Goal: Task Accomplishment & Management: Use online tool/utility

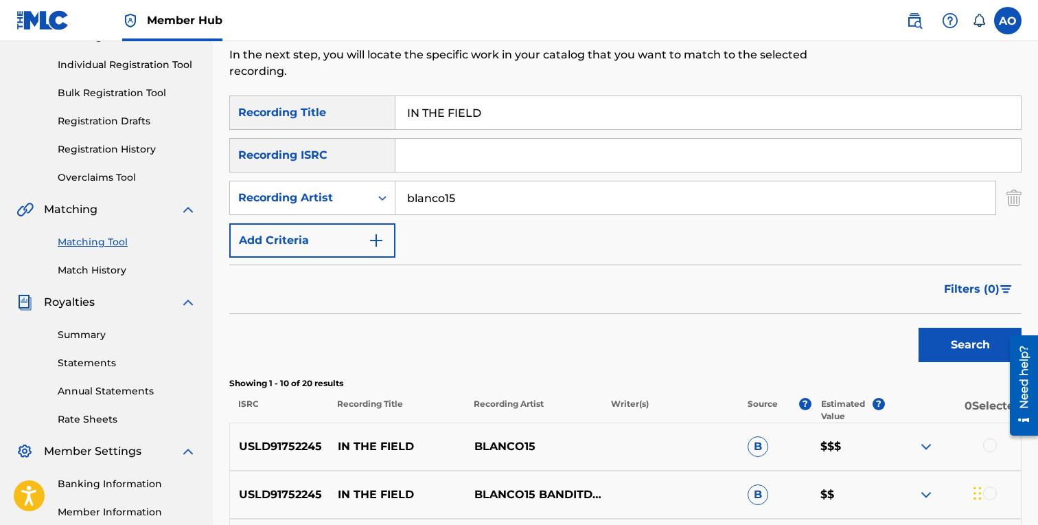
click at [491, 104] on input "IN THE FIELD" at bounding box center [707, 112] width 625 height 33
paste input "MU"
type input "MUD"
click at [470, 197] on input "blanco15" at bounding box center [695, 197] width 600 height 33
type input "cng"
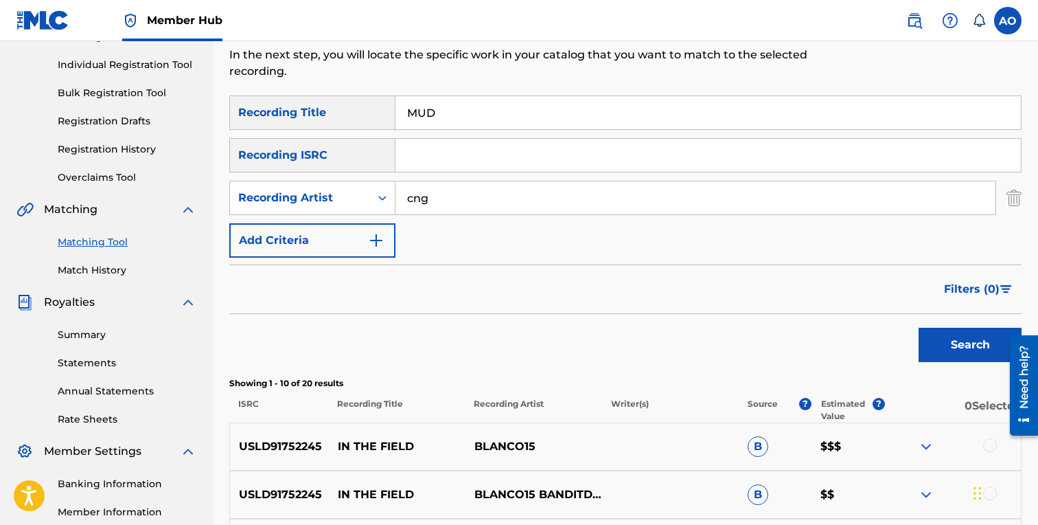
click at [919, 327] on button "Search" at bounding box center [970, 344] width 103 height 34
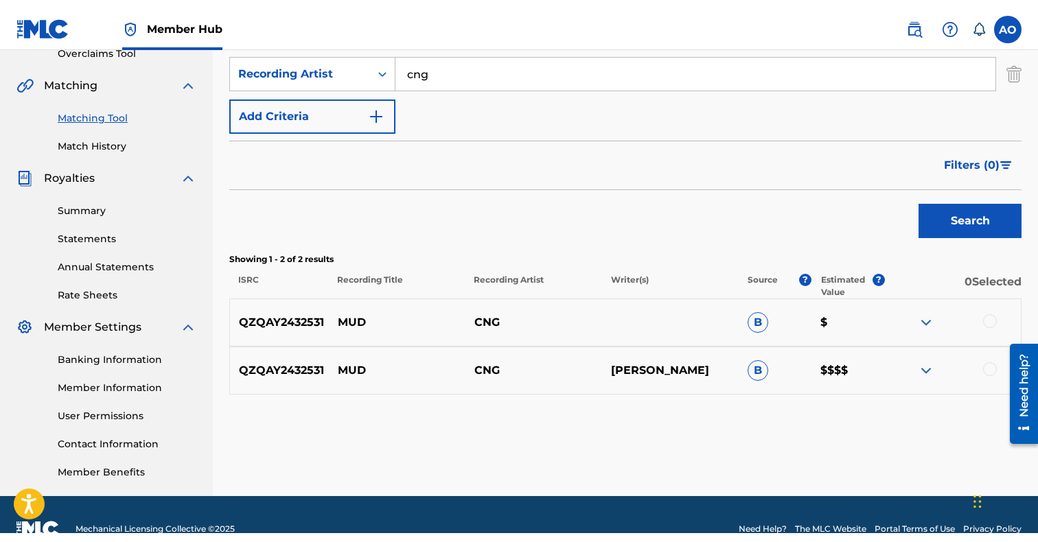
scroll to position [306, 0]
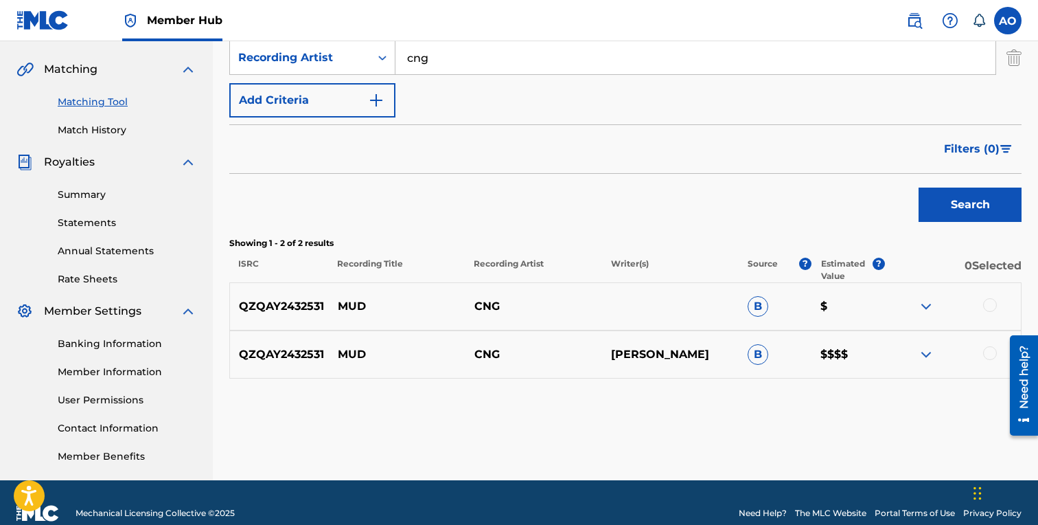
click at [989, 354] on div at bounding box center [990, 353] width 14 height 14
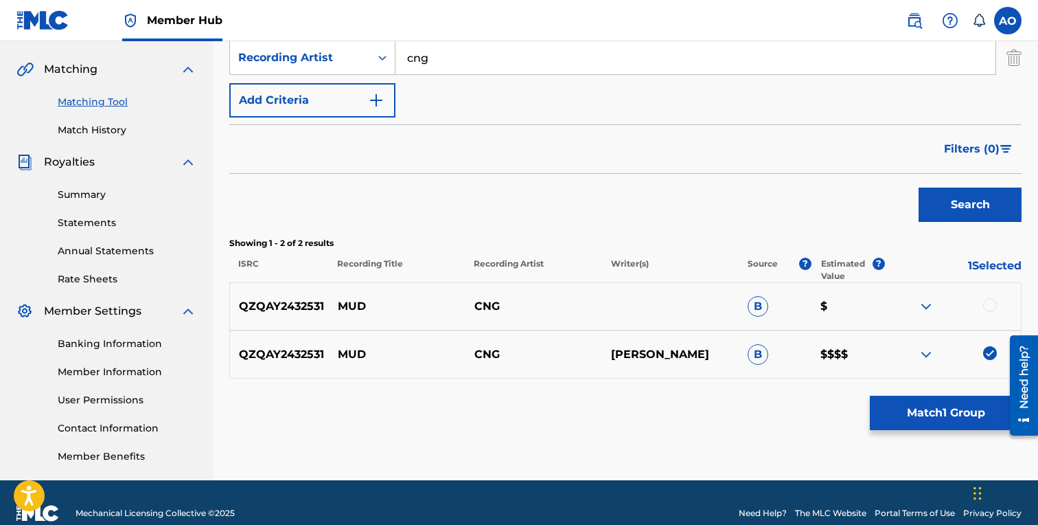
click at [991, 306] on div at bounding box center [990, 305] width 14 height 14
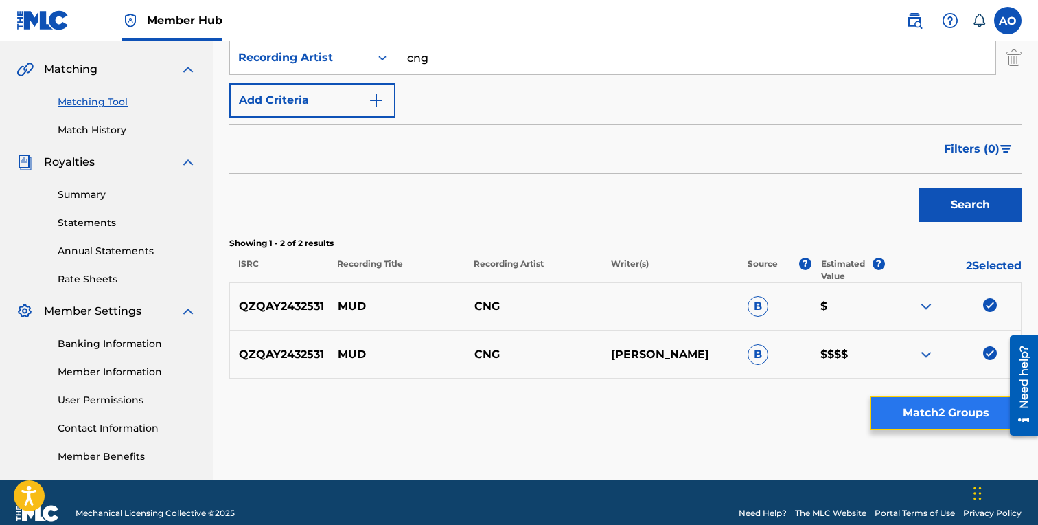
click at [952, 410] on button "Match 2 Groups" at bounding box center [946, 412] width 152 height 34
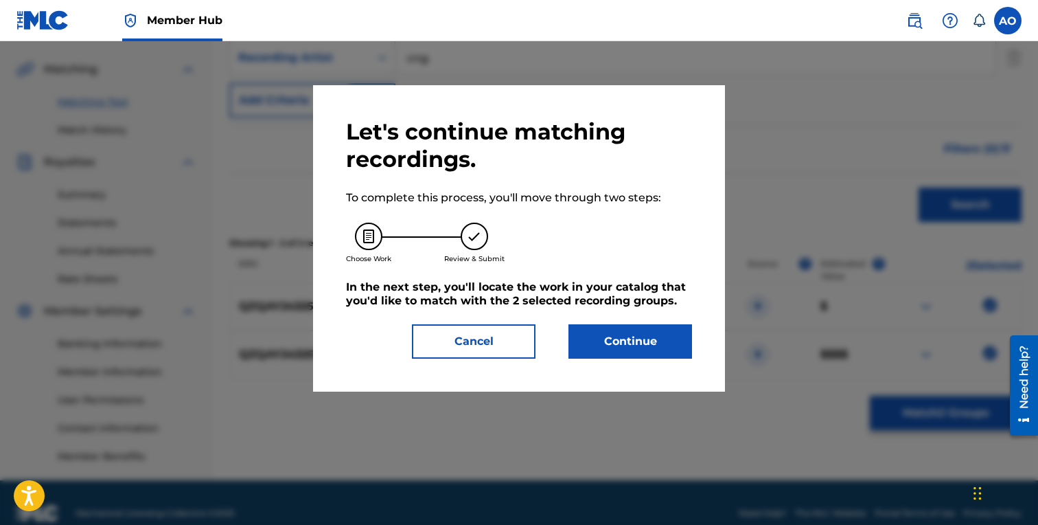
click at [596, 319] on div "Let's continue matching recordings. To complete this process, you'll move throu…" at bounding box center [519, 238] width 346 height 240
click at [600, 337] on button "Continue" at bounding box center [630, 341] width 124 height 34
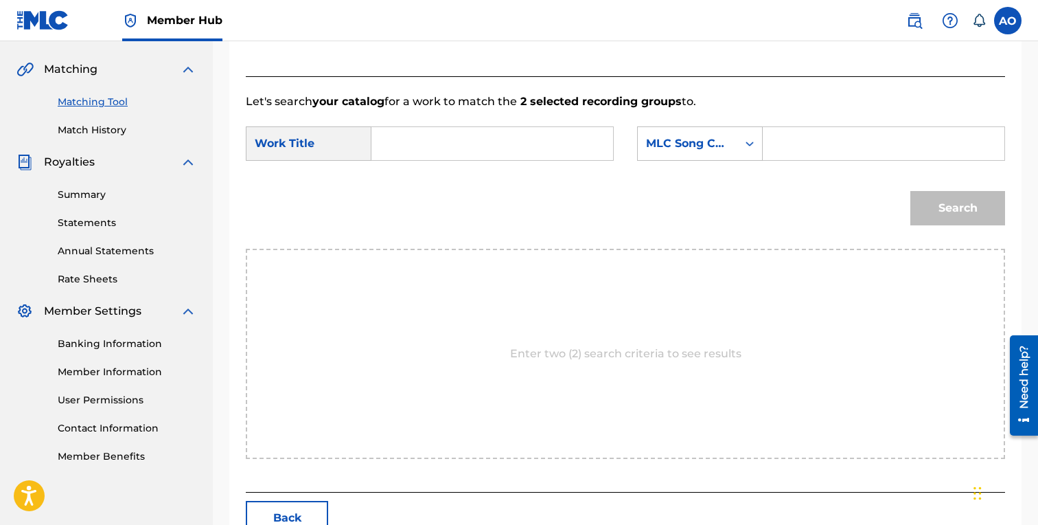
click at [493, 150] on input "Search Form" at bounding box center [492, 143] width 218 height 33
paste input "MUD"
type input "MUD"
click at [820, 144] on input "Search Form" at bounding box center [883, 143] width 218 height 33
paste input "MN5UA8"
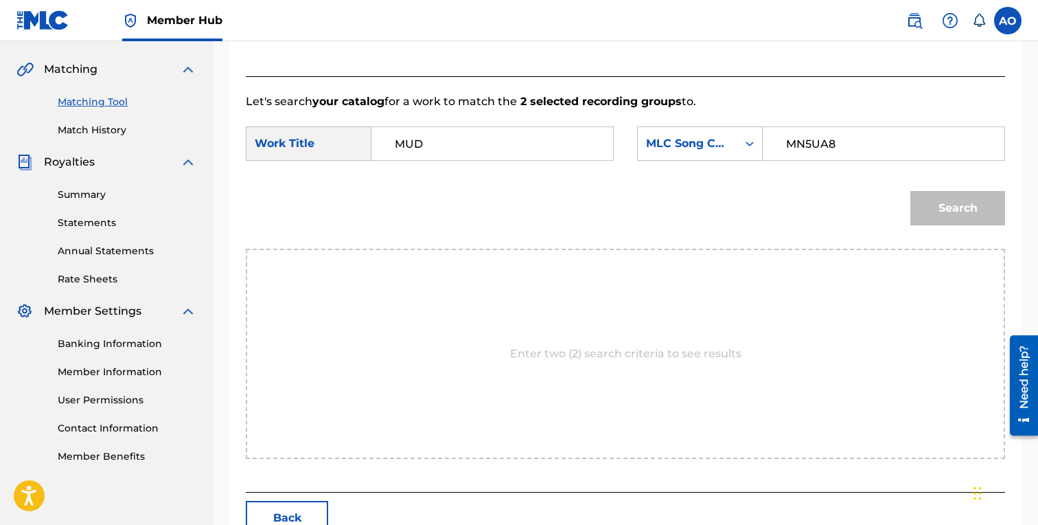
type input "MN5UA8"
click at [910, 191] on button "Search" at bounding box center [957, 208] width 95 height 34
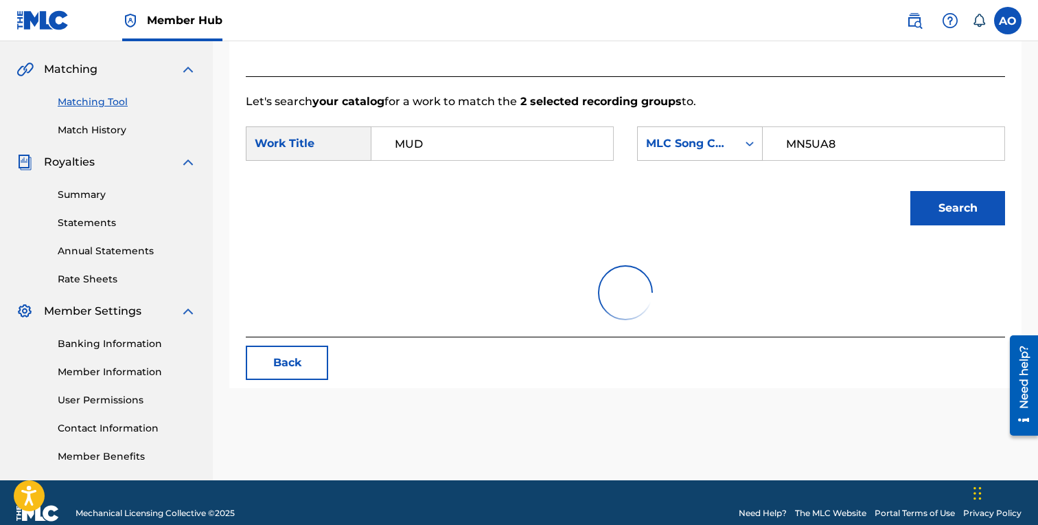
click at [910, 191] on button "Search" at bounding box center [957, 208] width 95 height 34
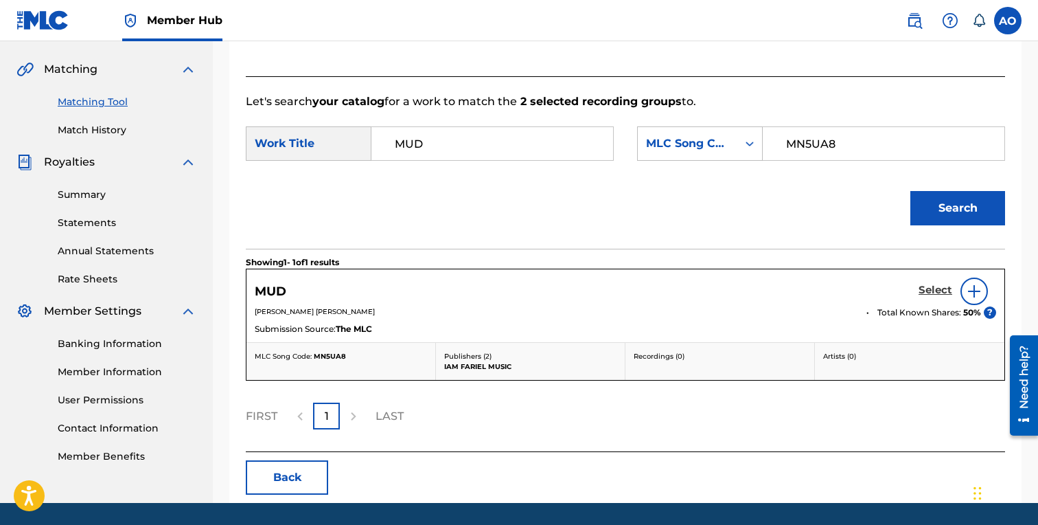
click at [943, 298] on link "Select" at bounding box center [936, 291] width 34 height 15
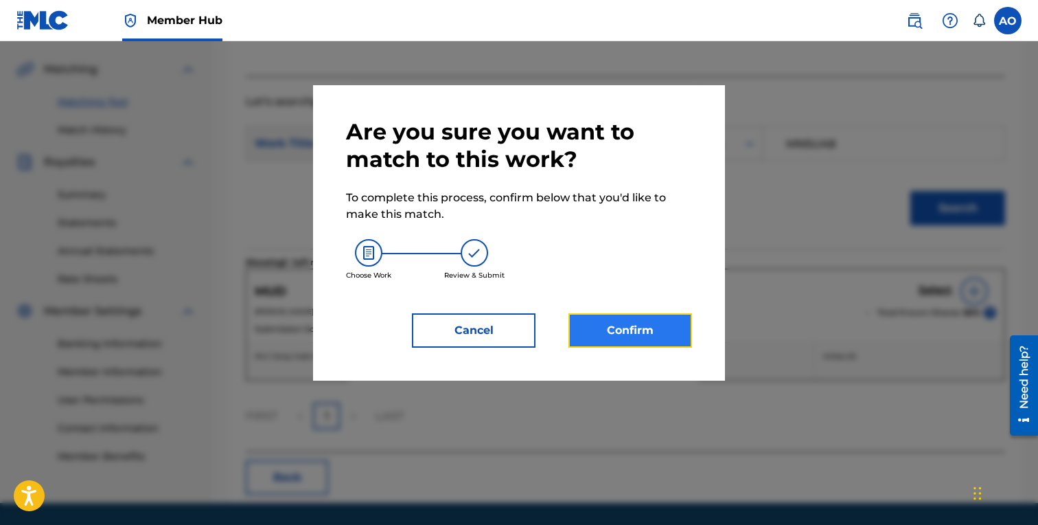
click at [660, 326] on button "Confirm" at bounding box center [630, 330] width 124 height 34
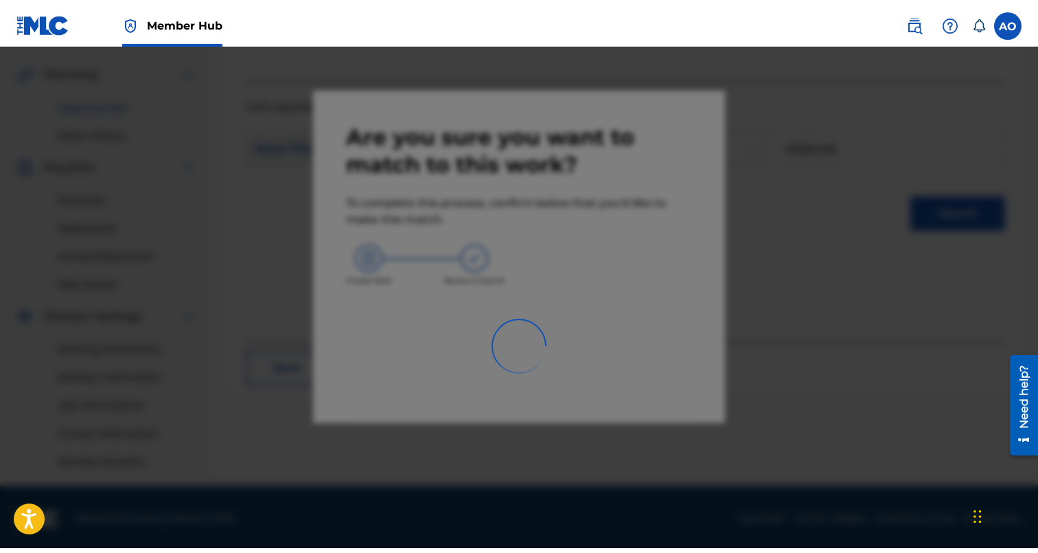
scroll to position [299, 0]
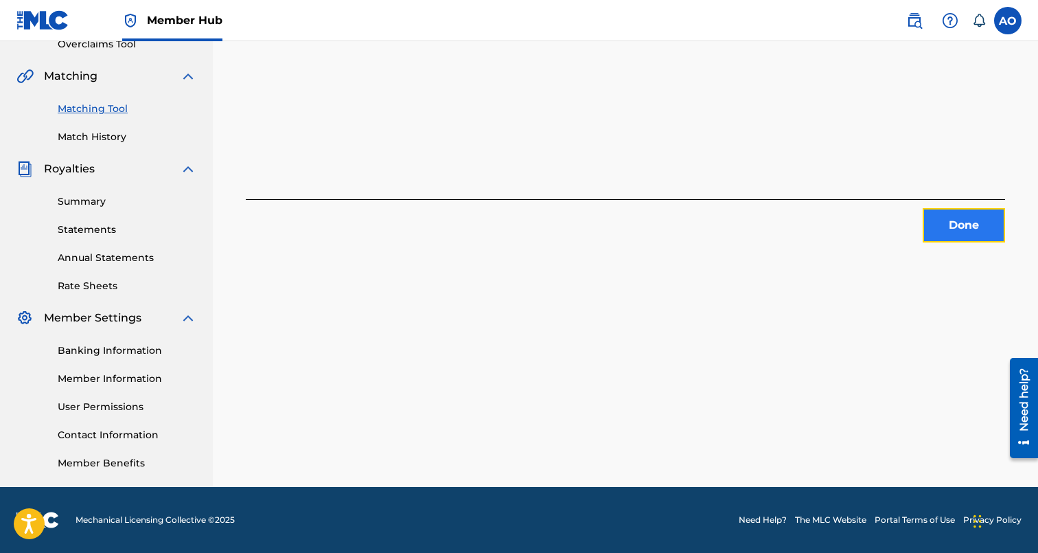
click at [932, 213] on button "Done" at bounding box center [964, 225] width 82 height 34
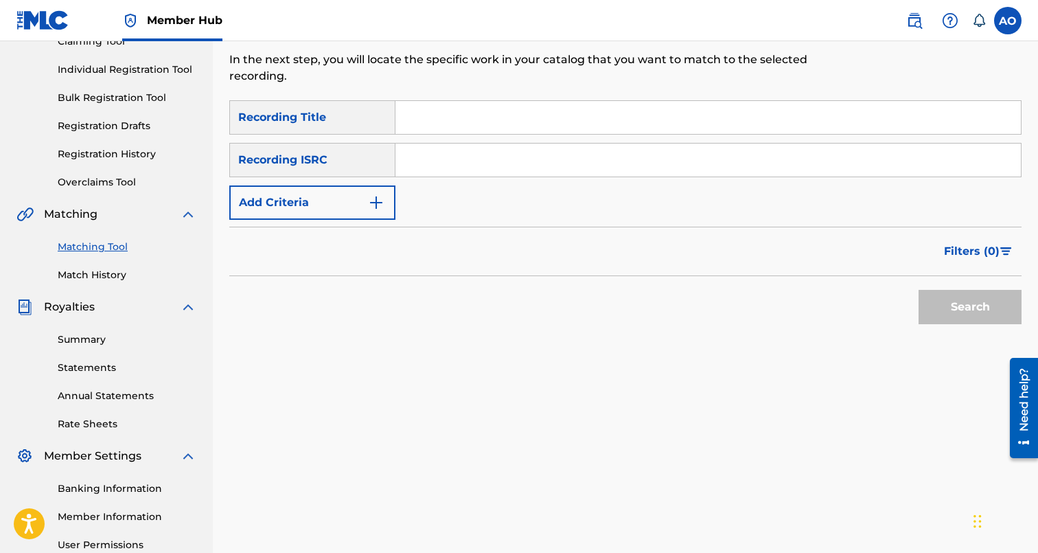
scroll to position [154, 0]
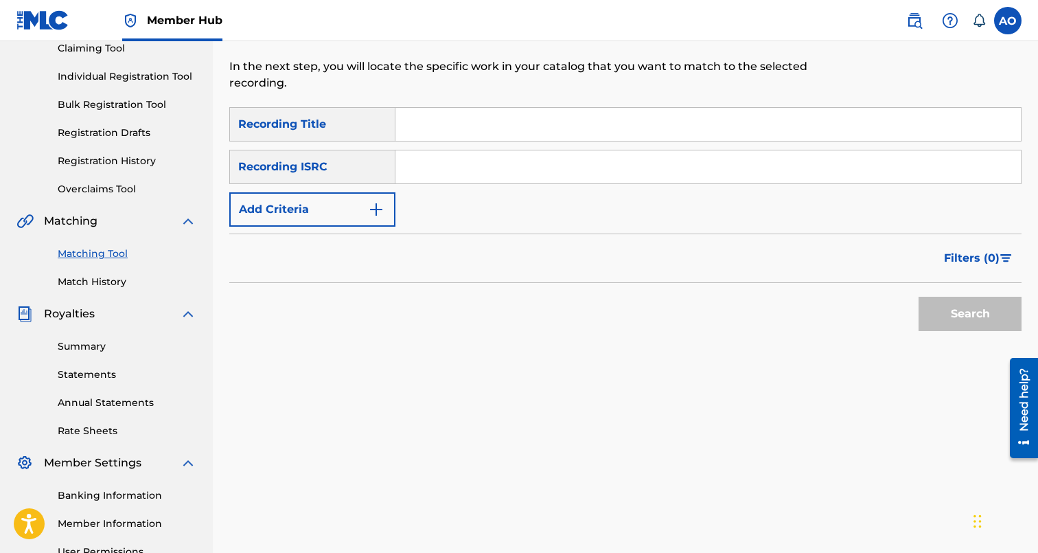
click at [468, 122] on input "Search Form" at bounding box center [707, 124] width 625 height 33
paste input "NEXT UP"
type input "NEXT UP"
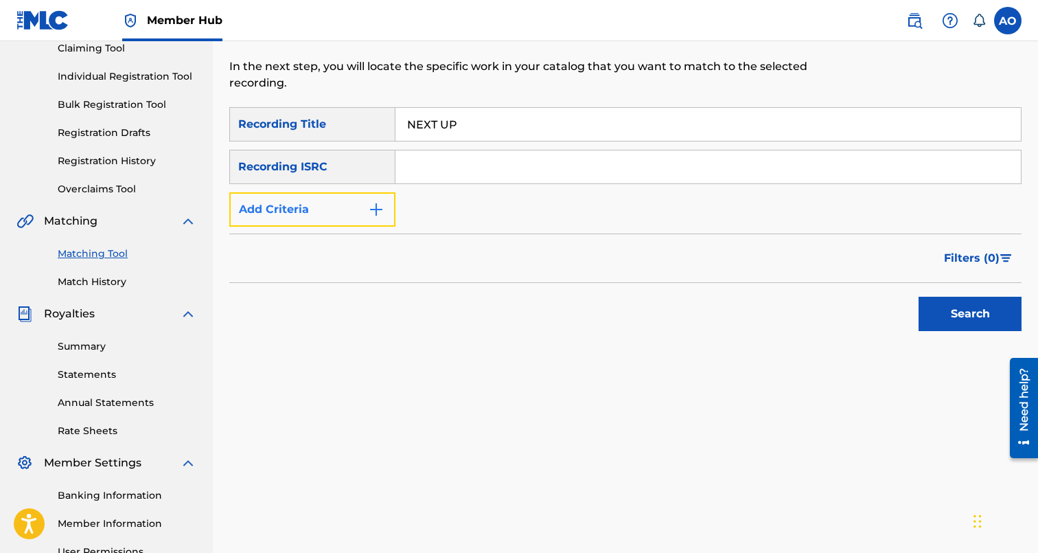
click at [345, 222] on button "Add Criteria" at bounding box center [312, 209] width 166 height 34
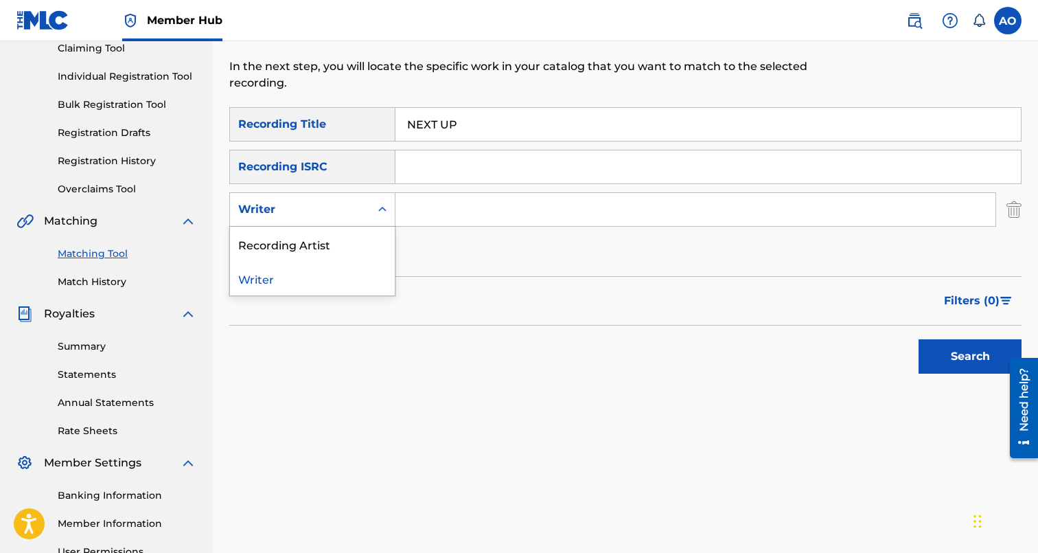
click at [344, 223] on div "Writer" at bounding box center [312, 209] width 166 height 34
click at [343, 244] on div "Recording Artist" at bounding box center [312, 244] width 165 height 34
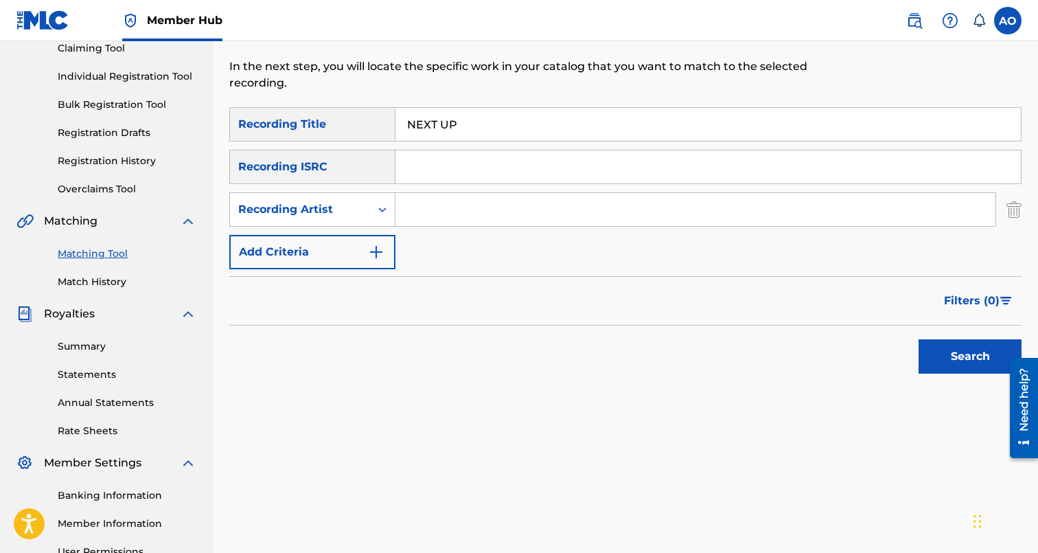
click at [438, 208] on input "Search Form" at bounding box center [695, 209] width 600 height 33
click at [919, 339] on button "Search" at bounding box center [970, 356] width 103 height 34
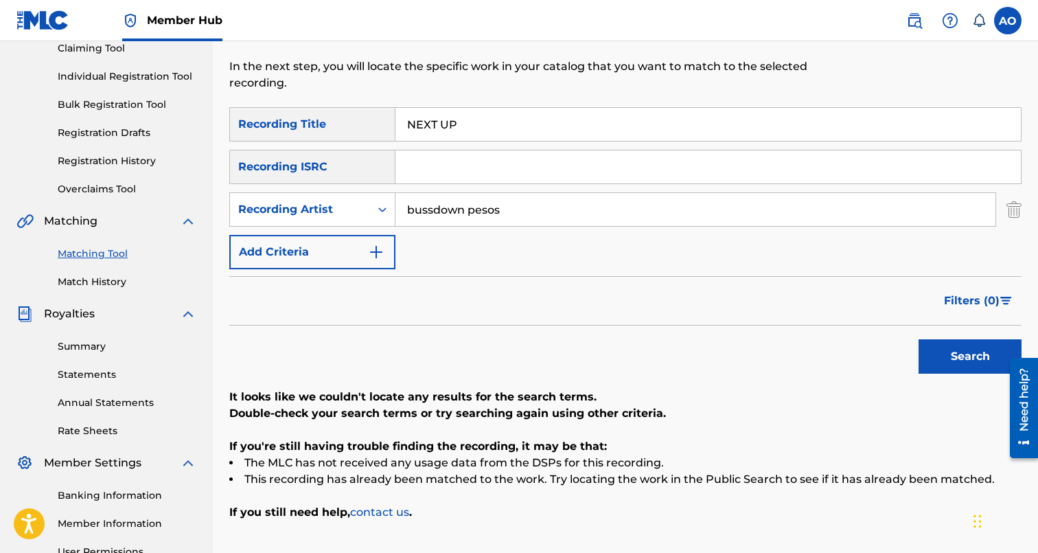
type input "bussdown pesos"
click at [919, 339] on button "Search" at bounding box center [970, 356] width 103 height 34
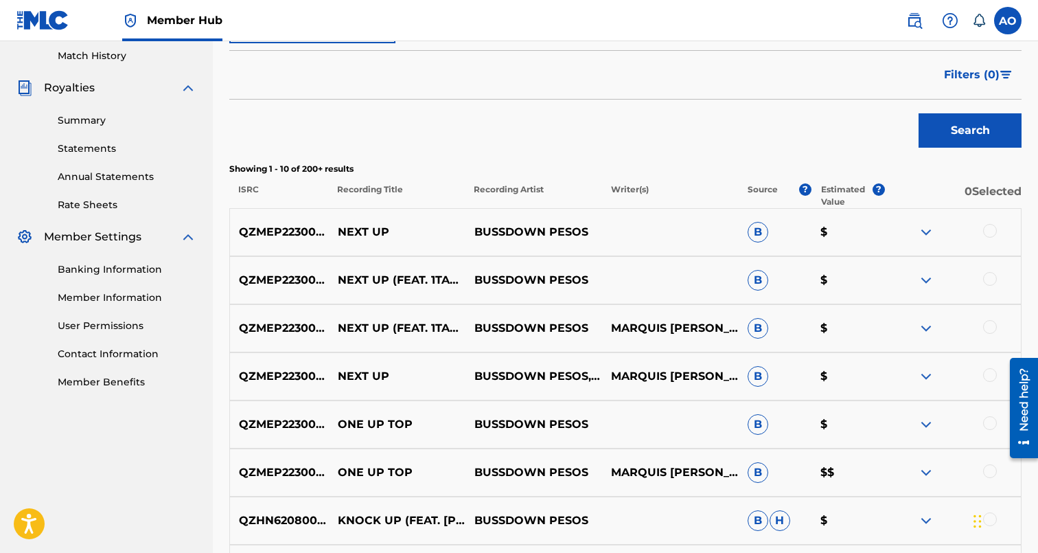
scroll to position [382, 0]
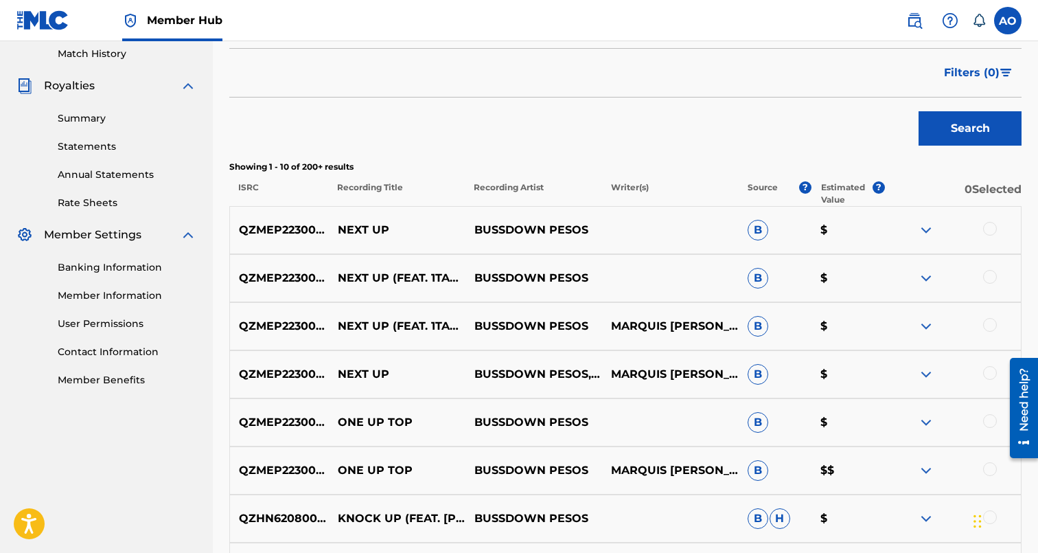
click at [992, 371] on div at bounding box center [990, 373] width 14 height 14
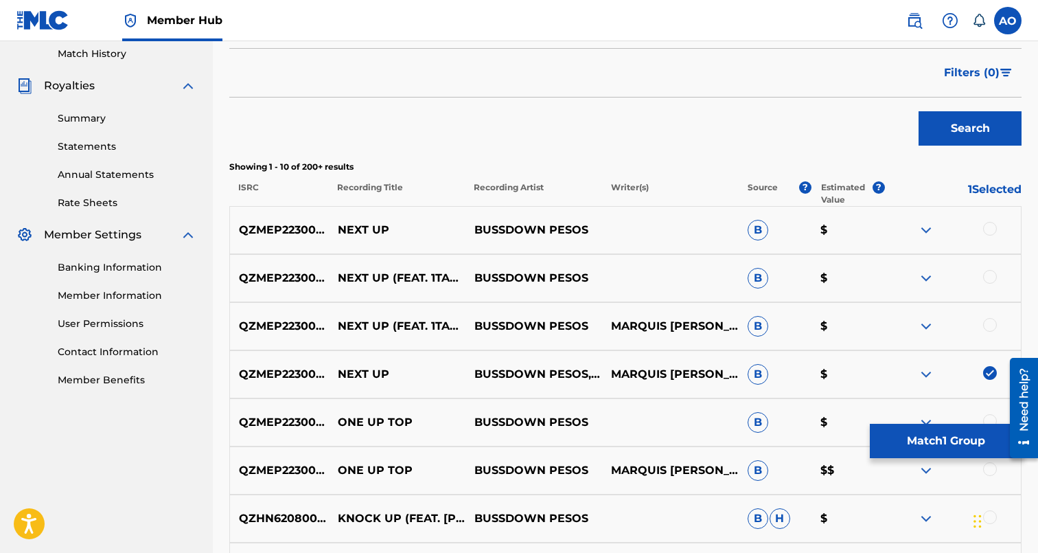
click at [990, 324] on div at bounding box center [990, 325] width 14 height 14
click at [991, 281] on div at bounding box center [990, 277] width 14 height 14
click at [989, 225] on div at bounding box center [990, 229] width 14 height 14
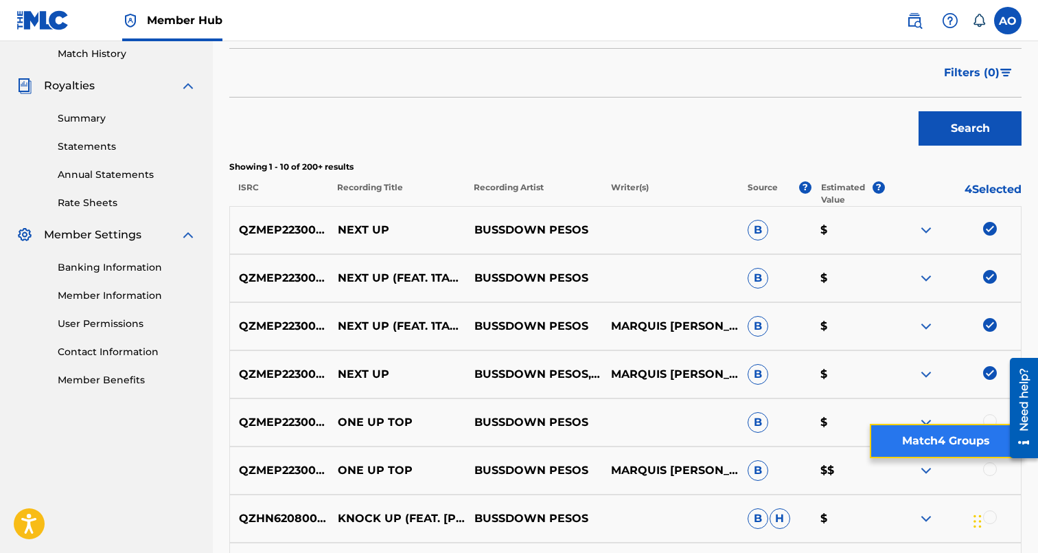
click at [956, 435] on button "Match 4 Groups" at bounding box center [946, 441] width 152 height 34
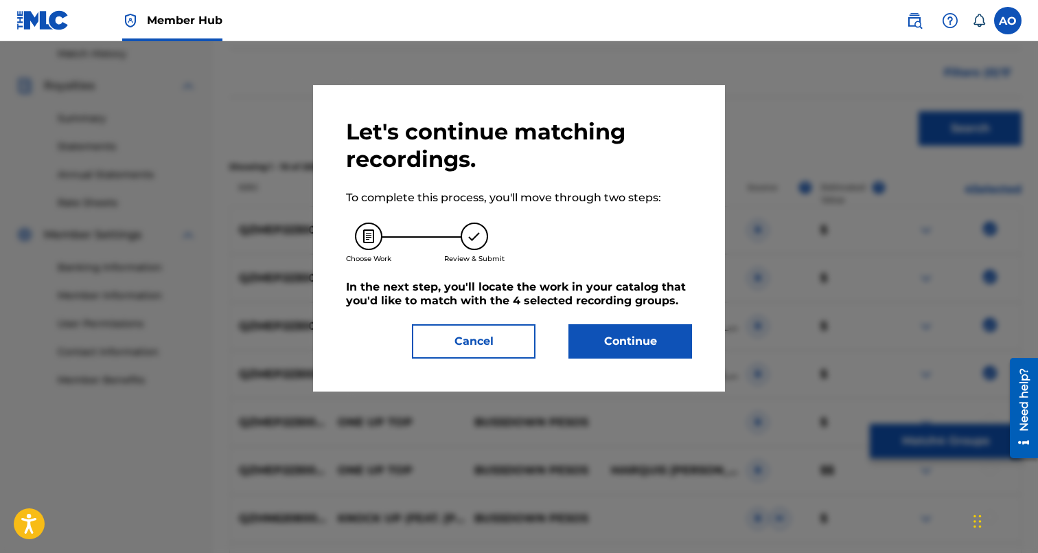
click at [634, 367] on div "Let's continue matching recordings. To complete this process, you'll move throu…" at bounding box center [519, 238] width 412 height 306
click at [643, 341] on button "Continue" at bounding box center [630, 341] width 124 height 34
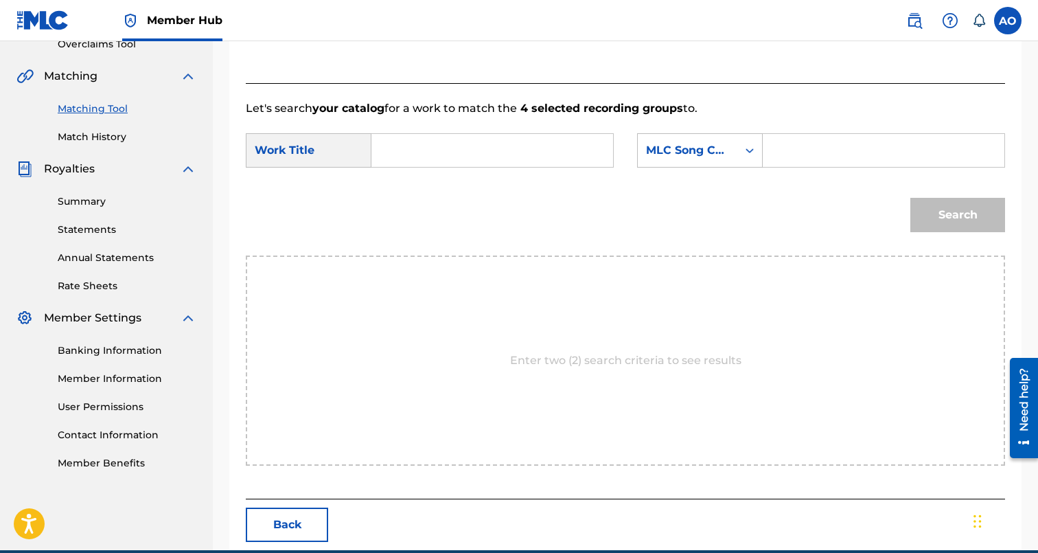
click at [463, 162] on input "Search Form" at bounding box center [492, 150] width 218 height 33
paste input "NEXT UP"
type input "NEXT UP"
click at [811, 142] on input "Search Form" at bounding box center [883, 150] width 218 height 33
paste input "N95V9G"
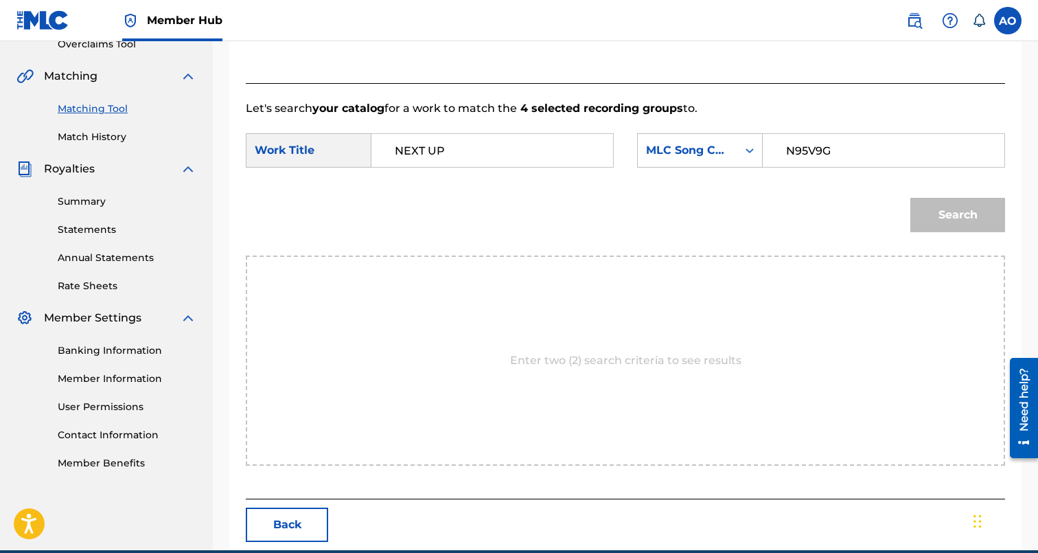
type input "N95V9G"
click at [910, 198] on button "Search" at bounding box center [957, 215] width 95 height 34
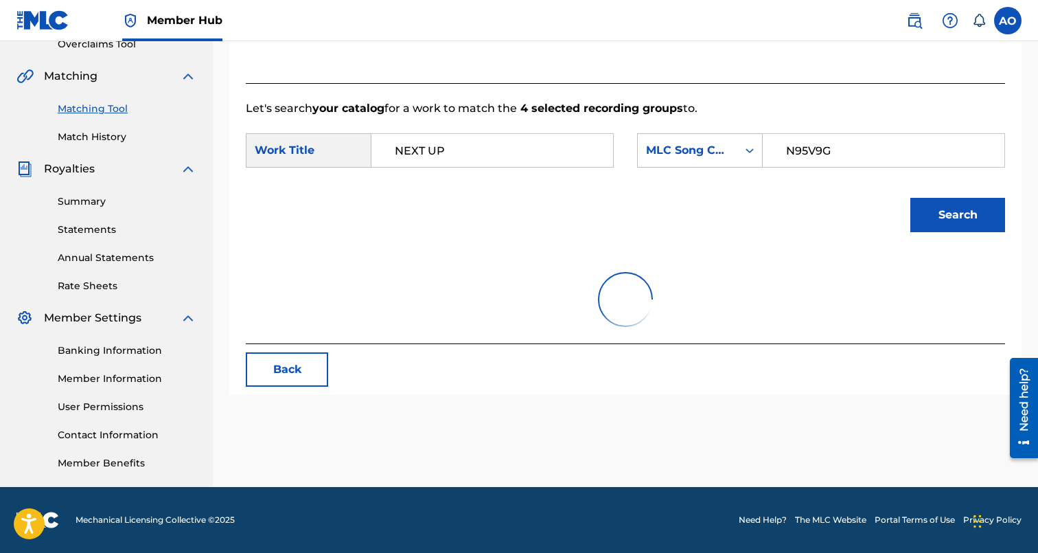
click at [910, 198] on button "Search" at bounding box center [957, 215] width 95 height 34
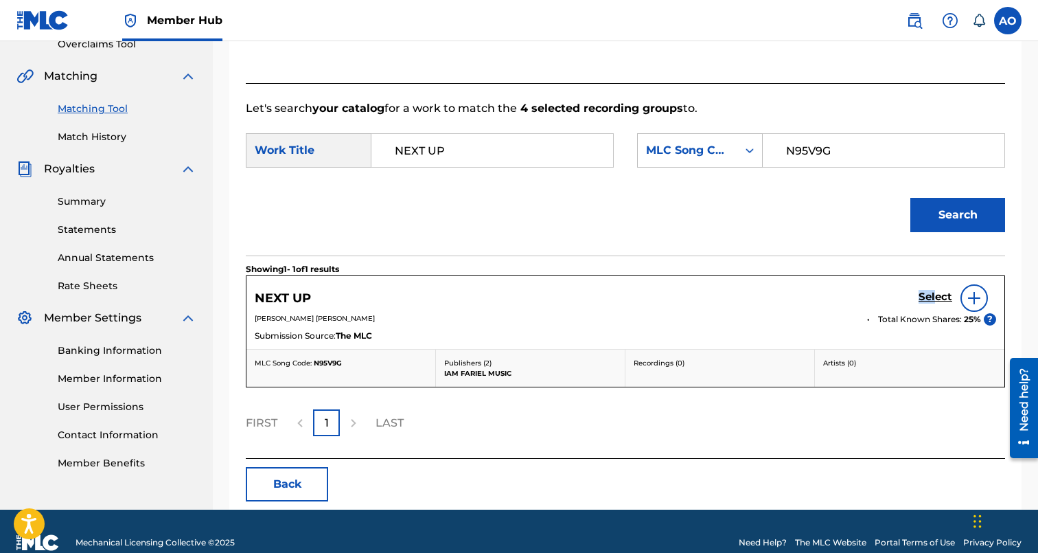
click at [934, 290] on div "Select" at bounding box center [958, 297] width 78 height 27
click at [930, 299] on h5 "Select" at bounding box center [936, 296] width 34 height 13
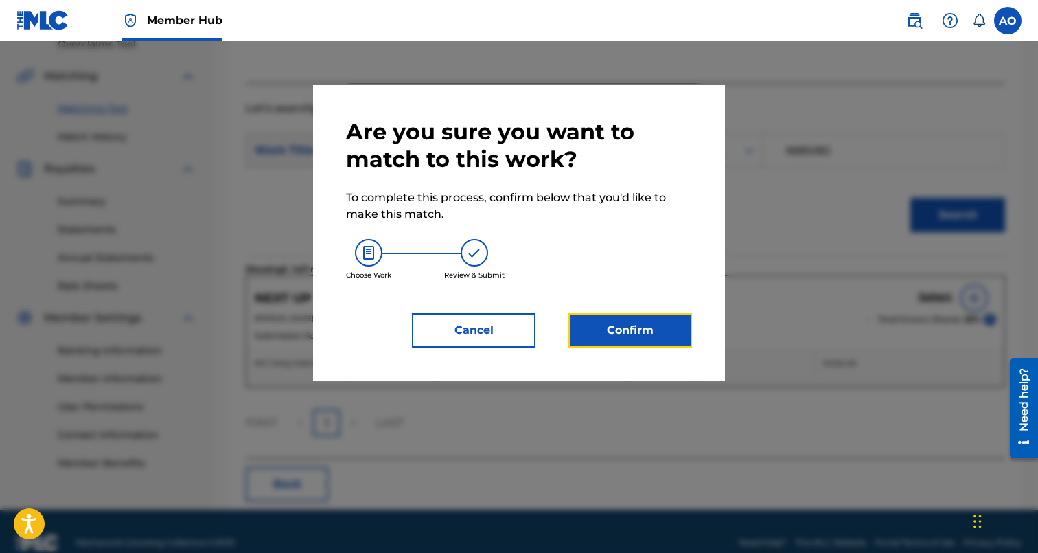
click at [577, 347] on div "Are you sure you want to match to this work? To complete this process, confirm …" at bounding box center [519, 232] width 412 height 295
click at [596, 338] on button "Confirm" at bounding box center [630, 330] width 124 height 34
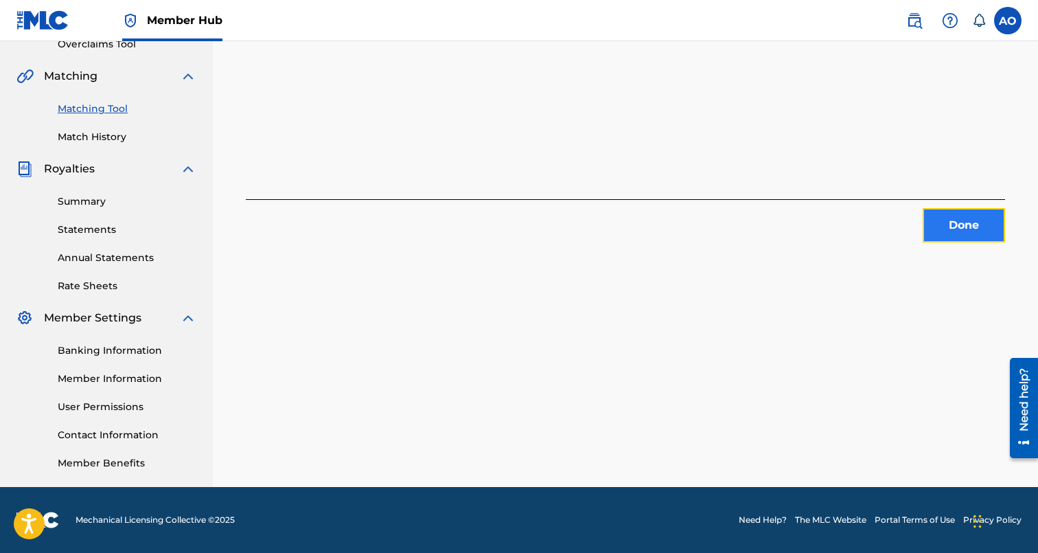
click at [960, 228] on button "Done" at bounding box center [964, 225] width 82 height 34
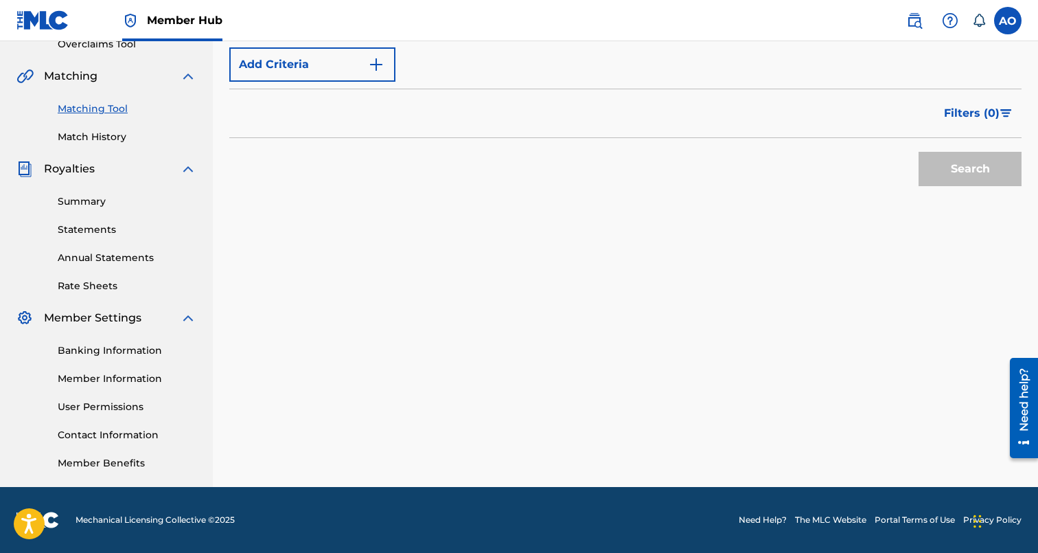
scroll to position [0, 0]
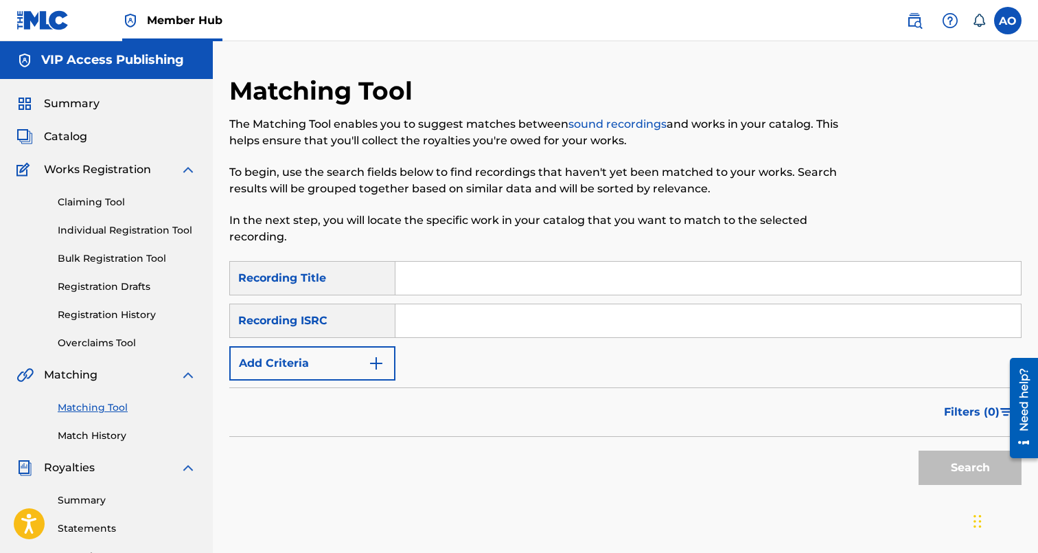
click at [475, 277] on input "Search Form" at bounding box center [707, 278] width 625 height 33
paste input "IN THE FIELD"
type input "IN THE FIELD"
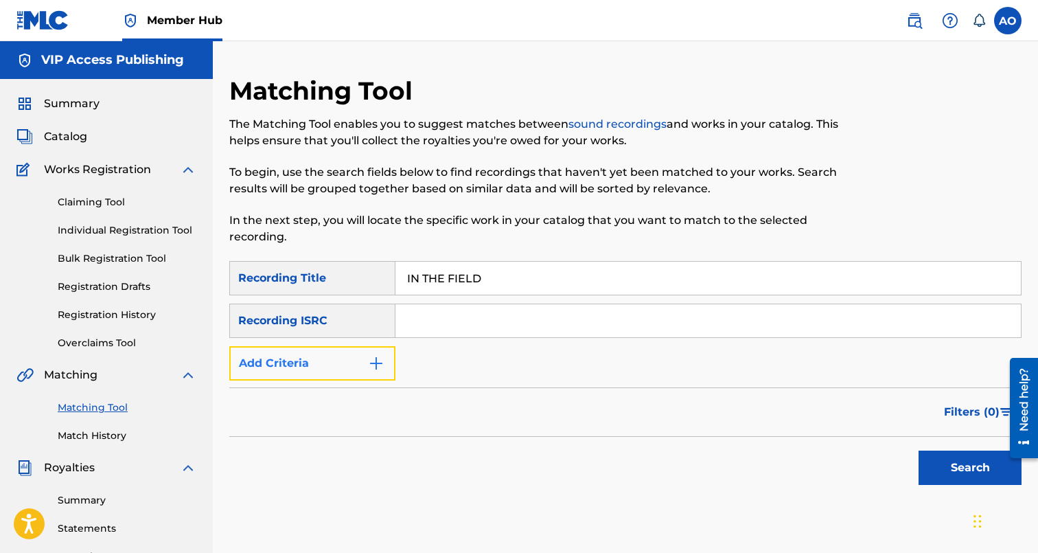
click at [346, 358] on button "Add Criteria" at bounding box center [312, 363] width 166 height 34
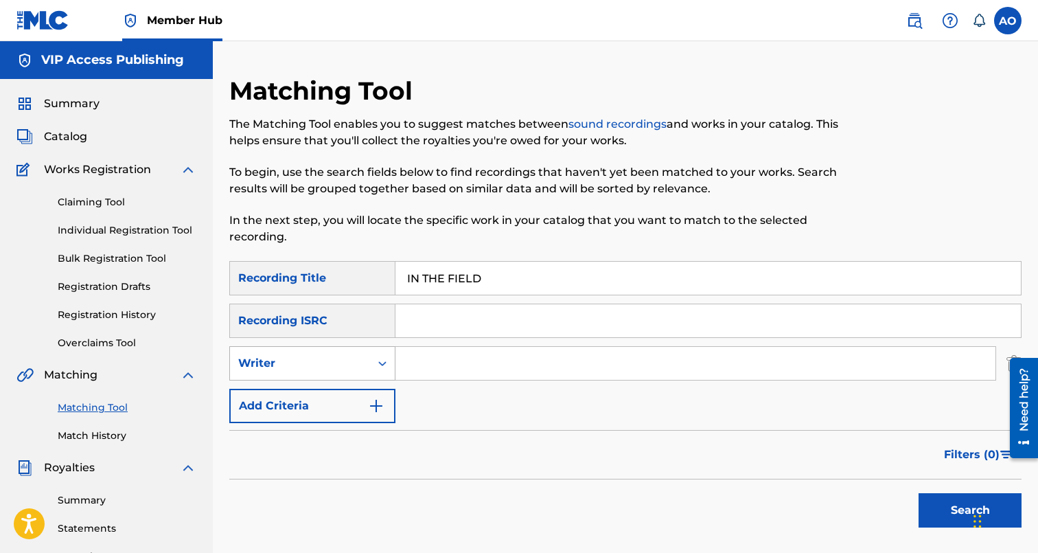
click at [347, 364] on div "Writer" at bounding box center [300, 363] width 124 height 16
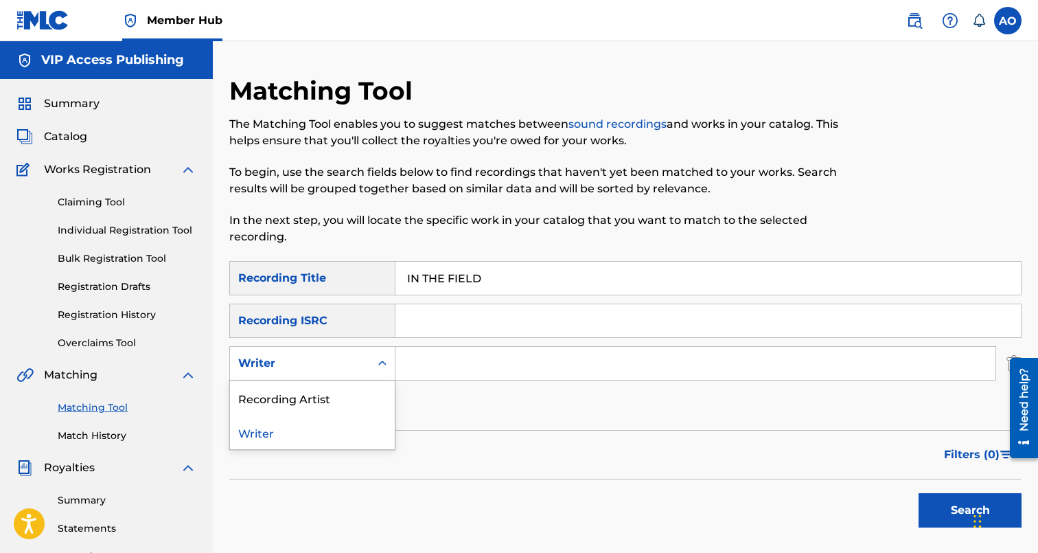
click at [351, 391] on div "Recording Artist" at bounding box center [312, 397] width 165 height 34
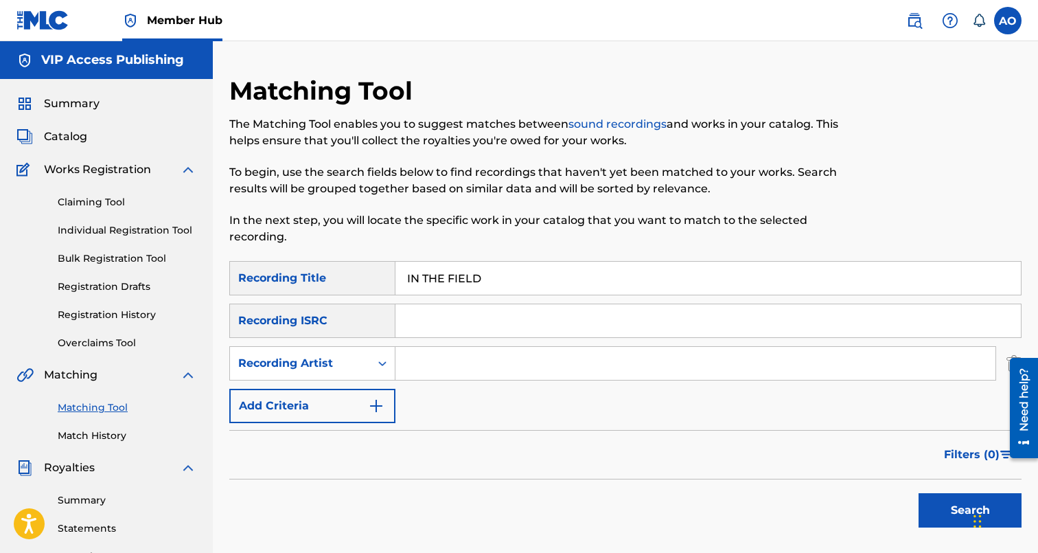
click at [422, 360] on input "Search Form" at bounding box center [695, 363] width 600 height 33
type input "blanco15"
click at [919, 493] on button "Search" at bounding box center [970, 510] width 103 height 34
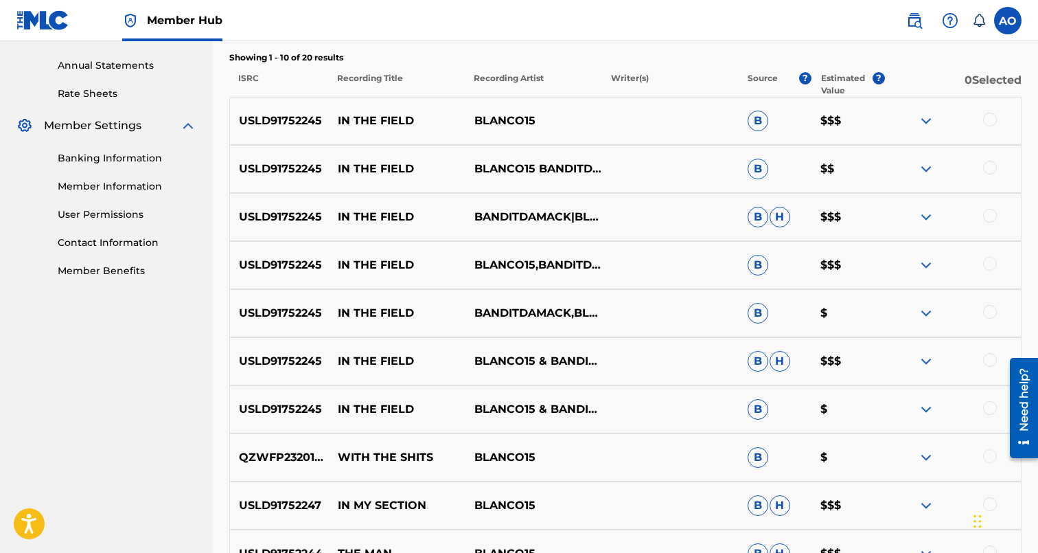
scroll to position [512, 0]
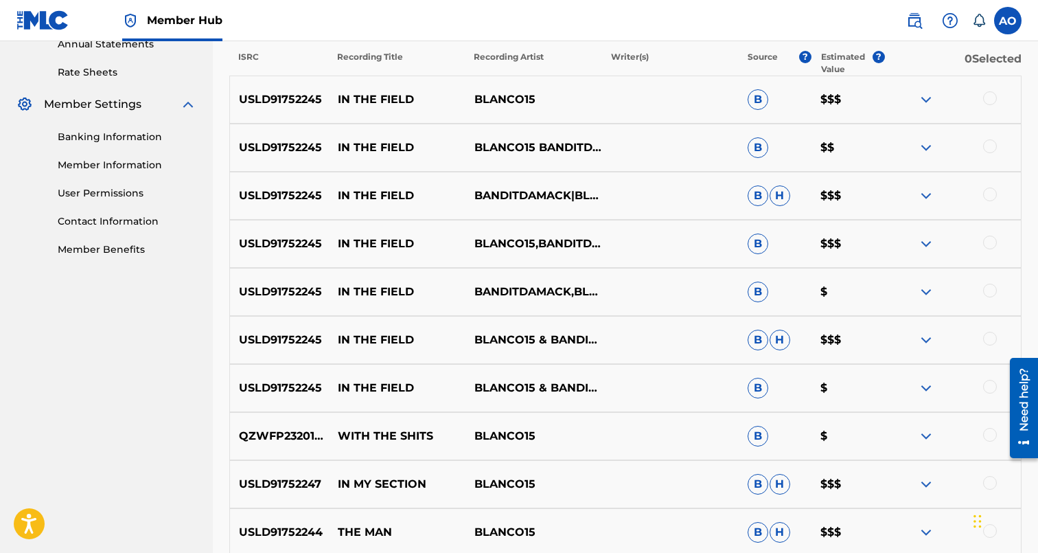
click at [993, 387] on div at bounding box center [990, 387] width 14 height 14
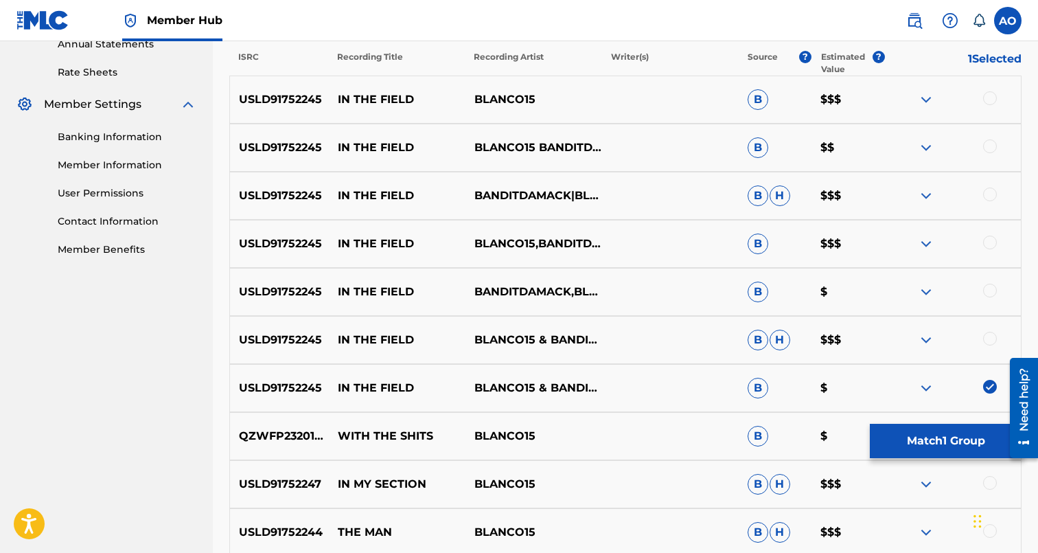
click at [989, 338] on div at bounding box center [990, 339] width 14 height 14
click at [989, 289] on div at bounding box center [990, 291] width 14 height 14
click at [989, 235] on div at bounding box center [952, 243] width 137 height 16
click at [989, 247] on div at bounding box center [990, 242] width 14 height 14
click at [990, 198] on div at bounding box center [990, 194] width 14 height 14
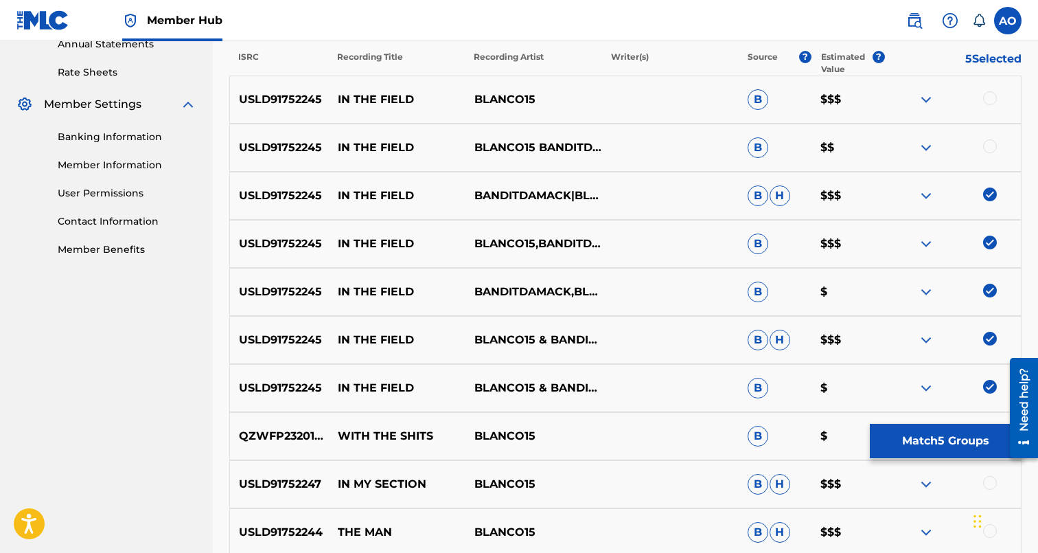
click at [989, 154] on div at bounding box center [952, 147] width 137 height 16
click at [990, 146] on div at bounding box center [990, 146] width 14 height 14
click at [987, 99] on div at bounding box center [990, 98] width 14 height 14
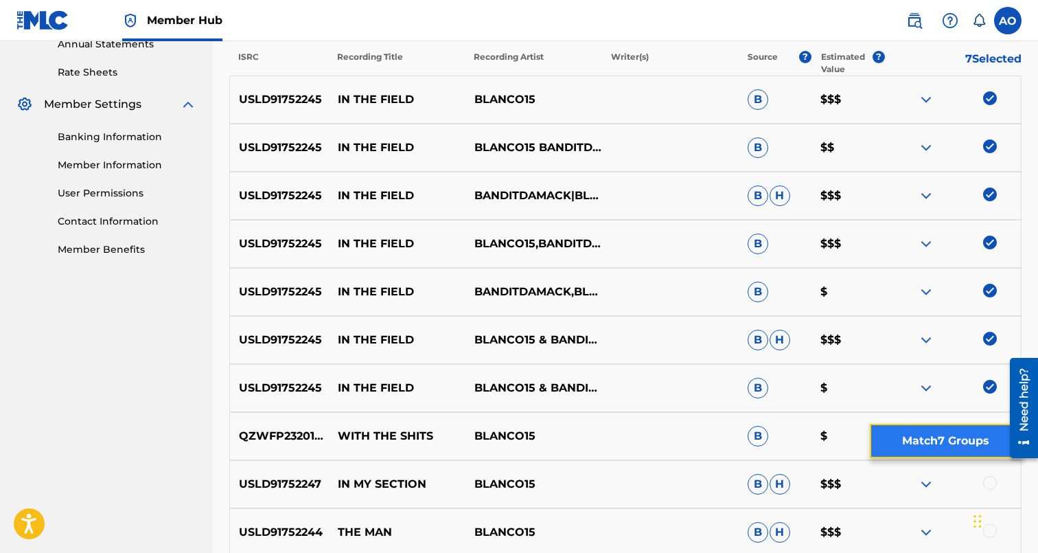
click at [969, 448] on button "Match 7 Groups" at bounding box center [946, 441] width 152 height 34
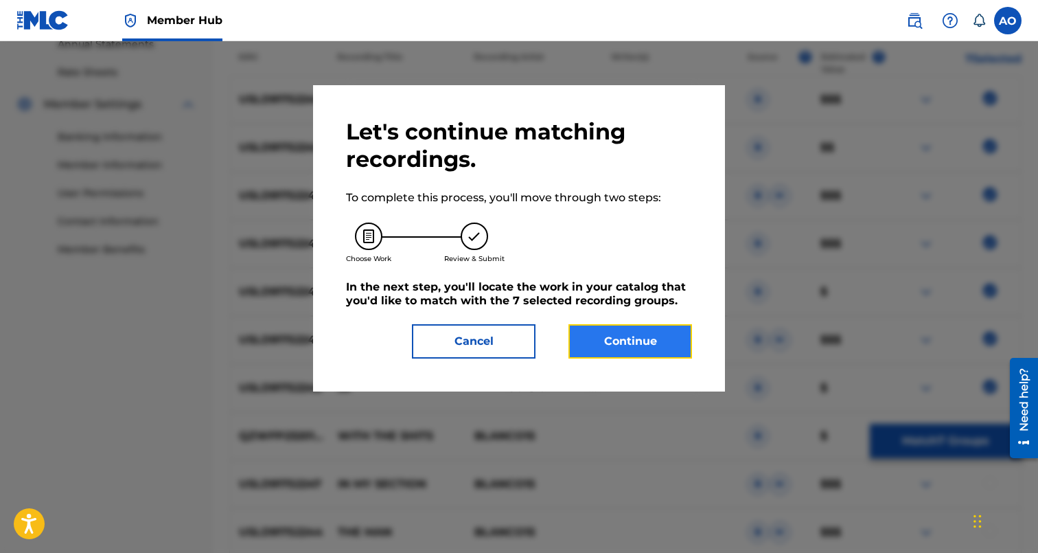
click at [623, 333] on button "Continue" at bounding box center [630, 341] width 124 height 34
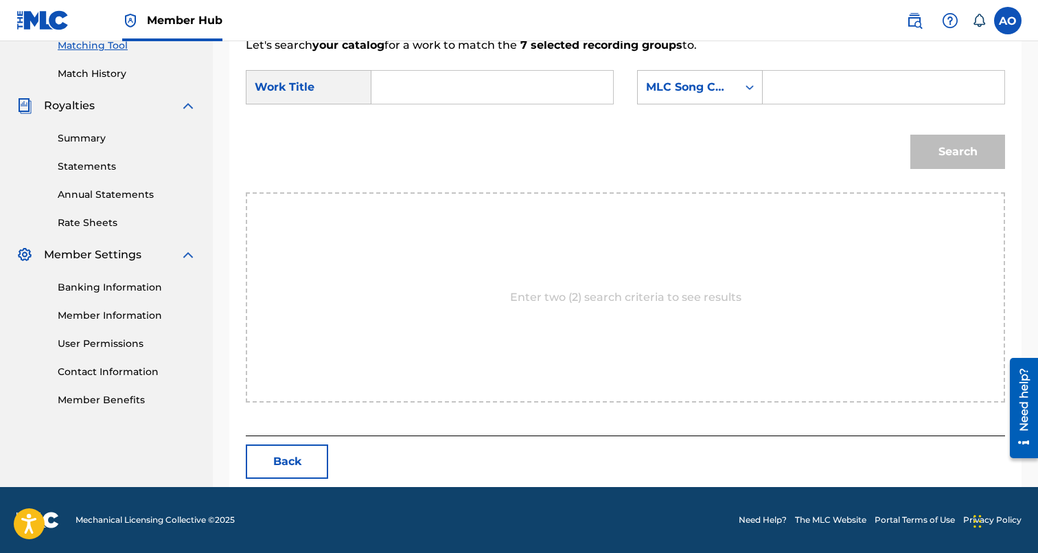
scroll to position [299, 0]
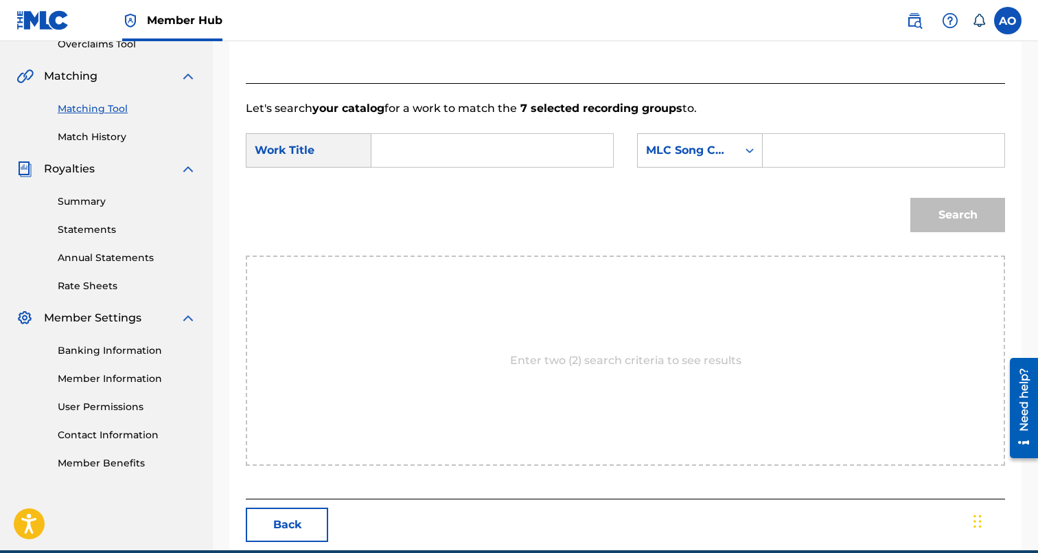
click at [514, 119] on form "SearchWithCriteria7282e1a1-208f-423b-b1db-c3d959bb7b24 Work Title SearchWithCri…" at bounding box center [625, 186] width 759 height 139
click at [510, 137] on input "Search Form" at bounding box center [492, 150] width 218 height 33
paste input "IN THE FIELD"
type input "IN THE FIELD"
click at [803, 141] on input "Search Form" at bounding box center [883, 150] width 218 height 33
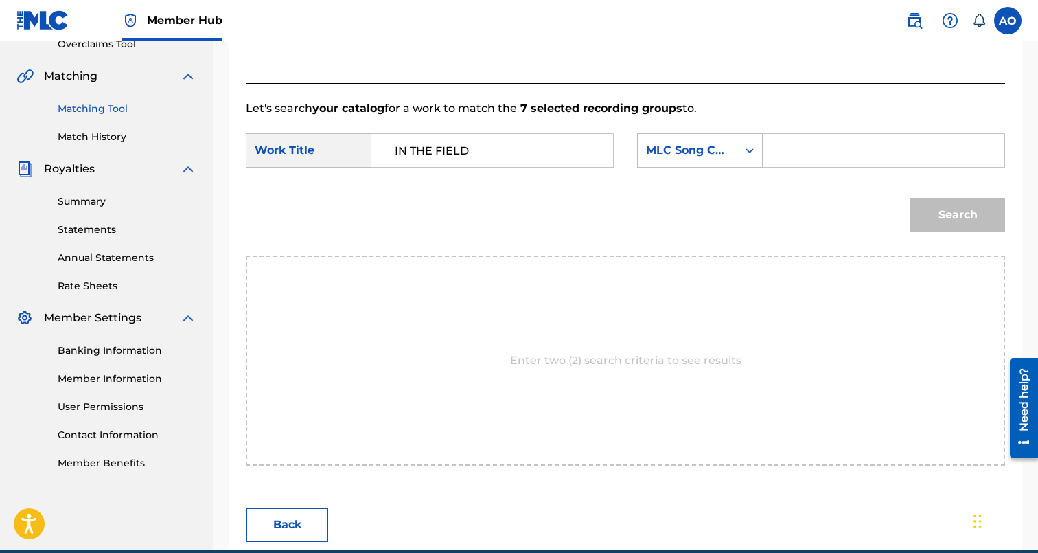
paste input "IZ5O32"
type input "IZ5O32"
click at [910, 198] on button "Search" at bounding box center [957, 215] width 95 height 34
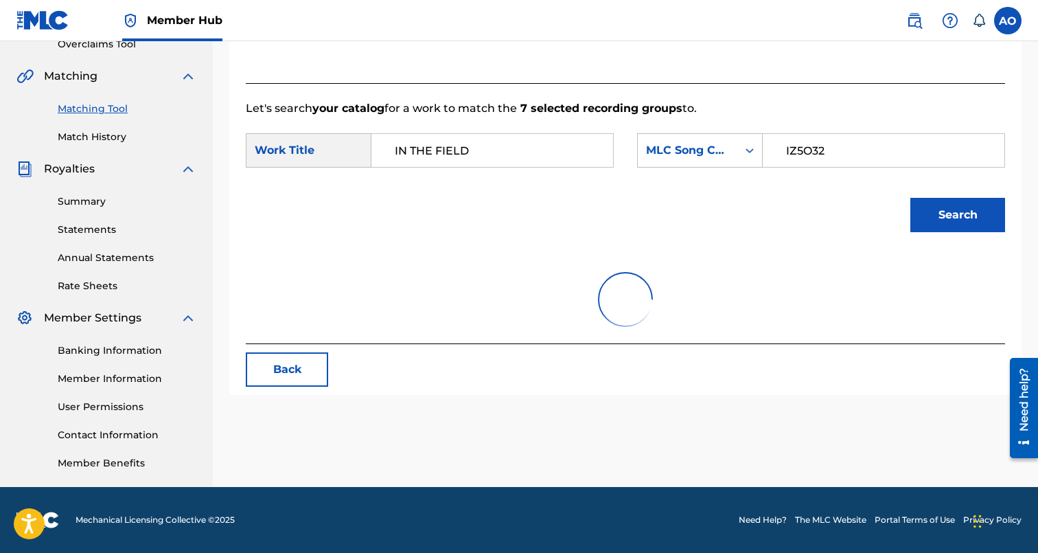
click at [910, 198] on button "Search" at bounding box center [957, 215] width 95 height 34
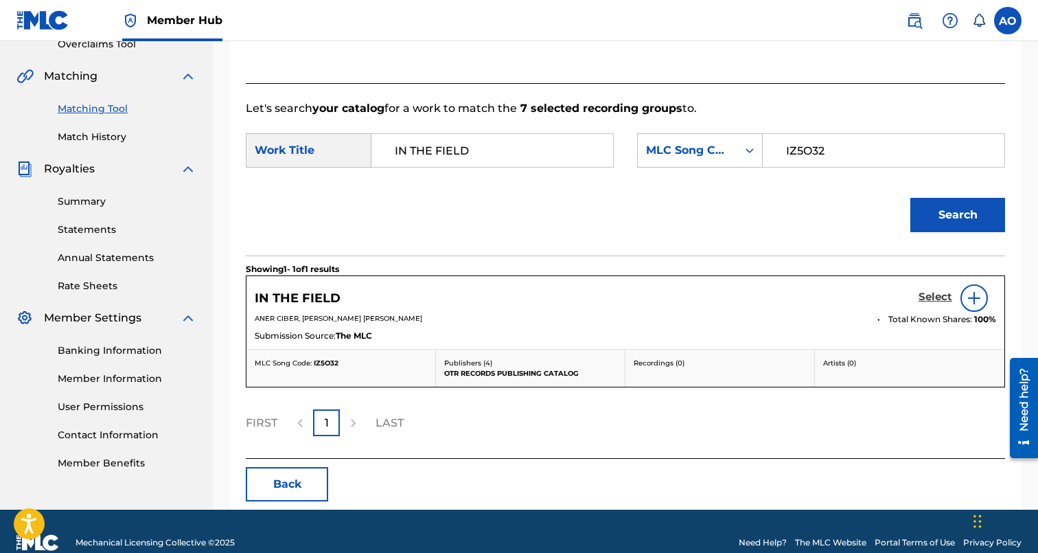
click at [929, 291] on h5 "Select" at bounding box center [936, 296] width 34 height 13
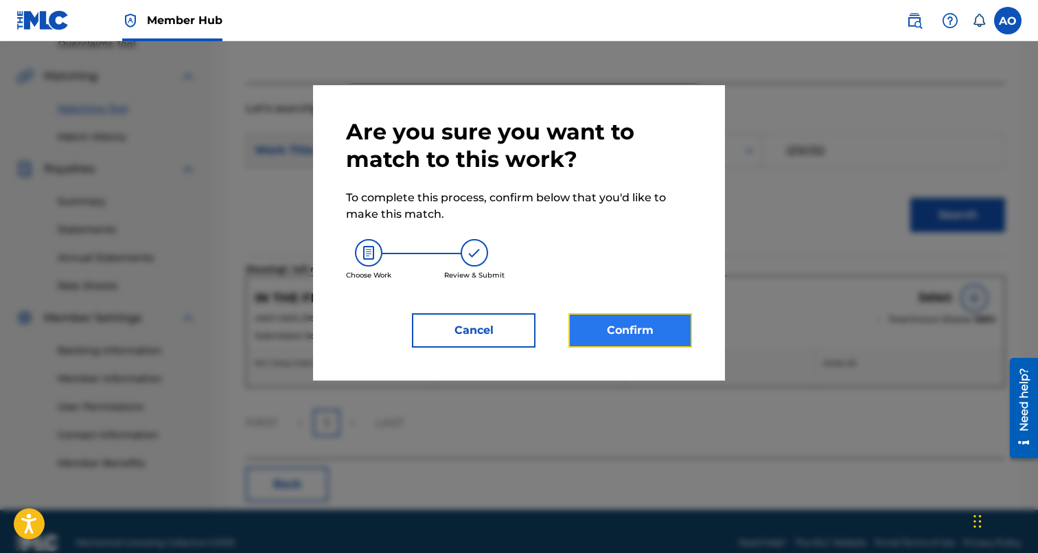
click at [643, 329] on button "Confirm" at bounding box center [630, 330] width 124 height 34
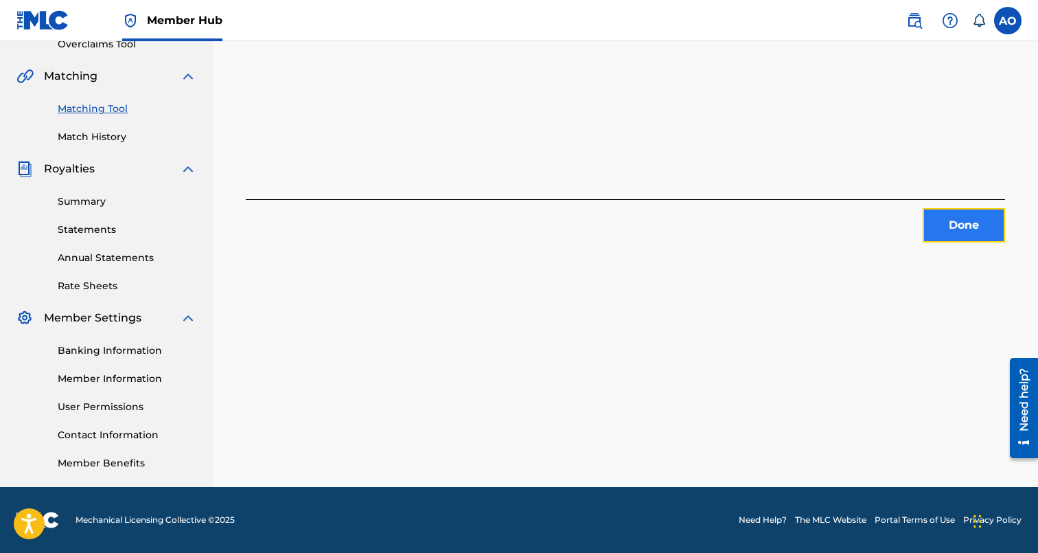
click at [961, 220] on button "Done" at bounding box center [964, 225] width 82 height 34
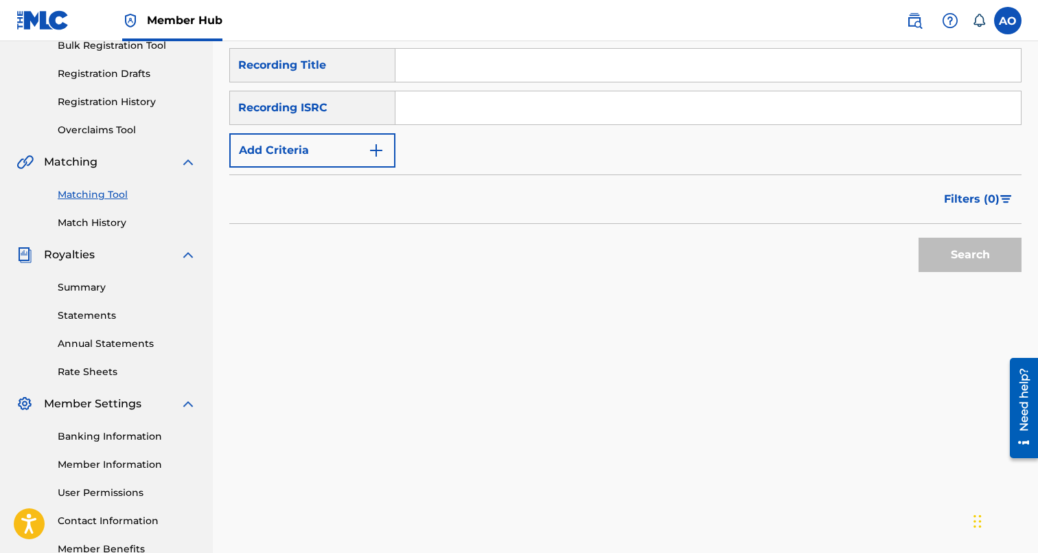
scroll to position [207, 0]
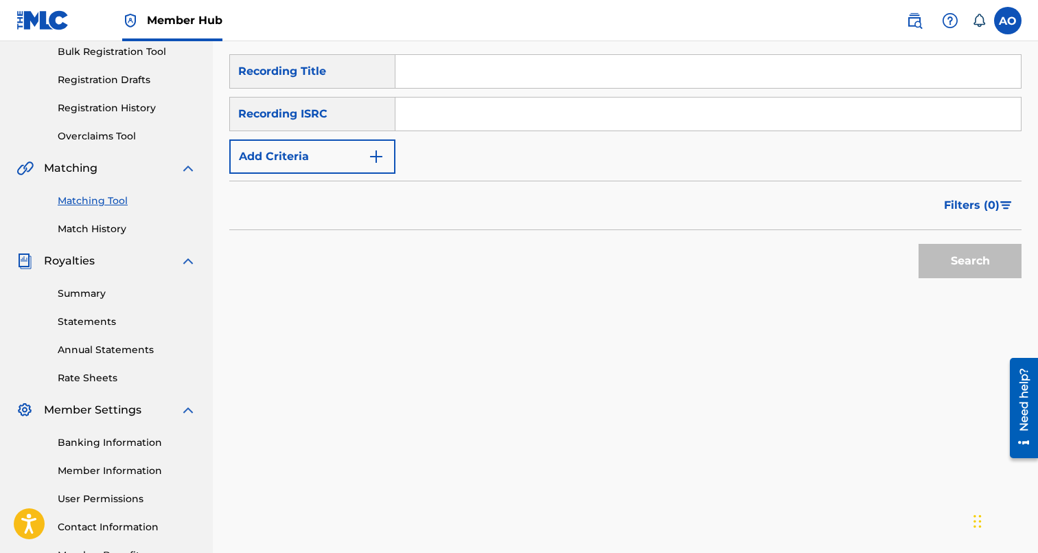
click at [490, 63] on input "Search Form" at bounding box center [707, 71] width 625 height 33
paste input "MAKIN TIME"
type input "MAKIN TIME"
click at [343, 124] on div "Recording ISRC" at bounding box center [312, 114] width 166 height 34
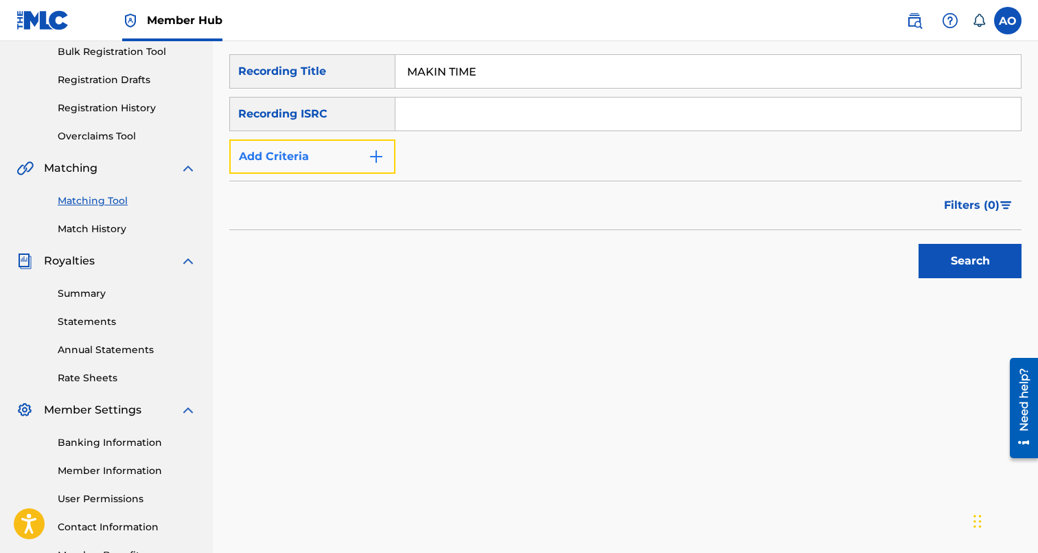
click at [335, 158] on button "Add Criteria" at bounding box center [312, 156] width 166 height 34
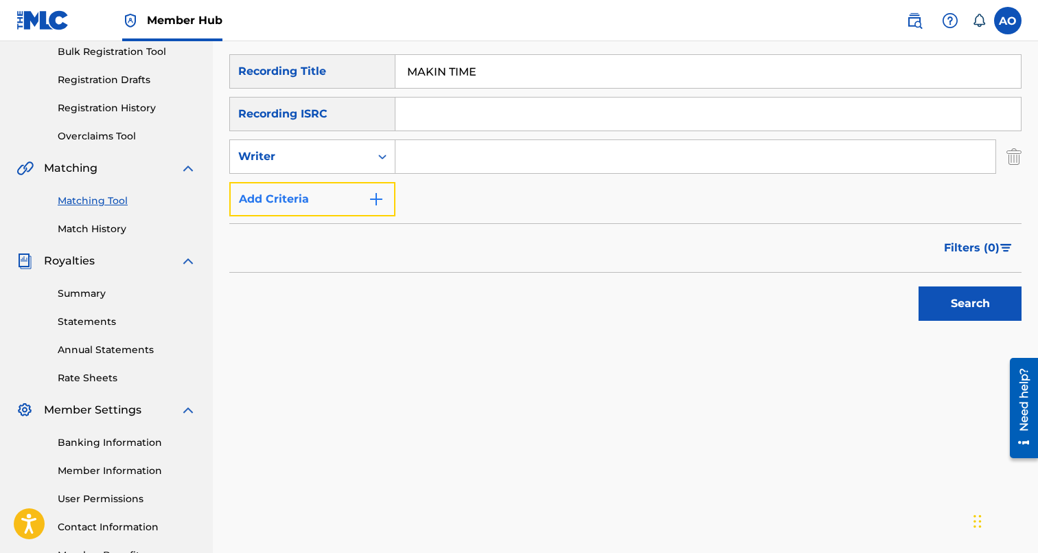
click at [336, 185] on button "Add Criteria" at bounding box center [312, 199] width 166 height 34
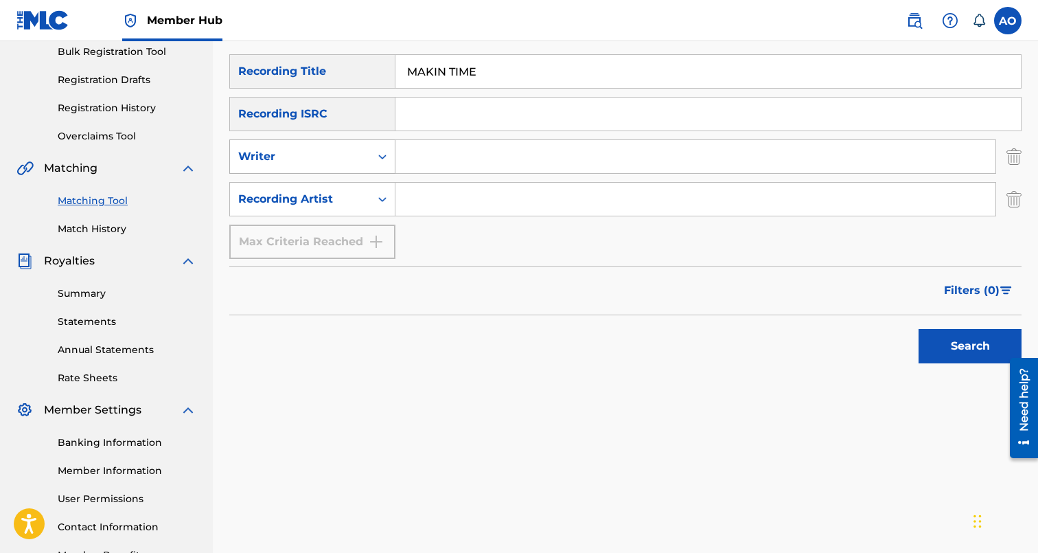
click at [344, 163] on div "Writer" at bounding box center [300, 156] width 124 height 16
click at [344, 179] on div "Writer" at bounding box center [312, 191] width 165 height 34
click at [351, 196] on div "Recording Artist" at bounding box center [300, 199] width 124 height 16
click at [437, 196] on input "Search Form" at bounding box center [695, 199] width 600 height 33
paste input "MN5T88"
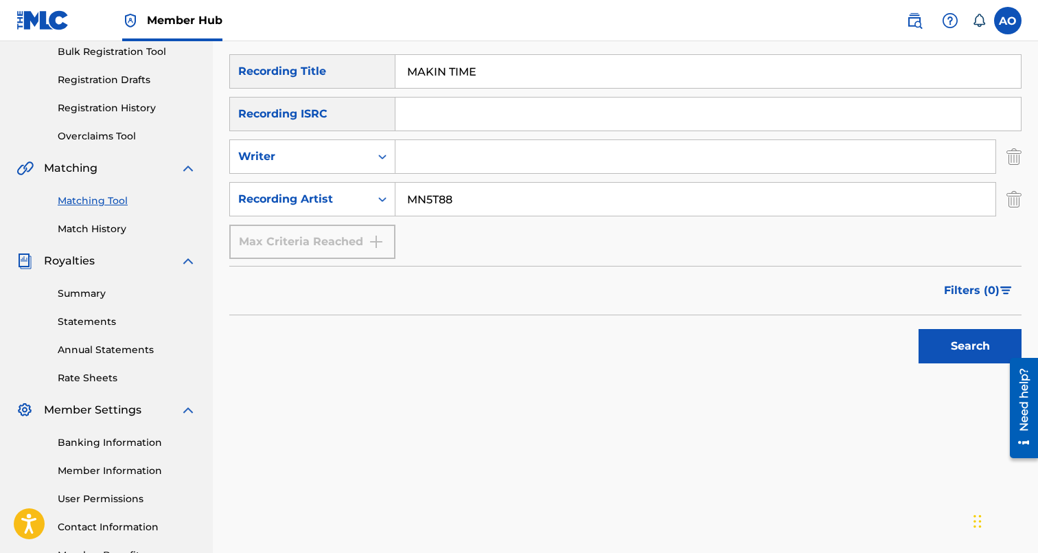
type input "MN5T88"
click at [919, 329] on button "Search" at bounding box center [970, 346] width 103 height 34
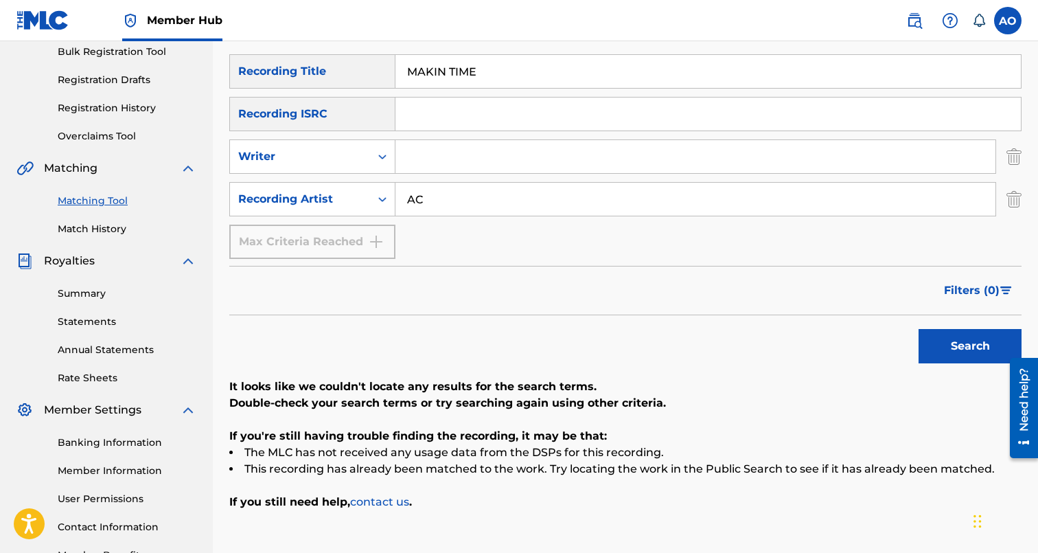
type input "A"
type input "2ACTV"
click at [919, 329] on button "Search" at bounding box center [970, 346] width 103 height 34
click at [430, 195] on input "2ACTV" at bounding box center [695, 199] width 600 height 33
click at [471, 78] on input "MAKIN TIME" at bounding box center [707, 71] width 625 height 33
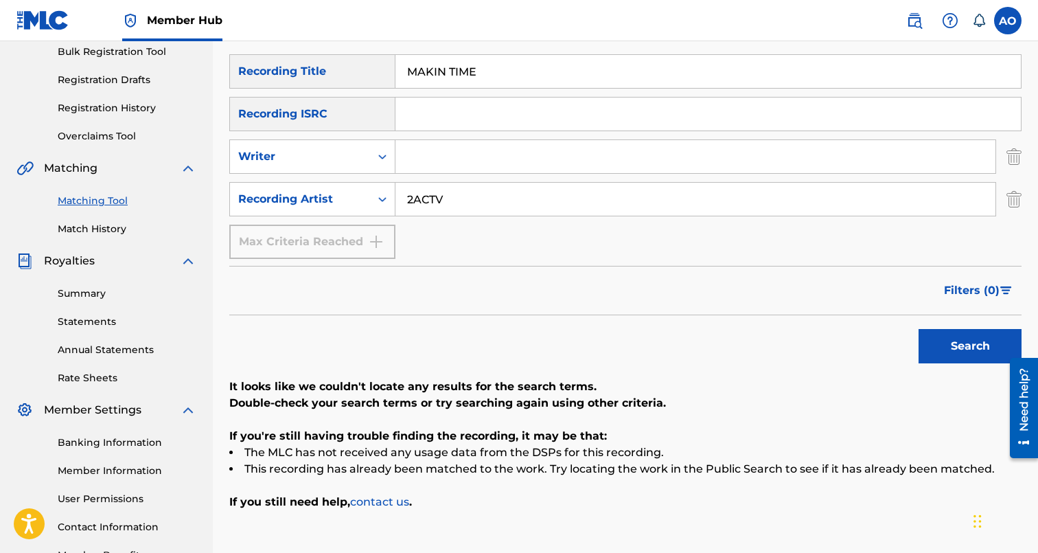
paste input "RUN OUTTA DRUGS"
type input "RUN OUTTA DRUGS"
click at [457, 206] on input "2ACTV" at bounding box center [695, 199] width 600 height 33
type input "LEFTY"
click at [919, 329] on button "Search" at bounding box center [970, 346] width 103 height 34
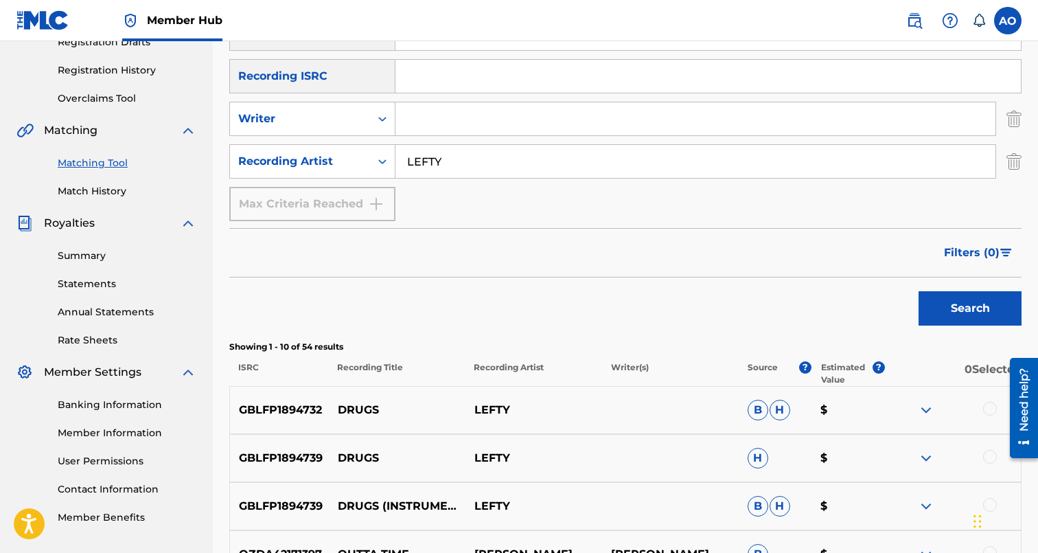
scroll to position [160, 0]
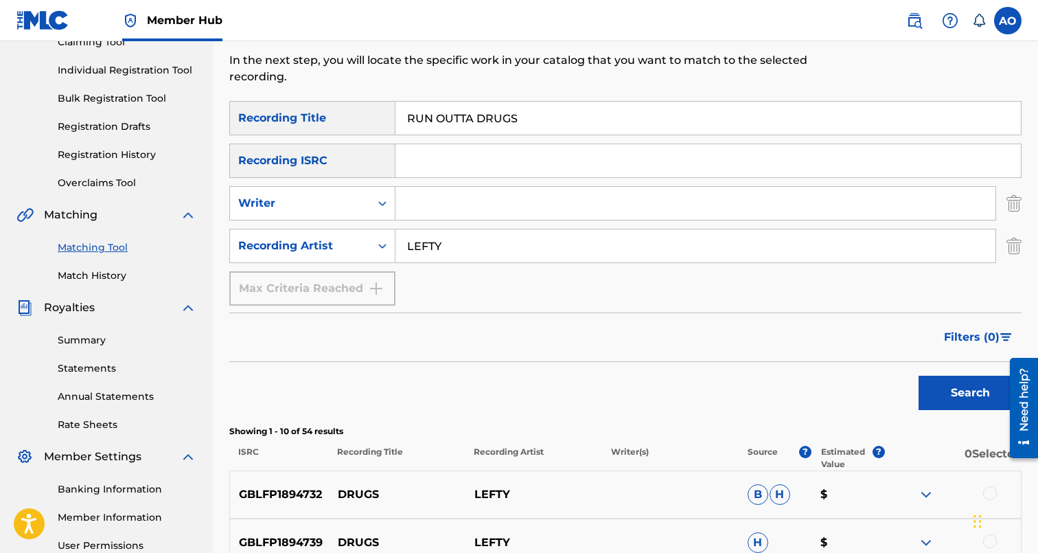
click at [588, 104] on input "RUN OUTTA DRUGS" at bounding box center [707, 118] width 625 height 33
paste input "BLUE ROLLS ROYCE"
type input "BLUE ROLLS ROYCE"
click at [919, 376] on button "Search" at bounding box center [970, 393] width 103 height 34
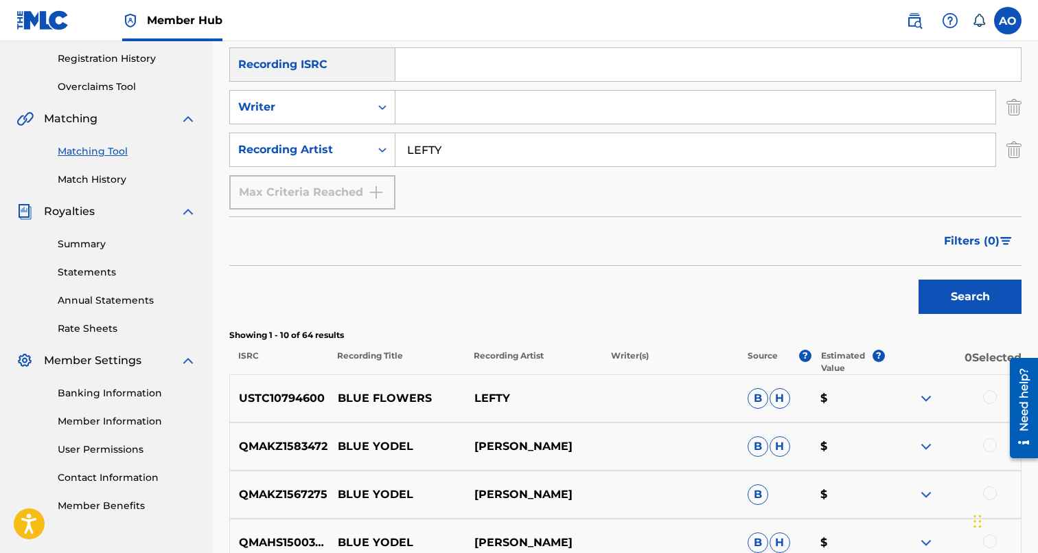
scroll to position [247, 0]
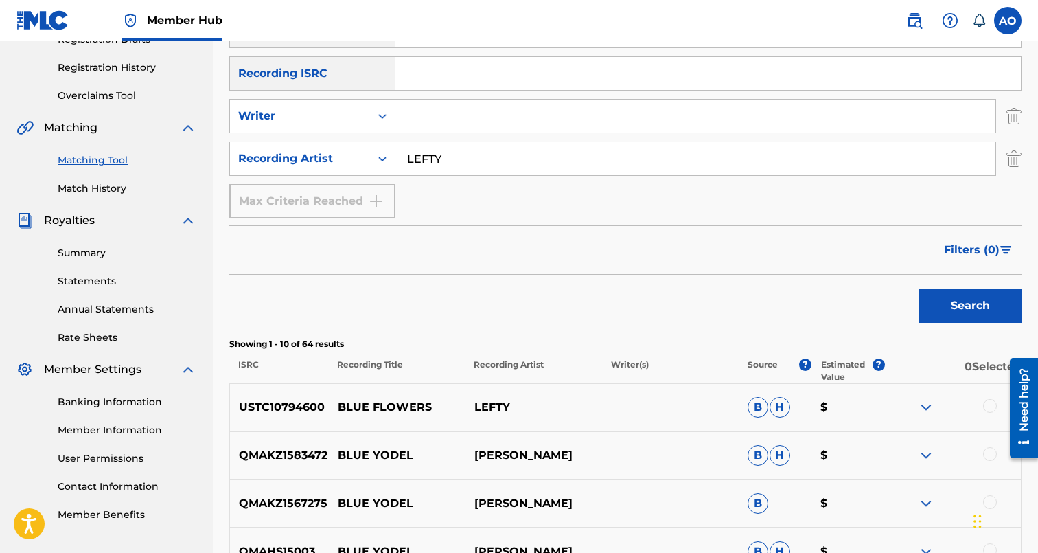
click at [496, 67] on input "Search Form" at bounding box center [707, 73] width 625 height 33
paste input "OH HONEY FREESTYLE"
type input "OH HONEY FREESTYLE"
click at [494, 150] on input "LEFTY" at bounding box center [695, 158] width 600 height 33
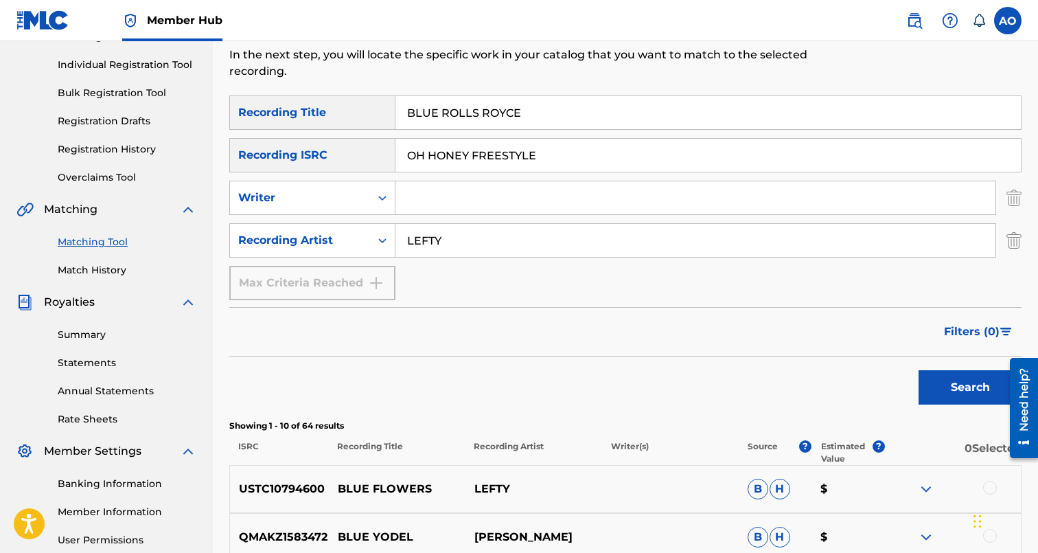
scroll to position [165, 0]
click at [520, 91] on div "Matching Tool The Matching Tool enables you to suggest matches between sound re…" at bounding box center [534, 3] width 610 height 185
click at [521, 111] on input "BLUE ROLLS ROYCE" at bounding box center [707, 113] width 625 height 33
paste input "OH HONEY FREESTYL"
type input "OH HONEY FREESTYLE"
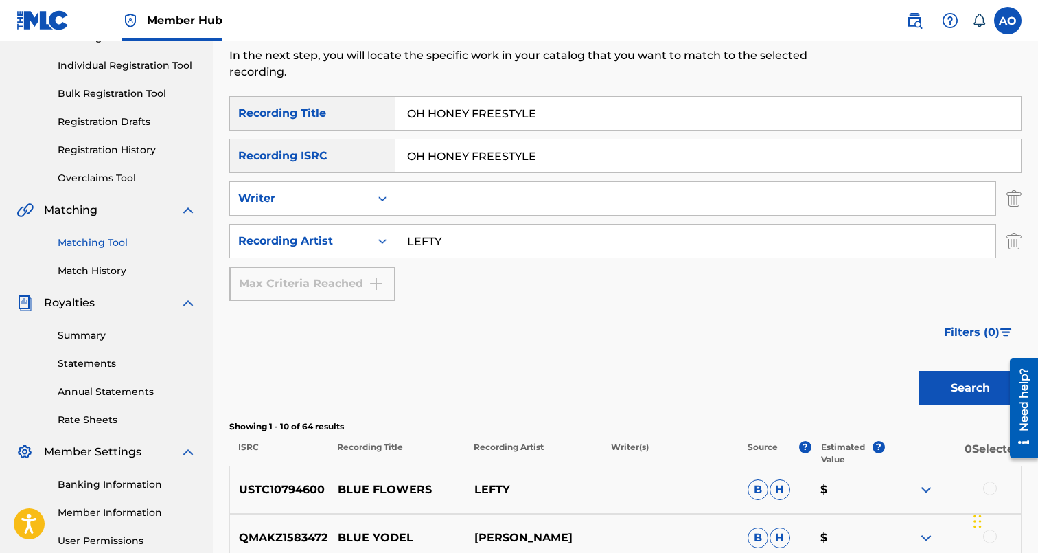
click at [562, 147] on input "OH HONEY FREESTYLE" at bounding box center [707, 155] width 625 height 33
click at [549, 233] on input "LEFTY" at bounding box center [695, 241] width 600 height 33
click at [919, 371] on button "Search" at bounding box center [970, 388] width 103 height 34
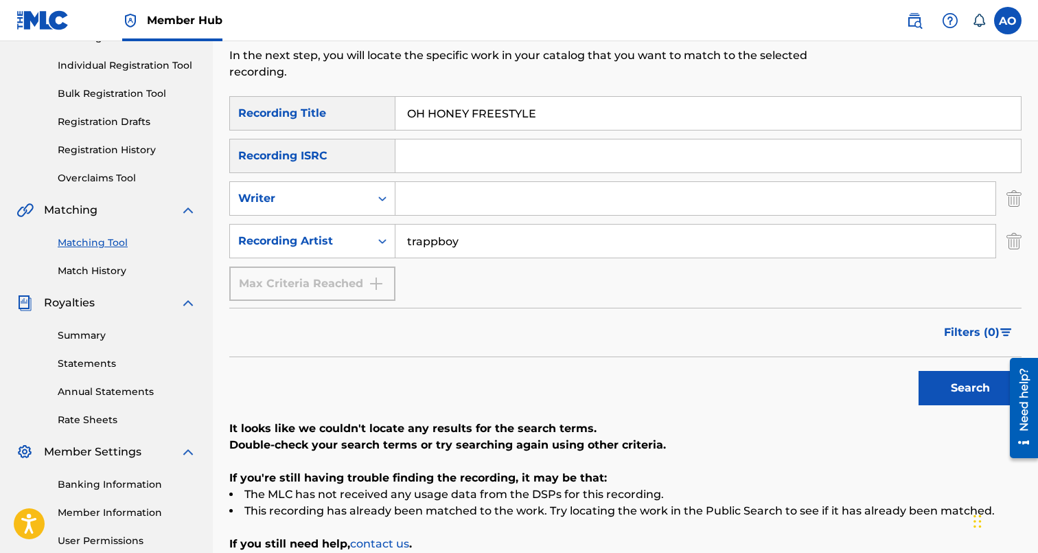
type input "trappboy"
click at [919, 371] on button "Search" at bounding box center [970, 388] width 103 height 34
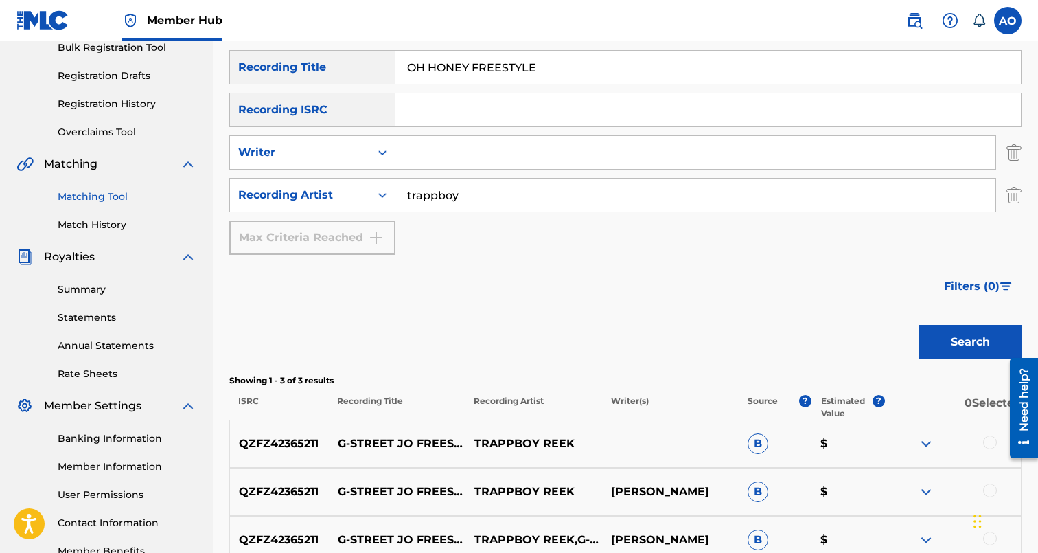
scroll to position [209, 0]
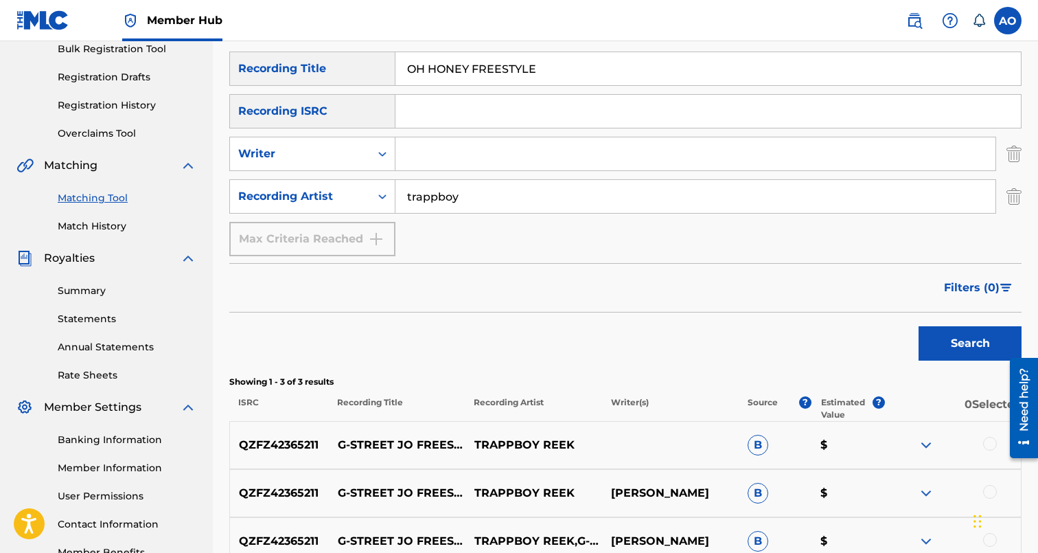
click at [574, 71] on input "OH HONEY FREESTYLE" at bounding box center [707, 68] width 625 height 33
paste input "THE MAN"
type input "THE MAN"
click at [479, 203] on input "trappboy" at bounding box center [695, 196] width 600 height 33
type input "blanco15"
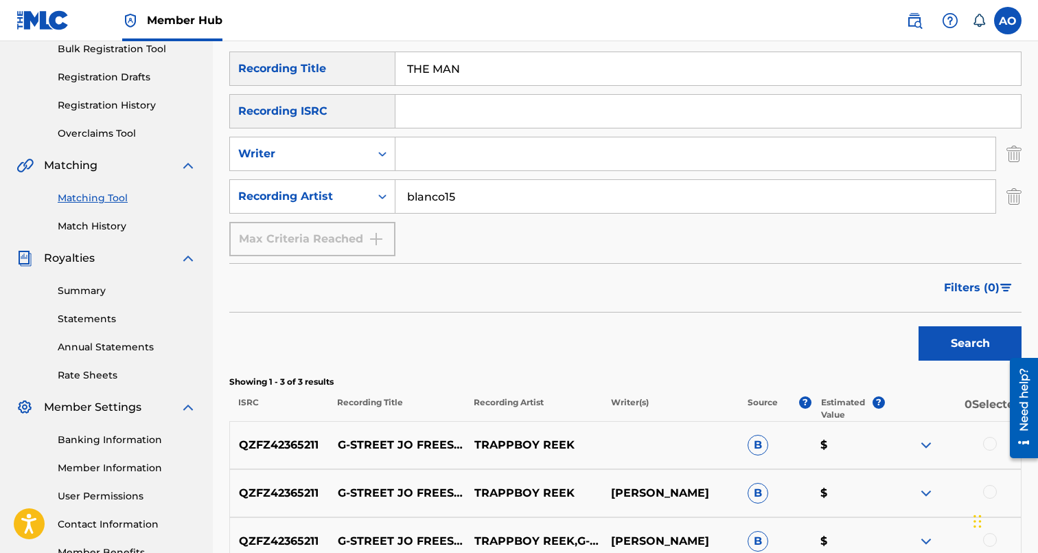
click at [919, 326] on button "Search" at bounding box center [970, 343] width 103 height 34
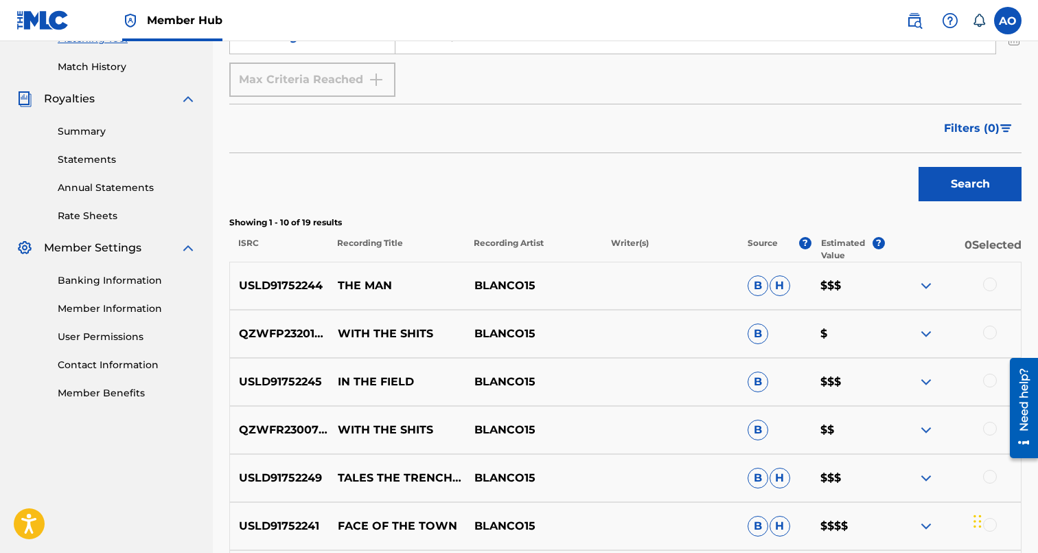
scroll to position [374, 0]
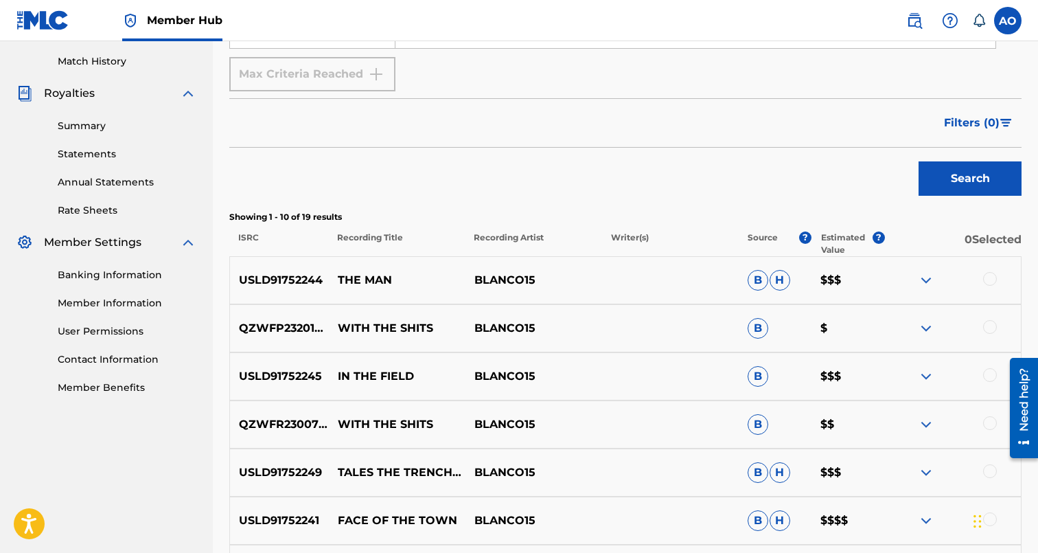
click at [989, 277] on div at bounding box center [990, 279] width 14 height 14
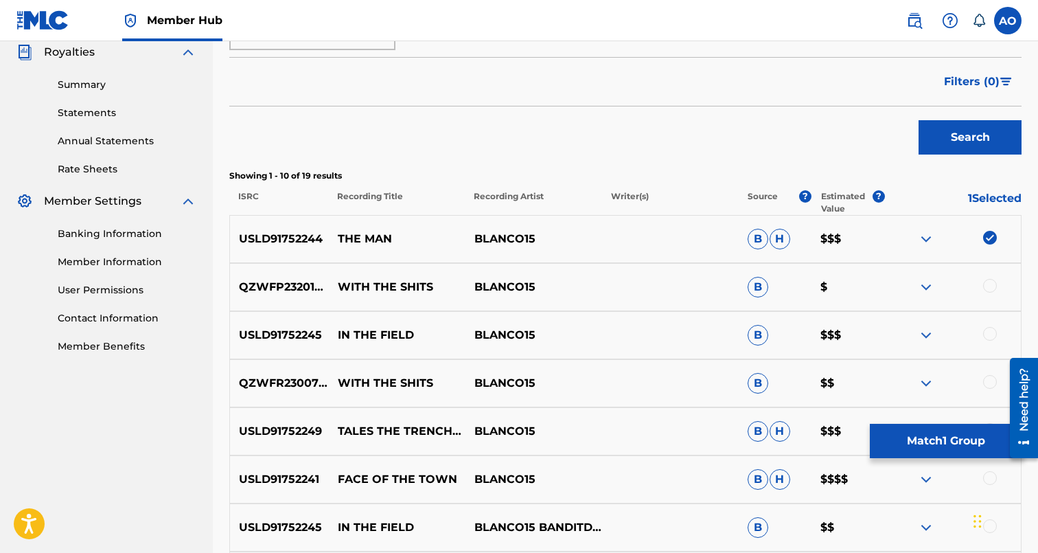
scroll to position [417, 0]
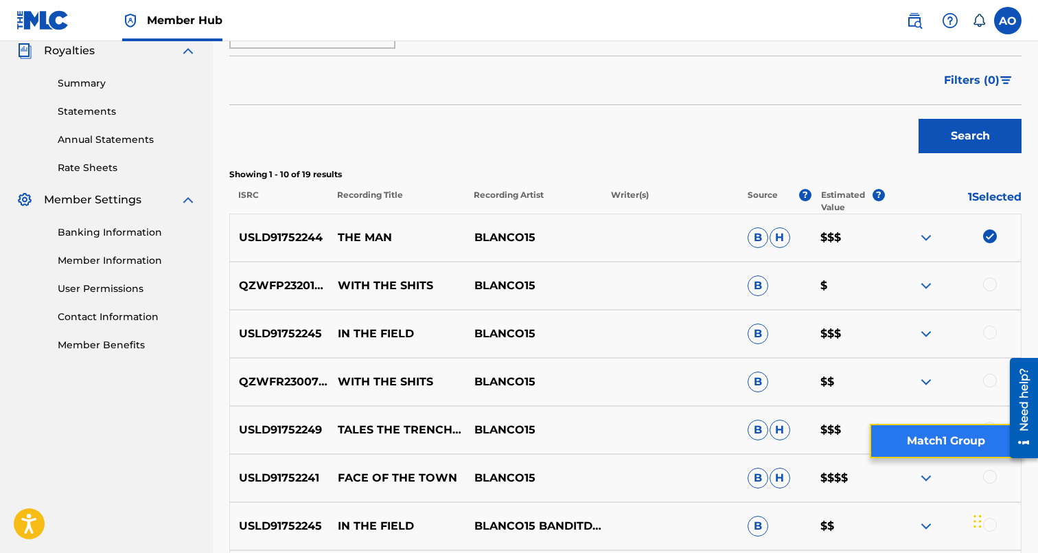
click at [973, 443] on button "Match 1 Group" at bounding box center [946, 441] width 152 height 34
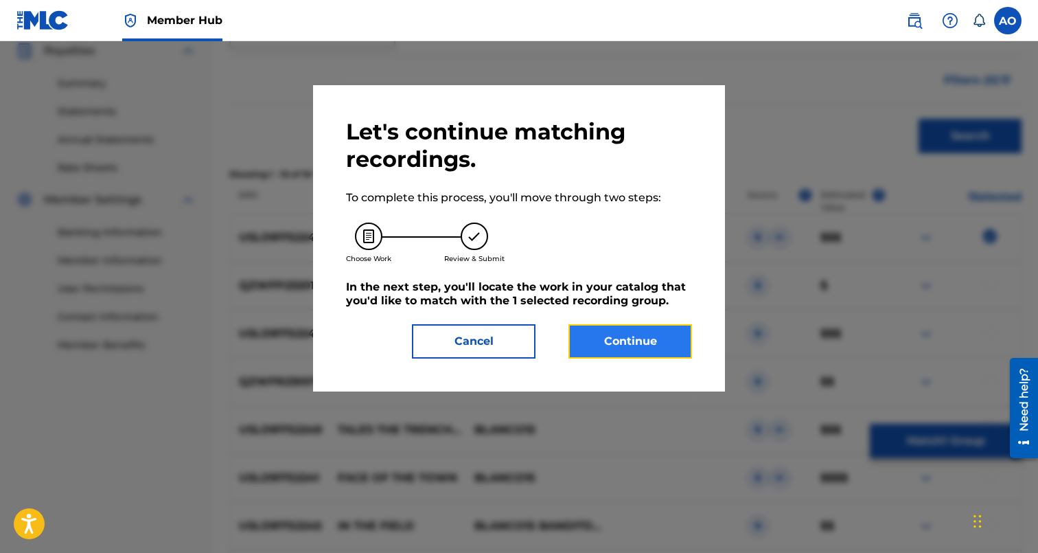
click at [673, 349] on button "Continue" at bounding box center [630, 341] width 124 height 34
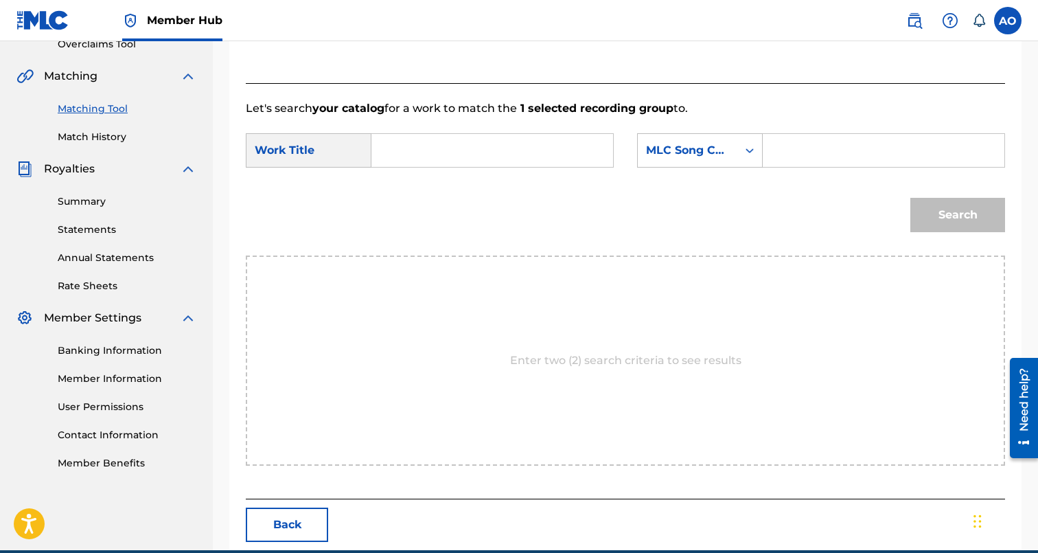
click at [501, 169] on div "SearchWithCriteria7282e1a1-208f-423b-b1db-c3d959bb7b24 Work Title SearchWithCri…" at bounding box center [625, 154] width 759 height 43
click at [514, 136] on input "Search Form" at bounding box center [492, 150] width 218 height 33
paste input "THE MAN"
type input "THE MAN"
click at [826, 164] on input "Search Form" at bounding box center [883, 150] width 218 height 33
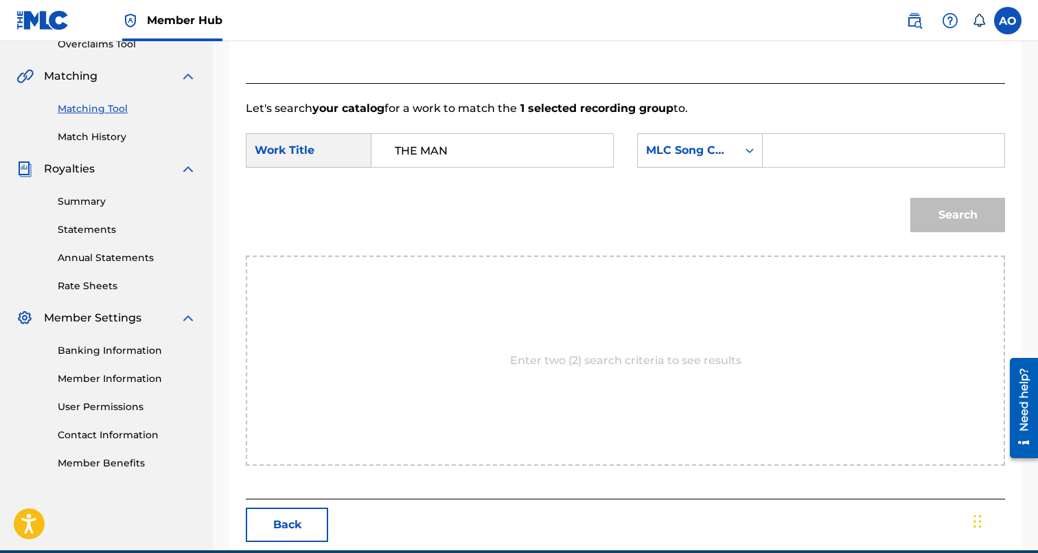
paste input "T46GFU"
type input "T46GFU"
click at [910, 198] on button "Search" at bounding box center [957, 215] width 95 height 34
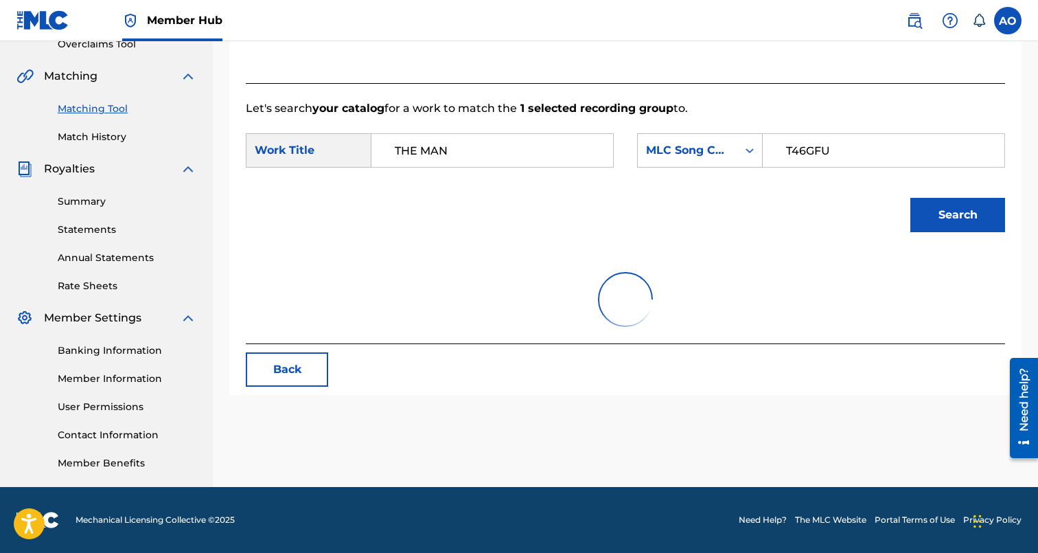
click at [910, 198] on button "Search" at bounding box center [957, 215] width 95 height 34
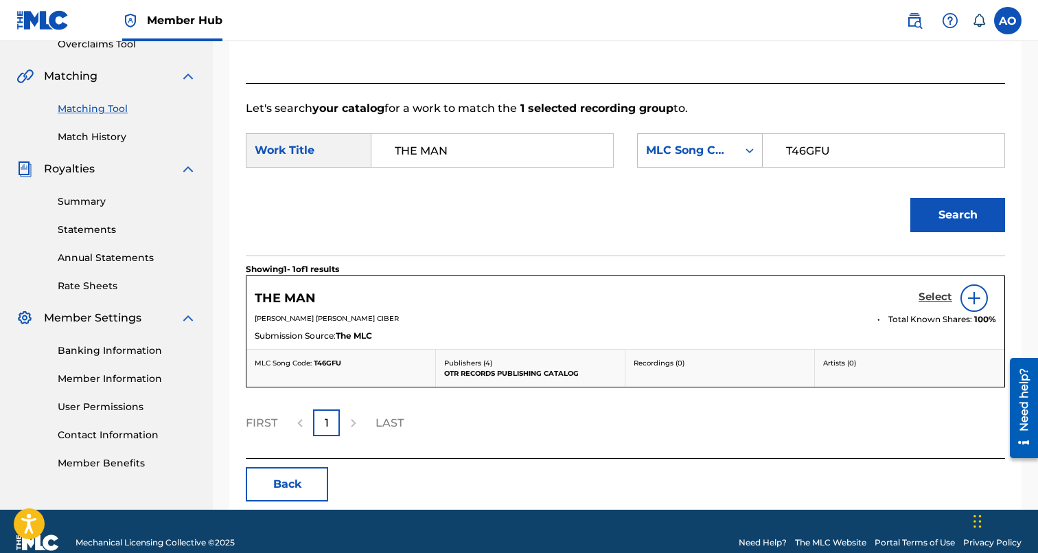
click at [941, 295] on h5 "Select" at bounding box center [936, 296] width 34 height 13
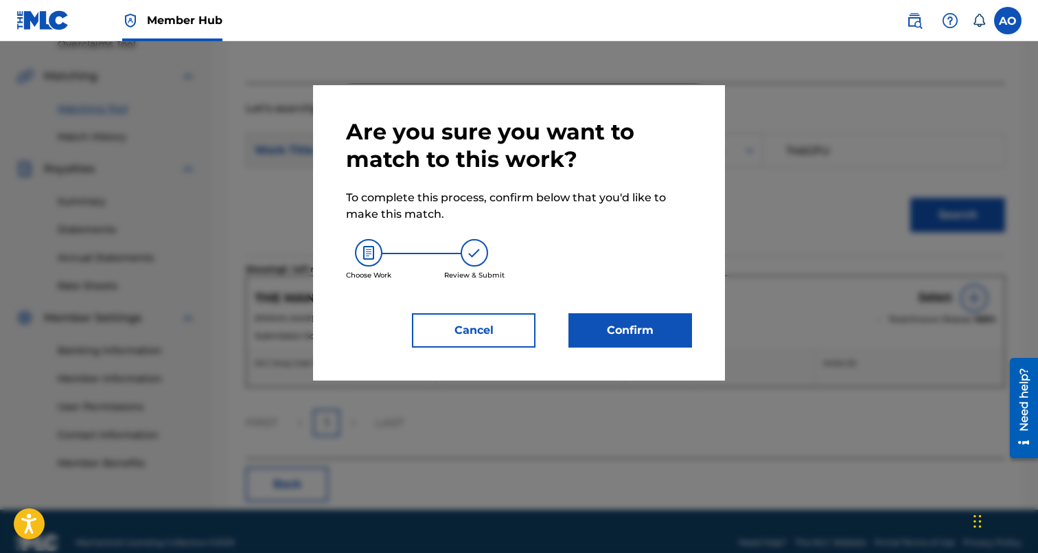
click at [706, 321] on div "Are you sure you want to match to this work? To complete this process, confirm …" at bounding box center [519, 232] width 412 height 295
click at [674, 325] on button "Confirm" at bounding box center [630, 330] width 124 height 34
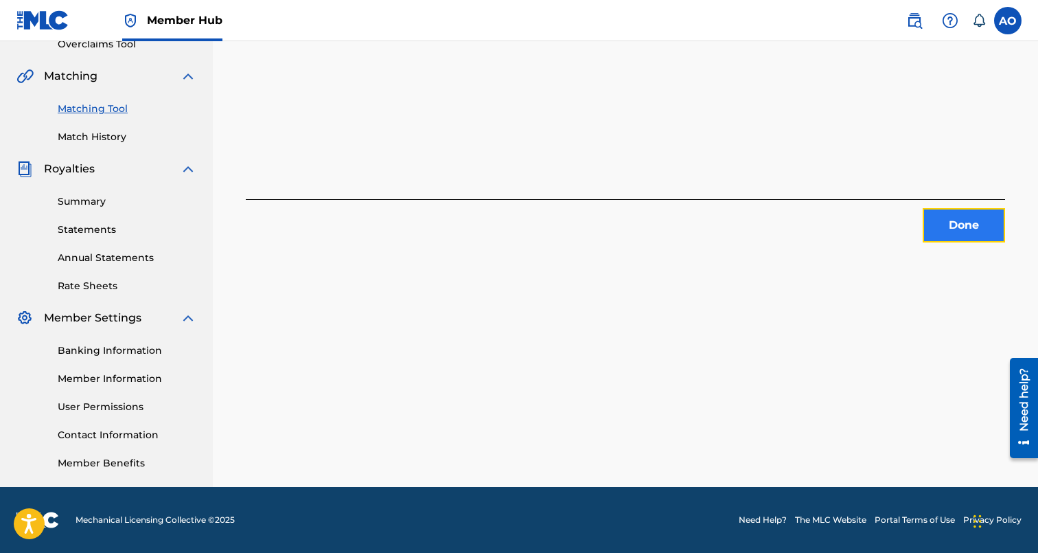
click at [984, 228] on button "Done" at bounding box center [964, 225] width 82 height 34
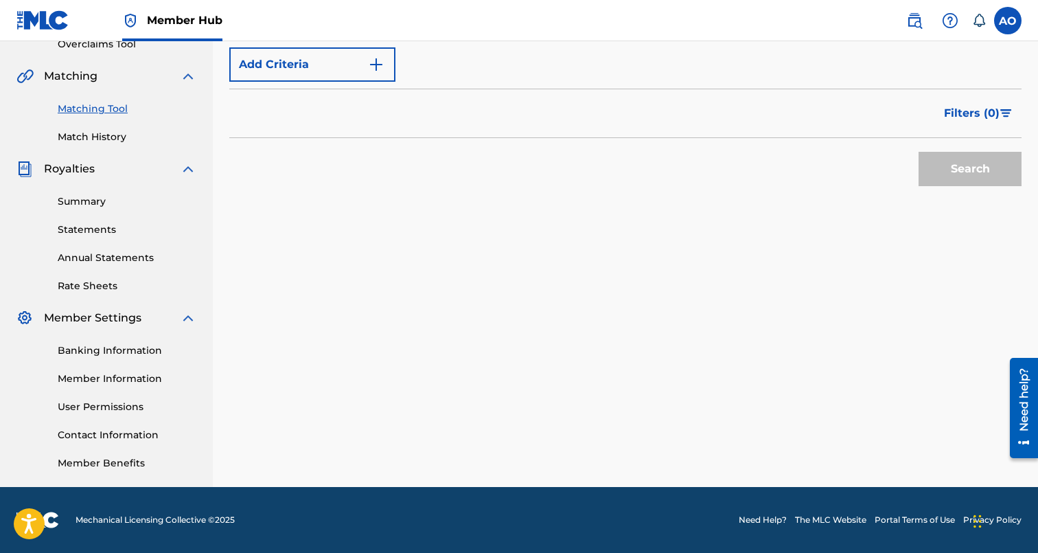
scroll to position [126, 0]
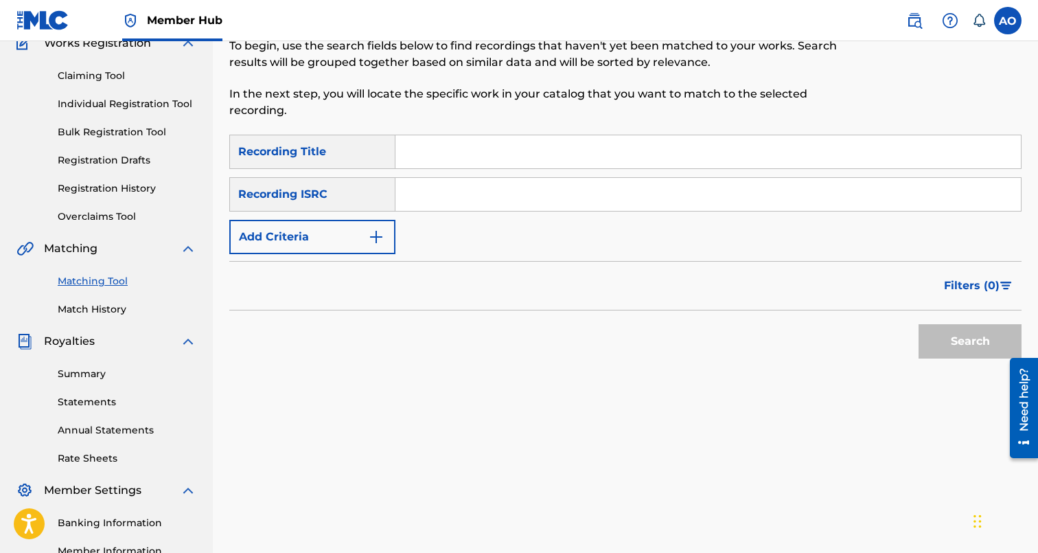
click at [474, 159] on input "Search Form" at bounding box center [707, 151] width 625 height 33
paste input "SPAZZIN OFF"
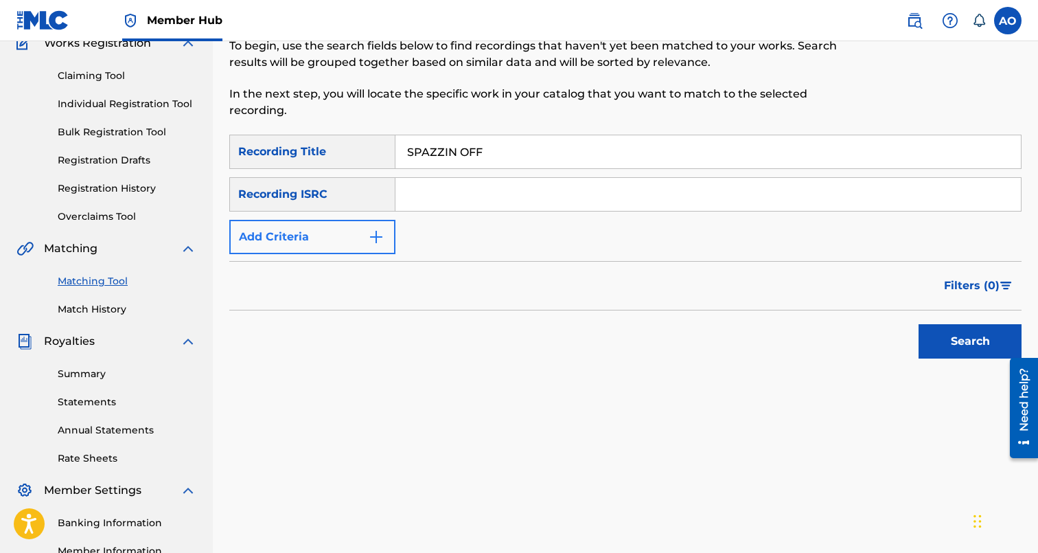
type input "SPAZZIN OFF"
click at [335, 240] on button "Add Criteria" at bounding box center [312, 237] width 166 height 34
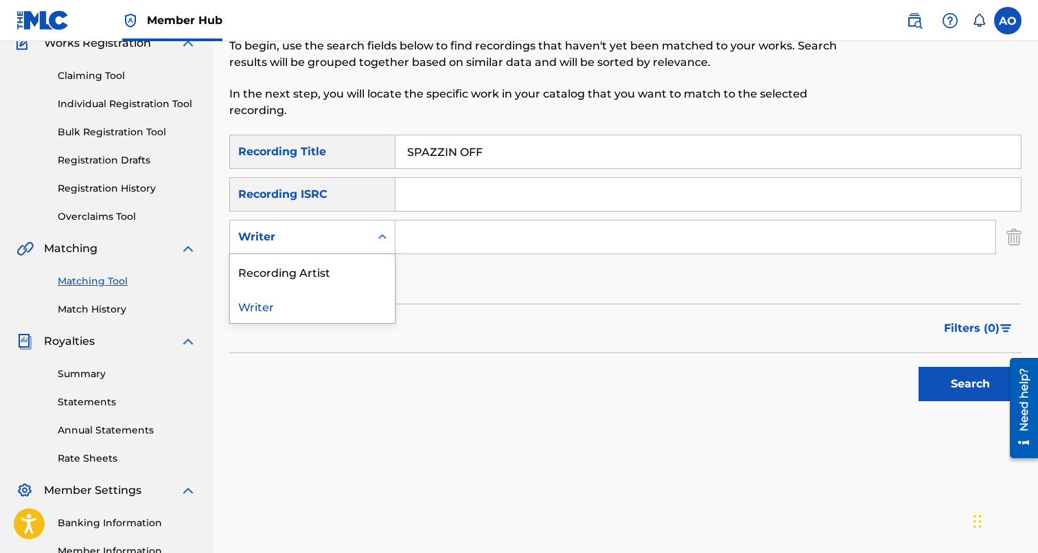
click at [349, 246] on div "Writer" at bounding box center [300, 237] width 140 height 26
click at [349, 263] on div "Recording Artist" at bounding box center [312, 271] width 165 height 34
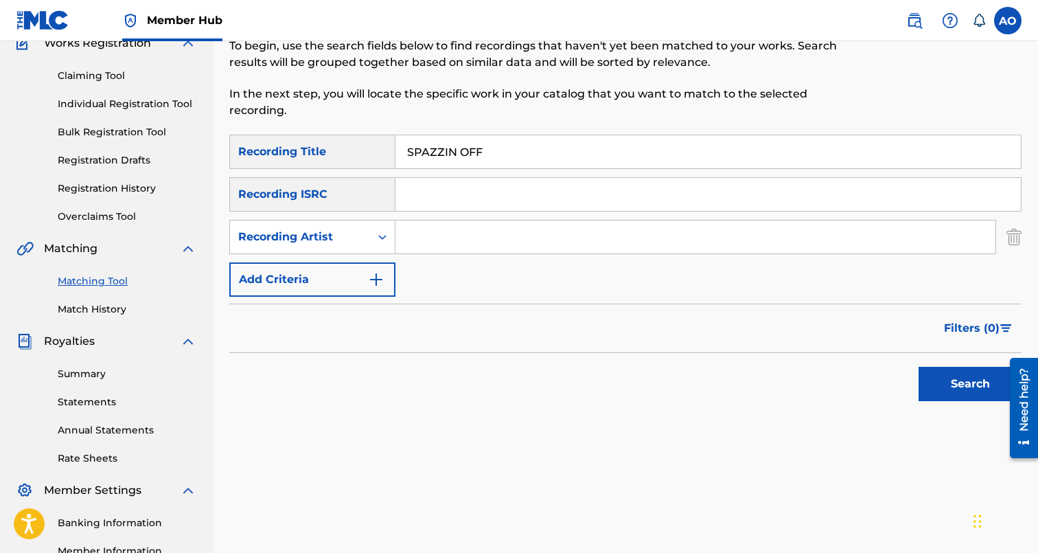
click at [431, 242] on input "Search Form" at bounding box center [695, 236] width 600 height 33
type input "xpression"
click at [919, 367] on button "Search" at bounding box center [970, 384] width 103 height 34
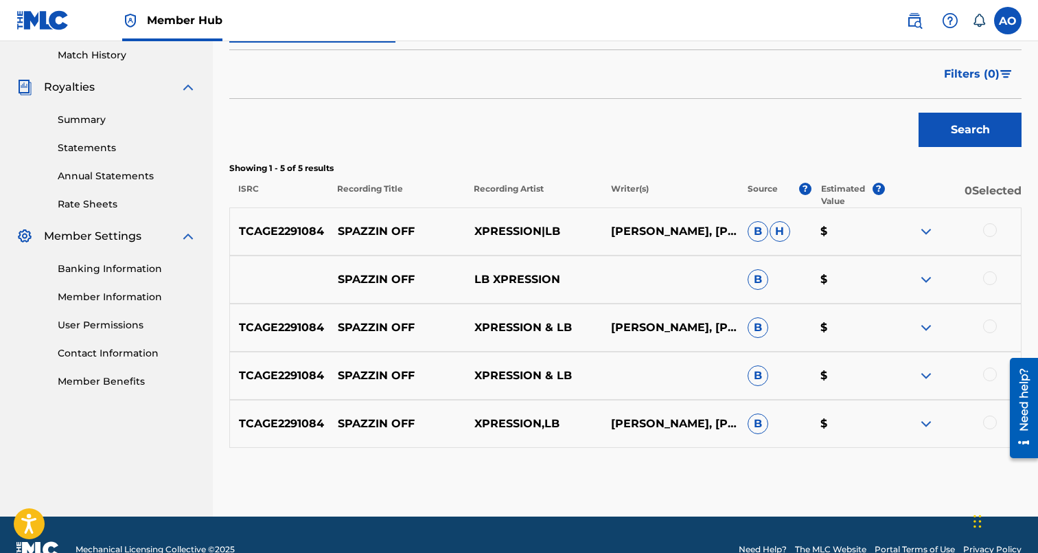
scroll to position [384, 0]
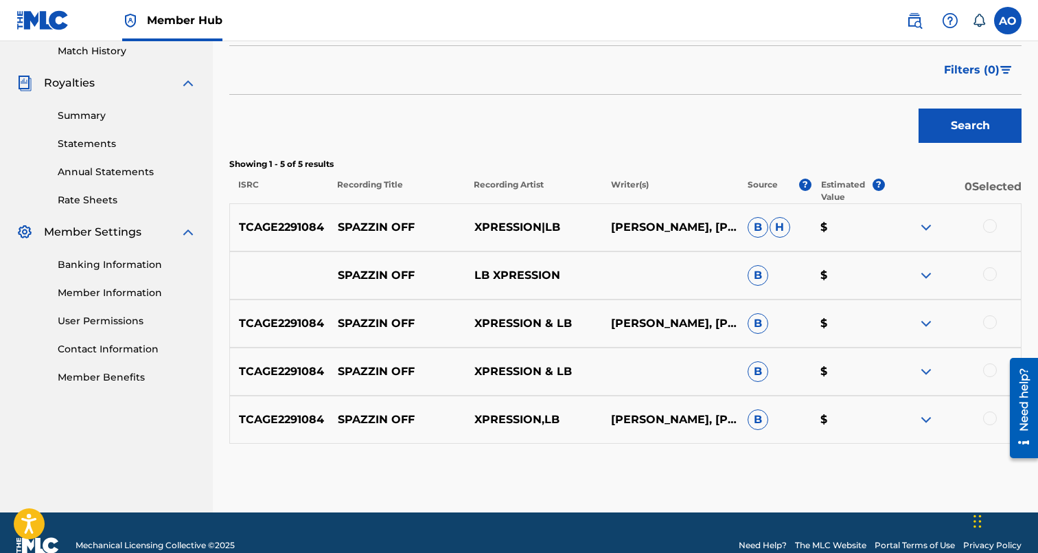
click at [988, 416] on div at bounding box center [990, 418] width 14 height 14
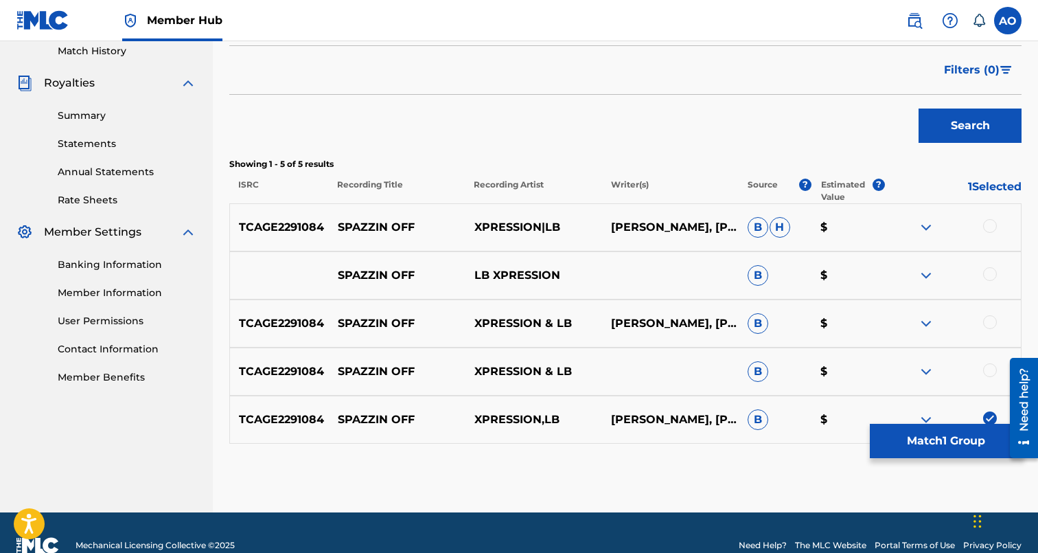
click at [990, 366] on div at bounding box center [990, 370] width 14 height 14
click at [991, 324] on div at bounding box center [990, 322] width 14 height 14
click at [991, 274] on div at bounding box center [990, 274] width 14 height 14
click at [992, 225] on div at bounding box center [990, 226] width 14 height 14
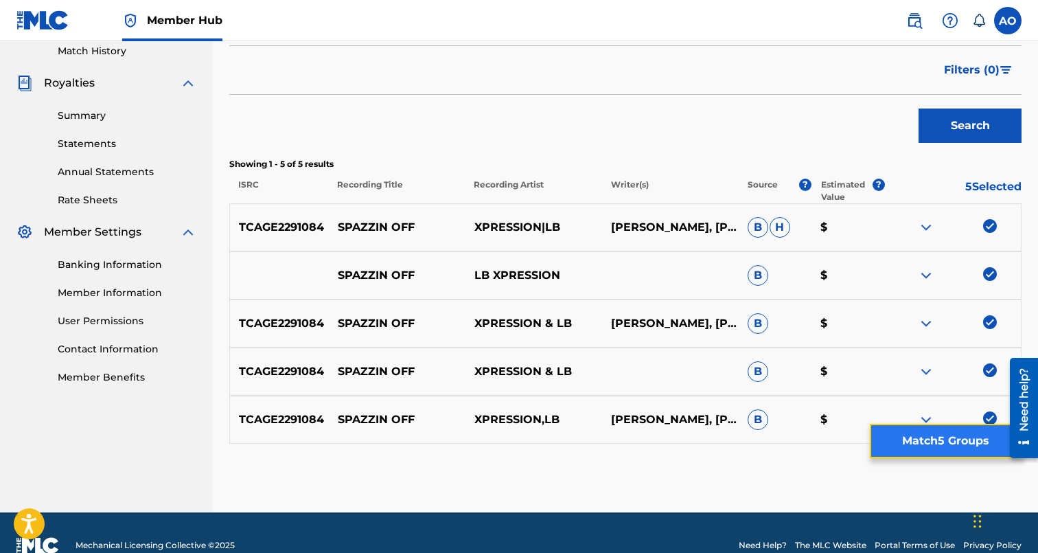
click at [951, 433] on button "Match 5 Groups" at bounding box center [946, 441] width 152 height 34
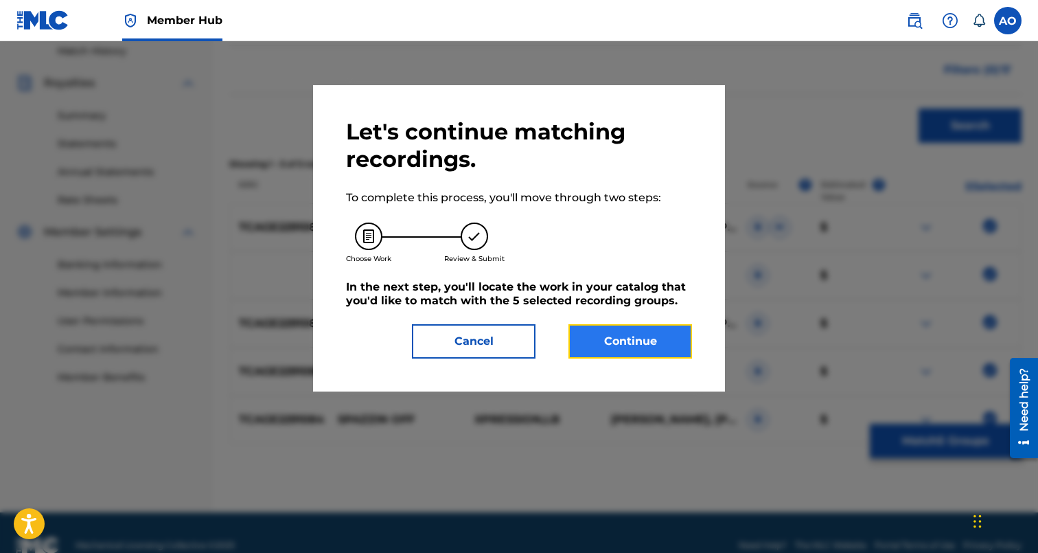
click at [582, 338] on button "Continue" at bounding box center [630, 341] width 124 height 34
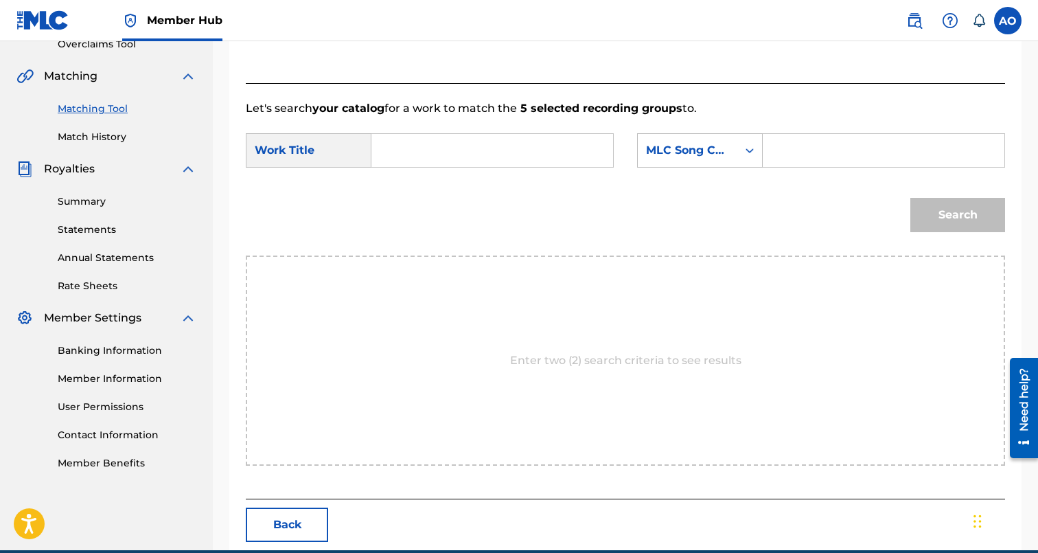
click at [440, 150] on input "Search Form" at bounding box center [492, 150] width 218 height 33
paste input "SPAZZIN OFF"
type input "SPAZZIN OFF"
click at [785, 139] on input "Search Form" at bounding box center [883, 150] width 218 height 33
paste input "S828NQ"
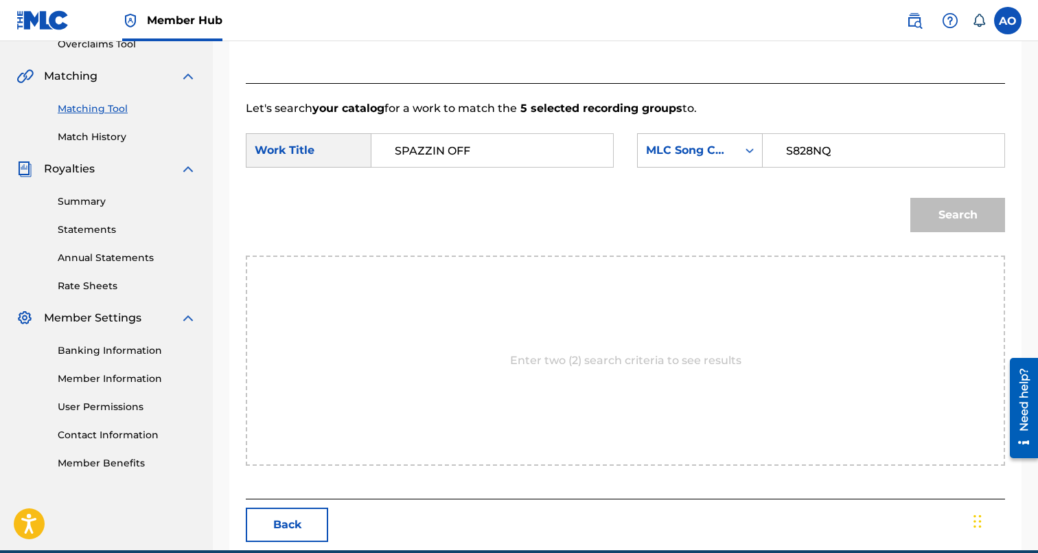
type input "S828NQ"
click at [910, 198] on button "Search" at bounding box center [957, 215] width 95 height 34
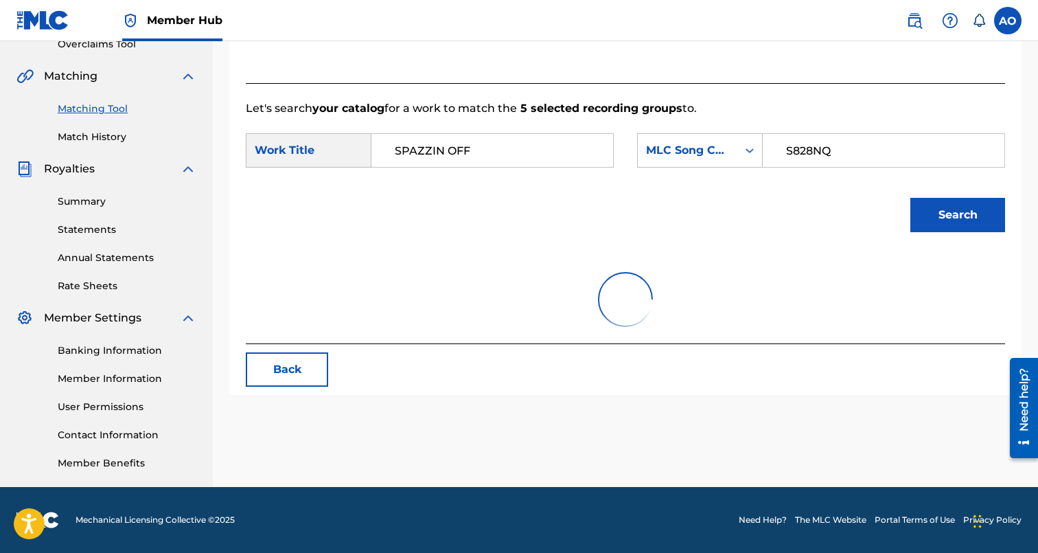
click at [910, 198] on button "Search" at bounding box center [957, 215] width 95 height 34
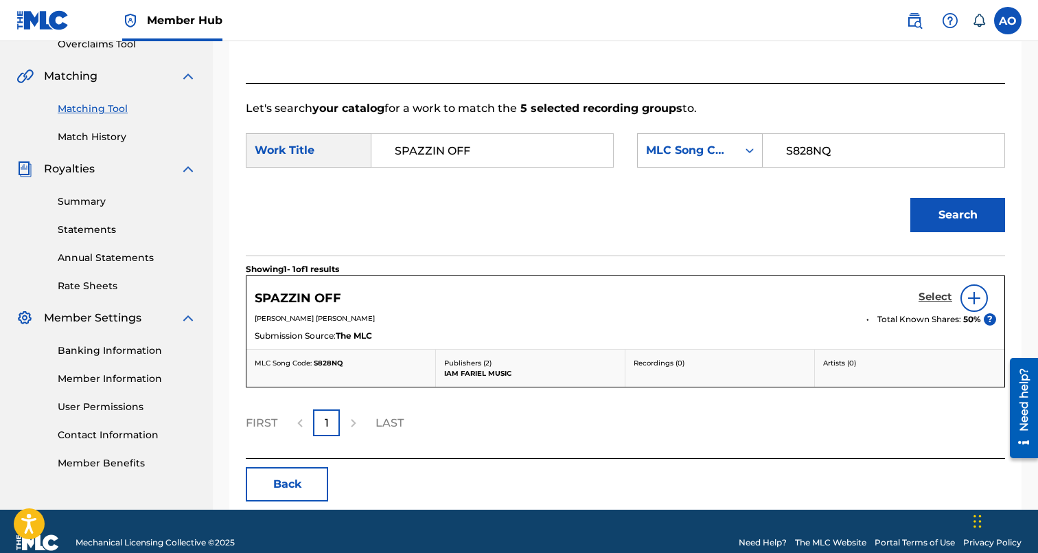
click at [947, 297] on h5 "Select" at bounding box center [936, 296] width 34 height 13
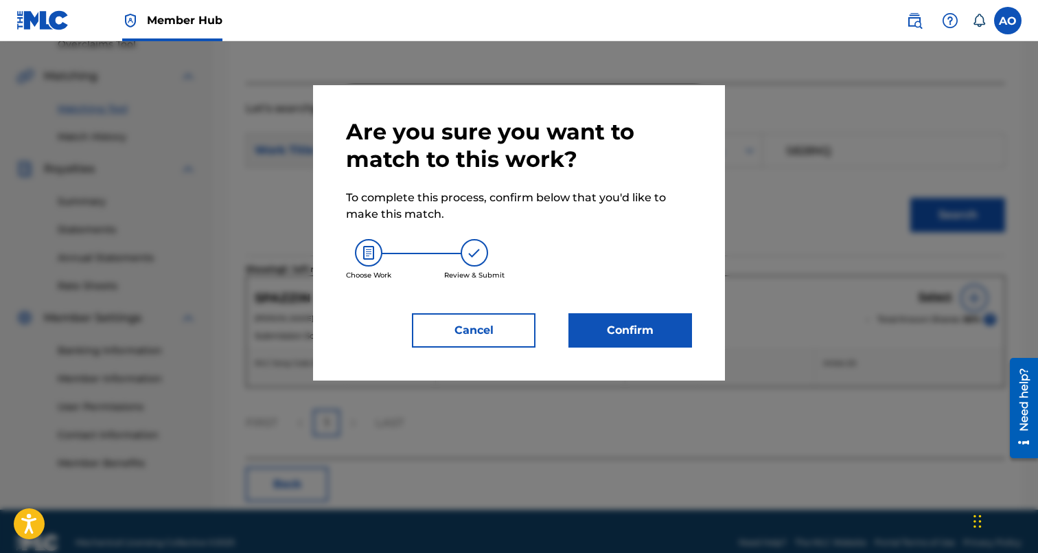
click at [648, 292] on div "Choose Work Review & Submit" at bounding box center [519, 259] width 346 height 74
click at [641, 327] on button "Confirm" at bounding box center [630, 330] width 124 height 34
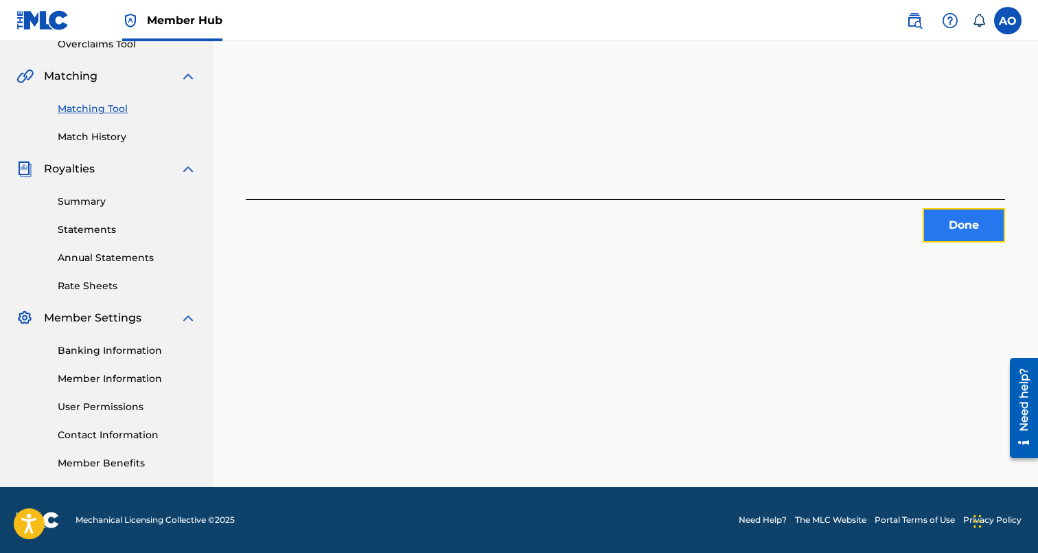
click at [943, 213] on button "Done" at bounding box center [964, 225] width 82 height 34
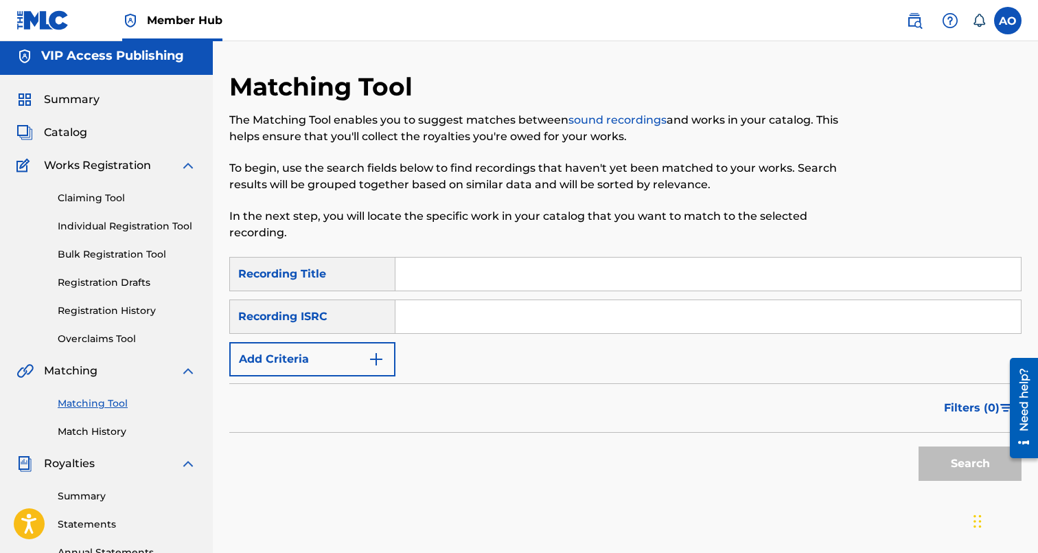
scroll to position [3, 0]
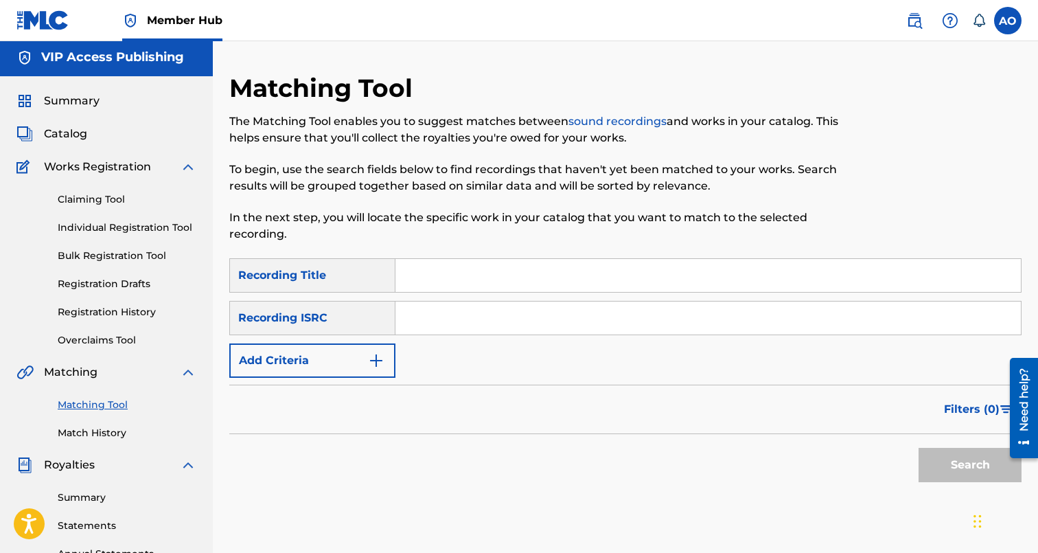
click at [440, 262] on input "Search Form" at bounding box center [707, 275] width 625 height 33
paste input "RUN [PERSON_NAME] RUN"
type input "RUN [PERSON_NAME] RUN"
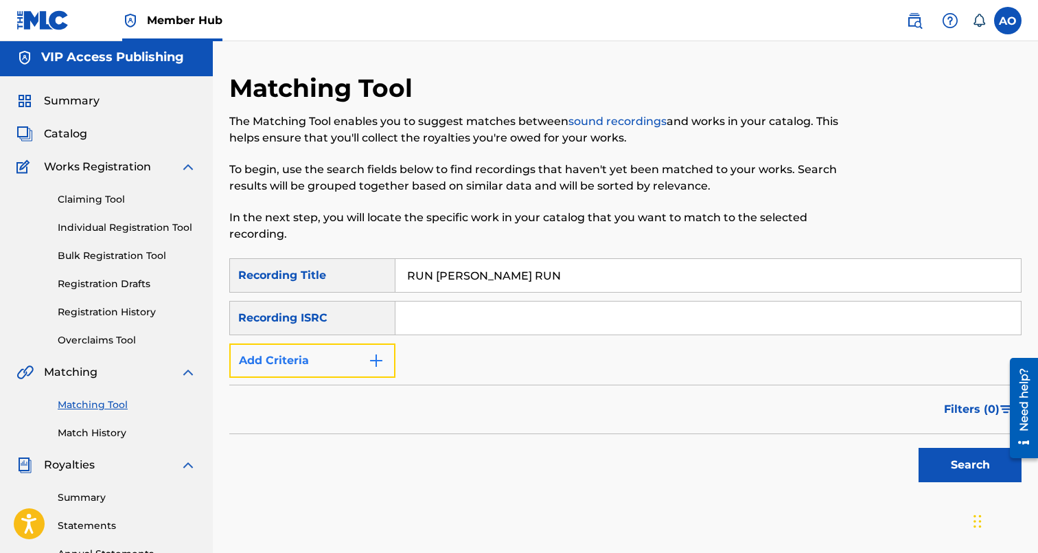
click at [344, 357] on button "Add Criteria" at bounding box center [312, 360] width 166 height 34
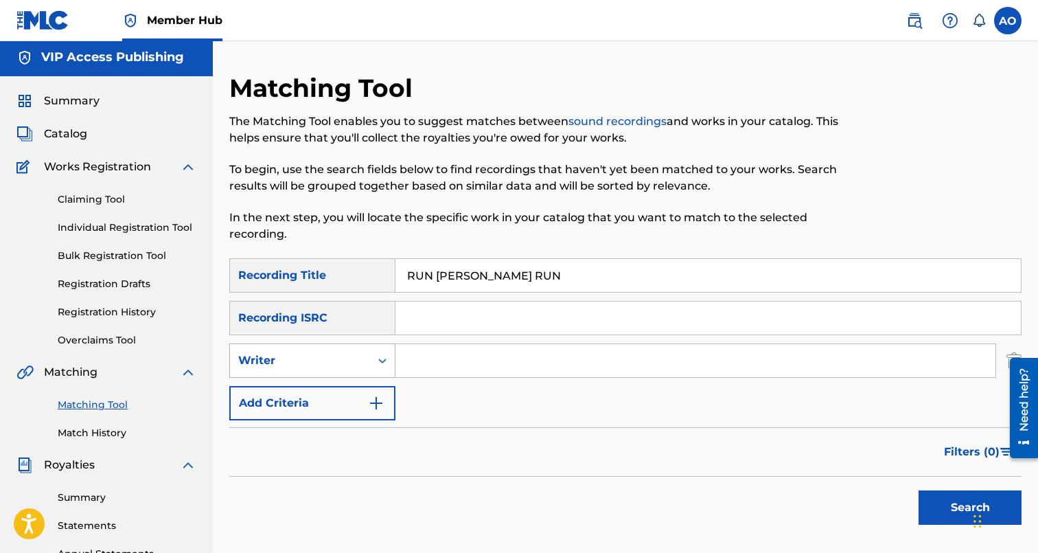
click at [343, 362] on div "Writer" at bounding box center [300, 360] width 124 height 16
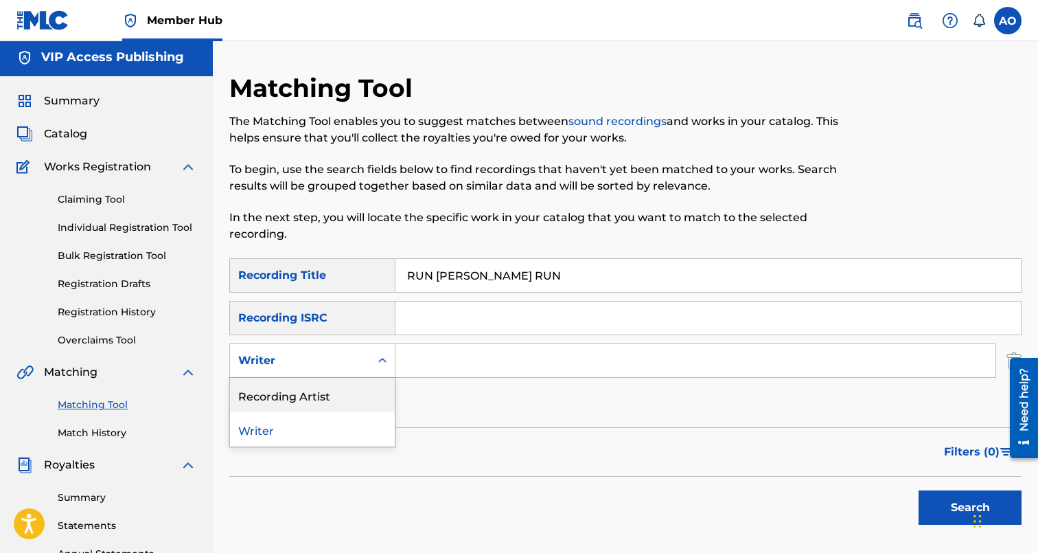
click at [345, 388] on div "Recording Artist" at bounding box center [312, 395] width 165 height 34
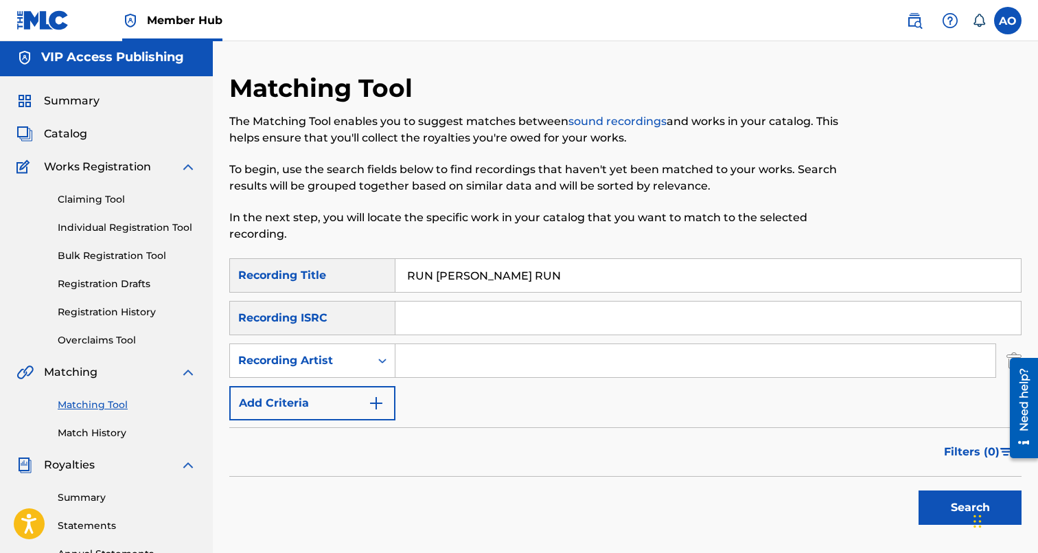
click at [435, 359] on input "Search Form" at bounding box center [695, 360] width 600 height 33
type input "lil bouncer"
click at [919, 490] on button "Search" at bounding box center [970, 507] width 103 height 34
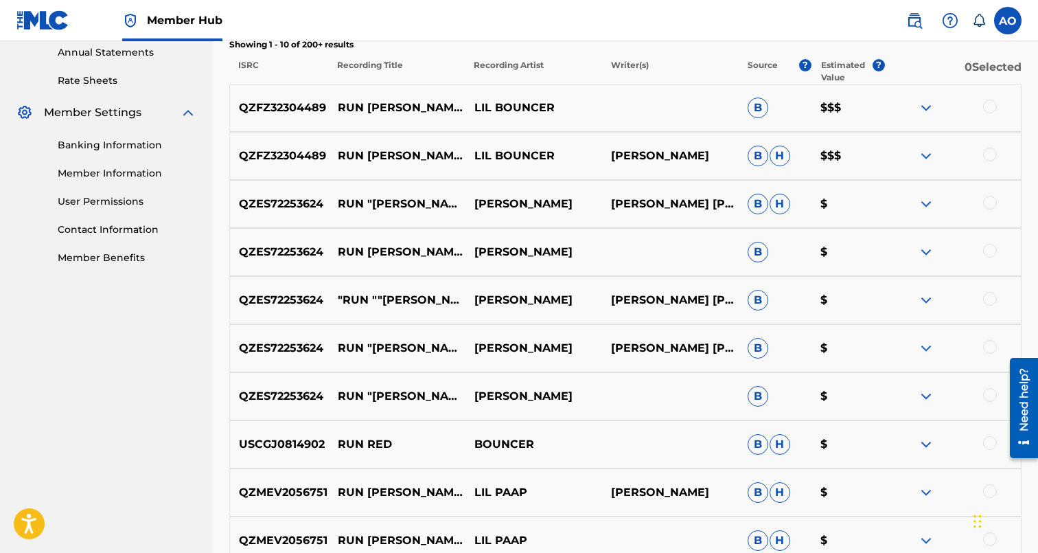
scroll to position [501, 0]
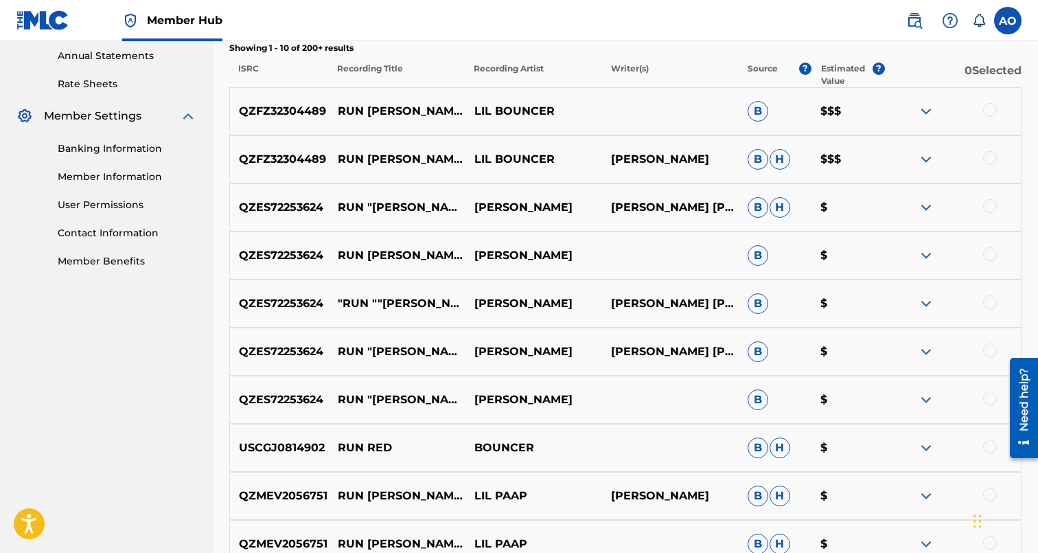
click at [987, 397] on div at bounding box center [990, 398] width 14 height 14
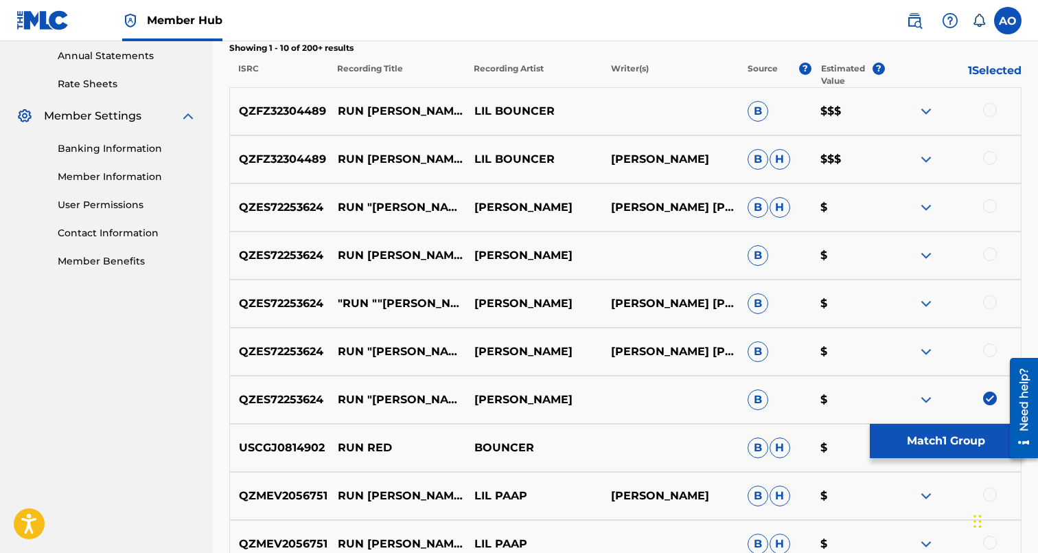
click at [987, 354] on div at bounding box center [990, 350] width 14 height 14
click at [990, 301] on div at bounding box center [990, 302] width 14 height 14
click at [990, 258] on div at bounding box center [990, 254] width 14 height 14
click at [991, 204] on div at bounding box center [990, 206] width 14 height 14
click at [991, 159] on div at bounding box center [990, 158] width 14 height 14
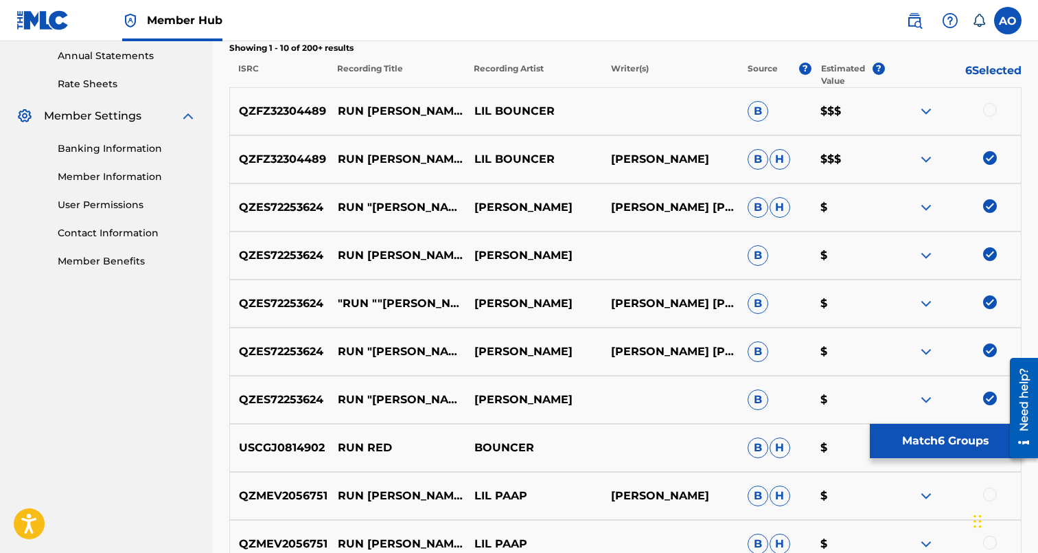
click at [990, 113] on div at bounding box center [990, 110] width 14 height 14
click at [959, 458] on div "USCGJ0814902 RUN RED BOUNCER B H $" at bounding box center [625, 448] width 792 height 48
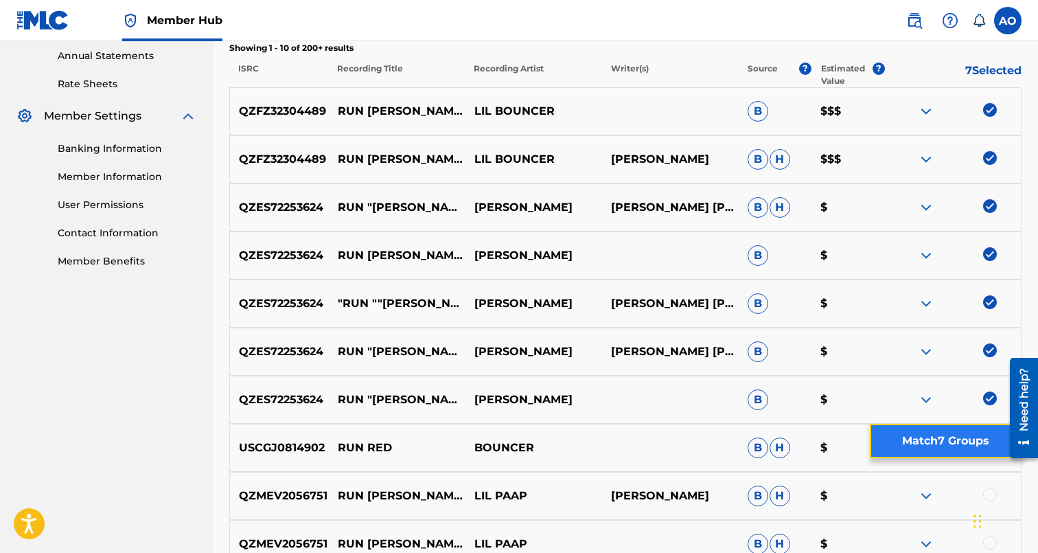
click at [961, 447] on button "Match 7 Groups" at bounding box center [946, 441] width 152 height 34
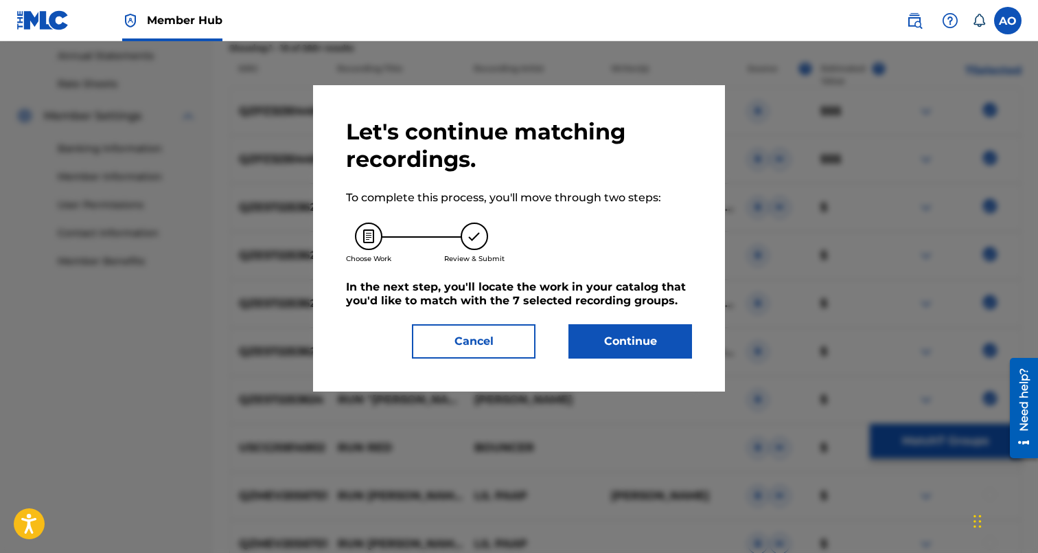
click at [604, 320] on div "Let's continue matching recordings. To complete this process, you'll move throu…" at bounding box center [519, 238] width 346 height 240
click at [605, 338] on button "Continue" at bounding box center [630, 341] width 124 height 34
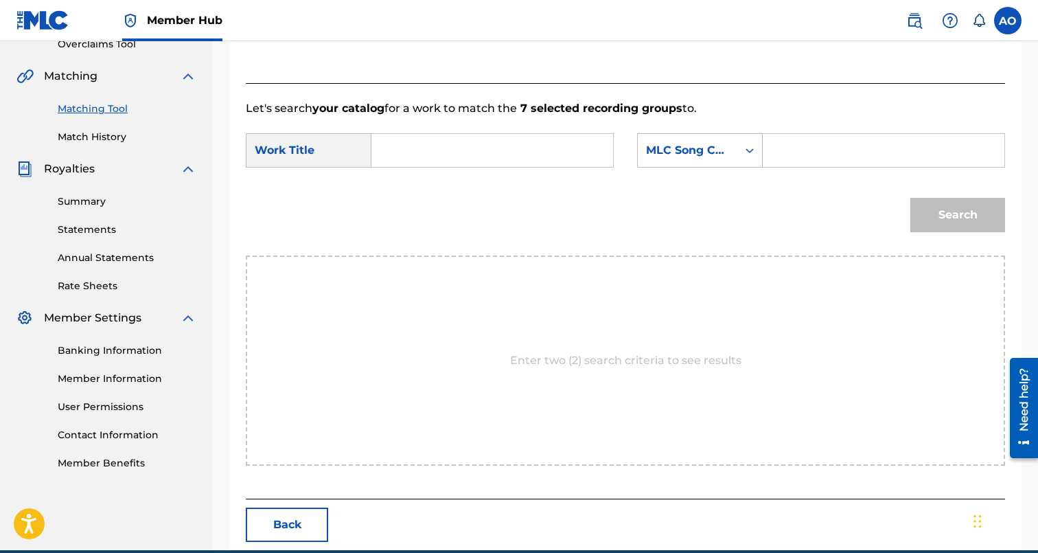
click at [546, 157] on input "Search Form" at bounding box center [492, 150] width 218 height 33
paste input "RUN [PERSON_NAME] RUN"
type input "RUN [PERSON_NAME] RUN"
click at [820, 136] on input "Search Form" at bounding box center [883, 150] width 218 height 33
paste input "RO8ENF"
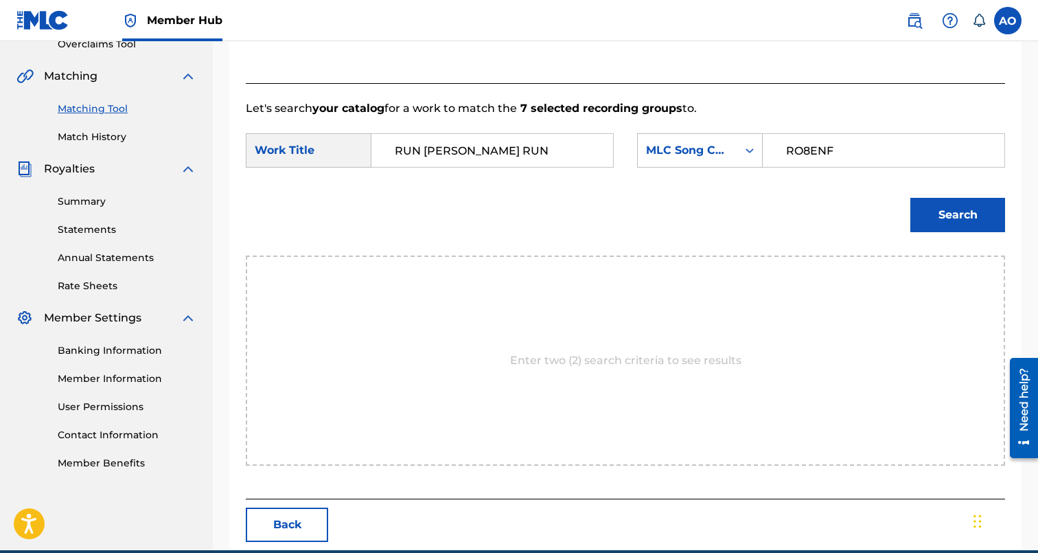
type input "RO8ENF"
click at [910, 198] on button "Search" at bounding box center [957, 215] width 95 height 34
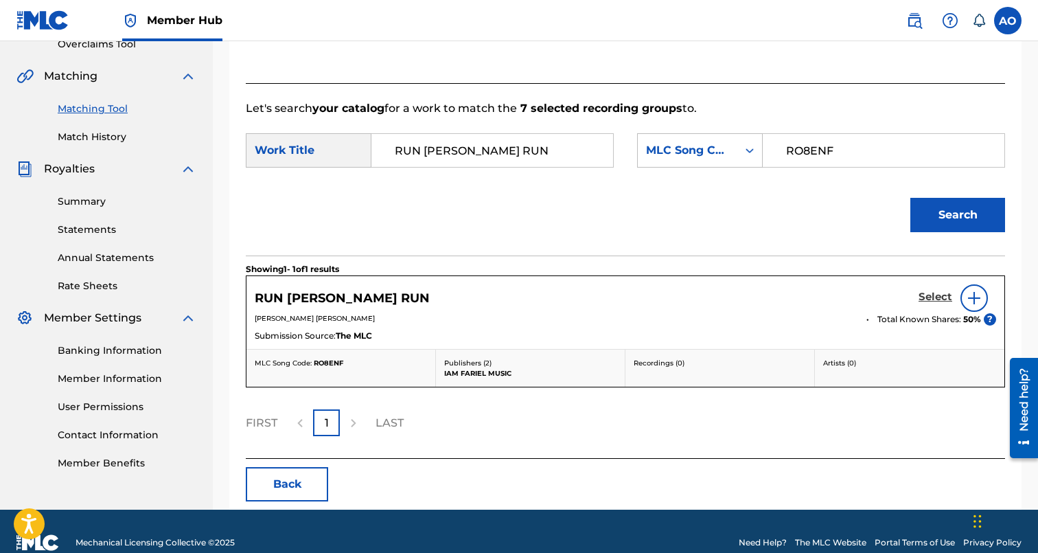
click at [927, 302] on h5 "Select" at bounding box center [936, 296] width 34 height 13
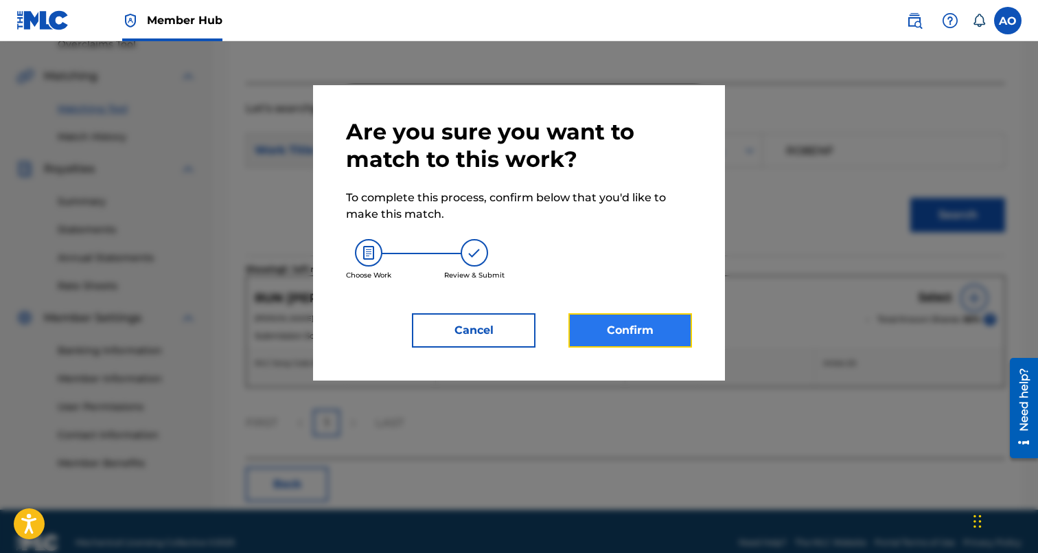
click at [590, 319] on button "Confirm" at bounding box center [630, 330] width 124 height 34
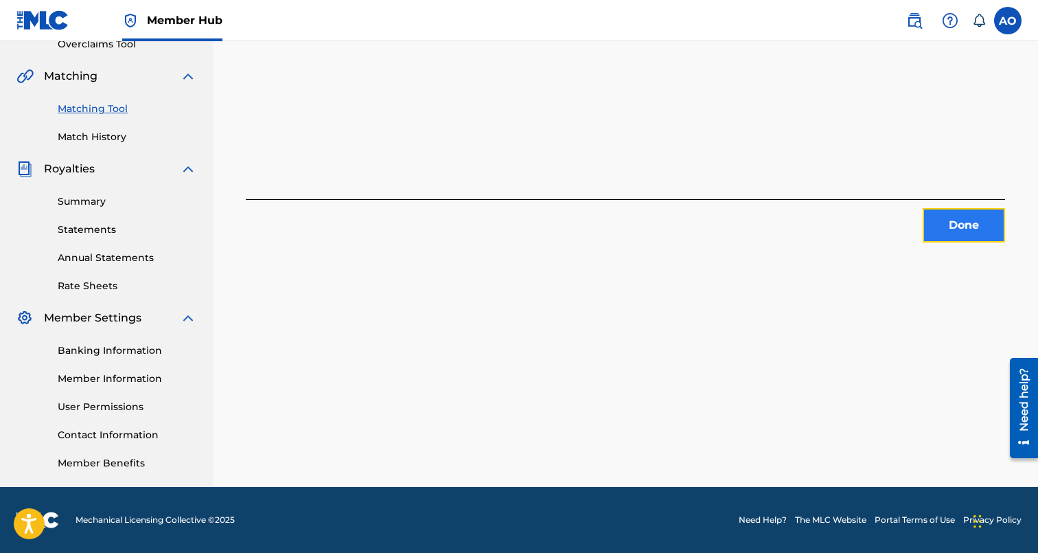
click at [980, 234] on button "Done" at bounding box center [964, 225] width 82 height 34
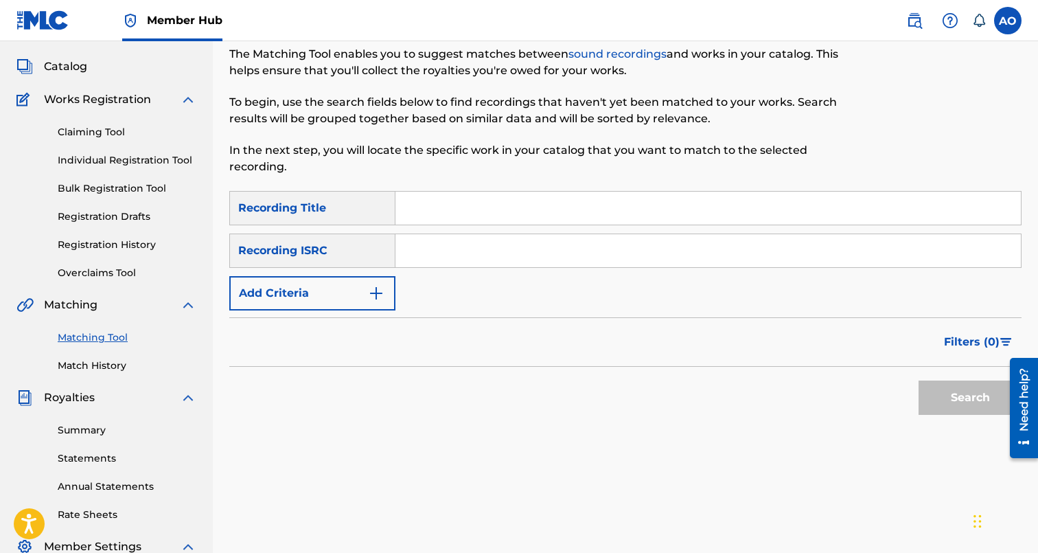
scroll to position [64, 0]
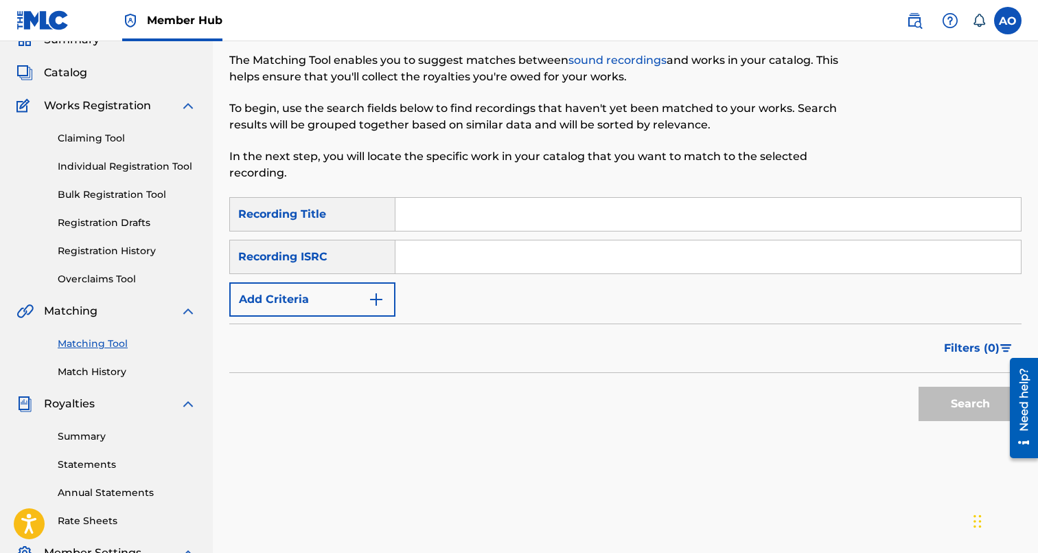
click at [463, 211] on input "Search Form" at bounding box center [707, 214] width 625 height 33
paste input "REALLY HIM"
type input "REALLY HIM"
click at [374, 268] on div "Recording ISRC" at bounding box center [312, 257] width 166 height 34
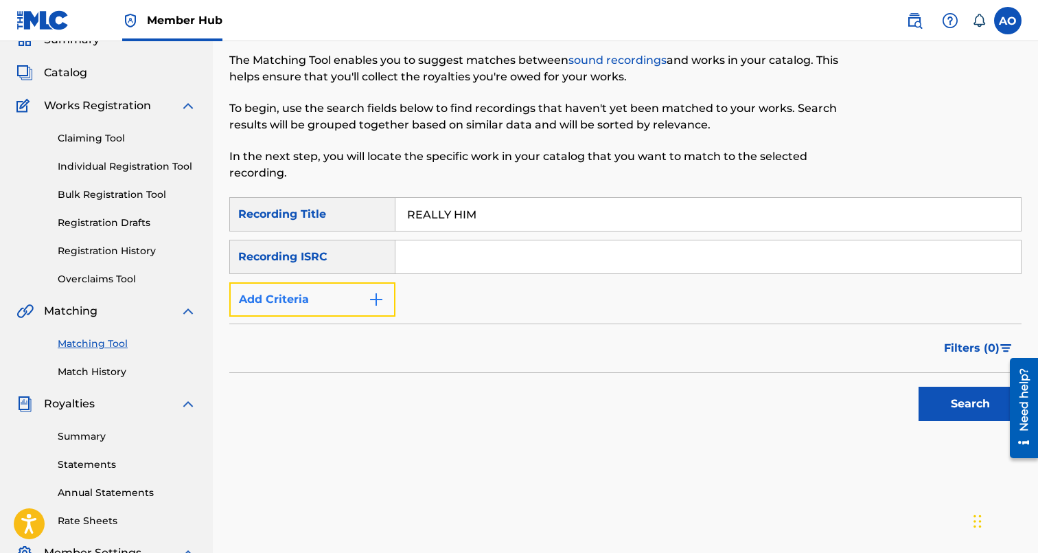
click at [365, 285] on button "Add Criteria" at bounding box center [312, 299] width 166 height 34
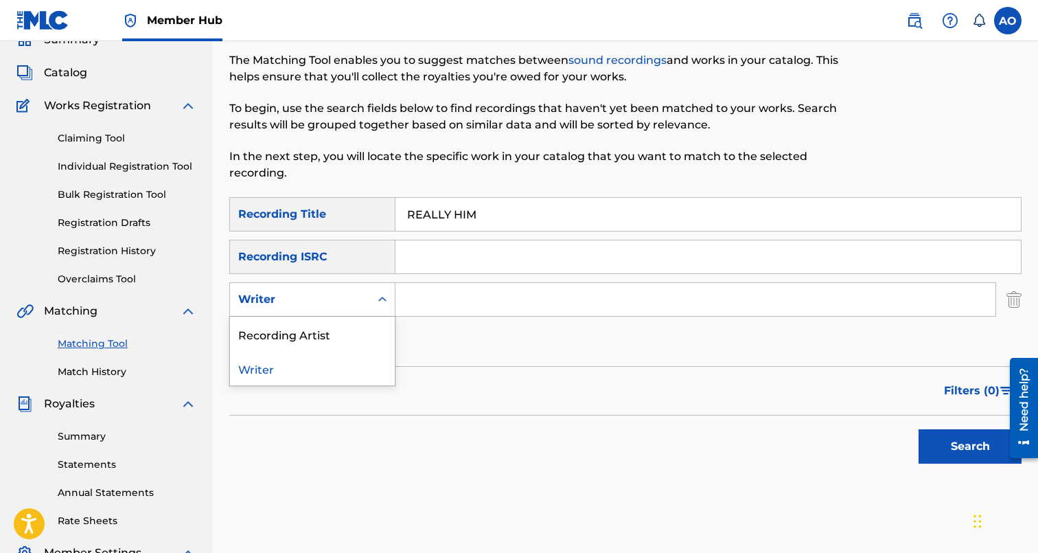
click at [365, 292] on div "Writer" at bounding box center [300, 299] width 140 height 26
click at [364, 325] on div "Recording Artist" at bounding box center [312, 334] width 165 height 34
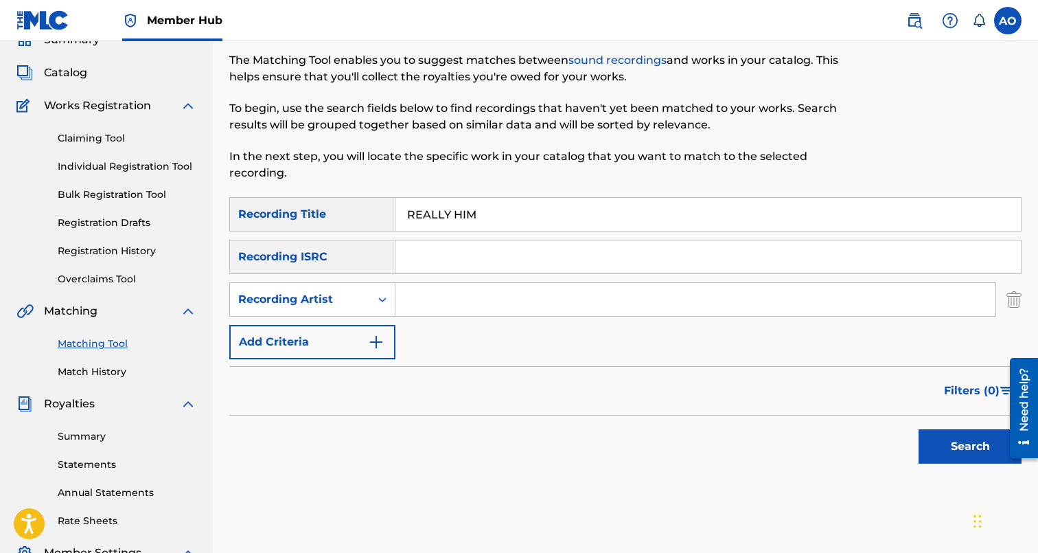
click at [404, 313] on input "Search Form" at bounding box center [695, 299] width 600 height 33
type input "yb ease"
click at [919, 429] on button "Search" at bounding box center [970, 446] width 103 height 34
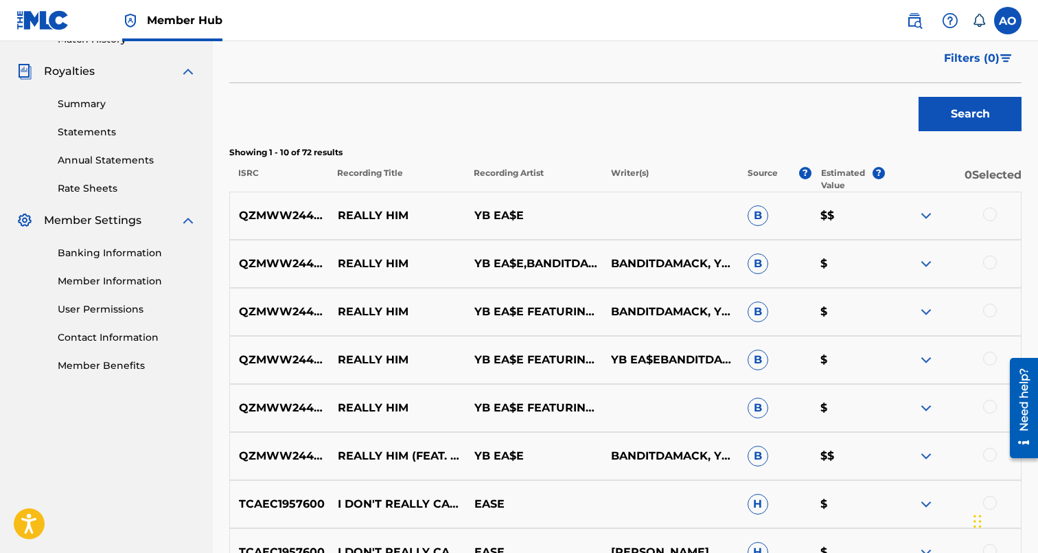
scroll to position [430, 0]
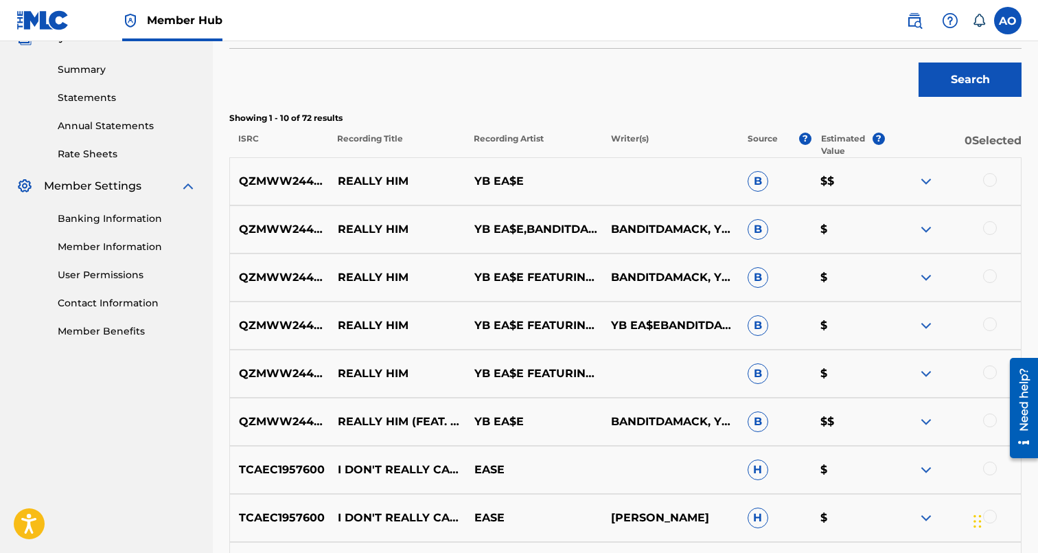
click at [993, 420] on div at bounding box center [990, 420] width 14 height 14
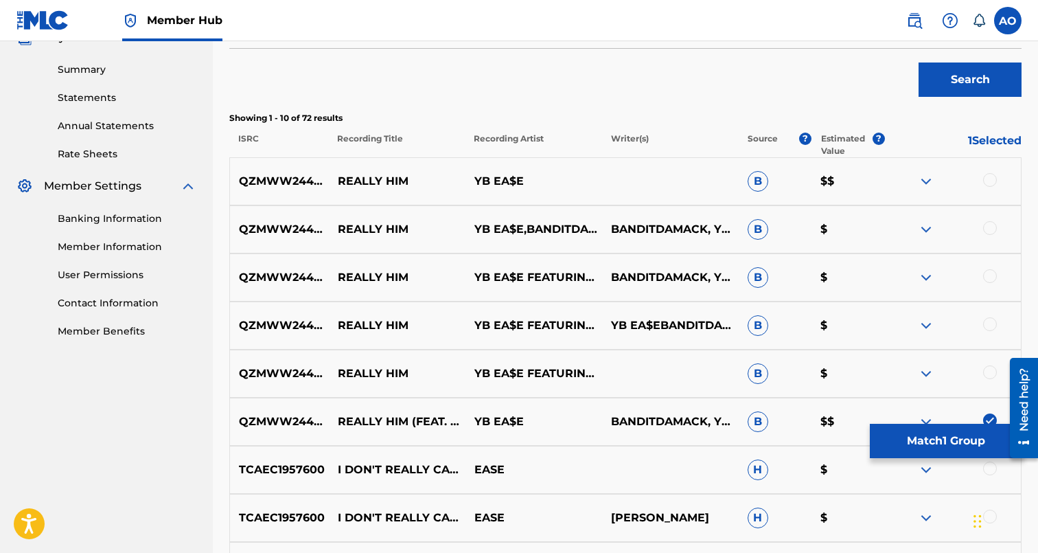
click at [990, 370] on div at bounding box center [990, 372] width 14 height 14
click at [990, 327] on div at bounding box center [990, 324] width 14 height 14
click at [990, 275] on div at bounding box center [990, 276] width 14 height 14
click at [990, 228] on div at bounding box center [990, 228] width 14 height 14
click at [990, 176] on div at bounding box center [990, 180] width 14 height 14
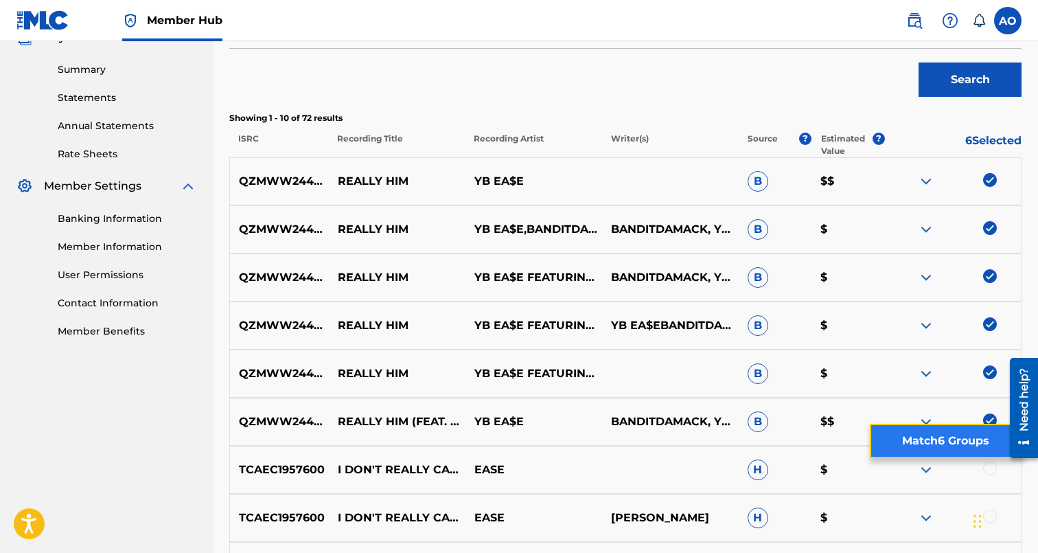
click at [958, 451] on button "Match 6 Groups" at bounding box center [946, 441] width 152 height 34
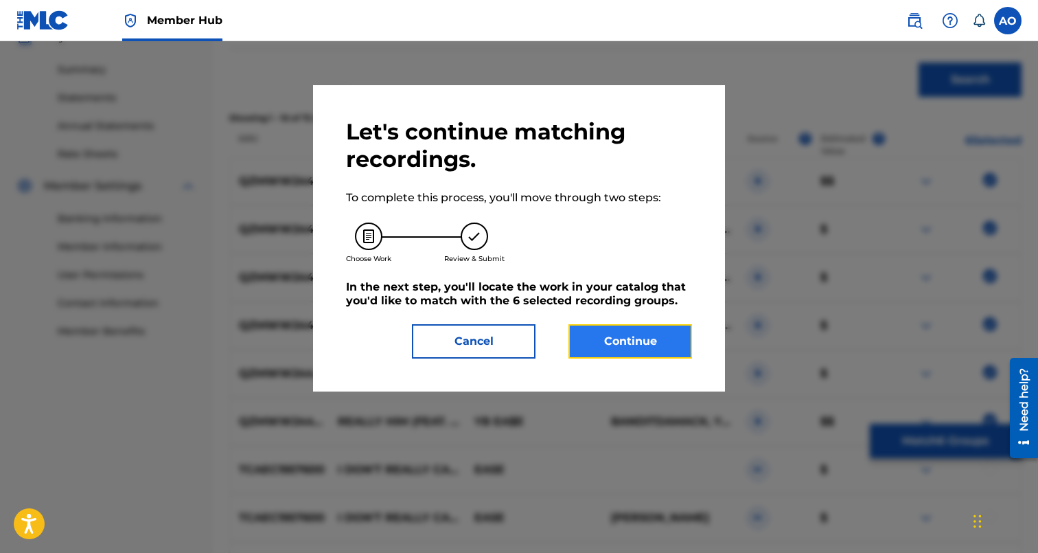
click at [652, 354] on button "Continue" at bounding box center [630, 341] width 124 height 34
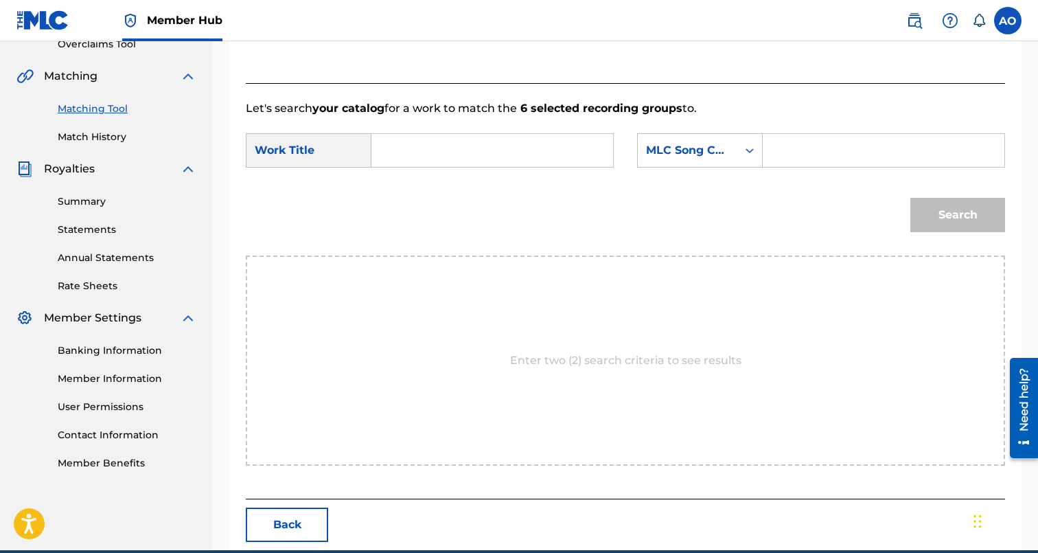
click at [531, 157] on input "Search Form" at bounding box center [492, 150] width 218 height 33
paste input "REALLY HIM"
type input "REALLY HIM"
click at [834, 144] on input "Search Form" at bounding box center [883, 150] width 218 height 33
paste input "RO8ENL"
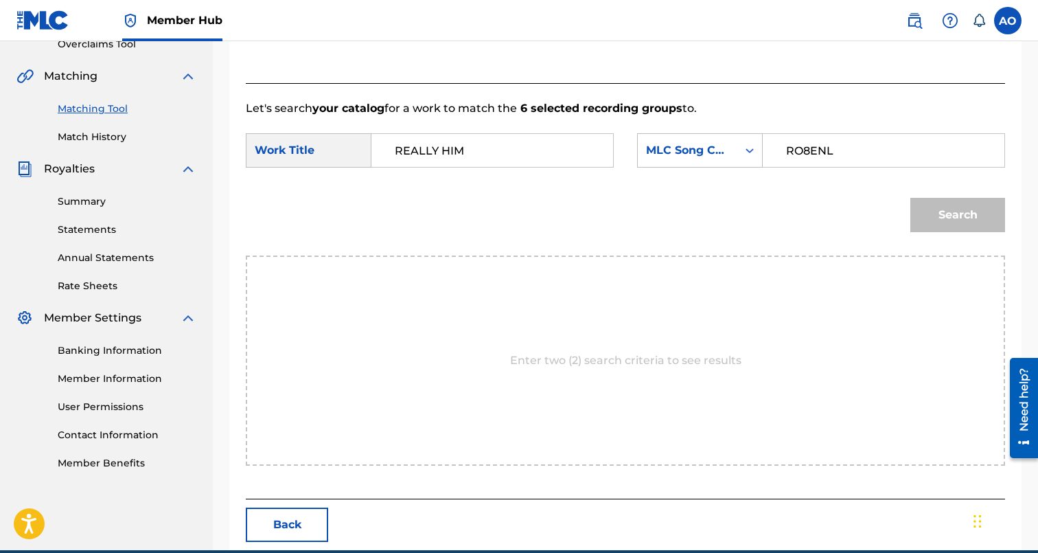
type input "RO8ENL"
click at [910, 198] on button "Search" at bounding box center [957, 215] width 95 height 34
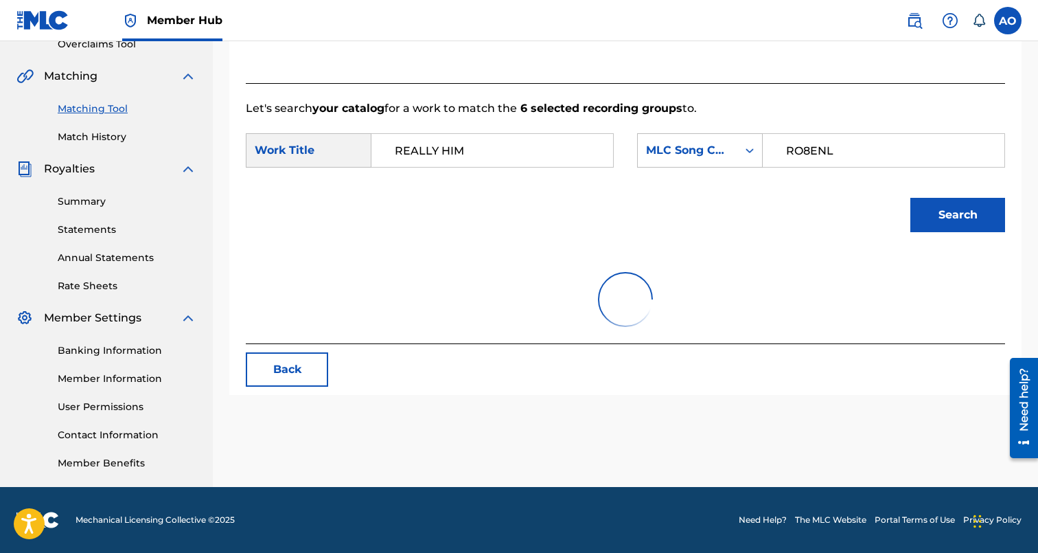
click at [910, 198] on button "Search" at bounding box center [957, 215] width 95 height 34
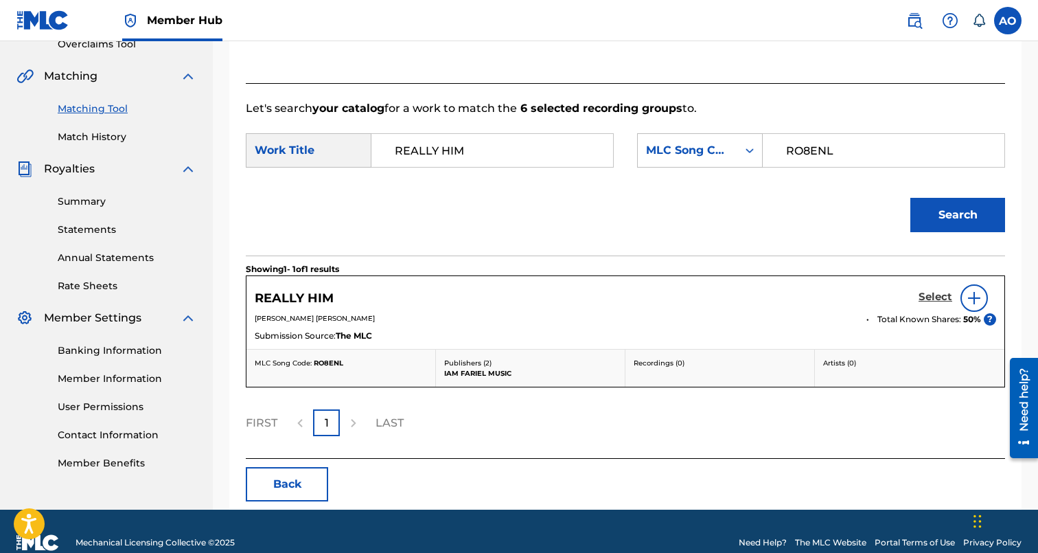
click at [939, 292] on h5 "Select" at bounding box center [936, 296] width 34 height 13
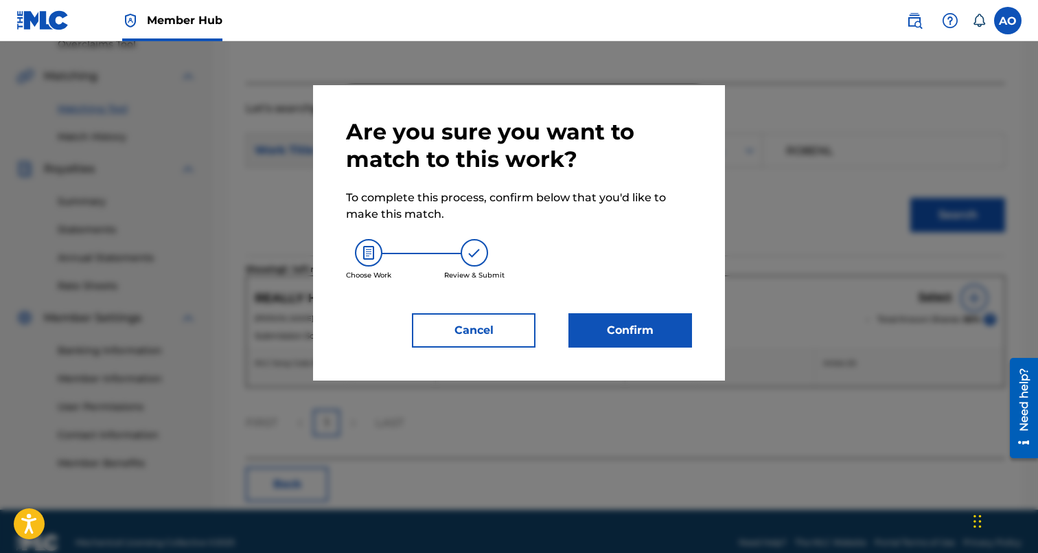
click at [561, 328] on div "Confirm" at bounding box center [622, 330] width 140 height 34
click at [614, 323] on button "Confirm" at bounding box center [630, 330] width 124 height 34
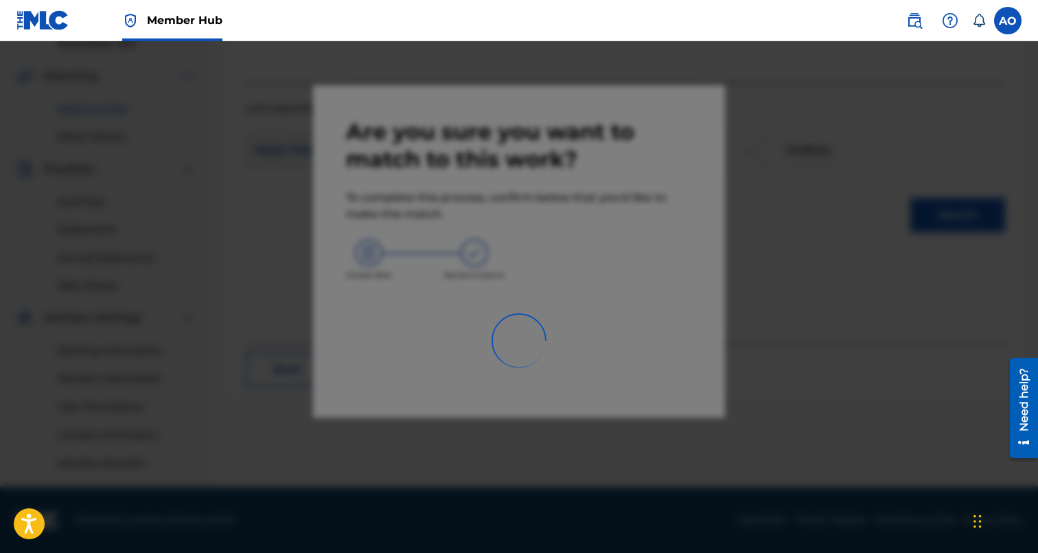
scroll to position [0, 0]
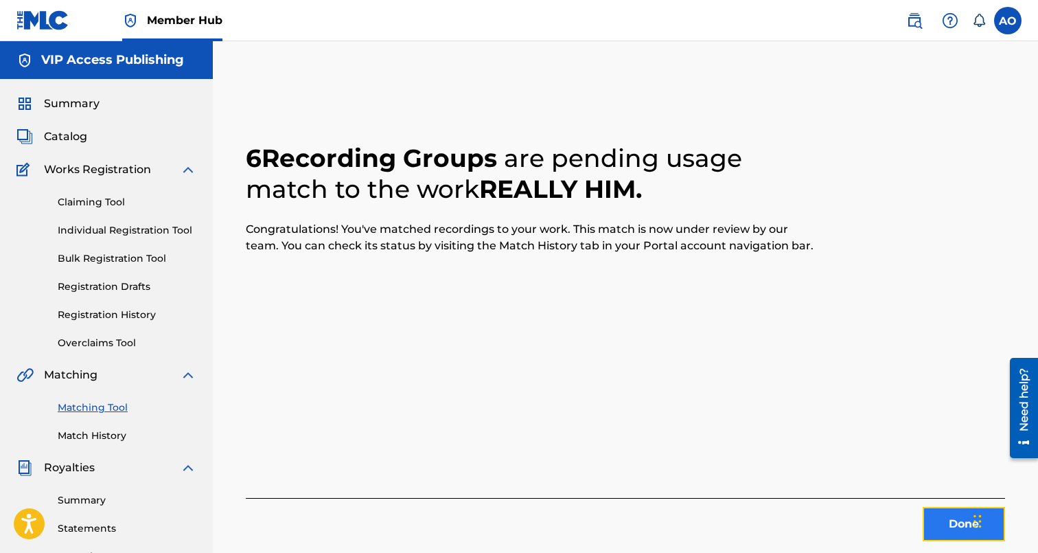
click at [953, 510] on button "Done" at bounding box center [964, 524] width 82 height 34
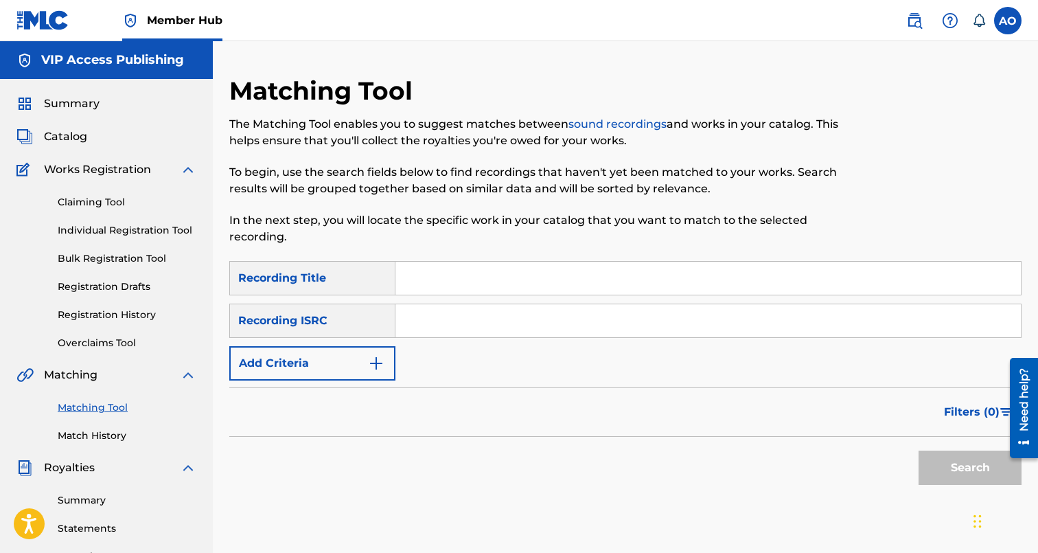
click at [521, 310] on input "Search Form" at bounding box center [707, 320] width 625 height 33
click at [525, 283] on input "Search Form" at bounding box center [707, 278] width 625 height 33
paste input "PLAY WITH ME"
type input "PLAY WITH ME"
click at [311, 394] on div "Filters ( 0 )" at bounding box center [625, 411] width 792 height 49
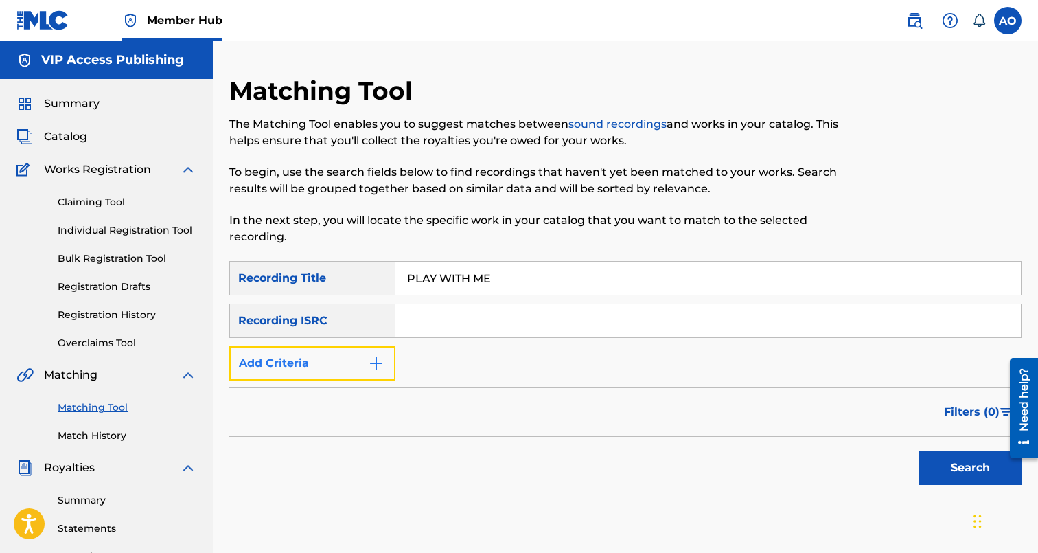
click at [319, 367] on button "Add Criteria" at bounding box center [312, 363] width 166 height 34
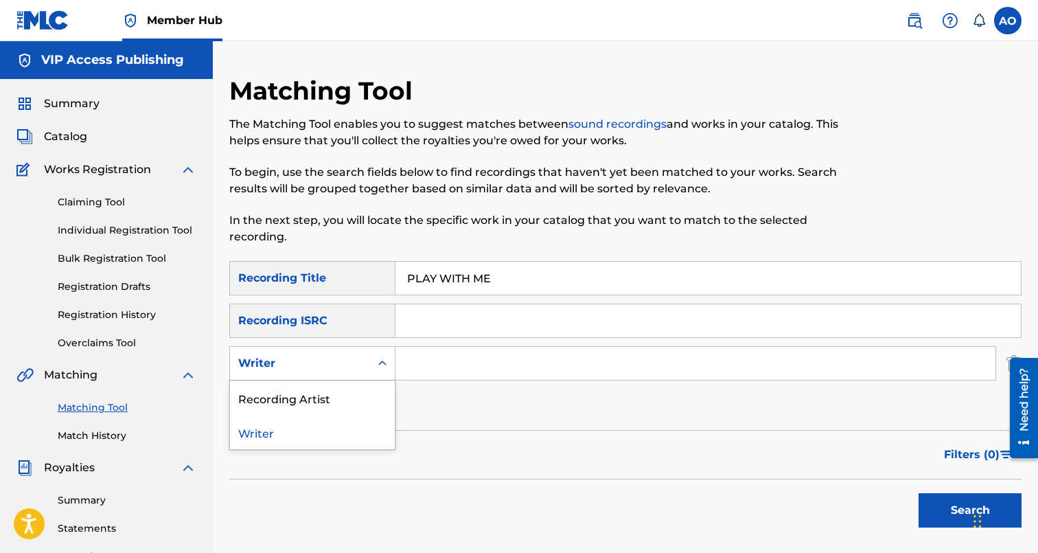
click at [320, 374] on div "Writer" at bounding box center [300, 363] width 140 height 26
click at [320, 391] on div "Recording Artist" at bounding box center [312, 397] width 165 height 34
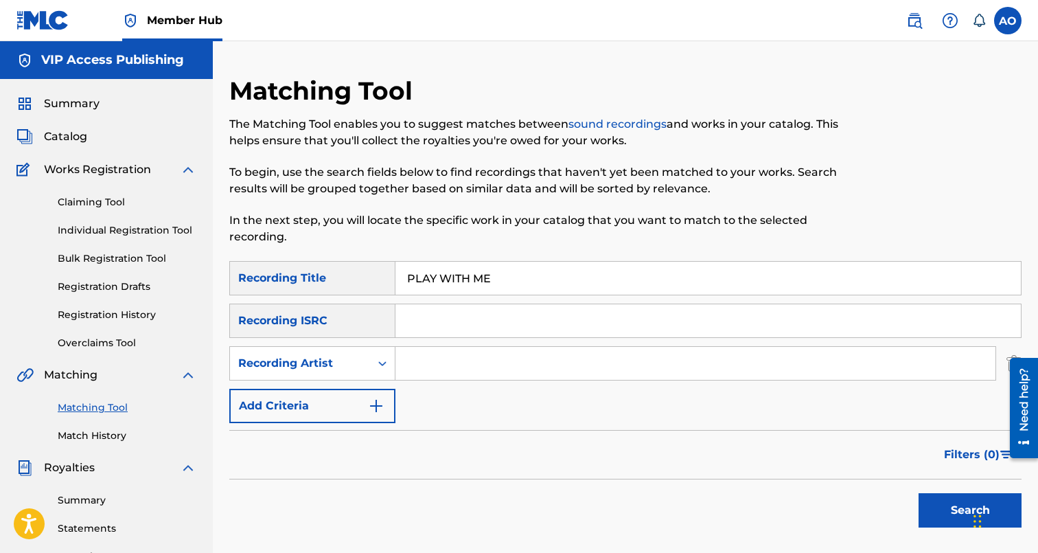
click at [411, 371] on input "Search Form" at bounding box center [695, 363] width 600 height 33
type input "street active"
click at [919, 493] on button "Search" at bounding box center [970, 510] width 103 height 34
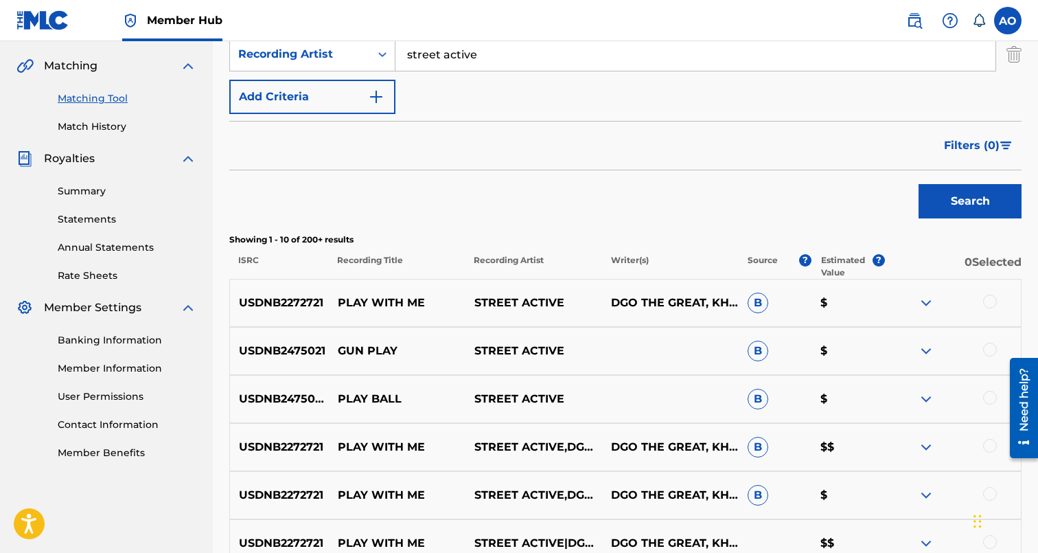
scroll to position [335, 0]
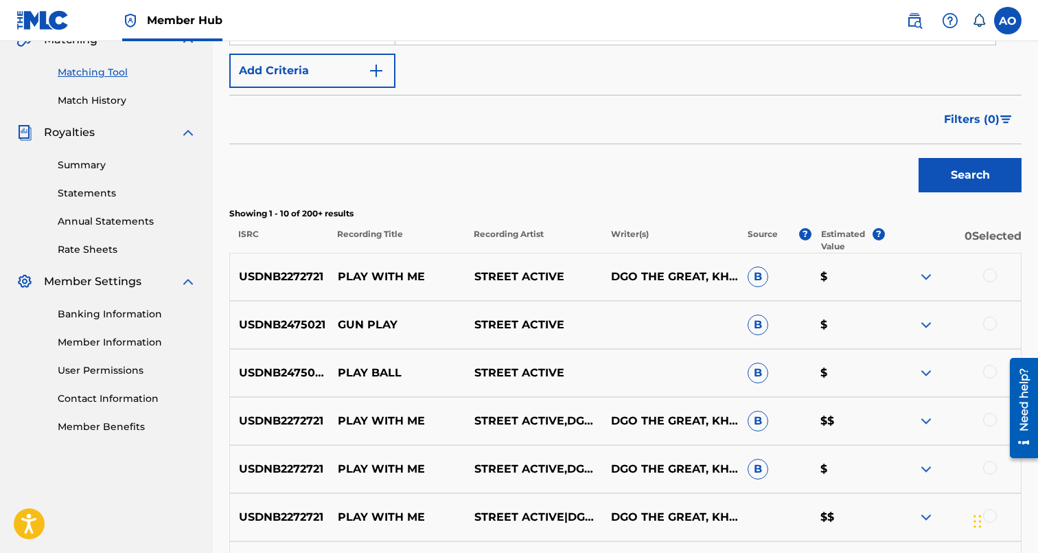
click at [991, 280] on div at bounding box center [990, 275] width 14 height 14
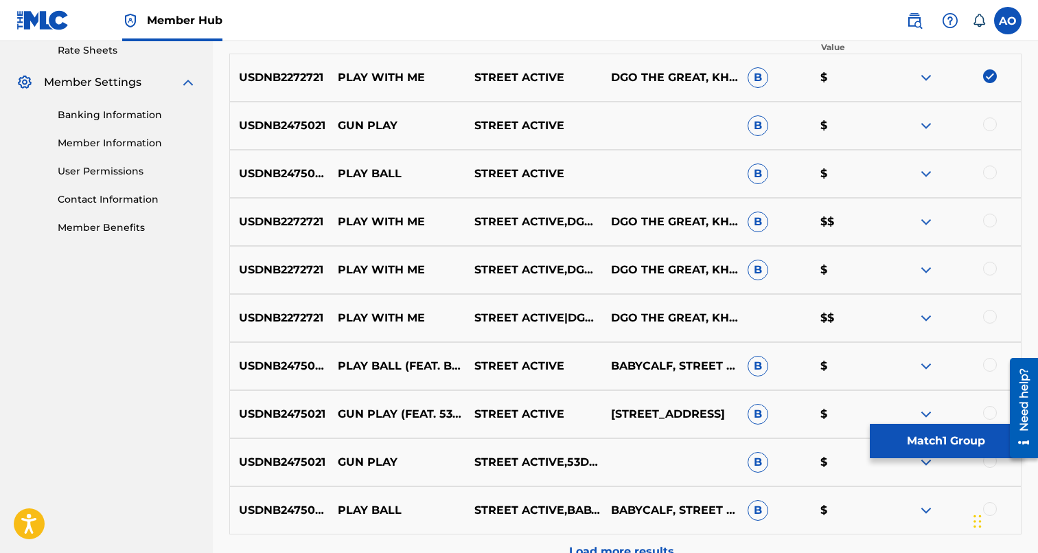
scroll to position [539, 0]
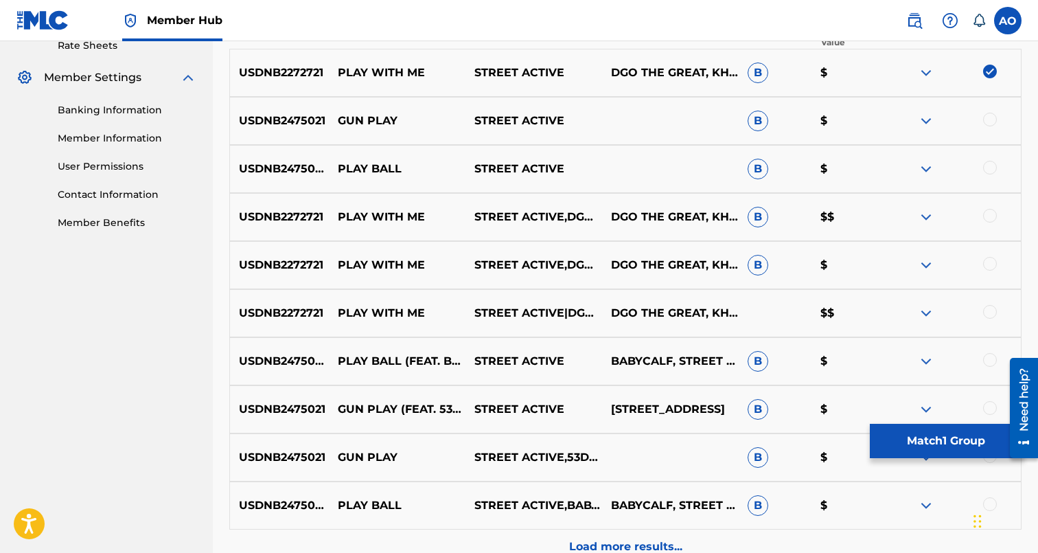
click at [991, 311] on div at bounding box center [990, 312] width 14 height 14
click at [991, 267] on div at bounding box center [990, 264] width 14 height 14
click at [990, 213] on div at bounding box center [990, 216] width 14 height 14
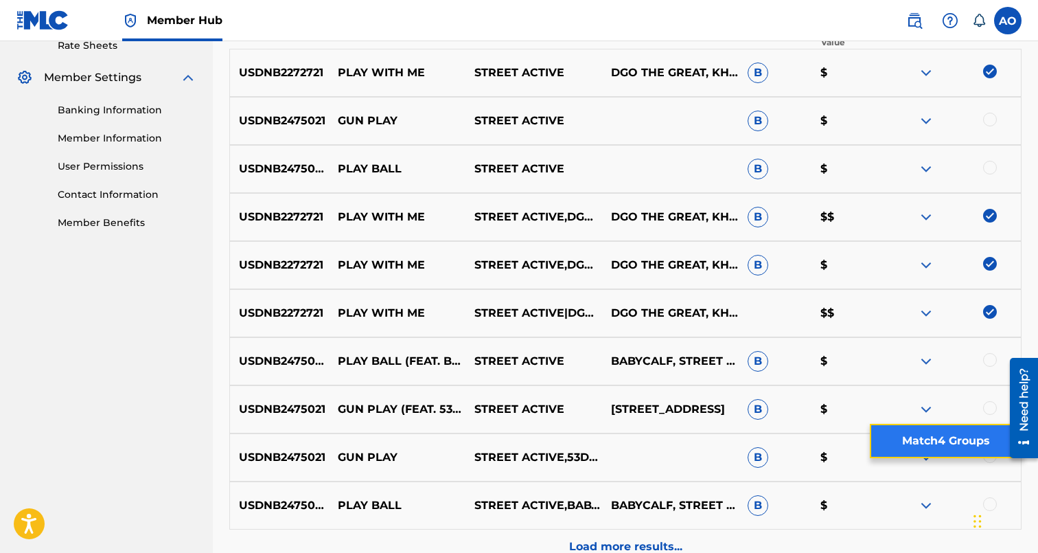
click at [941, 430] on button "Match 4 Groups" at bounding box center [946, 441] width 152 height 34
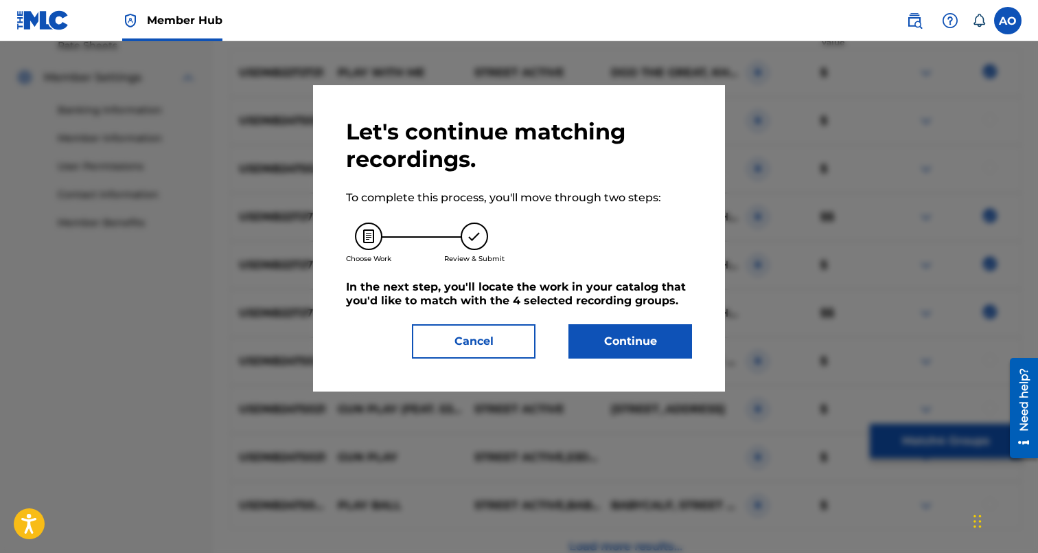
click at [647, 364] on div "Let's continue matching recordings. To complete this process, you'll move throu…" at bounding box center [519, 238] width 412 height 306
click at [647, 358] on button "Continue" at bounding box center [630, 341] width 124 height 34
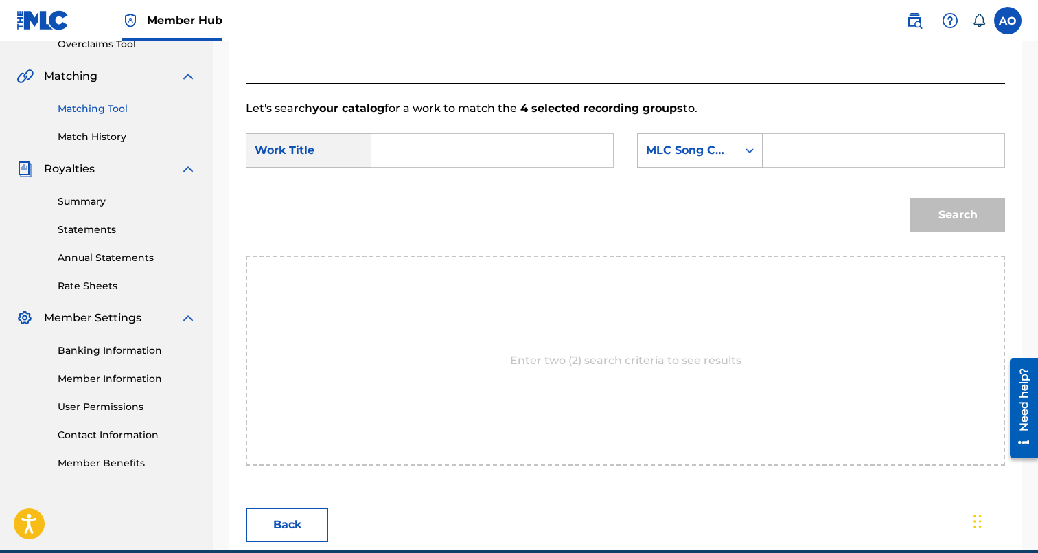
click at [507, 148] on input "Search Form" at bounding box center [492, 150] width 218 height 33
paste input "PLAY WITH ME"
type input "PLAY WITH ME"
click at [818, 152] on input "Search Form" at bounding box center [883, 150] width 218 height 33
paste input "PO6769"
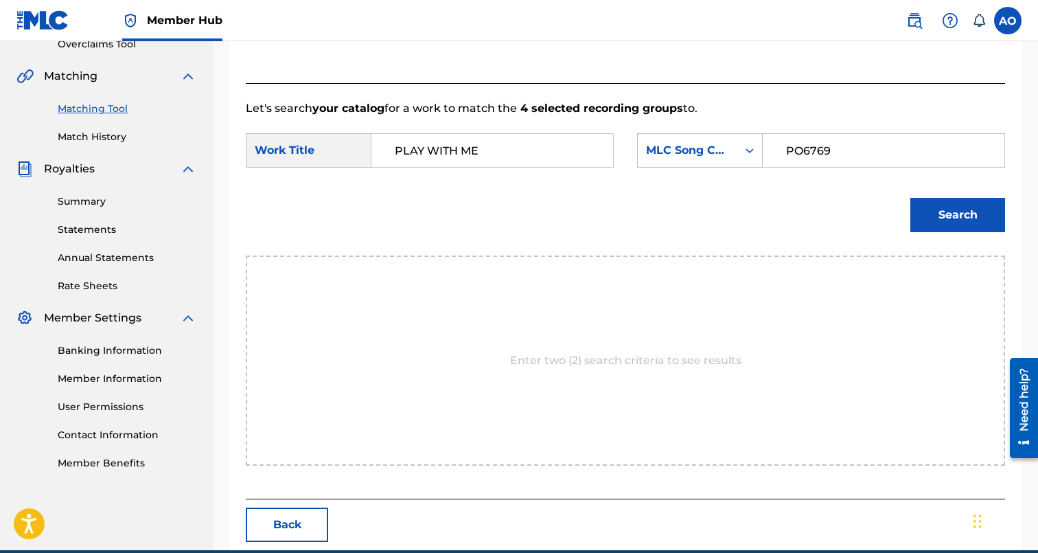
type input "PO6769"
click at [910, 198] on button "Search" at bounding box center [957, 215] width 95 height 34
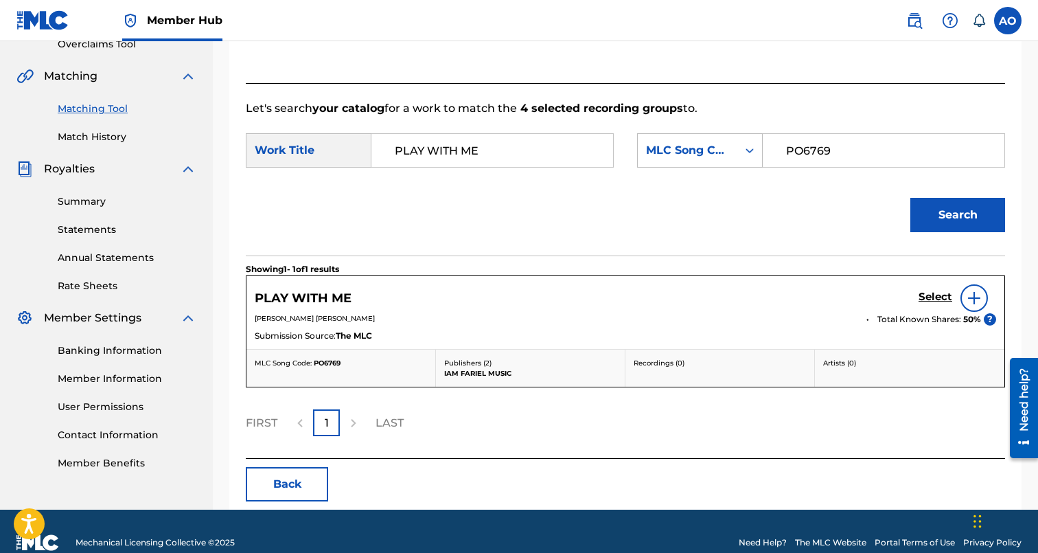
click at [934, 314] on span "Total Known Shares:" at bounding box center [920, 319] width 86 height 12
click at [941, 295] on h5 "Select" at bounding box center [936, 296] width 34 height 13
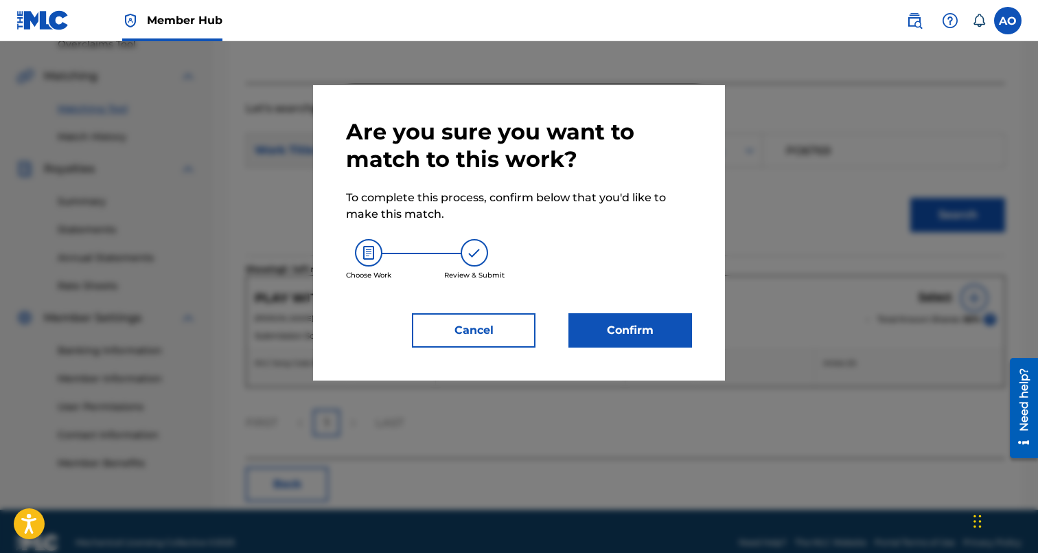
click at [647, 310] on div "Are you sure you want to match to this work? To complete this process, confirm …" at bounding box center [519, 232] width 346 height 229
click at [642, 325] on button "Confirm" at bounding box center [630, 330] width 124 height 34
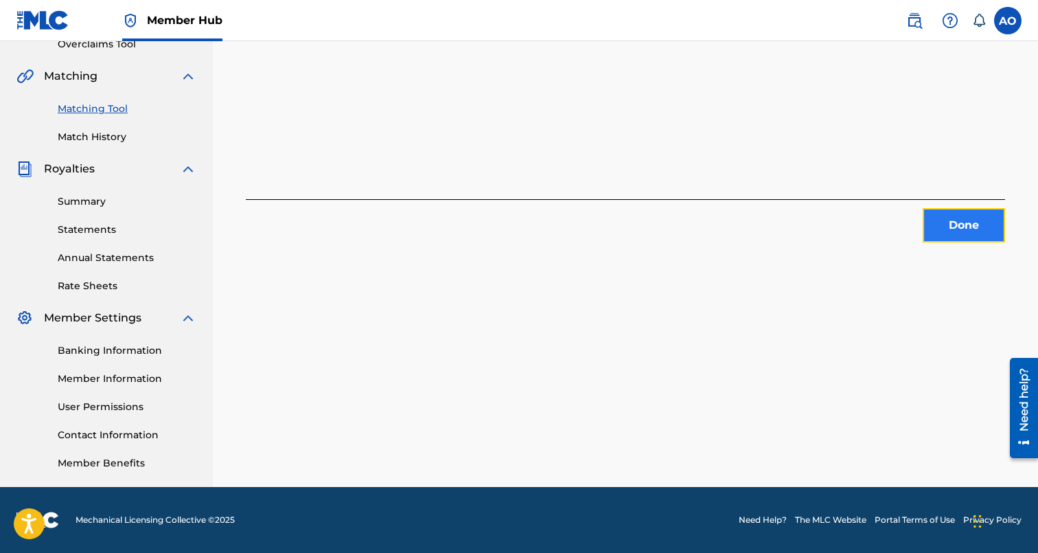
click at [952, 236] on button "Done" at bounding box center [964, 225] width 82 height 34
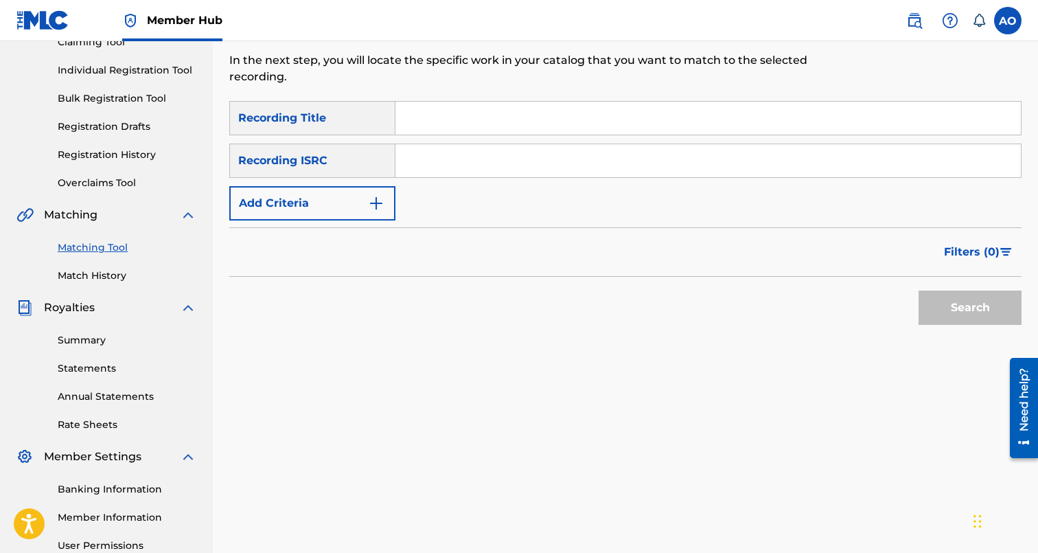
scroll to position [69, 0]
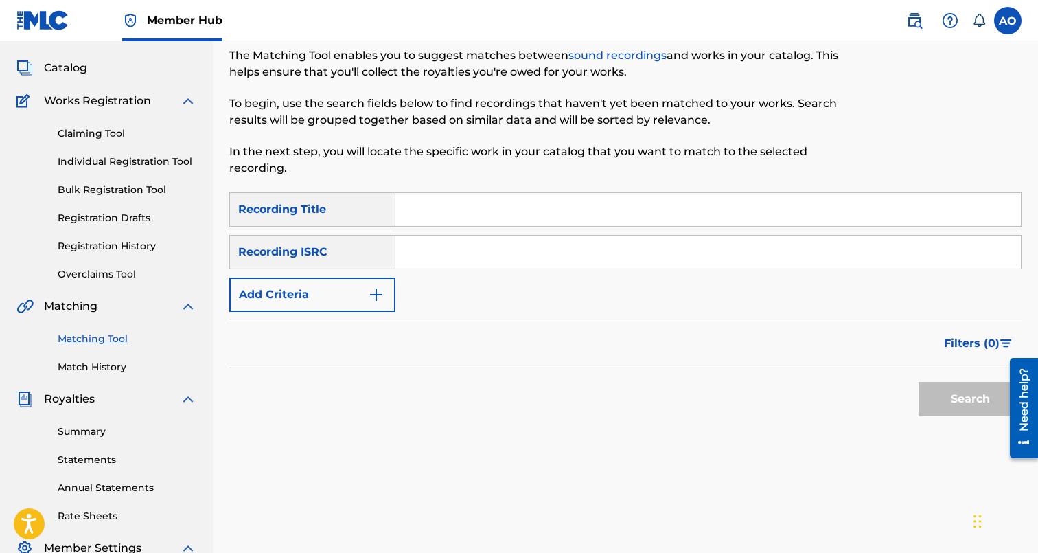
click at [503, 211] on input "Search Form" at bounding box center [707, 209] width 625 height 33
paste input "TOKYO DRIFT FREESTYLE"
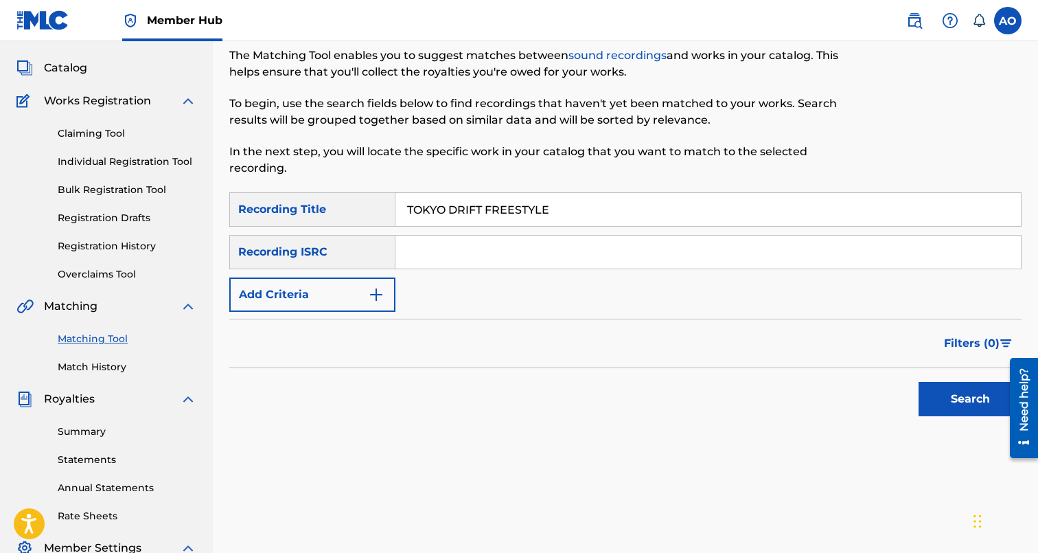
type input "TOKYO DRIFT FREESTYLE"
click at [297, 314] on form "SearchWithCriteria6baf87fb-e984-4033-aa16-72c7748ebd7b Recording Title TOKYO DR…" at bounding box center [625, 307] width 792 height 231
click at [307, 303] on button "Add Criteria" at bounding box center [312, 294] width 166 height 34
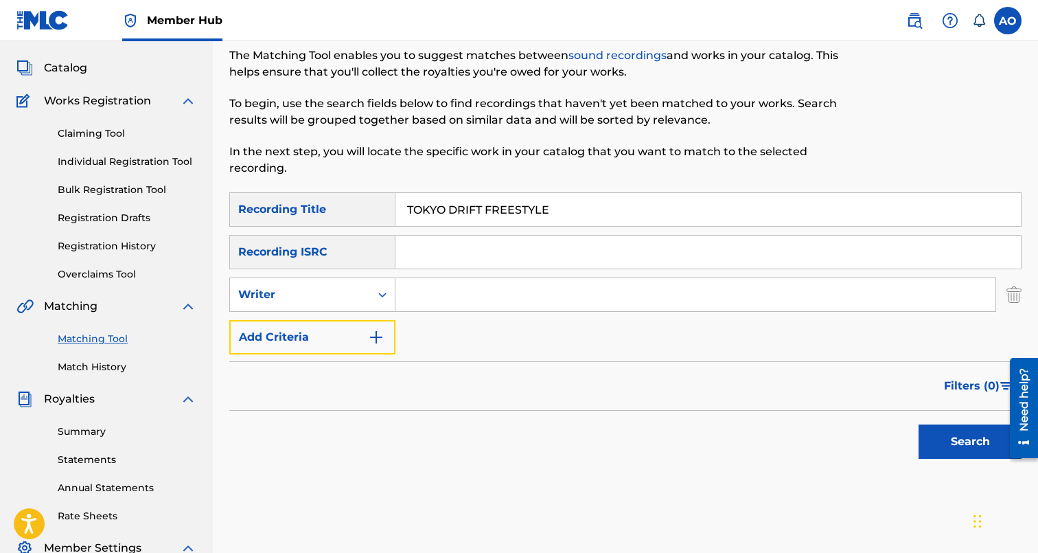
click at [307, 320] on button "Add Criteria" at bounding box center [312, 337] width 166 height 34
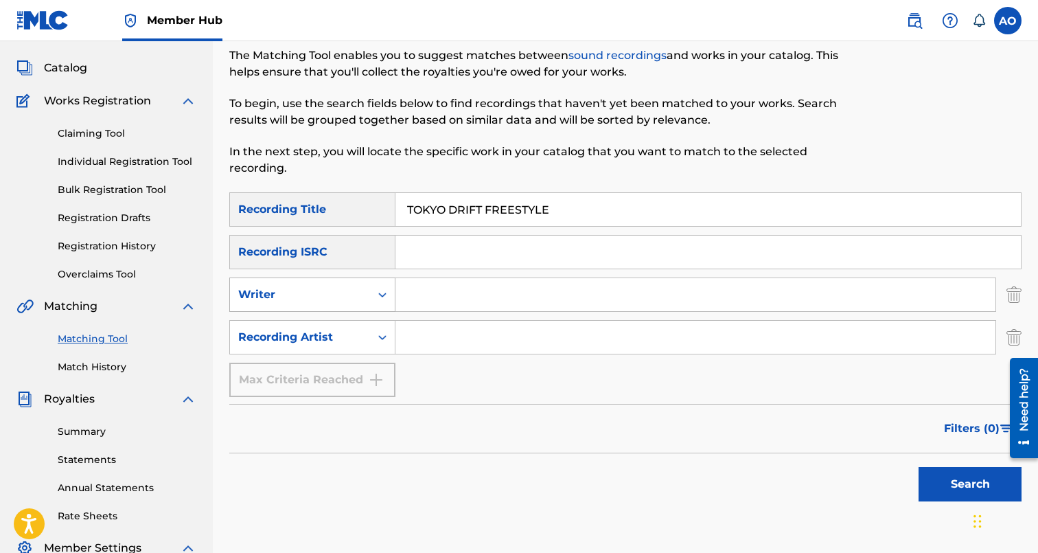
click at [308, 306] on div "Writer" at bounding box center [300, 294] width 140 height 26
click at [406, 342] on input "Search Form" at bounding box center [695, 337] width 600 height 33
type input "wheelzdaloc"
click at [919, 467] on button "Search" at bounding box center [970, 484] width 103 height 34
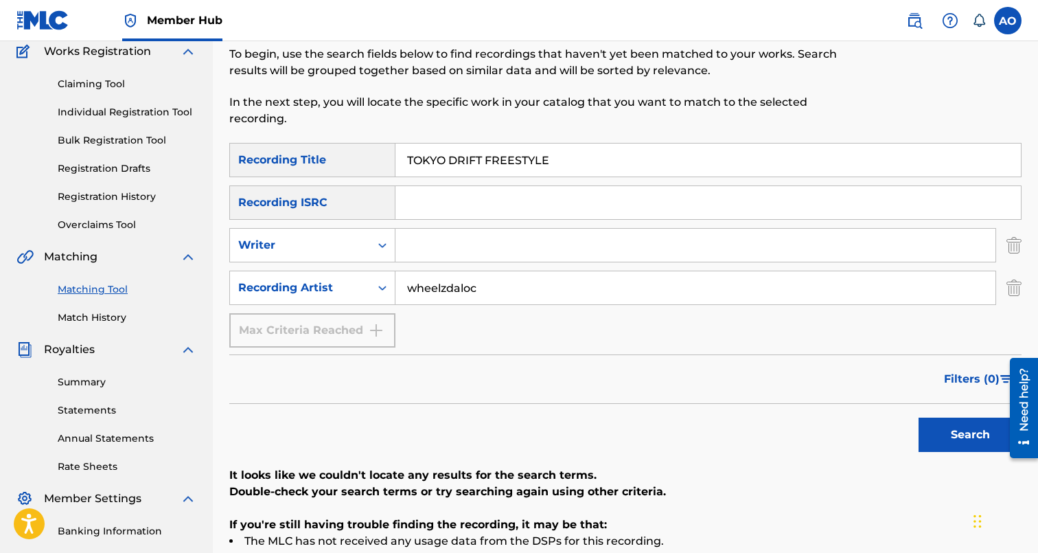
scroll to position [128, 0]
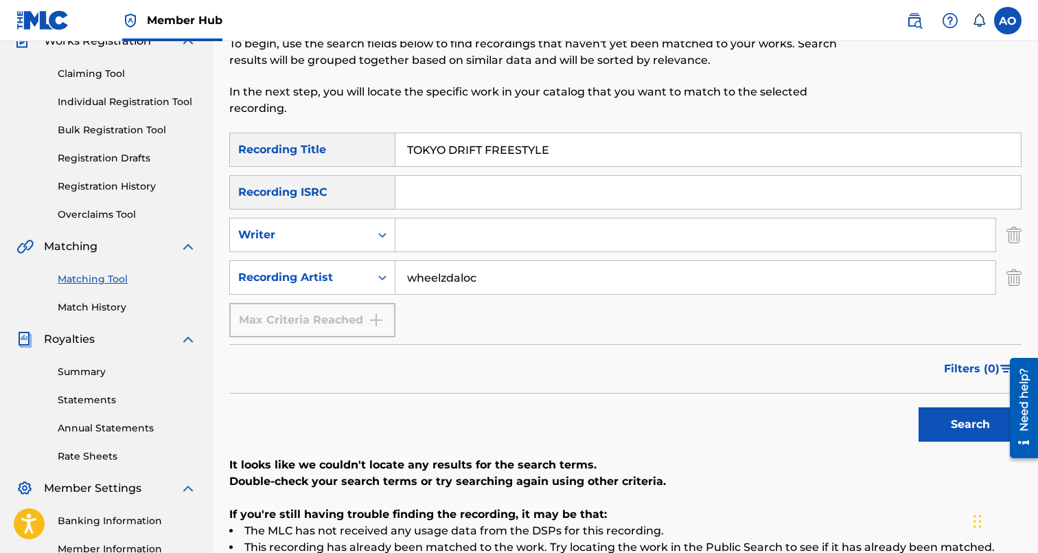
click at [617, 151] on input "TOKYO DRIFT FREESTYLE" at bounding box center [707, 149] width 625 height 33
paste input "RAPSID"
type input "TRAPSIDE"
click at [529, 285] on input "wheelzdaloc" at bounding box center [695, 277] width 600 height 33
type input "trappboy"
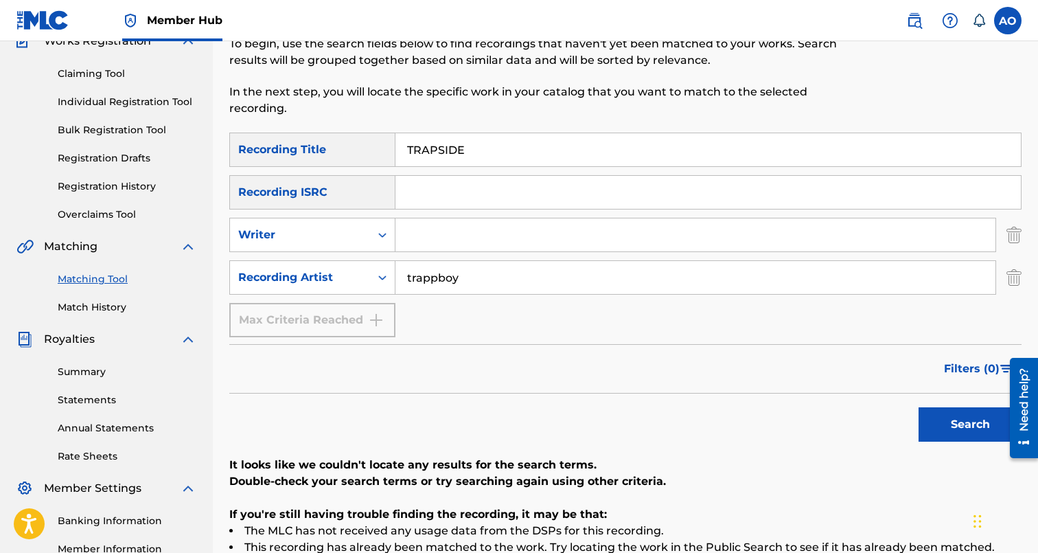
click at [919, 407] on button "Search" at bounding box center [970, 424] width 103 height 34
click at [544, 134] on input "TRAPSIDE" at bounding box center [707, 149] width 625 height 33
paste input "URNT UP"
type input "TURNT UP"
click at [345, 275] on div "Recording Artist" at bounding box center [300, 277] width 124 height 16
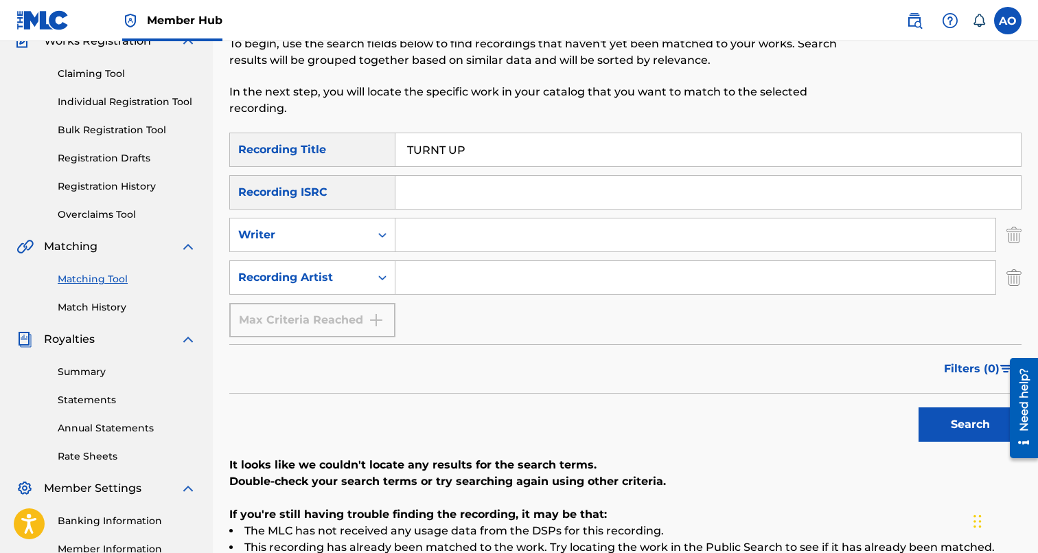
click at [488, 290] on input "Search Form" at bounding box center [695, 277] width 600 height 33
type input "blanco15"
click at [919, 407] on button "Search" at bounding box center [970, 424] width 103 height 34
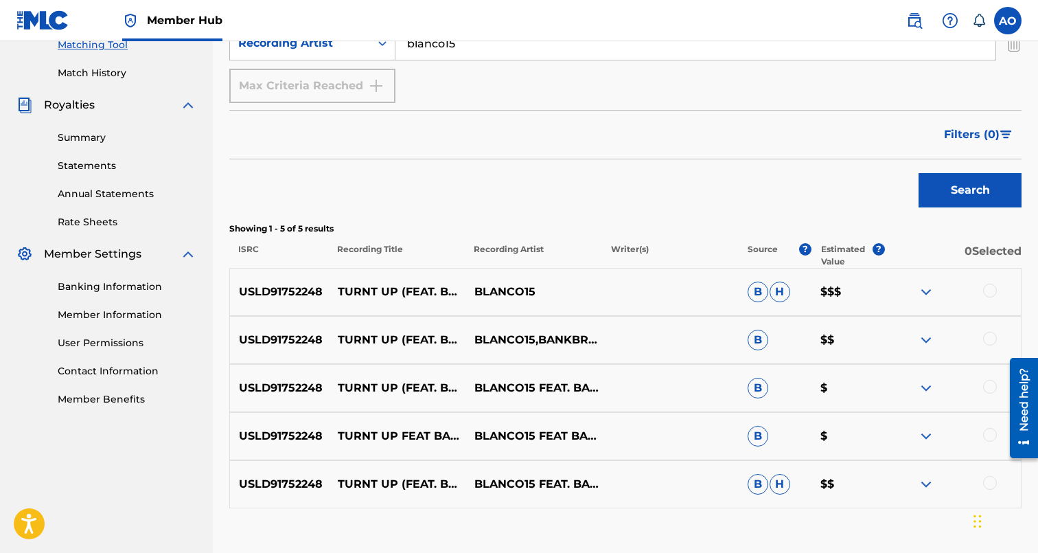
scroll to position [361, 0]
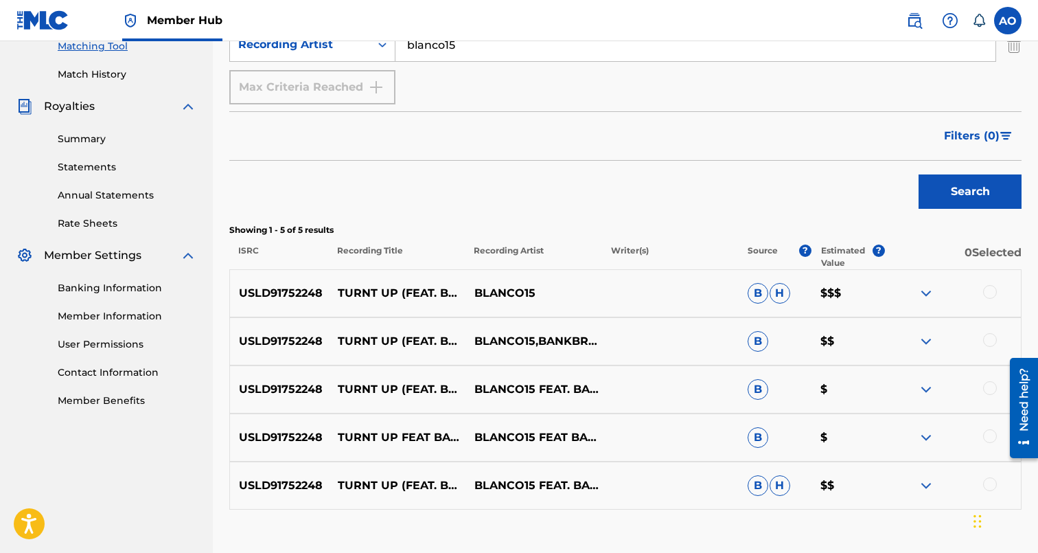
click at [988, 483] on div at bounding box center [990, 484] width 14 height 14
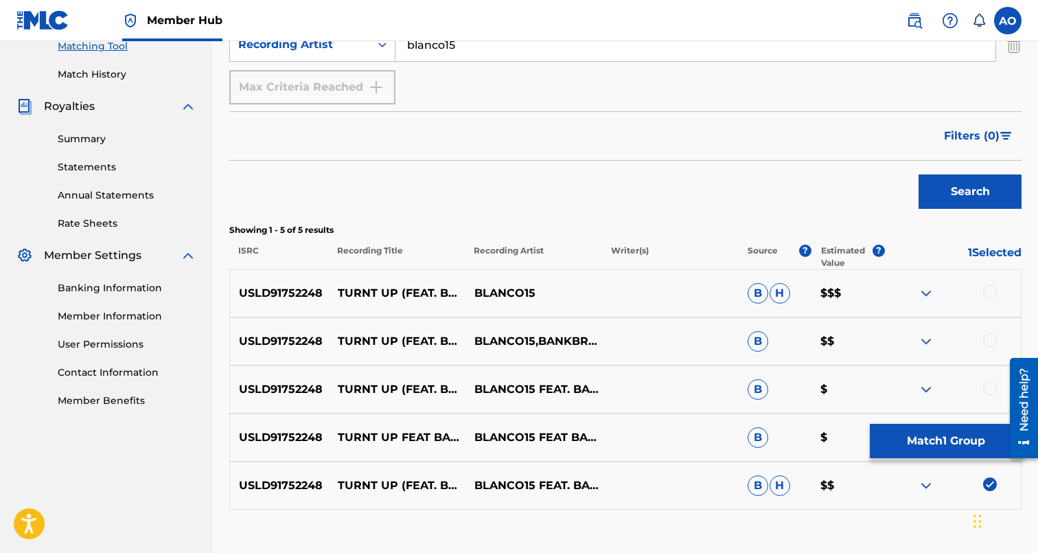
click at [990, 290] on div at bounding box center [990, 292] width 14 height 14
click at [990, 329] on div "USLD91752248 TURNT UP (FEAT. BANKBRO323) BLANCO15,BANKBRO323 B $$" at bounding box center [625, 341] width 792 height 48
click at [990, 336] on div at bounding box center [990, 340] width 14 height 14
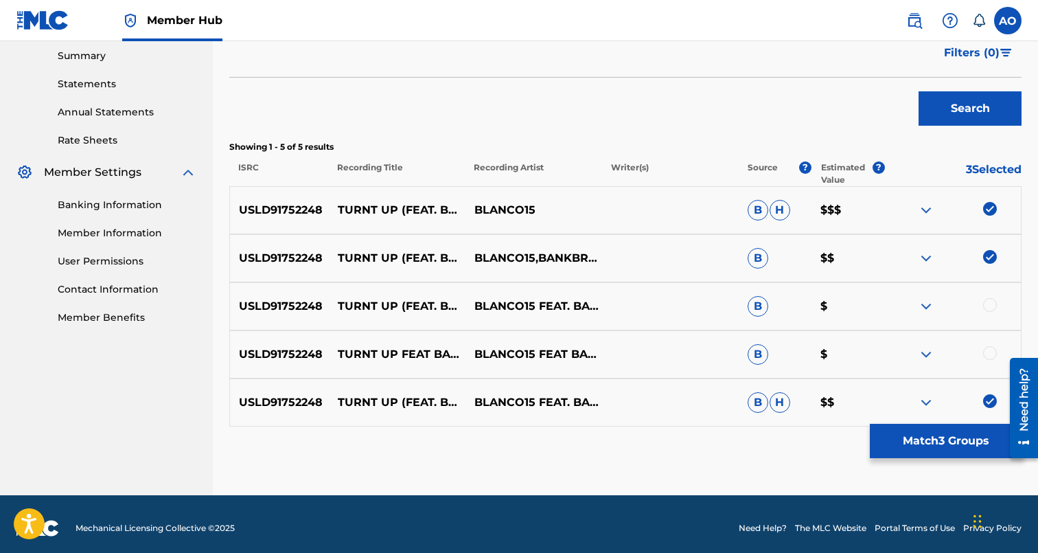
scroll to position [452, 0]
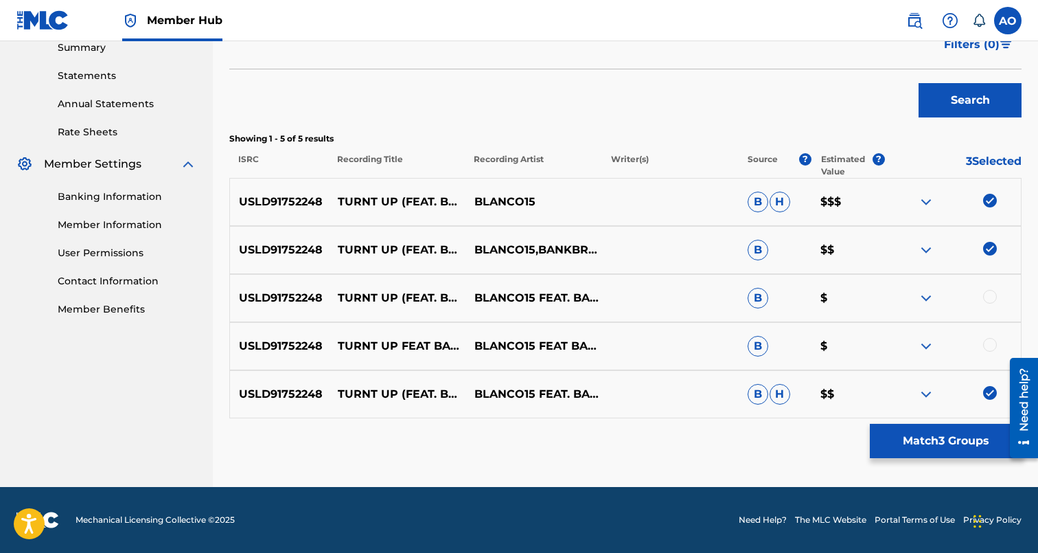
click at [989, 350] on div at bounding box center [990, 345] width 14 height 14
click at [992, 295] on div at bounding box center [990, 297] width 14 height 14
click at [973, 421] on div "Matching Tool The Matching Tool enables you to suggest matches between sound re…" at bounding box center [625, 55] width 792 height 864
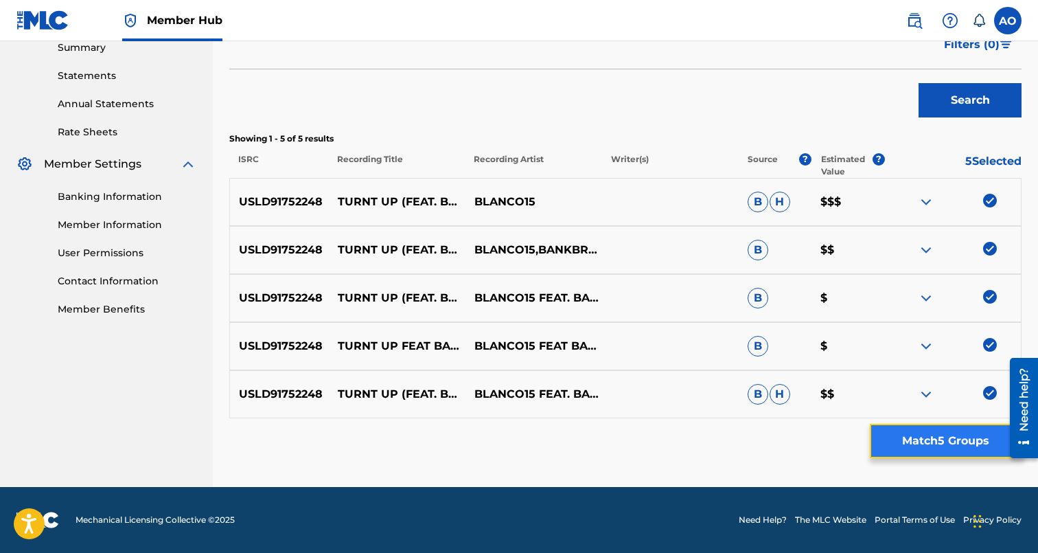
click at [965, 435] on button "Match 5 Groups" at bounding box center [946, 441] width 152 height 34
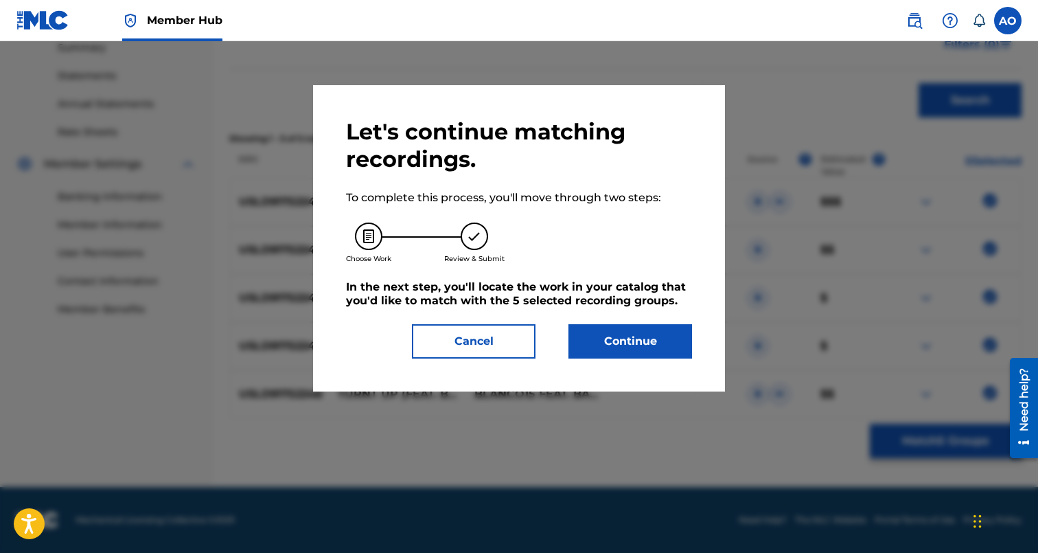
click at [591, 319] on div "Let's continue matching recordings. To complete this process, you'll move throu…" at bounding box center [519, 238] width 346 height 240
click at [594, 334] on button "Continue" at bounding box center [630, 341] width 124 height 34
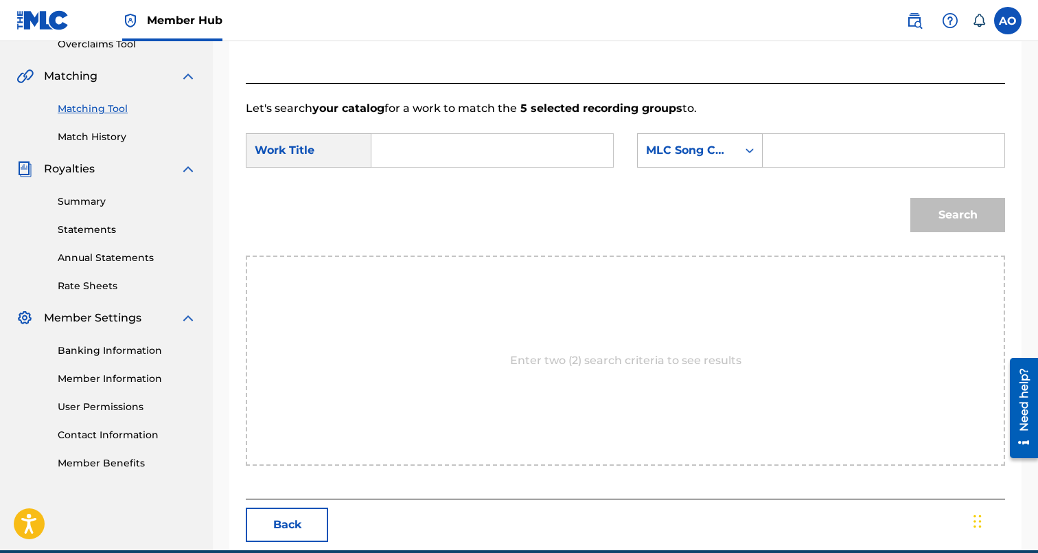
click at [404, 147] on input "Search Form" at bounding box center [492, 150] width 218 height 33
paste input "TURNT UP"
type input "TURNT UP"
click at [808, 148] on input "Search Form" at bounding box center [883, 150] width 218 height 33
paste input "T48GFU"
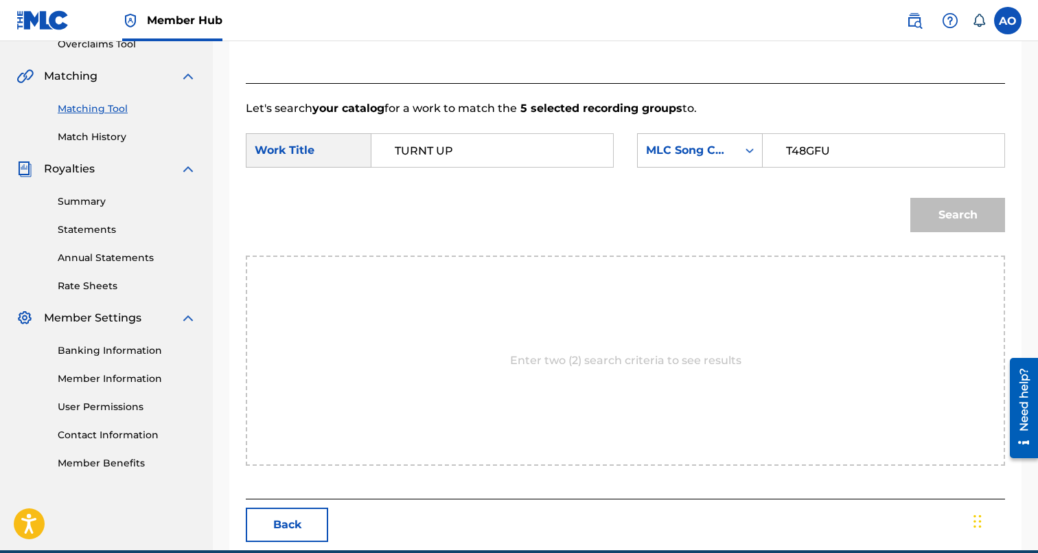
type input "T48GFU"
click at [910, 198] on button "Search" at bounding box center [957, 215] width 95 height 34
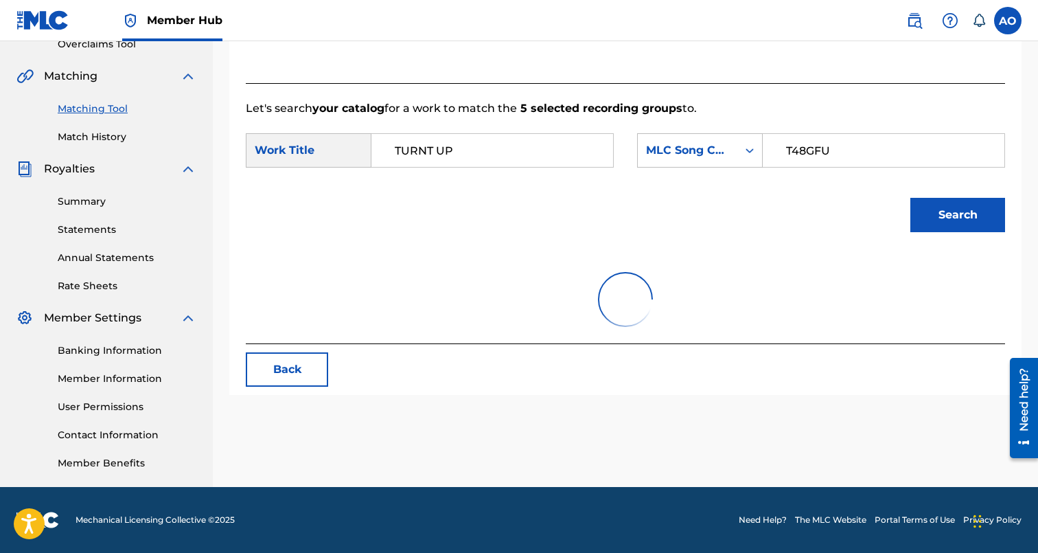
click at [910, 198] on button "Search" at bounding box center [957, 215] width 95 height 34
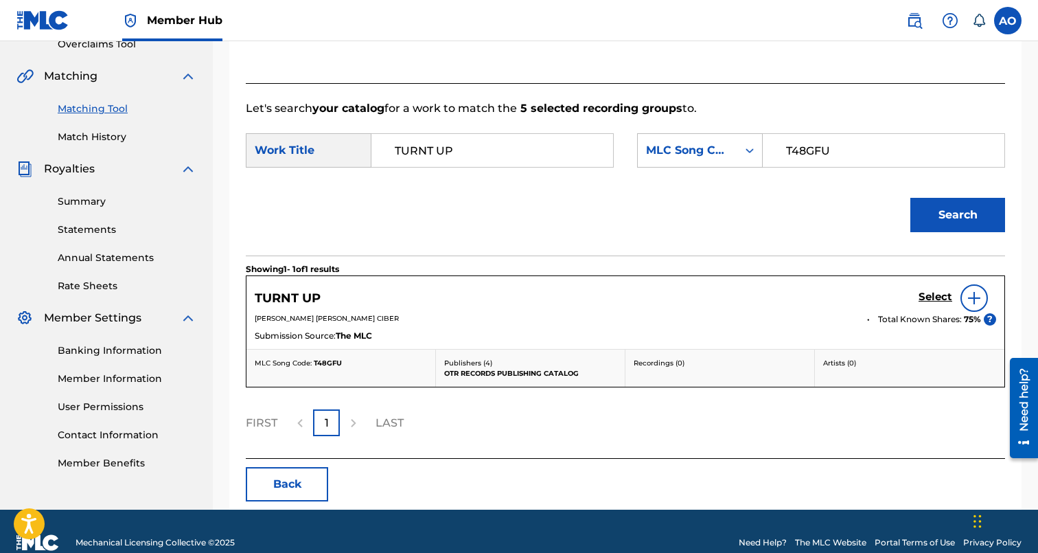
click at [932, 288] on div "Select" at bounding box center [958, 297] width 78 height 27
click at [932, 298] on h5 "Select" at bounding box center [936, 296] width 34 height 13
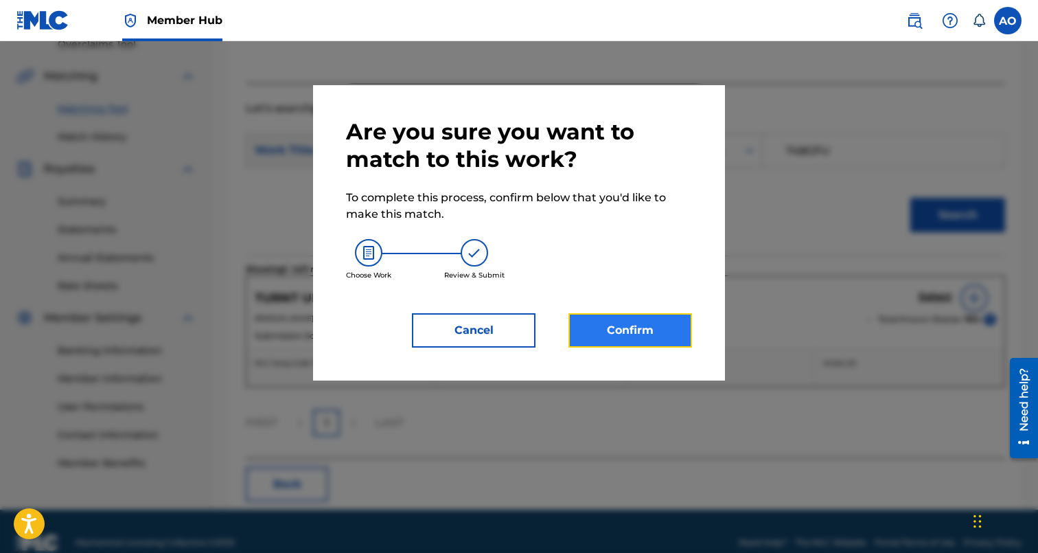
click at [625, 327] on button "Confirm" at bounding box center [630, 330] width 124 height 34
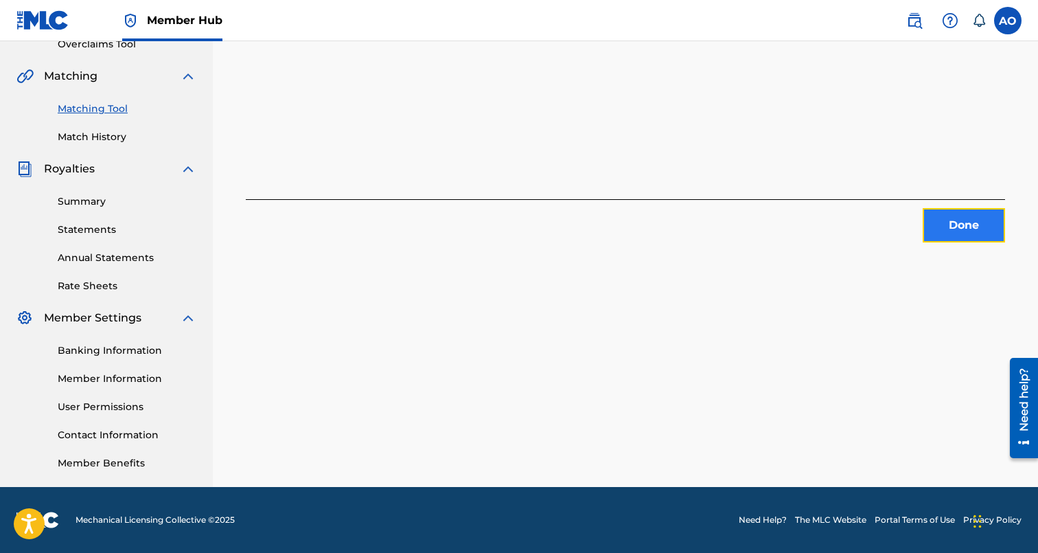
click at [943, 213] on button "Done" at bounding box center [964, 225] width 82 height 34
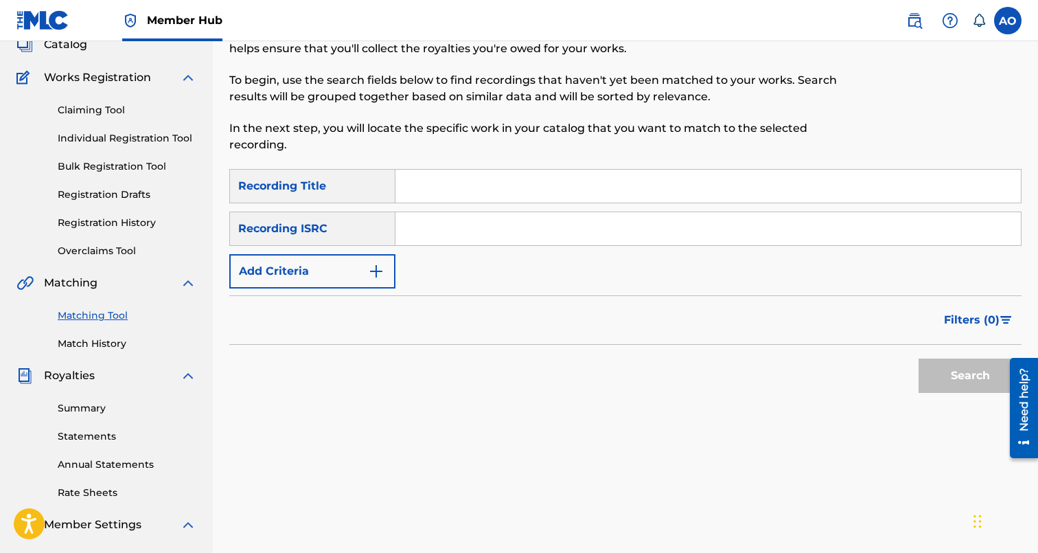
scroll to position [38, 0]
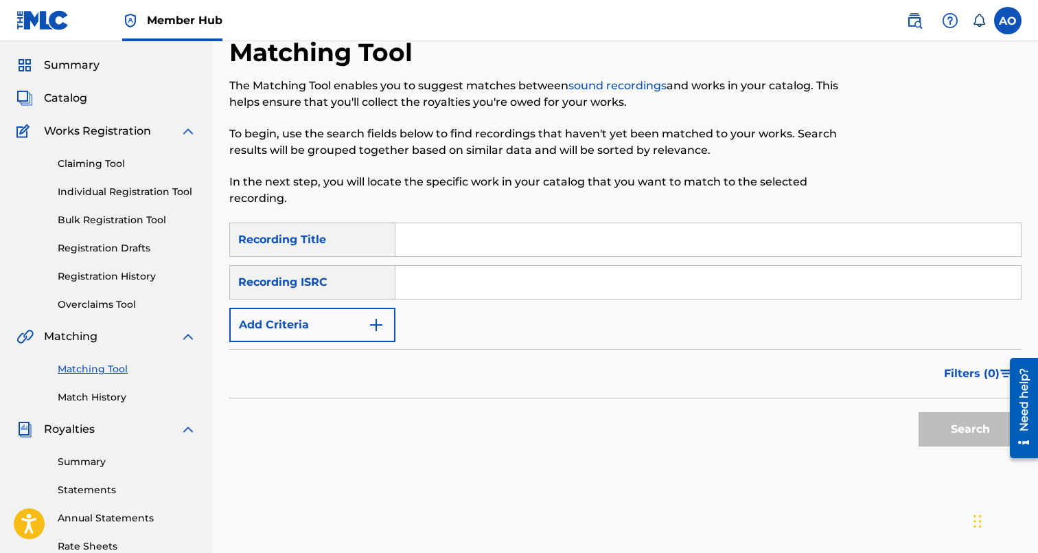
click at [547, 241] on input "Search Form" at bounding box center [707, 239] width 625 height 33
paste input "TROPHIES"
type input "TROPHIES"
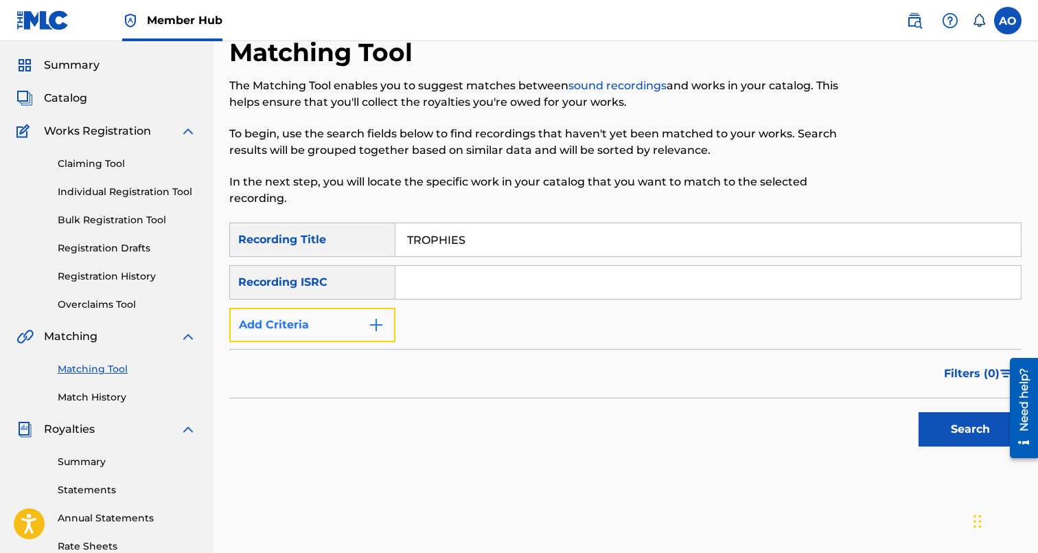
click at [301, 330] on button "Add Criteria" at bounding box center [312, 325] width 166 height 34
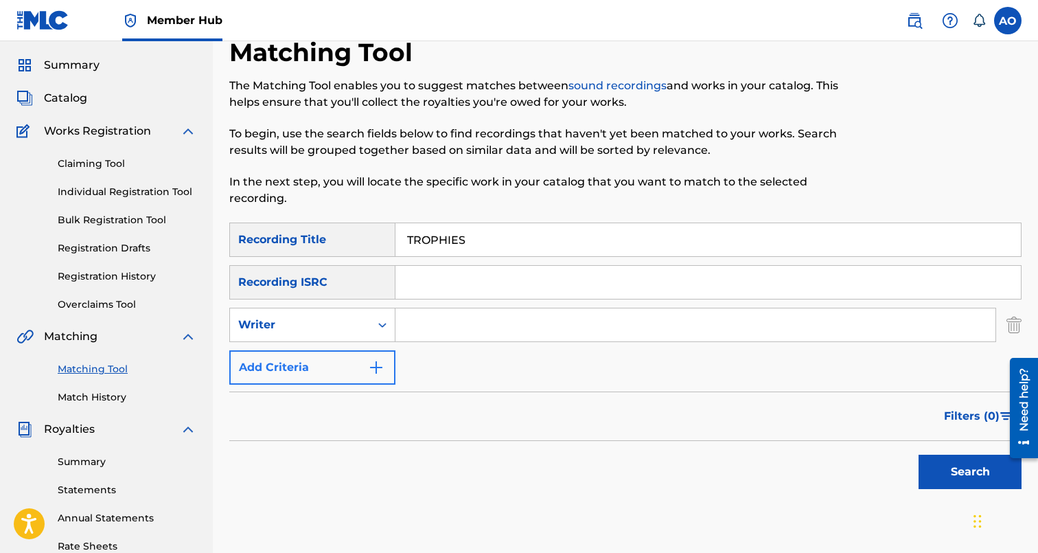
click at [301, 330] on div "Writer" at bounding box center [300, 325] width 124 height 16
click at [309, 355] on div "Recording Artist" at bounding box center [312, 359] width 165 height 34
click at [436, 321] on input "Search Form" at bounding box center [695, 324] width 600 height 33
type input "blanco15"
click at [919, 455] on button "Search" at bounding box center [970, 472] width 103 height 34
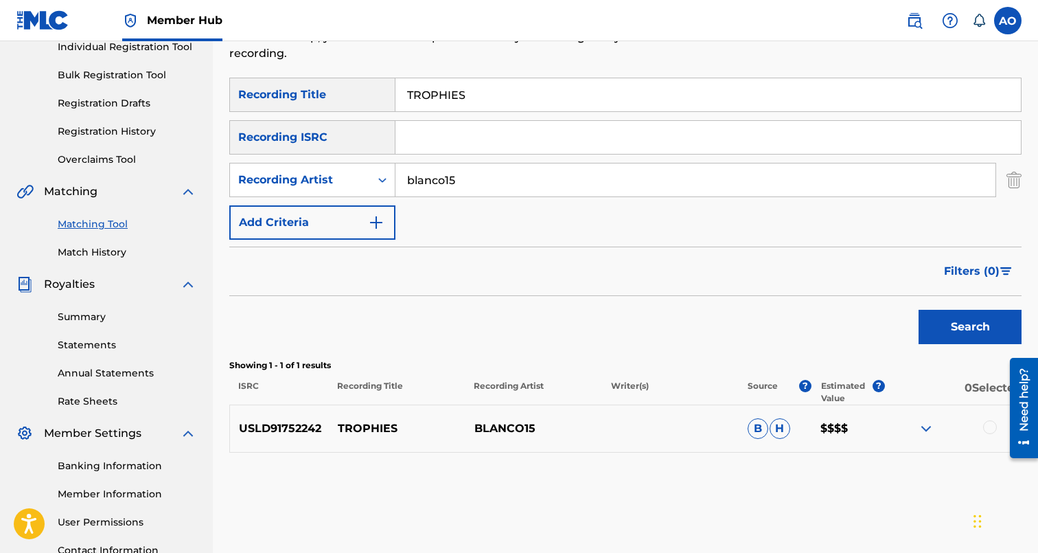
scroll to position [187, 0]
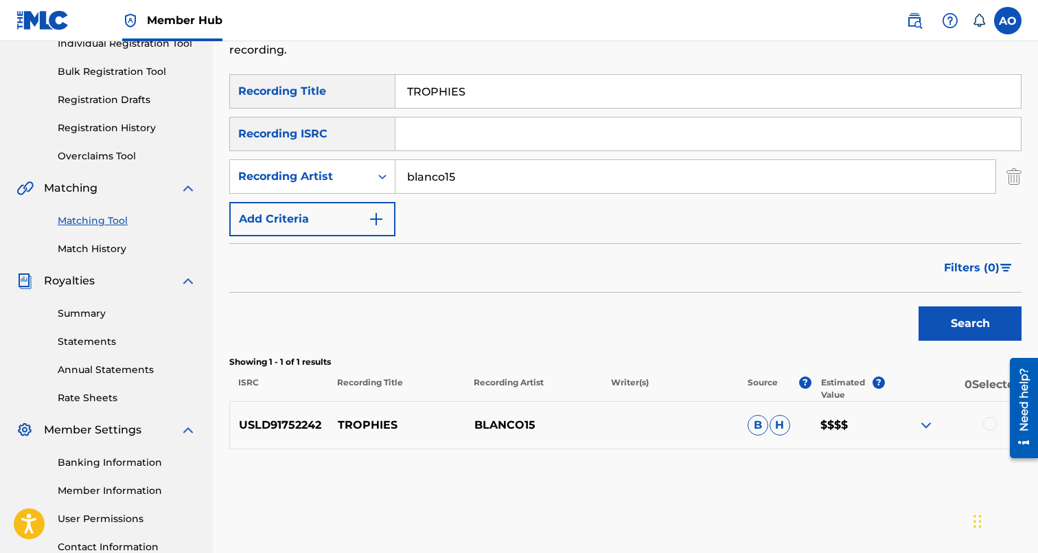
click at [989, 420] on div at bounding box center [990, 424] width 14 height 14
click at [903, 438] on button "Match 1 Group" at bounding box center [946, 441] width 152 height 34
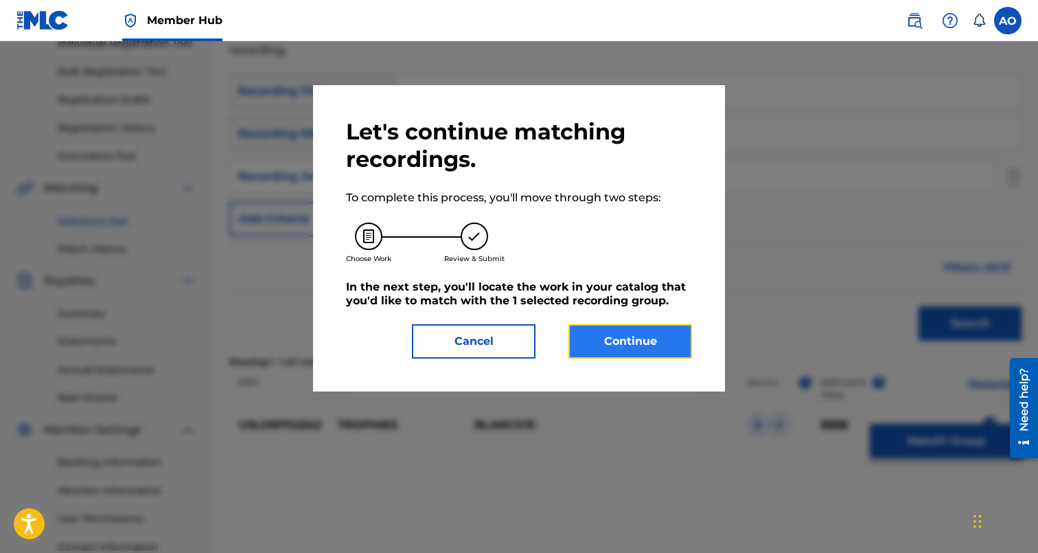
click at [677, 358] on button "Continue" at bounding box center [630, 341] width 124 height 34
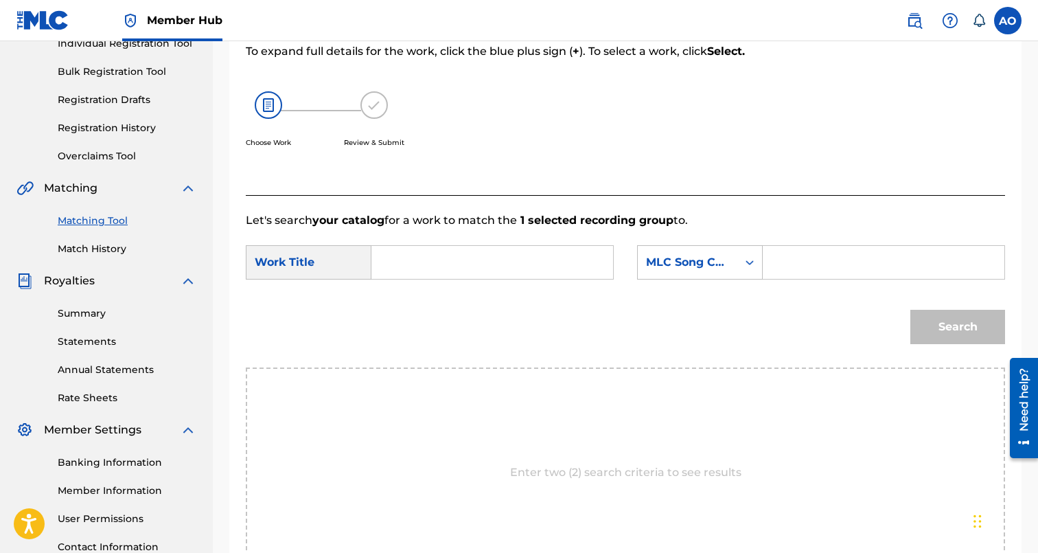
click at [563, 253] on input "Search Form" at bounding box center [492, 262] width 218 height 33
paste input "TROPHIES"
type input "TROPHIES"
click at [871, 254] on input "Search Form" at bounding box center [883, 262] width 218 height 33
paste input "T48U3C"
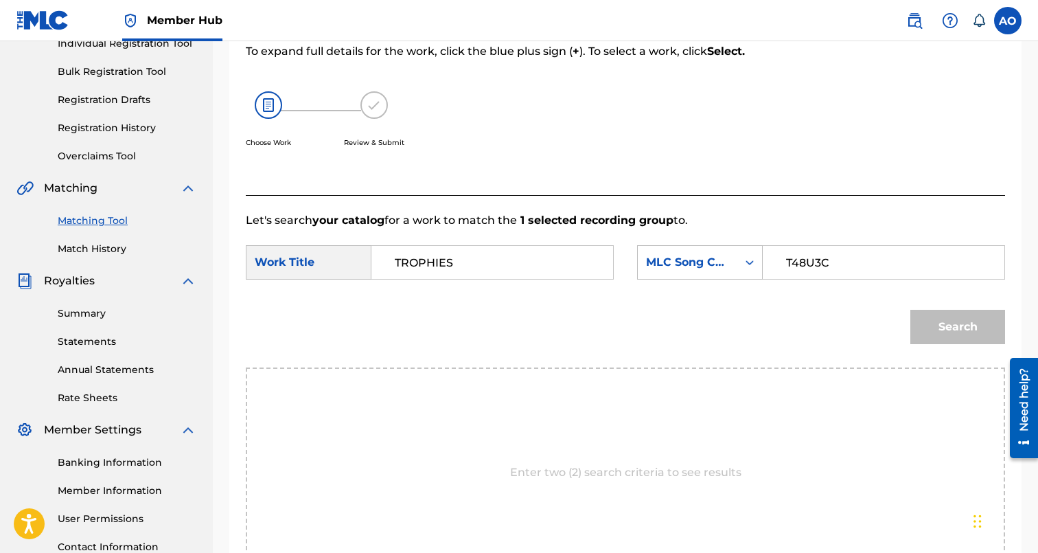
type input "T48U3C"
click at [910, 310] on button "Search" at bounding box center [957, 327] width 95 height 34
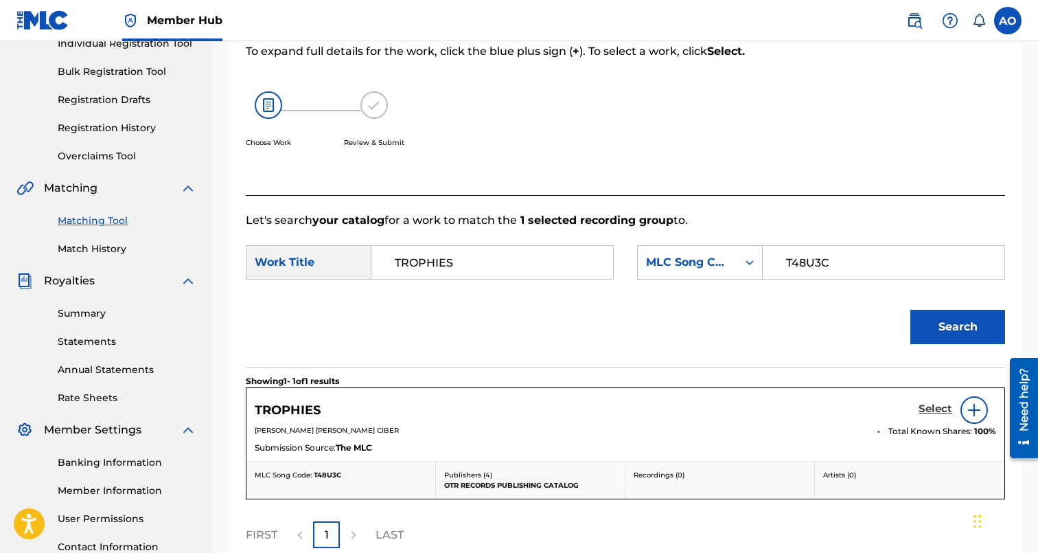
click at [935, 411] on h5 "Select" at bounding box center [936, 408] width 34 height 13
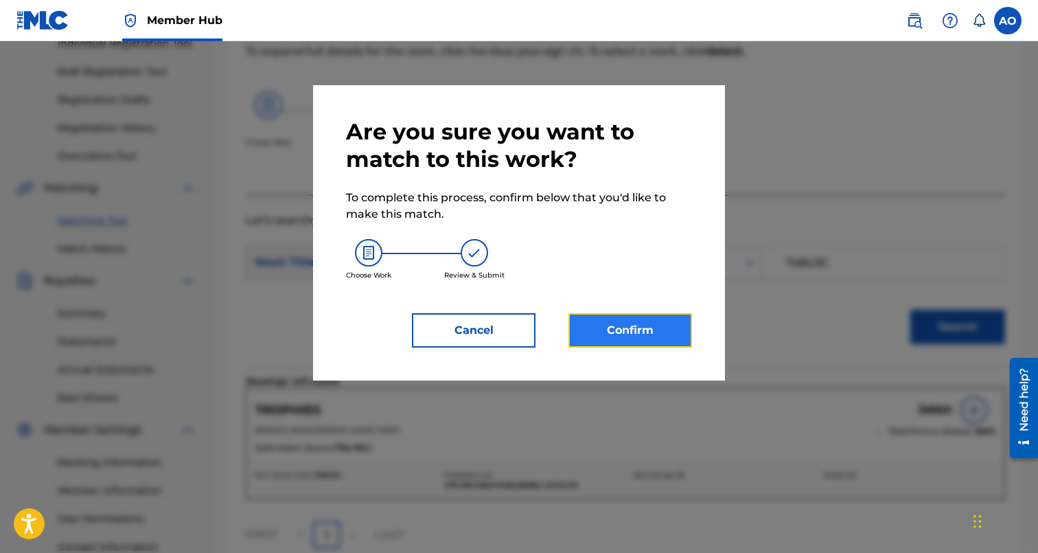
click at [640, 332] on button "Confirm" at bounding box center [630, 330] width 124 height 34
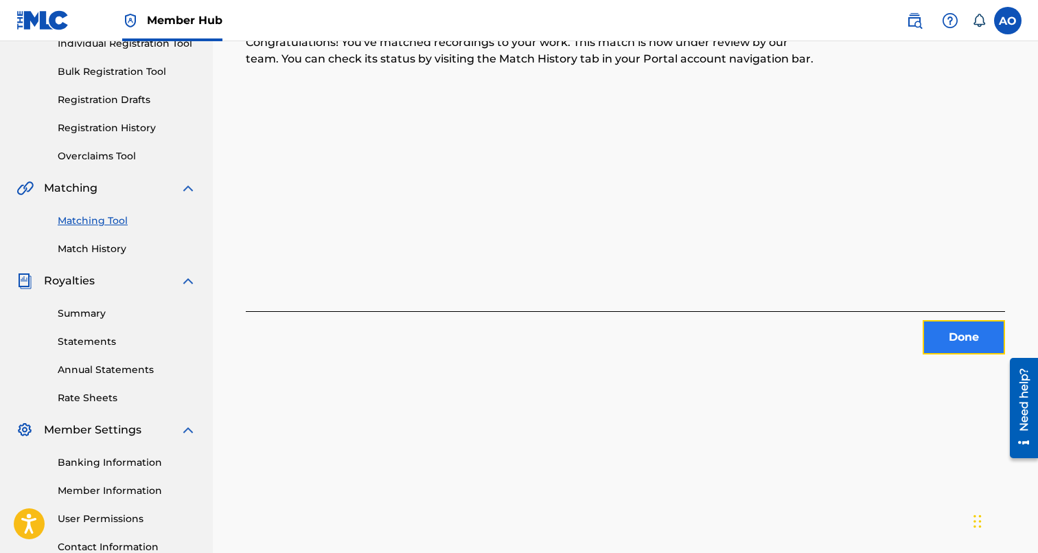
click at [975, 339] on button "Done" at bounding box center [964, 337] width 82 height 34
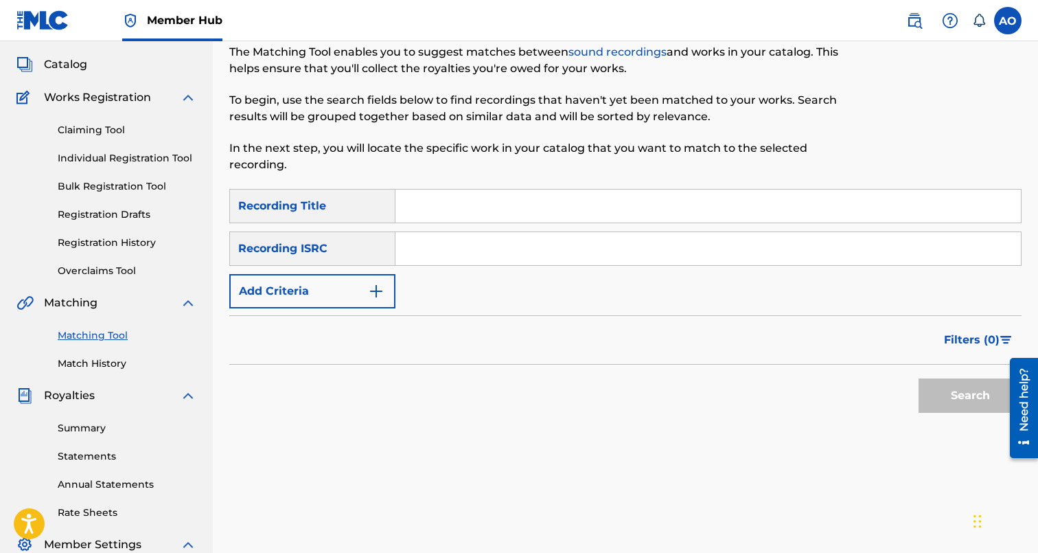
scroll to position [0, 0]
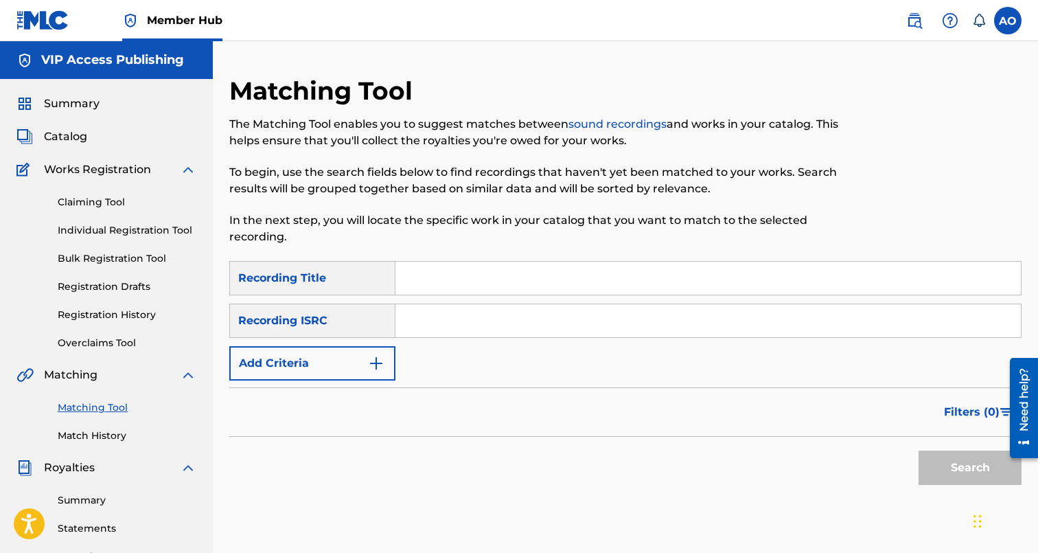
click at [472, 275] on input "Search Form" at bounding box center [707, 278] width 625 height 33
paste input "TALES THE TRENCHES"
type input "TALES THE TRENCHES"
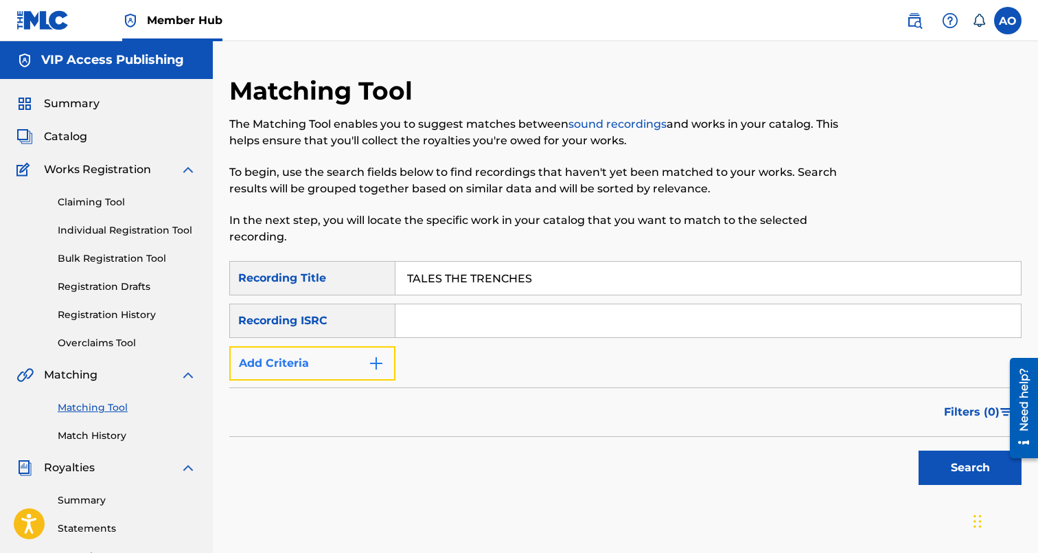
click at [372, 352] on button "Add Criteria" at bounding box center [312, 363] width 166 height 34
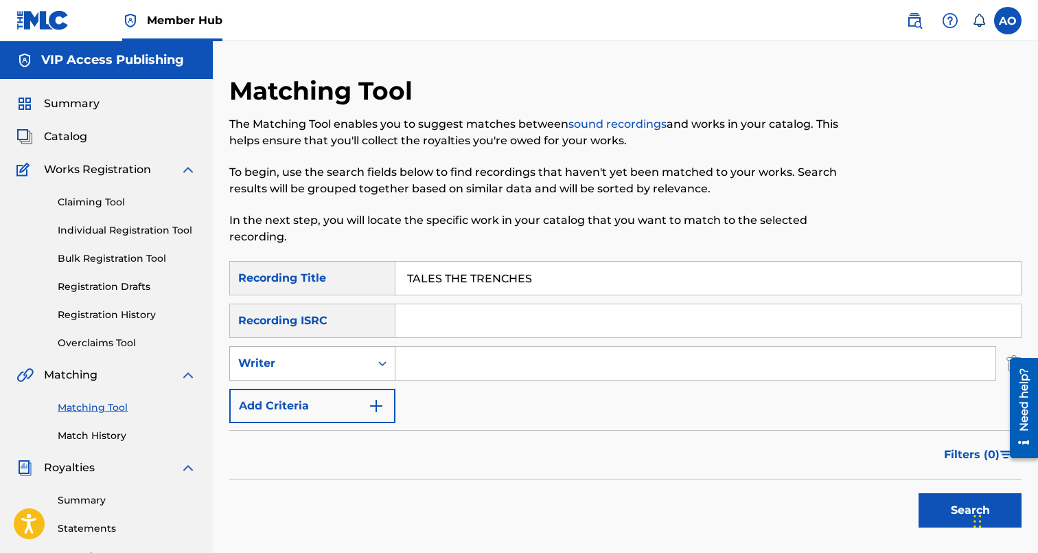
click at [371, 359] on div "Search Form" at bounding box center [382, 363] width 25 height 25
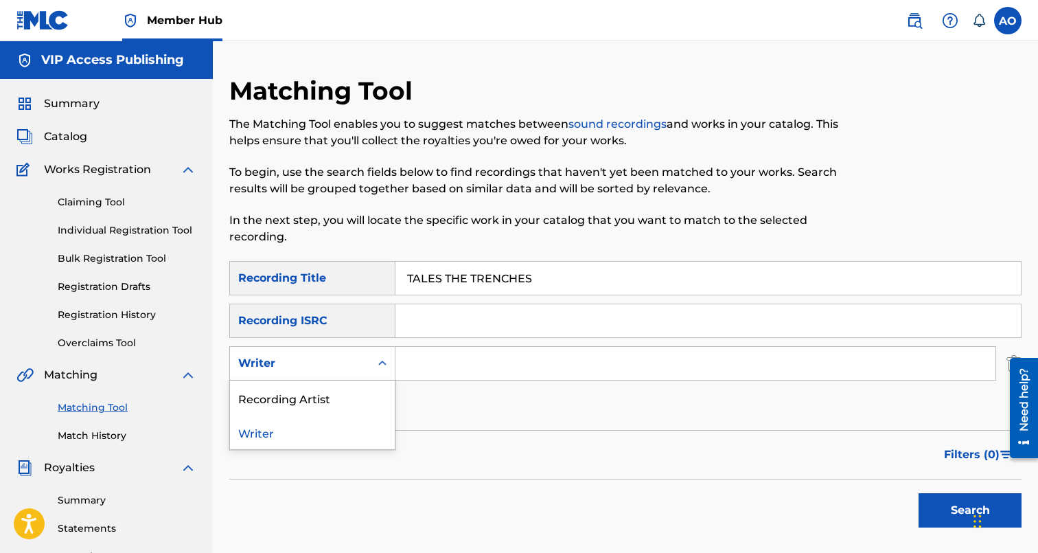
click at [378, 401] on div "Recording Artist" at bounding box center [312, 397] width 165 height 34
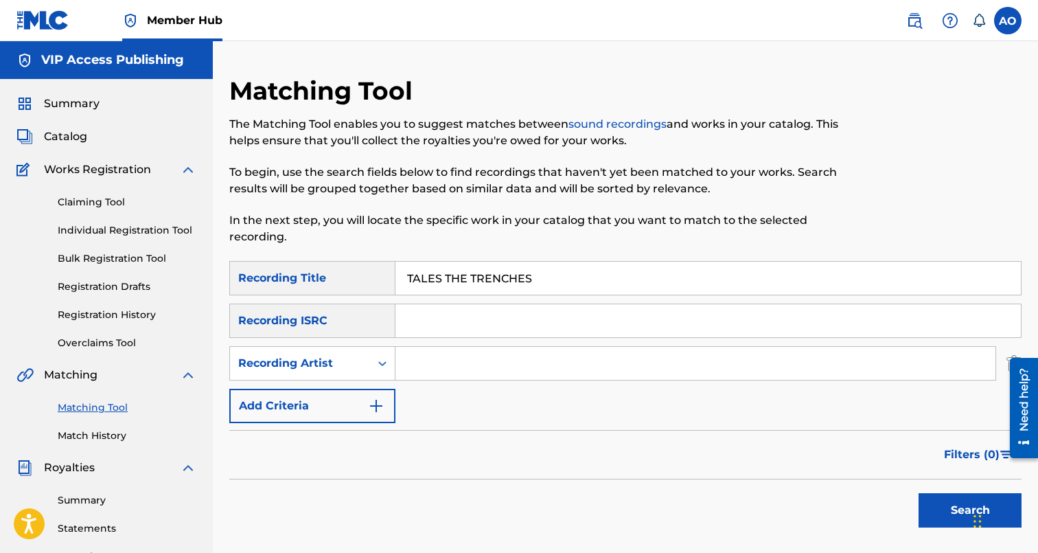
click at [443, 367] on input "Search Form" at bounding box center [695, 363] width 600 height 33
type input "blanco15"
click at [919, 493] on button "Search" at bounding box center [970, 510] width 103 height 34
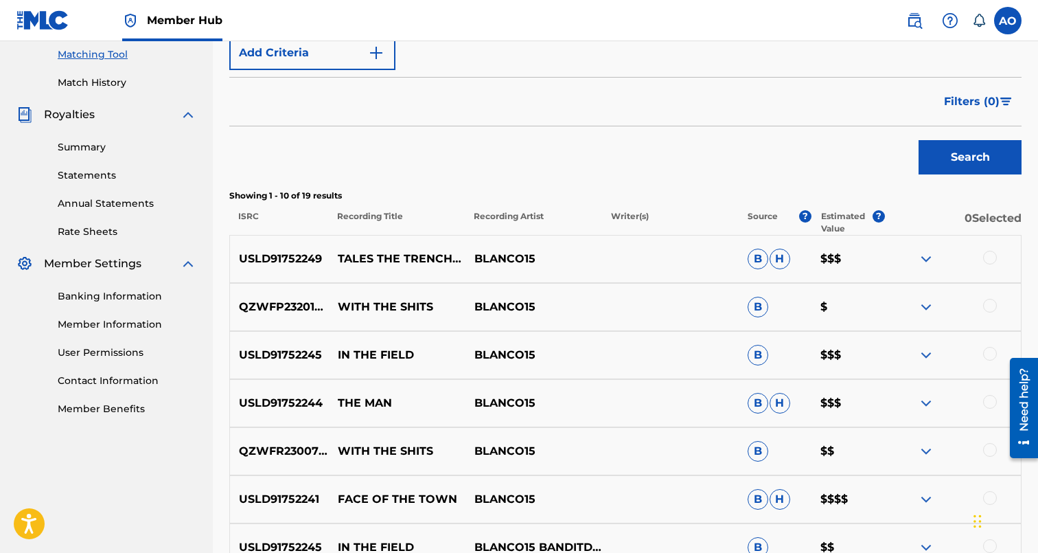
scroll to position [392, 0]
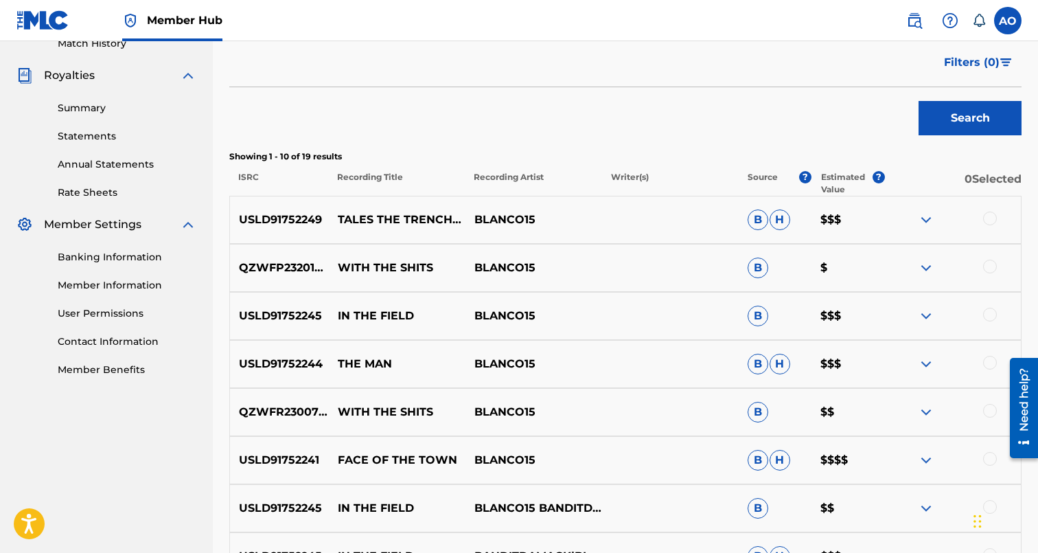
click at [993, 227] on div at bounding box center [952, 219] width 137 height 16
click at [985, 222] on div at bounding box center [990, 218] width 14 height 14
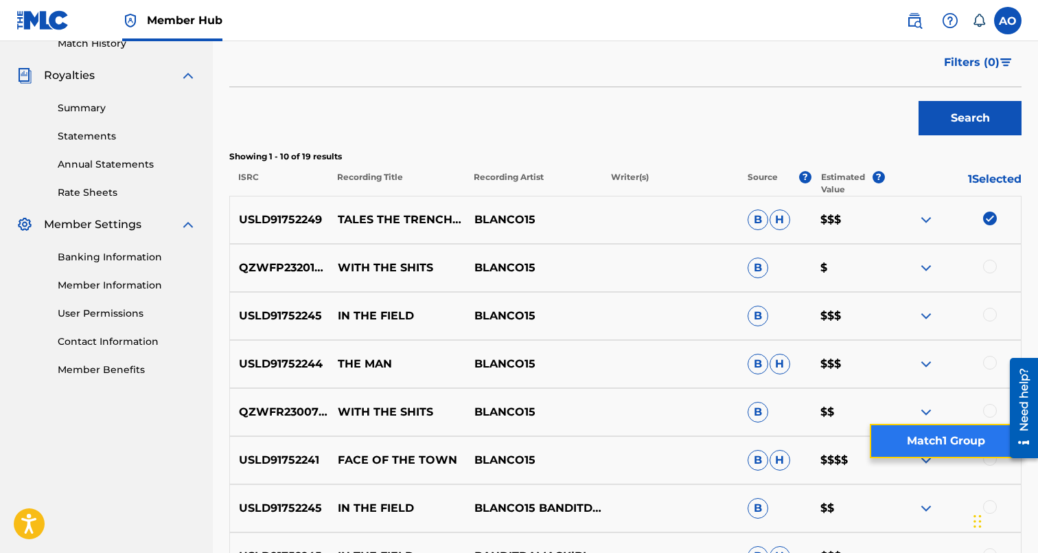
click at [937, 439] on button "Match 1 Group" at bounding box center [946, 441] width 152 height 34
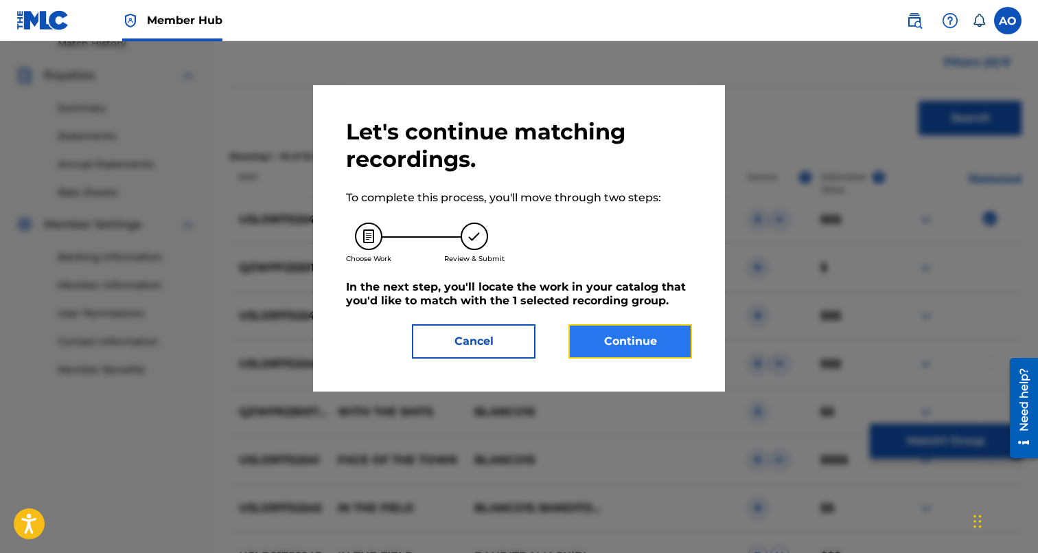
click at [619, 339] on button "Continue" at bounding box center [630, 341] width 124 height 34
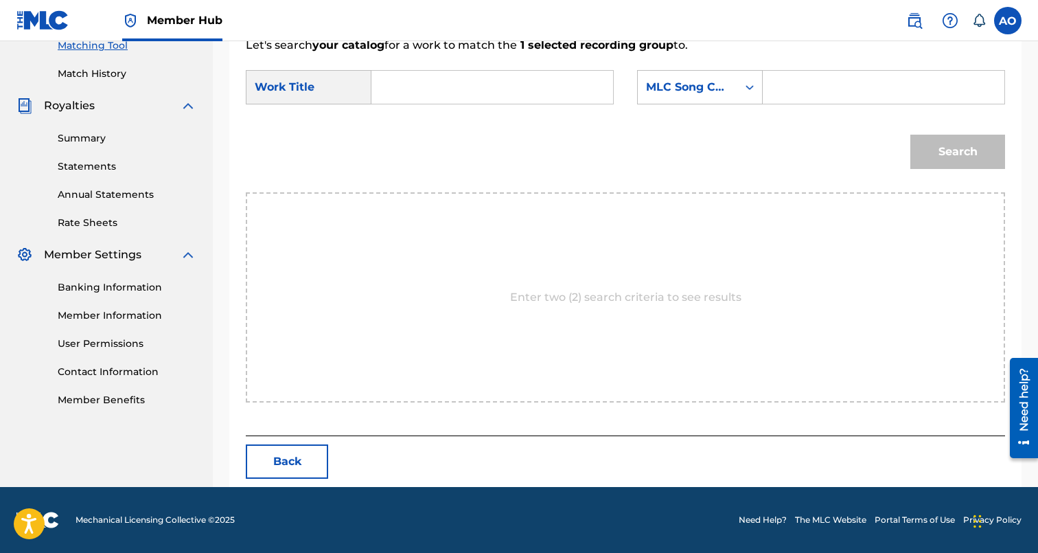
scroll to position [299, 0]
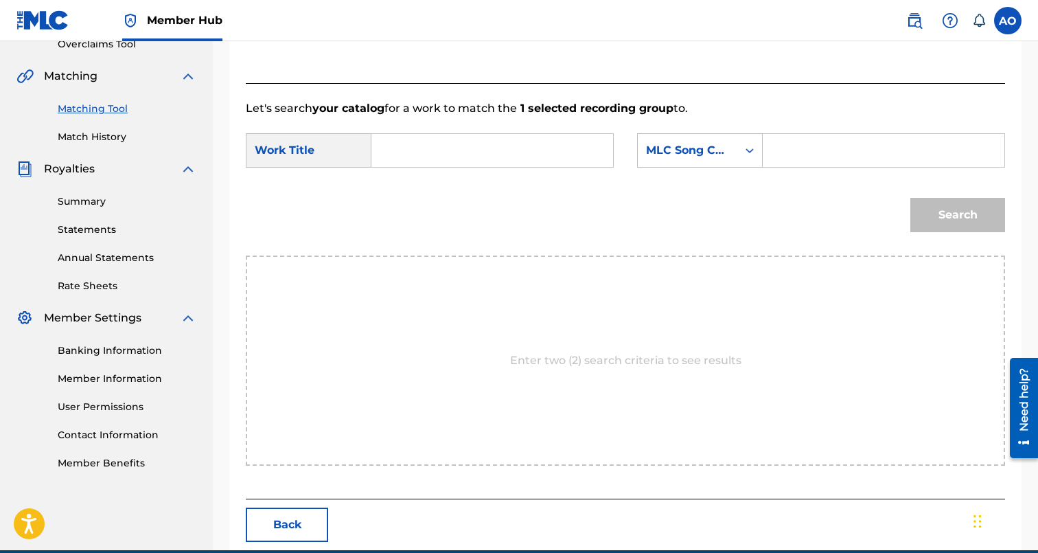
click at [595, 154] on input "Search Form" at bounding box center [492, 150] width 218 height 33
paste input "TALES THE TRENCHES"
type input "TALES THE TRENCHES"
click at [804, 164] on input "Search Form" at bounding box center [883, 150] width 218 height 33
paste input "T52WQC"
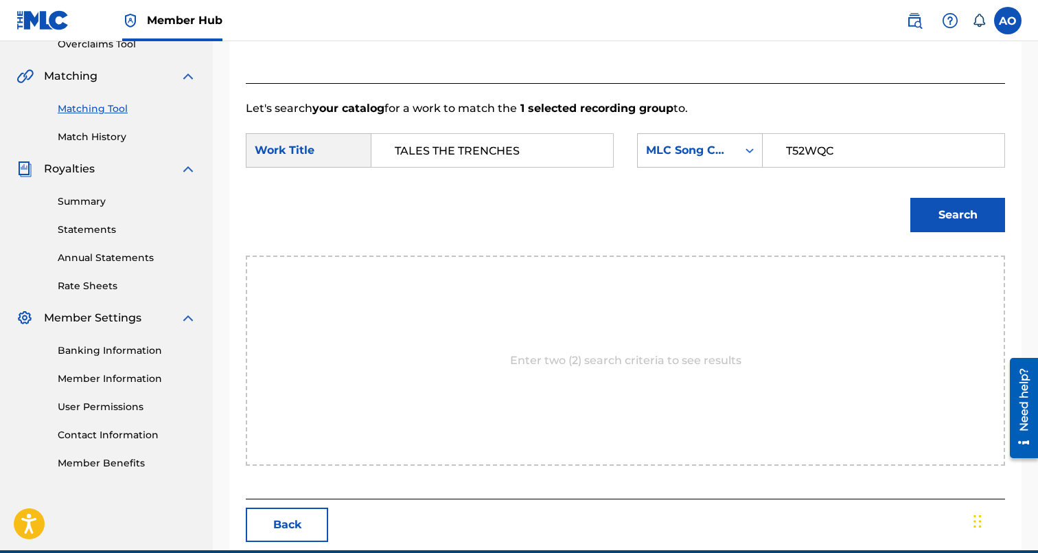
type input "T52WQC"
click at [910, 198] on button "Search" at bounding box center [957, 215] width 95 height 34
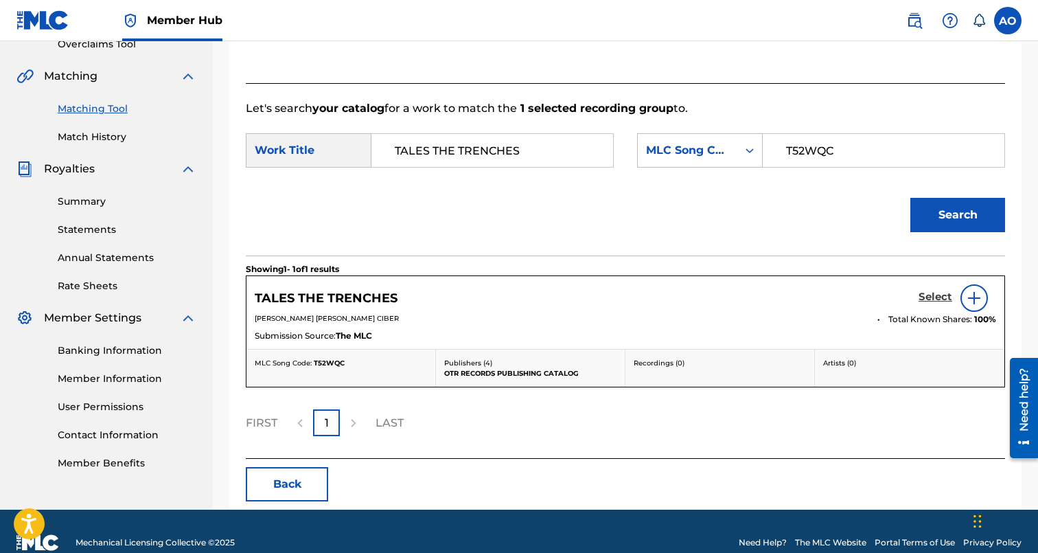
click at [936, 300] on h5 "Select" at bounding box center [936, 296] width 34 height 13
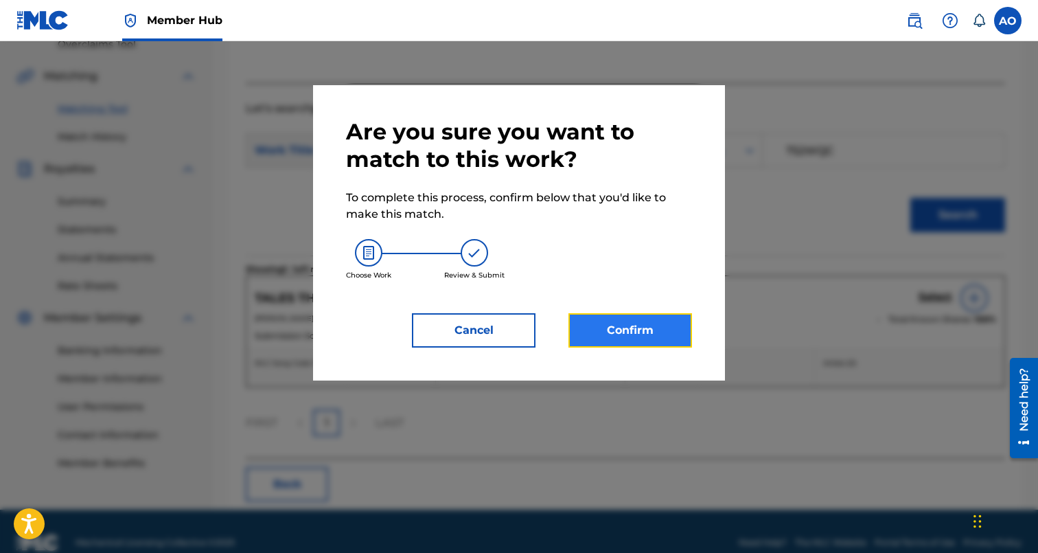
click at [648, 330] on button "Confirm" at bounding box center [630, 330] width 124 height 34
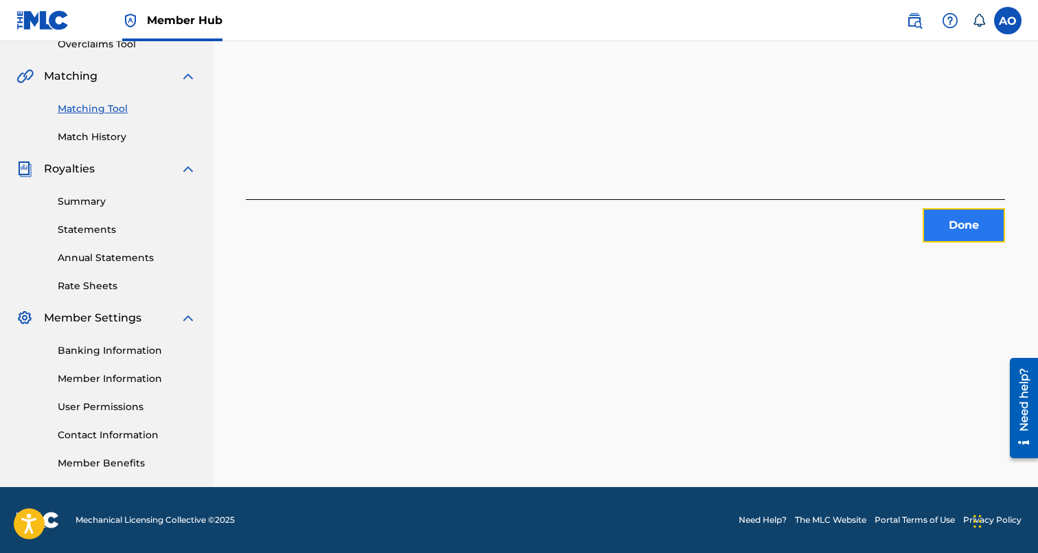
click at [934, 212] on button "Done" at bounding box center [964, 225] width 82 height 34
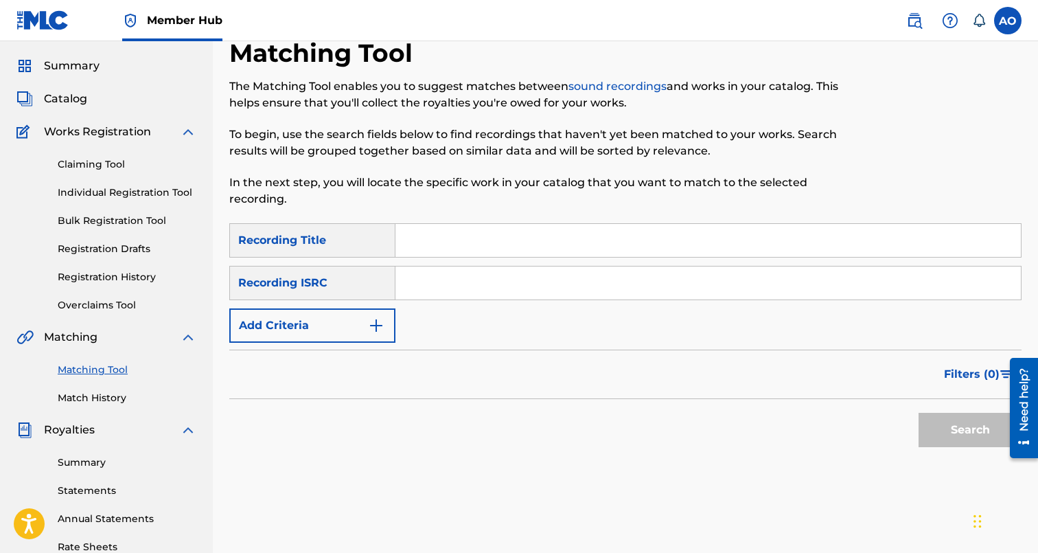
scroll to position [33, 0]
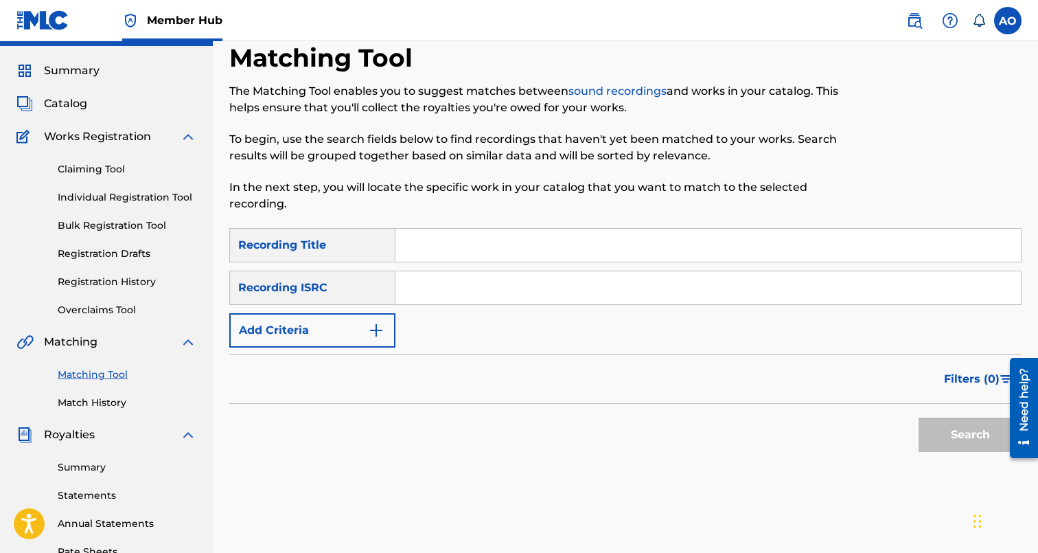
click at [564, 222] on div "Matching Tool The Matching Tool enables you to suggest matches between sound re…" at bounding box center [534, 135] width 610 height 185
click at [561, 234] on input "Search Form" at bounding box center [707, 245] width 625 height 33
paste input "SMOKE WITH ME [PERSON_NAME]"
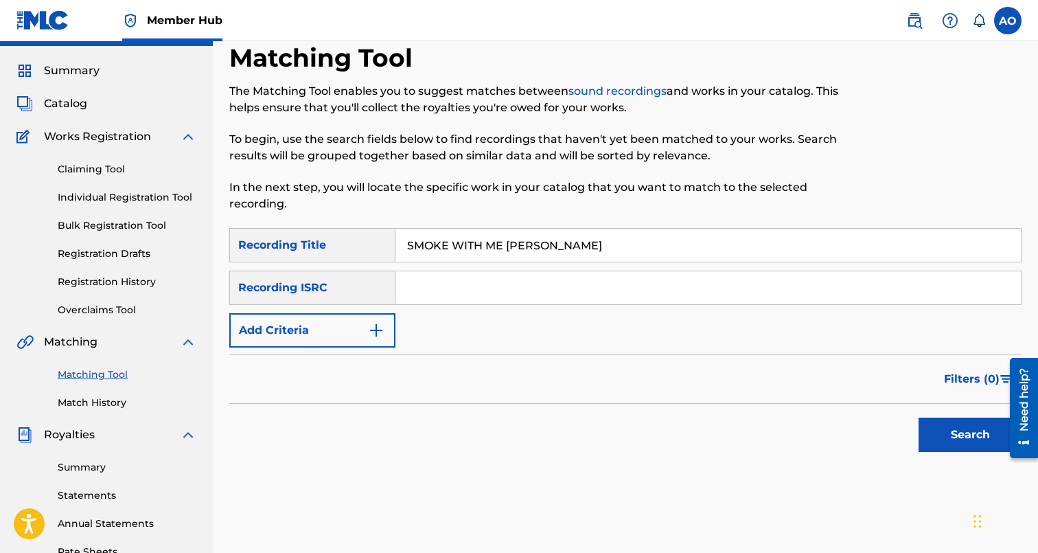
type input "SMOKE WITH ME [PERSON_NAME]"
click at [495, 285] on input "Search Form" at bounding box center [707, 287] width 625 height 33
click at [919, 417] on button "Search" at bounding box center [970, 434] width 103 height 34
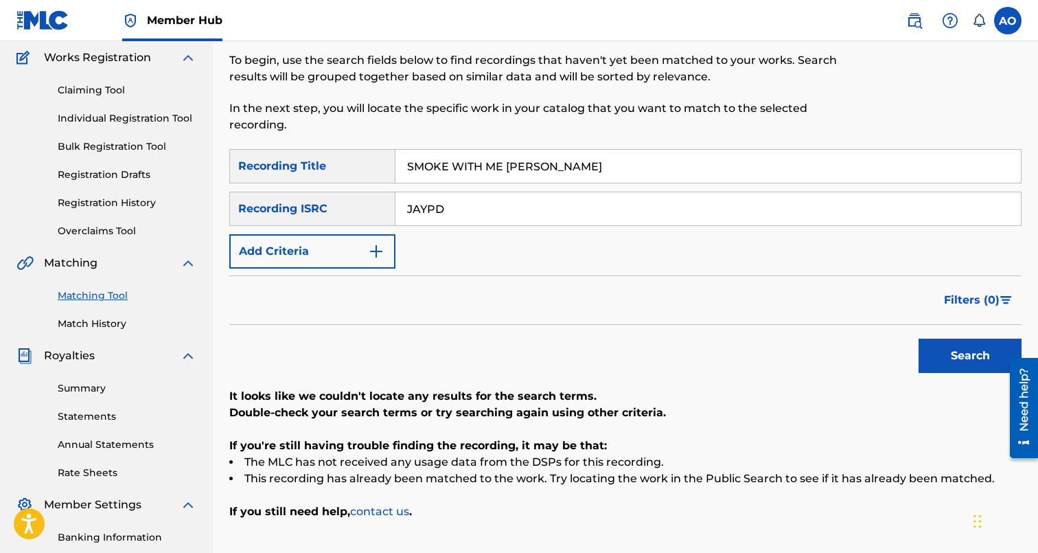
scroll to position [113, 0]
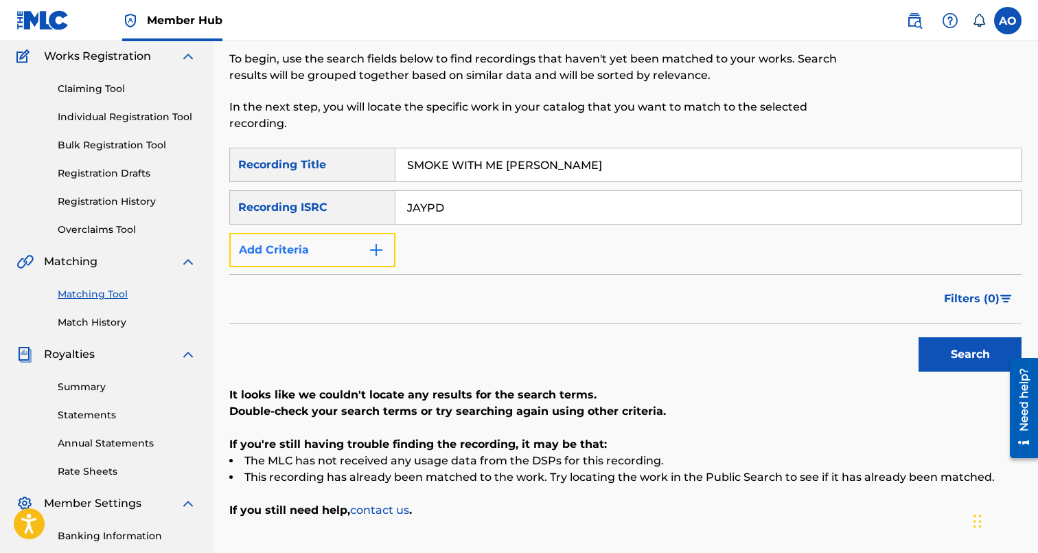
click at [351, 235] on button "Add Criteria" at bounding box center [312, 250] width 166 height 34
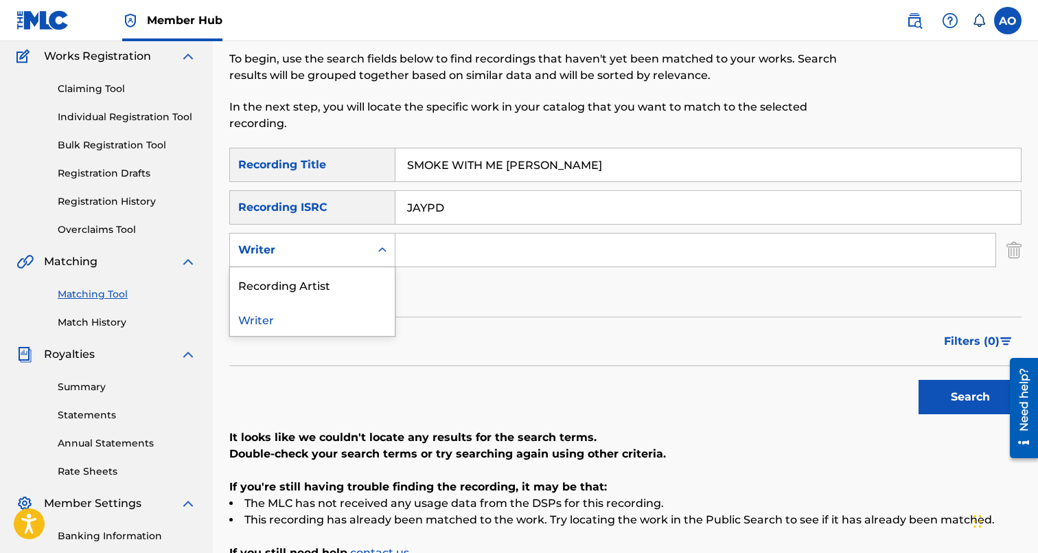
click at [348, 255] on div "Writer" at bounding box center [300, 250] width 124 height 16
click at [348, 271] on div "Recording Artist" at bounding box center [312, 284] width 165 height 34
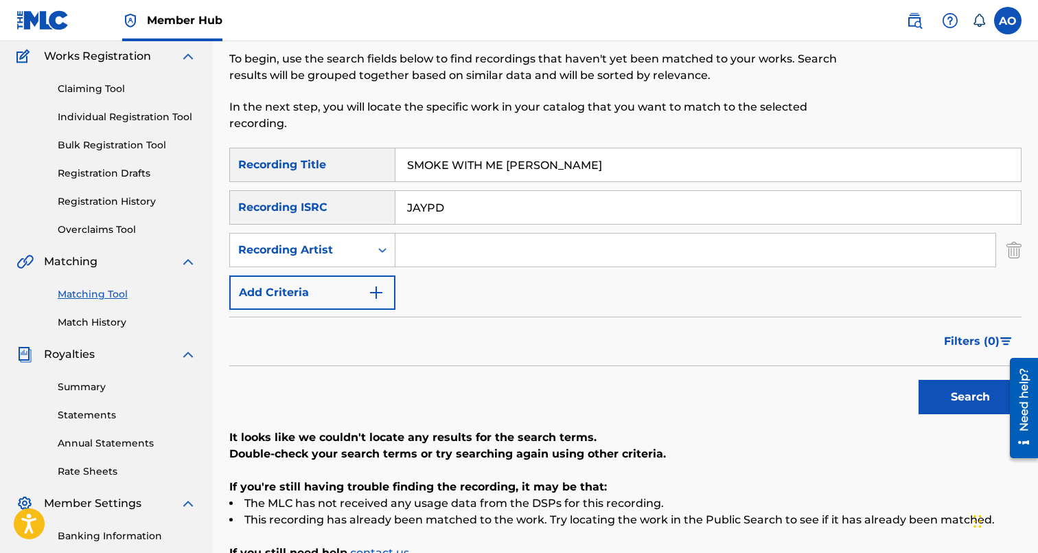
click at [432, 226] on div "SearchWithCriteria6baf87fb-e984-4033-aa16-72c7748ebd7b Recording Title SMOKE WI…" at bounding box center [625, 229] width 792 height 162
click at [450, 215] on input "JAYPD" at bounding box center [707, 207] width 625 height 33
paste input "SMOKE WITH ME [PERSON_NAME]"
type input "JAYPD"
click at [474, 258] on input "Search Form" at bounding box center [695, 249] width 600 height 33
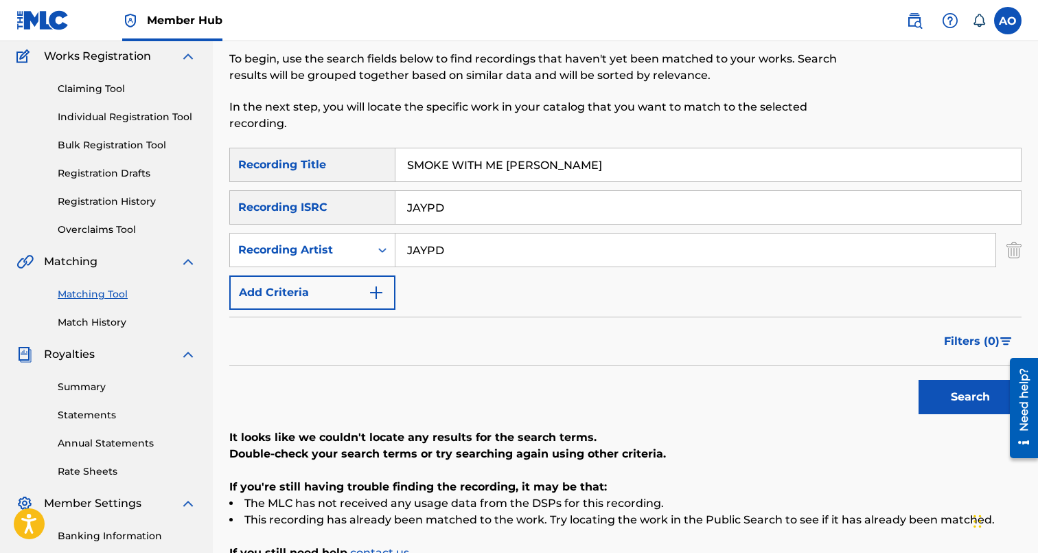
type input "JAYPD"
click at [516, 220] on input "JAYPD" at bounding box center [707, 207] width 625 height 33
paste input "SMOKE WITH ME [PERSON_NAME]"
type input "SMOKE WITH ME [PERSON_NAME]"
click at [919, 380] on button "Search" at bounding box center [970, 397] width 103 height 34
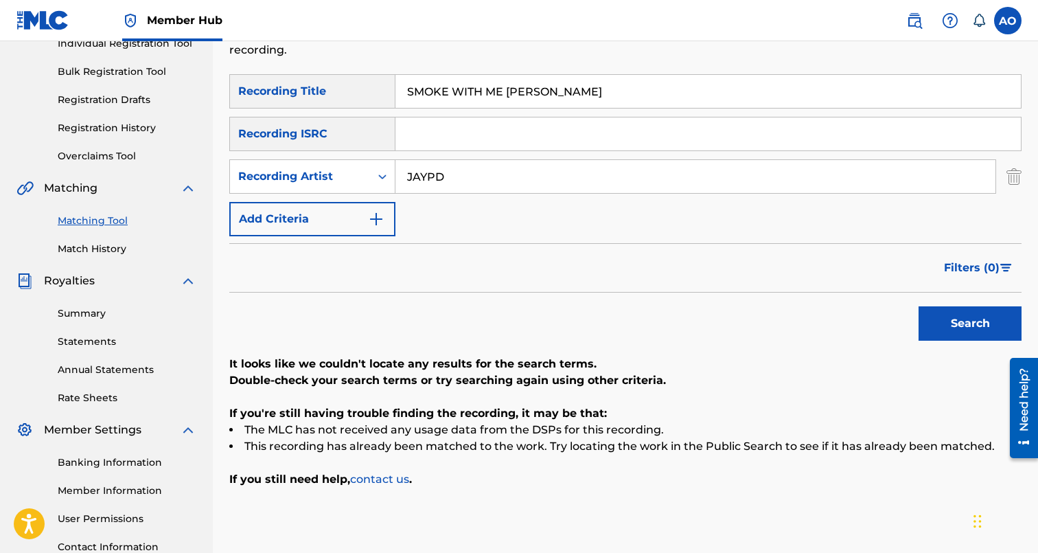
scroll to position [189, 0]
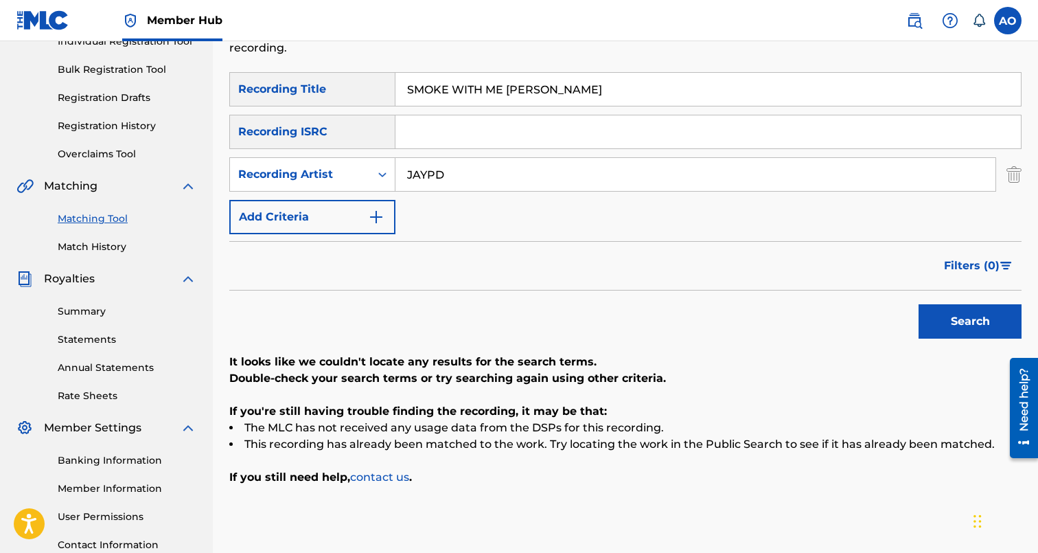
click at [492, 86] on input "SMOKE WITH ME [PERSON_NAME]" at bounding box center [707, 89] width 625 height 33
paste input "PLAY BALL"
type input "PLAY BALL"
click at [444, 169] on input "JAYPD" at bounding box center [695, 174] width 600 height 33
type input "nueve"
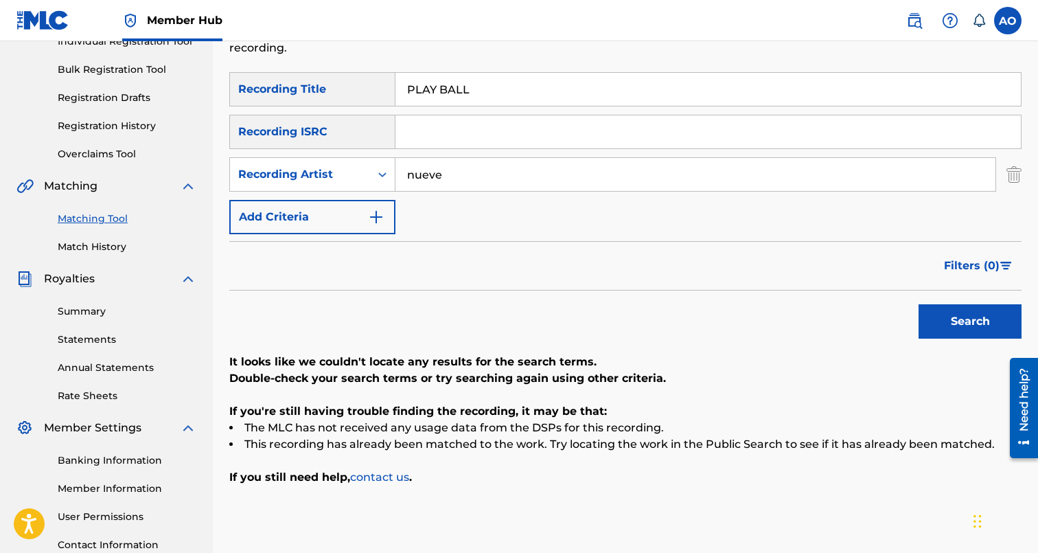
click at [919, 304] on button "Search" at bounding box center [970, 321] width 103 height 34
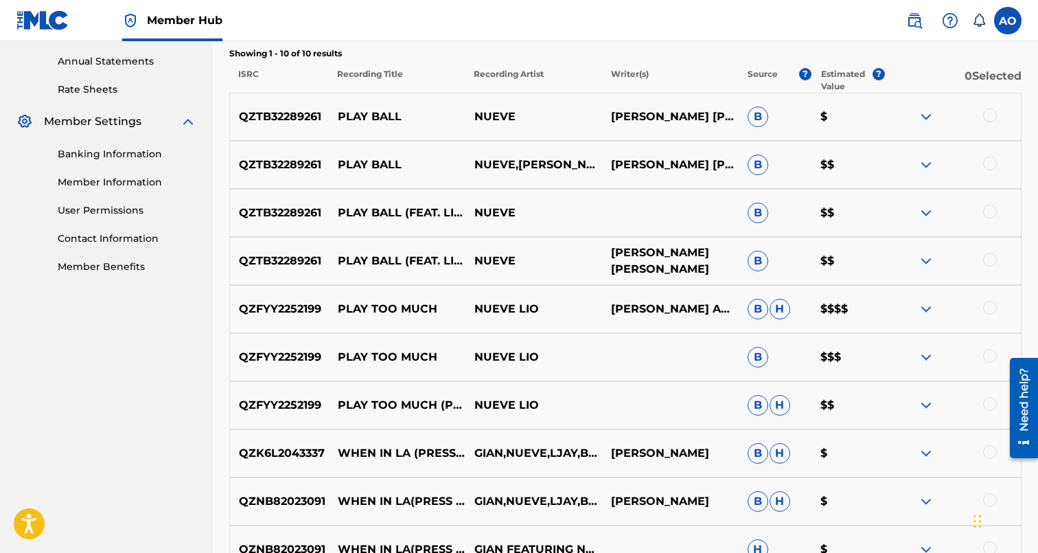
scroll to position [501, 0]
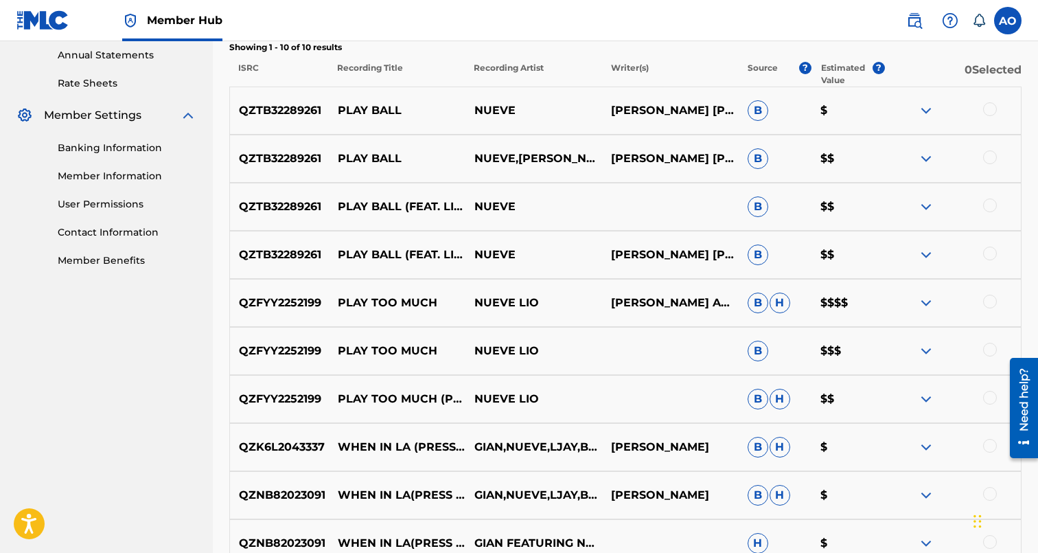
click at [989, 257] on div at bounding box center [990, 253] width 14 height 14
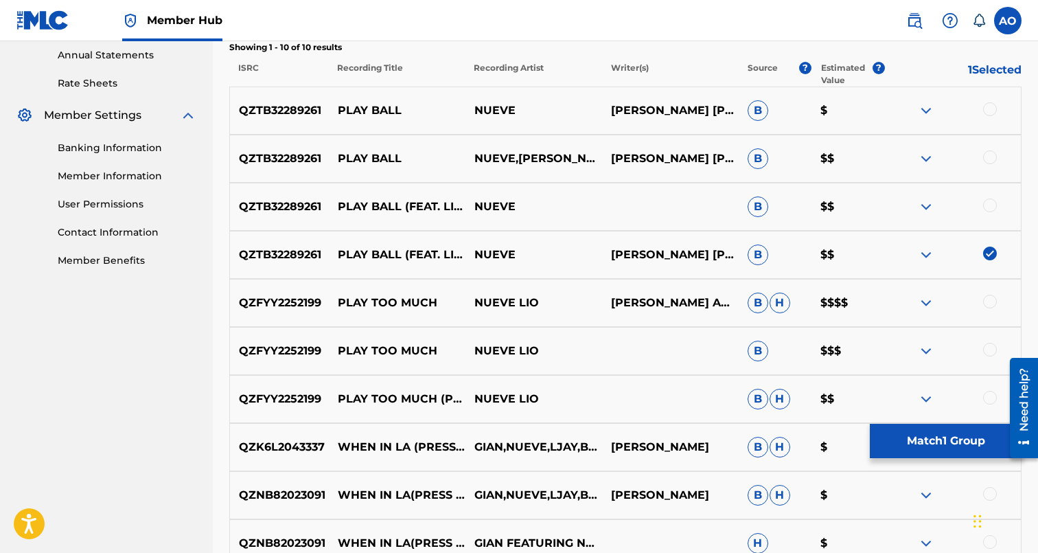
click at [996, 209] on div at bounding box center [990, 205] width 14 height 14
click at [992, 159] on div at bounding box center [990, 157] width 14 height 14
click at [993, 113] on div at bounding box center [990, 109] width 14 height 14
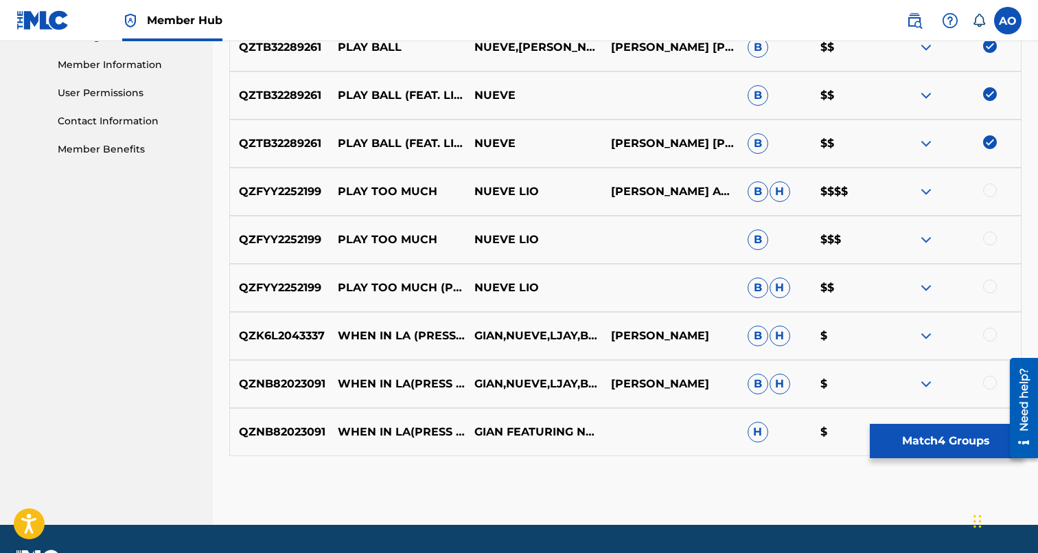
scroll to position [644, 0]
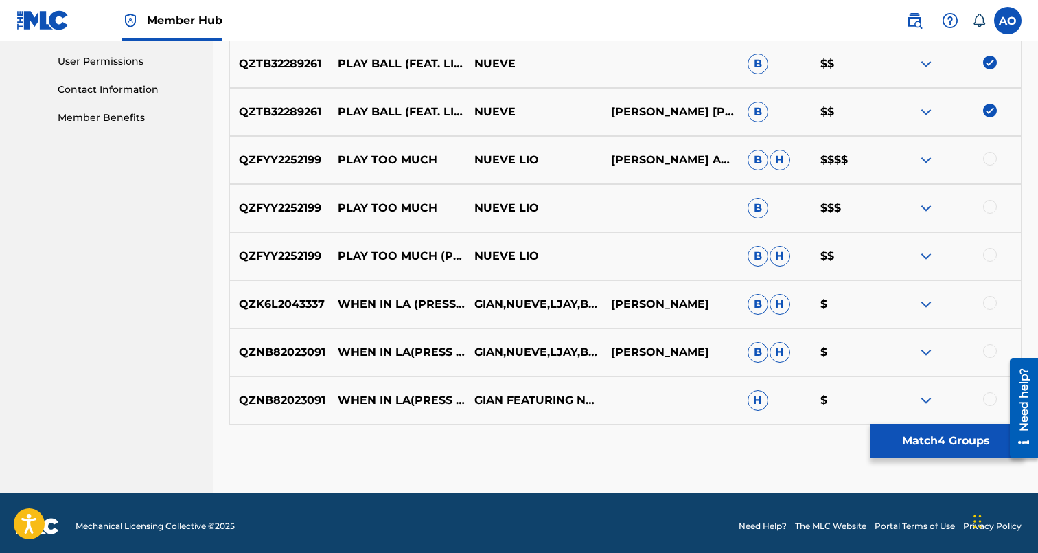
click at [957, 422] on div "QZNB82023091 WHEN IN LA(PRESS PLAY) GIAN FEATURING NUEVE,LJAY,BLVD FAME H $" at bounding box center [625, 400] width 792 height 48
click at [954, 427] on button "Match 4 Groups" at bounding box center [946, 441] width 152 height 34
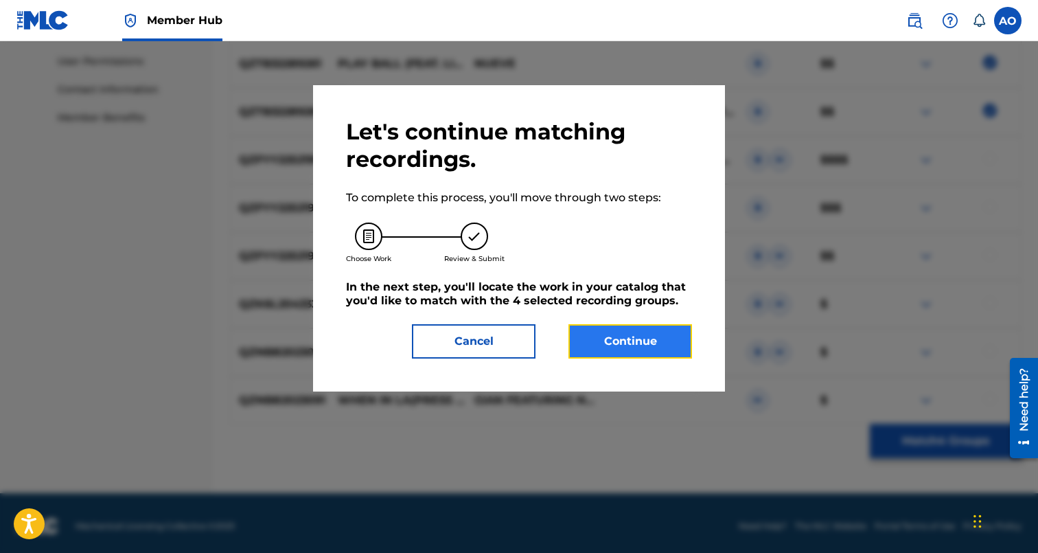
click at [642, 339] on button "Continue" at bounding box center [630, 341] width 124 height 34
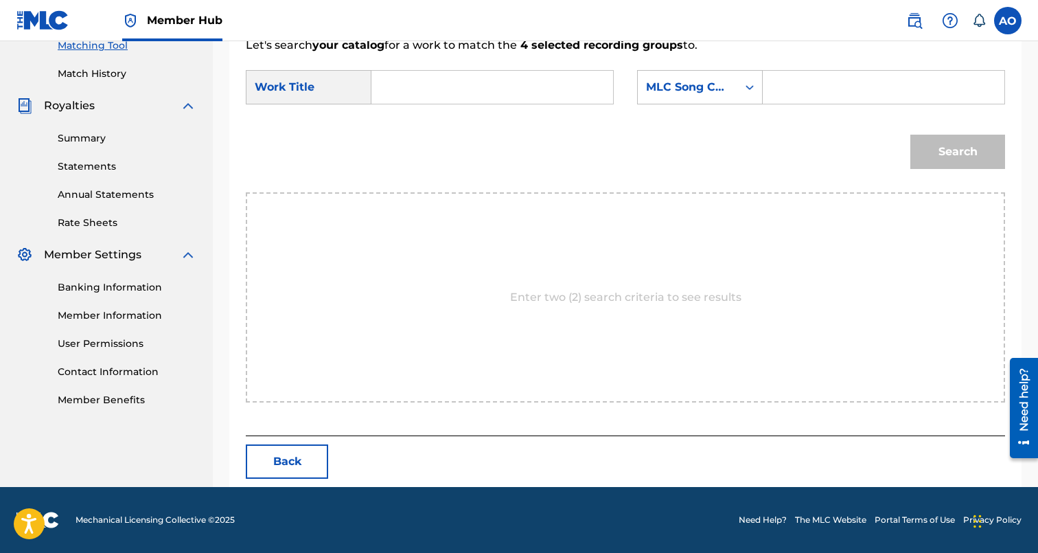
scroll to position [299, 0]
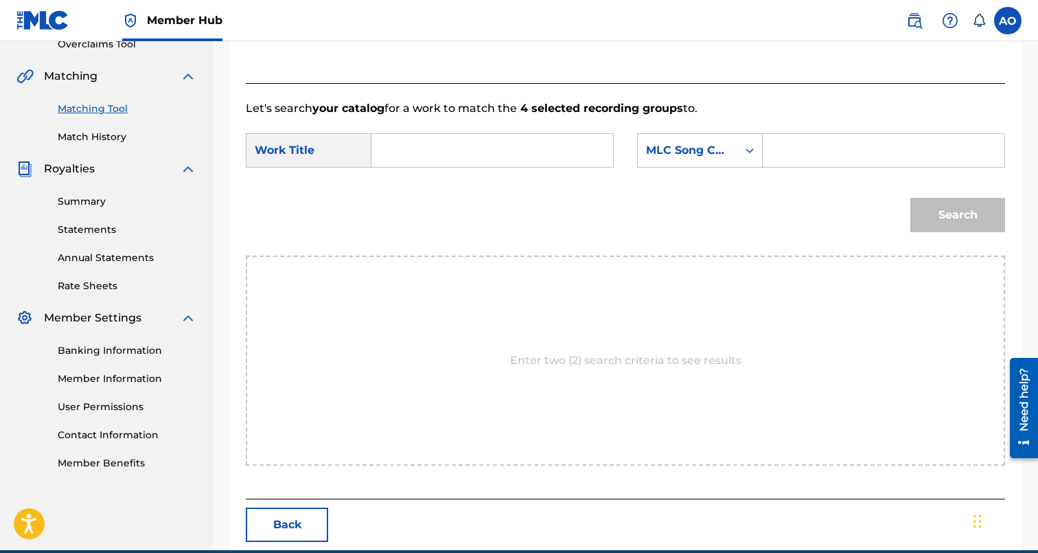
click at [465, 139] on input "Search Form" at bounding box center [492, 150] width 218 height 33
paste input "PLAY BALL"
type input "PLAY BALL"
click at [799, 157] on input "Search Form" at bounding box center [883, 150] width 218 height 33
paste input "PM8JC6"
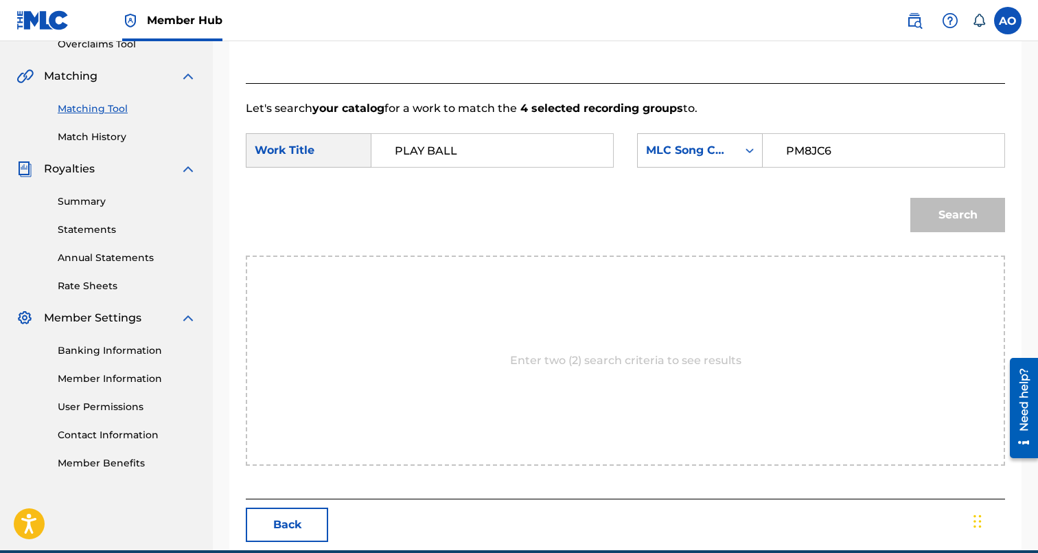
type input "PM8JC6"
click at [910, 198] on button "Search" at bounding box center [957, 215] width 95 height 34
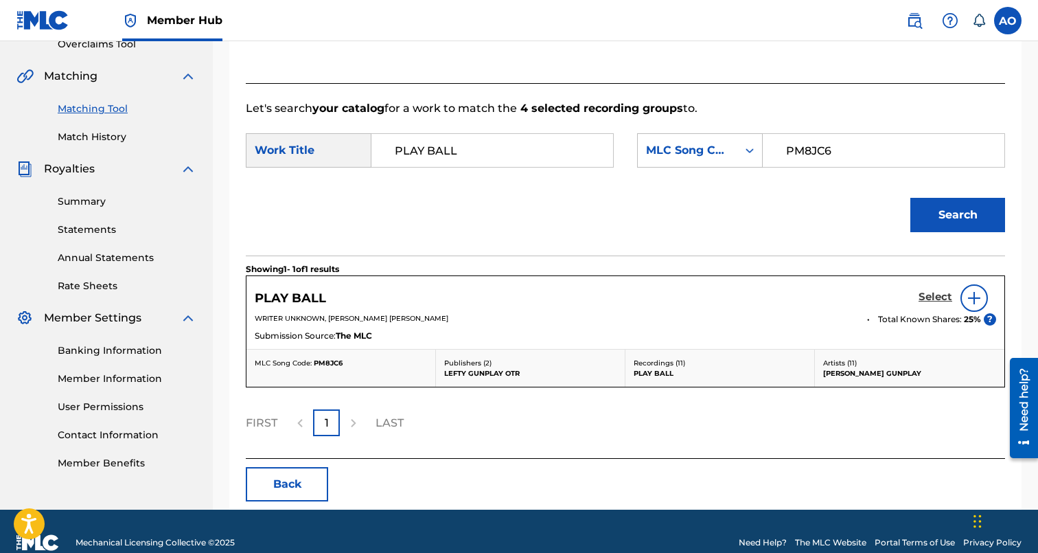
click at [923, 297] on h5 "Select" at bounding box center [936, 296] width 34 height 13
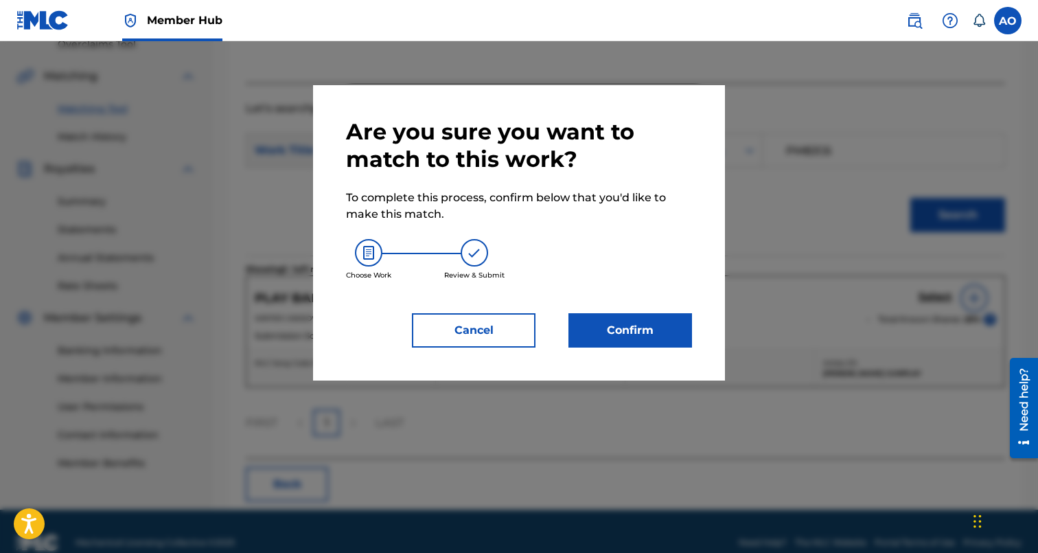
click at [553, 312] on div "Are you sure you want to match to this work? To complete this process, confirm …" at bounding box center [519, 232] width 346 height 229
click at [646, 332] on button "Confirm" at bounding box center [630, 330] width 124 height 34
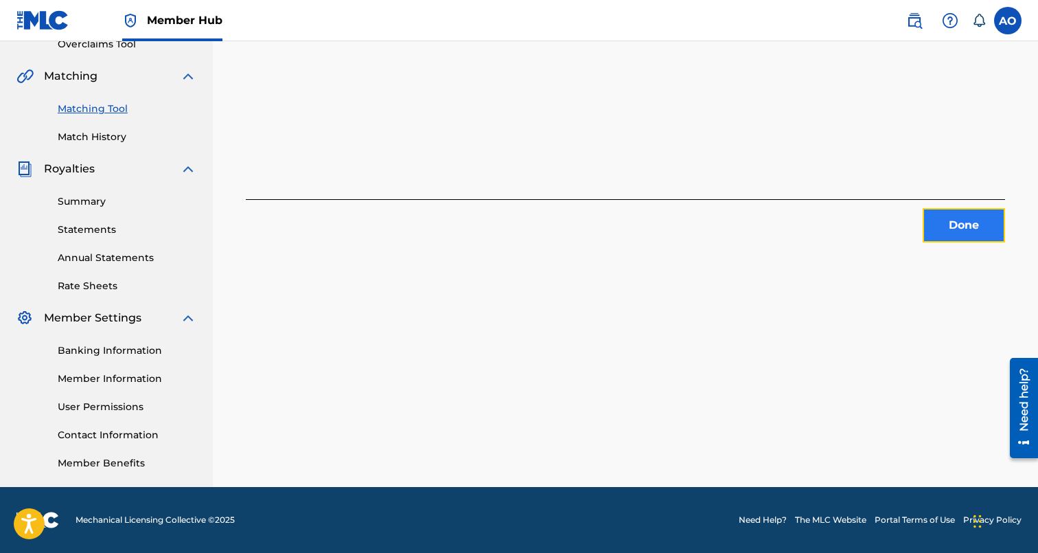
click at [928, 220] on button "Done" at bounding box center [964, 225] width 82 height 34
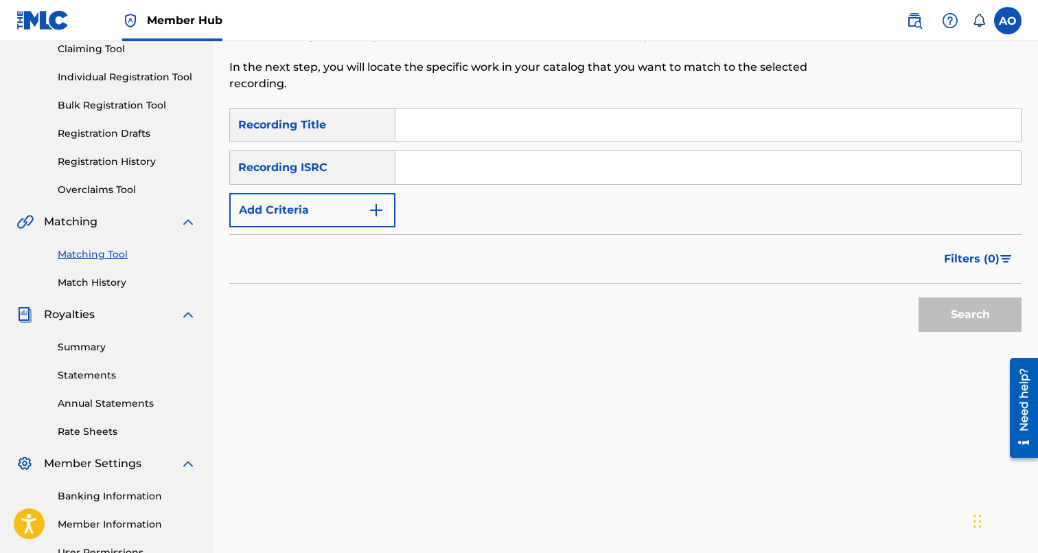
scroll to position [134, 0]
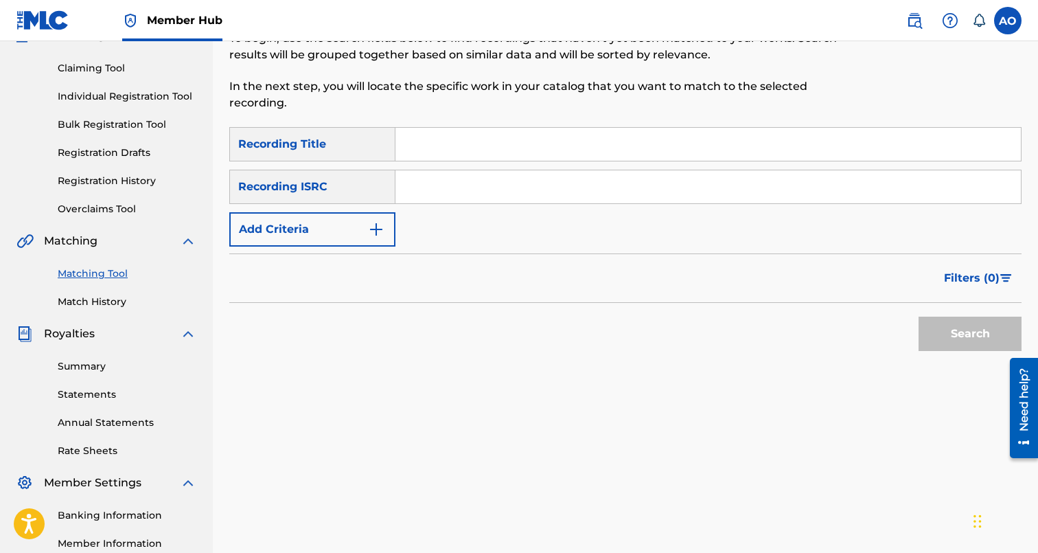
click at [547, 145] on input "Search Form" at bounding box center [707, 144] width 625 height 33
paste input "WALK EM DOWN"
type input "WALK EM DOWN"
click at [349, 213] on div "SearchWithCriteria6baf87fb-e984-4033-aa16-72c7748ebd7b Recording Title WALK EM …" at bounding box center [625, 186] width 792 height 119
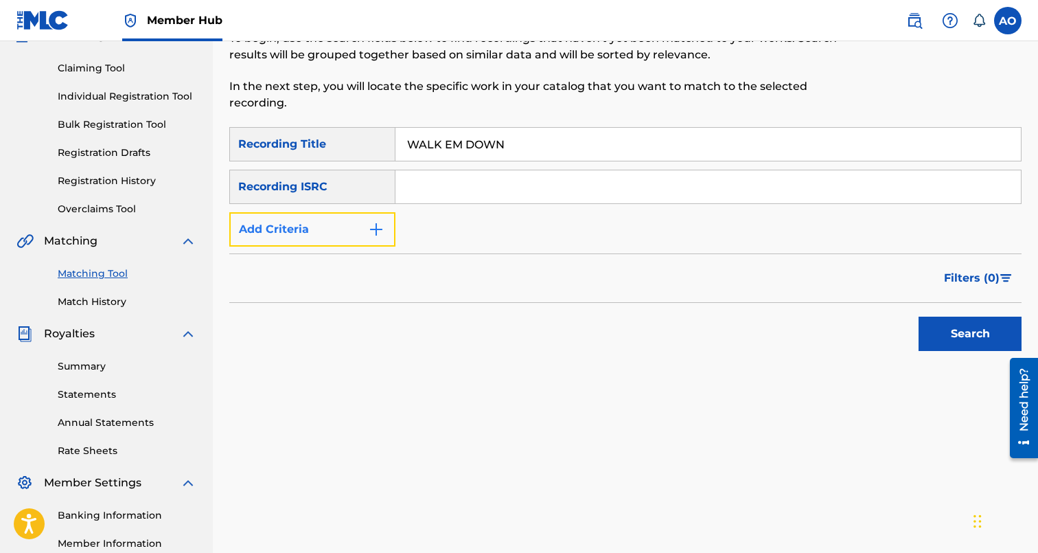
click at [349, 218] on button "Add Criteria" at bounding box center [312, 229] width 166 height 34
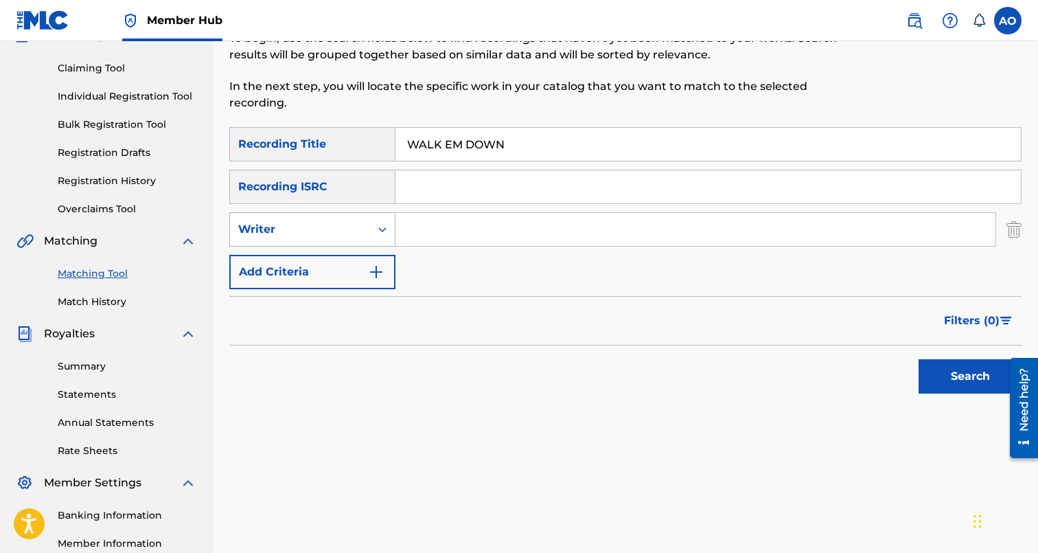
click at [349, 242] on div "Writer" at bounding box center [300, 229] width 140 height 26
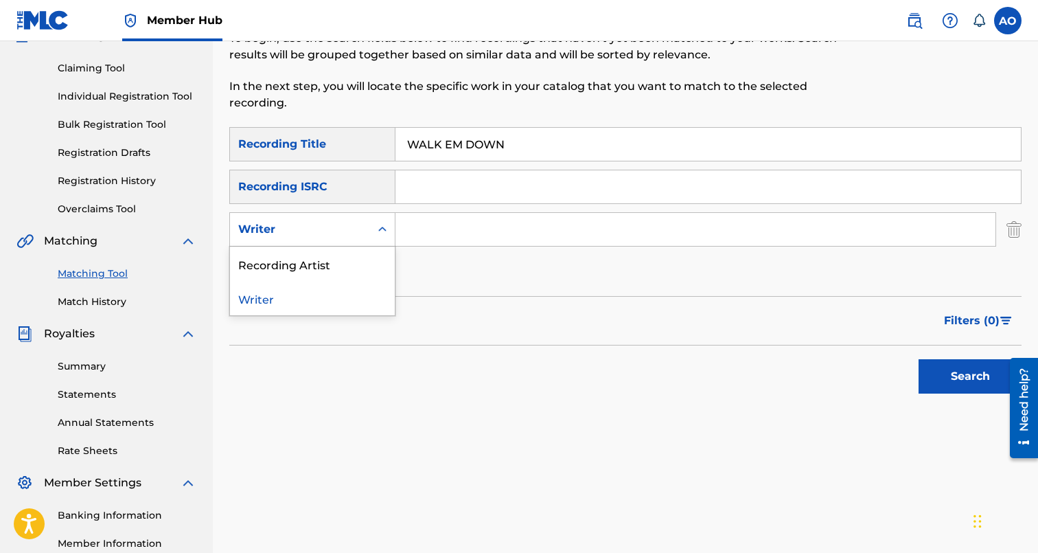
click at [349, 269] on div "Recording Artist" at bounding box center [312, 263] width 165 height 34
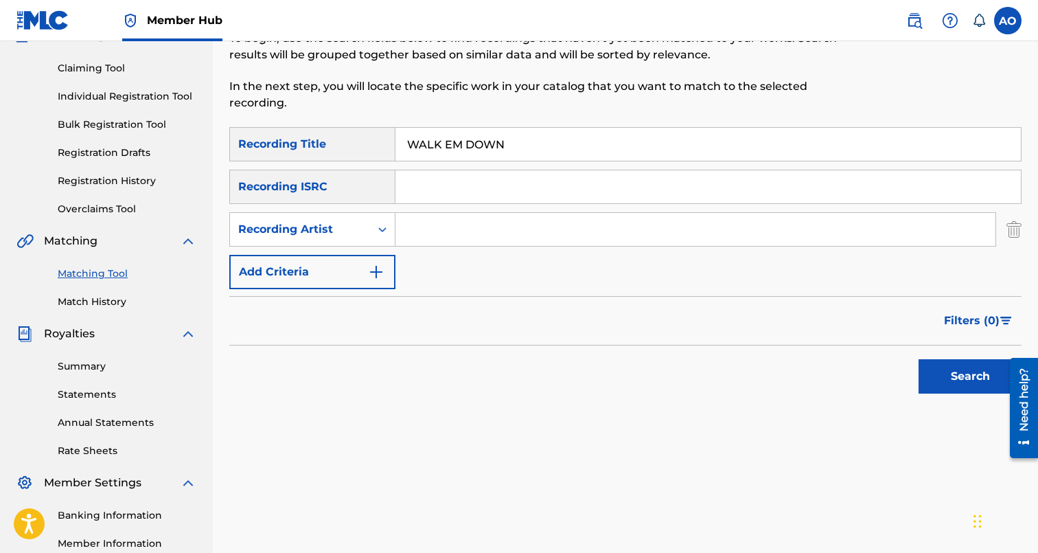
click at [459, 235] on input "Search Form" at bounding box center [695, 229] width 600 height 33
type input "rytmz"
click at [919, 359] on button "Search" at bounding box center [970, 376] width 103 height 34
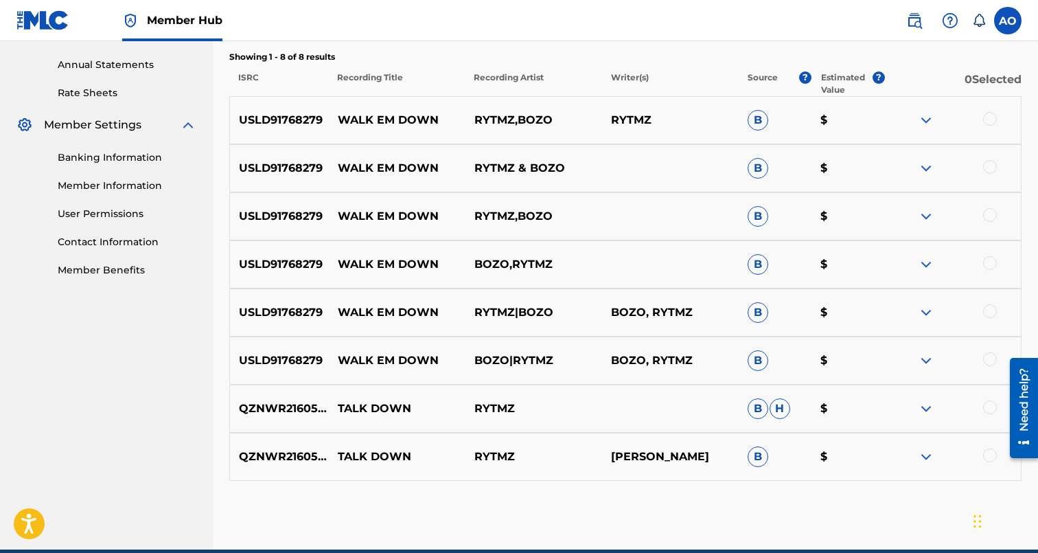
scroll to position [515, 0]
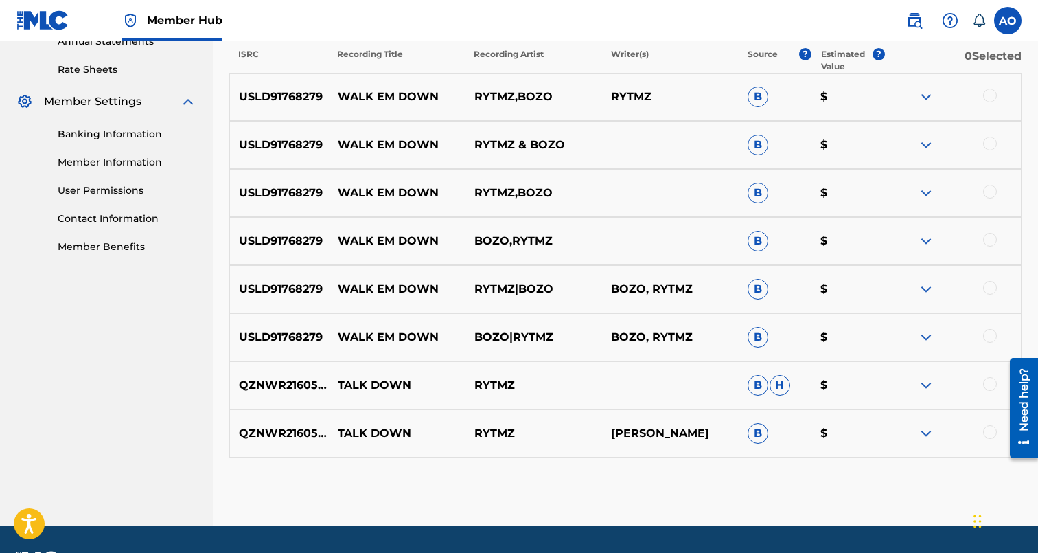
click at [990, 334] on div at bounding box center [990, 336] width 14 height 14
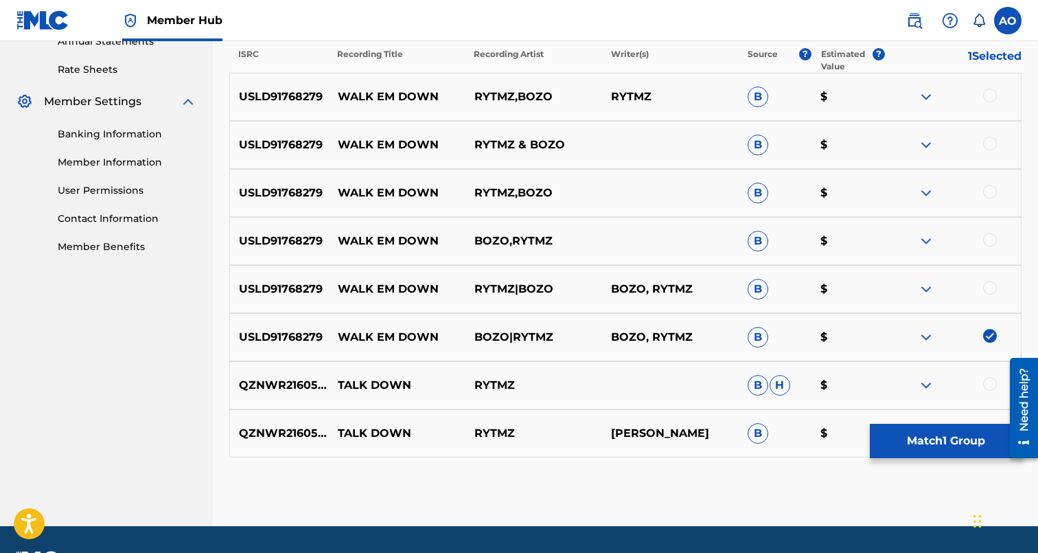
click at [990, 284] on div at bounding box center [990, 288] width 14 height 14
click at [990, 238] on div at bounding box center [990, 240] width 14 height 14
click at [987, 191] on div at bounding box center [990, 192] width 14 height 14
click at [987, 142] on div at bounding box center [990, 144] width 14 height 14
click at [987, 102] on div at bounding box center [990, 96] width 14 height 14
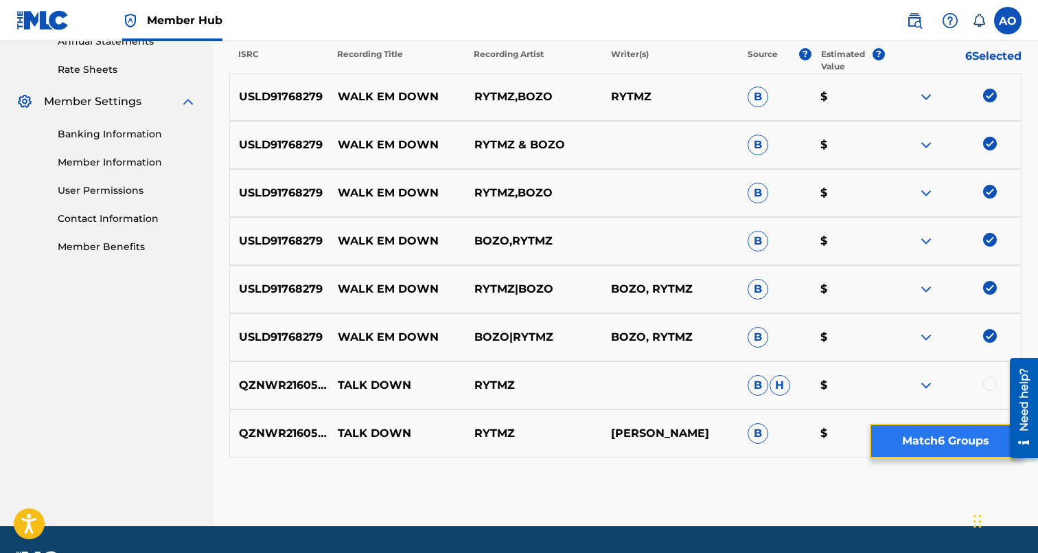
click at [972, 446] on button "Match 6 Groups" at bounding box center [946, 441] width 152 height 34
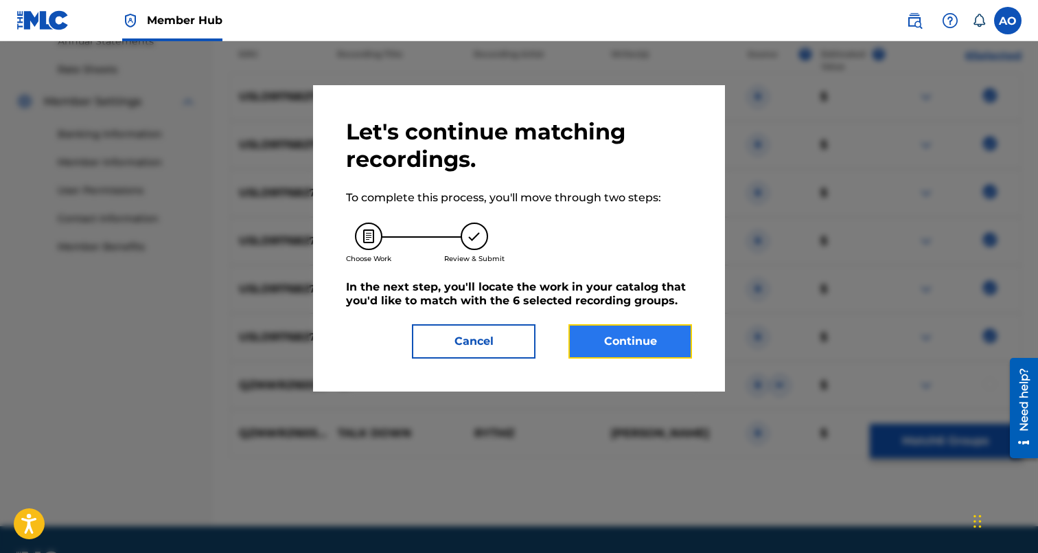
click at [648, 342] on button "Continue" at bounding box center [630, 341] width 124 height 34
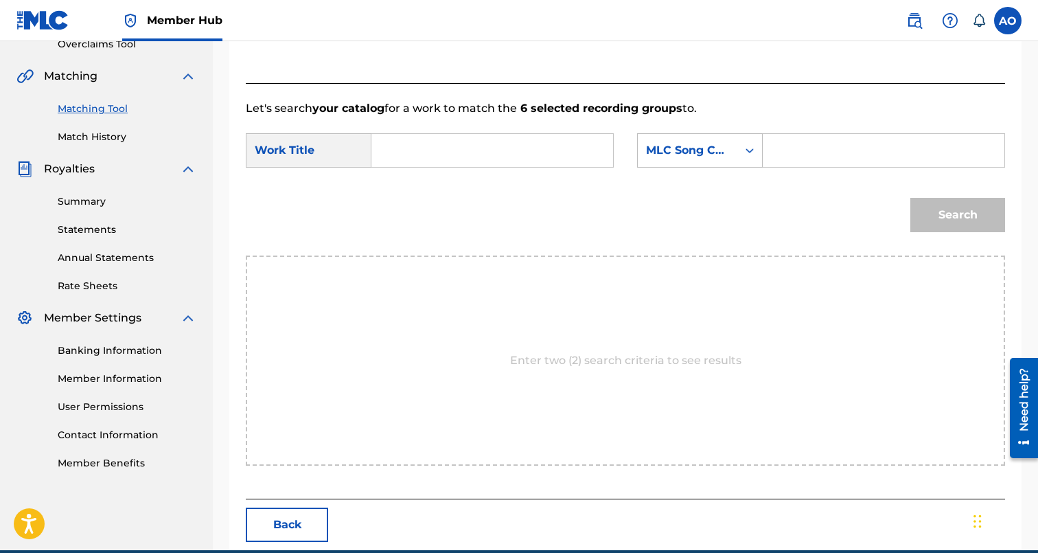
click at [523, 150] on input "Search Form" at bounding box center [492, 150] width 218 height 33
paste input "WALK EM DOWN"
type input "WALK EM DOWN"
click at [802, 156] on input "Search Form" at bounding box center [883, 150] width 218 height 33
paste input "W585CW"
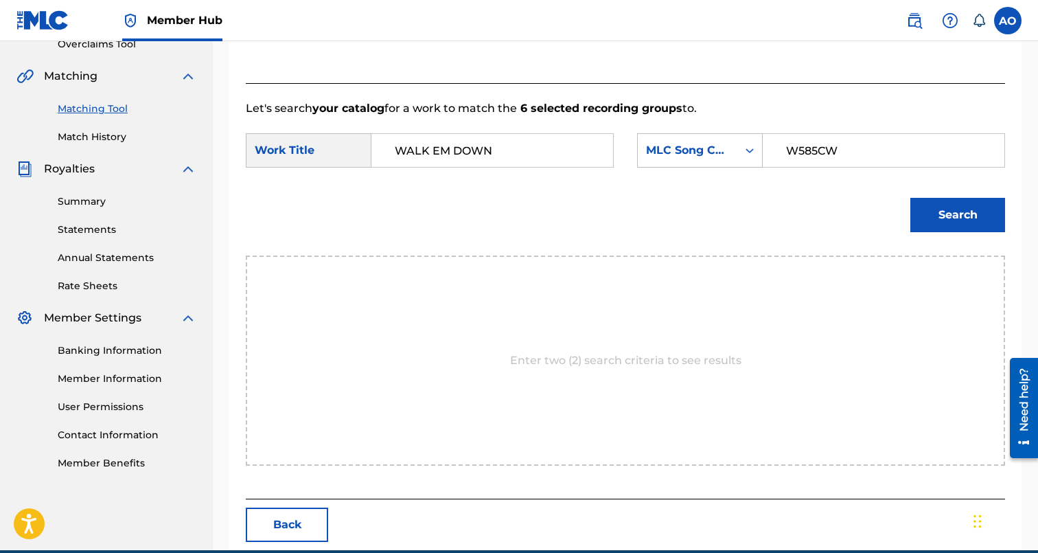
type input "W585CW"
click at [910, 198] on button "Search" at bounding box center [957, 215] width 95 height 34
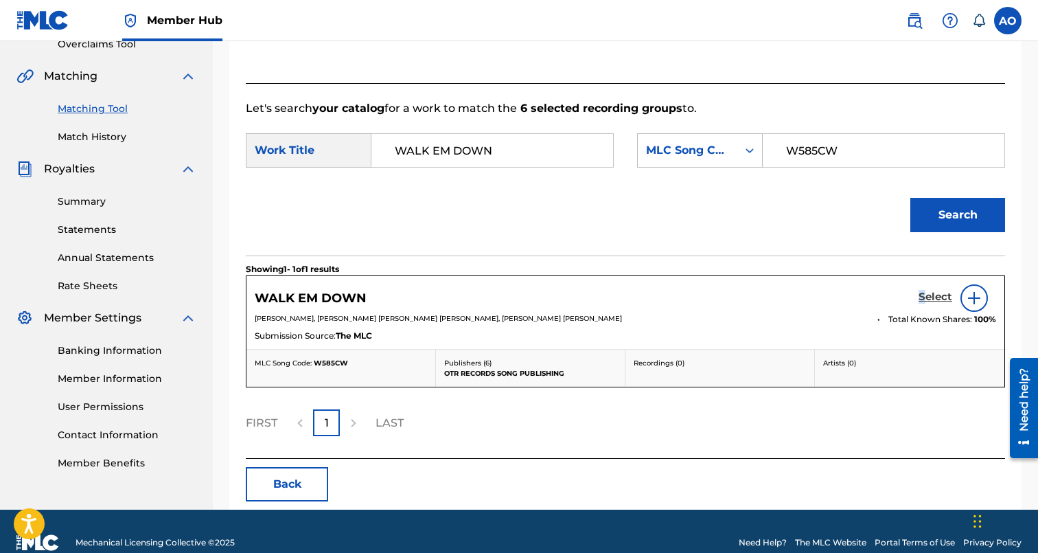
click at [923, 296] on h5 "Select" at bounding box center [936, 296] width 34 height 13
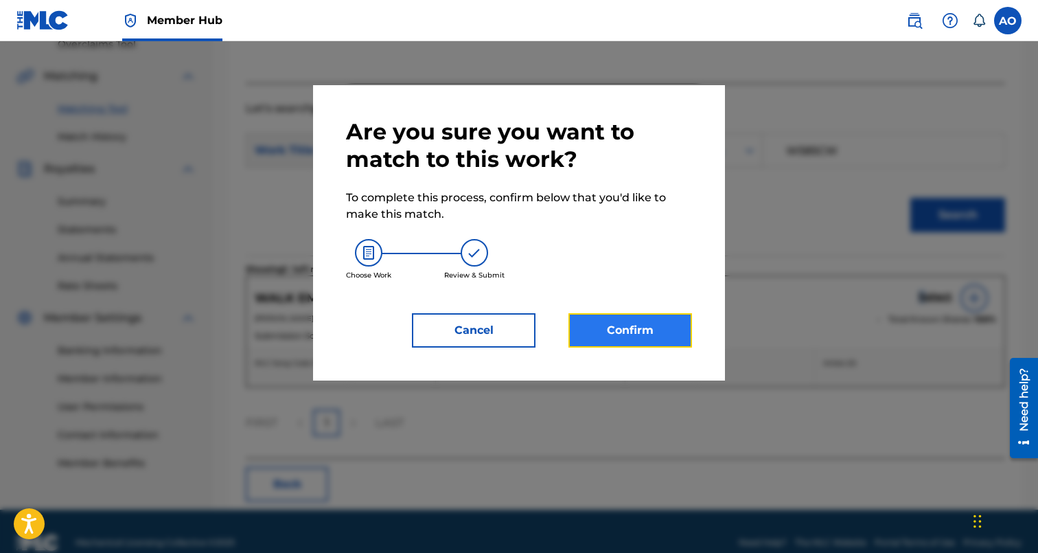
click at [600, 338] on button "Confirm" at bounding box center [630, 330] width 124 height 34
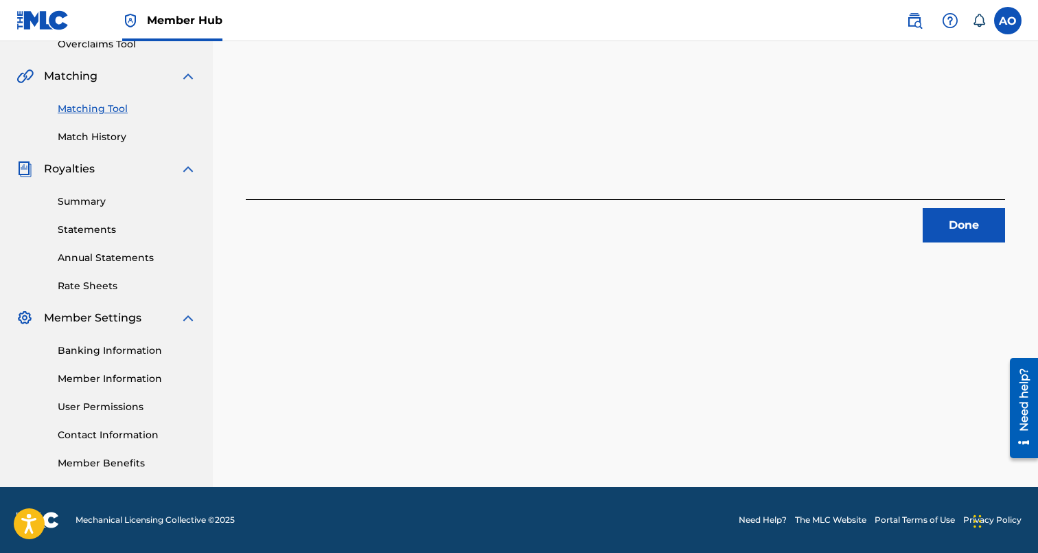
click at [933, 203] on div "Done" at bounding box center [625, 220] width 759 height 43
click at [936, 218] on button "Done" at bounding box center [964, 225] width 82 height 34
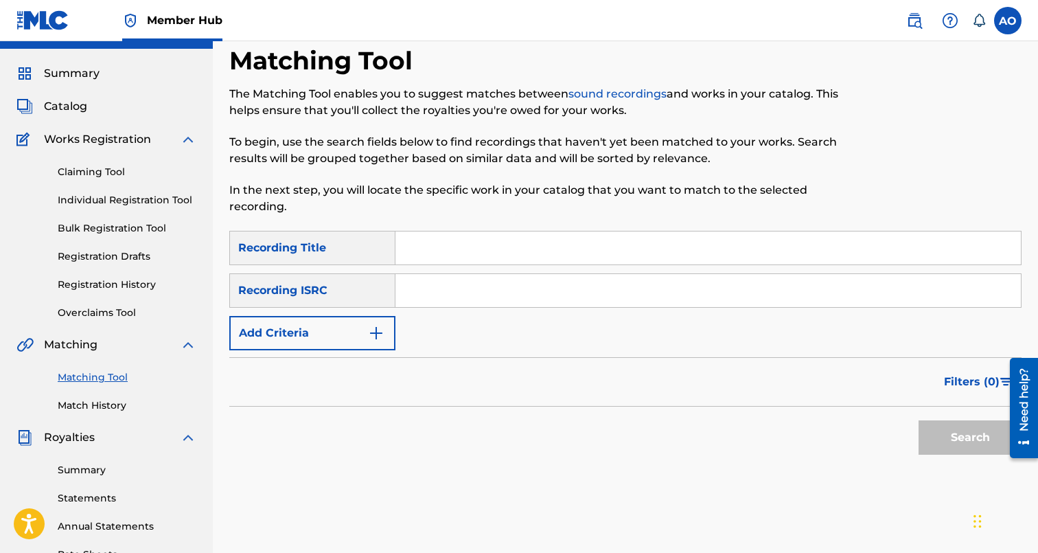
scroll to position [0, 0]
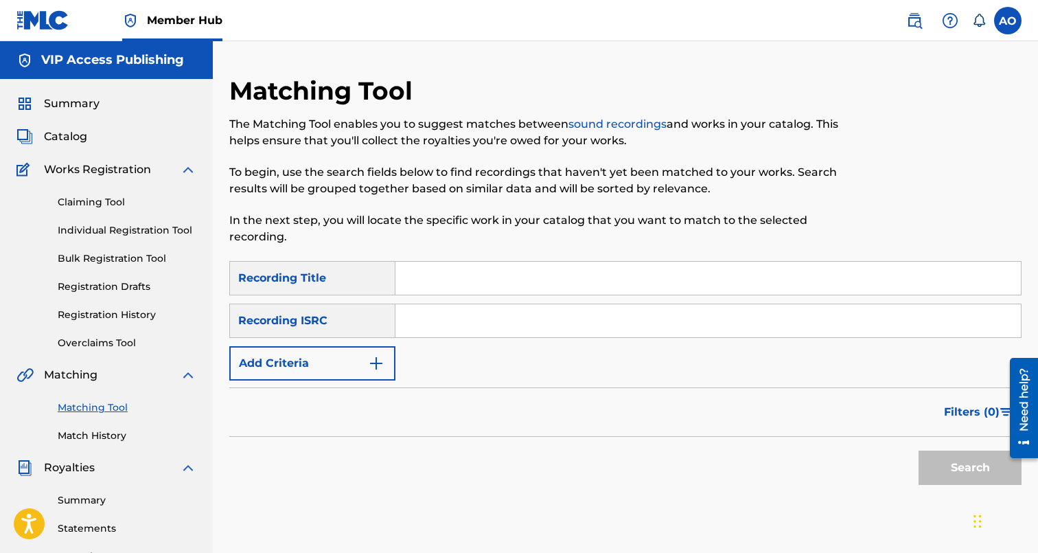
paste input "BUSS IT"
click at [445, 292] on input "BUSS IT" at bounding box center [707, 278] width 625 height 33
type input "BUSS IT"
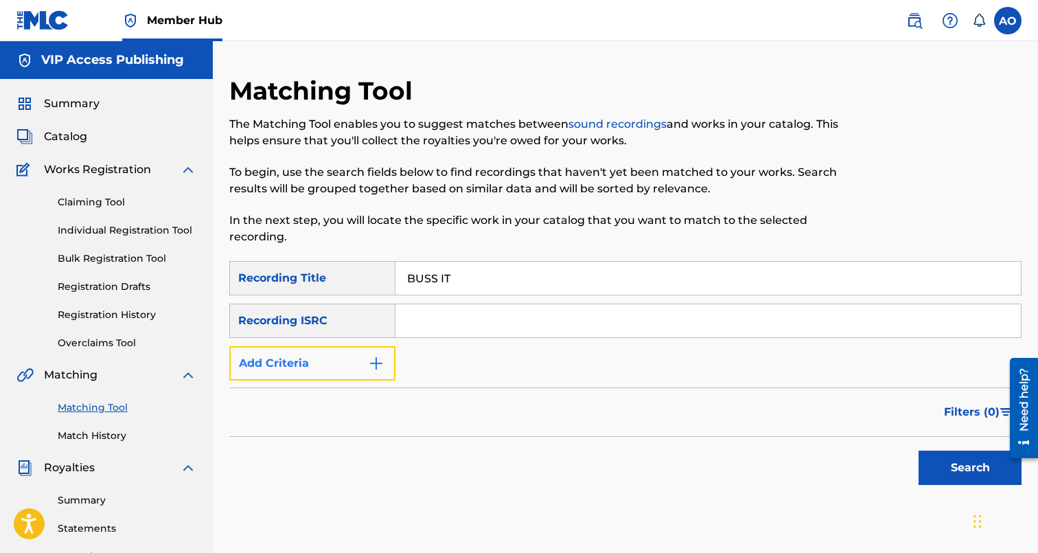
click at [311, 369] on button "Add Criteria" at bounding box center [312, 363] width 166 height 34
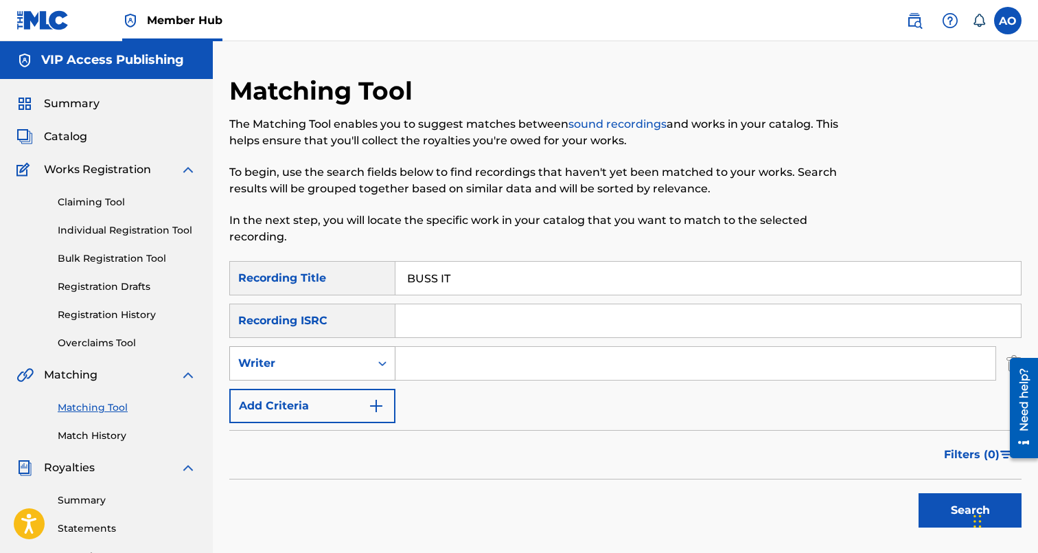
click at [317, 374] on div "Writer" at bounding box center [300, 363] width 140 height 26
click at [321, 395] on div "Recording Artist" at bounding box center [312, 397] width 165 height 34
click at [448, 360] on input "Search Form" at bounding box center [695, 363] width 600 height 33
click at [919, 493] on button "Search" at bounding box center [970, 510] width 103 height 34
type input "lefty"
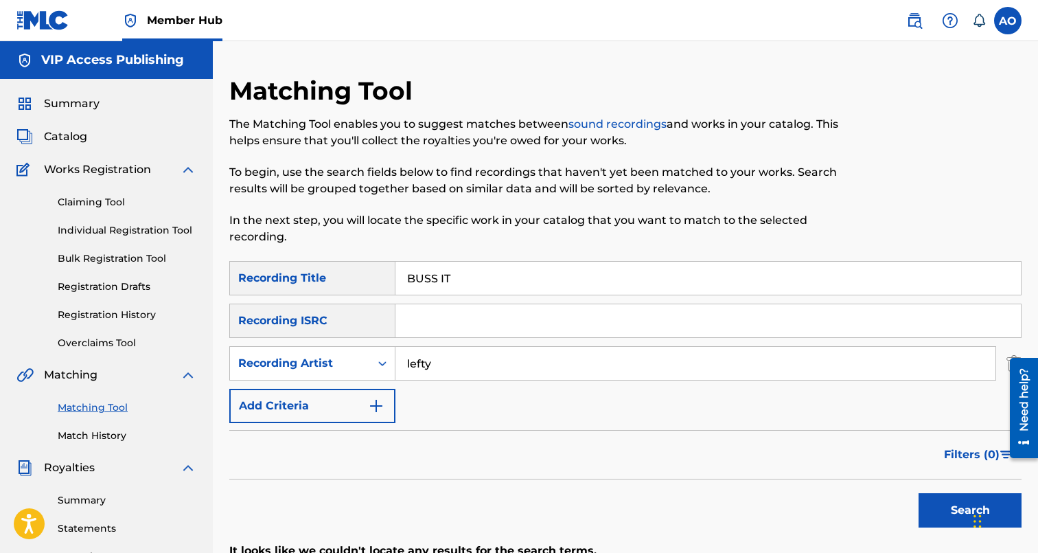
click at [919, 493] on button "Search" at bounding box center [970, 510] width 103 height 34
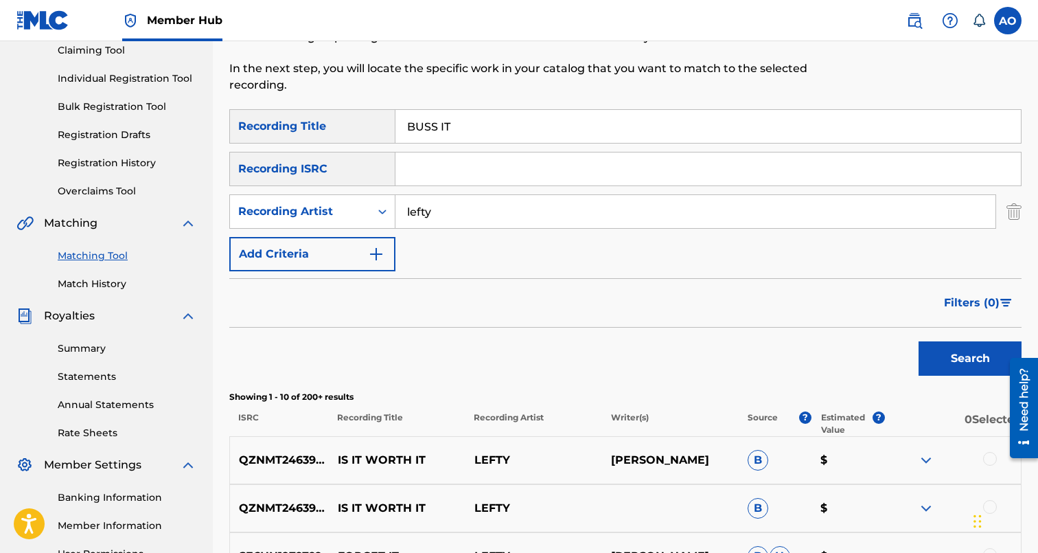
scroll to position [148, 0]
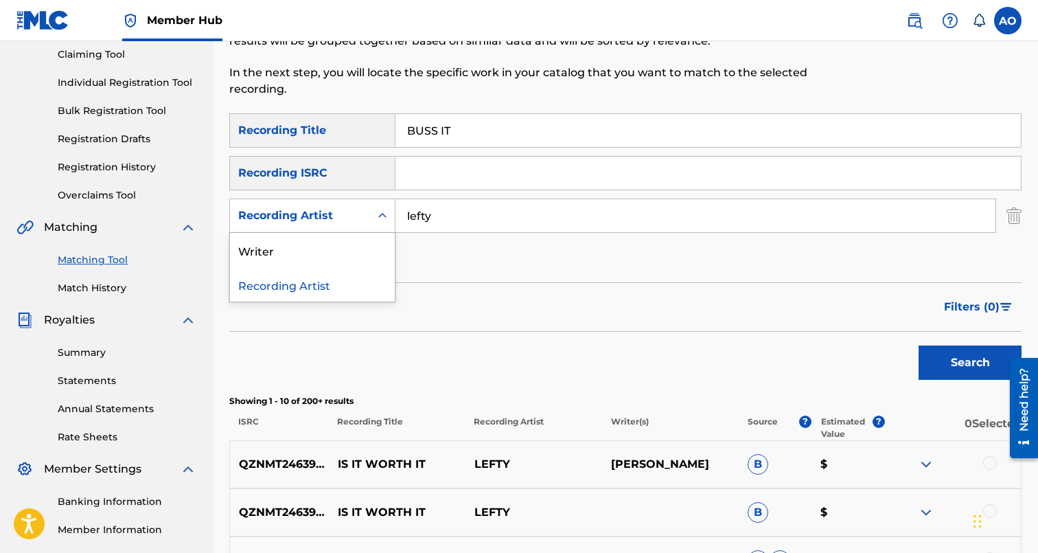
click at [378, 208] on div "Search Form" at bounding box center [382, 215] width 25 height 25
click at [365, 244] on div "Writer" at bounding box center [312, 250] width 165 height 34
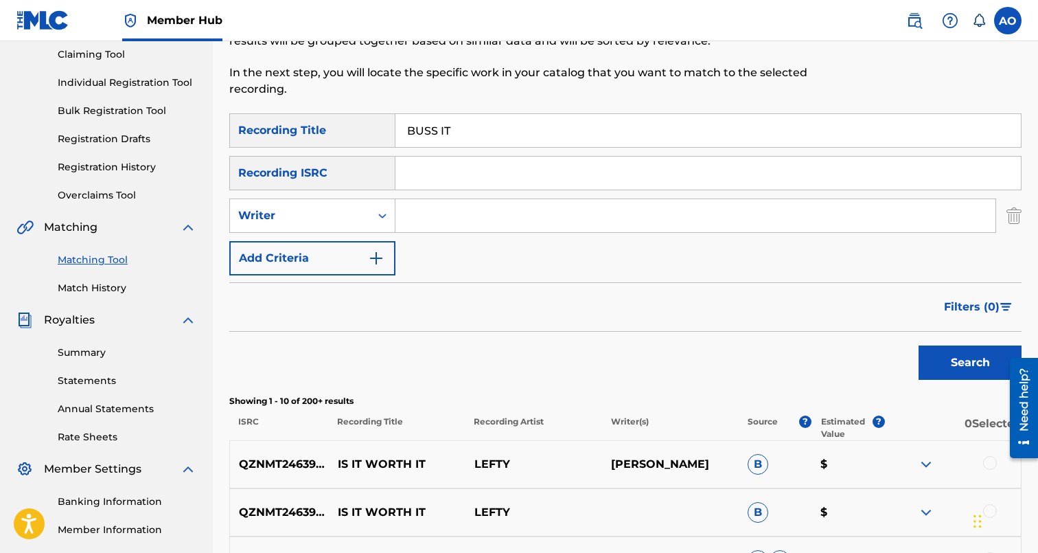
click at [488, 211] on input "Search Form" at bounding box center [695, 215] width 600 height 33
type input "franklin"
click at [919, 345] on button "Search" at bounding box center [970, 362] width 103 height 34
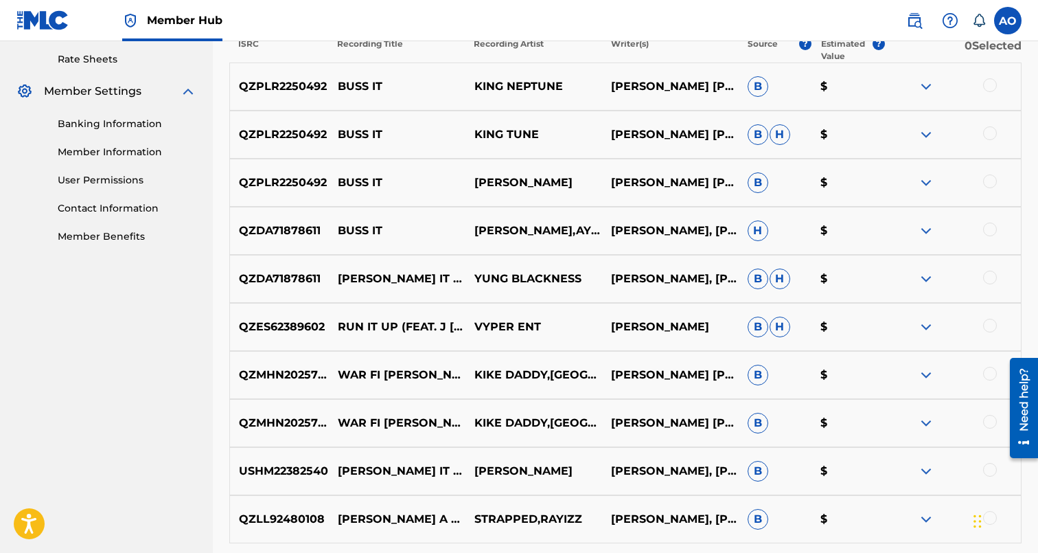
scroll to position [0, 0]
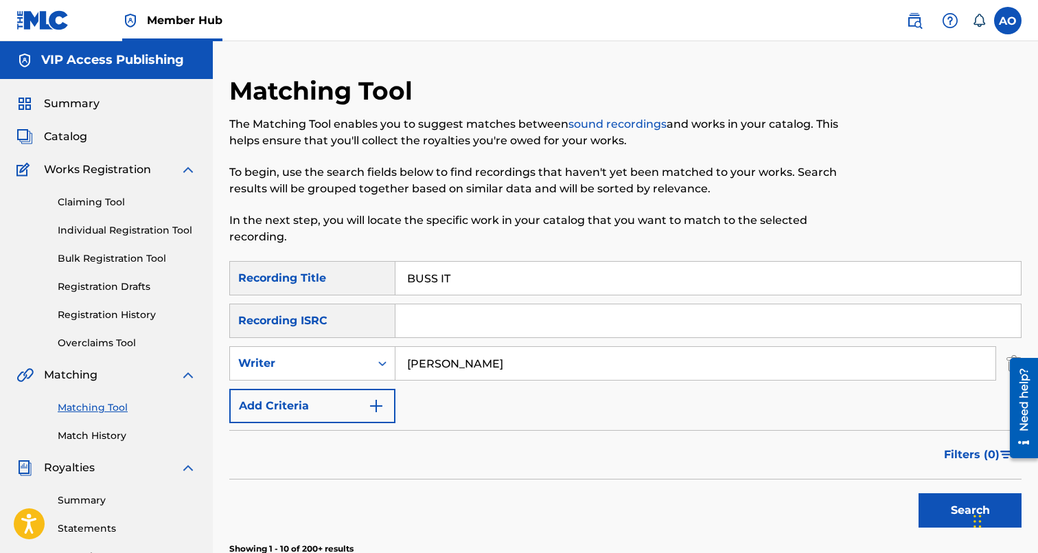
click at [458, 259] on div "Matching Tool The Matching Tool enables you to suggest matches between sound re…" at bounding box center [534, 168] width 610 height 185
click at [463, 275] on input "BUSS IT" at bounding box center [707, 278] width 625 height 33
paste input "MAN NOW"
type input "MAN NOW"
click at [331, 367] on div "Writer" at bounding box center [300, 363] width 124 height 16
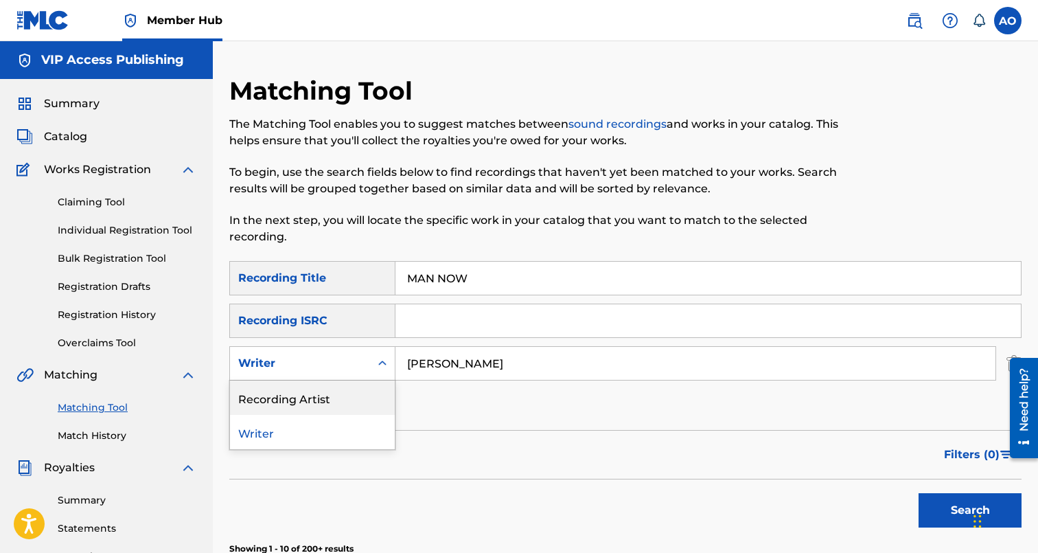
click at [380, 395] on div "Recording Artist" at bounding box center [312, 397] width 165 height 34
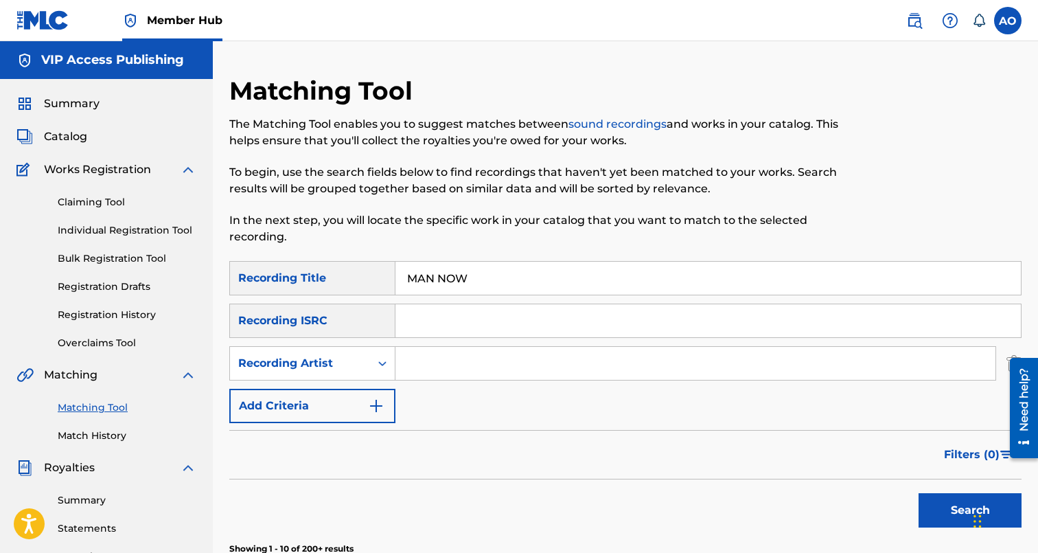
click at [428, 384] on div "SearchWithCriteria6baf87fb-e984-4033-aa16-72c7748ebd7b Recording Title MAN NOW …" at bounding box center [625, 342] width 792 height 162
click at [447, 370] on input "Search Form" at bounding box center [695, 363] width 600 height 33
type input "mbnel"
click at [919, 493] on button "Search" at bounding box center [970, 510] width 103 height 34
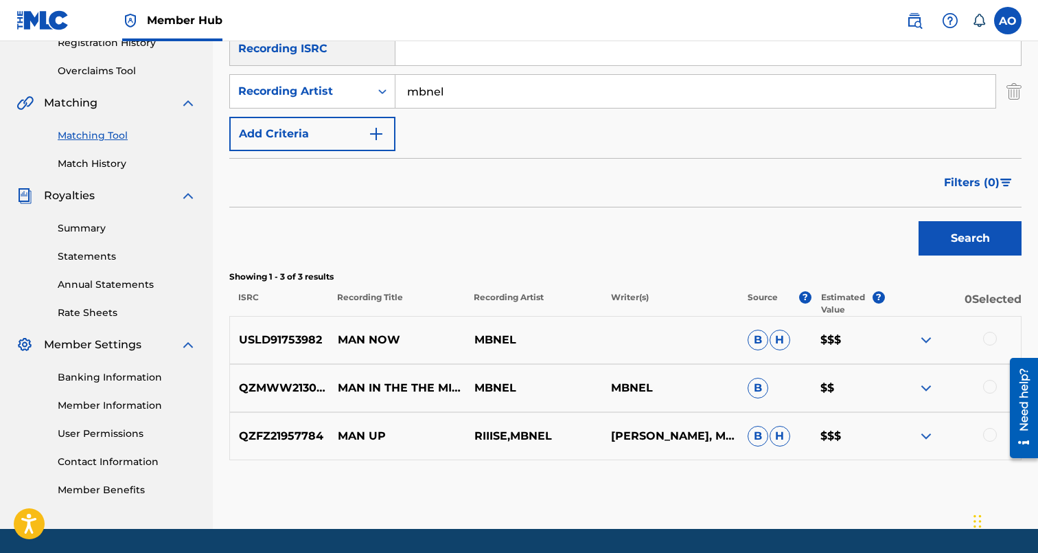
scroll to position [279, 0]
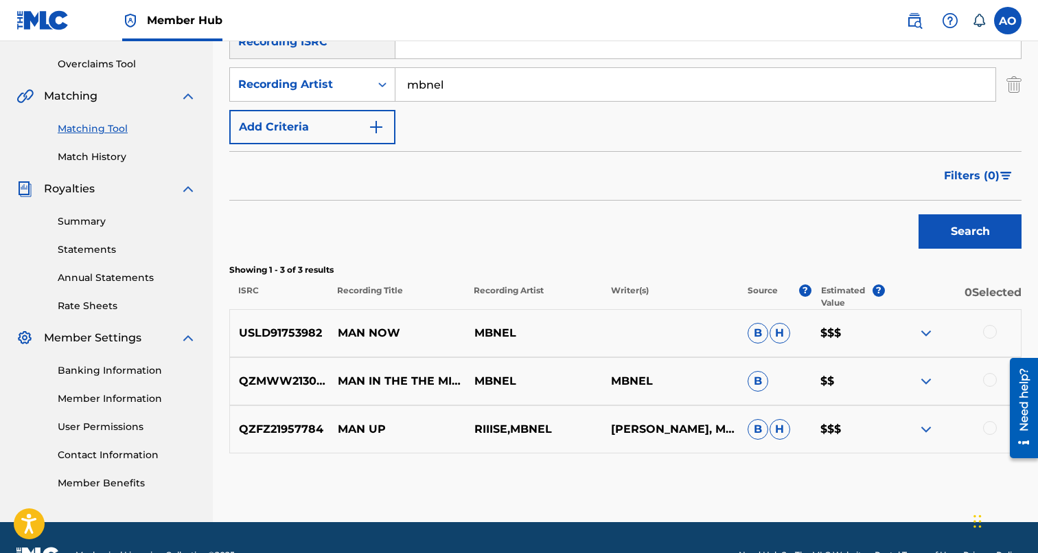
click at [991, 427] on div at bounding box center [990, 428] width 14 height 14
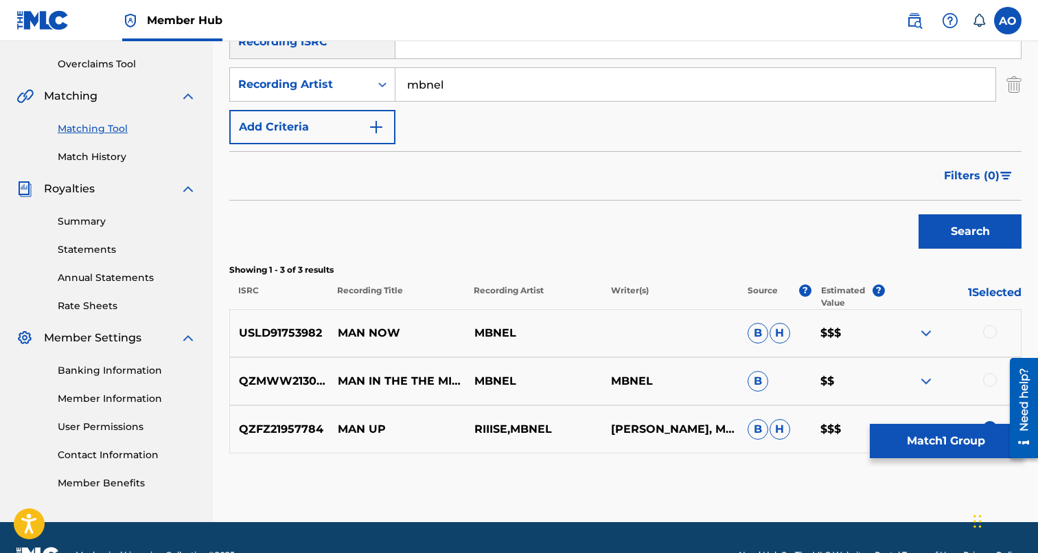
click at [993, 381] on div at bounding box center [990, 380] width 14 height 14
click at [994, 341] on div at bounding box center [952, 333] width 137 height 16
click at [994, 325] on div "USLD91753982 MAN NOW MBNEL B H $$$" at bounding box center [625, 333] width 792 height 48
click at [985, 382] on img at bounding box center [990, 380] width 14 height 14
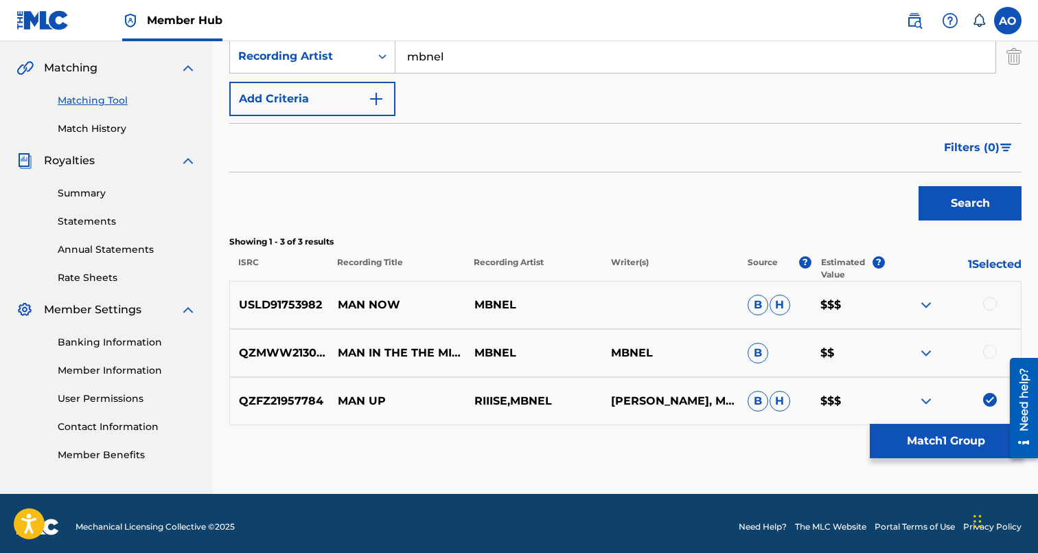
scroll to position [314, 0]
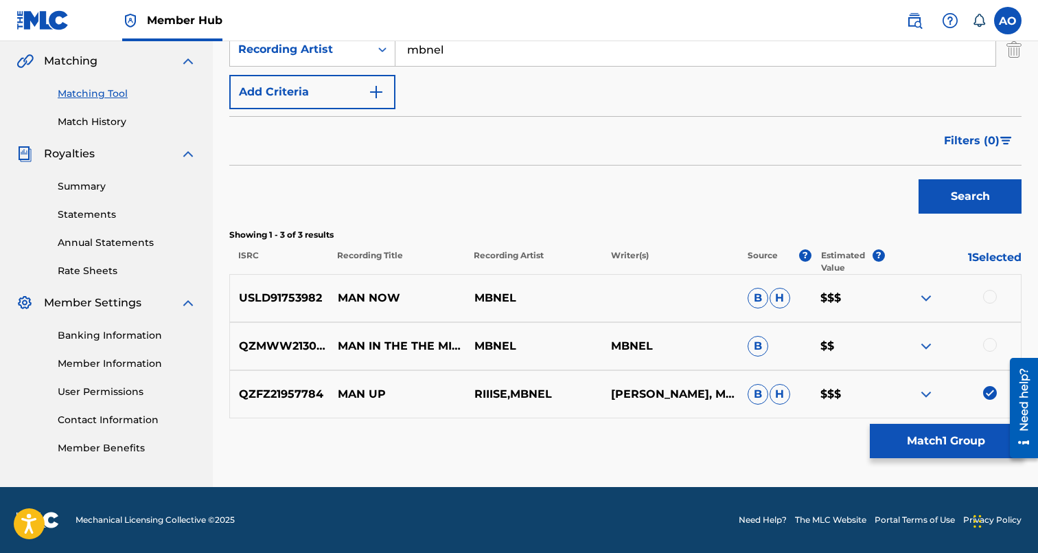
click at [991, 398] on img at bounding box center [990, 393] width 14 height 14
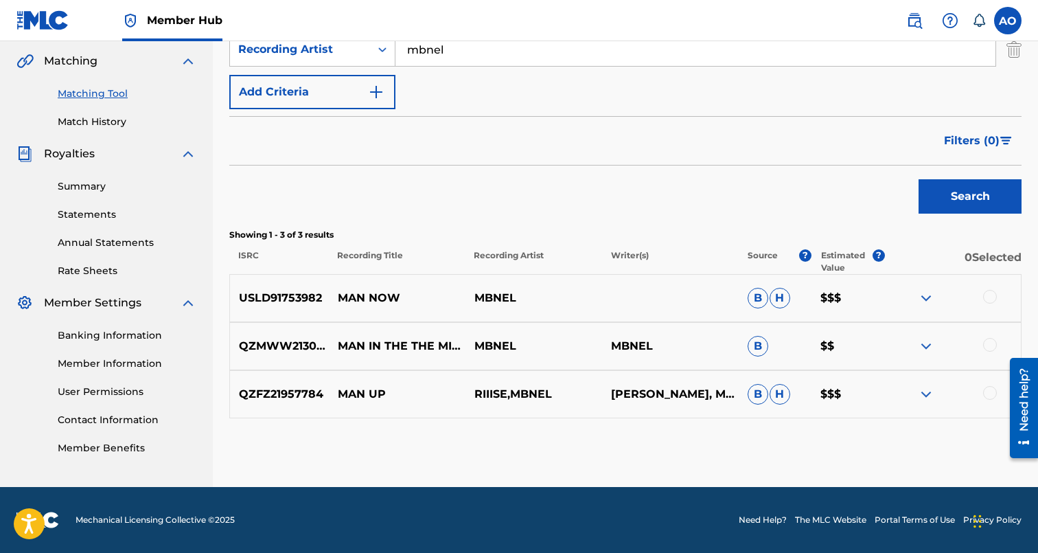
click at [958, 446] on div "Matching Tool The Matching Tool enables you to suggest matches between sound re…" at bounding box center [625, 124] width 792 height 725
click at [983, 293] on div at bounding box center [952, 298] width 137 height 16
click at [988, 299] on div at bounding box center [990, 297] width 14 height 14
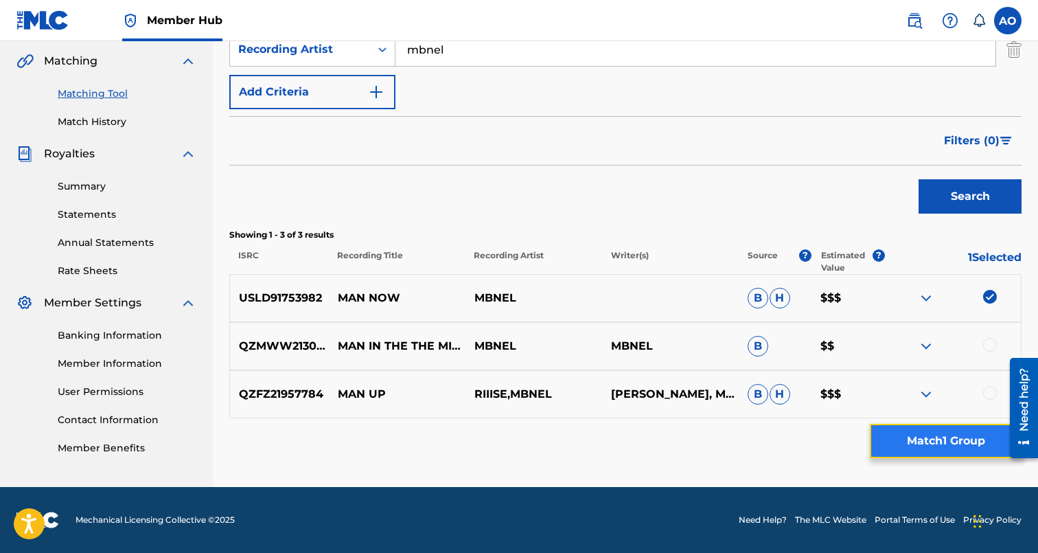
click at [950, 439] on button "Match 1 Group" at bounding box center [946, 441] width 152 height 34
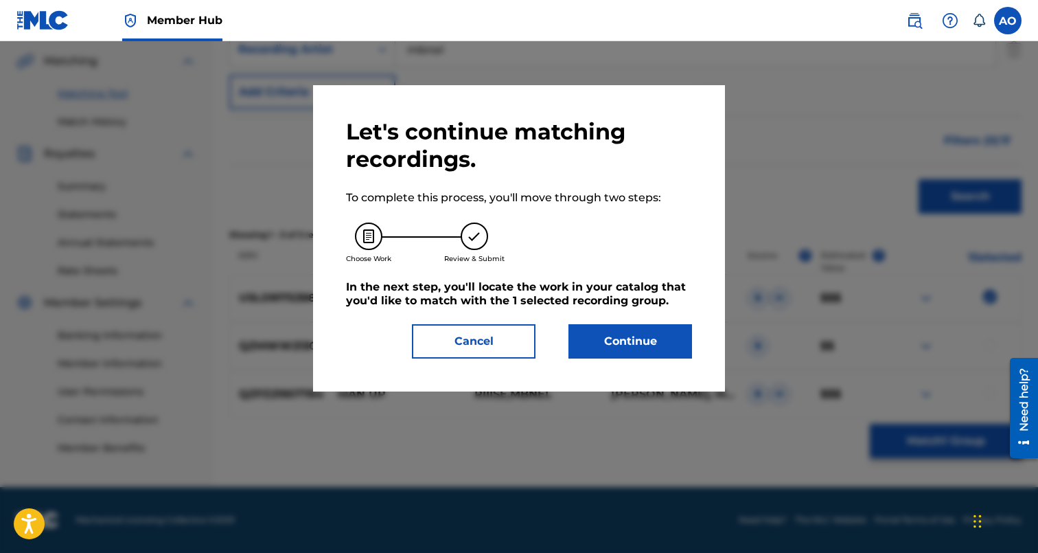
click at [613, 318] on div "Let's continue matching recordings. To complete this process, you'll move throu…" at bounding box center [519, 238] width 346 height 240
click at [614, 344] on button "Continue" at bounding box center [630, 341] width 124 height 34
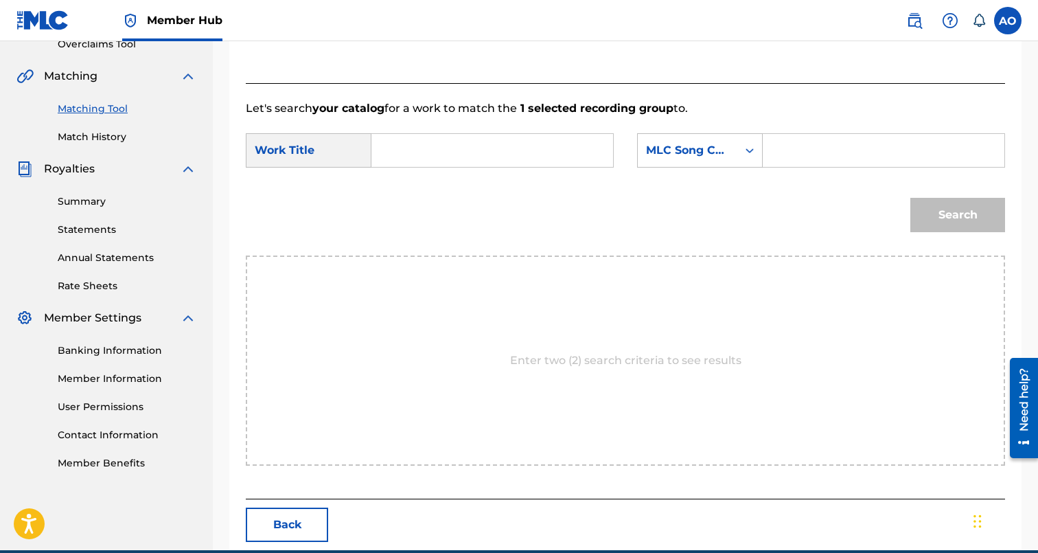
click at [461, 163] on input "Search Form" at bounding box center [492, 150] width 218 height 33
paste input "MAN NOW"
type input "MAN NOW"
click at [818, 163] on input "Search Form" at bounding box center [883, 150] width 218 height 33
paste input "MN4DN4"
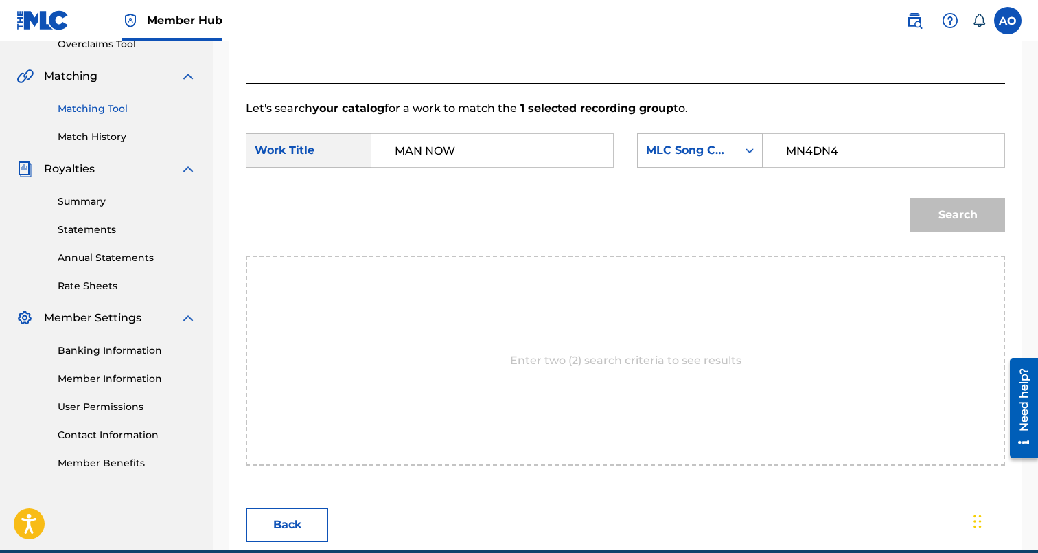
type input "MN4DN4"
click at [910, 198] on button "Search" at bounding box center [957, 215] width 95 height 34
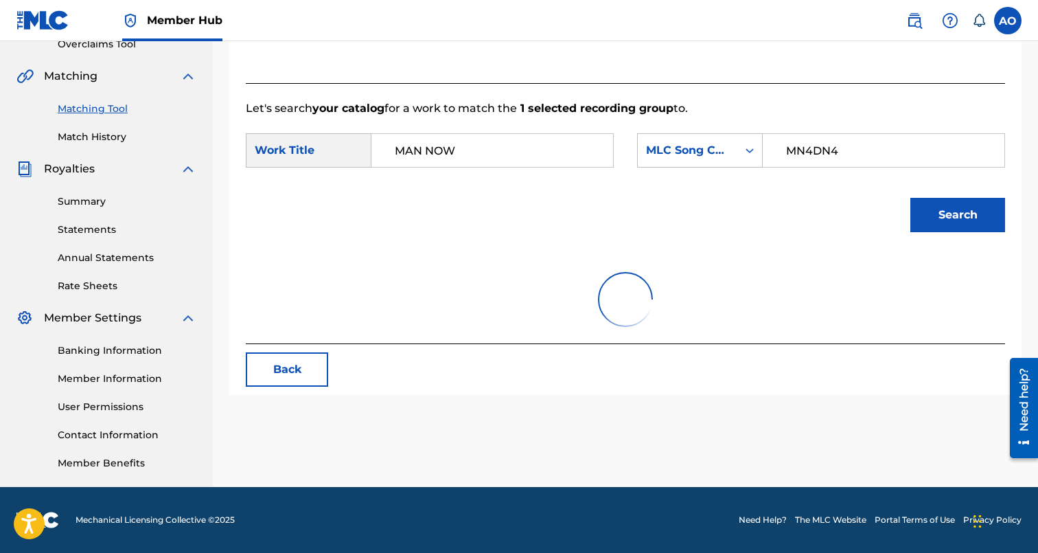
click at [910, 198] on button "Search" at bounding box center [957, 215] width 95 height 34
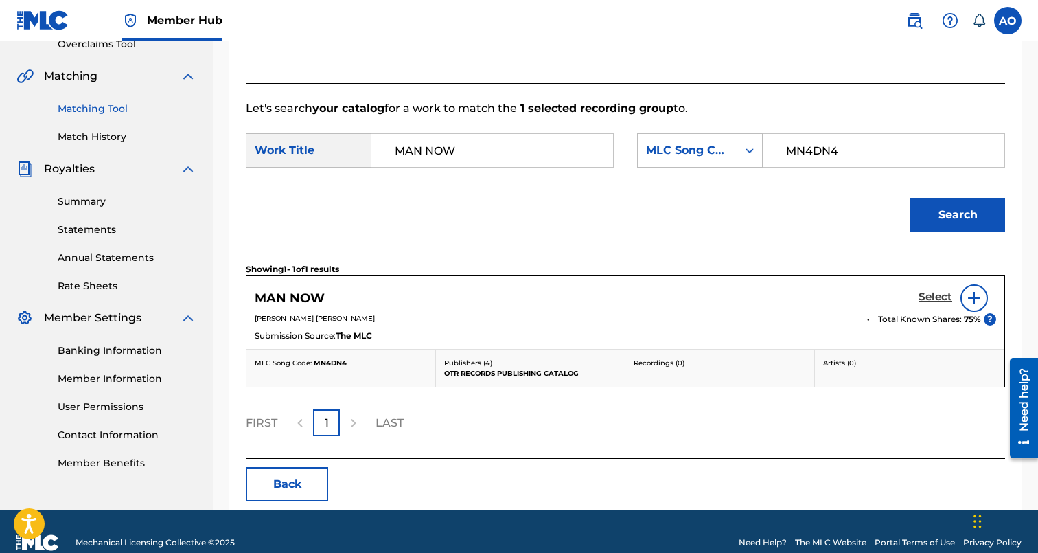
click at [940, 293] on h5 "Select" at bounding box center [936, 296] width 34 height 13
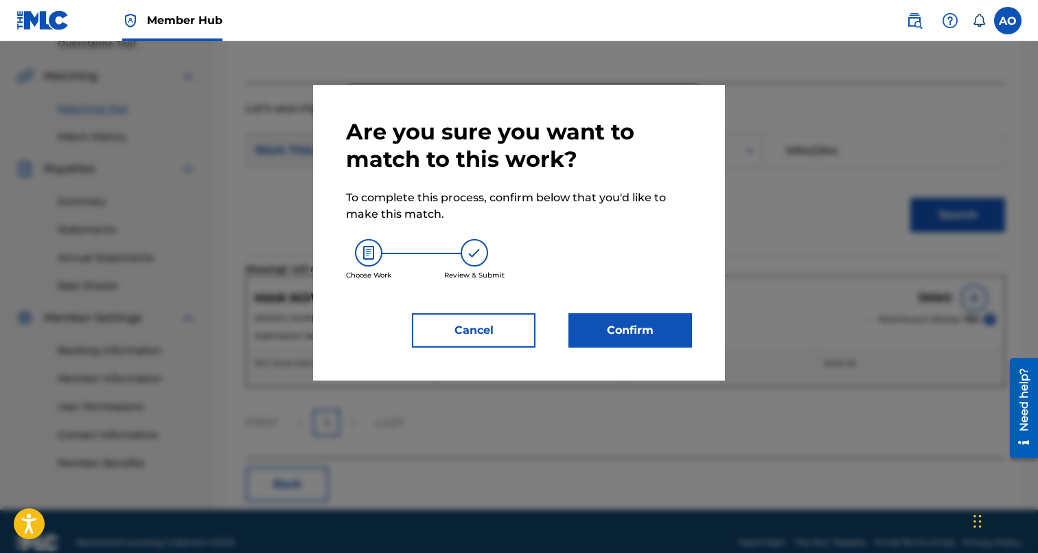
click at [545, 327] on div "Cancel Confirm" at bounding box center [519, 330] width 346 height 34
click at [604, 325] on button "Confirm" at bounding box center [630, 330] width 124 height 34
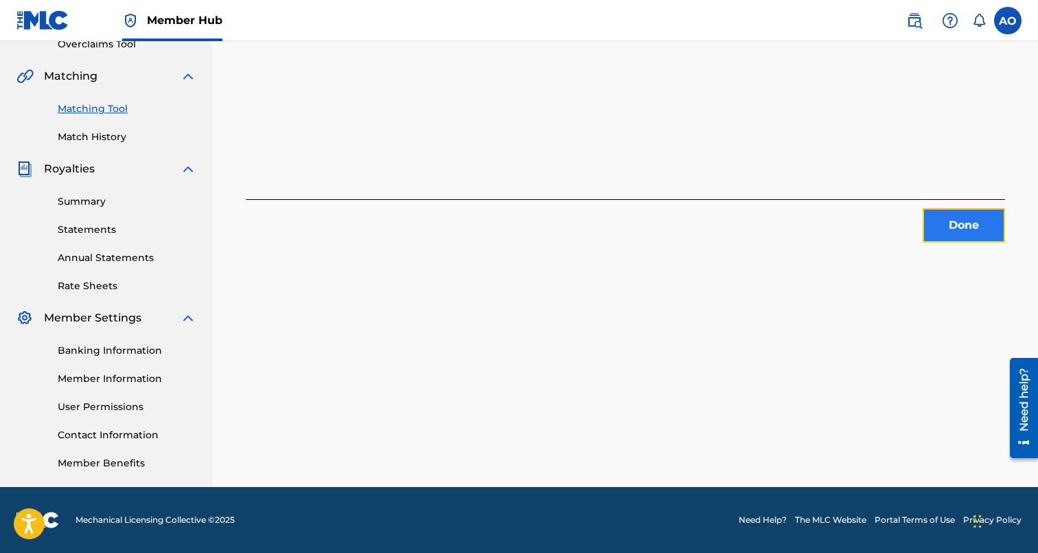
click at [961, 227] on button "Done" at bounding box center [964, 225] width 82 height 34
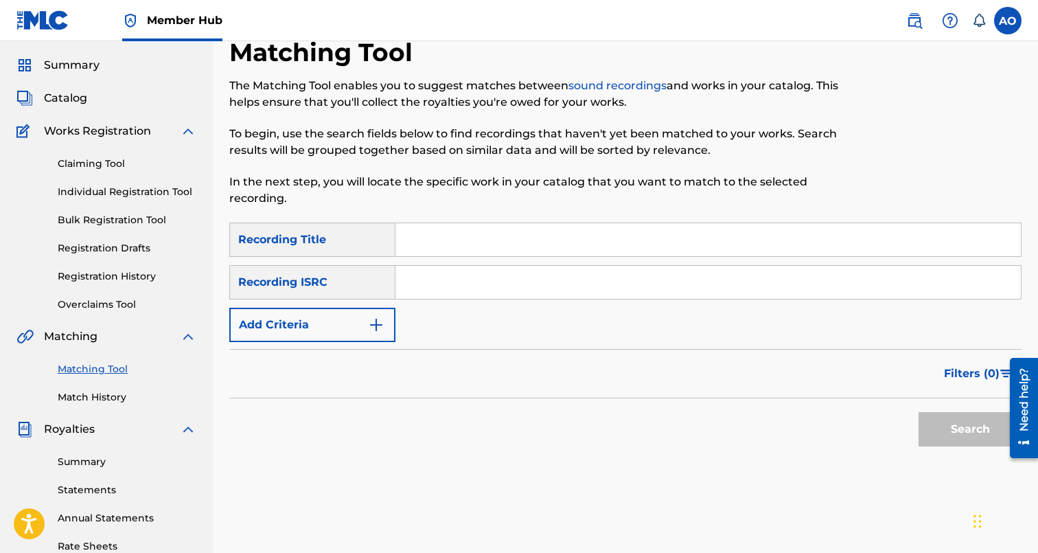
scroll to position [0, 0]
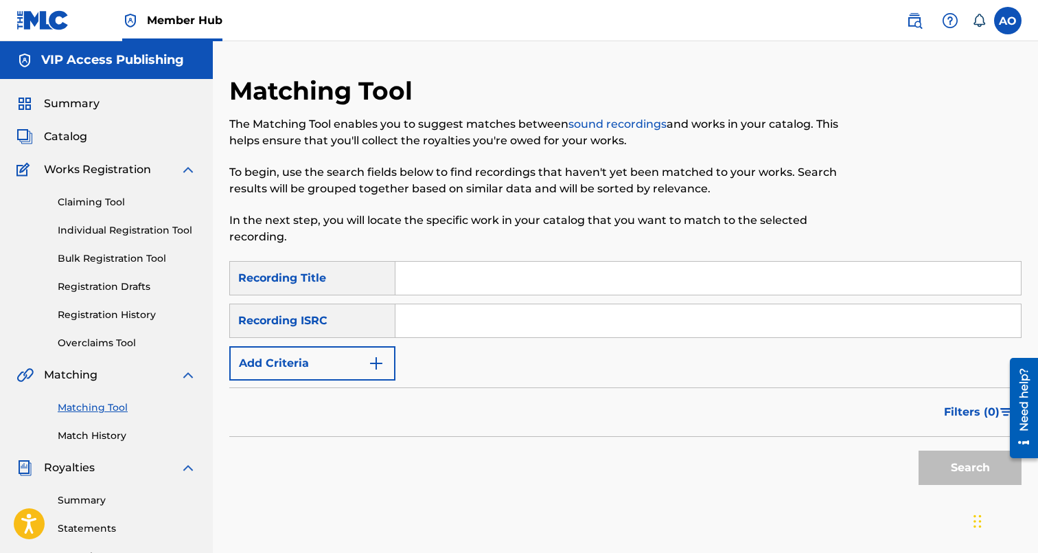
click at [496, 295] on div "SearchWithCriteria6baf87fb-e984-4033-aa16-72c7748ebd7b Recording Title SearchWi…" at bounding box center [625, 320] width 792 height 119
click at [498, 271] on input "Search Form" at bounding box center [707, 278] width 625 height 33
paste input "GET DEPORTED"
type input "GET DEPORTED"
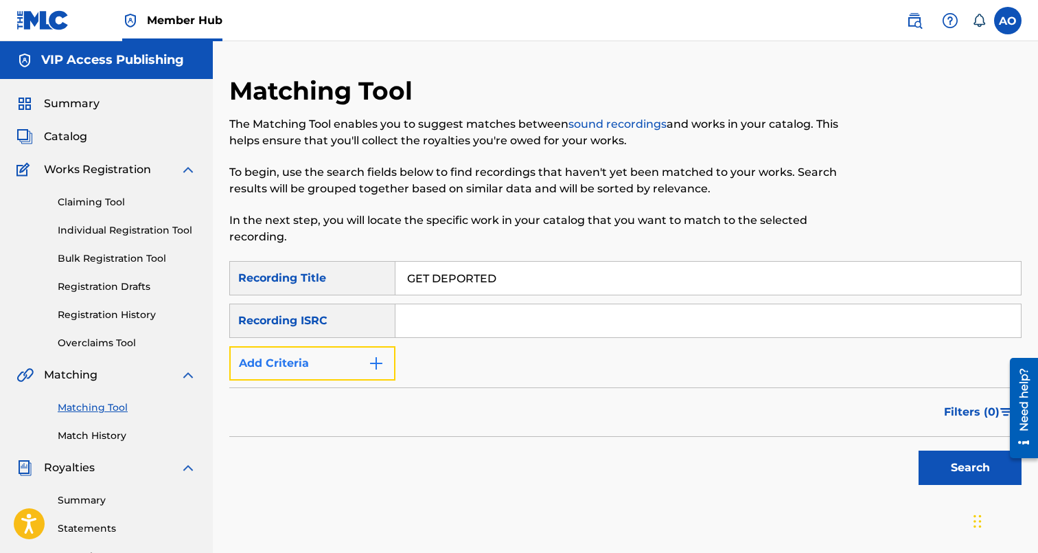
click at [321, 353] on button "Add Criteria" at bounding box center [312, 363] width 166 height 34
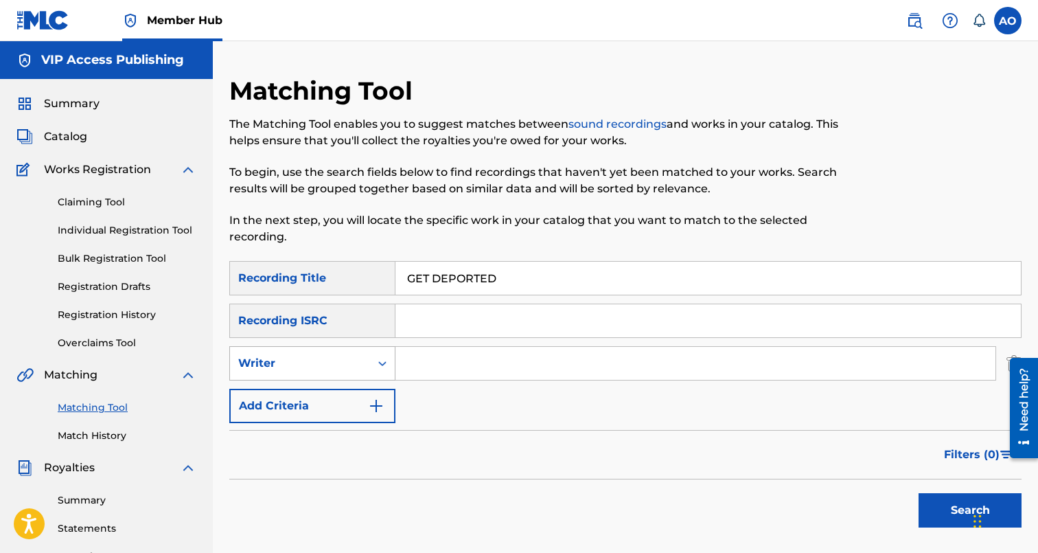
click at [328, 370] on div "Writer" at bounding box center [300, 363] width 124 height 16
click at [331, 403] on div "Recording Artist" at bounding box center [312, 397] width 165 height 34
click at [438, 378] on input "Search Form" at bounding box center [695, 363] width 600 height 33
type input "swifty blue"
click at [919, 493] on button "Search" at bounding box center [970, 510] width 103 height 34
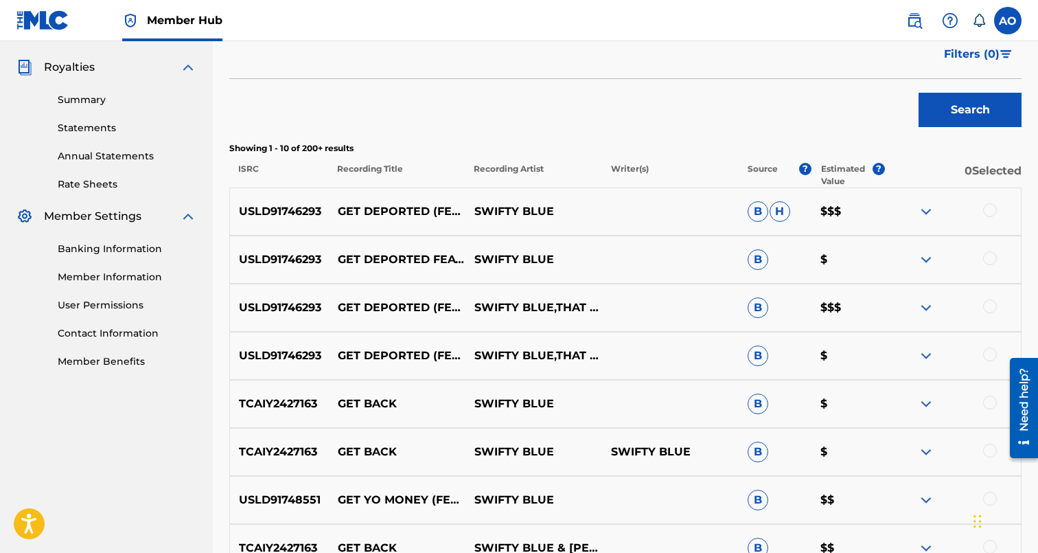
scroll to position [426, 0]
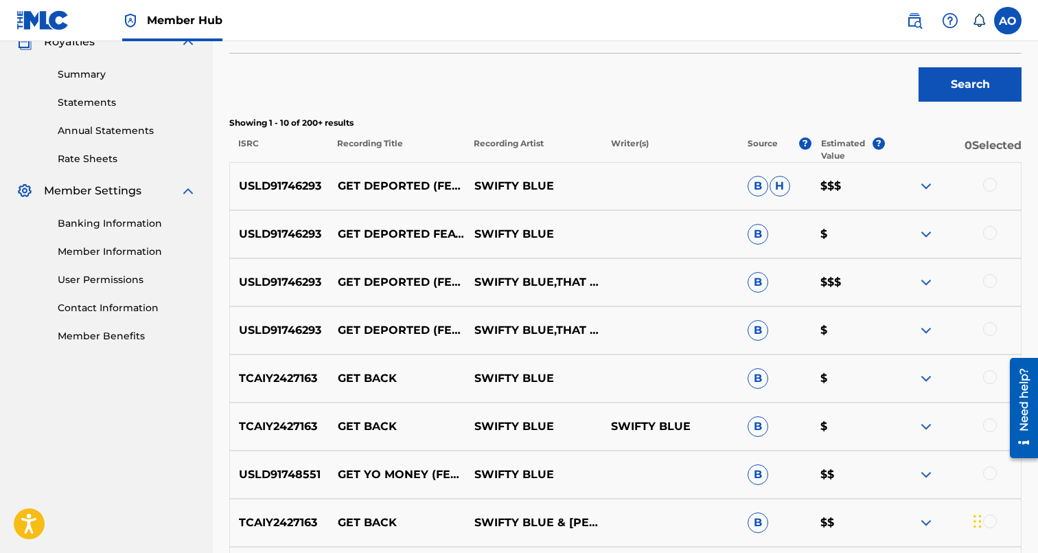
click at [990, 327] on div at bounding box center [990, 329] width 14 height 14
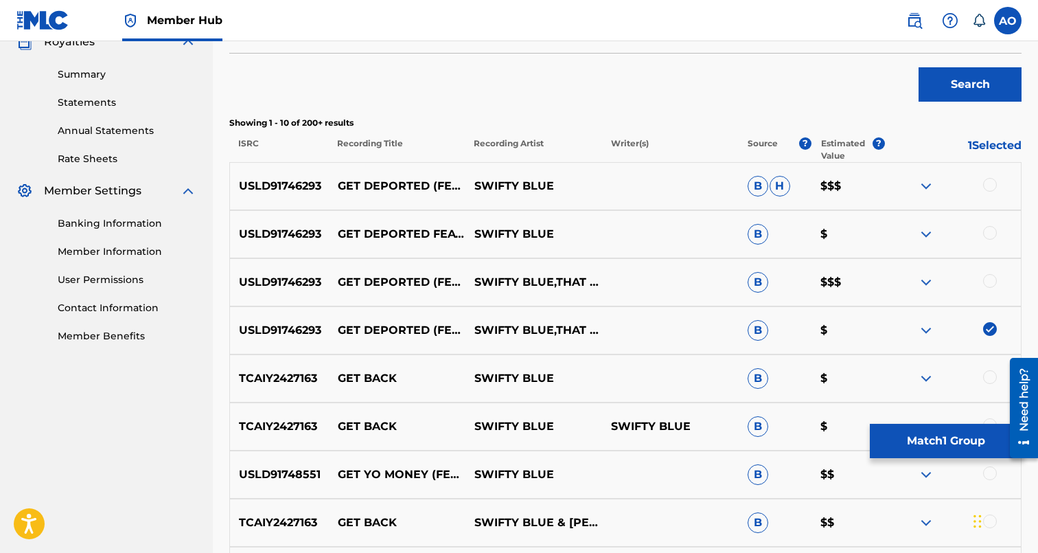
click at [991, 280] on div at bounding box center [990, 281] width 14 height 14
click at [991, 224] on div "USLD91746293 GET DEPORTED FEAT THAT MEXICAN OT SWIFTY BLUE B $" at bounding box center [625, 234] width 792 height 48
click at [989, 176] on div "USLD91746293 GET DEPORTED (FEAT. THAT MEXICAN OT) SWIFTY BLUE B H $$$" at bounding box center [625, 186] width 792 height 48
click at [989, 185] on div at bounding box center [990, 185] width 14 height 14
click at [991, 233] on div at bounding box center [990, 233] width 14 height 14
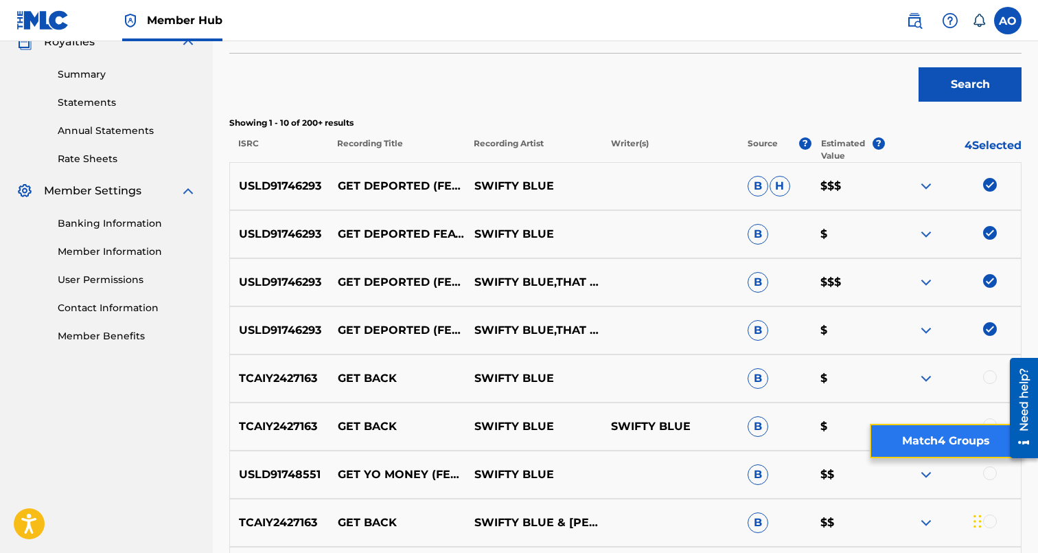
click at [985, 441] on button "Match 4 Groups" at bounding box center [946, 441] width 152 height 34
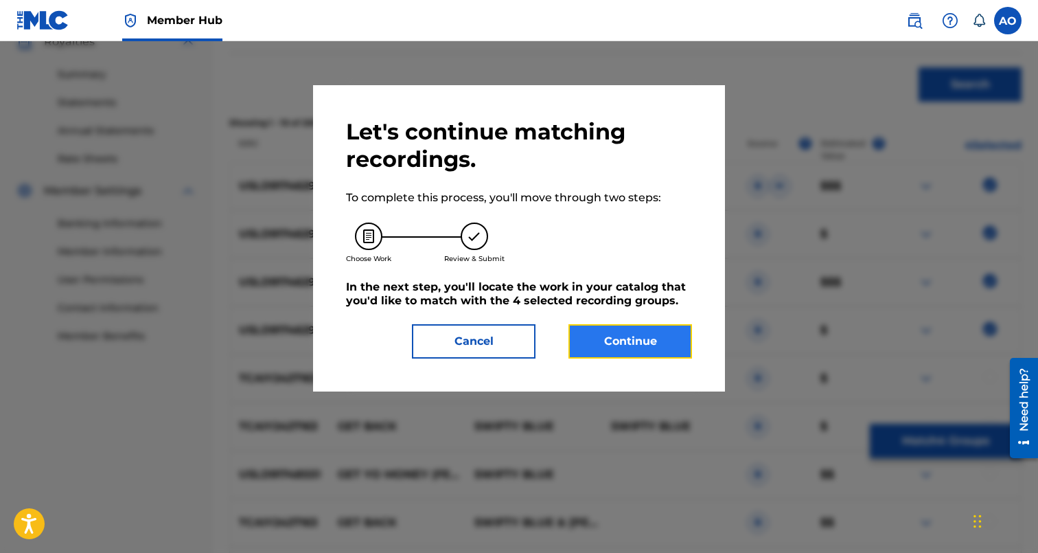
click at [652, 341] on button "Continue" at bounding box center [630, 341] width 124 height 34
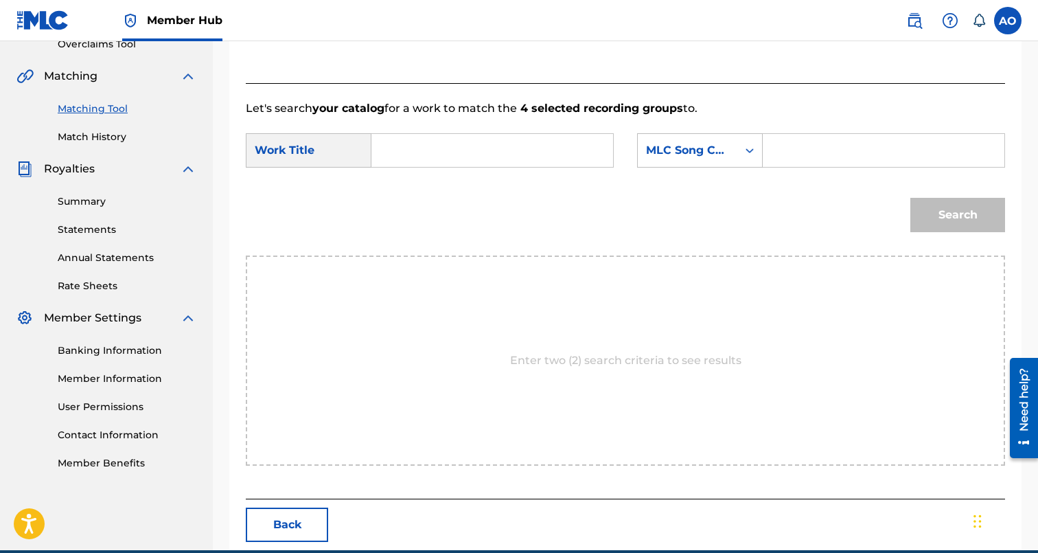
click at [553, 140] on input "Search Form" at bounding box center [492, 150] width 218 height 33
paste input "GET DEPORTED"
type input "GET DEPORTED"
click at [809, 161] on input "Search Form" at bounding box center [883, 150] width 218 height 33
paste input "GC0G00"
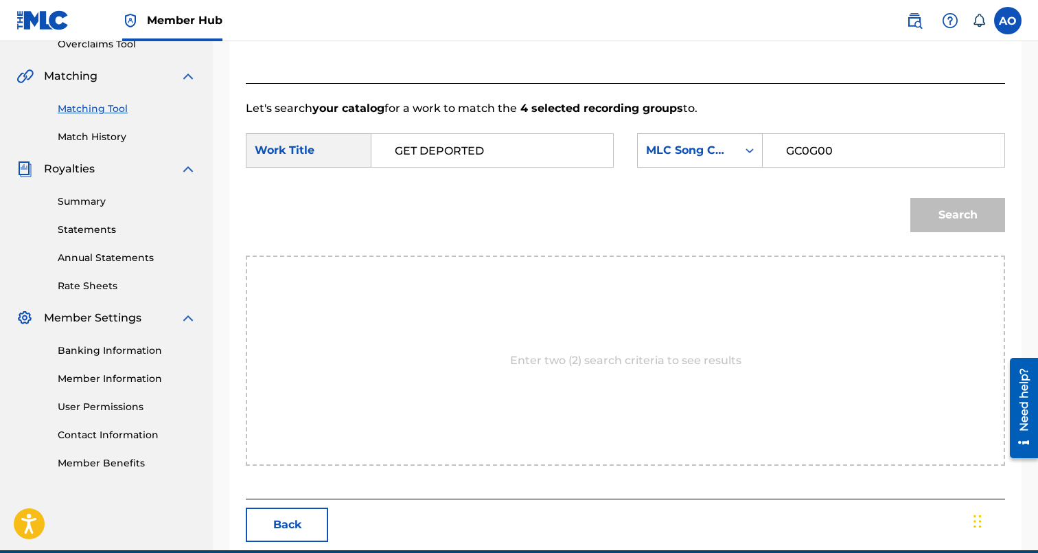
type input "GC0G00"
click at [910, 198] on button "Search" at bounding box center [957, 215] width 95 height 34
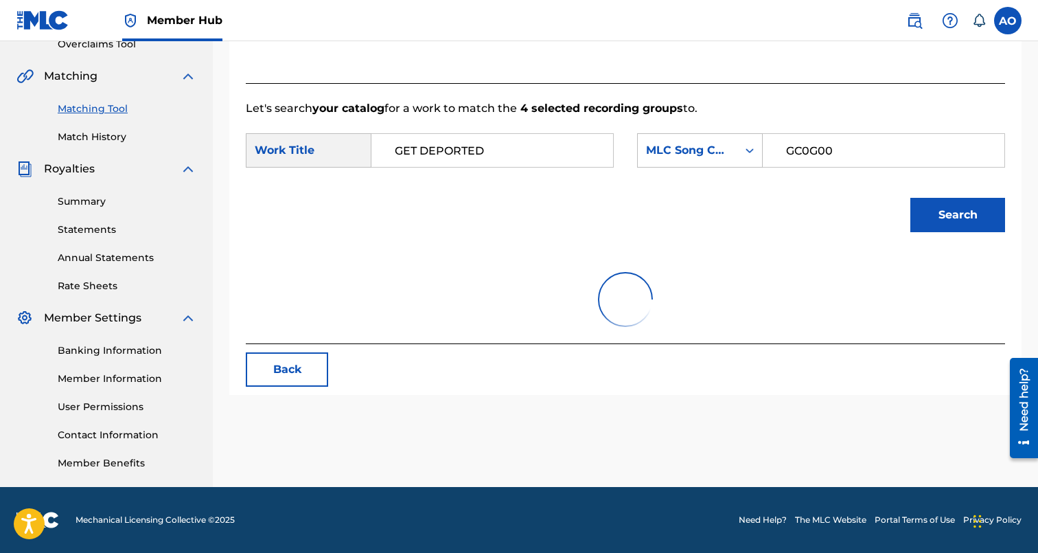
click at [910, 198] on button "Search" at bounding box center [957, 215] width 95 height 34
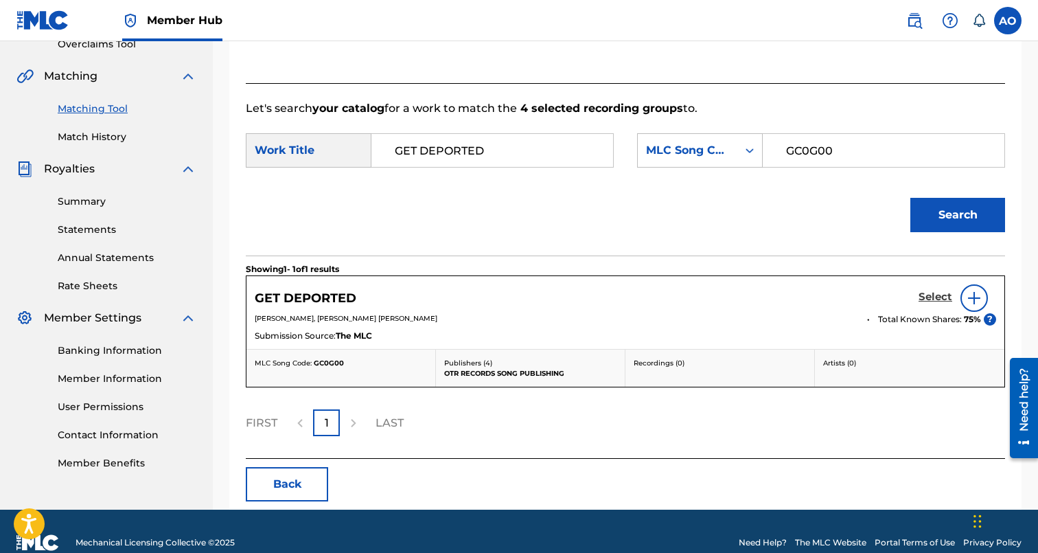
click at [934, 299] on h5 "Select" at bounding box center [936, 296] width 34 height 13
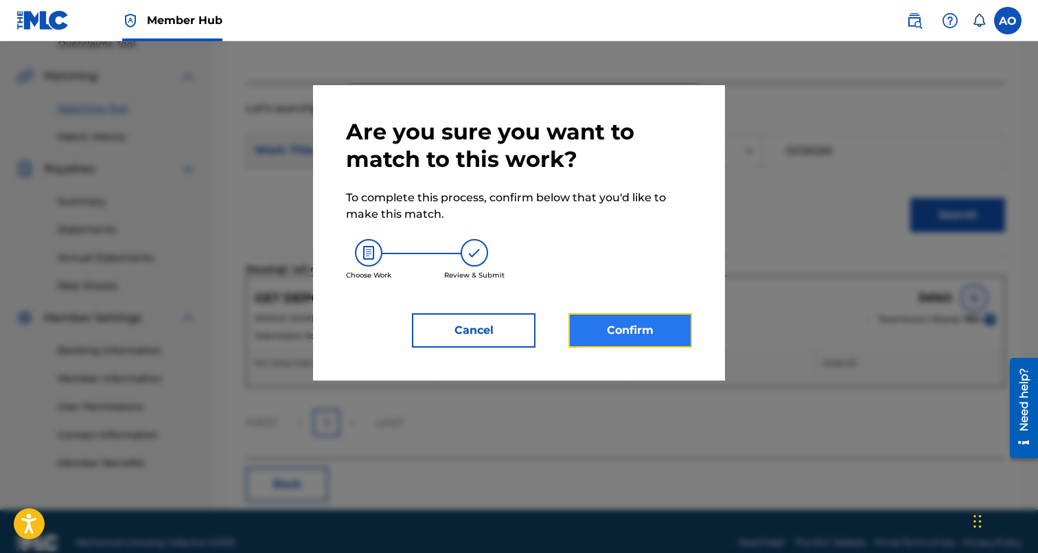
click at [656, 332] on button "Confirm" at bounding box center [630, 330] width 124 height 34
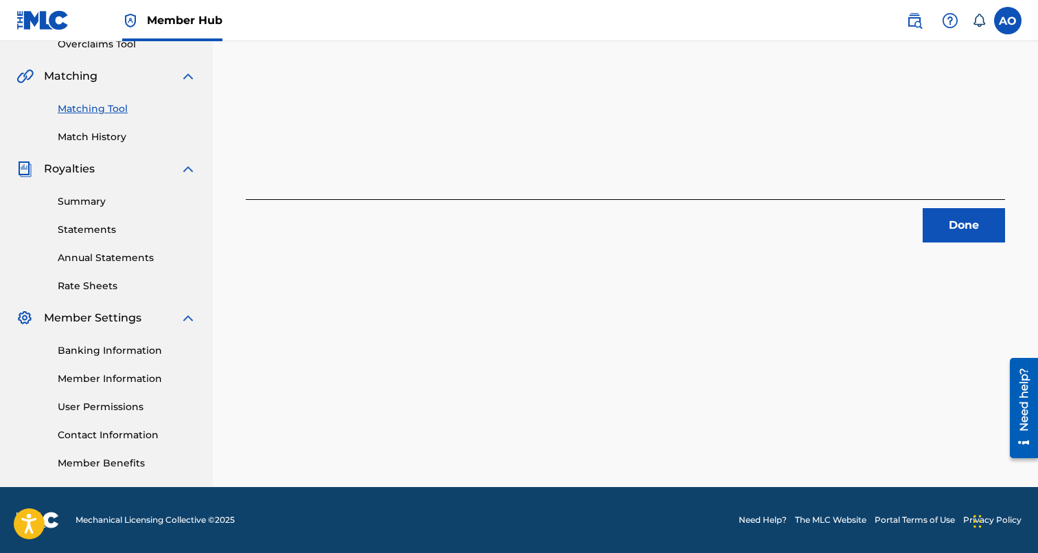
click at [923, 198] on div "4 Recording Groups are pending usage match to the work GET DEPORTED . Congratul…" at bounding box center [625, 26] width 759 height 431
click at [937, 225] on button "Done" at bounding box center [964, 225] width 82 height 34
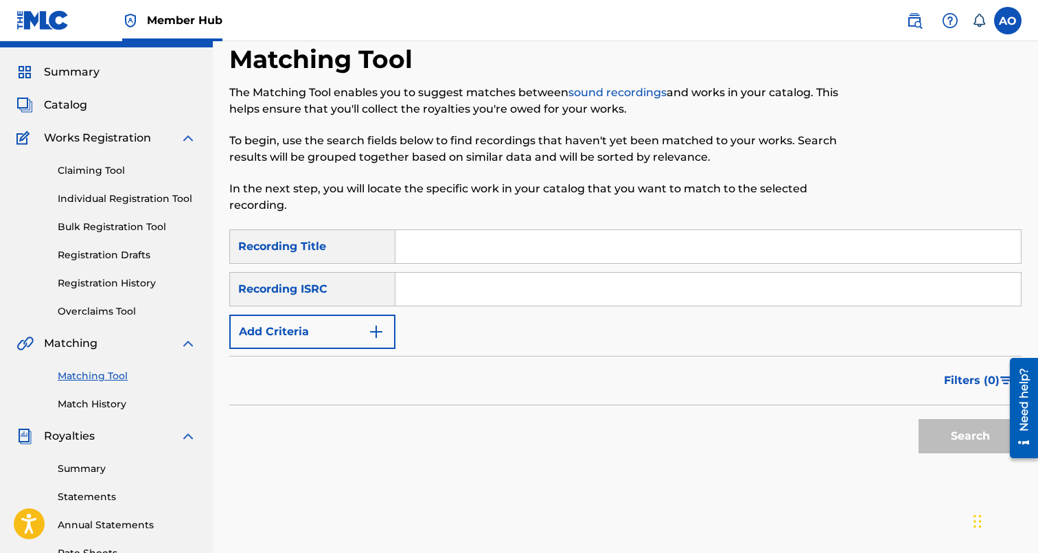
scroll to position [8, 0]
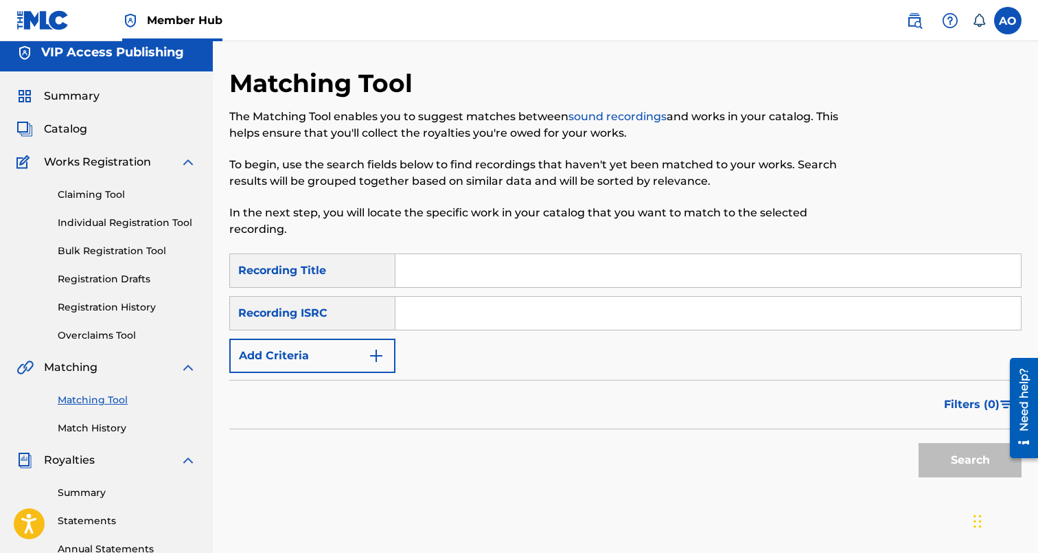
click at [493, 244] on div "Matching Tool The Matching Tool enables you to suggest matches between sound re…" at bounding box center [534, 160] width 610 height 185
click at [485, 262] on input "Search Form" at bounding box center [707, 270] width 625 height 33
paste input "LUCID"
type input "LUCID"
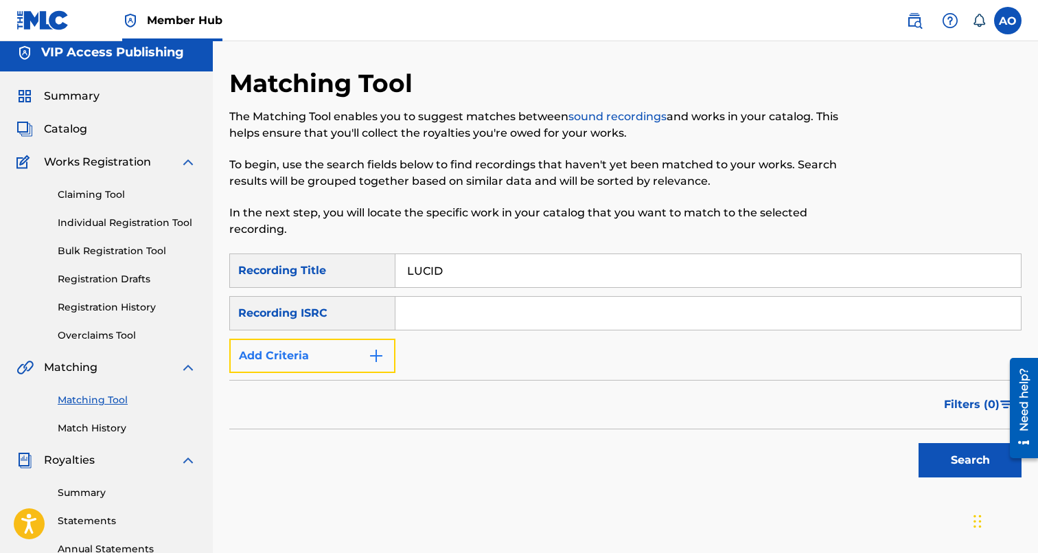
click at [345, 344] on button "Add Criteria" at bounding box center [312, 355] width 166 height 34
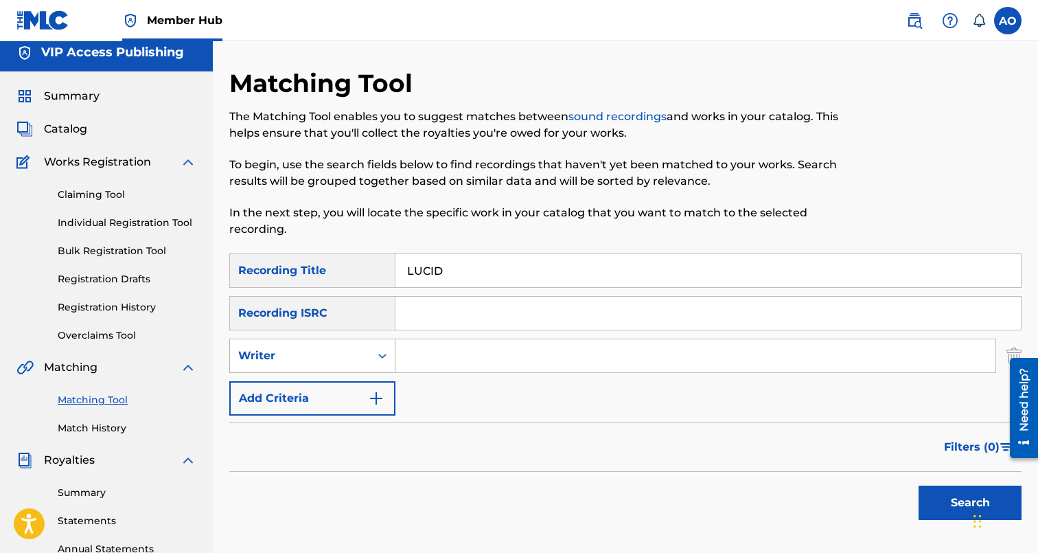
click at [345, 354] on div "Writer" at bounding box center [300, 355] width 124 height 16
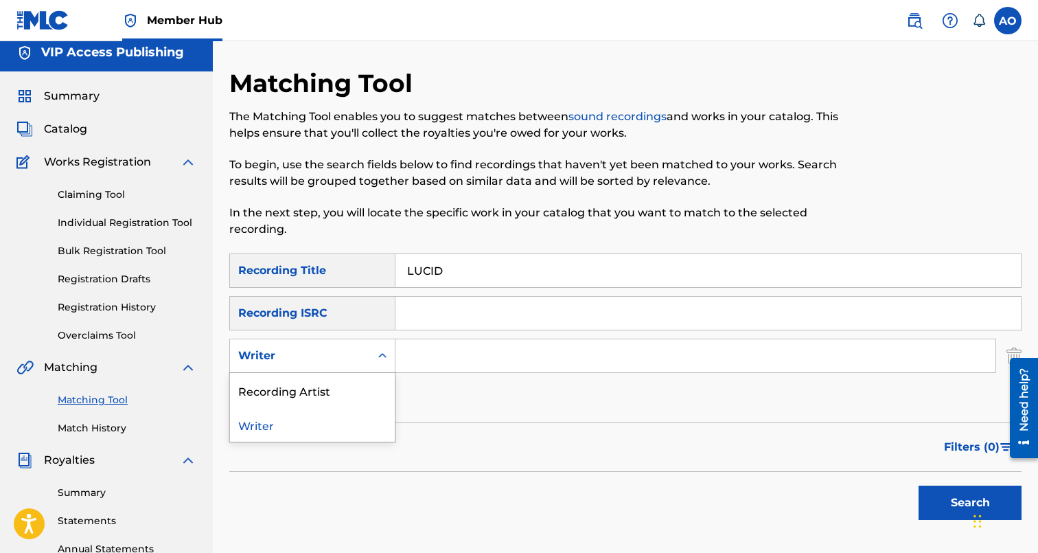
click at [356, 393] on div "Recording Artist" at bounding box center [312, 390] width 165 height 34
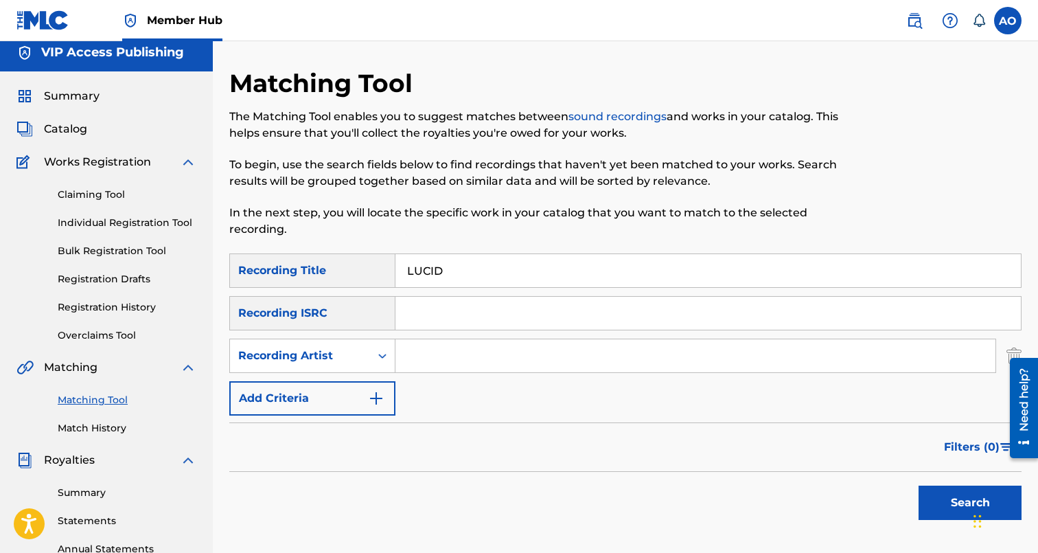
click at [430, 363] on input "Search Form" at bounding box center [695, 355] width 600 height 33
type input "sneakk"
click at [919, 485] on button "Search" at bounding box center [970, 502] width 103 height 34
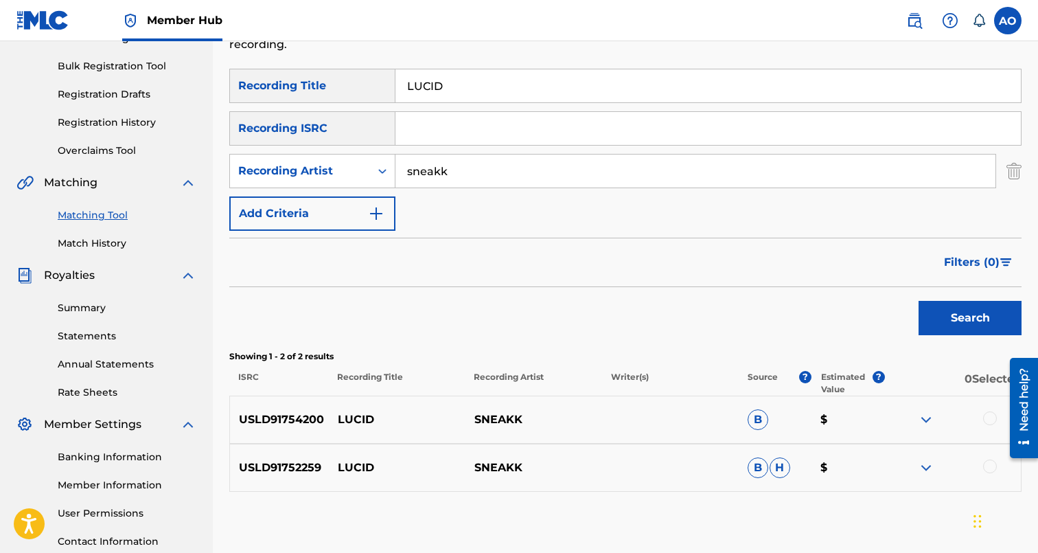
scroll to position [200, 0]
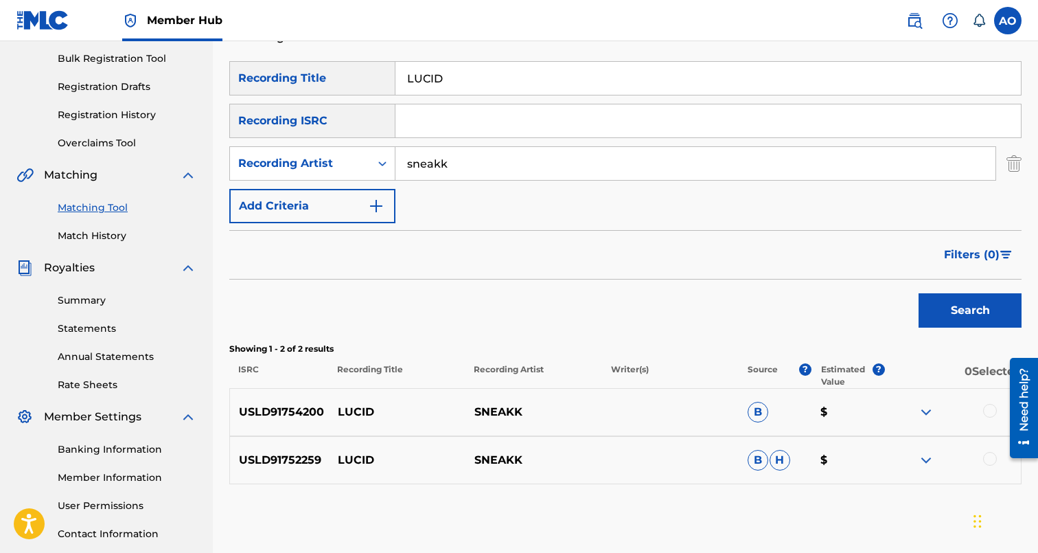
click at [981, 454] on div at bounding box center [952, 460] width 137 height 16
click at [988, 409] on div at bounding box center [990, 411] width 14 height 14
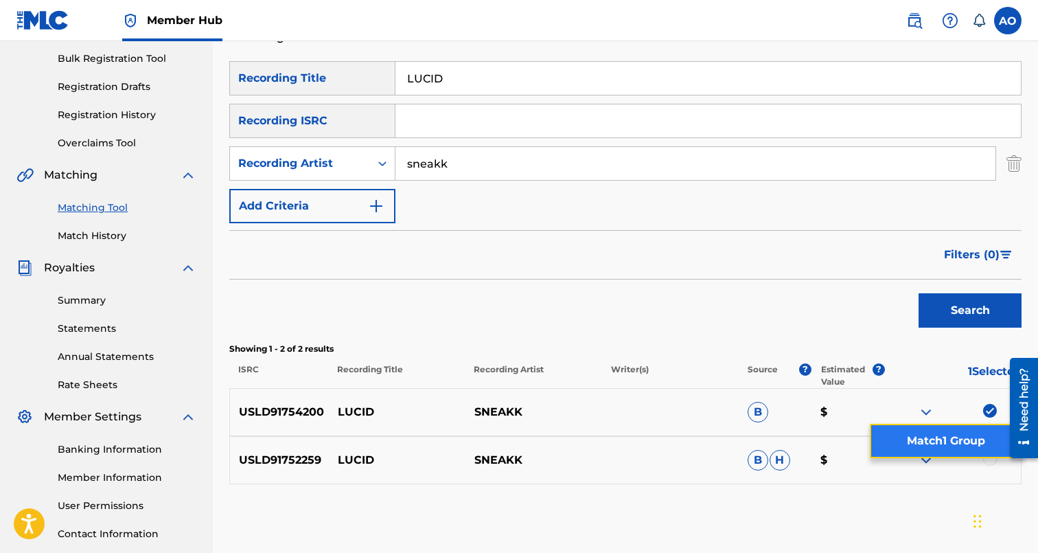
click at [989, 451] on button "Match 1 Group" at bounding box center [946, 441] width 152 height 34
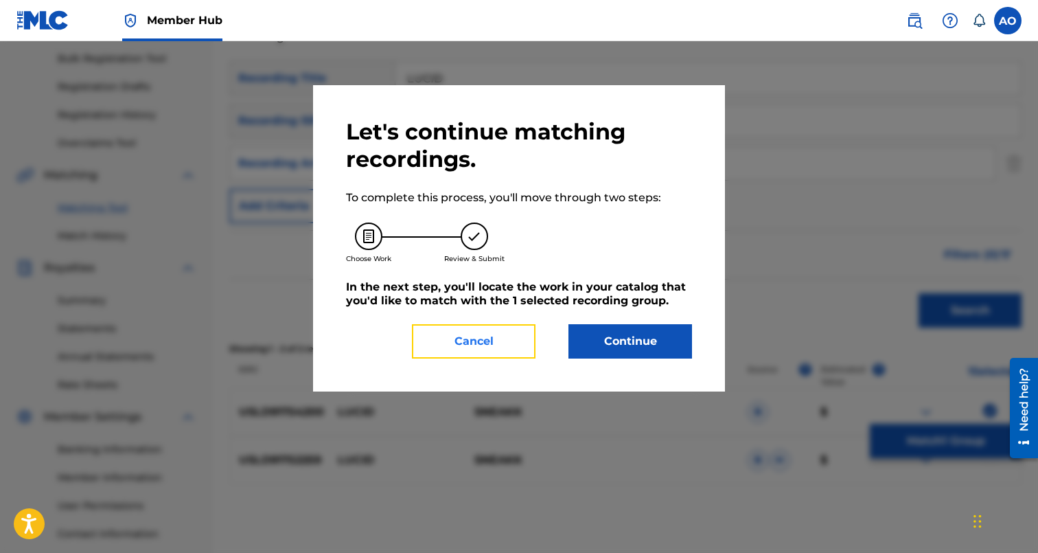
click at [514, 344] on button "Cancel" at bounding box center [474, 341] width 124 height 34
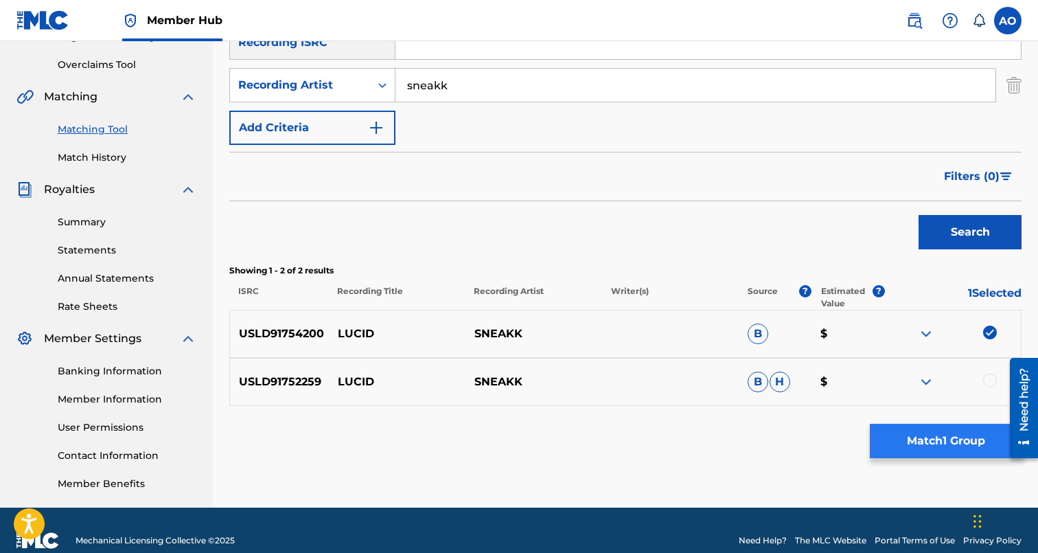
scroll to position [271, 0]
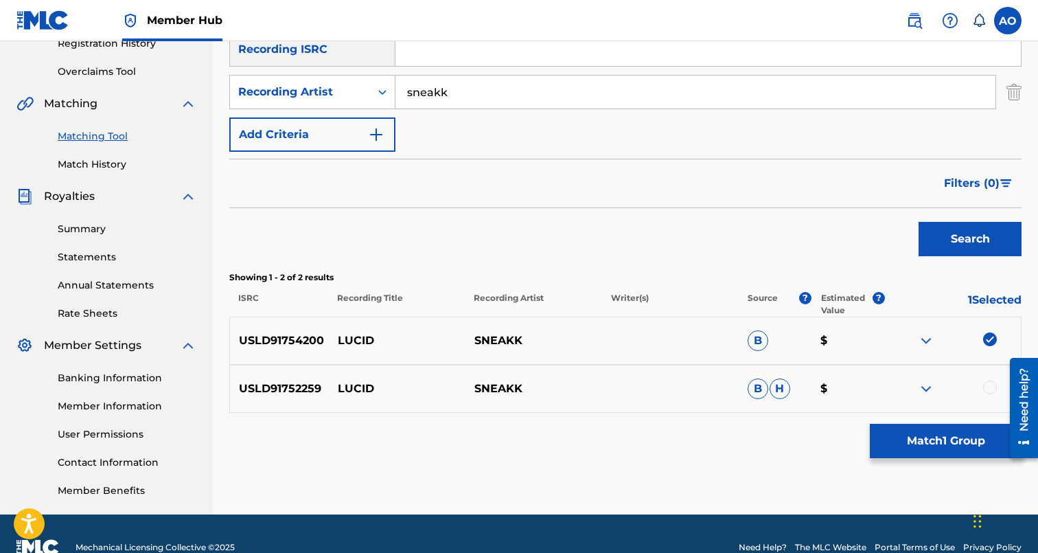
click at [989, 380] on div at bounding box center [990, 387] width 14 height 14
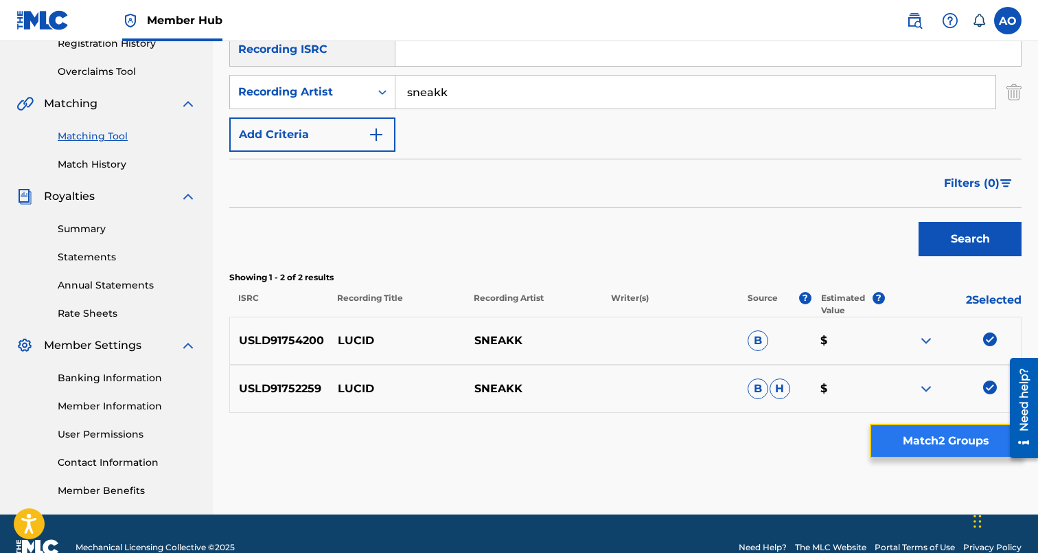
click at [971, 457] on button "Match 2 Groups" at bounding box center [946, 441] width 152 height 34
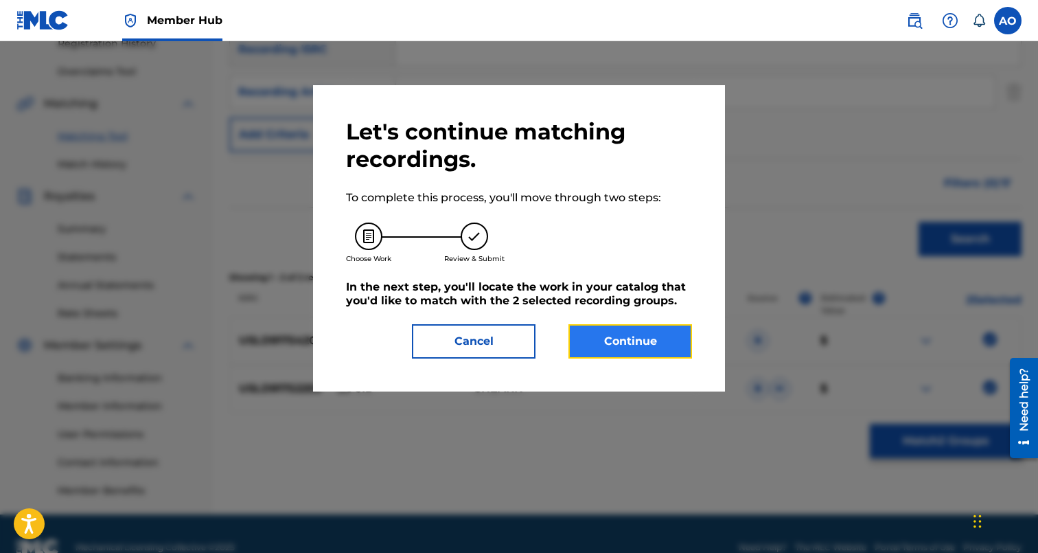
click at [631, 343] on button "Continue" at bounding box center [630, 341] width 124 height 34
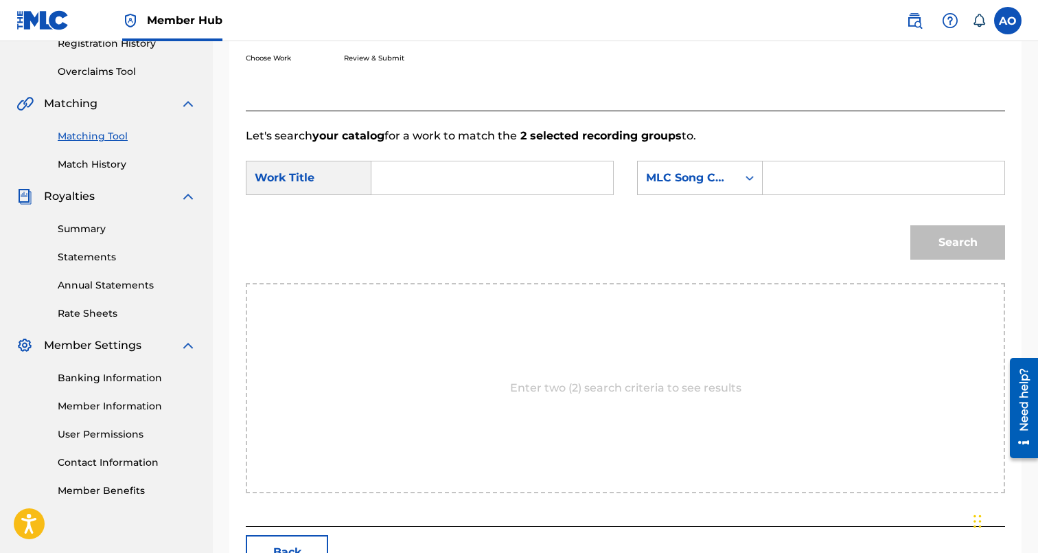
click at [420, 173] on input "Search Form" at bounding box center [492, 177] width 218 height 33
paste input "LUCID"
type input "LUCID"
click at [825, 172] on input "Search Form" at bounding box center [883, 177] width 218 height 33
paste input "LT5VL5"
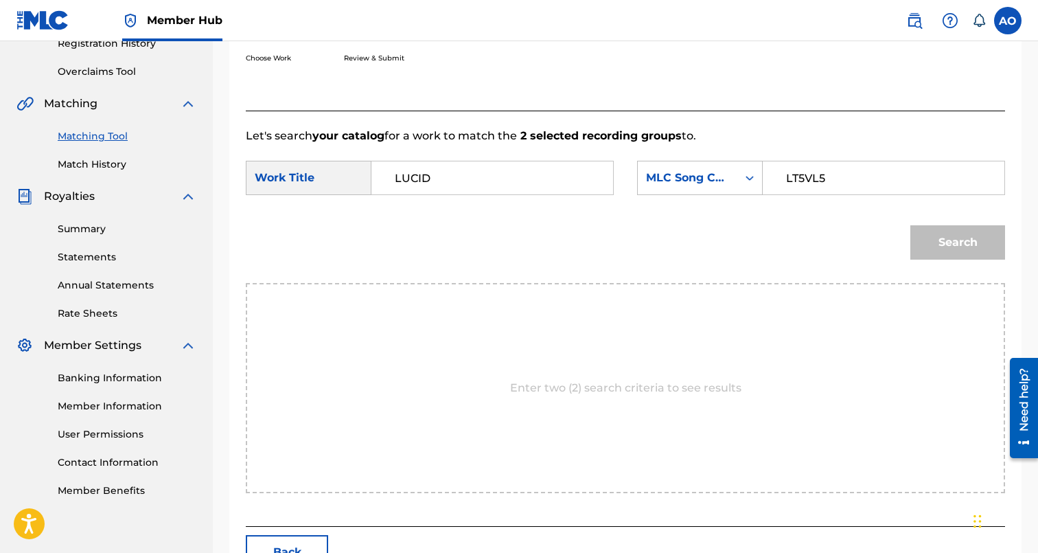
type input "LT5VL5"
click at [910, 225] on button "Search" at bounding box center [957, 242] width 95 height 34
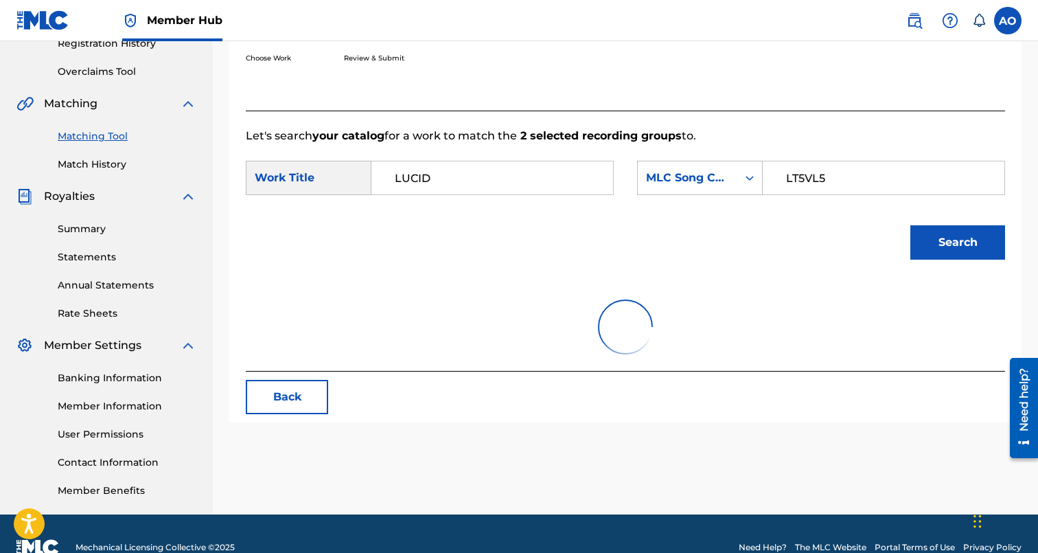
click at [910, 225] on button "Search" at bounding box center [957, 242] width 95 height 34
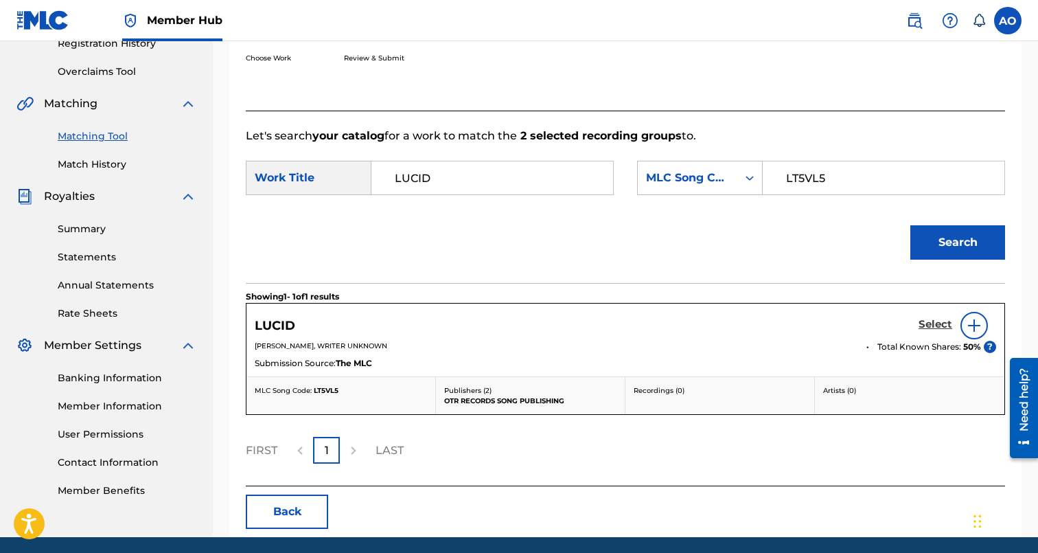
click at [943, 319] on h5 "Select" at bounding box center [936, 324] width 34 height 13
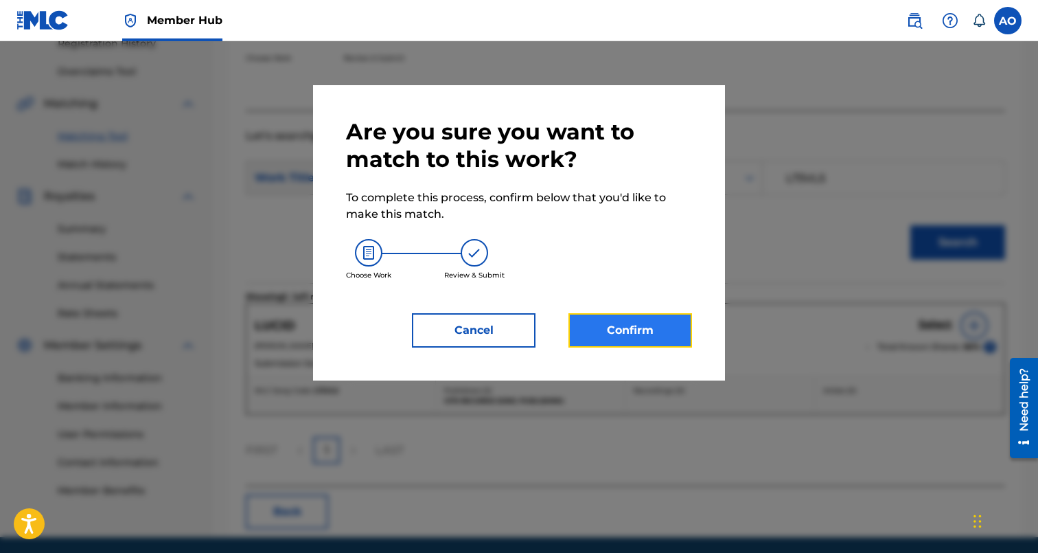
click at [633, 341] on button "Confirm" at bounding box center [630, 330] width 124 height 34
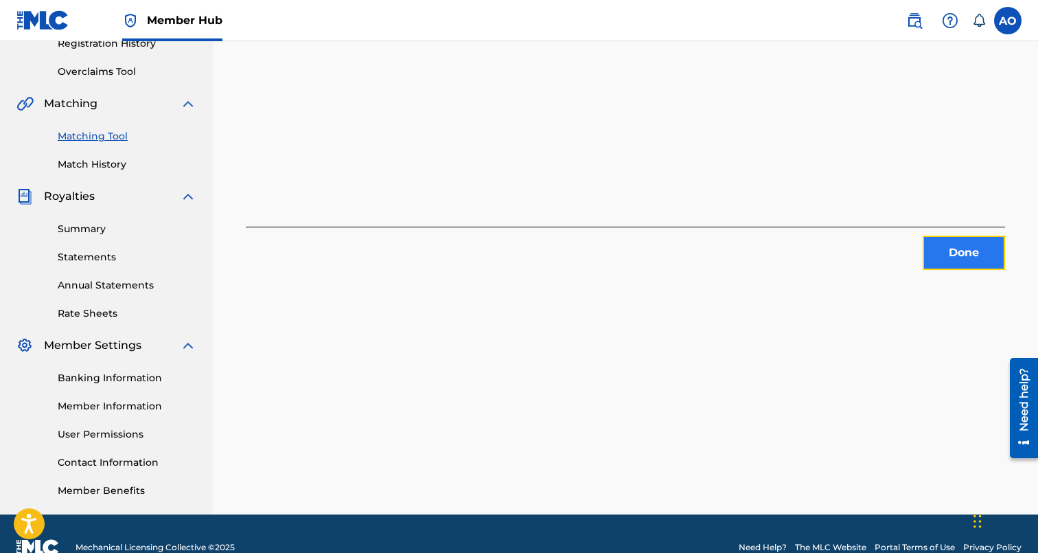
click at [948, 251] on button "Done" at bounding box center [964, 252] width 82 height 34
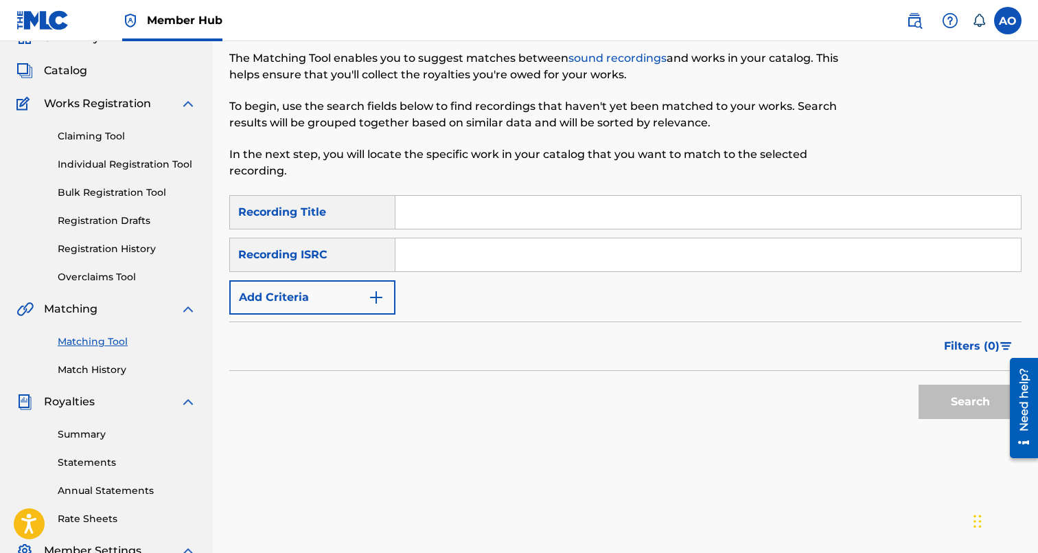
scroll to position [63, 0]
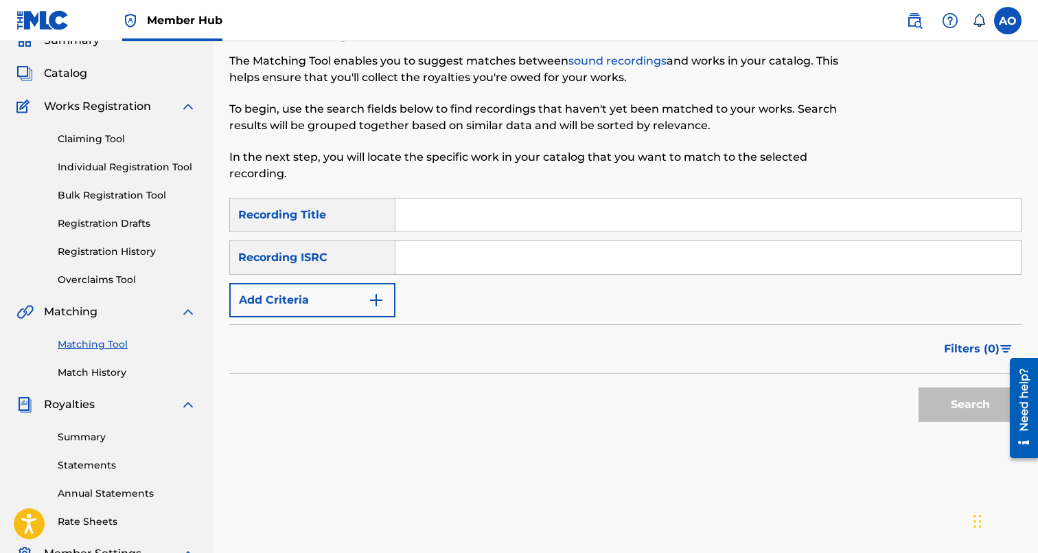
paste input "ONE MORE TIME"
click at [573, 198] on input "ONE MORE TIME" at bounding box center [707, 214] width 625 height 33
type input "ONE MORE TIME"
click at [367, 277] on div "SearchWithCriteria6baf87fb-e984-4033-aa16-72c7748ebd7b Recording Title ONE MORE…" at bounding box center [625, 257] width 792 height 119
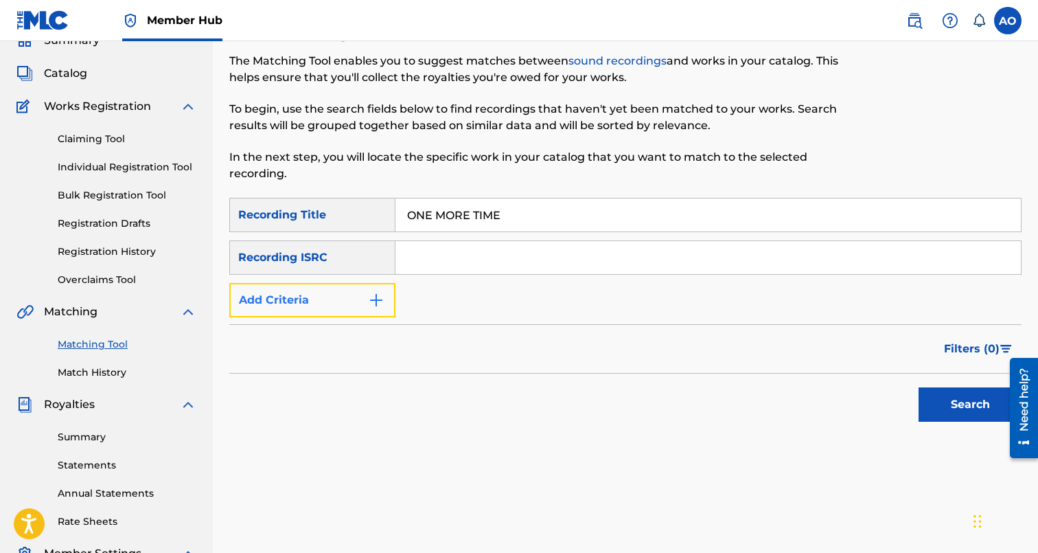
click at [360, 288] on button "Add Criteria" at bounding box center [312, 300] width 166 height 34
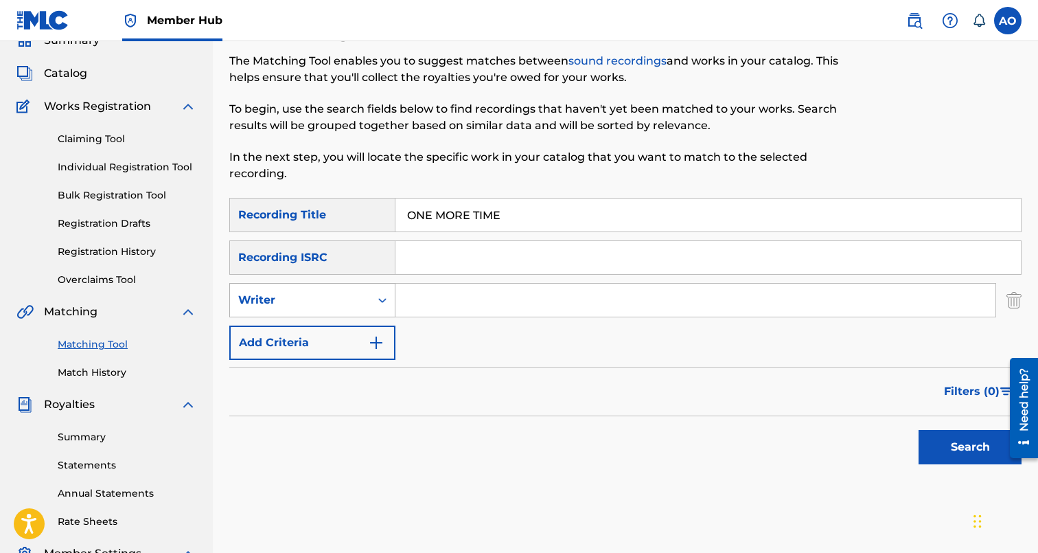
click at [365, 315] on div "Writer" at bounding box center [312, 300] width 166 height 34
click at [365, 306] on div "Writer" at bounding box center [300, 300] width 140 height 26
click at [365, 324] on div "SearchWithCriteria6baf87fb-e984-4033-aa16-72c7748ebd7b Recording Title ONE MORE…" at bounding box center [625, 279] width 792 height 162
click at [372, 308] on div "Search Form" at bounding box center [382, 300] width 25 height 25
click at [368, 338] on div "Recording Artist" at bounding box center [312, 334] width 165 height 34
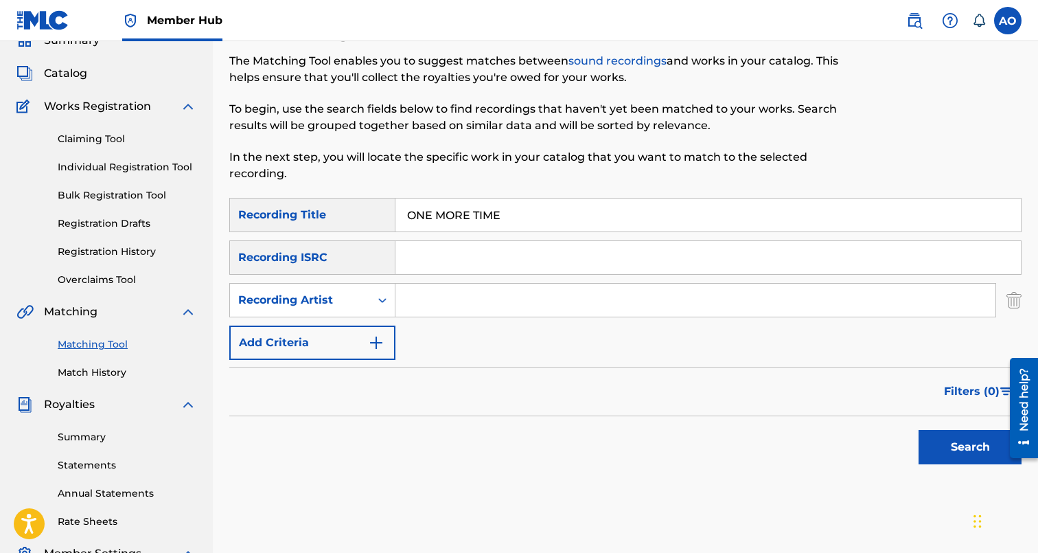
click at [430, 299] on input "Search Form" at bounding box center [695, 300] width 600 height 33
type input "YHOUNG TO"
click at [919, 430] on button "Search" at bounding box center [970, 447] width 103 height 34
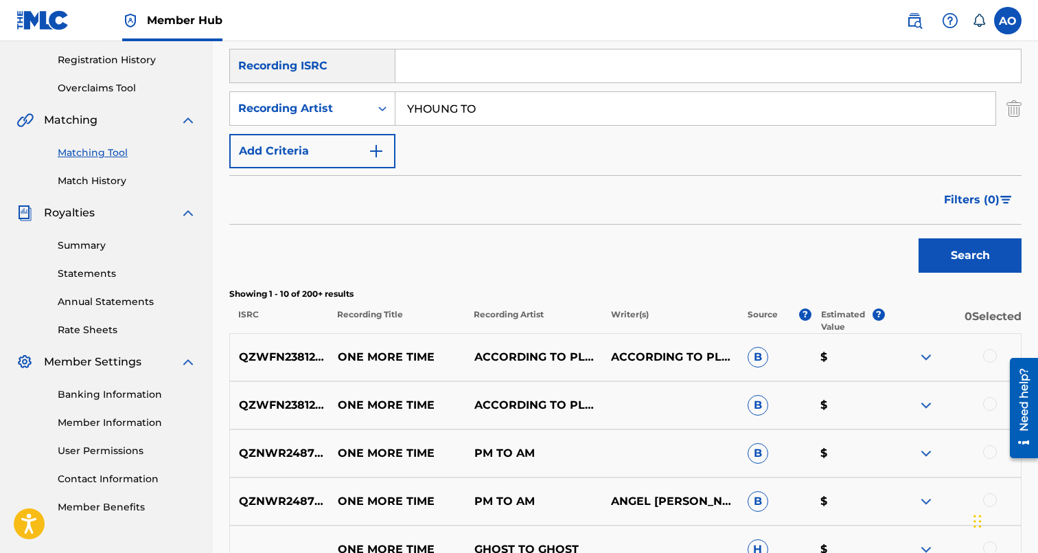
scroll to position [0, 0]
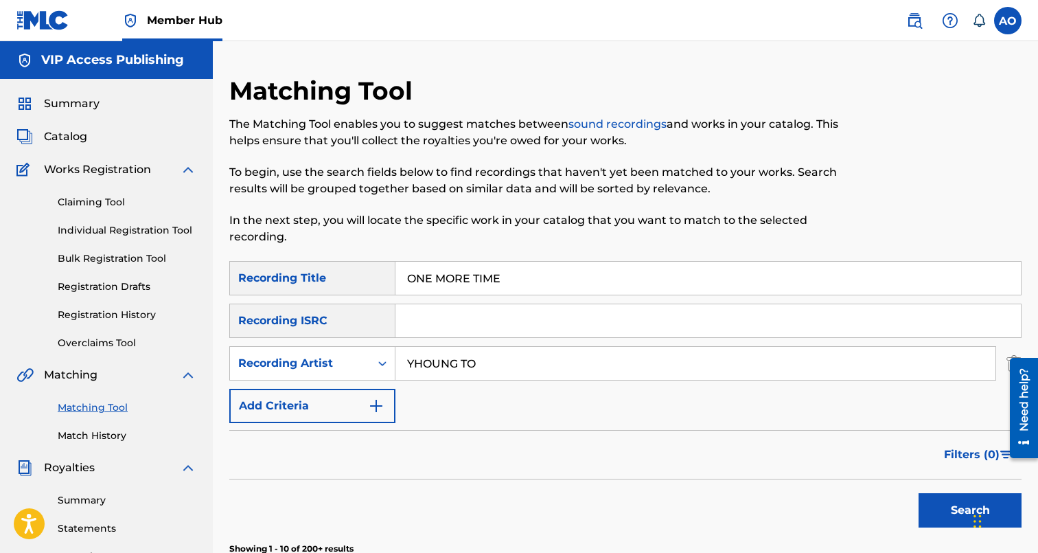
click at [449, 269] on input "ONE MORE TIME" at bounding box center [707, 278] width 625 height 33
paste input "YOLO"
type input "YOLO"
click at [461, 367] on input "YHOUNG TO" at bounding box center [695, 363] width 600 height 33
type input "FROSTY"
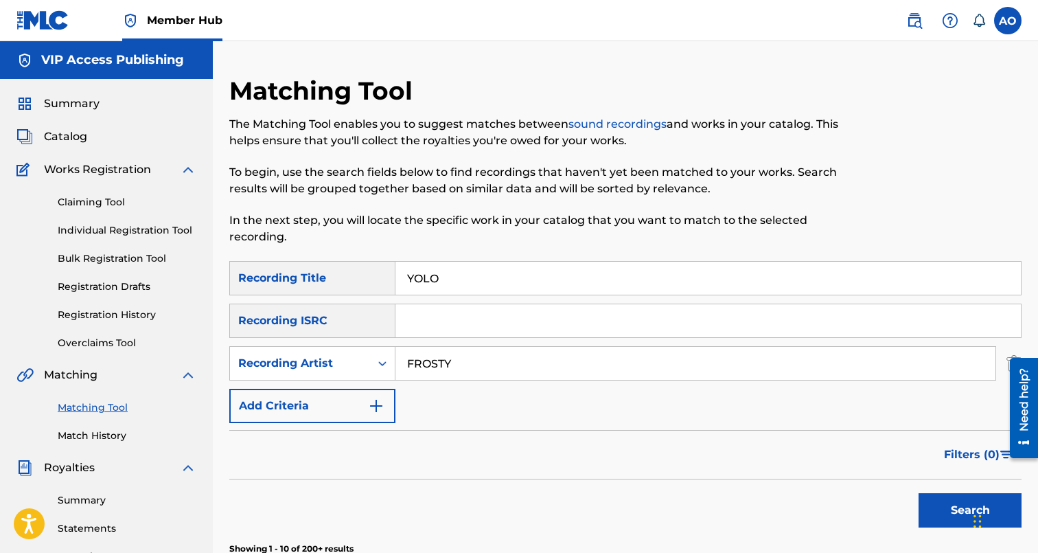
click at [919, 493] on button "Search" at bounding box center [970, 510] width 103 height 34
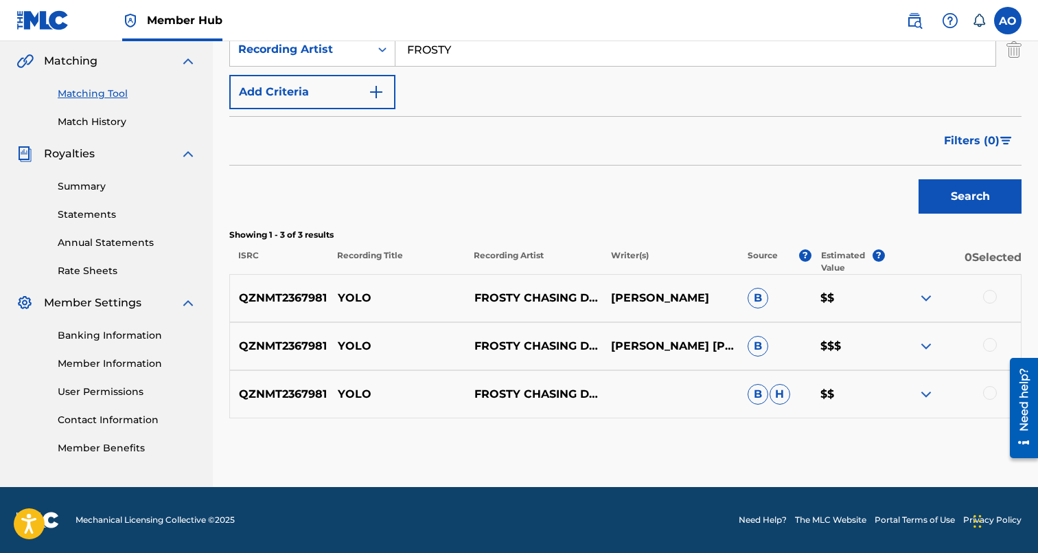
scroll to position [310, 0]
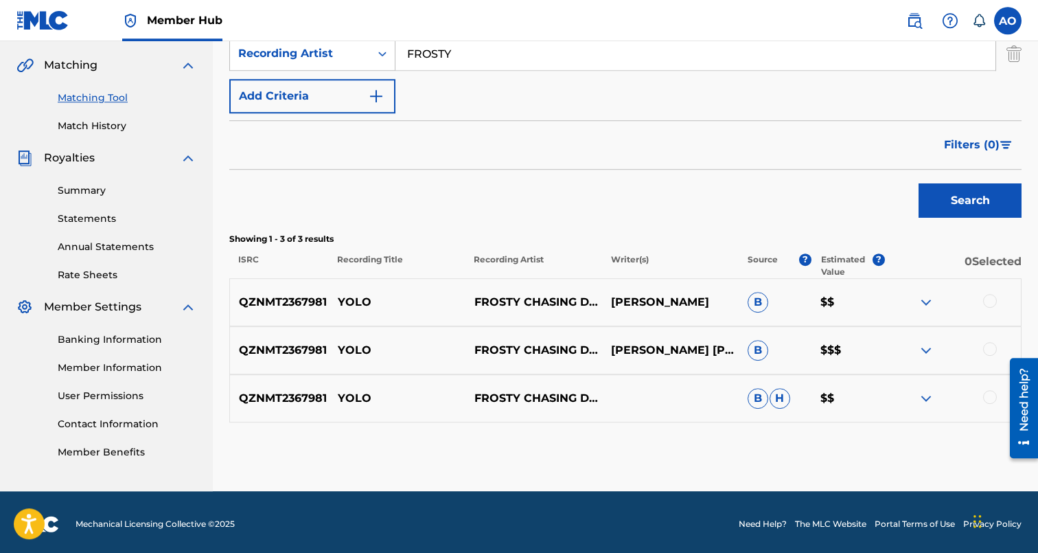
click at [996, 402] on div at bounding box center [952, 398] width 137 height 16
click at [991, 400] on div at bounding box center [990, 397] width 14 height 14
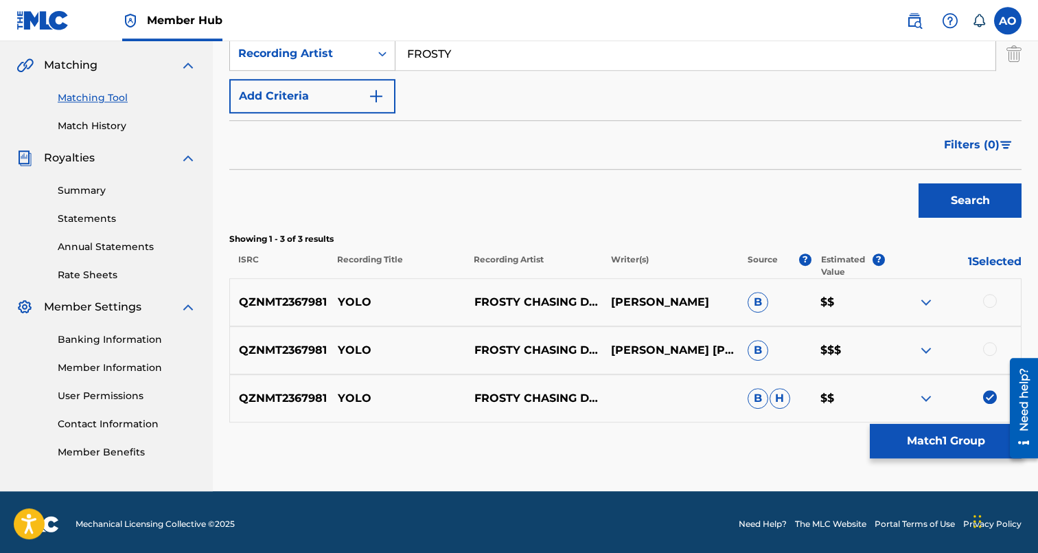
click at [991, 353] on div at bounding box center [990, 349] width 14 height 14
click at [987, 304] on div at bounding box center [990, 301] width 14 height 14
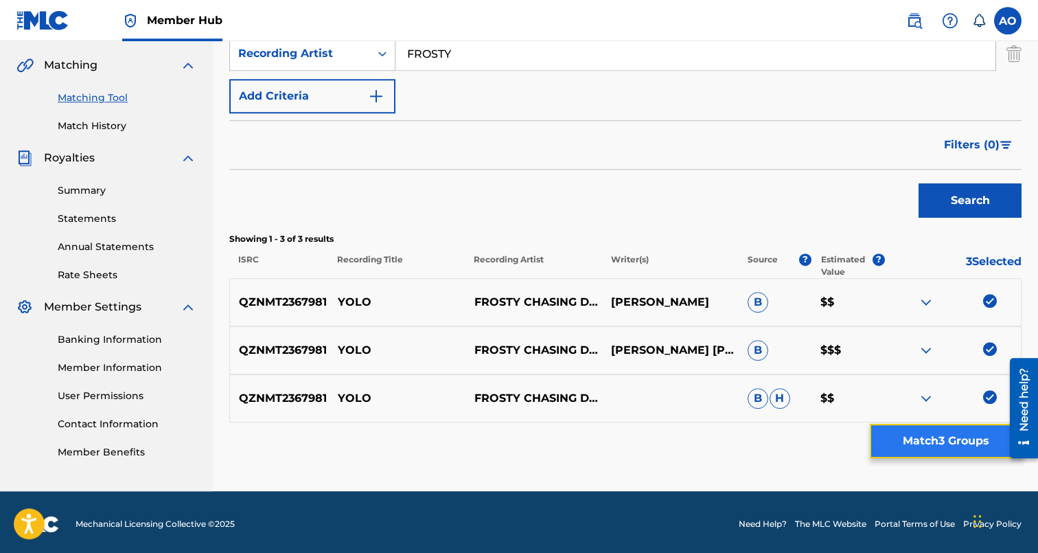
click at [969, 438] on button "Match 3 Groups" at bounding box center [946, 441] width 152 height 34
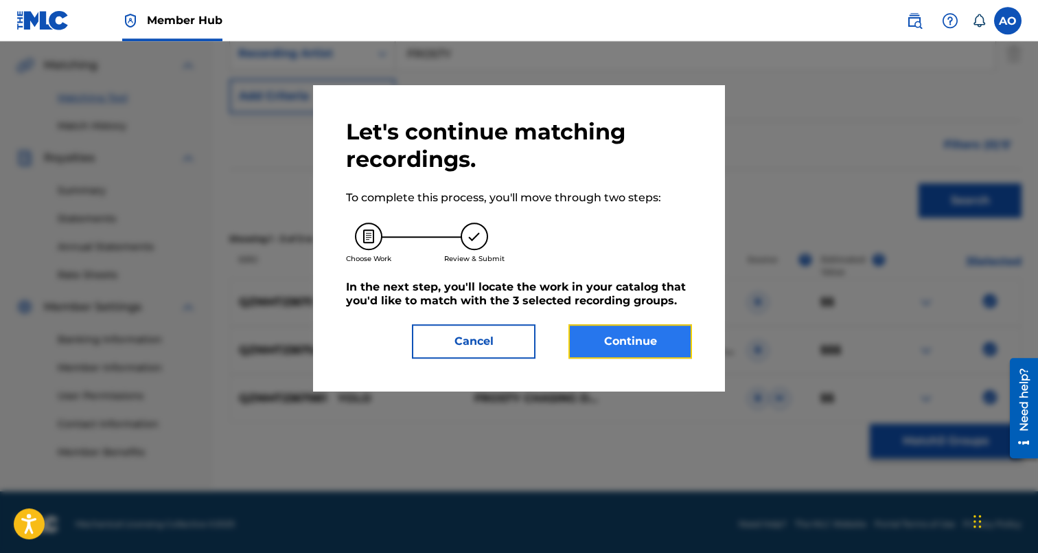
click at [611, 330] on button "Continue" at bounding box center [630, 341] width 124 height 34
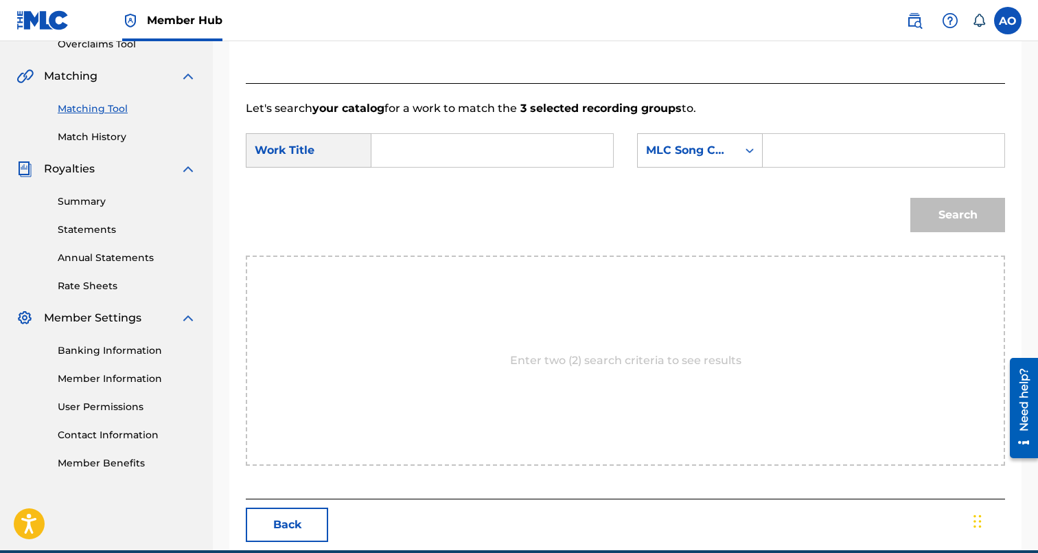
click at [453, 165] on input "Search Form" at bounding box center [492, 150] width 218 height 33
paste input "YOLO"
type input "YOLO"
click at [857, 148] on input "Search Form" at bounding box center [883, 150] width 218 height 33
paste input "YP760M"
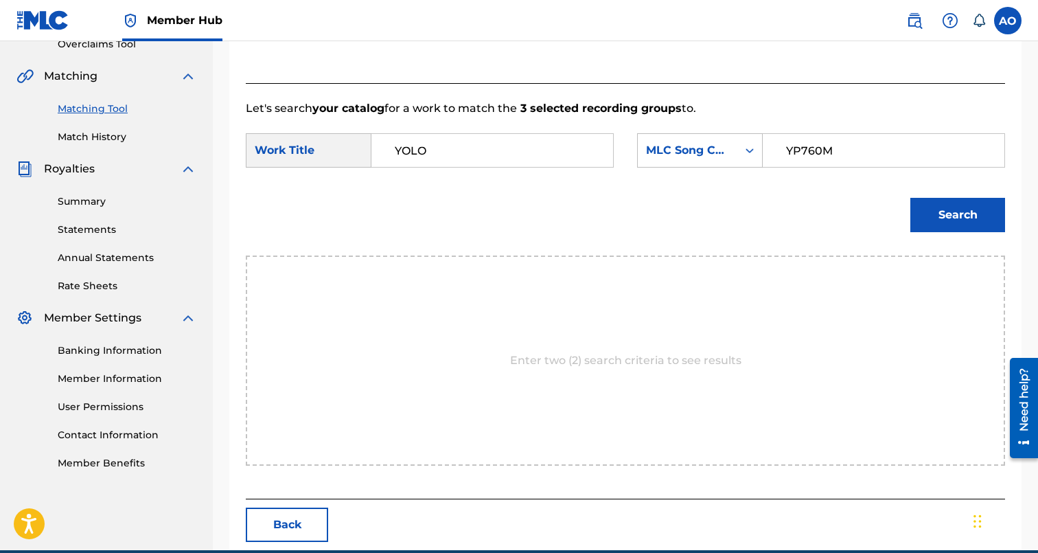
type input "YP760M"
click at [910, 198] on button "Search" at bounding box center [957, 215] width 95 height 34
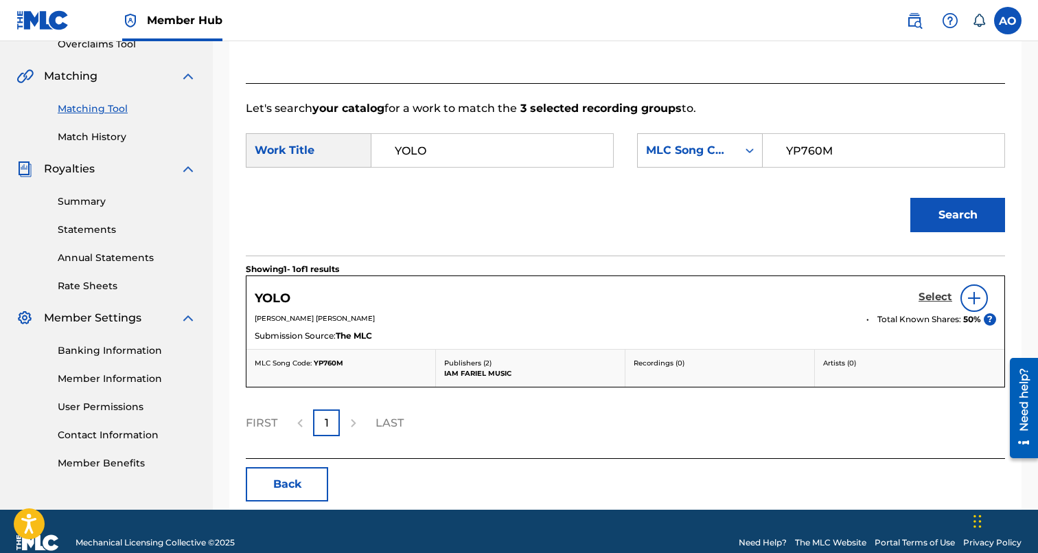
click at [939, 304] on link "Select" at bounding box center [936, 297] width 34 height 15
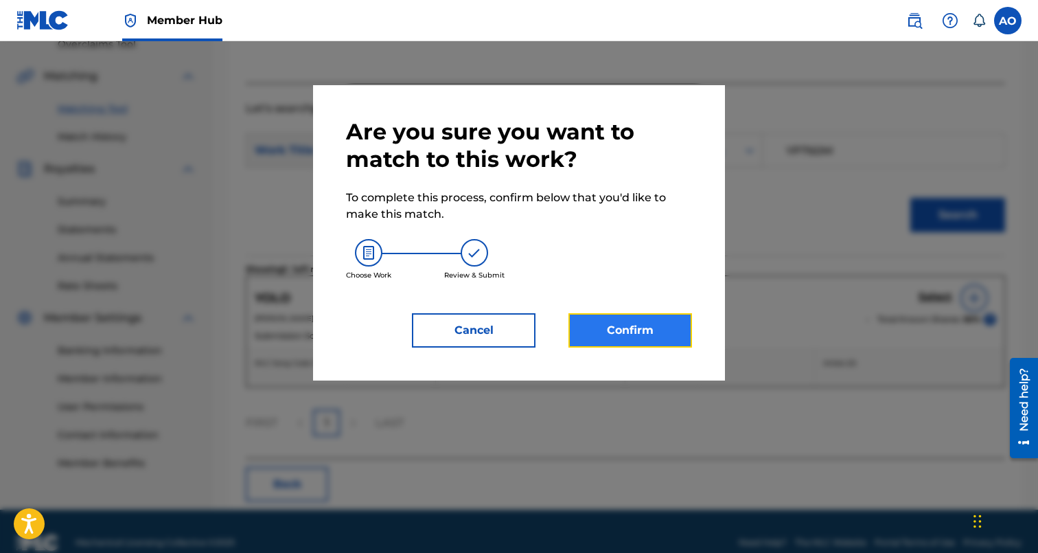
click at [657, 342] on button "Confirm" at bounding box center [630, 330] width 124 height 34
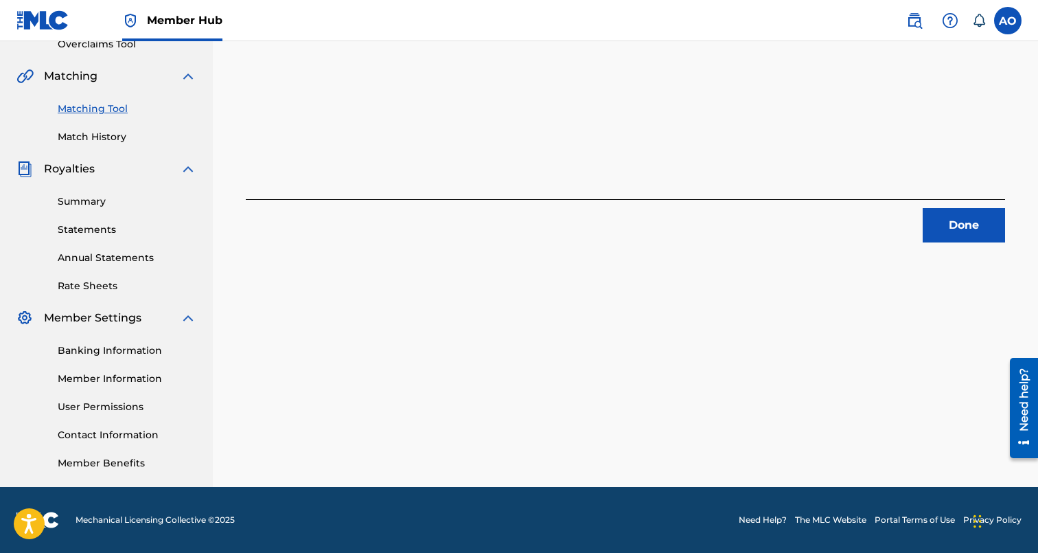
click at [949, 204] on div "Done" at bounding box center [625, 220] width 759 height 43
click at [950, 217] on button "Done" at bounding box center [964, 225] width 82 height 34
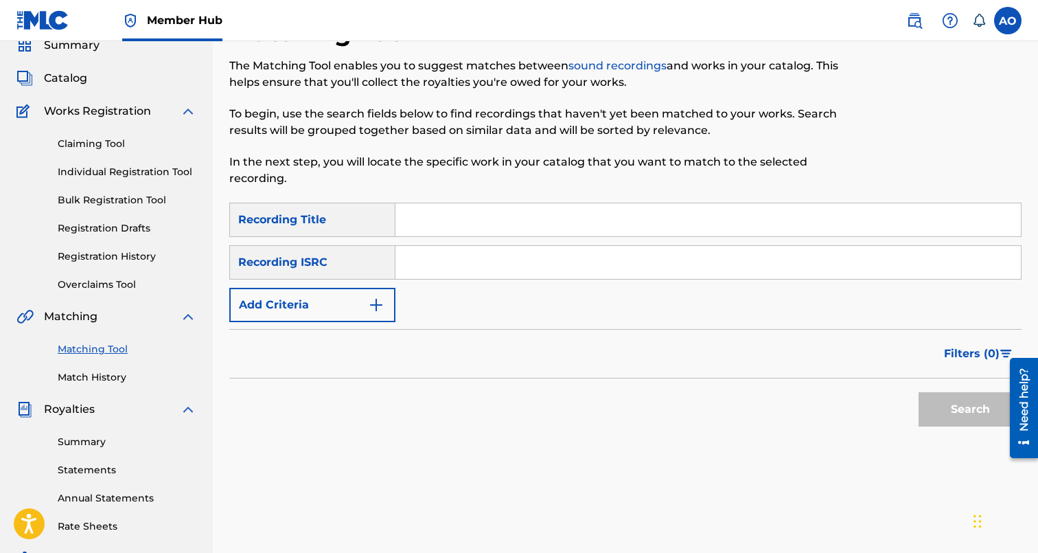
scroll to position [57, 0]
paste input "FREE LA RANA"
click at [514, 205] on input "FREE LA RANA" at bounding box center [707, 221] width 625 height 33
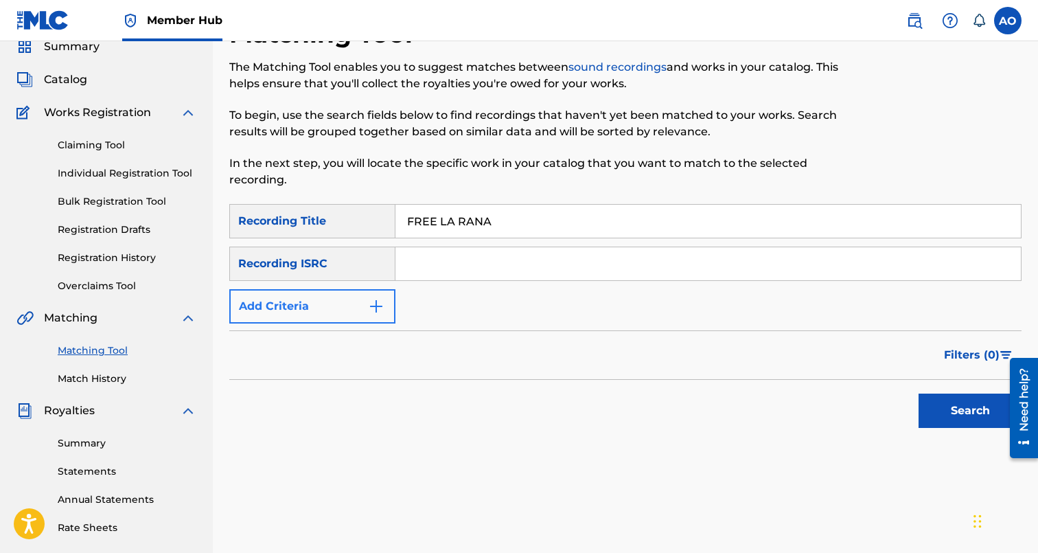
type input "FREE LA RANA"
click at [336, 297] on button "Add Criteria" at bounding box center [312, 306] width 166 height 34
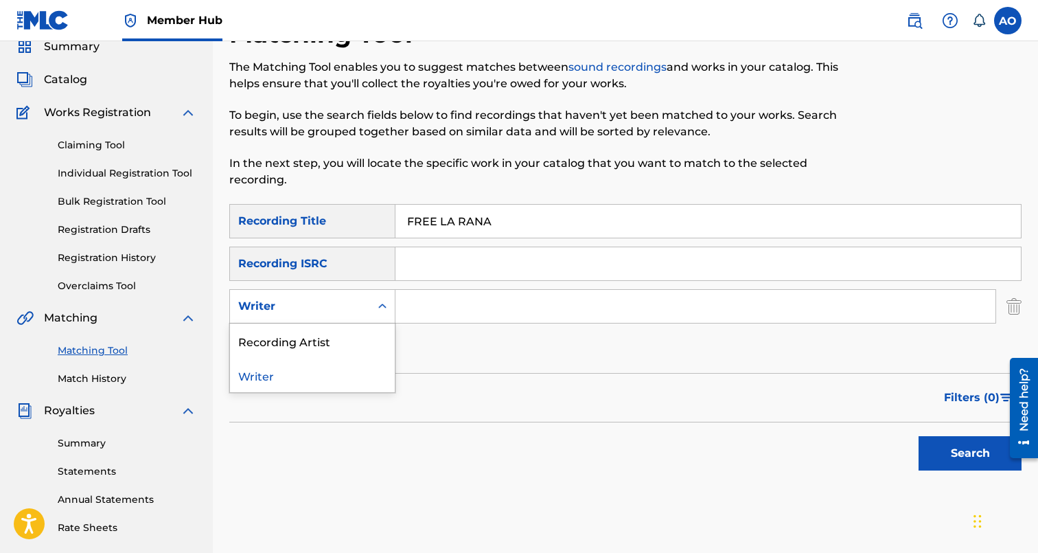
click at [338, 305] on div "Writer" at bounding box center [300, 306] width 124 height 16
click at [351, 339] on div "Recording Artist" at bounding box center [312, 340] width 165 height 34
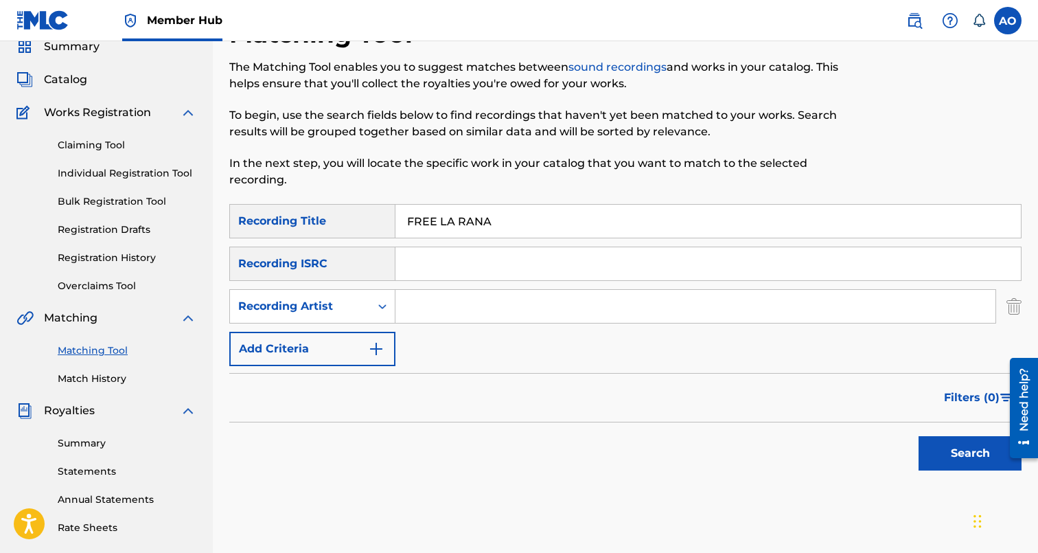
click at [468, 295] on input "Search Form" at bounding box center [695, 306] width 600 height 33
type input "[PERSON_NAME]"
click at [919, 436] on button "Search" at bounding box center [970, 453] width 103 height 34
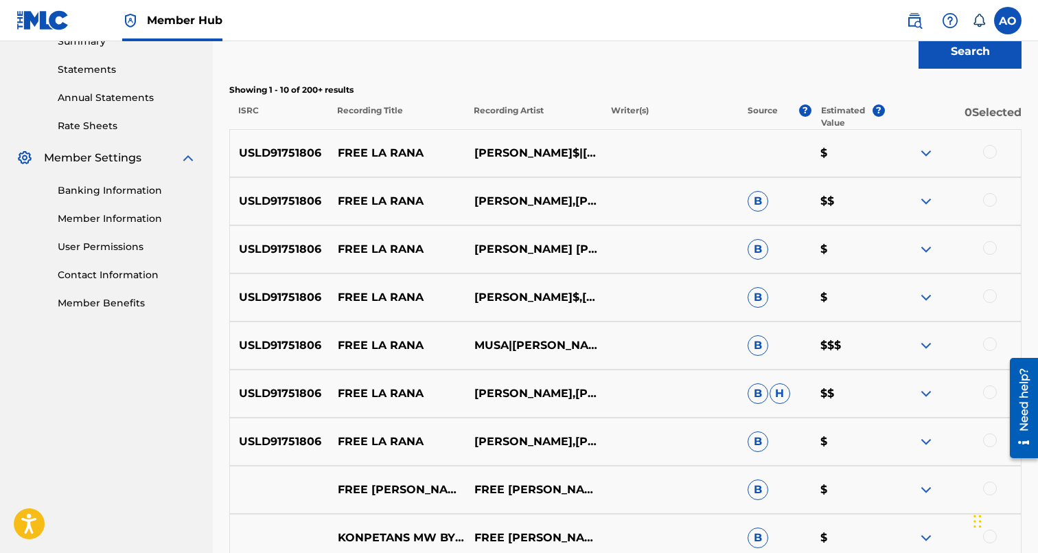
scroll to position [474, 0]
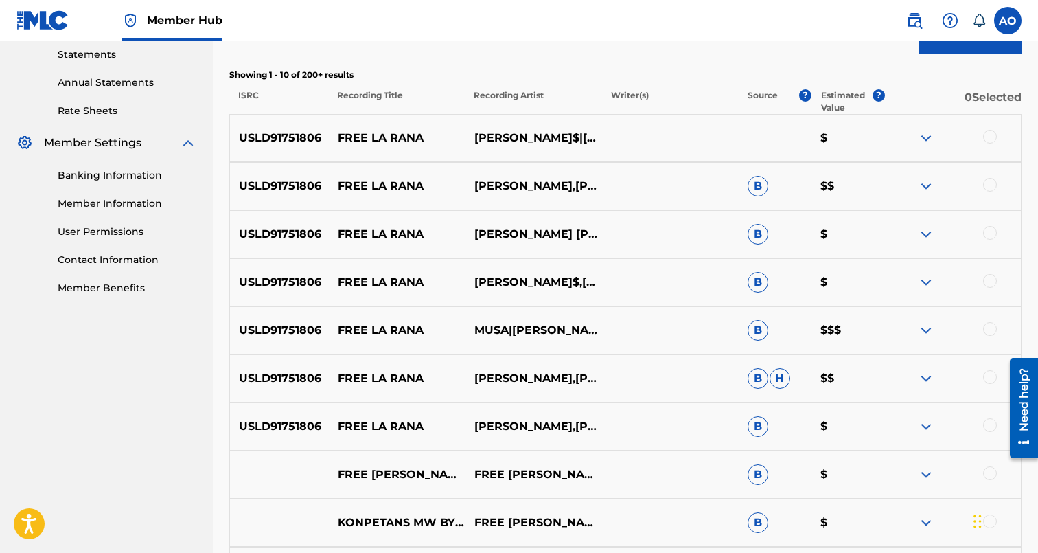
click at [991, 427] on div at bounding box center [990, 425] width 14 height 14
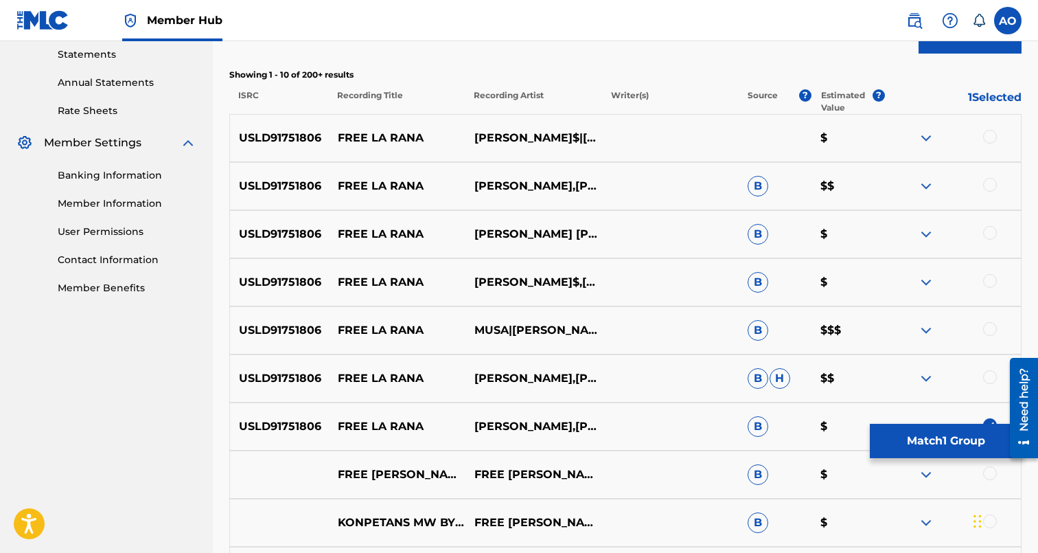
click at [990, 374] on div at bounding box center [990, 377] width 14 height 14
click at [991, 321] on div "USLD91751806 FREE LA RANA MUSA|CHITO RANA$|JAY FREE B $$$" at bounding box center [625, 330] width 792 height 48
click at [991, 332] on div at bounding box center [990, 329] width 14 height 14
click at [991, 289] on div at bounding box center [952, 282] width 137 height 16
click at [989, 234] on div at bounding box center [990, 233] width 14 height 14
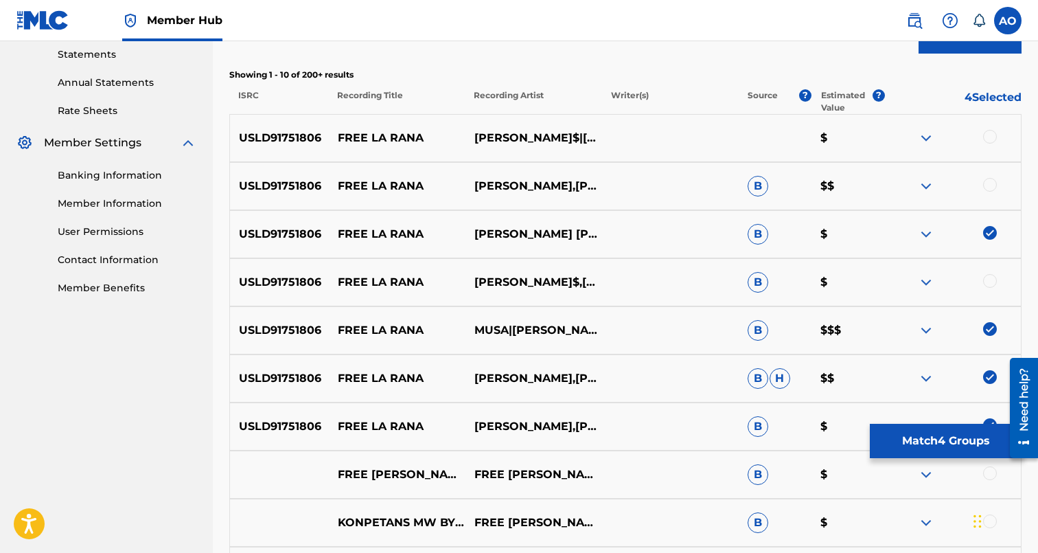
click at [989, 275] on div at bounding box center [952, 282] width 137 height 16
click at [994, 273] on div "USLD91751806 FREE LA RANA CHITO RANA$,JAY FREE,MUSA B $" at bounding box center [625, 282] width 792 height 48
click at [992, 278] on div at bounding box center [990, 281] width 14 height 14
click at [992, 188] on div at bounding box center [990, 185] width 14 height 14
click at [1000, 143] on div at bounding box center [952, 138] width 137 height 16
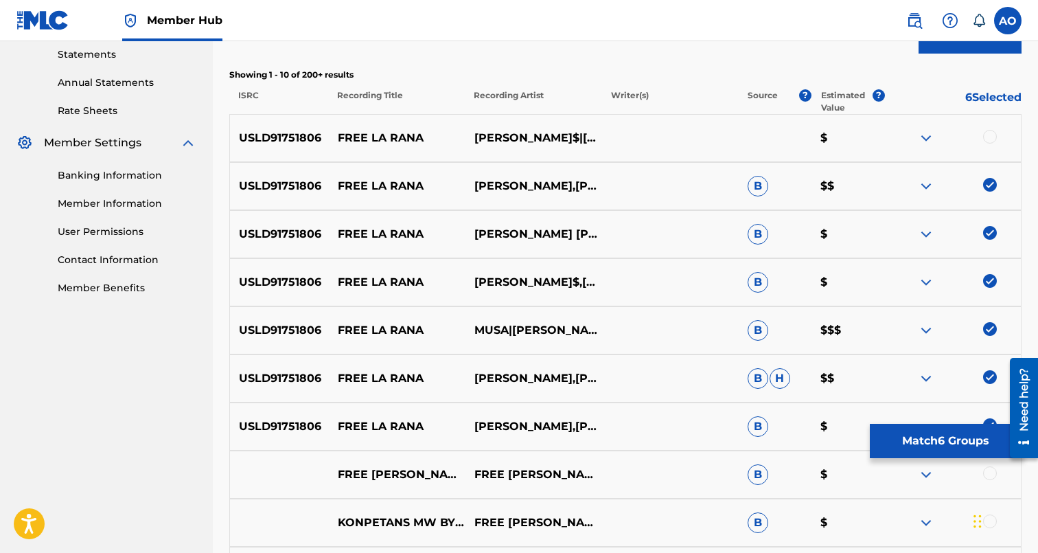
click at [994, 142] on div at bounding box center [952, 138] width 137 height 16
click at [991, 139] on div at bounding box center [990, 137] width 14 height 14
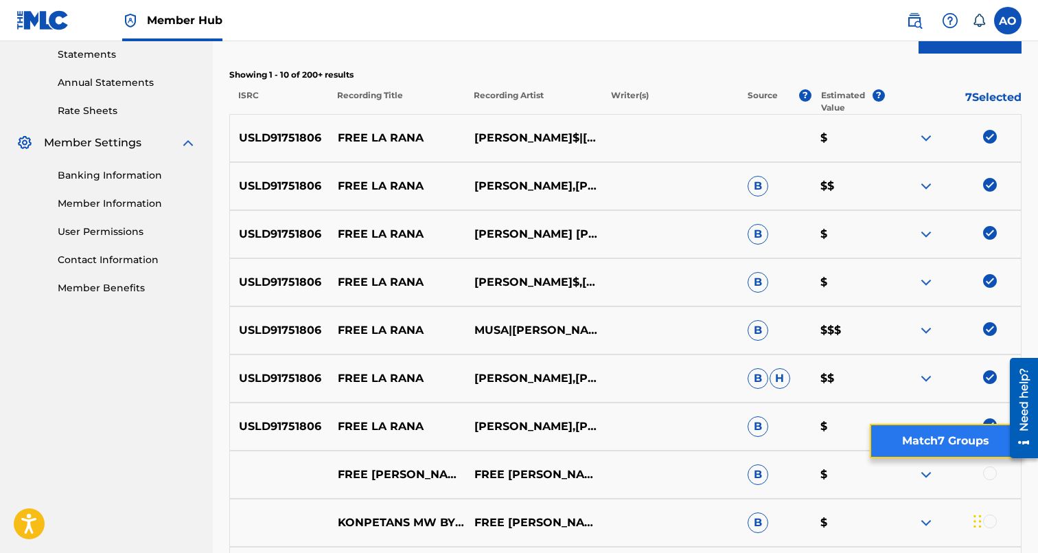
click at [967, 436] on button "Match 7 Groups" at bounding box center [946, 441] width 152 height 34
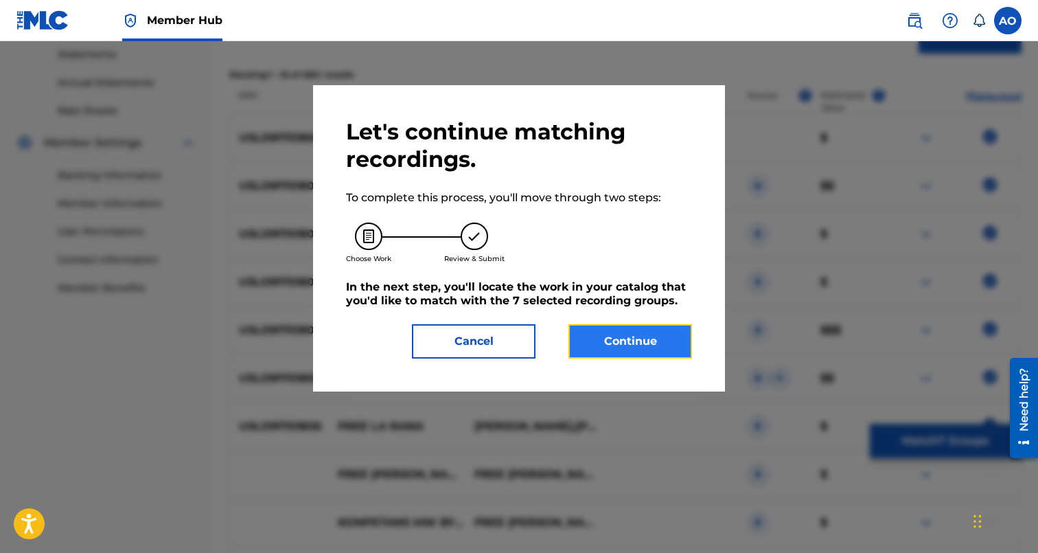
click at [638, 327] on button "Continue" at bounding box center [630, 341] width 124 height 34
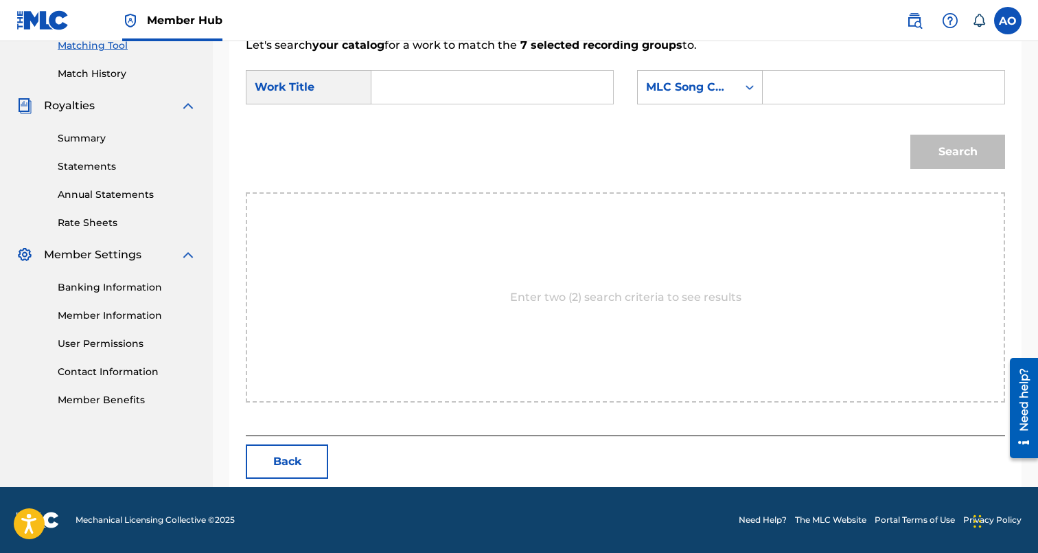
scroll to position [299, 0]
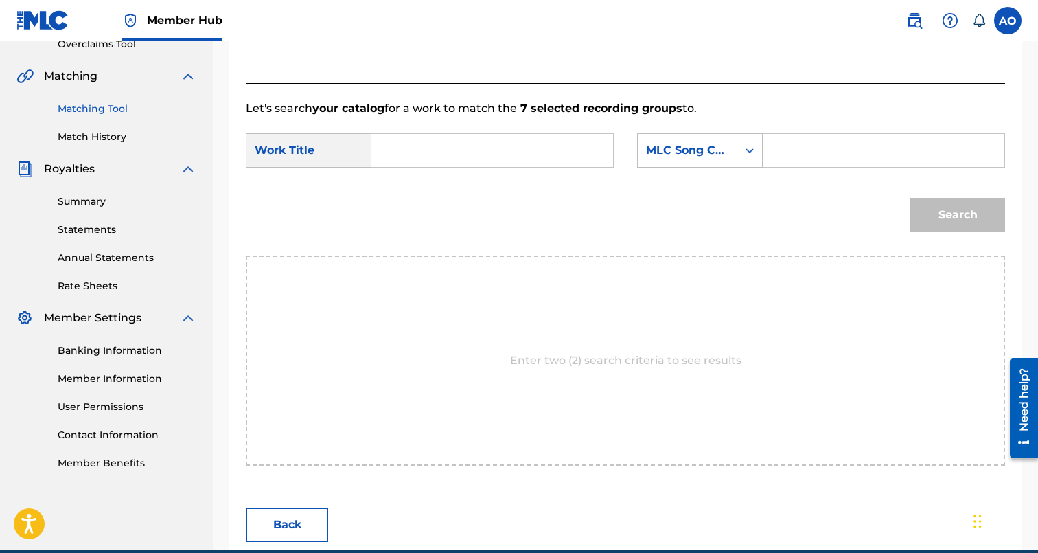
click at [468, 134] on input "Search Form" at bounding box center [492, 150] width 218 height 33
paste input "FREE LA RANA"
type input "FREE LA RANA"
click at [858, 144] on input "Search Form" at bounding box center [883, 150] width 218 height 33
paste input "FC0GOQ"
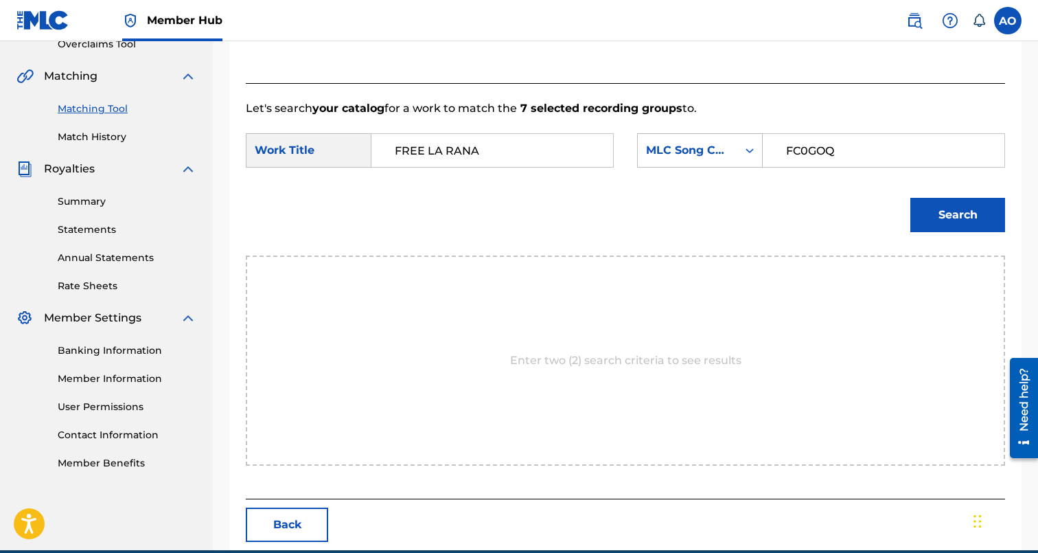
type input "FC0GOQ"
click at [910, 198] on button "Search" at bounding box center [957, 215] width 95 height 34
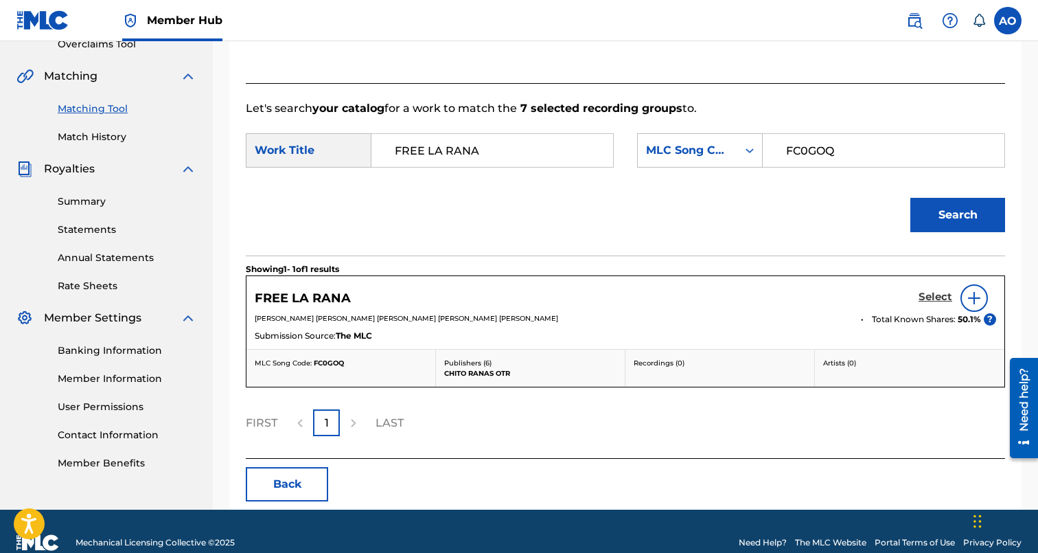
click at [938, 290] on h5 "Select" at bounding box center [936, 296] width 34 height 13
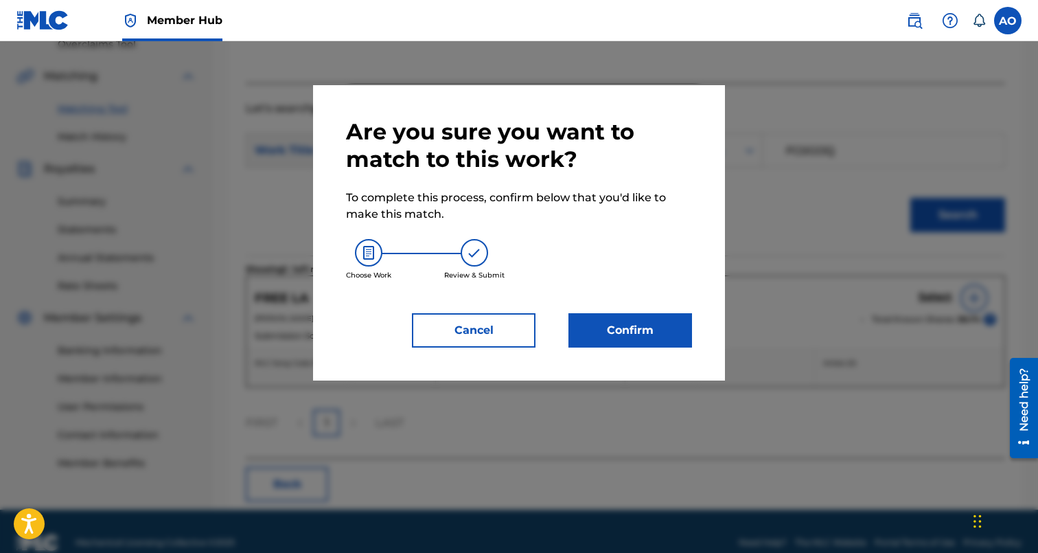
click at [693, 332] on div "Are you sure you want to match to this work? To complete this process, confirm …" at bounding box center [519, 232] width 412 height 295
click at [676, 333] on button "Confirm" at bounding box center [630, 330] width 124 height 34
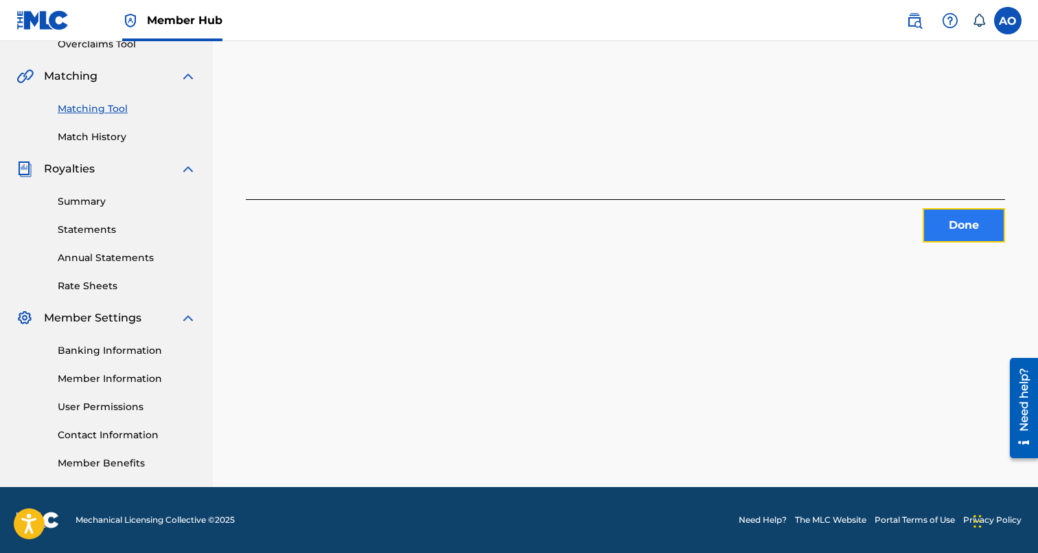
click at [997, 229] on button "Done" at bounding box center [964, 225] width 82 height 34
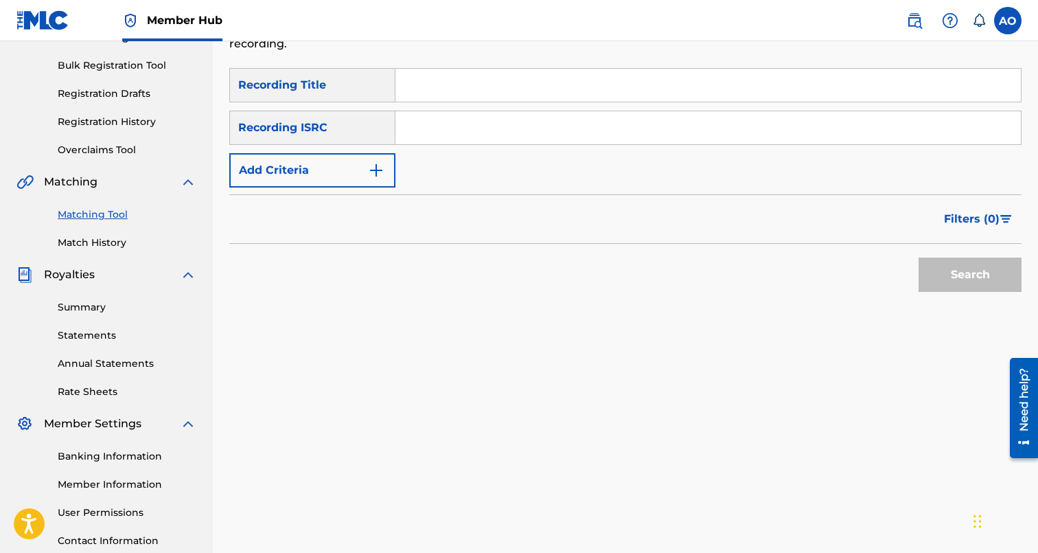
scroll to position [163, 0]
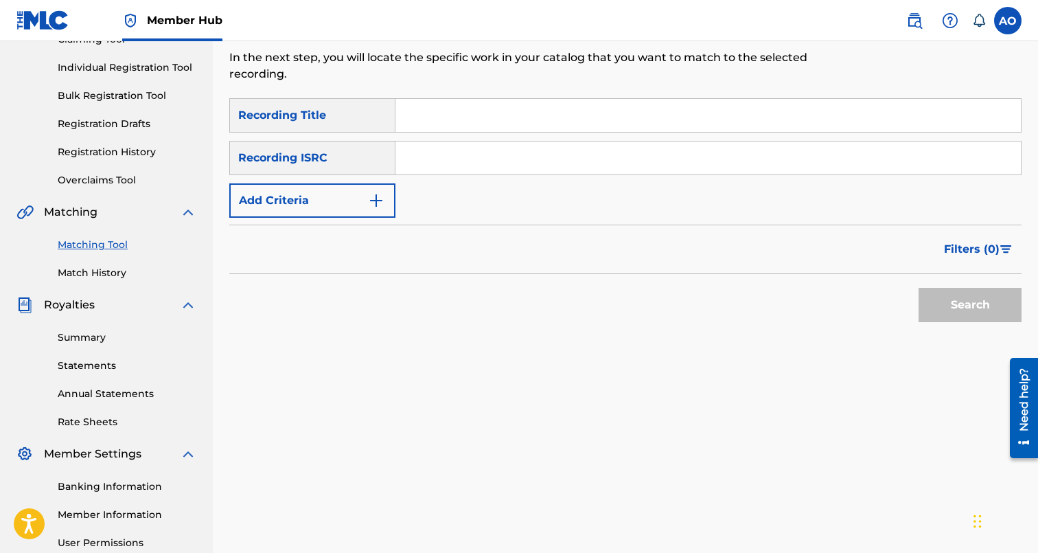
click at [450, 131] on div "Search Form" at bounding box center [708, 115] width 626 height 34
click at [442, 123] on input "Search Form" at bounding box center [707, 115] width 625 height 33
paste input "JUST ANOTHER DAY"
type input "JUST ANOTHER DAY"
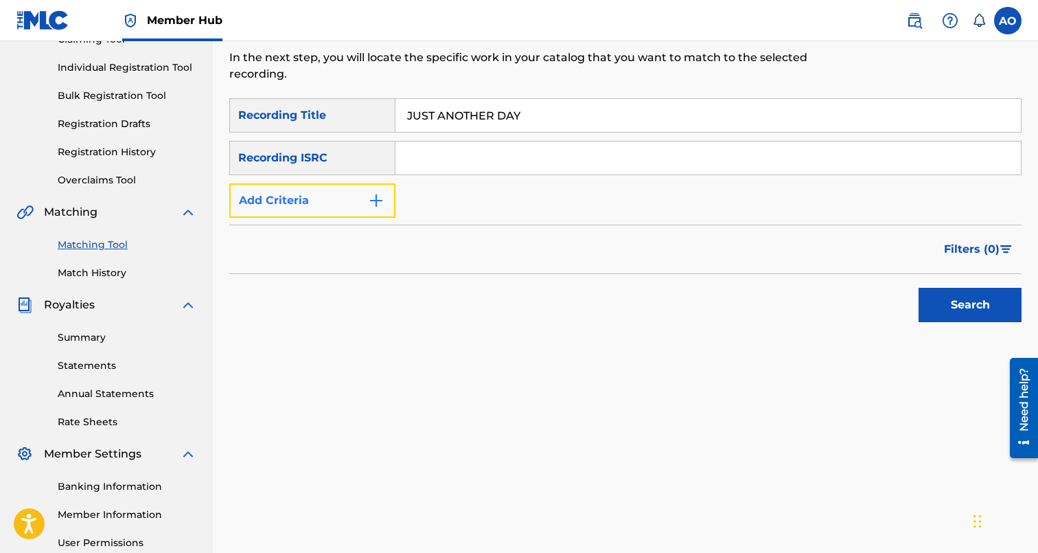
click at [321, 212] on button "Add Criteria" at bounding box center [312, 200] width 166 height 34
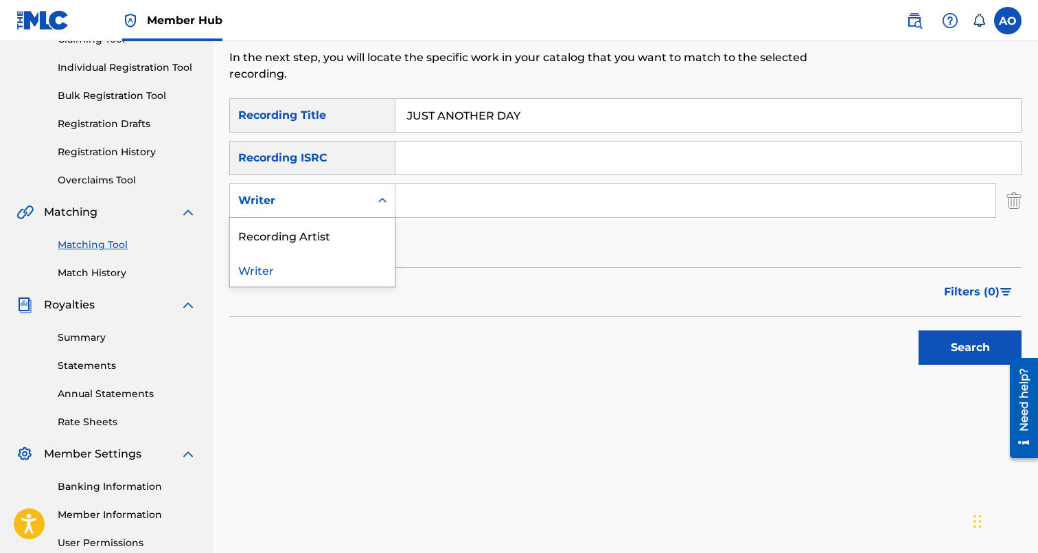
click at [329, 197] on div "Writer" at bounding box center [300, 200] width 124 height 16
click at [331, 223] on div "Recording Artist" at bounding box center [312, 235] width 165 height 34
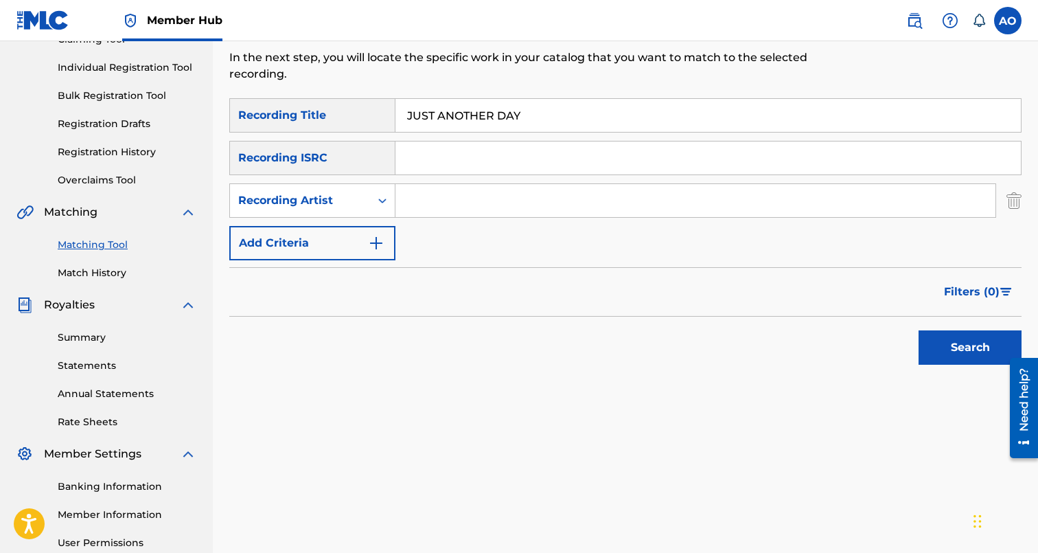
click at [407, 210] on input "Search Form" at bounding box center [695, 200] width 600 height 33
type input "[PERSON_NAME]"
click at [919, 330] on button "Search" at bounding box center [970, 347] width 103 height 34
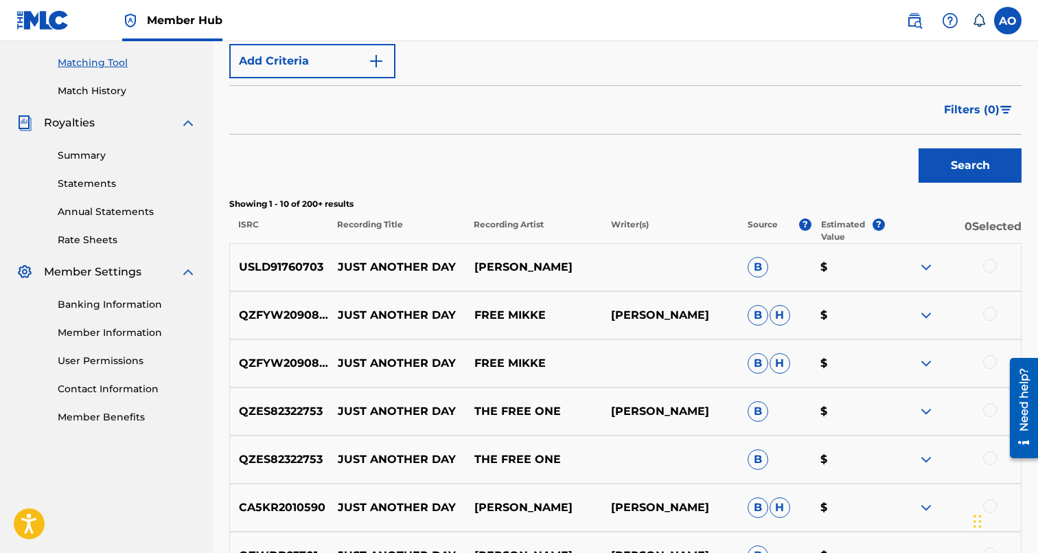
scroll to position [363, 0]
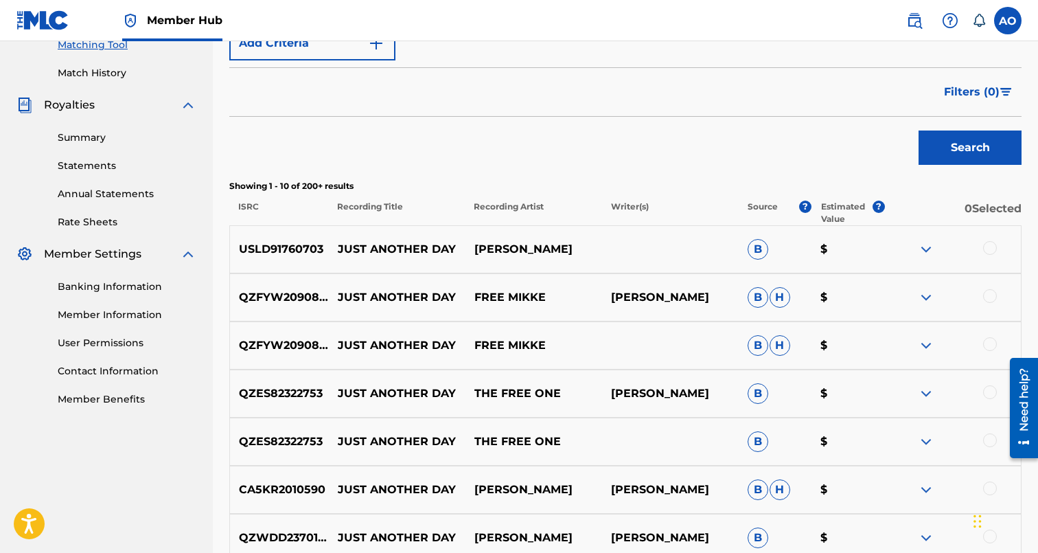
click at [994, 247] on div at bounding box center [990, 248] width 14 height 14
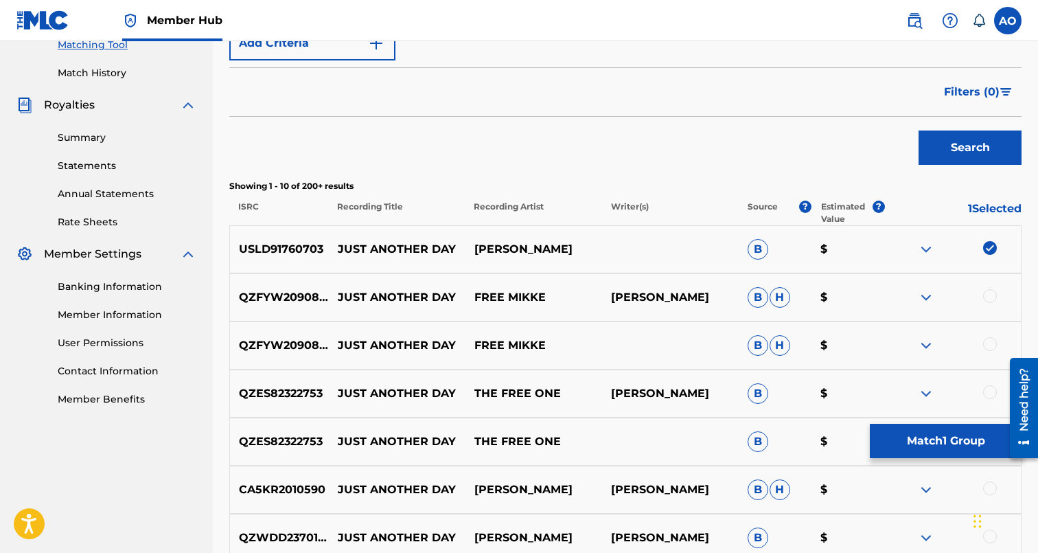
click at [943, 459] on div "QZES82322753 JUST ANOTHER DAY THE FREE ONE B $" at bounding box center [625, 441] width 792 height 48
click at [943, 455] on button "Match 1 Group" at bounding box center [946, 441] width 152 height 34
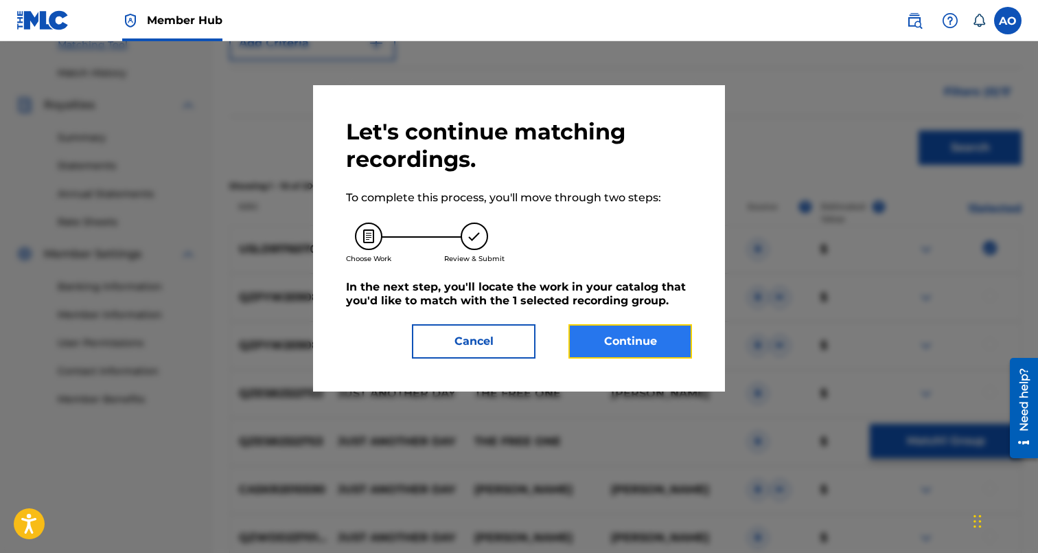
click at [662, 343] on button "Continue" at bounding box center [630, 341] width 124 height 34
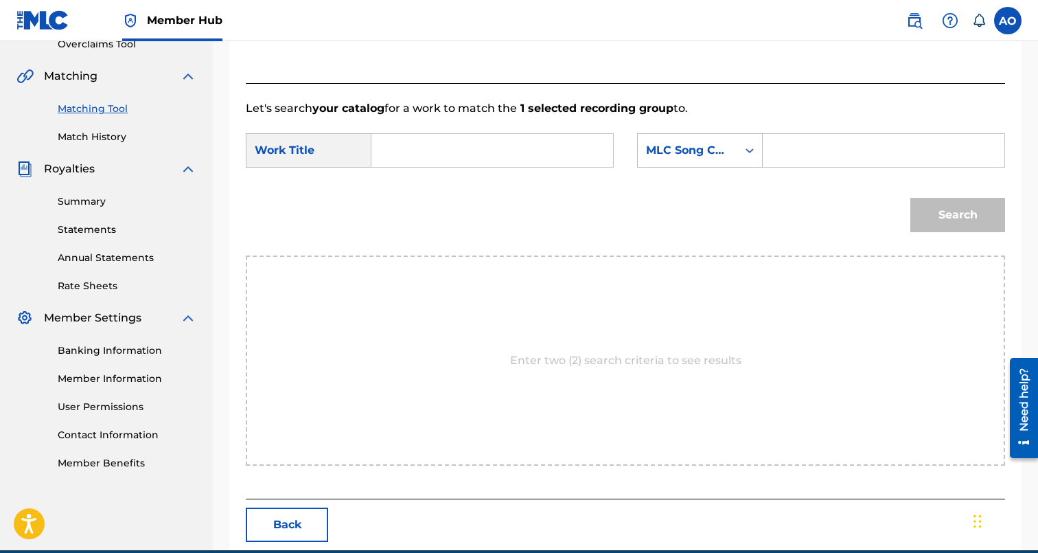
click at [502, 141] on input "Search Form" at bounding box center [492, 150] width 218 height 33
paste input "JUST ANOTHER DAY"
type input "JUST ANOTHER DAY"
click at [818, 153] on input "Search Form" at bounding box center [883, 150] width 218 height 33
paste input "J513V1"
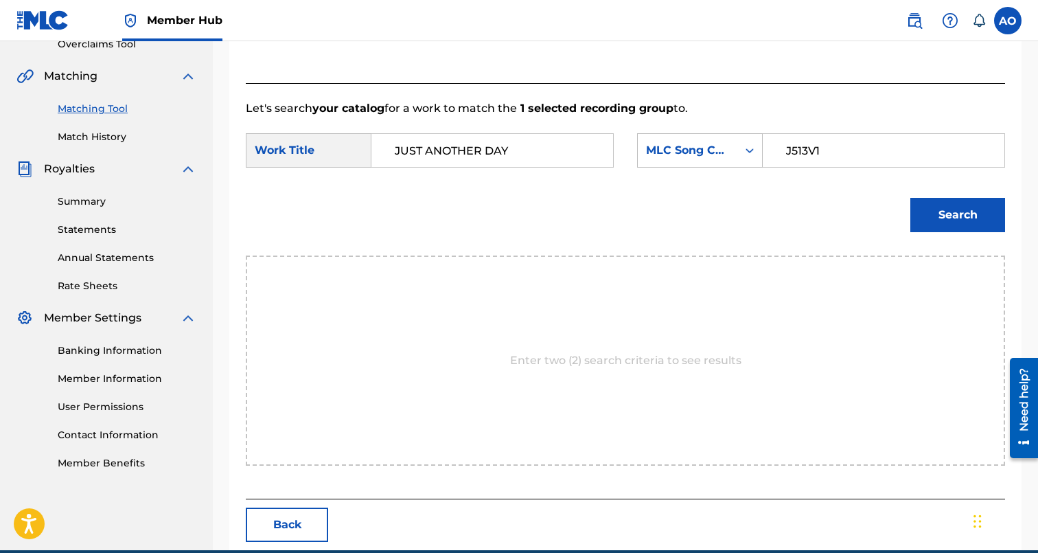
type input "J513V1"
click at [910, 198] on button "Search" at bounding box center [957, 215] width 95 height 34
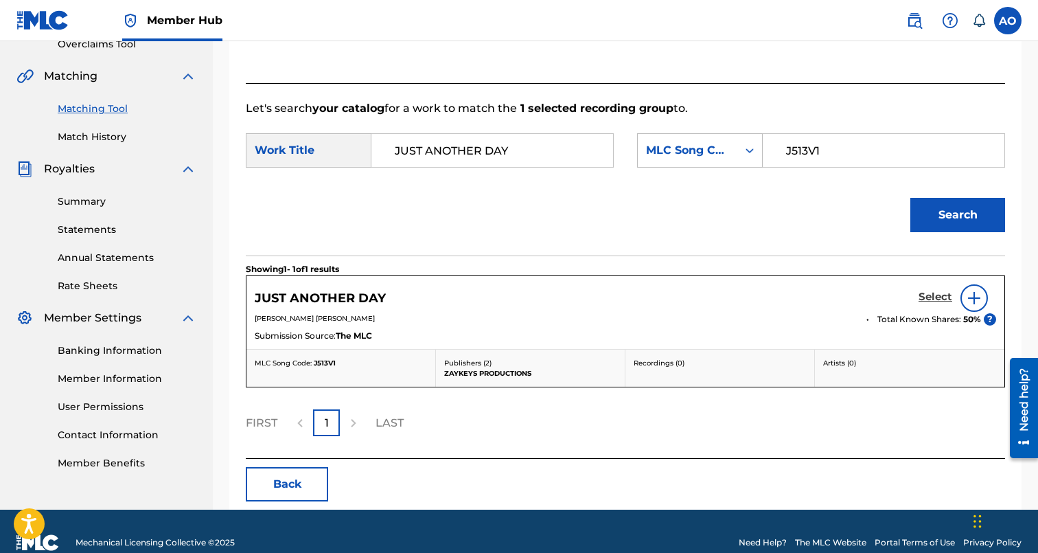
click at [941, 299] on h5 "Select" at bounding box center [936, 296] width 34 height 13
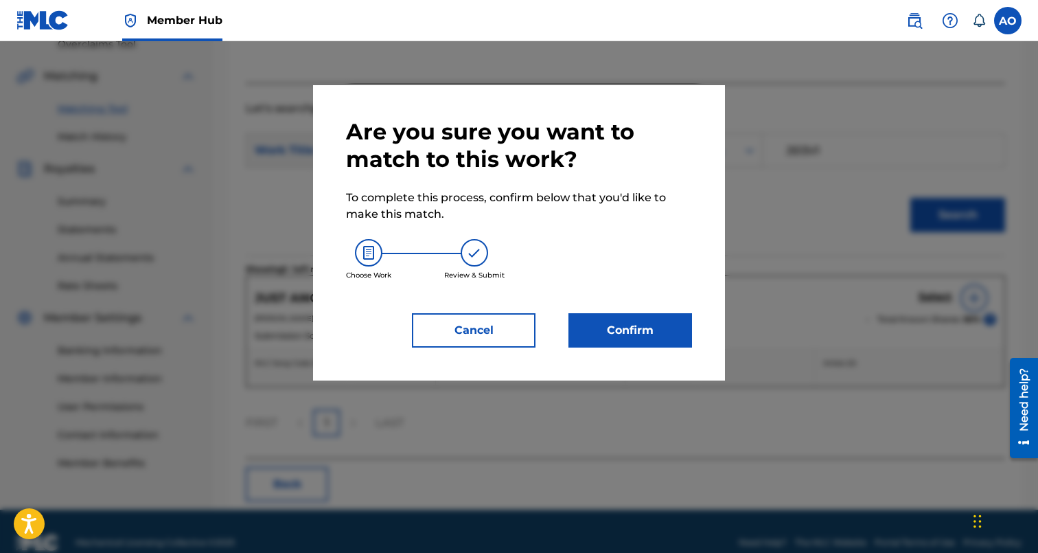
click at [632, 298] on div "Are you sure you want to match to this work? To complete this process, confirm …" at bounding box center [519, 232] width 346 height 229
click at [630, 324] on button "Confirm" at bounding box center [630, 330] width 124 height 34
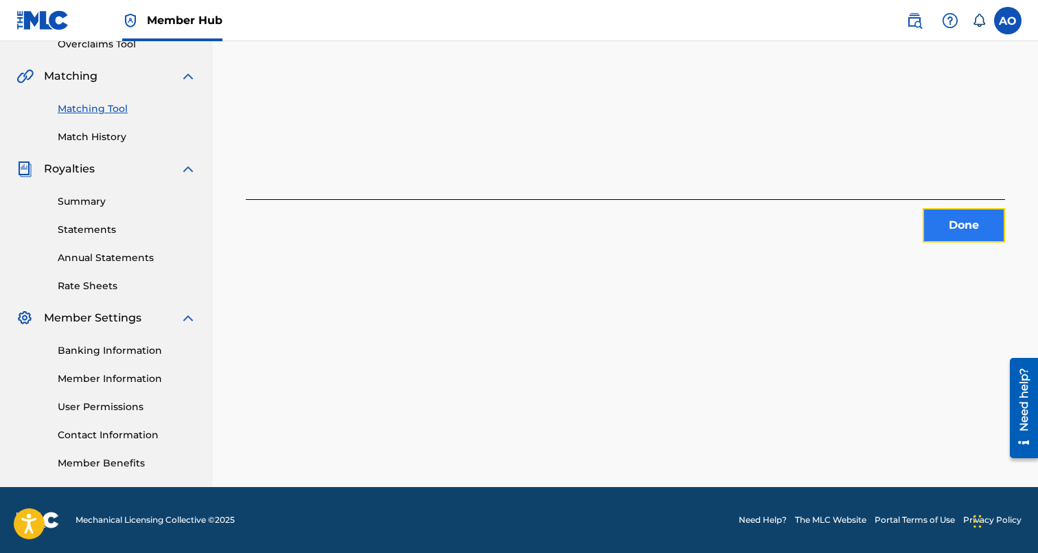
click at [950, 235] on button "Done" at bounding box center [964, 225] width 82 height 34
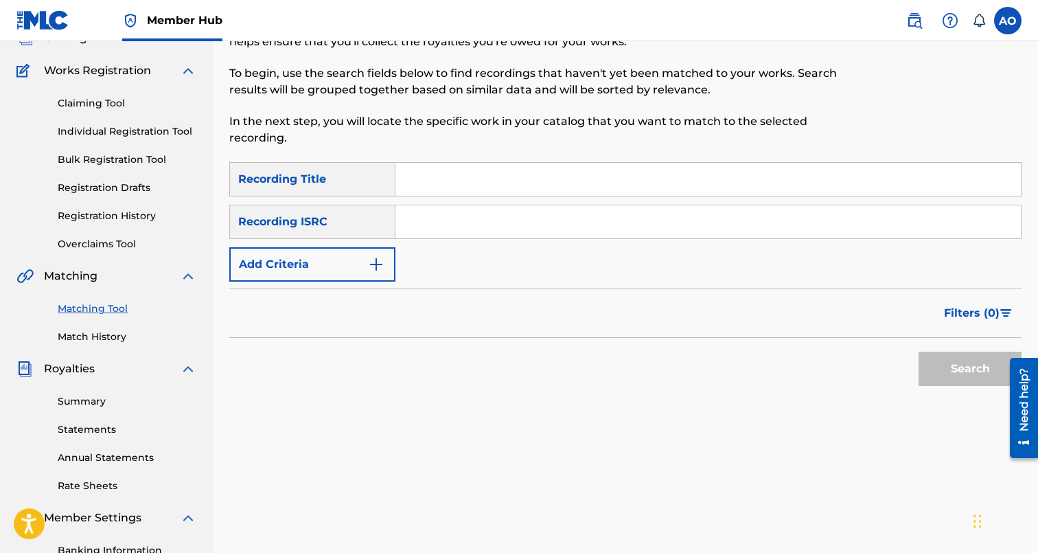
scroll to position [98, 0]
click at [575, 183] on input "Search Form" at bounding box center [707, 179] width 625 height 33
paste input "INTERLUDE"
type input "INTERLUDE"
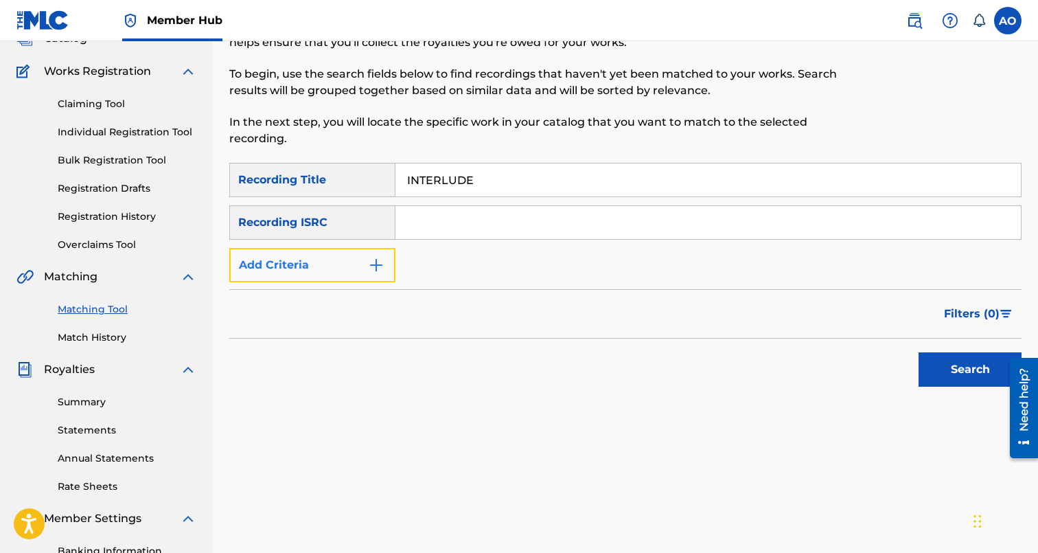
click at [332, 263] on button "Add Criteria" at bounding box center [312, 265] width 166 height 34
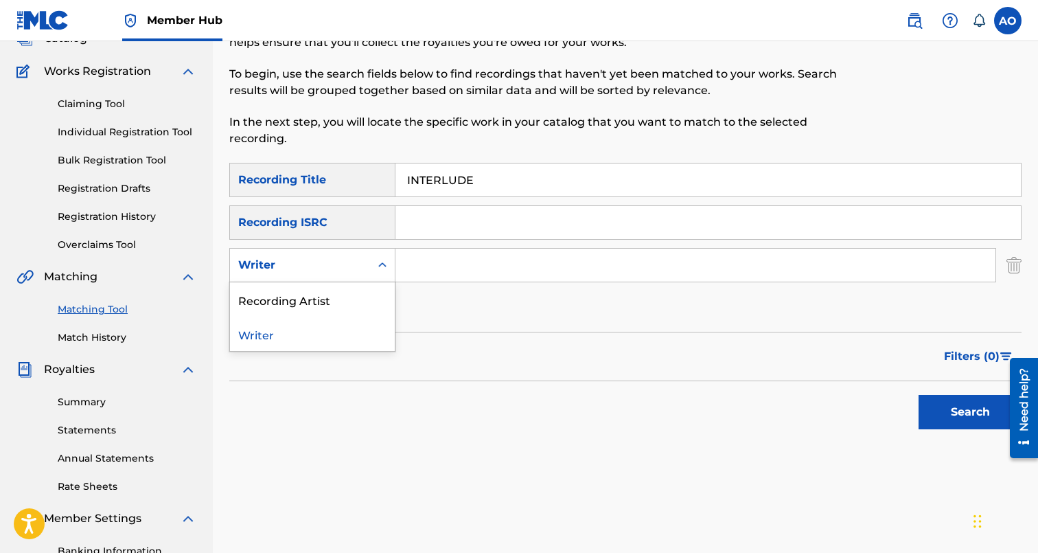
click at [341, 270] on div "Writer" at bounding box center [300, 265] width 124 height 16
click at [343, 292] on div "Recording Artist" at bounding box center [312, 299] width 165 height 34
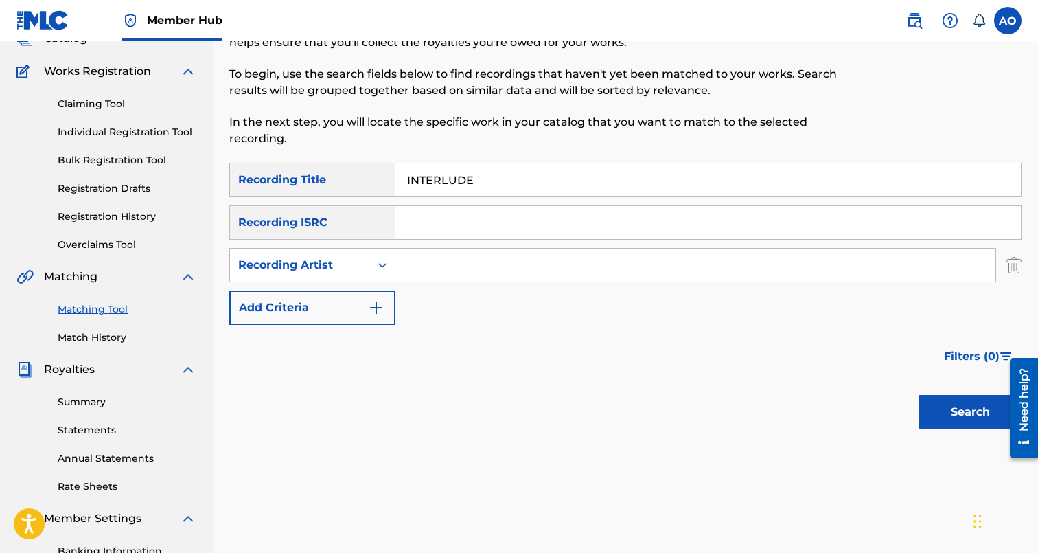
click at [417, 278] on input "Search Form" at bounding box center [695, 265] width 600 height 33
type input "SNEAKK"
click at [919, 395] on button "Search" at bounding box center [970, 412] width 103 height 34
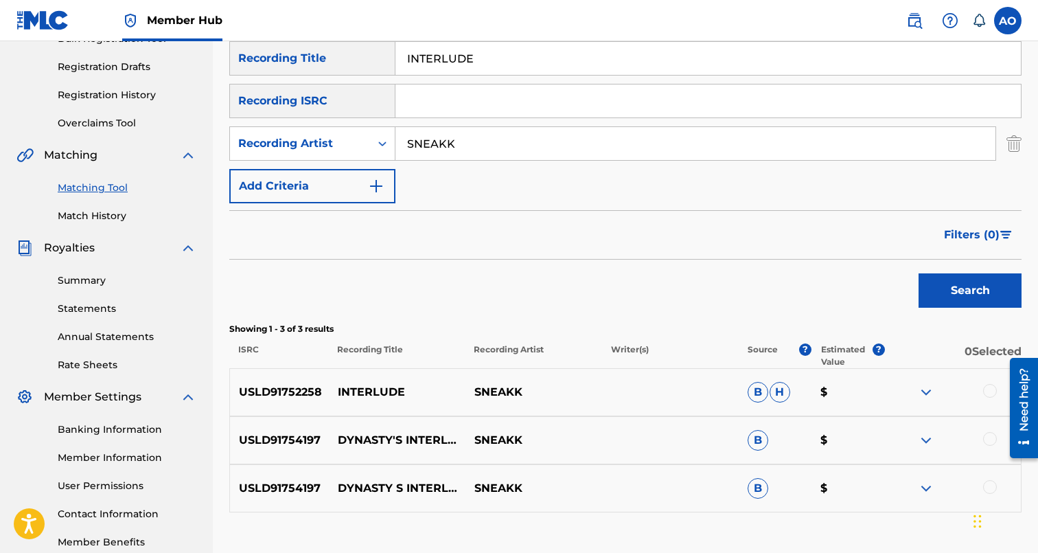
scroll to position [314, 0]
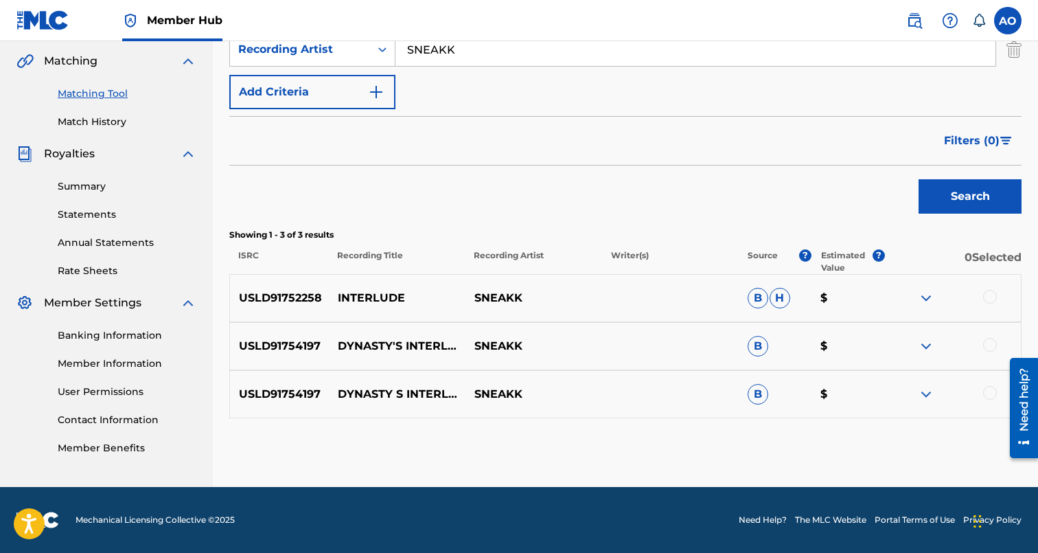
click at [988, 293] on div at bounding box center [990, 297] width 14 height 14
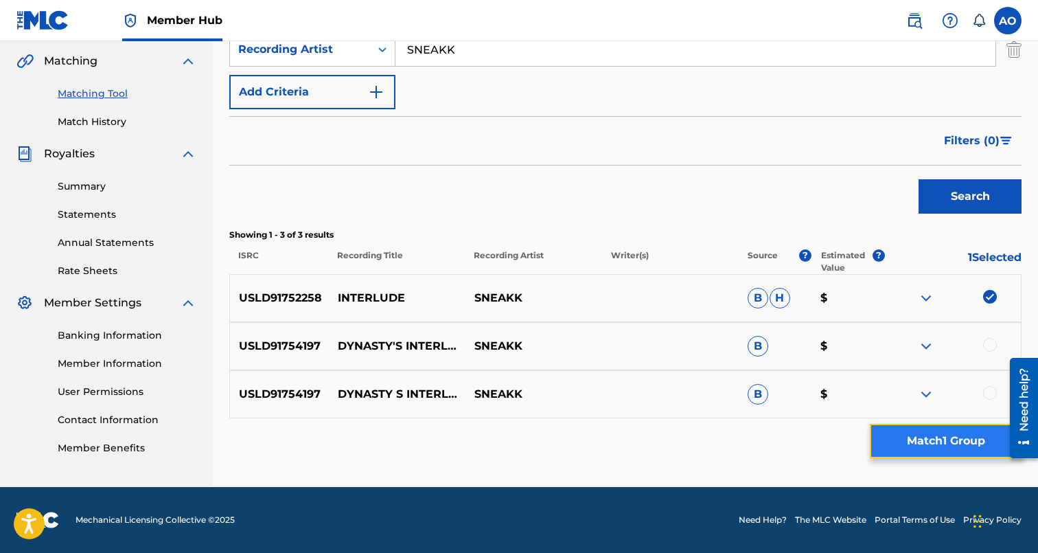
click at [953, 454] on button "Match 1 Group" at bounding box center [946, 441] width 152 height 34
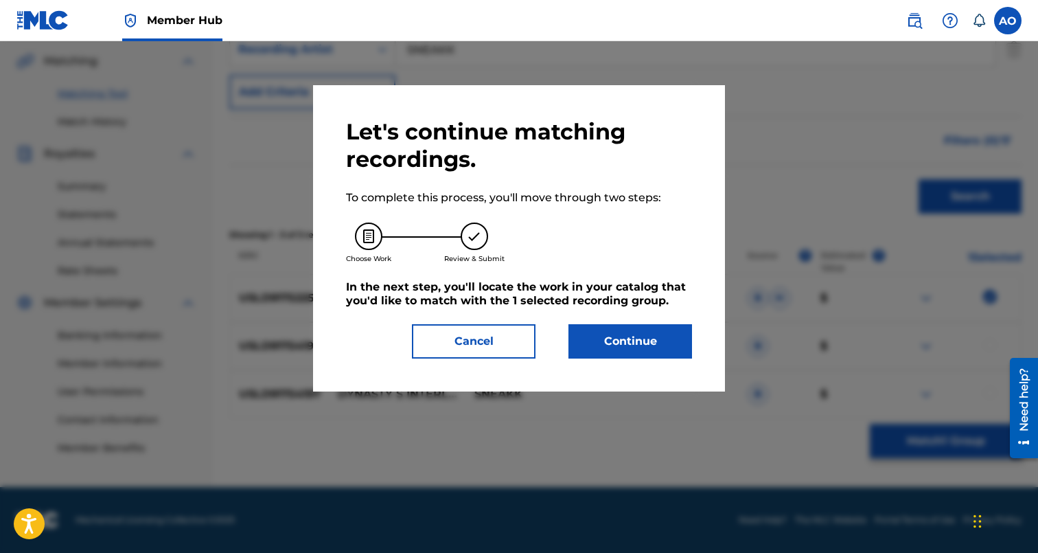
click at [710, 343] on div "Let's continue matching recordings. To complete this process, you'll move throu…" at bounding box center [519, 238] width 412 height 306
click at [665, 343] on button "Continue" at bounding box center [630, 341] width 124 height 34
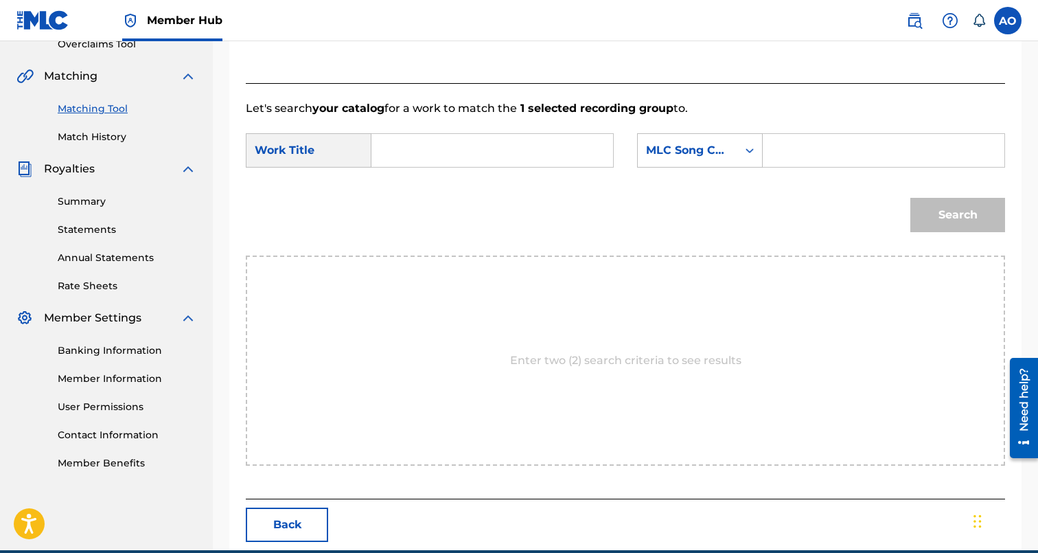
click at [546, 131] on form "SearchWithCriteria7282e1a1-208f-423b-b1db-c3d959bb7b24 Work Title SearchWithCri…" at bounding box center [625, 186] width 759 height 139
click at [540, 138] on input "Search Form" at bounding box center [492, 150] width 218 height 33
paste input "INTERLUDE"
type input "INTERLUDE"
click at [828, 170] on div "SearchWithCriteria7282e1a1-208f-423b-b1db-c3d959bb7b24 Work Title INTERLUDE dif…" at bounding box center [625, 154] width 759 height 43
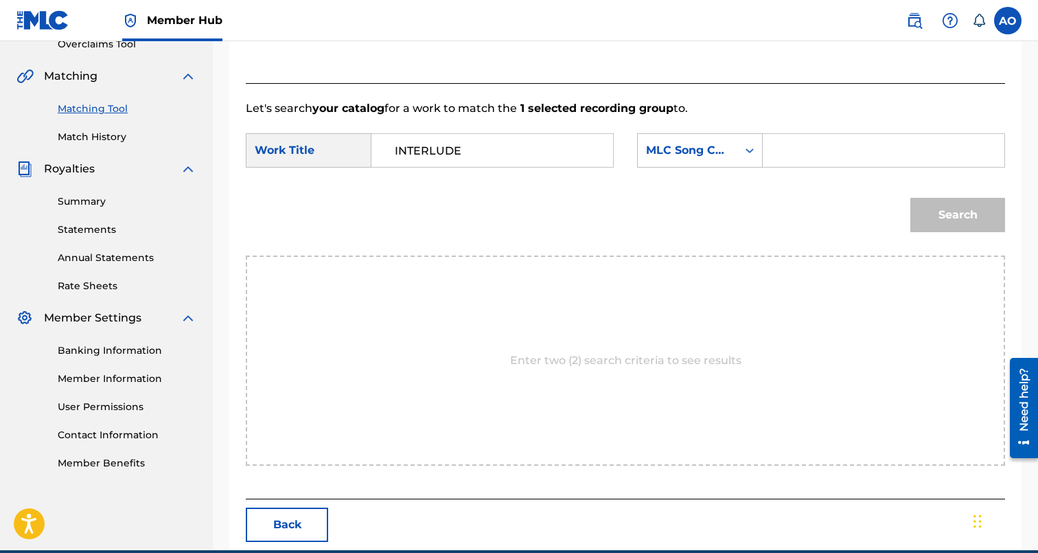
click at [829, 166] on div "Search Form" at bounding box center [884, 150] width 242 height 34
click at [847, 164] on input "Search Form" at bounding box center [883, 150] width 218 height 33
paste input "IZ5EKD"
type input "IZ5EKD"
click at [910, 198] on button "Search" at bounding box center [957, 215] width 95 height 34
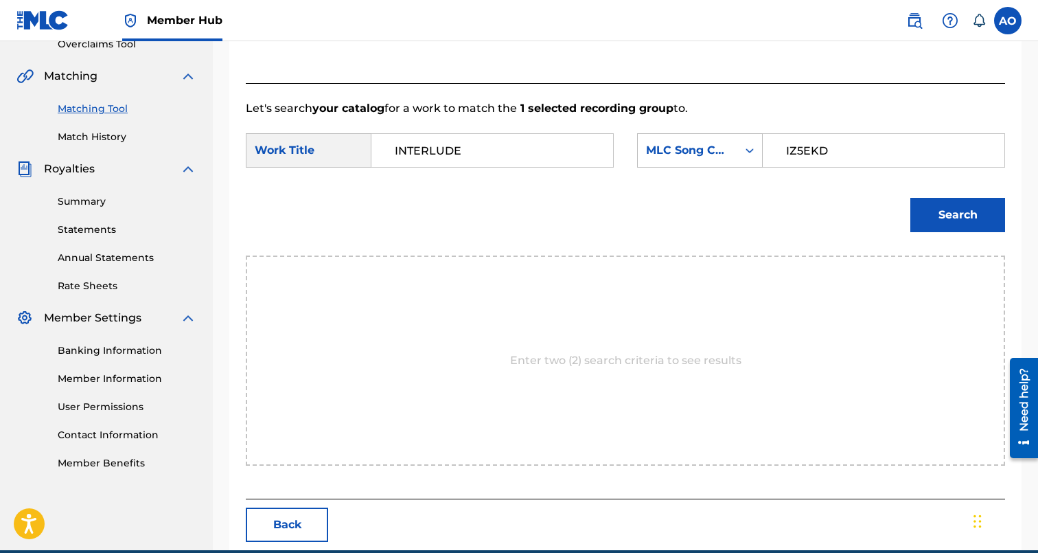
click at [910, 198] on button "Search" at bounding box center [957, 215] width 95 height 34
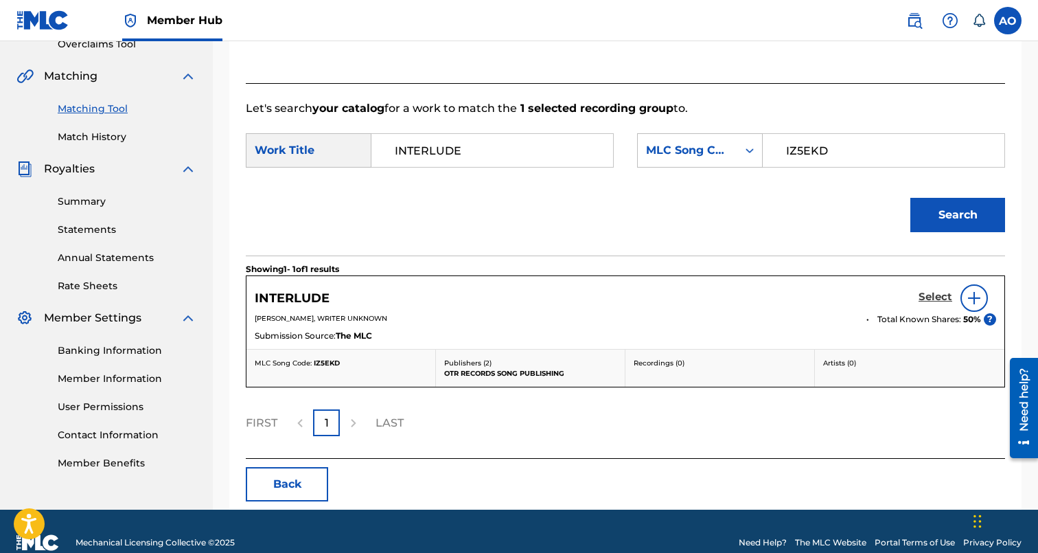
click at [938, 292] on h5 "Select" at bounding box center [936, 296] width 34 height 13
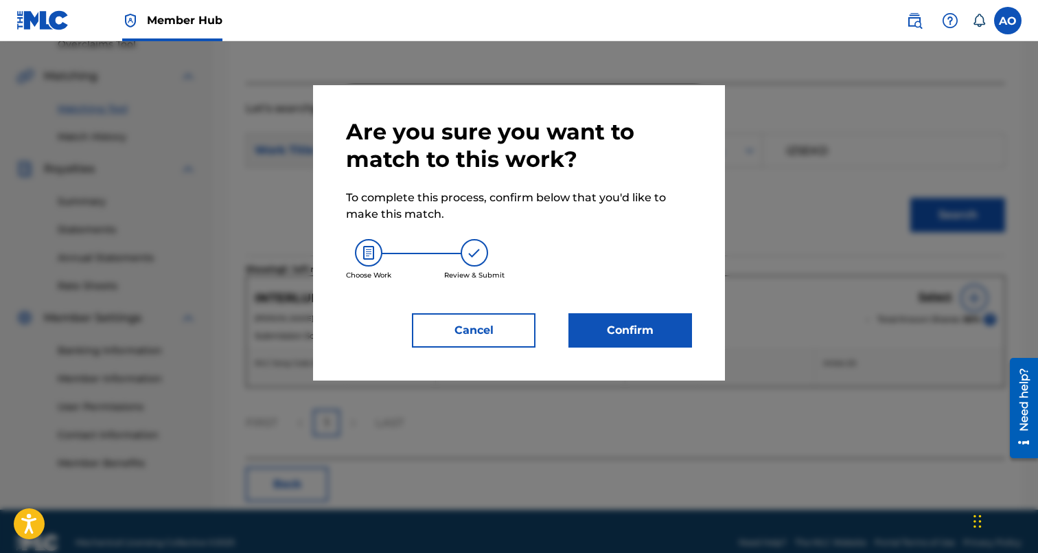
click at [571, 311] on div "Are you sure you want to match to this work? To complete this process, confirm …" at bounding box center [519, 232] width 346 height 229
click at [619, 333] on button "Confirm" at bounding box center [630, 330] width 124 height 34
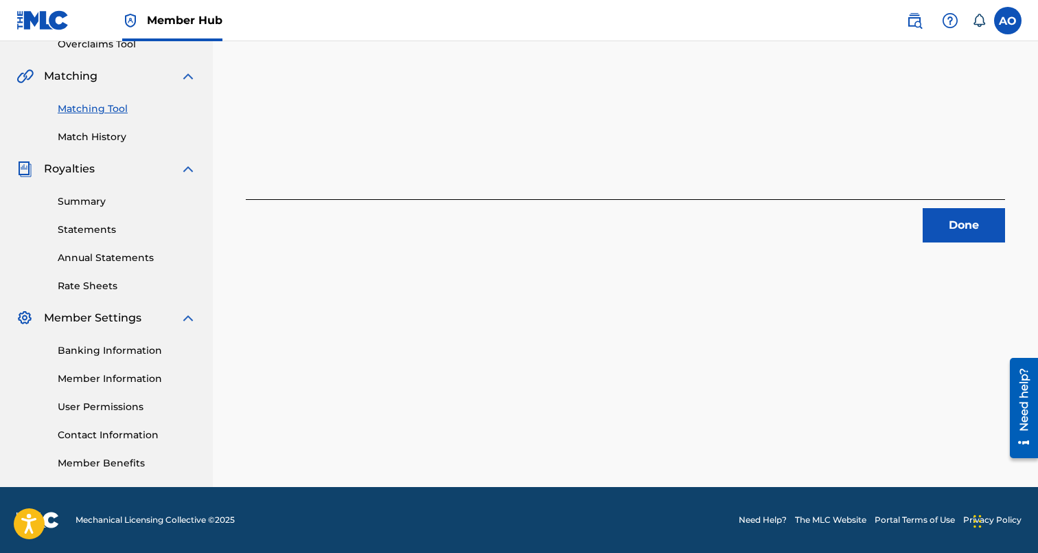
click at [959, 207] on div "Done" at bounding box center [625, 220] width 759 height 43
click at [962, 220] on button "Done" at bounding box center [964, 225] width 82 height 34
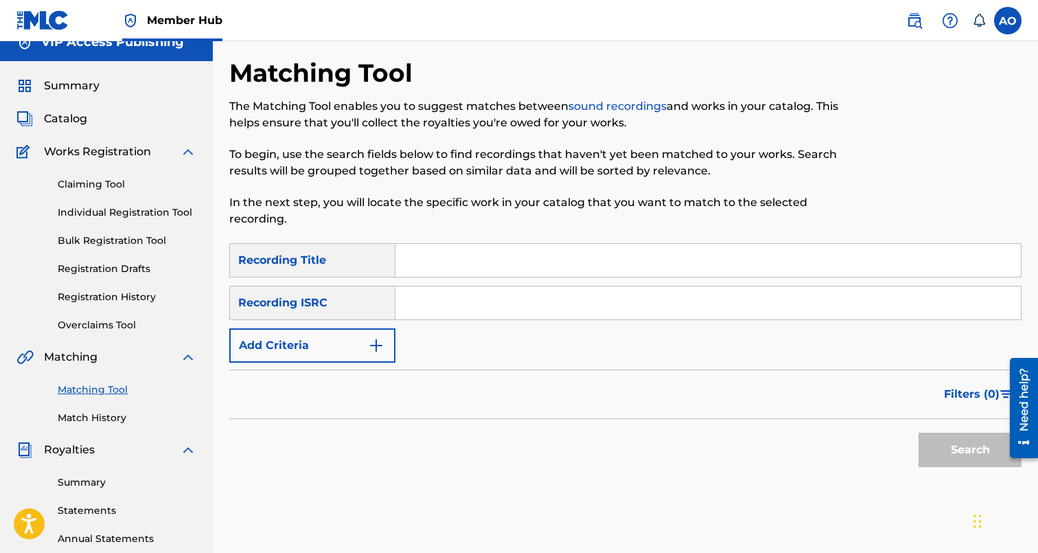
scroll to position [0, 0]
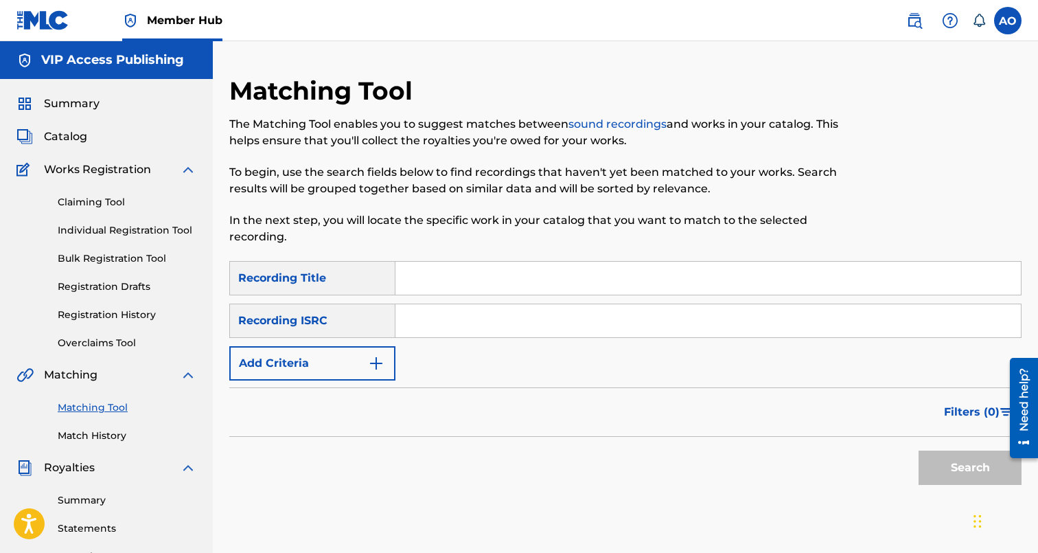
click at [545, 296] on div "SearchWithCriteria6baf87fb-e984-4033-aa16-72c7748ebd7b Recording Title SearchWi…" at bounding box center [625, 320] width 792 height 119
click at [549, 286] on input "Search Form" at bounding box center [707, 278] width 625 height 33
paste input "Registration History Registration History is a record of new work submissions o…"
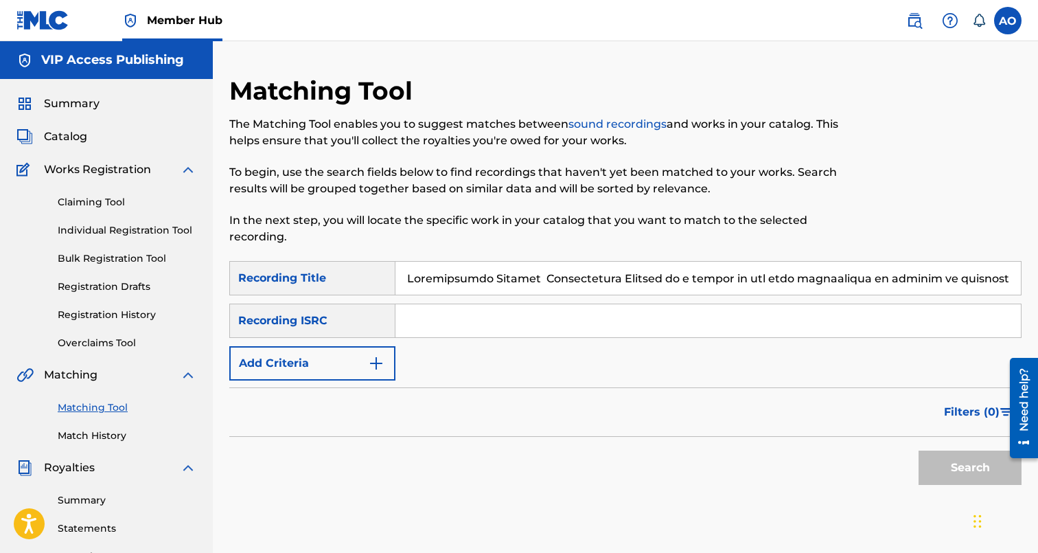
scroll to position [0, 80957]
type input "Registration History Registration History is a record of new work submissions o…"
click at [294, 391] on div "Filters ( 0 )" at bounding box center [625, 411] width 792 height 49
click at [503, 273] on input "Search Form" at bounding box center [707, 278] width 625 height 33
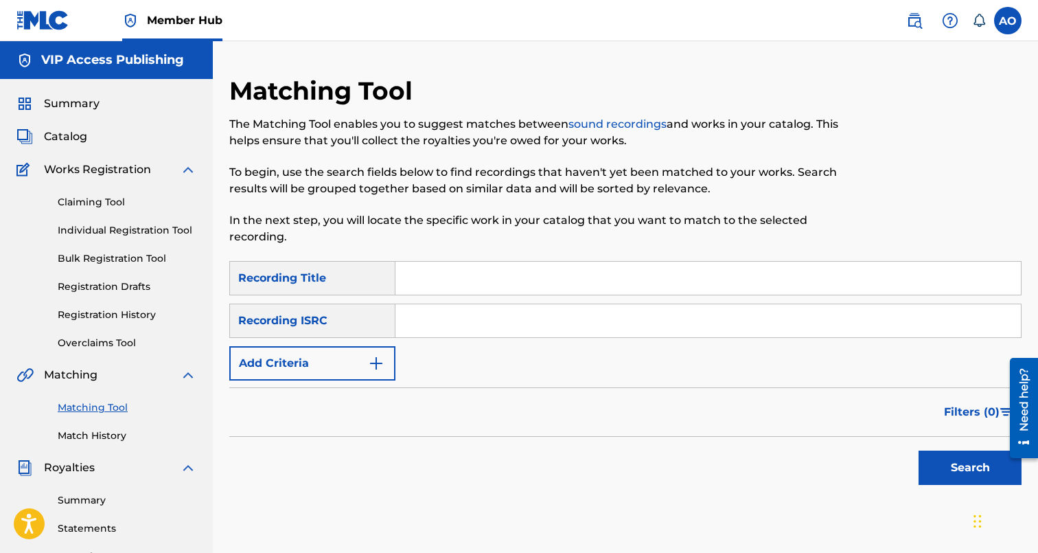
scroll to position [0, 0]
click at [736, 262] on input "Search Form" at bounding box center [707, 278] width 625 height 33
paste input "WANT ME DEAD"
type input "WANT ME DEAD"
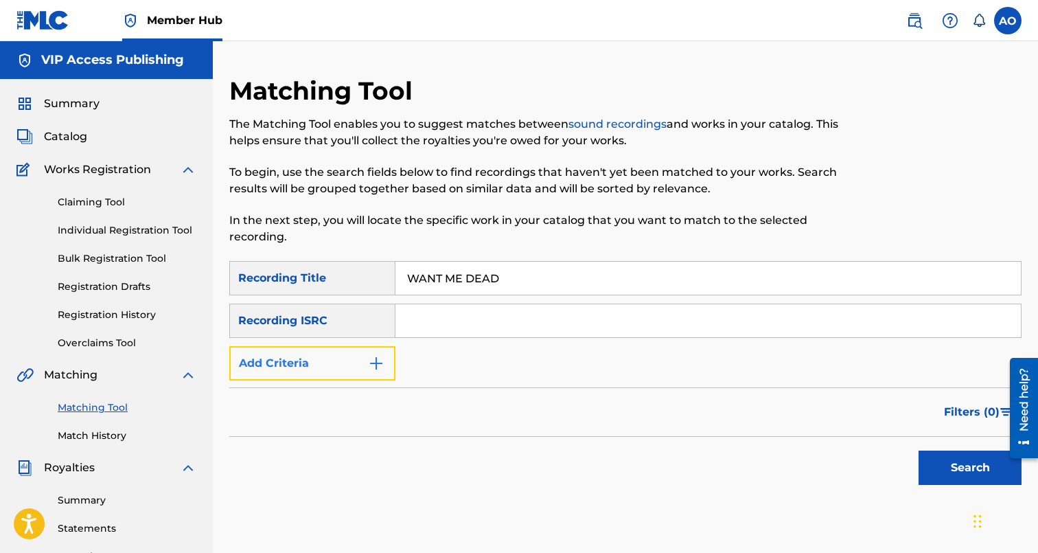
click at [313, 365] on button "Add Criteria" at bounding box center [312, 363] width 166 height 34
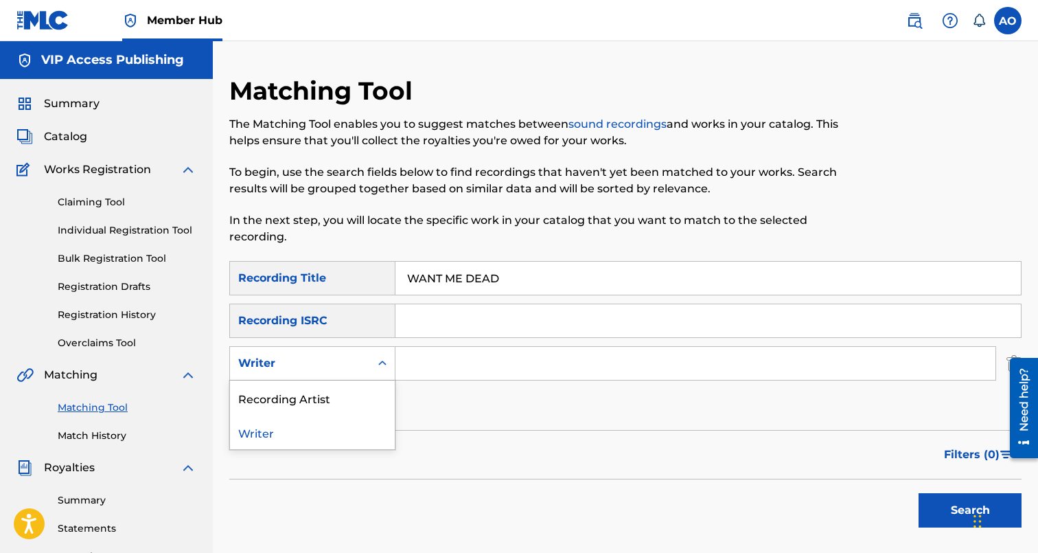
click at [326, 369] on div "Writer" at bounding box center [300, 363] width 124 height 16
click at [327, 398] on div "Recording Artist" at bounding box center [312, 397] width 165 height 34
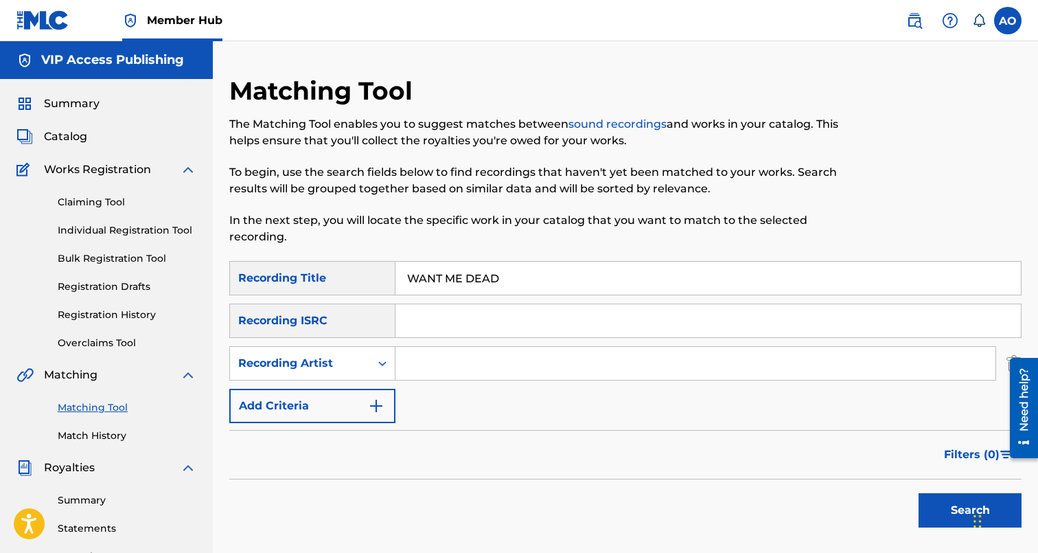
click at [455, 357] on input "Search Form" at bounding box center [695, 363] width 600 height 33
type input "blanco15"
click at [919, 493] on button "Search" at bounding box center [970, 510] width 103 height 34
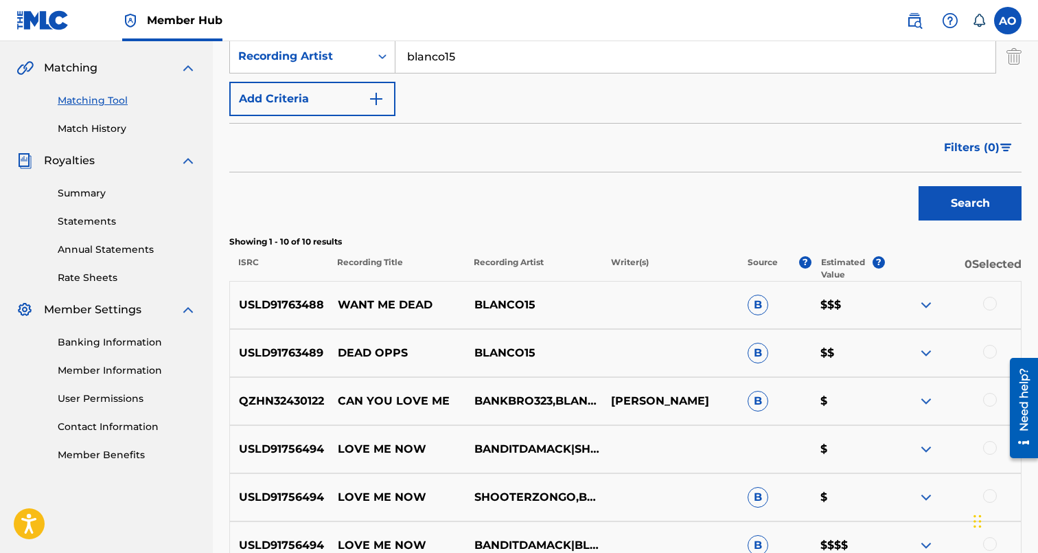
scroll to position [312, 0]
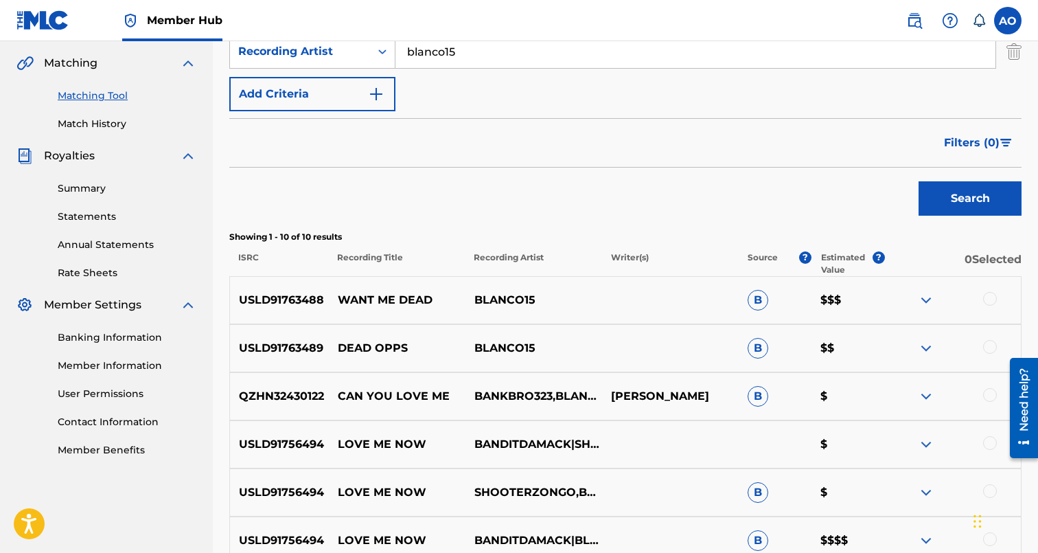
click at [994, 303] on div at bounding box center [990, 299] width 14 height 14
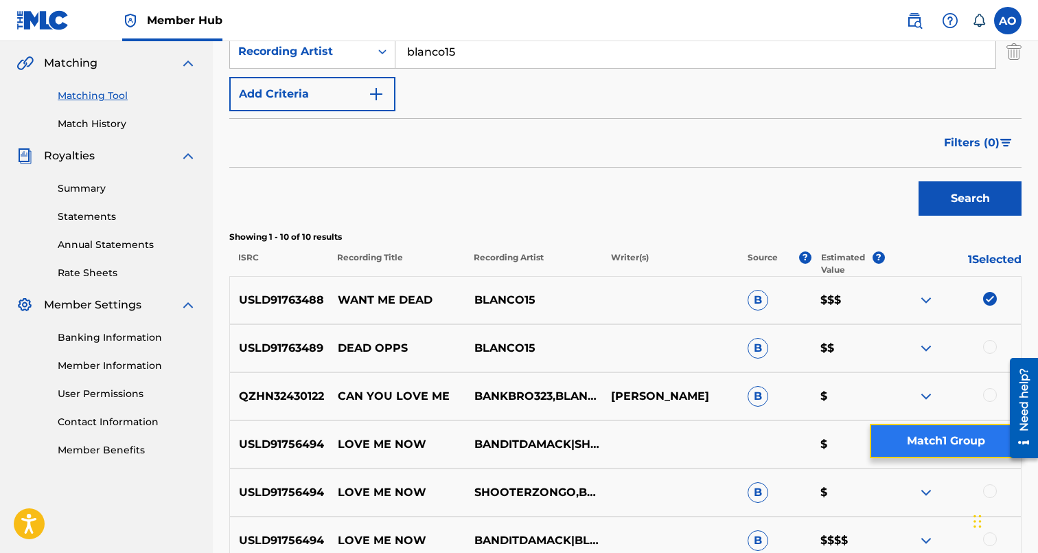
click at [934, 425] on button "Match 1 Group" at bounding box center [946, 441] width 152 height 34
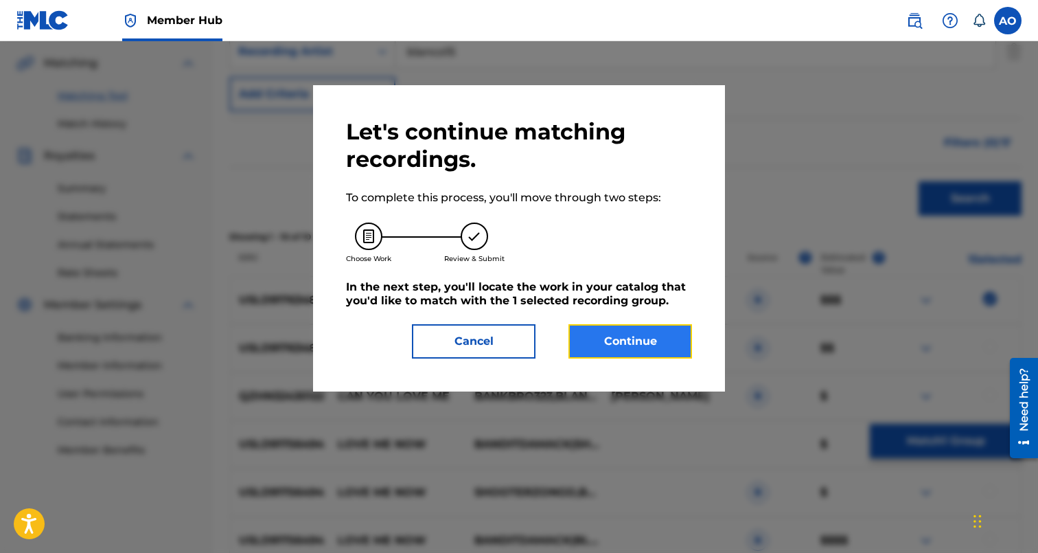
click at [612, 327] on button "Continue" at bounding box center [630, 341] width 124 height 34
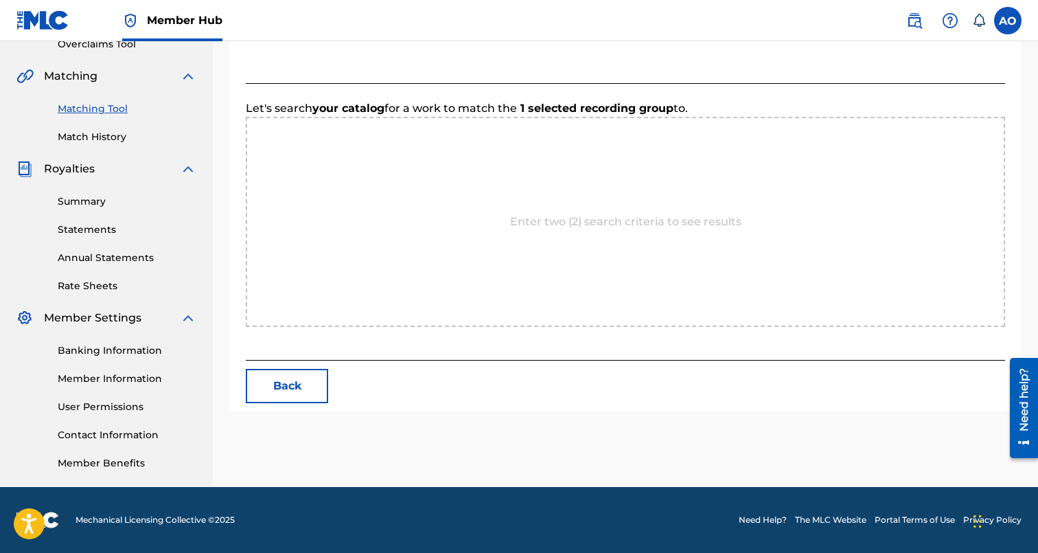
scroll to position [299, 0]
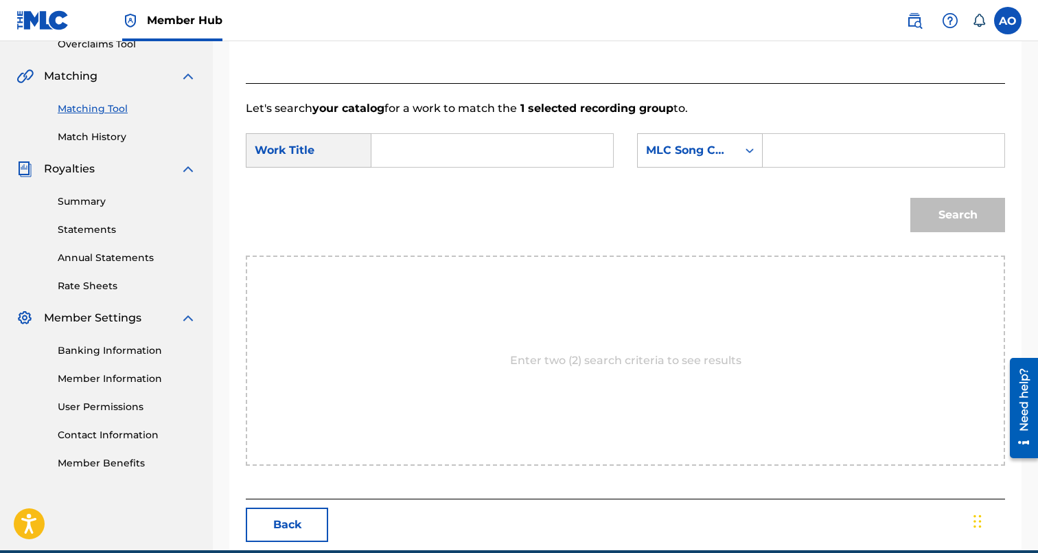
click at [524, 143] on input "Search Form" at bounding box center [492, 150] width 218 height 33
paste input "WANT ME DEAD"
type input "WANT ME DEAD"
click at [838, 150] on input "Search Form" at bounding box center [883, 150] width 218 height 33
paste input "W524F2"
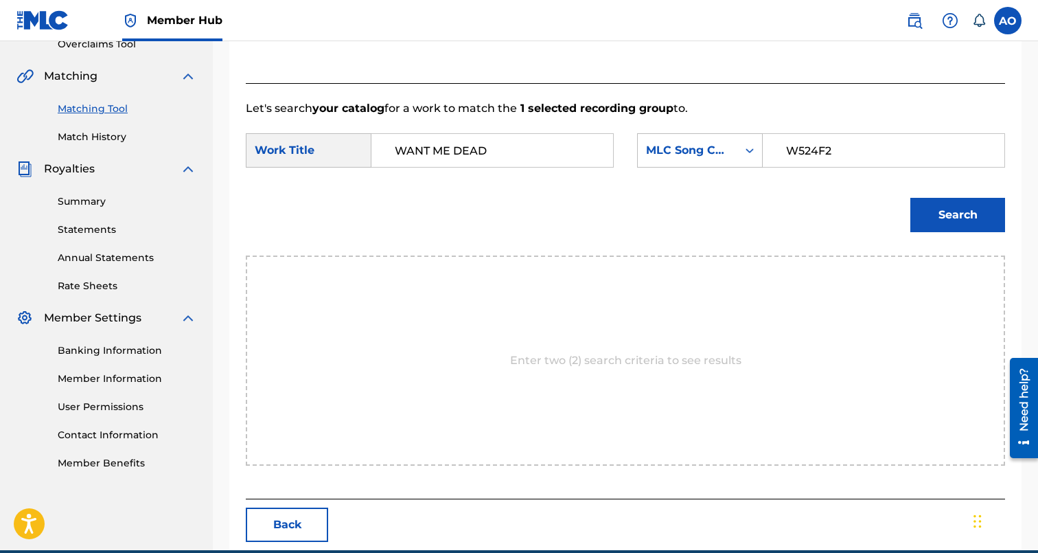
type input "W524F2"
click at [910, 198] on button "Search" at bounding box center [957, 215] width 95 height 34
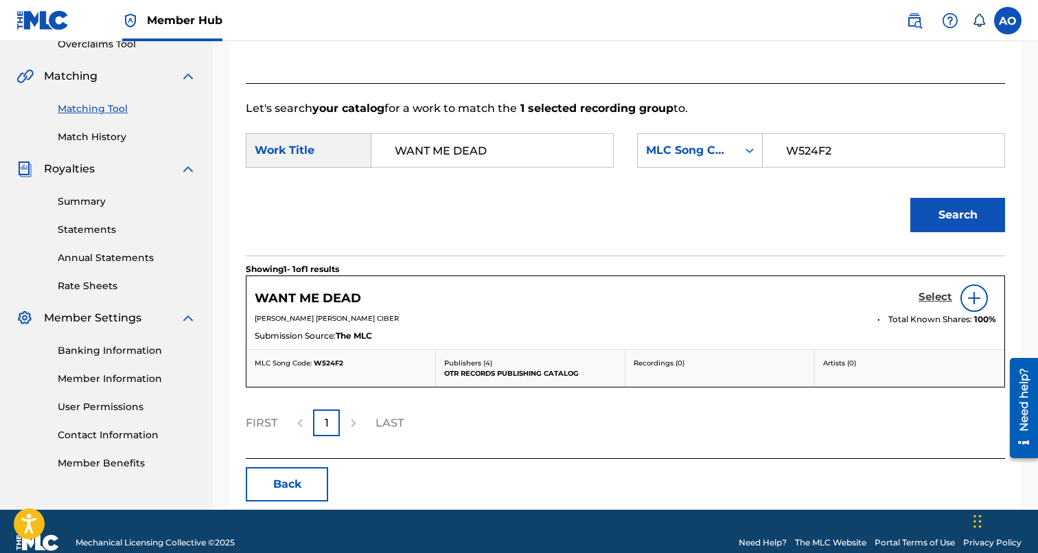
click at [934, 292] on h5 "Select" at bounding box center [936, 296] width 34 height 13
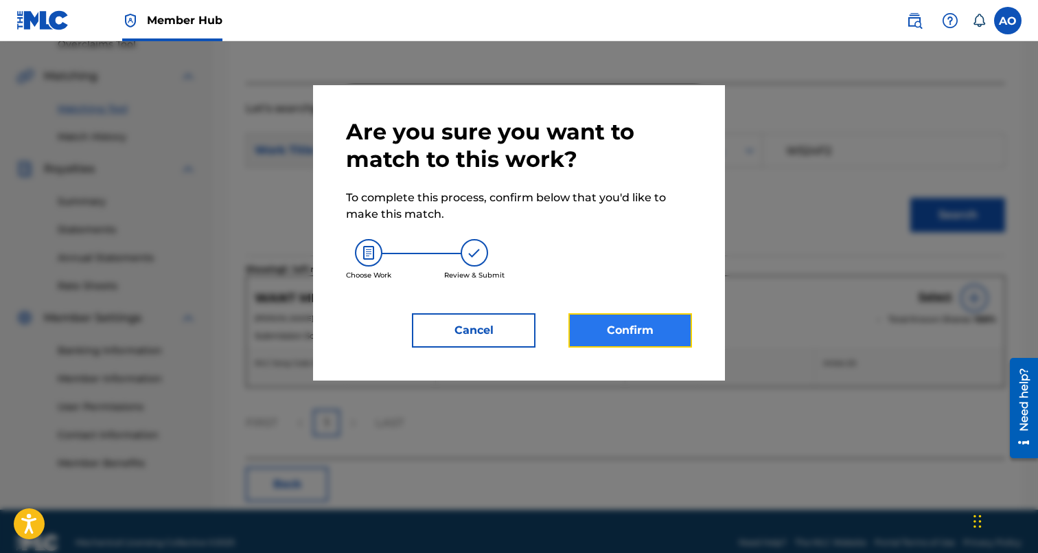
click at [656, 333] on button "Confirm" at bounding box center [630, 330] width 124 height 34
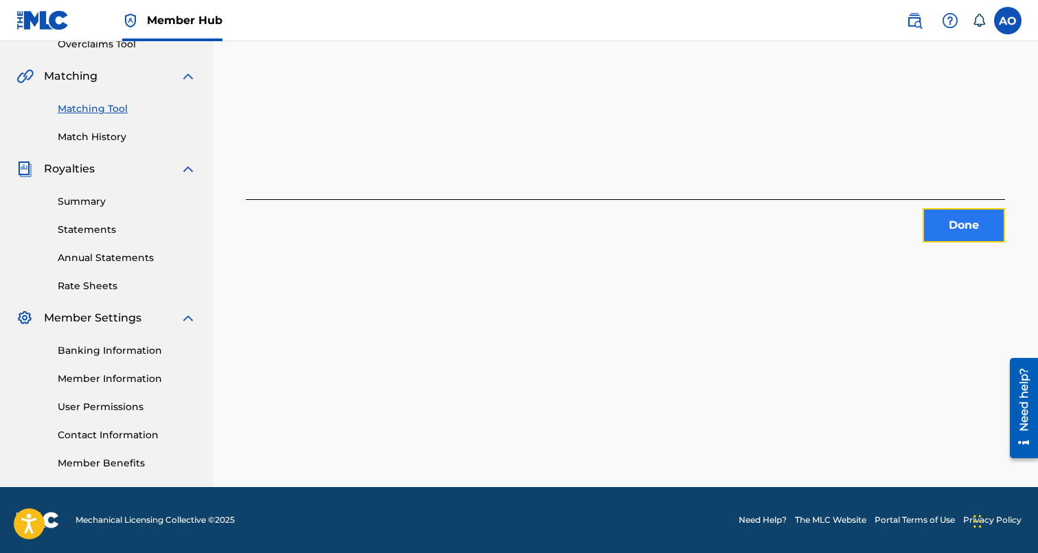
click at [963, 227] on button "Done" at bounding box center [964, 225] width 82 height 34
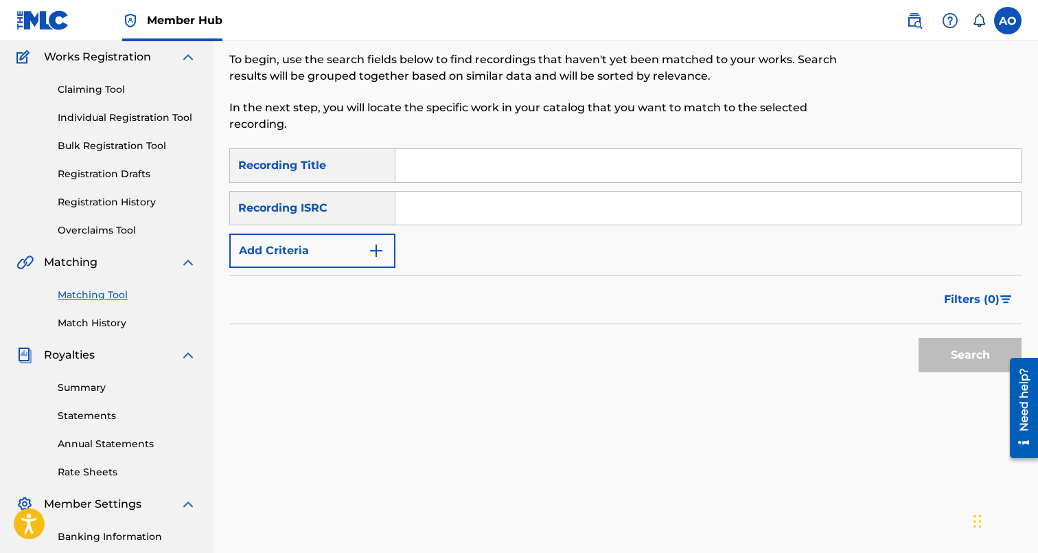
scroll to position [110, 0]
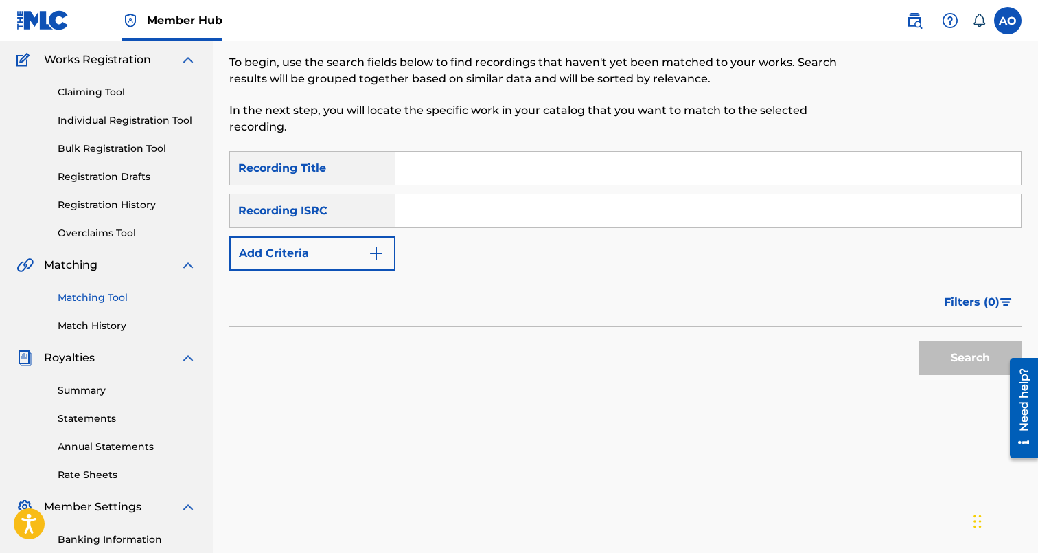
click at [505, 182] on input "Search Form" at bounding box center [707, 168] width 625 height 33
paste input "UBER"
type input "UBER"
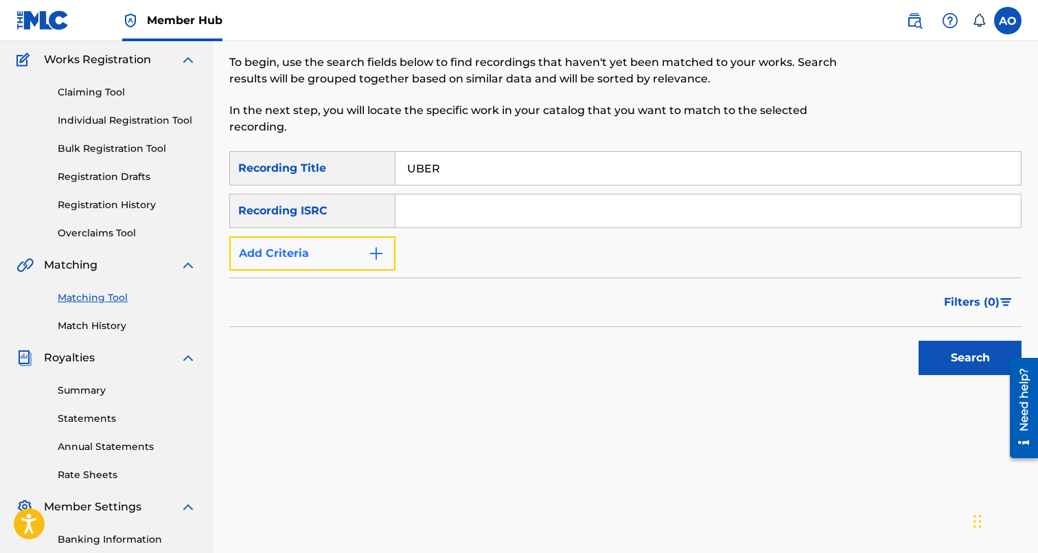
click at [334, 245] on button "Add Criteria" at bounding box center [312, 253] width 166 height 34
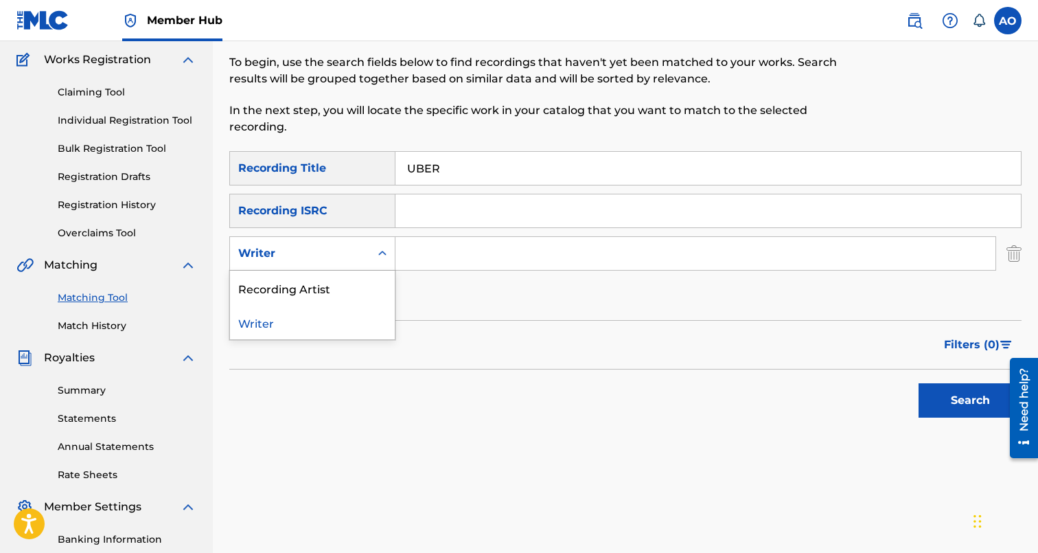
click at [334, 248] on div "Writer" at bounding box center [300, 253] width 124 height 16
click at [339, 284] on div "Recording Artist" at bounding box center [312, 288] width 165 height 34
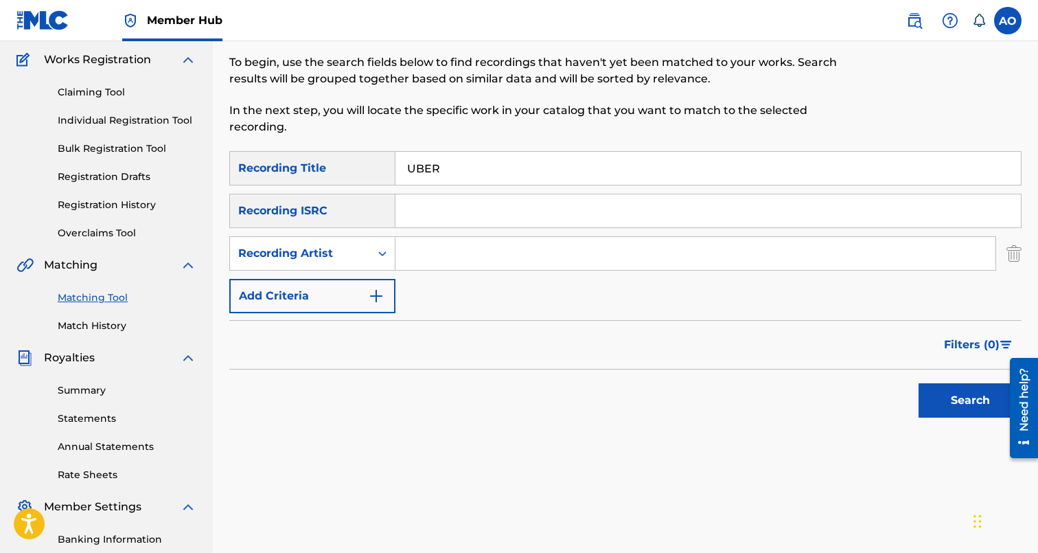
click at [452, 251] on input "Search Form" at bounding box center [695, 253] width 600 height 33
type input "BLANCO15"
click at [919, 383] on button "Search" at bounding box center [970, 400] width 103 height 34
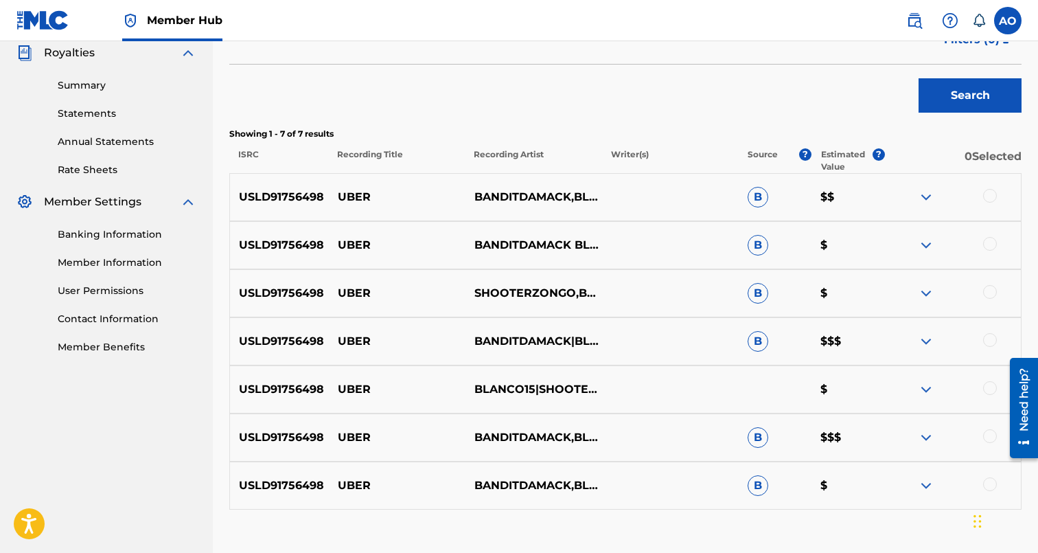
scroll to position [495, 0]
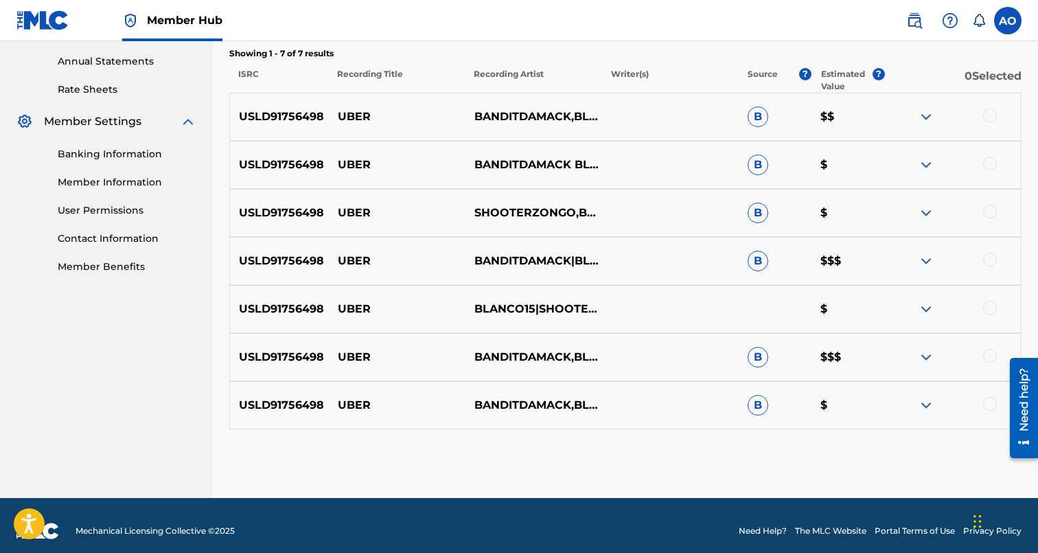
click at [991, 410] on div at bounding box center [990, 404] width 14 height 14
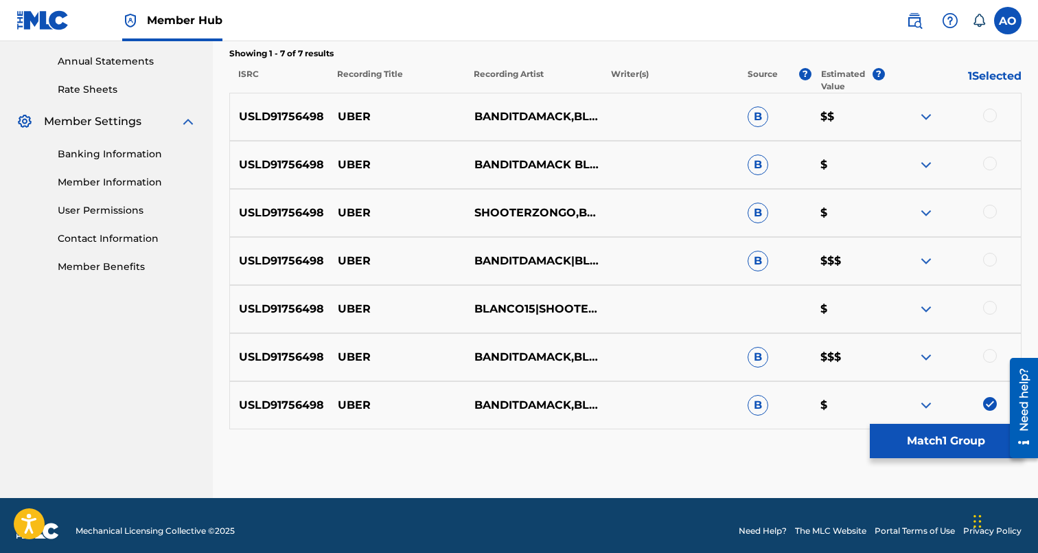
click at [991, 359] on div at bounding box center [990, 356] width 14 height 14
click at [988, 306] on div at bounding box center [990, 308] width 14 height 14
click at [988, 264] on div at bounding box center [990, 260] width 14 height 14
click at [988, 212] on div at bounding box center [990, 212] width 14 height 14
click at [988, 169] on div at bounding box center [990, 164] width 14 height 14
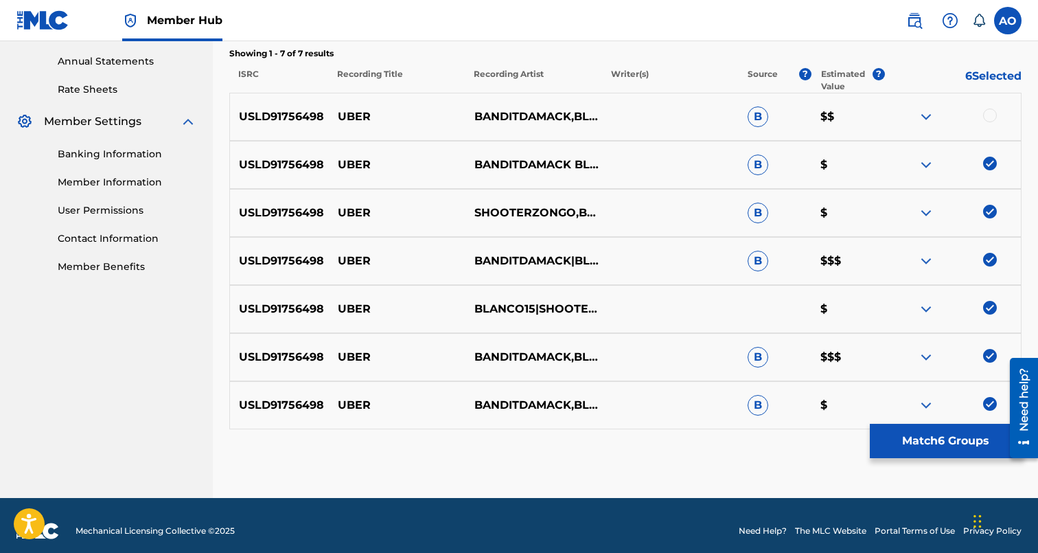
click at [986, 119] on div at bounding box center [990, 115] width 14 height 14
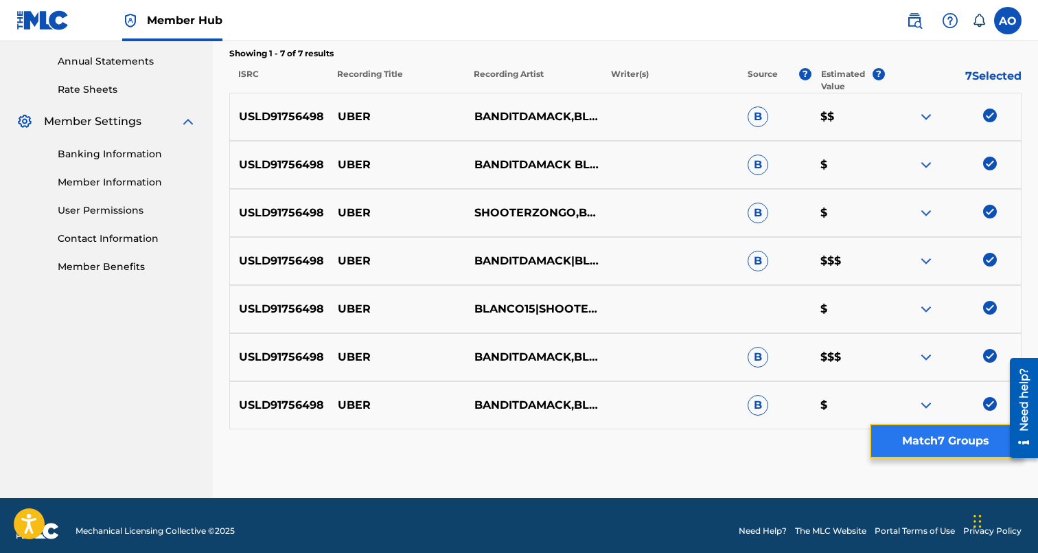
click at [978, 443] on button "Match 7 Groups" at bounding box center [946, 441] width 152 height 34
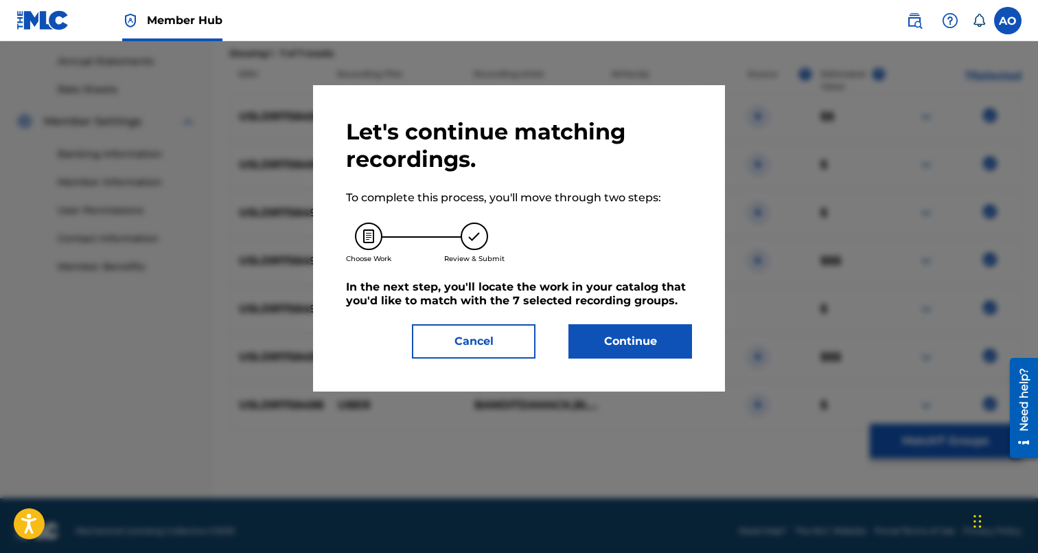
click at [664, 360] on div "Let's continue matching recordings. To complete this process, you'll move throu…" at bounding box center [519, 238] width 412 height 306
click at [663, 353] on button "Continue" at bounding box center [630, 341] width 124 height 34
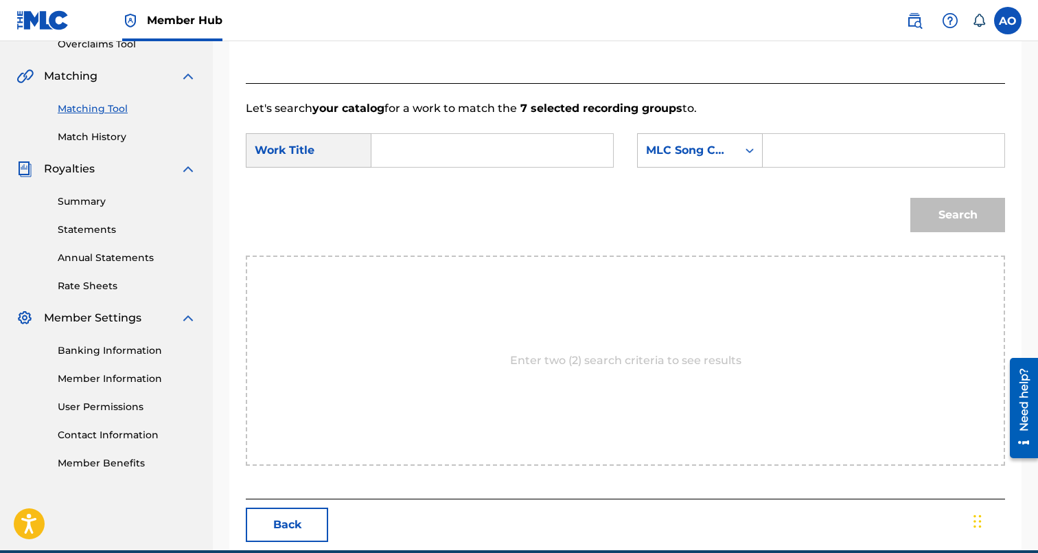
click at [513, 155] on input "Search Form" at bounding box center [492, 150] width 218 height 33
paste input "UBER"
type input "UBER"
click at [860, 151] on input "Search Form" at bounding box center [883, 150] width 218 height 33
paste input "UX2QAE"
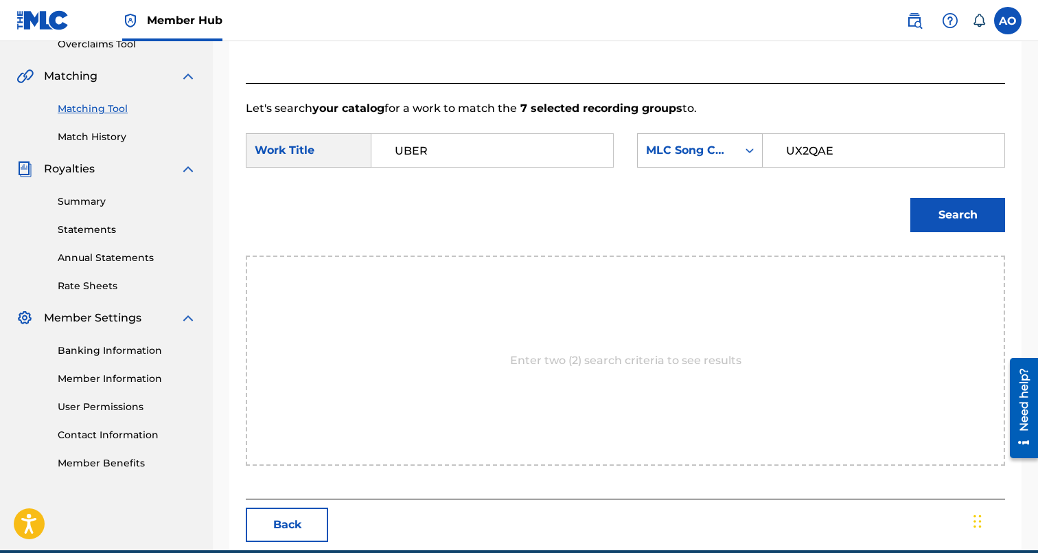
type input "UX2QAE"
click at [910, 198] on button "Search" at bounding box center [957, 215] width 95 height 34
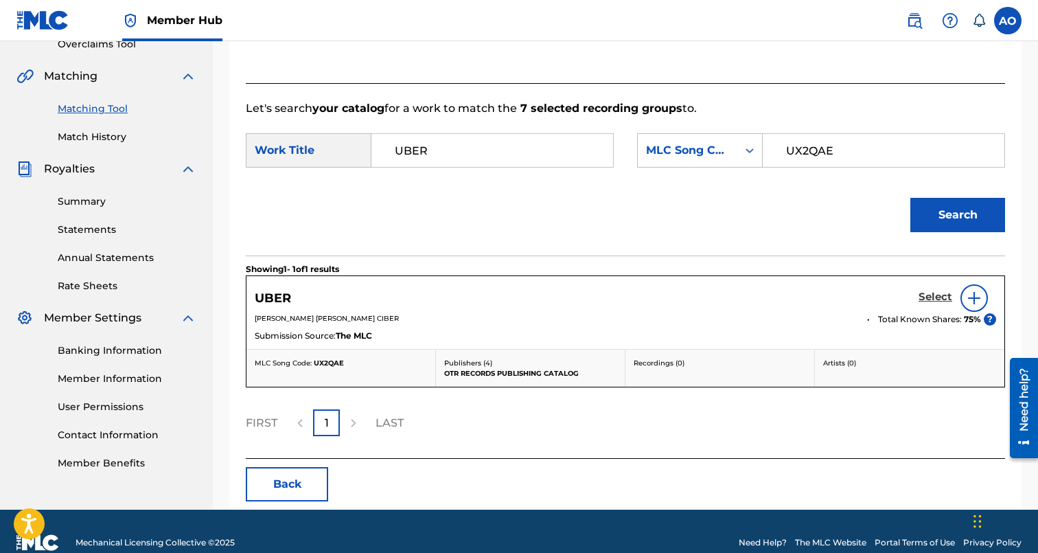
click at [946, 291] on h5 "Select" at bounding box center [936, 296] width 34 height 13
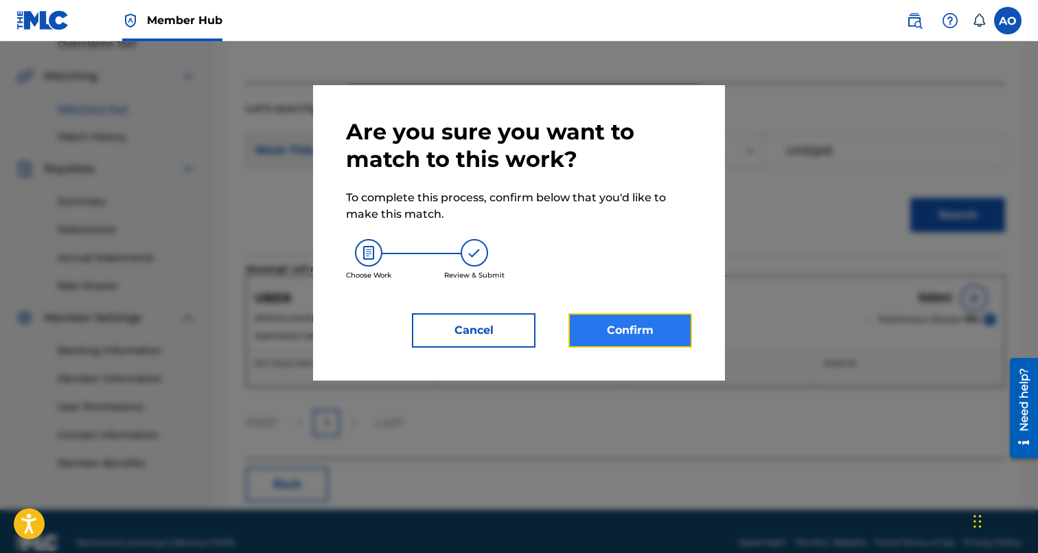
click at [661, 344] on button "Confirm" at bounding box center [630, 330] width 124 height 34
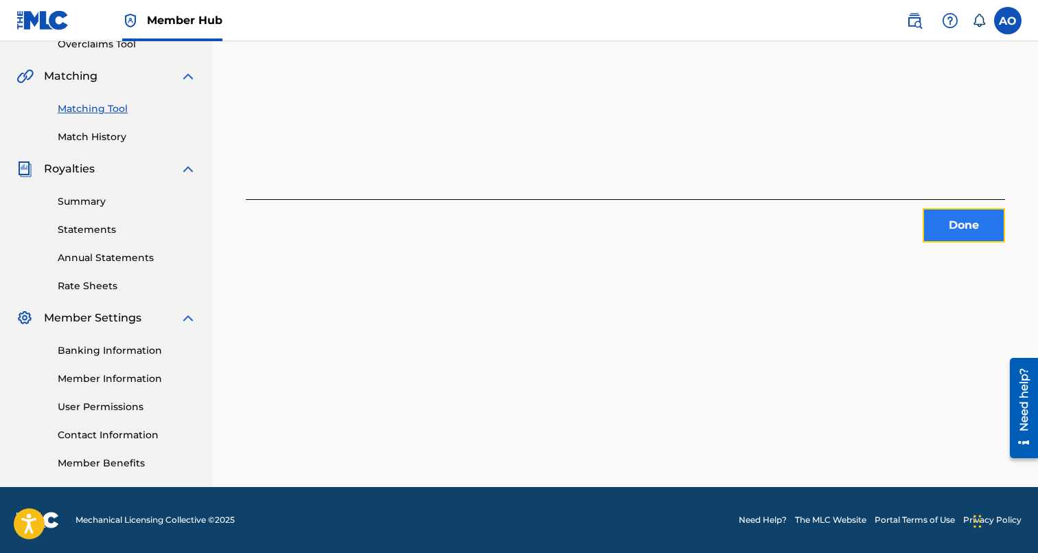
click at [947, 220] on button "Done" at bounding box center [964, 225] width 82 height 34
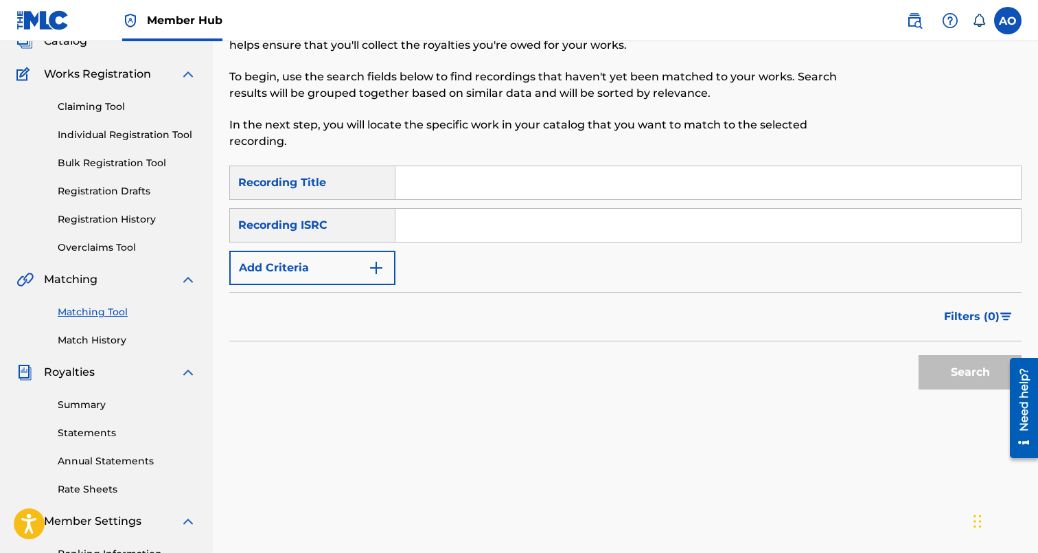
scroll to position [74, 0]
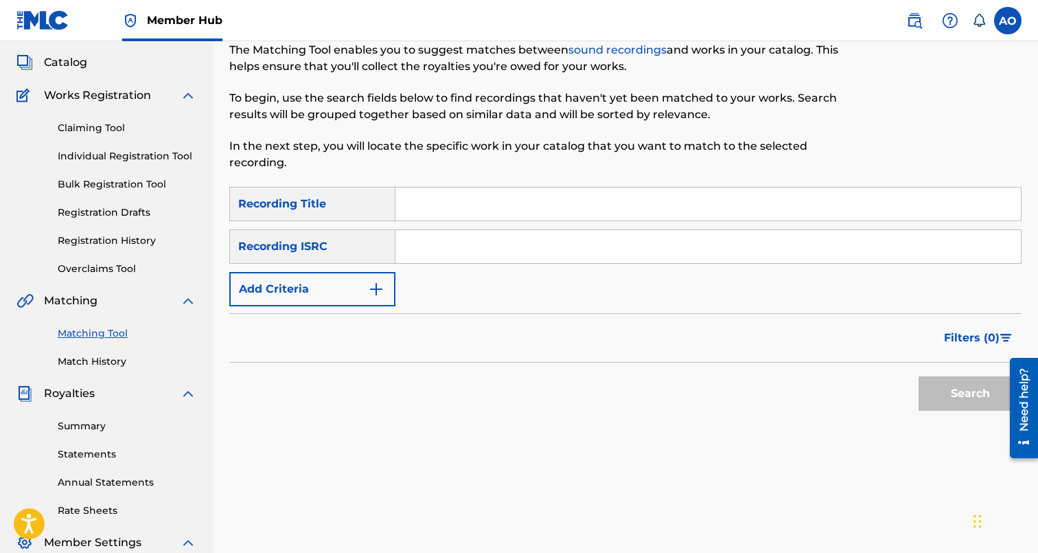
click at [470, 223] on div "SearchWithCriteria6baf87fb-e984-4033-aa16-72c7748ebd7b Recording Title SearchWi…" at bounding box center [625, 246] width 792 height 119
paste input "MONEY PROBLEMS"
click at [490, 188] on input "Search Form" at bounding box center [707, 203] width 625 height 33
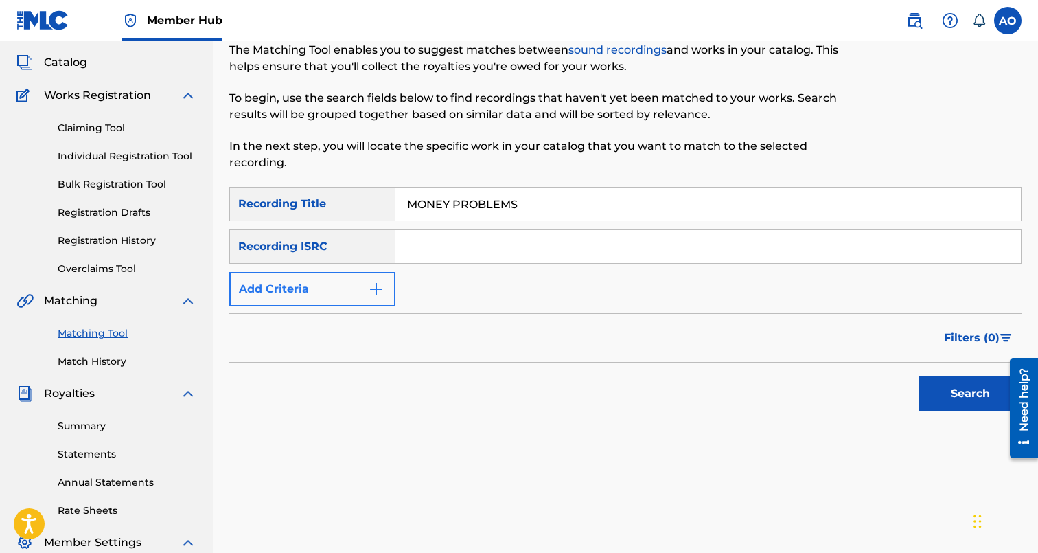
type input "MONEY PROBLEMS"
click at [305, 275] on button "Add Criteria" at bounding box center [312, 289] width 166 height 34
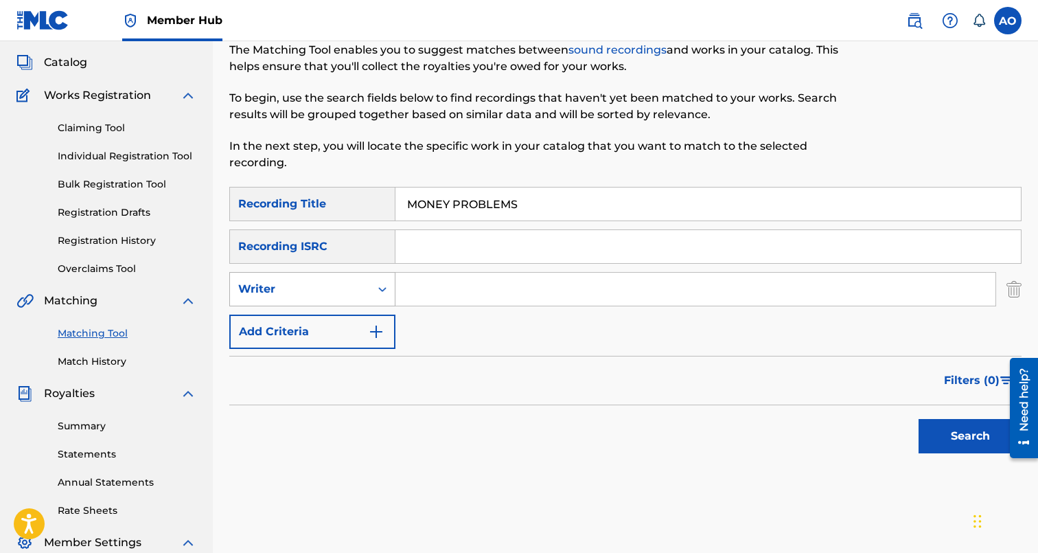
click at [308, 288] on div "Writer" at bounding box center [300, 289] width 124 height 16
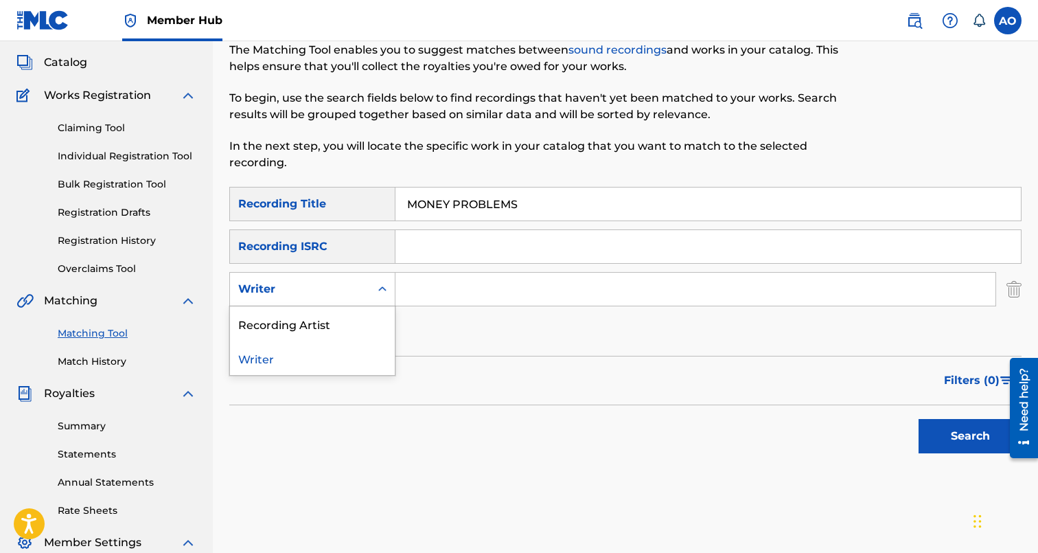
click at [312, 314] on div "Recording Artist" at bounding box center [312, 323] width 165 height 34
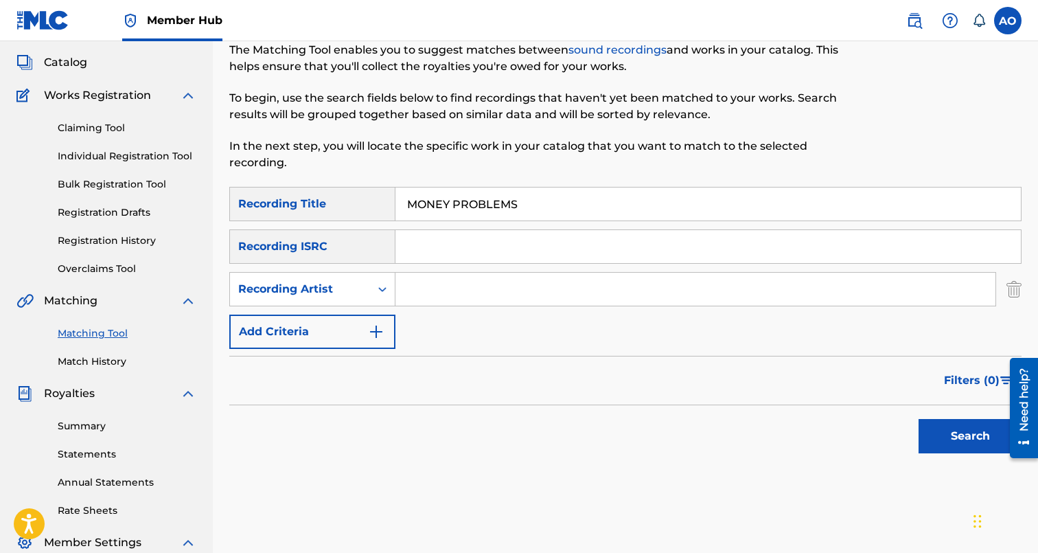
click at [422, 292] on input "Search Form" at bounding box center [695, 289] width 600 height 33
type input "LEFTY"
click at [919, 419] on button "Search" at bounding box center [970, 436] width 103 height 34
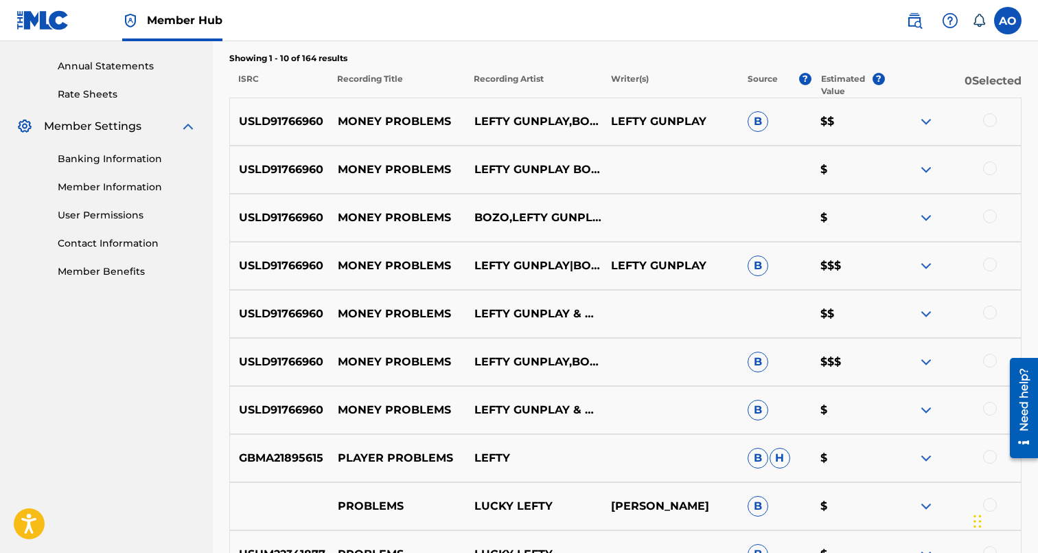
scroll to position [494, 0]
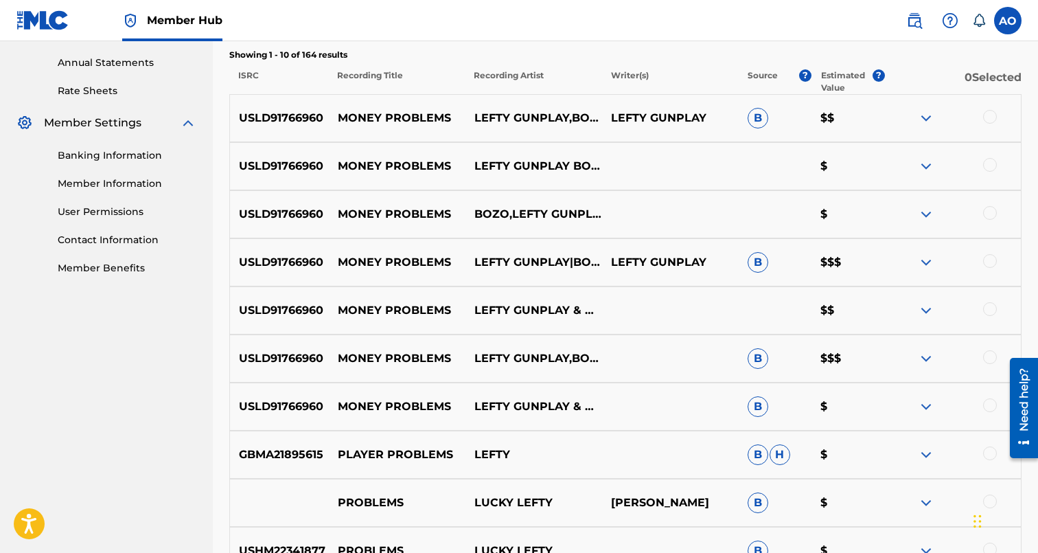
click at [993, 113] on div at bounding box center [990, 117] width 14 height 14
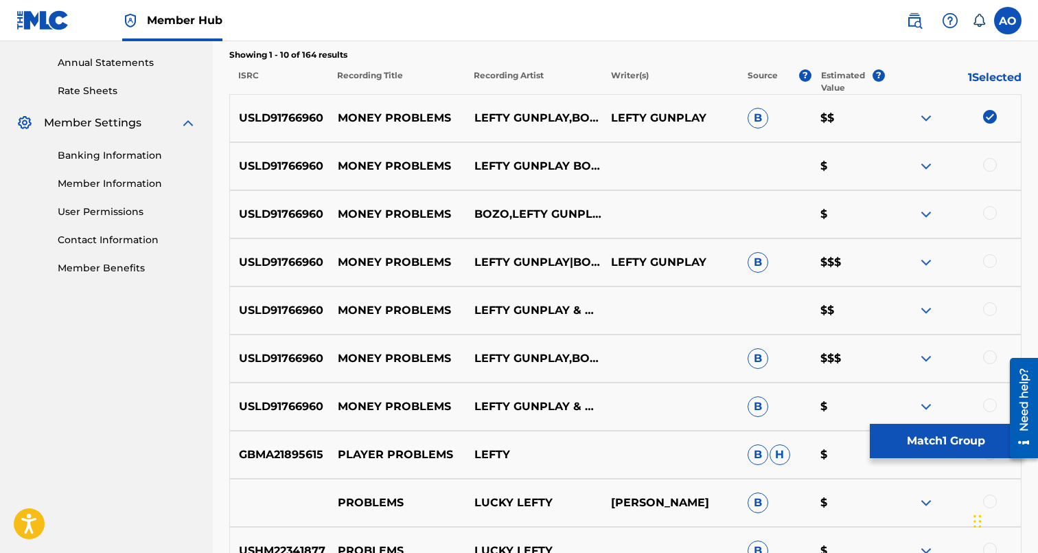
click at [992, 163] on div at bounding box center [990, 165] width 14 height 14
click at [994, 211] on div at bounding box center [990, 213] width 14 height 14
click at [992, 262] on div at bounding box center [990, 261] width 14 height 14
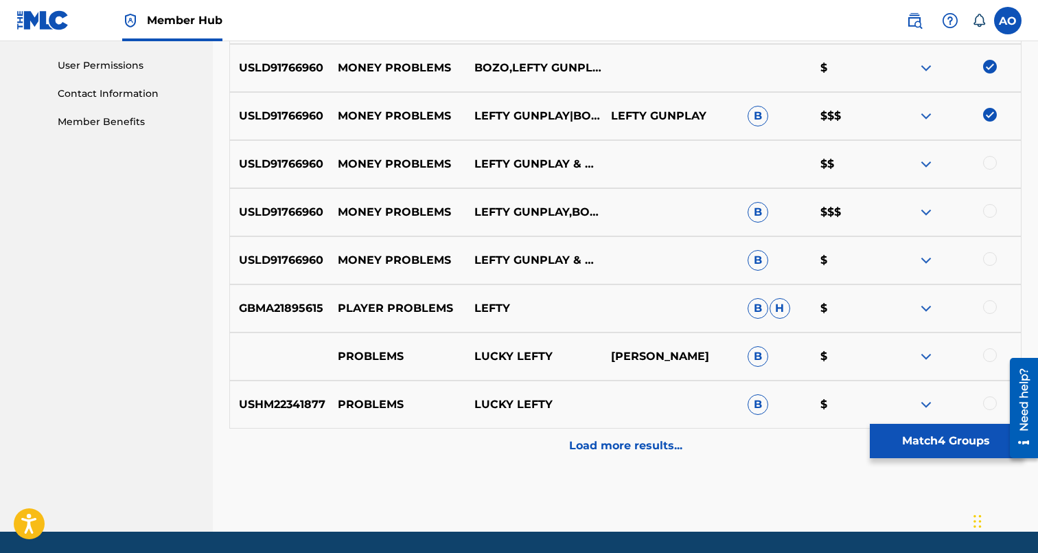
scroll to position [641, 0]
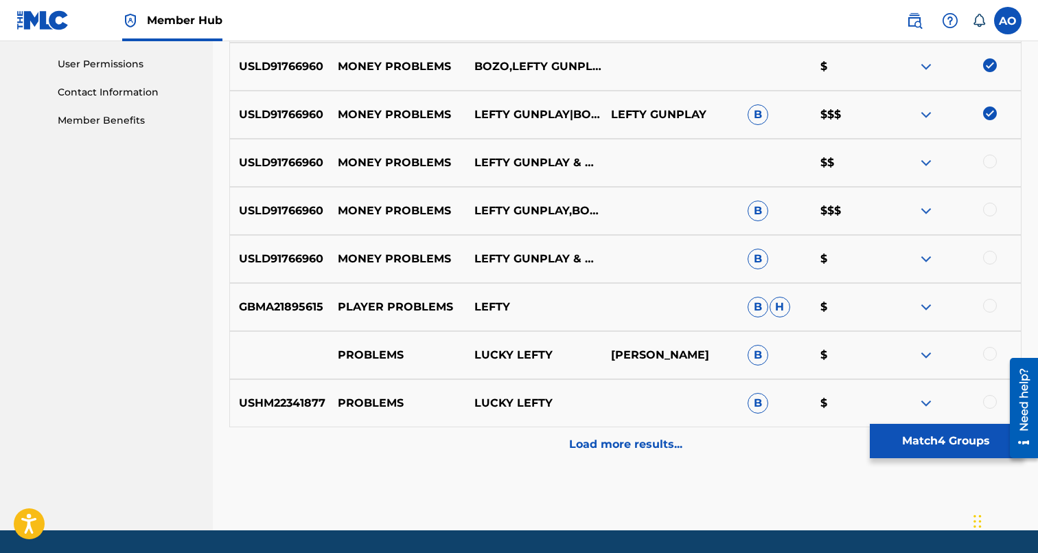
click at [990, 257] on div at bounding box center [990, 258] width 14 height 14
click at [991, 217] on div at bounding box center [952, 211] width 137 height 16
click at [991, 210] on div at bounding box center [990, 210] width 14 height 14
click at [991, 161] on div at bounding box center [990, 161] width 14 height 14
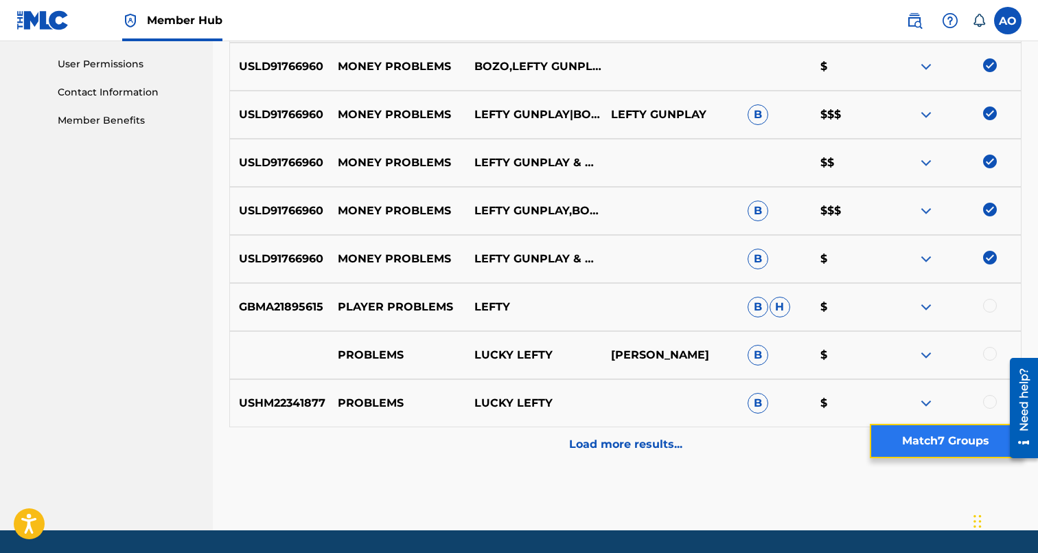
click at [943, 442] on button "Match 7 Groups" at bounding box center [946, 441] width 152 height 34
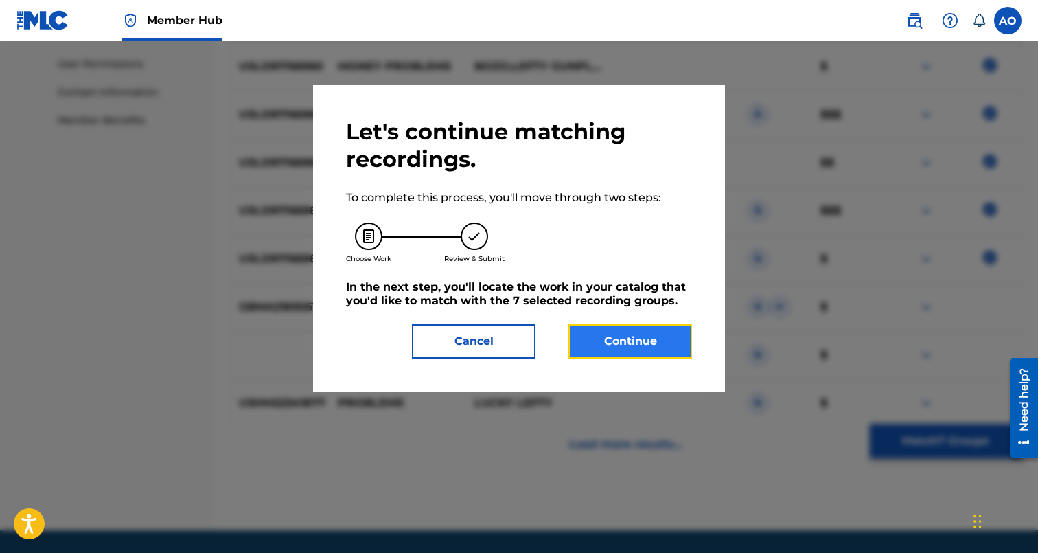
click at [620, 341] on button "Continue" at bounding box center [630, 341] width 124 height 34
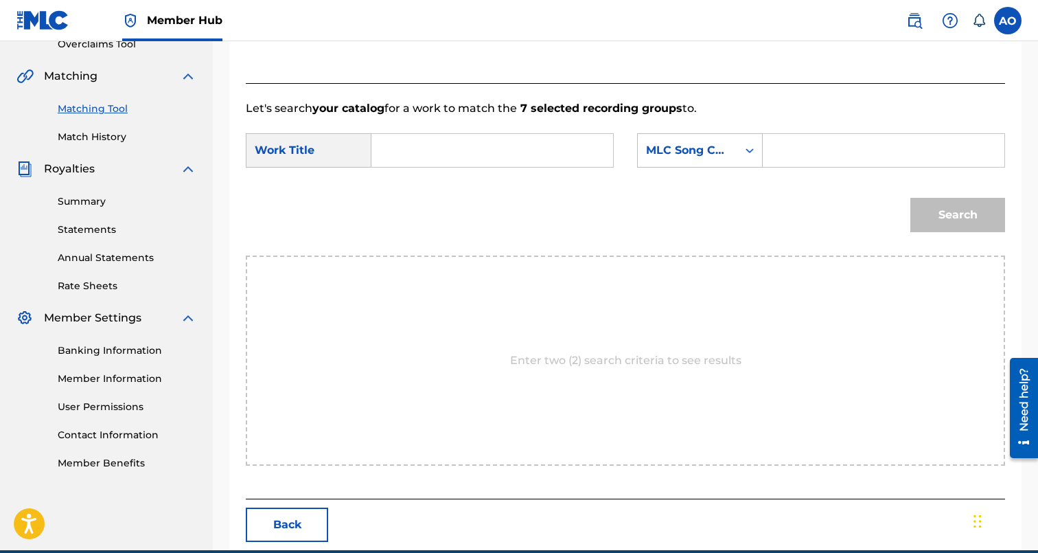
click at [480, 150] on input "Search Form" at bounding box center [492, 150] width 218 height 33
paste input "MONEY PROBLEMS"
type input "MONEY PROBLEMS"
click at [929, 148] on input "Search Form" at bounding box center [883, 150] width 218 height 33
paste input "MW14LC"
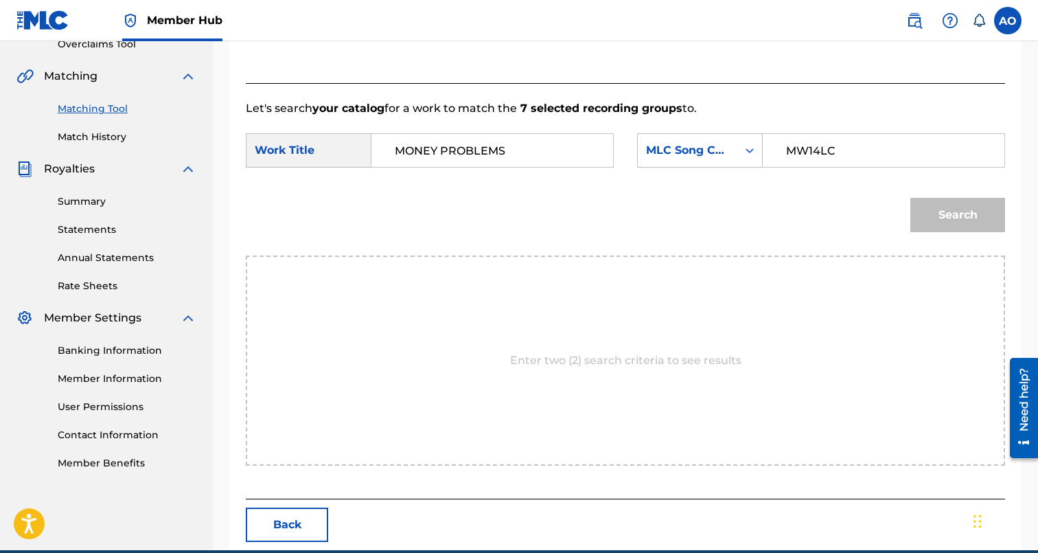
type input "MW14LC"
click at [910, 198] on button "Search" at bounding box center [957, 215] width 95 height 34
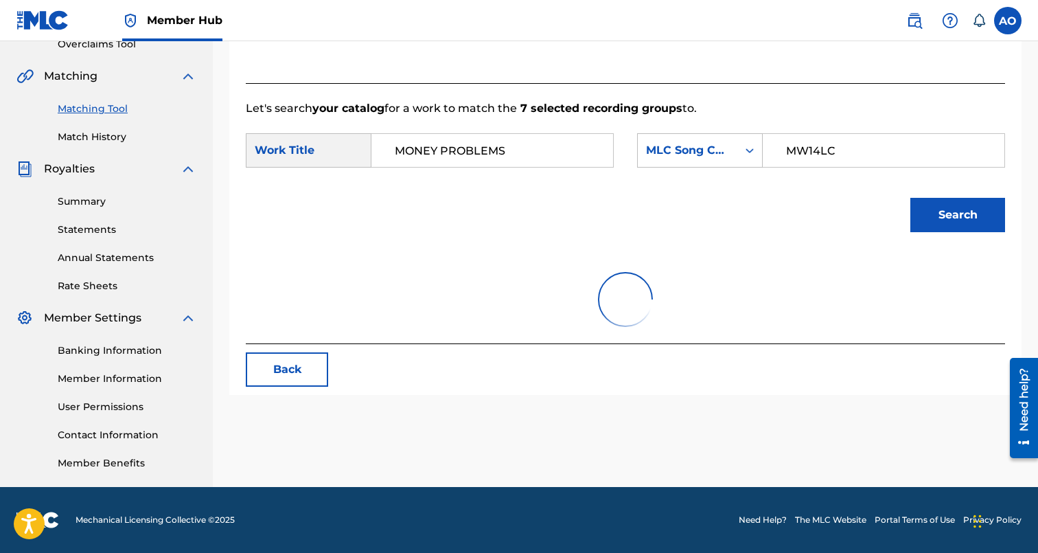
click at [910, 198] on button "Search" at bounding box center [957, 215] width 95 height 34
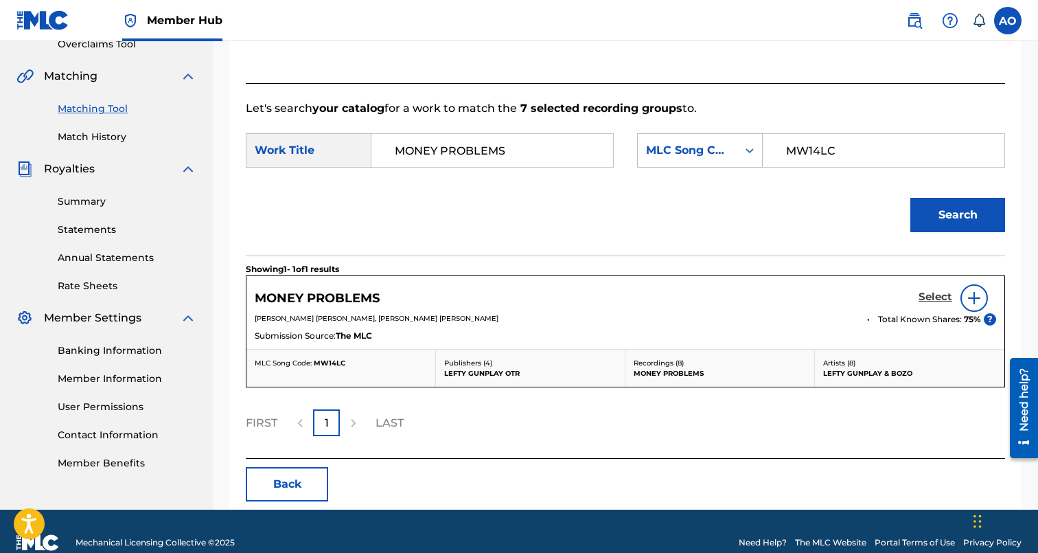
click at [933, 298] on h5 "Select" at bounding box center [936, 296] width 34 height 13
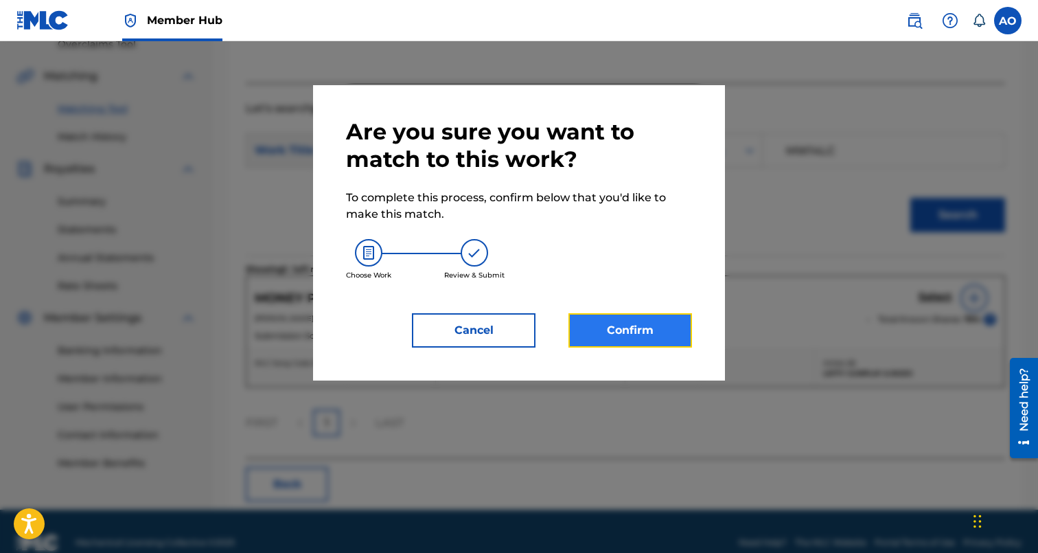
click at [646, 332] on button "Confirm" at bounding box center [630, 330] width 124 height 34
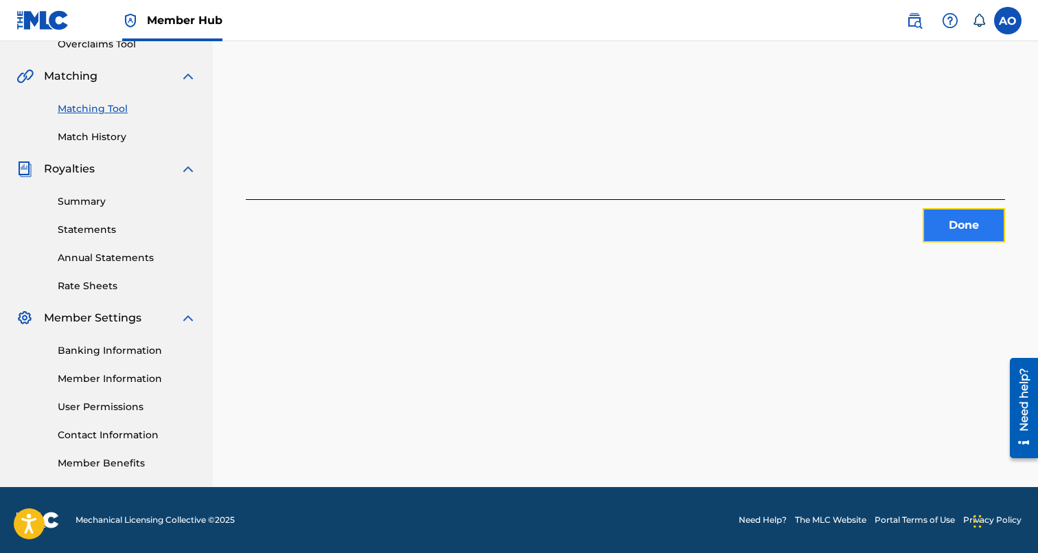
click at [949, 220] on button "Done" at bounding box center [964, 225] width 82 height 34
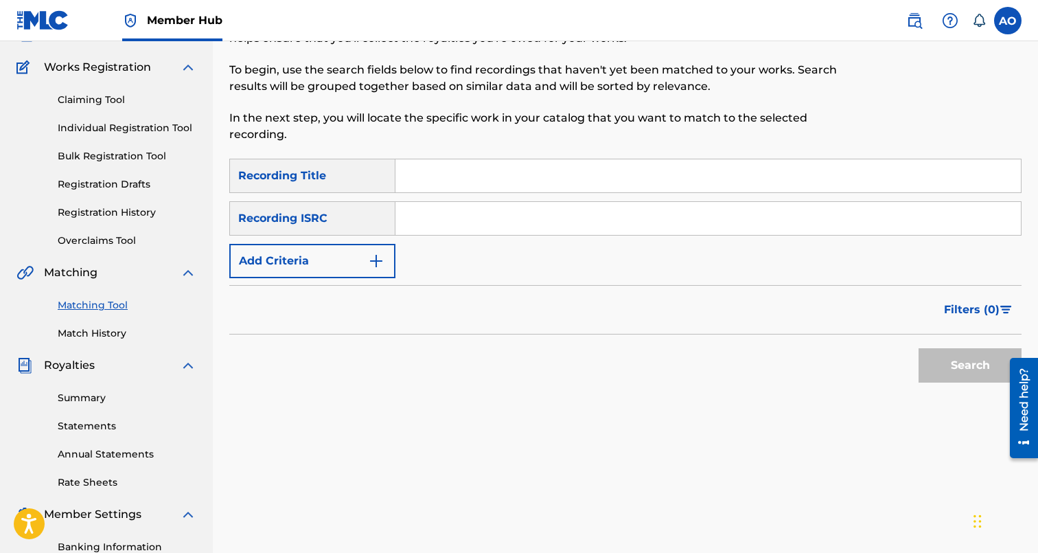
scroll to position [0, 0]
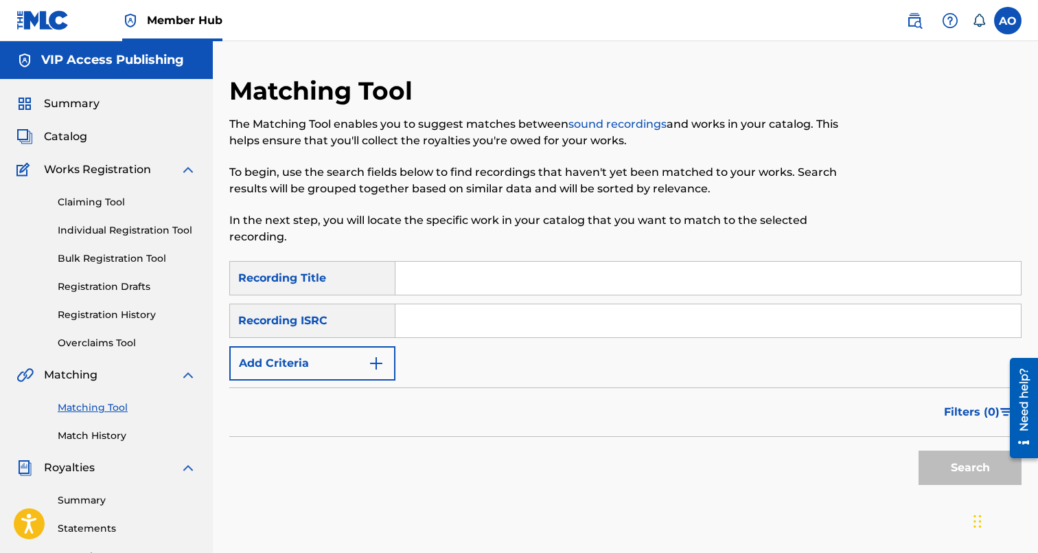
click at [526, 293] on input "Search Form" at bounding box center [707, 278] width 625 height 33
paste input "BREADWINNERS"
type input "BREADWINNERS"
click at [305, 392] on div "Filters ( 0 )" at bounding box center [625, 411] width 792 height 49
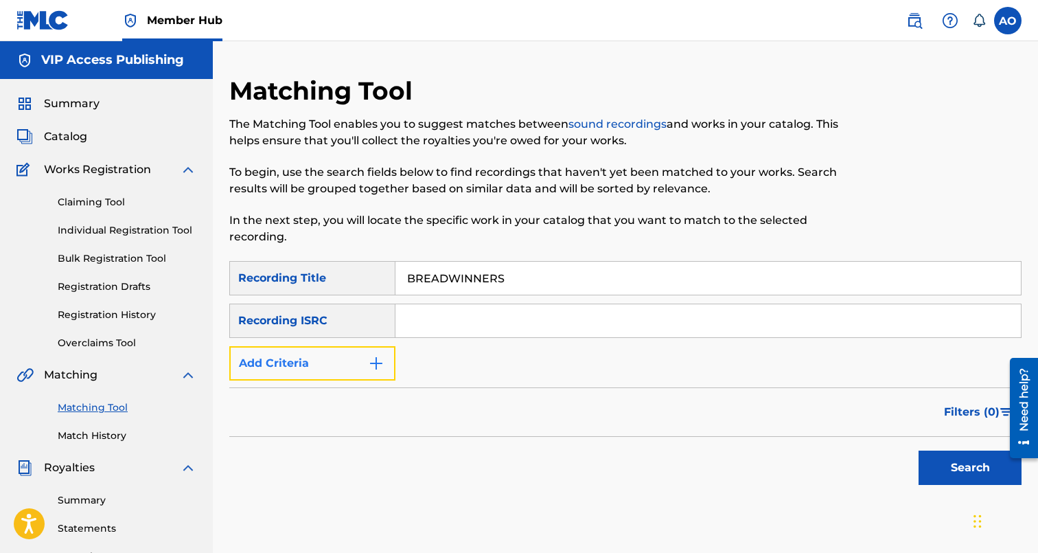
click at [308, 376] on button "Add Criteria" at bounding box center [312, 363] width 166 height 34
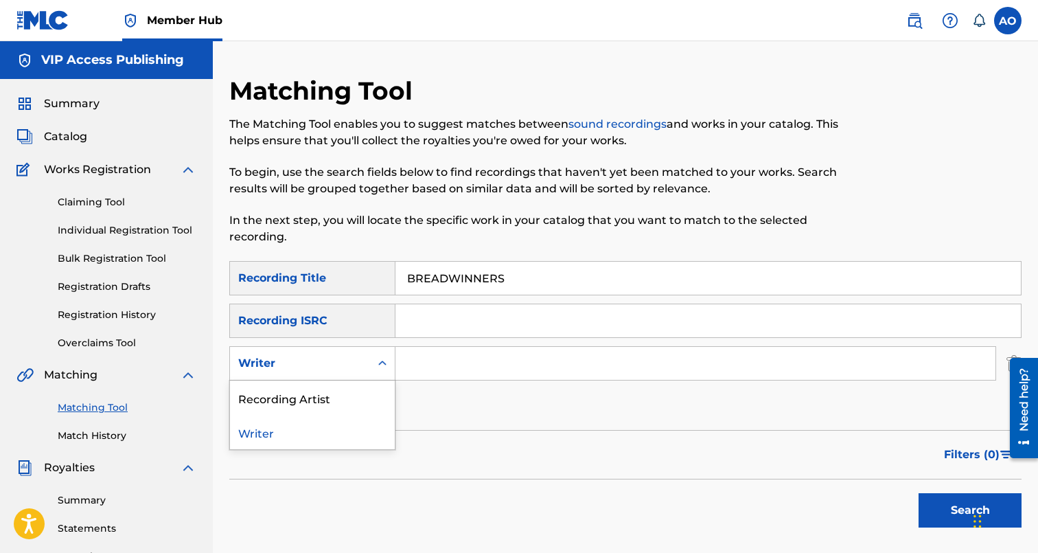
click at [308, 377] on div "Writer" at bounding box center [312, 363] width 166 height 34
click at [314, 392] on div "Recording Artist" at bounding box center [312, 397] width 165 height 34
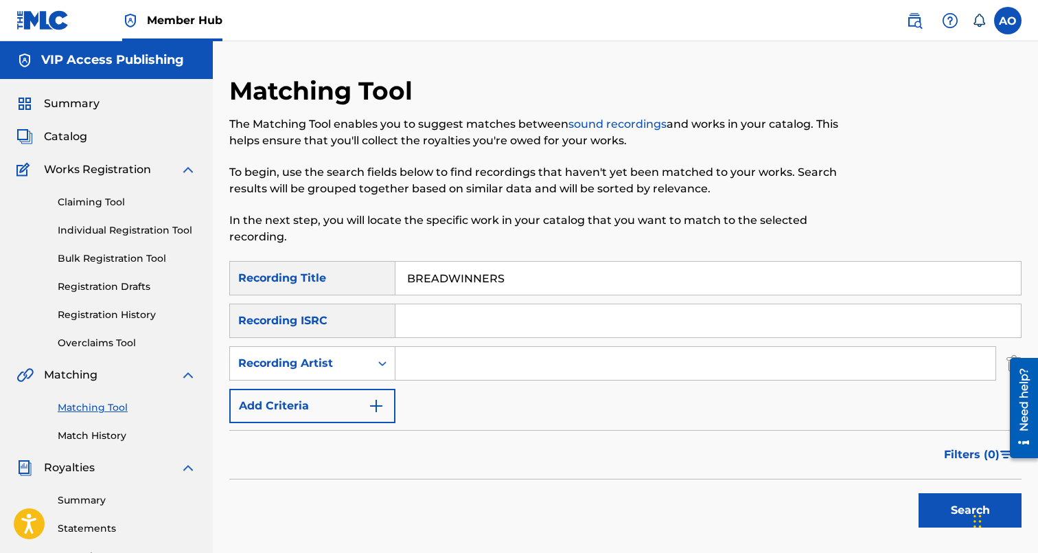
click at [483, 343] on div "SearchWithCriteria6baf87fb-e984-4033-aa16-72c7748ebd7b Recording Title BREADWIN…" at bounding box center [625, 342] width 792 height 162
click at [475, 355] on input "Search Form" at bounding box center [695, 363] width 600 height 33
type input "otm"
click at [919, 493] on button "Search" at bounding box center [970, 510] width 103 height 34
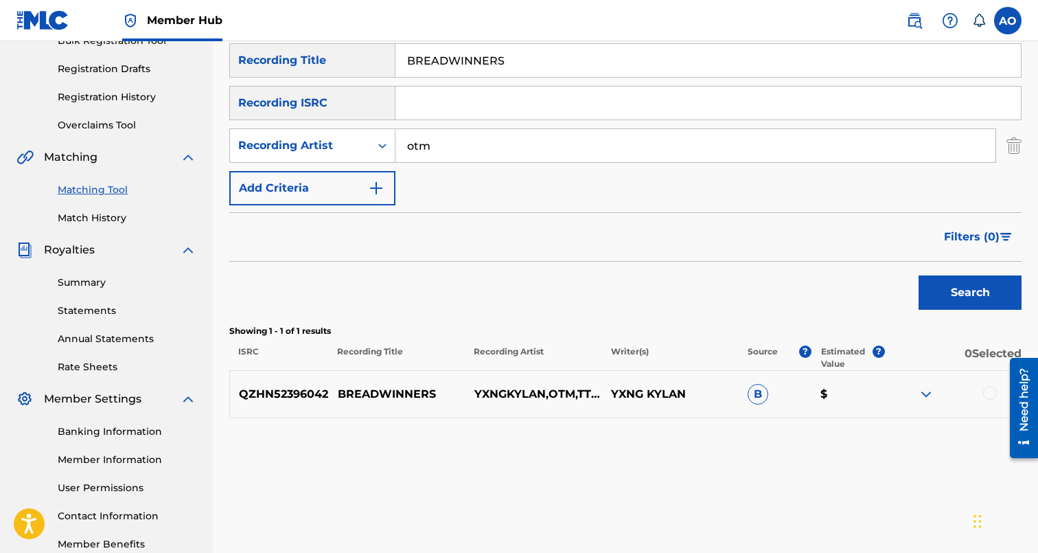
scroll to position [234, 0]
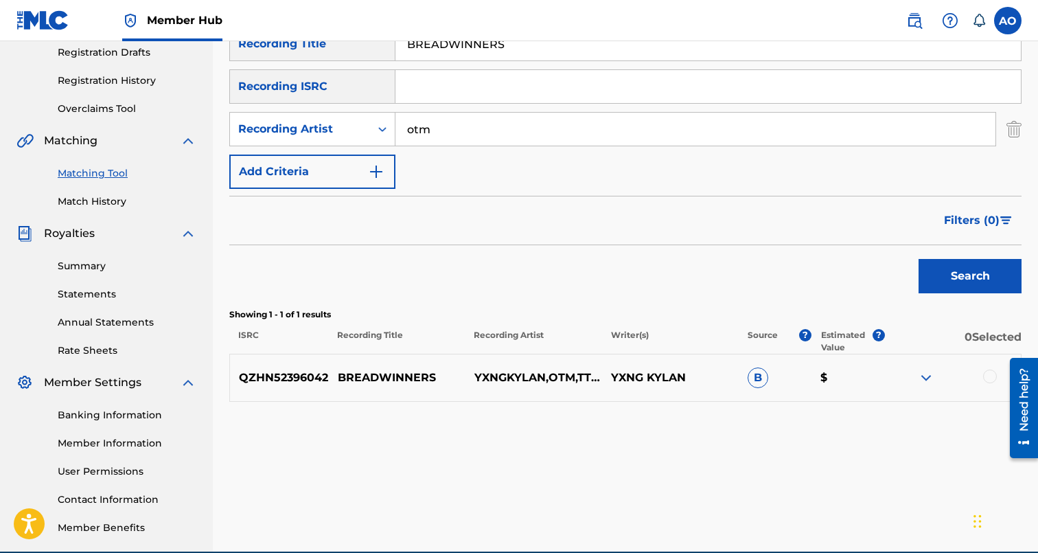
click at [993, 381] on div at bounding box center [990, 376] width 14 height 14
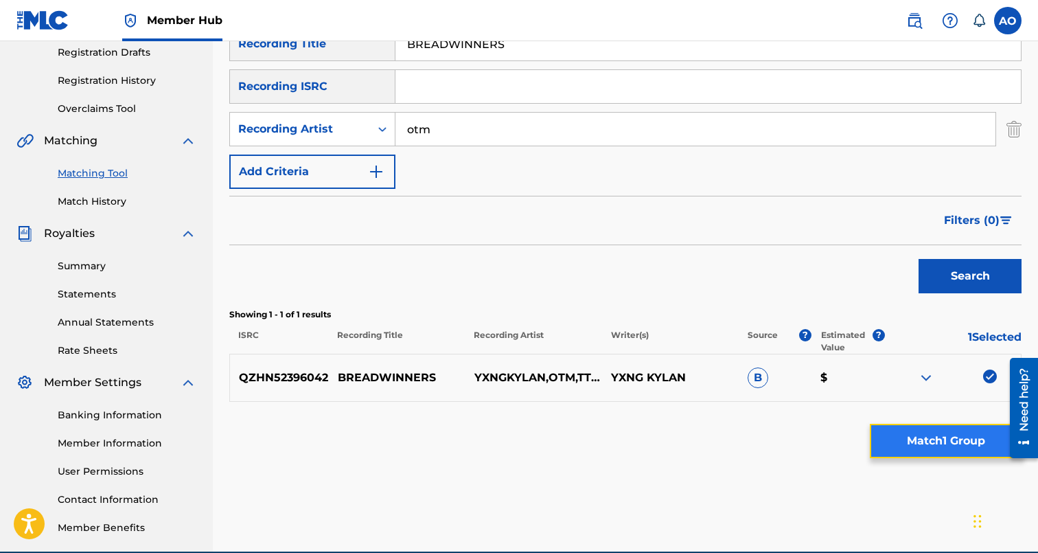
click at [965, 453] on button "Match 1 Group" at bounding box center [946, 441] width 152 height 34
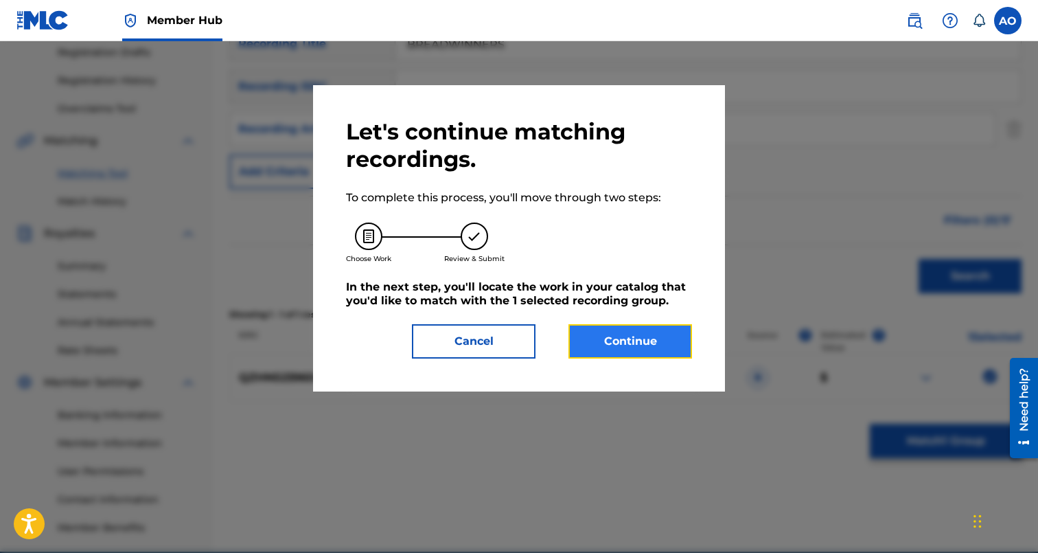
click at [614, 332] on button "Continue" at bounding box center [630, 341] width 124 height 34
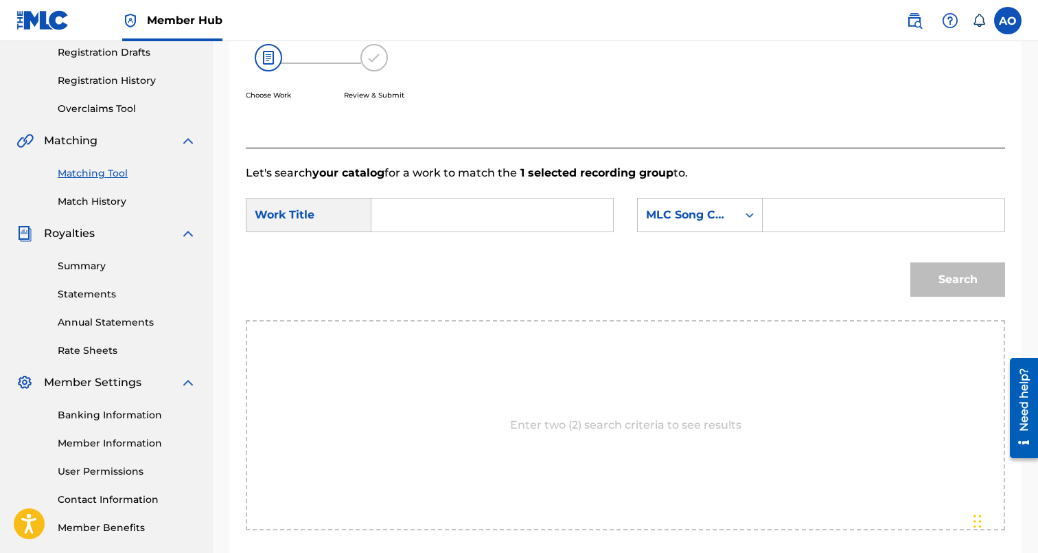
click at [577, 204] on input "Search Form" at bounding box center [492, 214] width 218 height 33
paste input "BREADWINNERS"
type input "BREADWINNERS"
click at [795, 196] on form "SearchWithCriteria7282e1a1-208f-423b-b1db-c3d959bb7b24 Work Title BREADWINNERS …" at bounding box center [625, 250] width 759 height 139
click at [796, 209] on input "Search Form" at bounding box center [883, 214] width 218 height 33
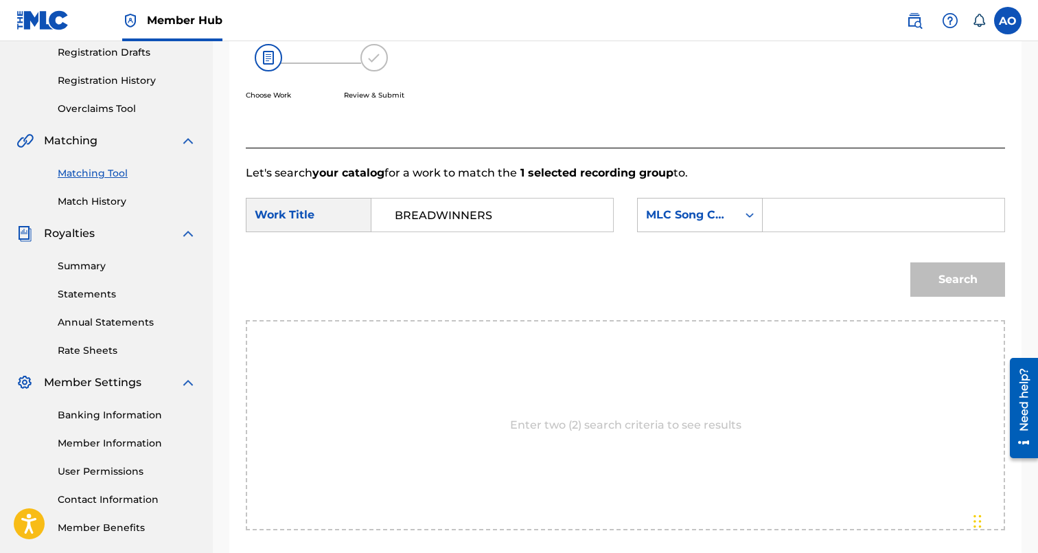
paste input "BF7E1P"
type input "BF7E1P"
click at [910, 262] on button "Search" at bounding box center [957, 279] width 95 height 34
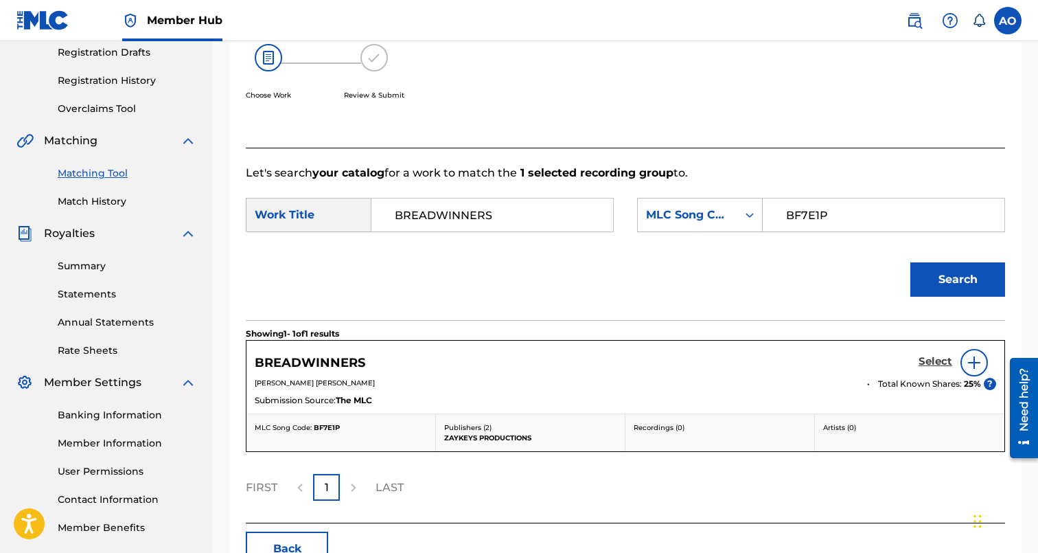
click at [939, 358] on h5 "Select" at bounding box center [936, 361] width 34 height 13
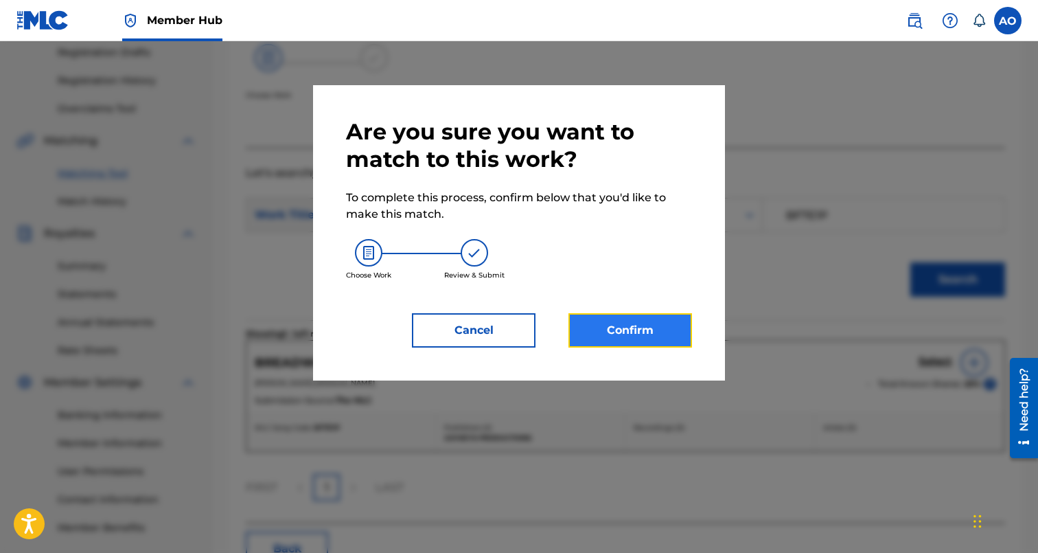
click at [626, 338] on button "Confirm" at bounding box center [630, 330] width 124 height 34
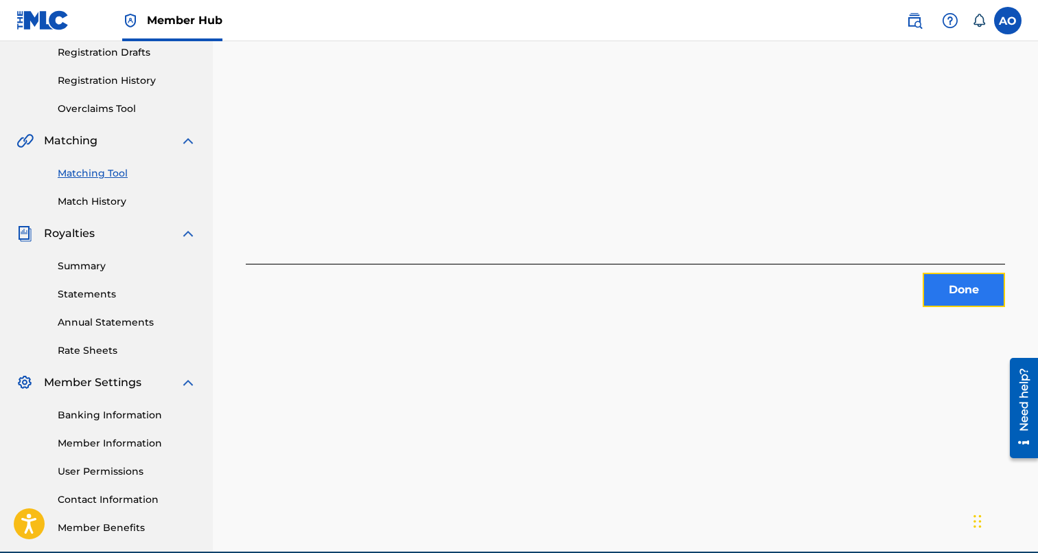
click at [950, 281] on button "Done" at bounding box center [964, 290] width 82 height 34
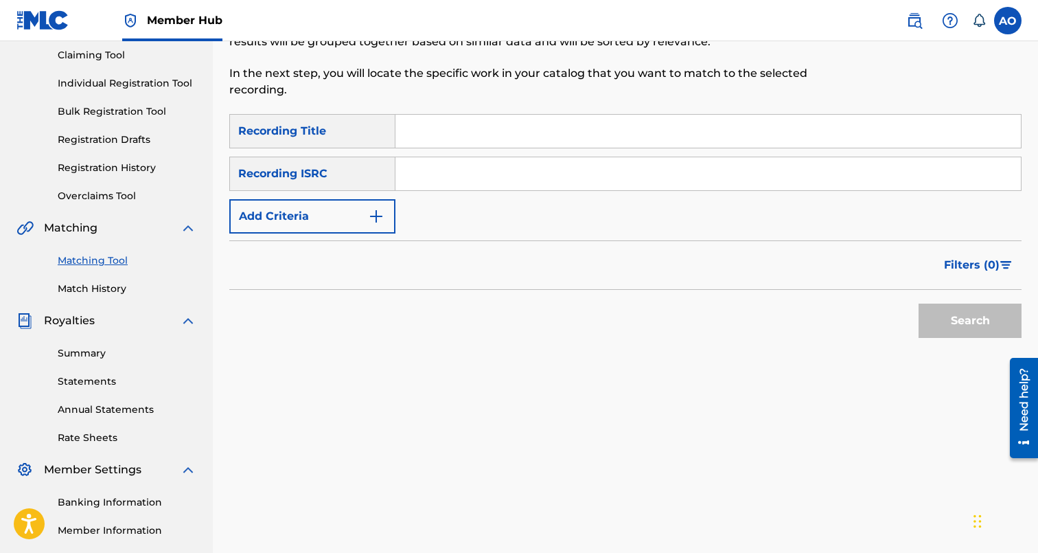
scroll to position [36, 0]
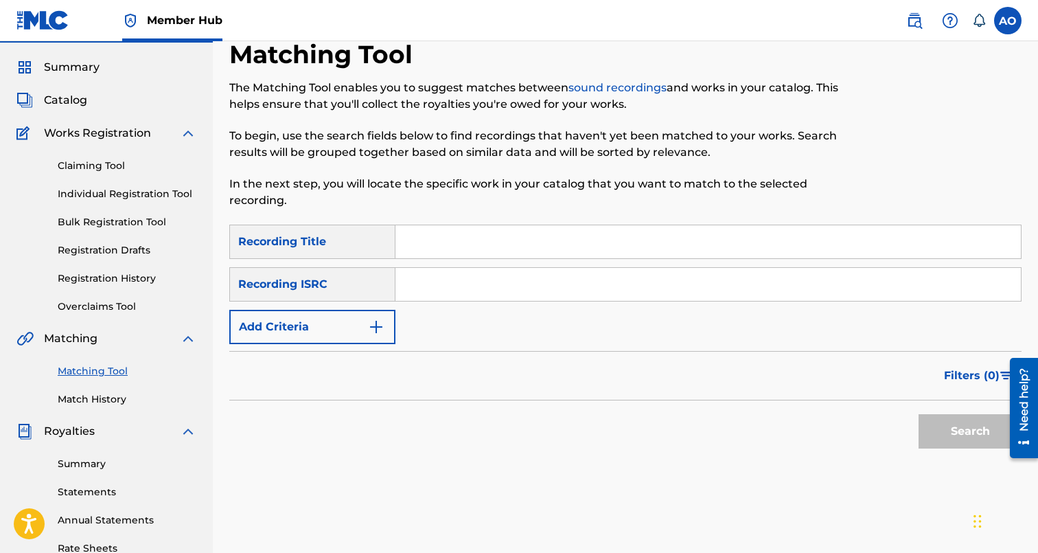
click at [453, 250] on input "Search Form" at bounding box center [707, 241] width 625 height 33
paste input "WIFED UP"
type input "WIFED UP"
click at [359, 310] on div "SearchWithCriteria6baf87fb-e984-4033-aa16-72c7748ebd7b Recording Title WIFED UP…" at bounding box center [625, 284] width 792 height 119
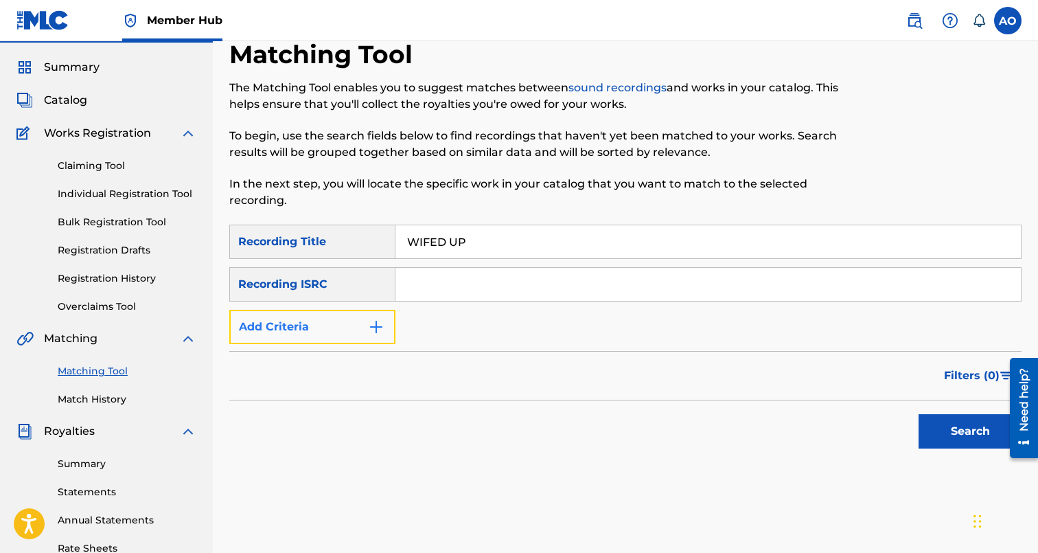
click at [356, 326] on button "Add Criteria" at bounding box center [312, 327] width 166 height 34
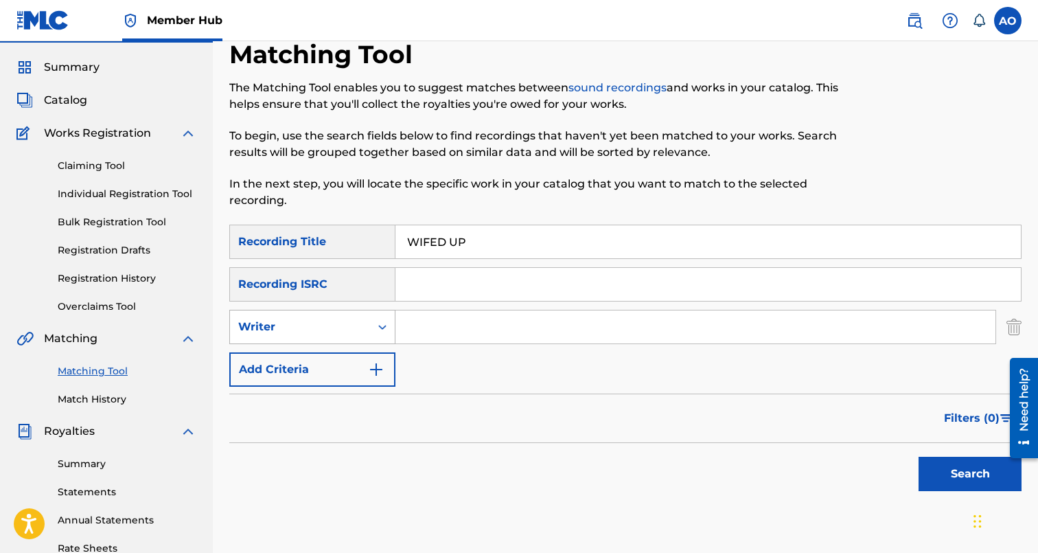
click at [356, 331] on div "Writer" at bounding box center [300, 327] width 124 height 16
click at [362, 362] on div "Recording Artist" at bounding box center [312, 361] width 165 height 34
click at [435, 333] on input "Search Form" at bounding box center [695, 326] width 600 height 33
type input "fROSTY"
click at [919, 457] on button "Search" at bounding box center [970, 474] width 103 height 34
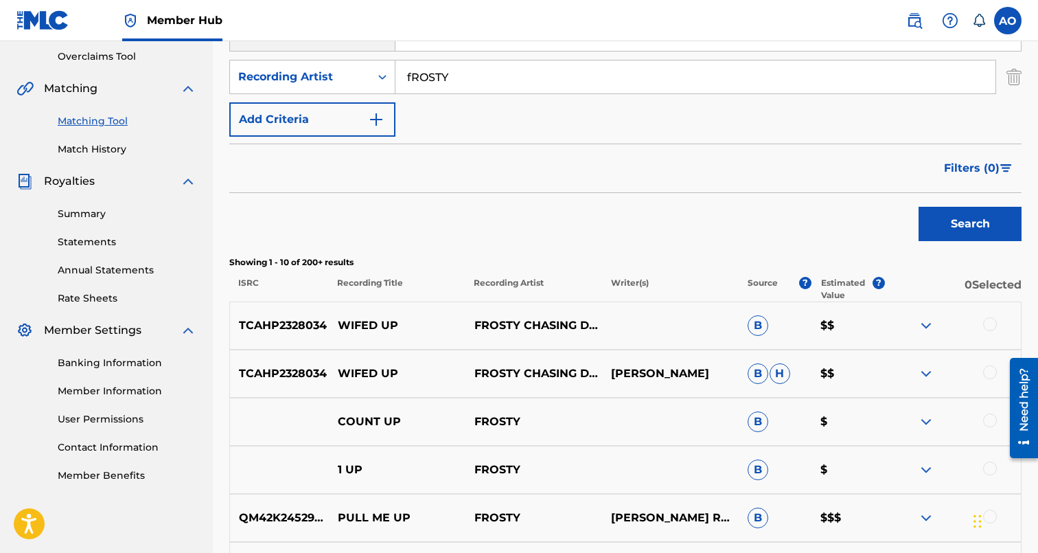
scroll to position [305, 0]
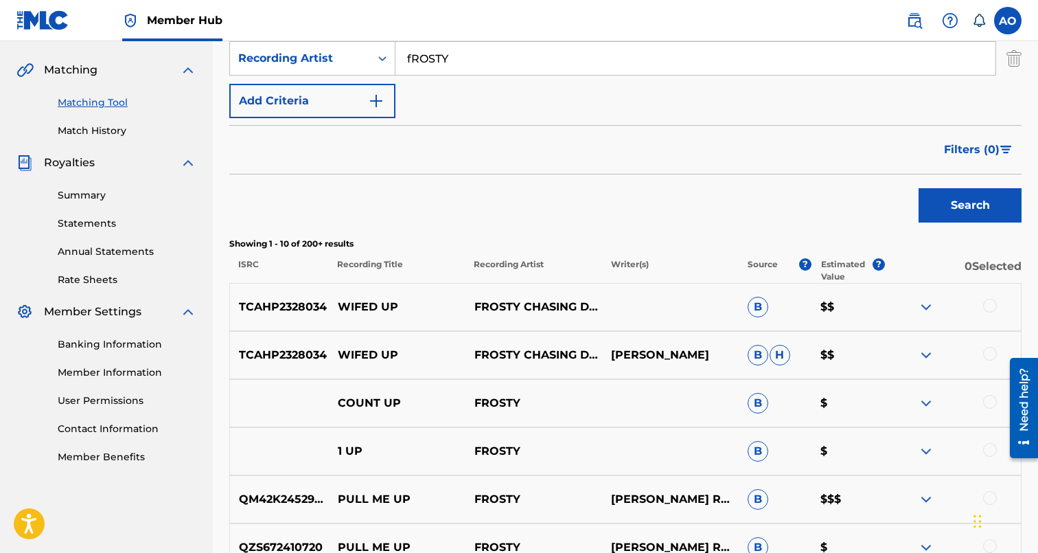
click at [991, 302] on div at bounding box center [990, 306] width 14 height 14
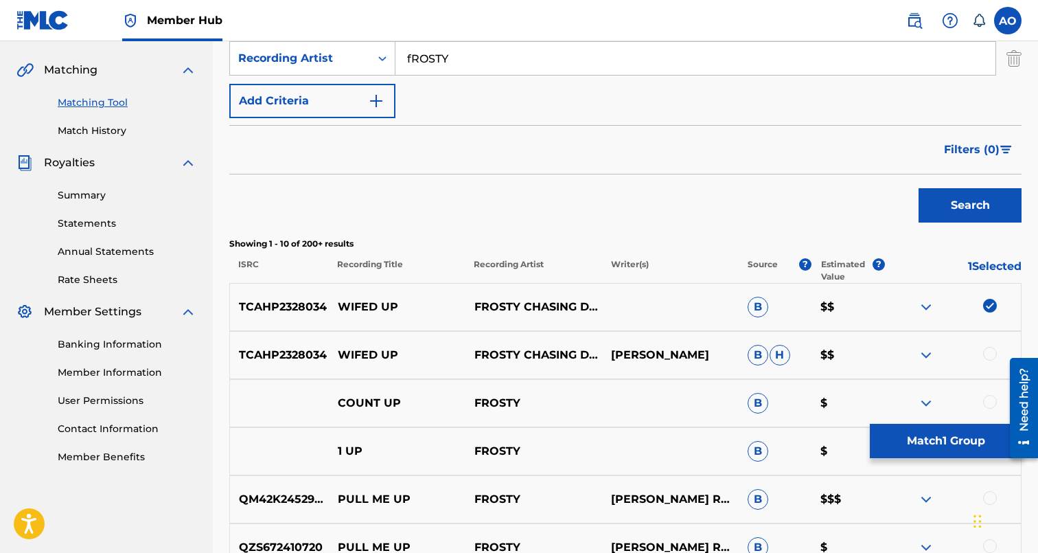
click at [992, 350] on div at bounding box center [990, 354] width 14 height 14
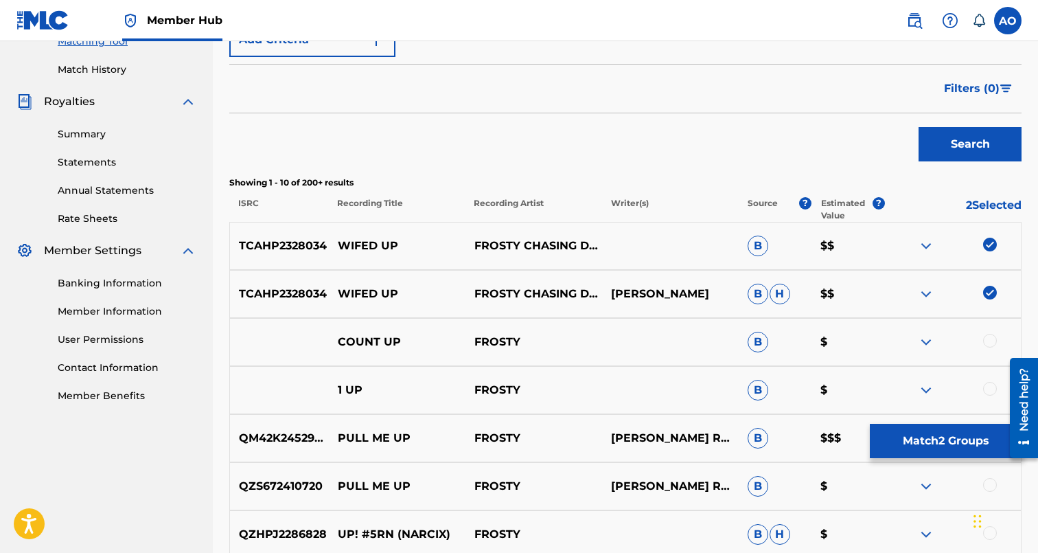
scroll to position [371, 0]
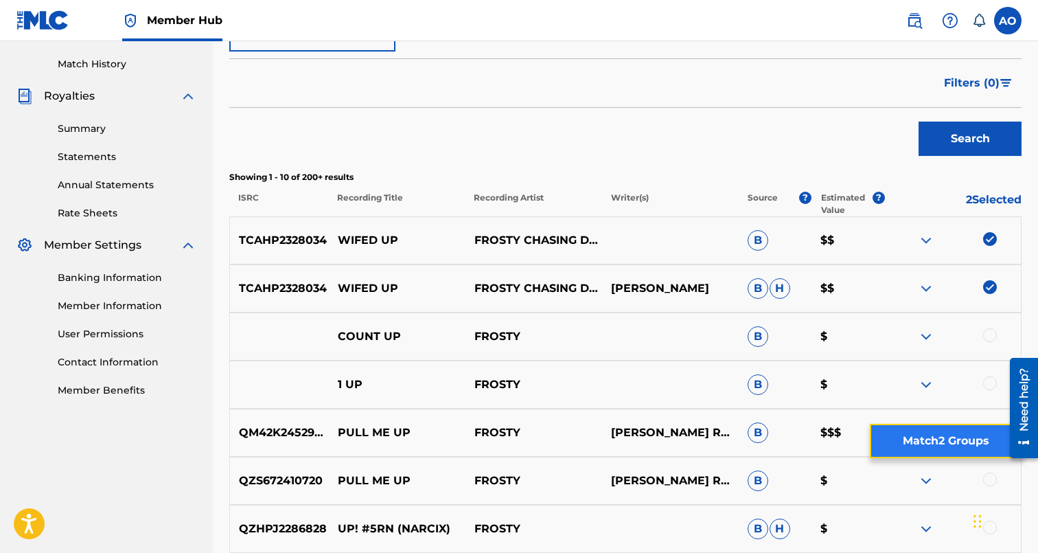
click at [957, 439] on button "Match 2 Groups" at bounding box center [946, 441] width 152 height 34
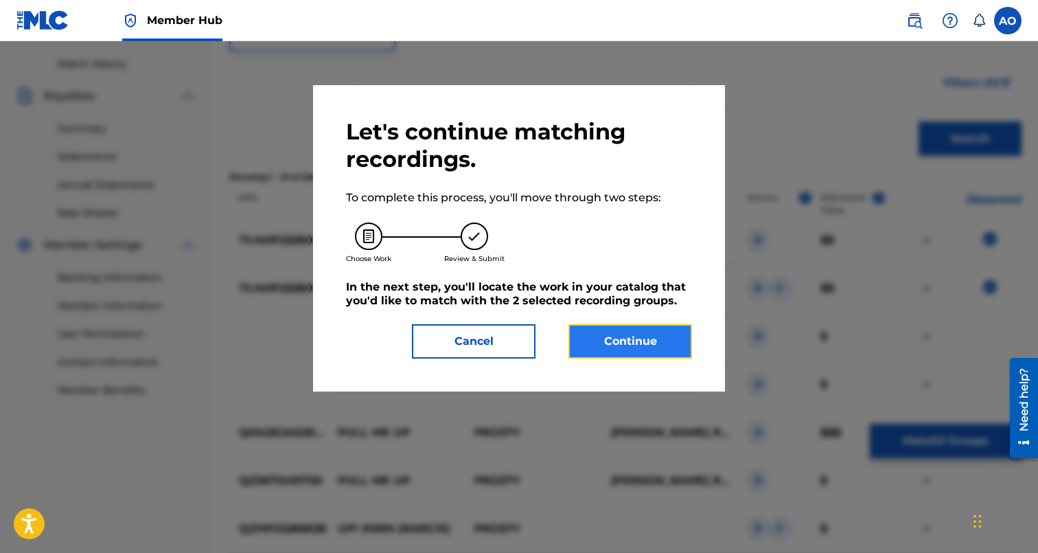
click at [645, 335] on button "Continue" at bounding box center [630, 341] width 124 height 34
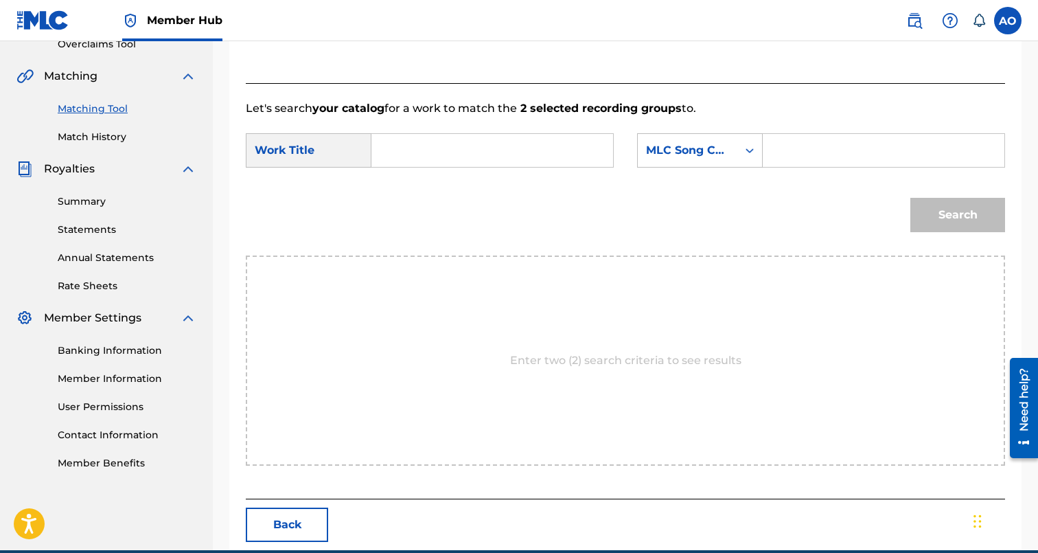
click at [571, 158] on input "Search Form" at bounding box center [492, 150] width 218 height 33
paste input "WIFED UP"
type input "WIFED UP"
click at [804, 151] on input "Search Form" at bounding box center [883, 150] width 218 height 33
paste input "W585CO"
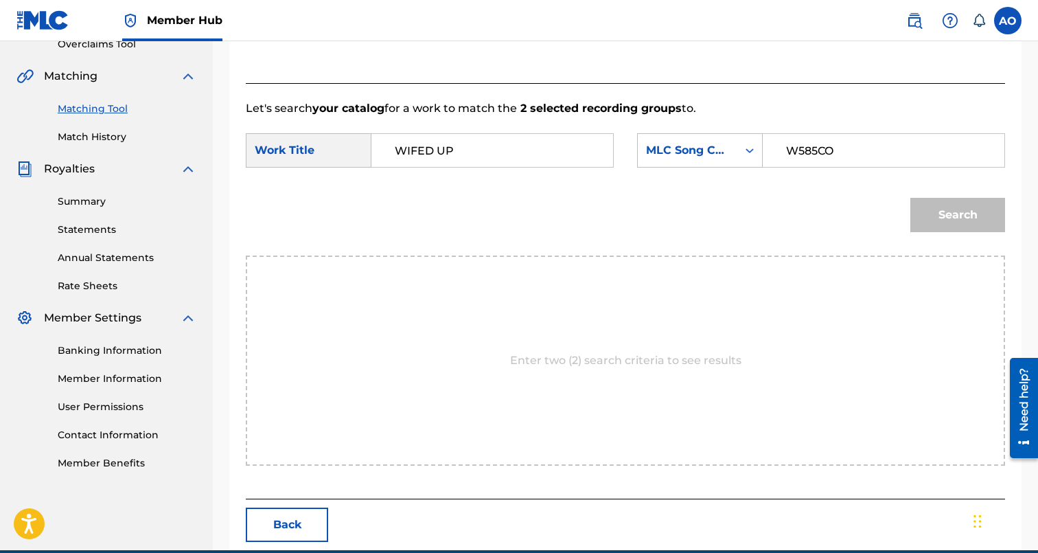
type input "W585CO"
click at [910, 198] on button "Search" at bounding box center [957, 215] width 95 height 34
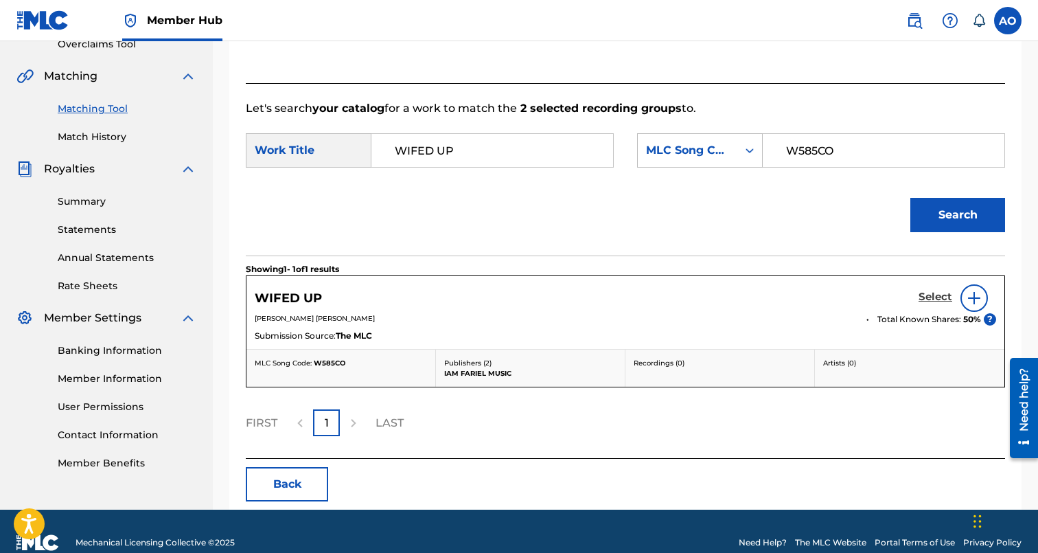
click at [936, 302] on h5 "Select" at bounding box center [936, 296] width 34 height 13
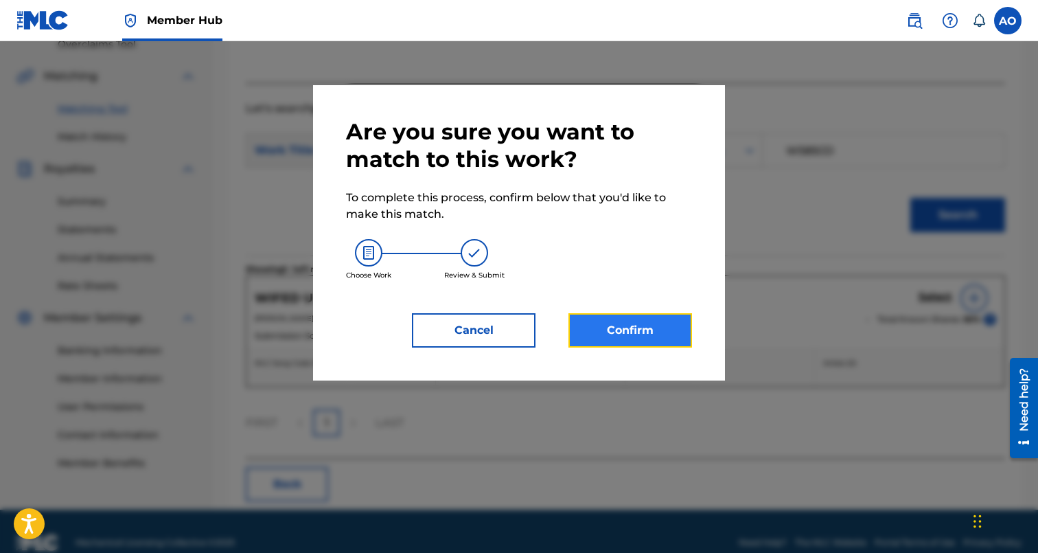
click at [641, 334] on button "Confirm" at bounding box center [630, 330] width 124 height 34
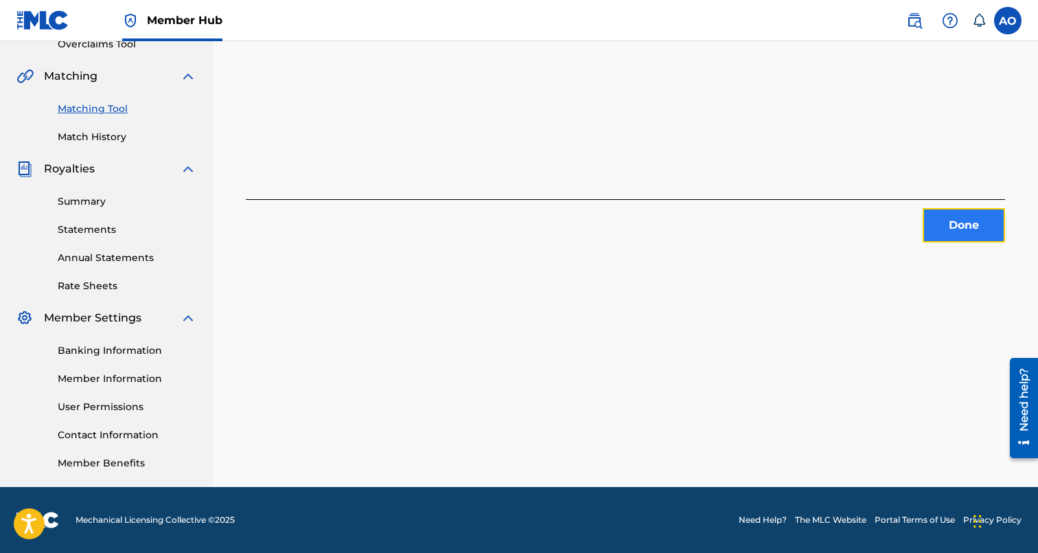
click at [955, 214] on button "Done" at bounding box center [964, 225] width 82 height 34
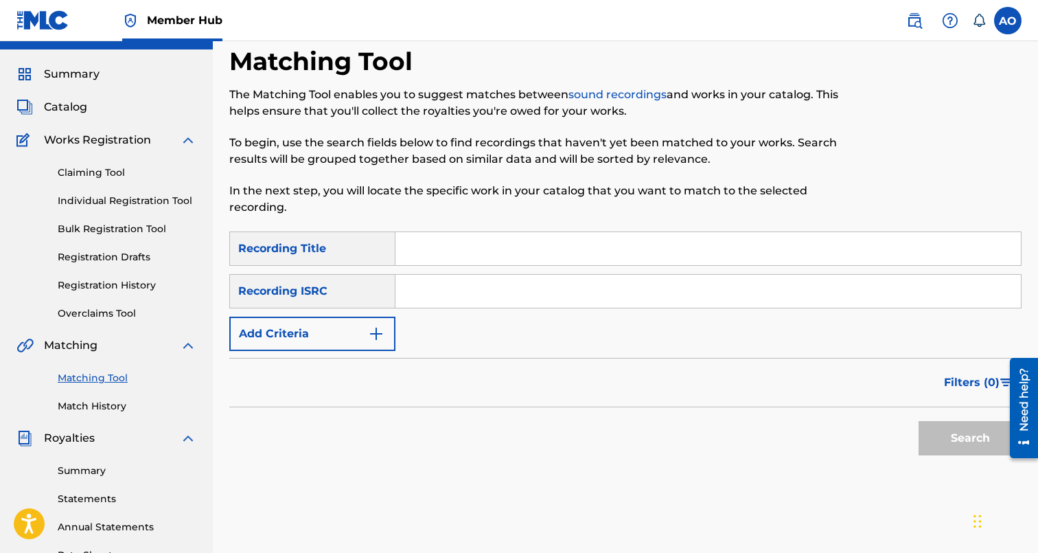
scroll to position [24, 0]
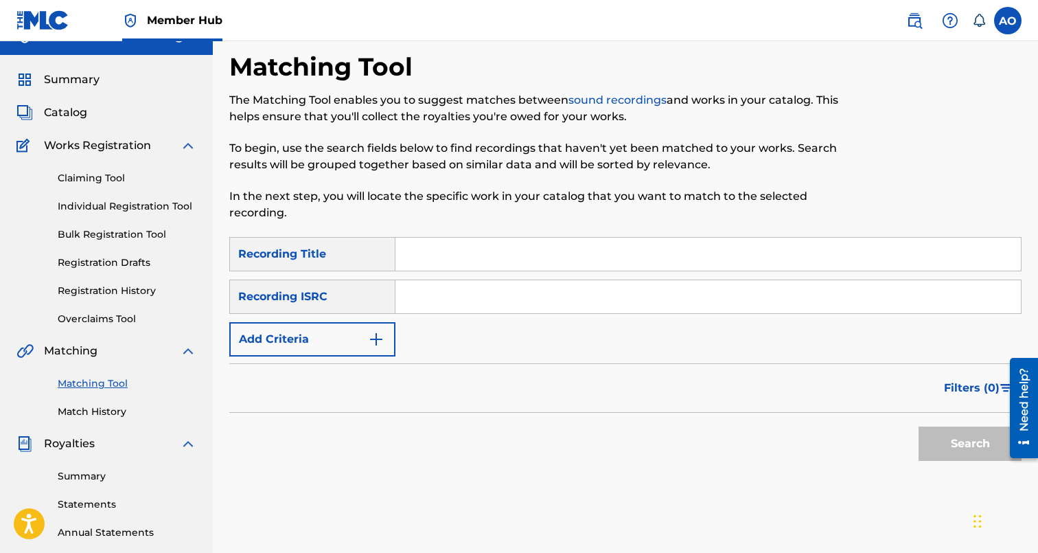
click at [556, 255] on input "Search Form" at bounding box center [707, 254] width 625 height 33
paste input "BLVD BABIES"
type input "BLVD BABIES"
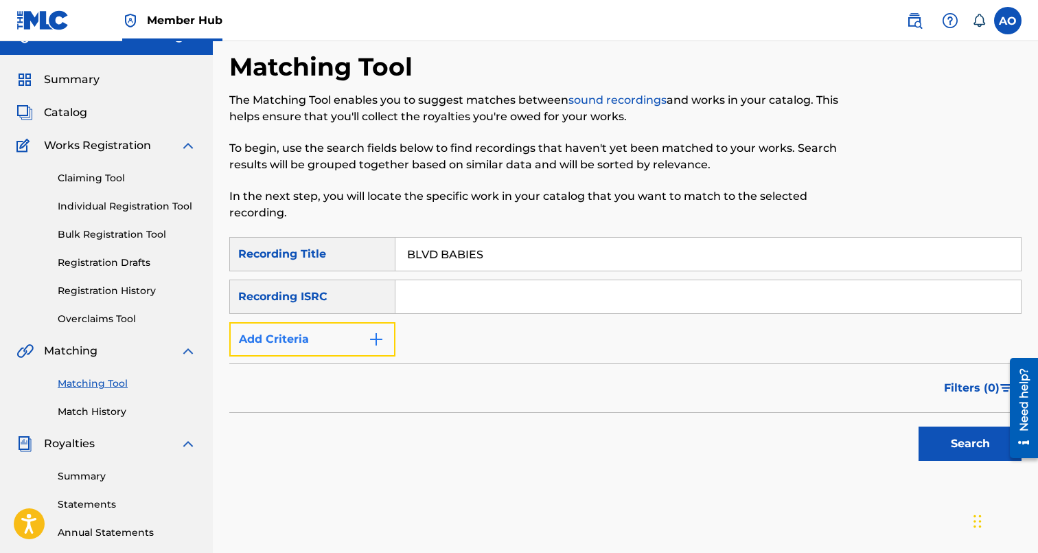
drag, startPoint x: 331, startPoint y: 334, endPoint x: 323, endPoint y: 336, distance: 8.0
click at [323, 336] on button "Add Criteria" at bounding box center [312, 339] width 166 height 34
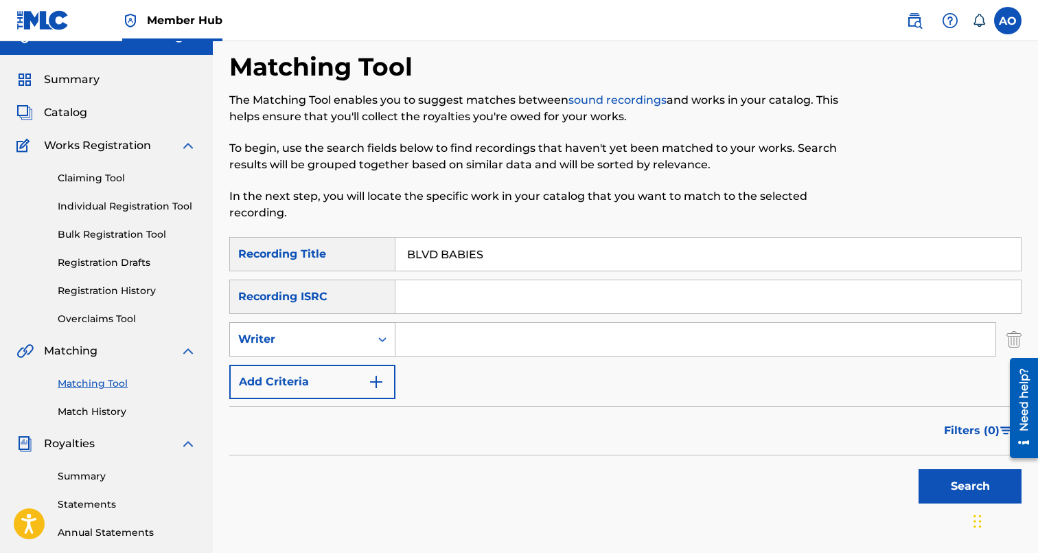
click at [326, 341] on div "Writer" at bounding box center [300, 339] width 124 height 16
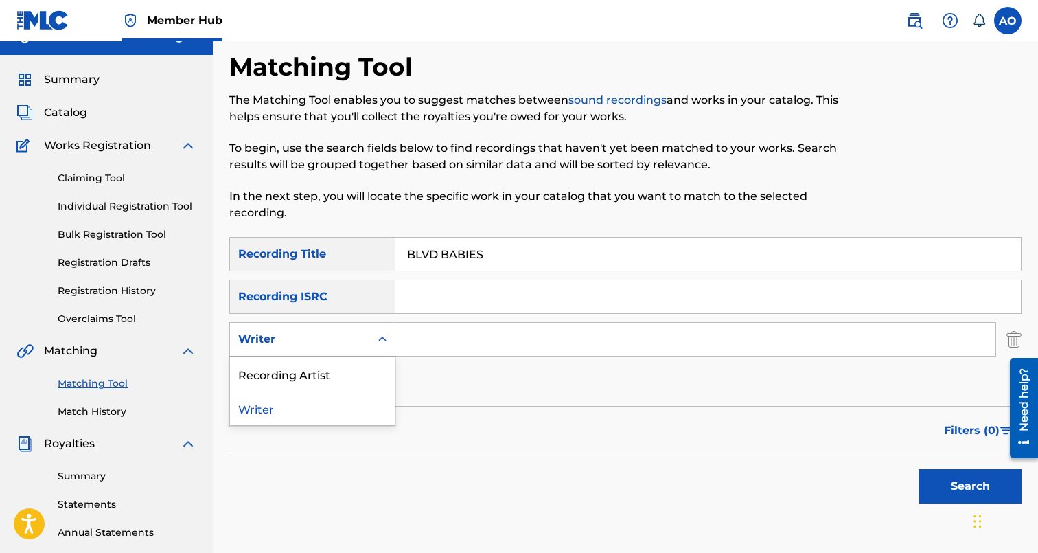
click at [334, 369] on div "Recording Artist" at bounding box center [312, 373] width 165 height 34
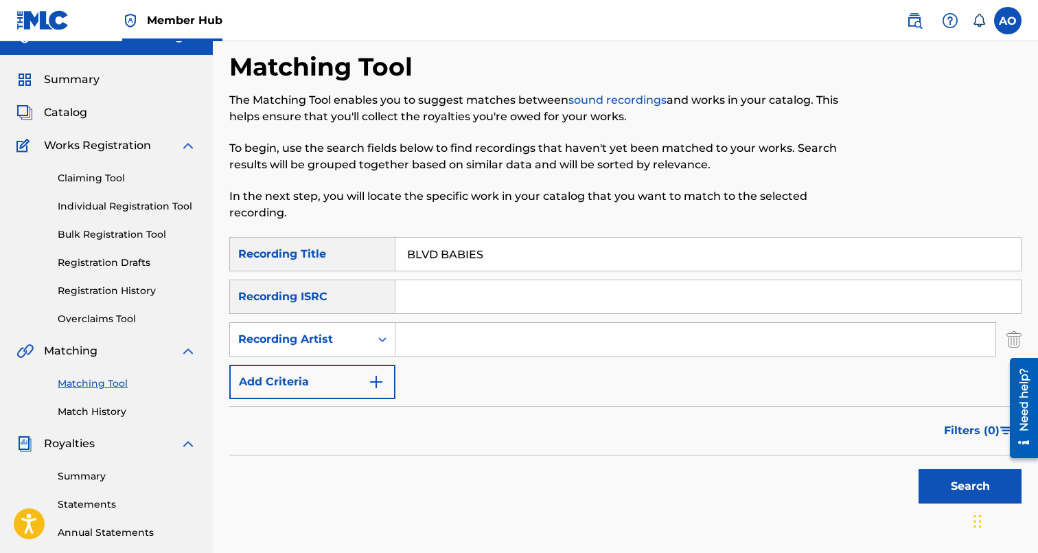
click at [437, 336] on input "Search Form" at bounding box center [695, 339] width 600 height 33
type input "LEFTY"
click at [919, 469] on button "Search" at bounding box center [970, 486] width 103 height 34
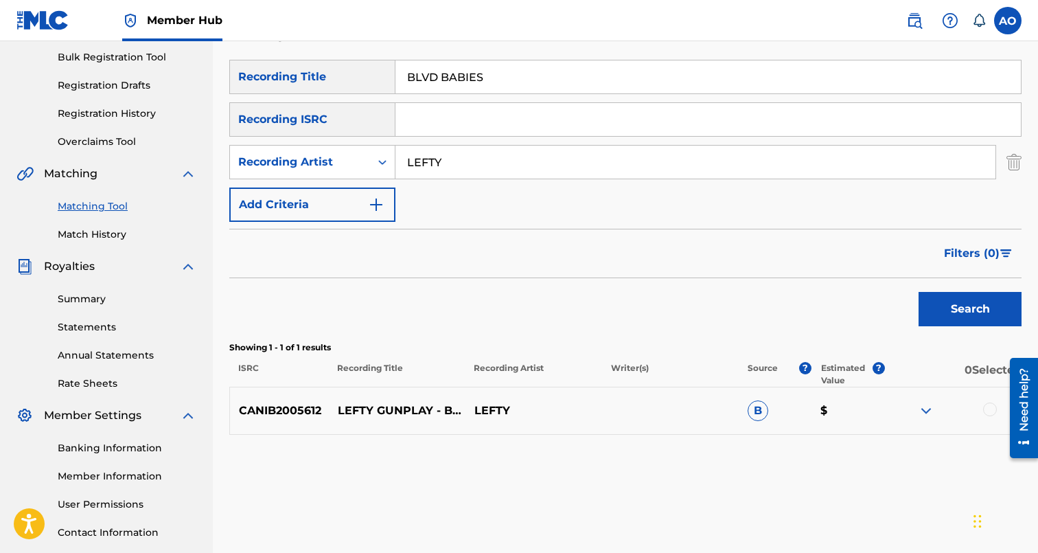
scroll to position [215, 0]
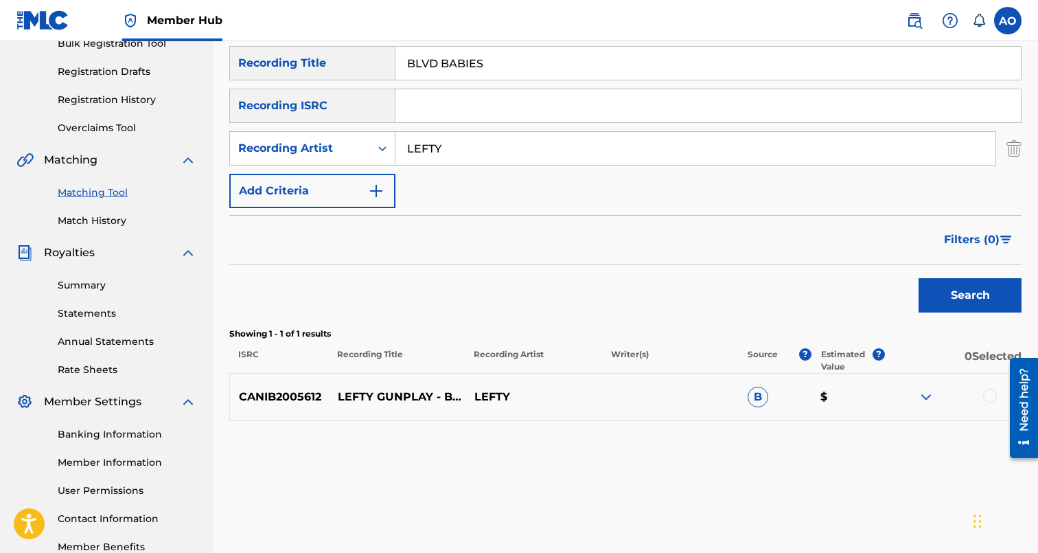
click at [996, 399] on div at bounding box center [952, 397] width 137 height 16
click at [991, 395] on div at bounding box center [990, 396] width 14 height 14
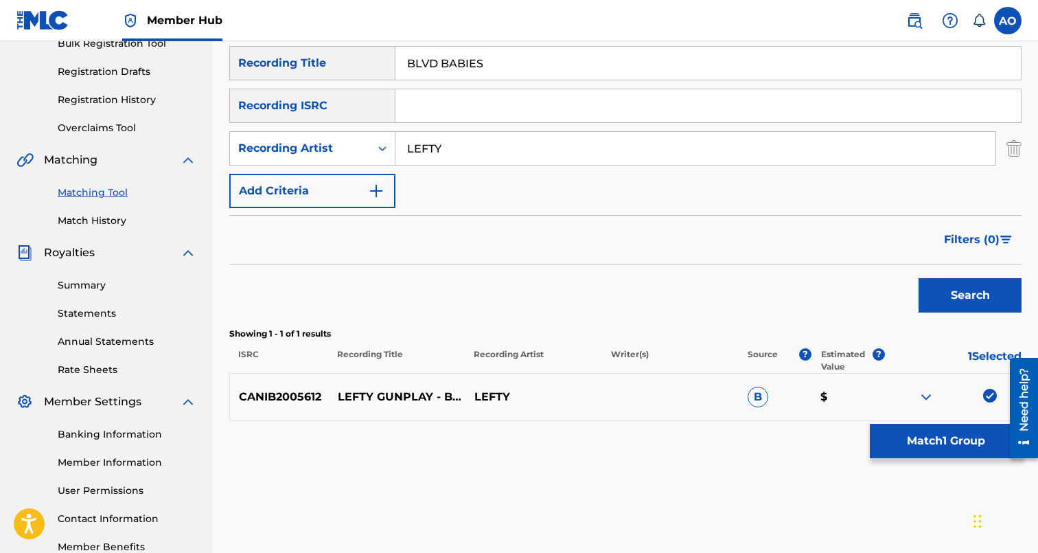
click at [961, 422] on div "Matching Tool The Matching Tool enables you to suggest matches between sound re…" at bounding box center [625, 216] width 792 height 710
click at [958, 429] on button "Match 1 Group" at bounding box center [946, 441] width 152 height 34
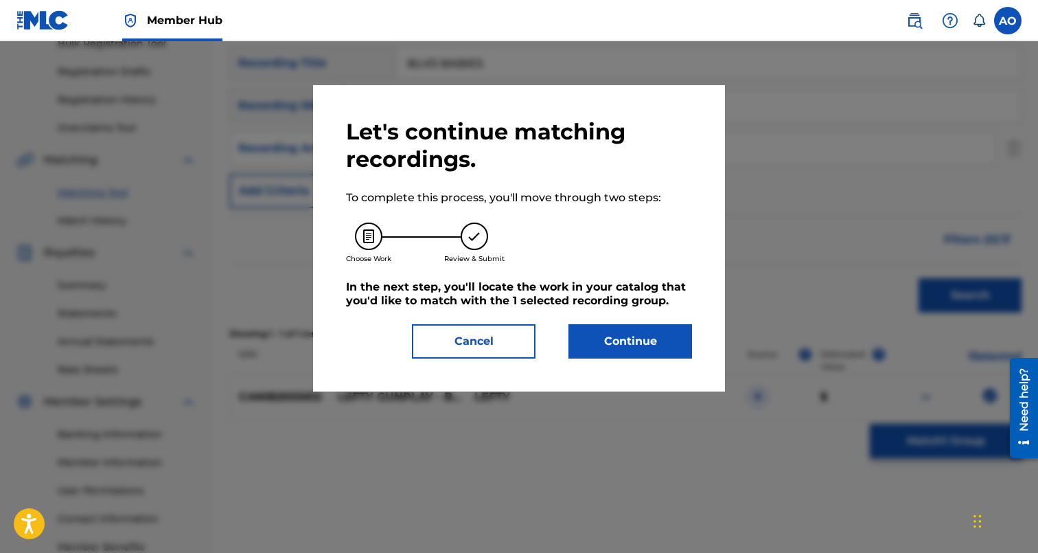
click at [605, 321] on div "Let's continue matching recordings. To complete this process, you'll move throu…" at bounding box center [519, 238] width 346 height 240
click at [604, 332] on button "Continue" at bounding box center [630, 341] width 124 height 34
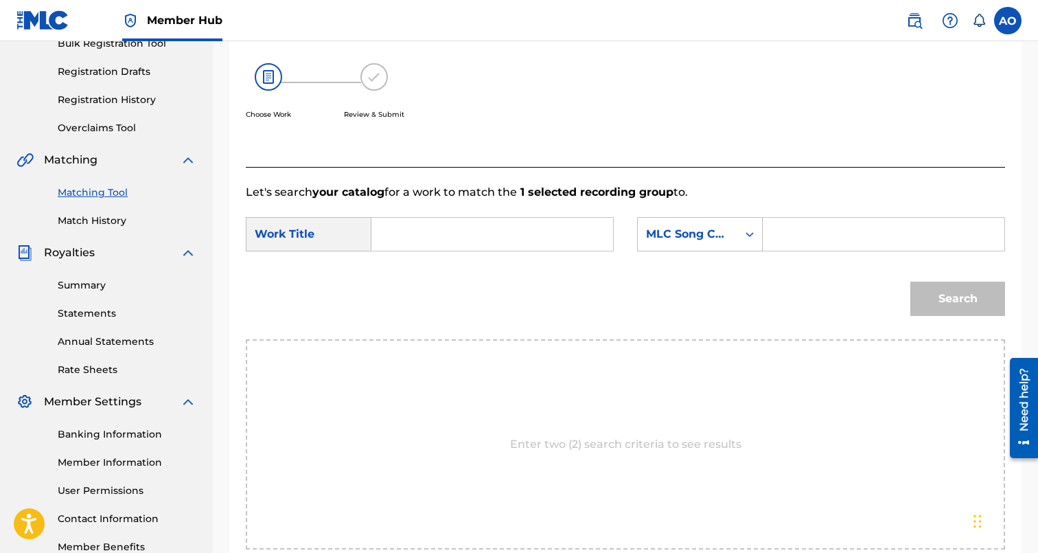
click at [482, 235] on input "Search Form" at bounding box center [492, 234] width 218 height 33
paste input "BLVD BABIES"
type input "BLVD BABIES"
click at [825, 226] on input "Search Form" at bounding box center [883, 234] width 218 height 33
paste input "BE5TN9"
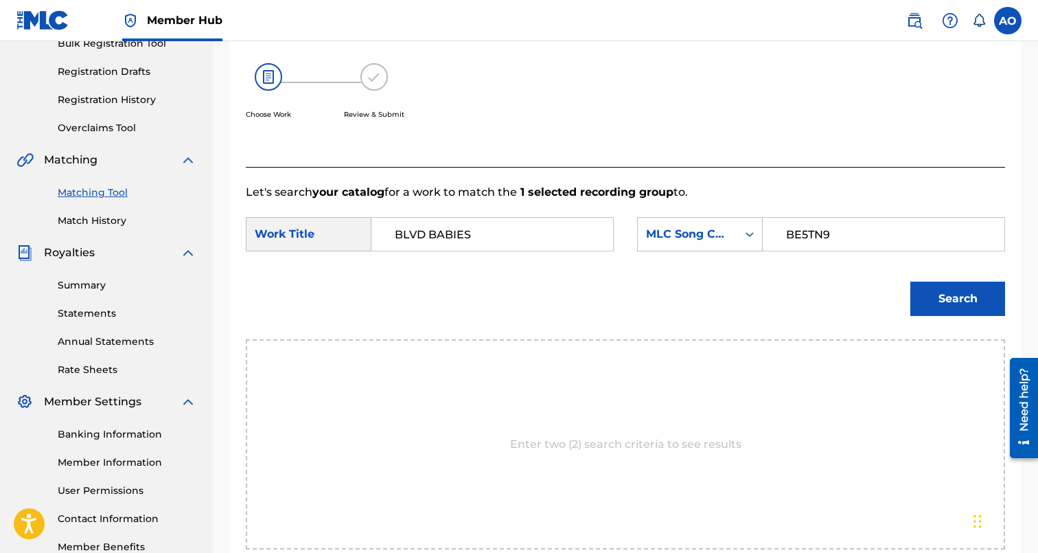
type input "BE5TN9"
click at [910, 281] on button "Search" at bounding box center [957, 298] width 95 height 34
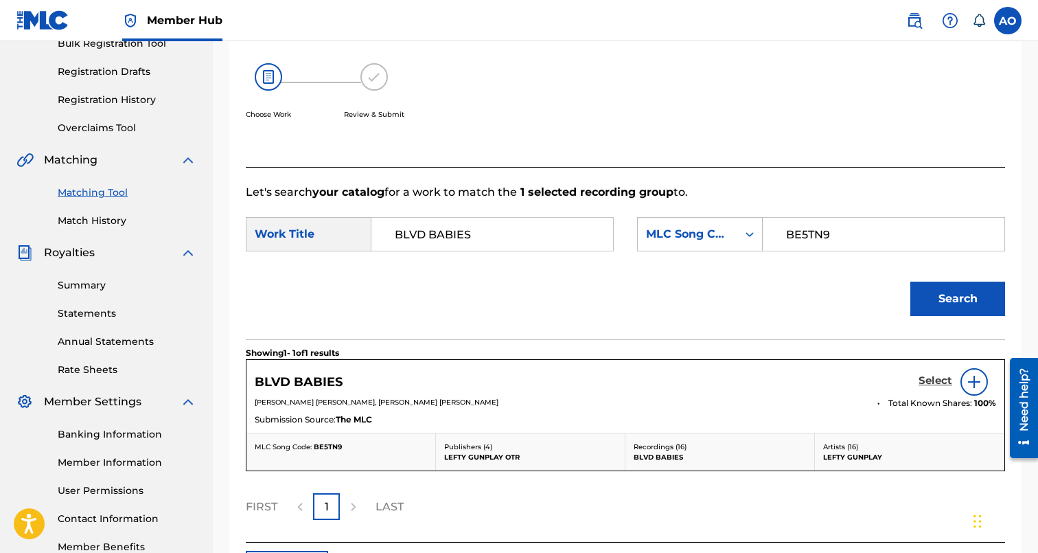
click at [933, 376] on h5 "Select" at bounding box center [936, 380] width 34 height 13
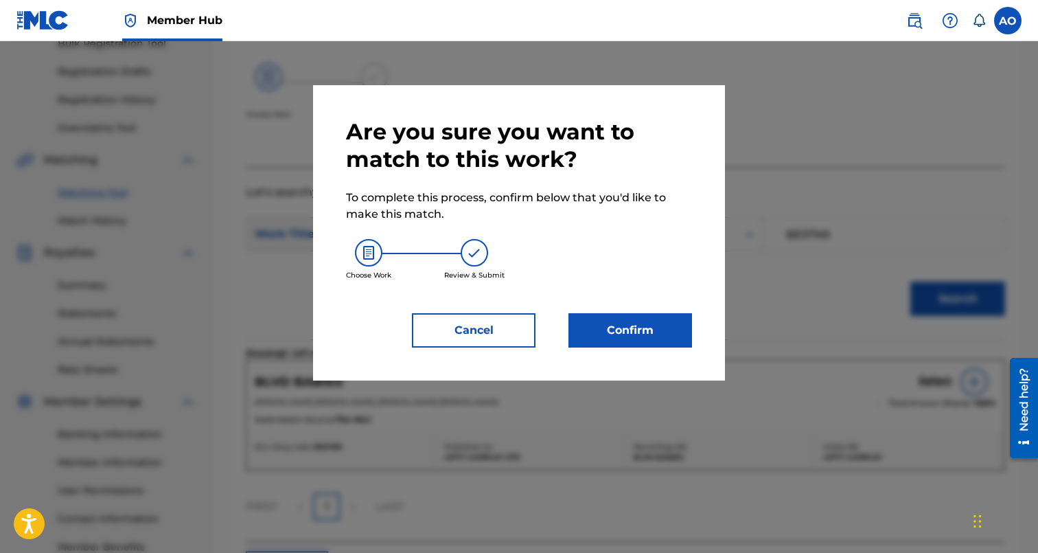
click at [587, 379] on div "Are you sure you want to match to this work? To complete this process, confirm …" at bounding box center [519, 232] width 412 height 295
click at [587, 349] on div "Are you sure you want to match to this work? To complete this process, confirm …" at bounding box center [519, 232] width 412 height 295
click at [599, 343] on button "Confirm" at bounding box center [630, 330] width 124 height 34
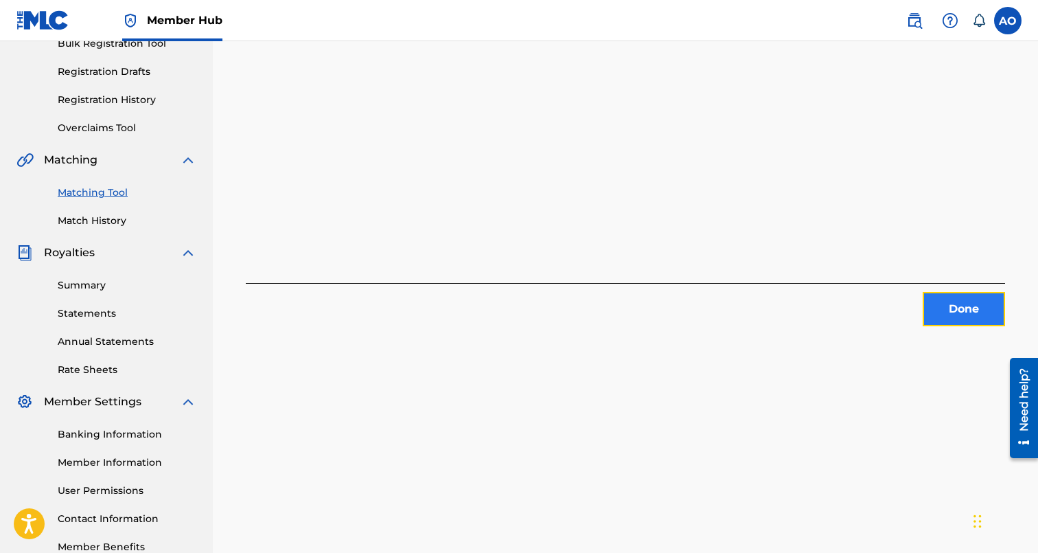
click at [965, 321] on button "Done" at bounding box center [964, 309] width 82 height 34
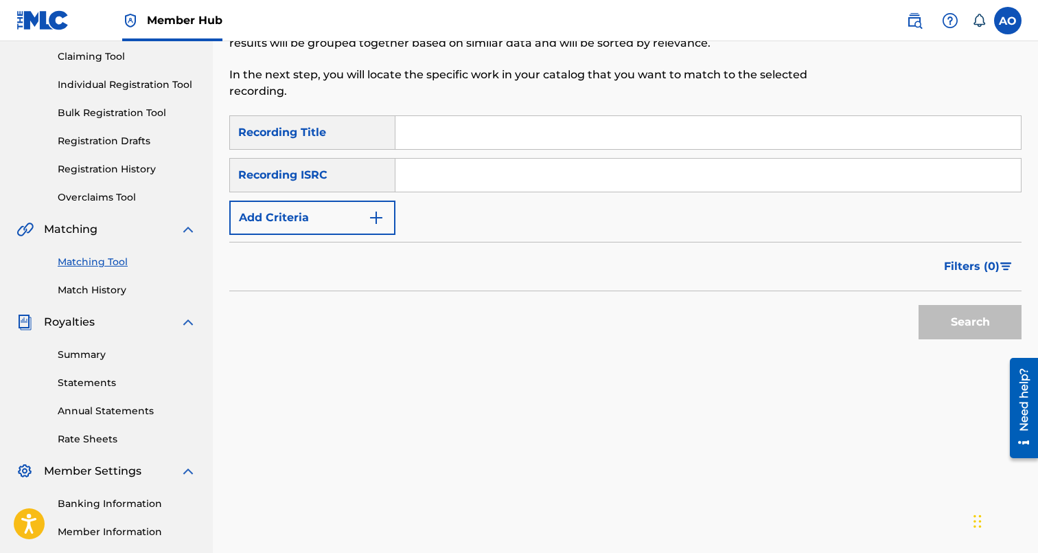
scroll to position [145, 0]
click at [490, 135] on input "Search Form" at bounding box center [707, 133] width 625 height 33
paste input "KNOW MY NAME"
type input "KNOW MY NAME"
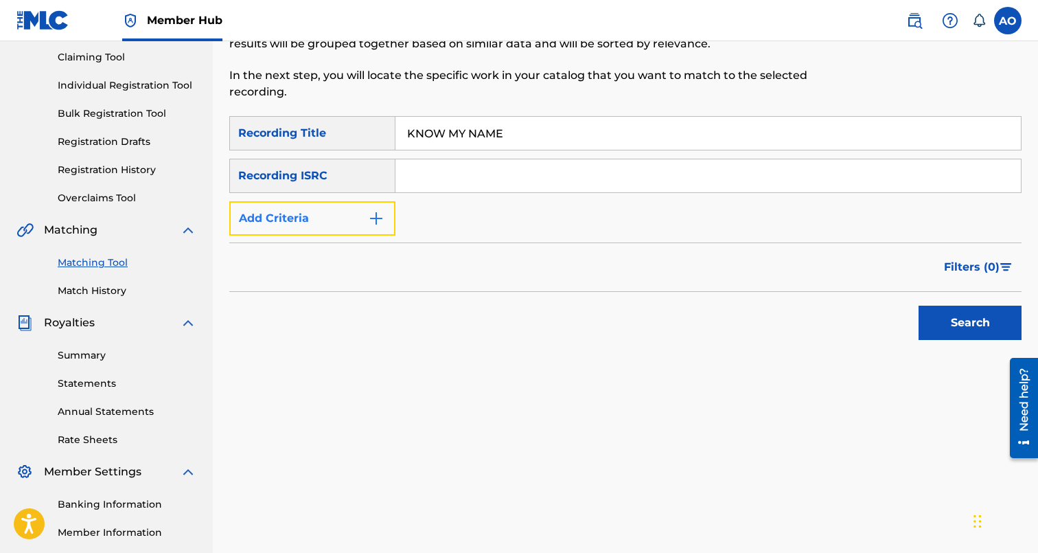
click at [347, 207] on button "Add Criteria" at bounding box center [312, 218] width 166 height 34
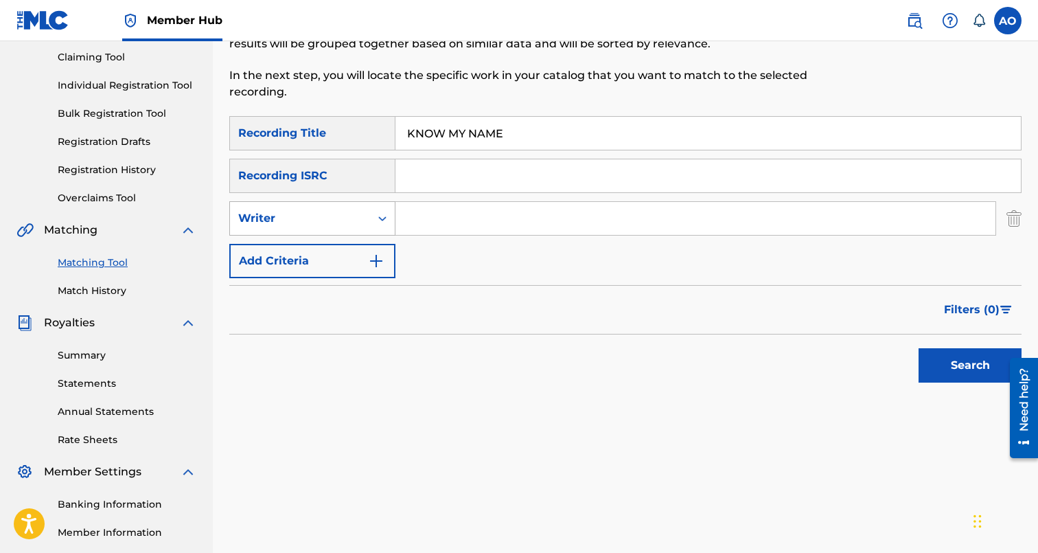
click at [341, 230] on div "Writer" at bounding box center [300, 218] width 140 height 26
click at [343, 260] on div "Recording Artist" at bounding box center [312, 252] width 165 height 34
click at [522, 211] on input "Search Form" at bounding box center [695, 218] width 600 height 33
type input "OHHZEE"
click at [919, 348] on button "Search" at bounding box center [970, 365] width 103 height 34
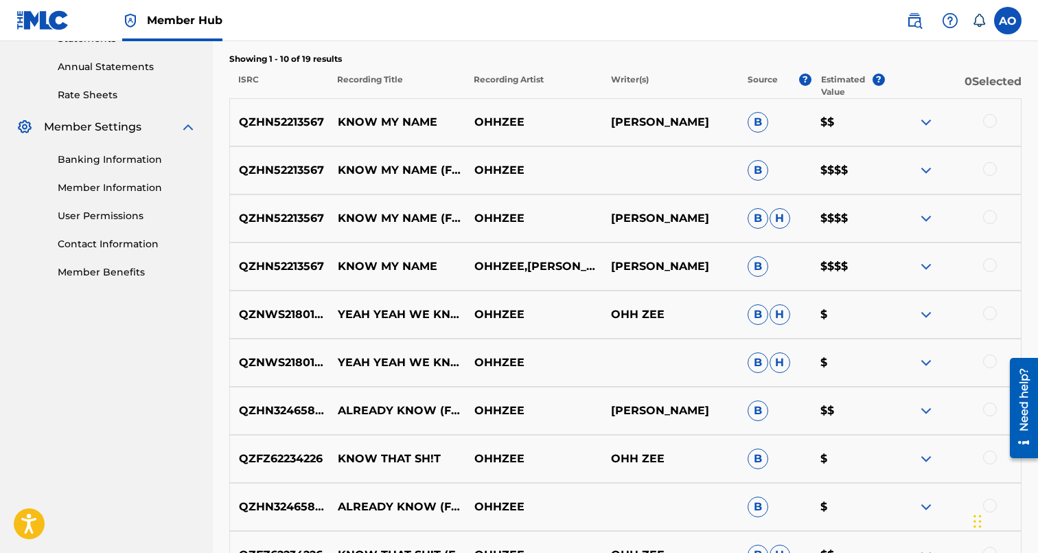
scroll to position [488, 0]
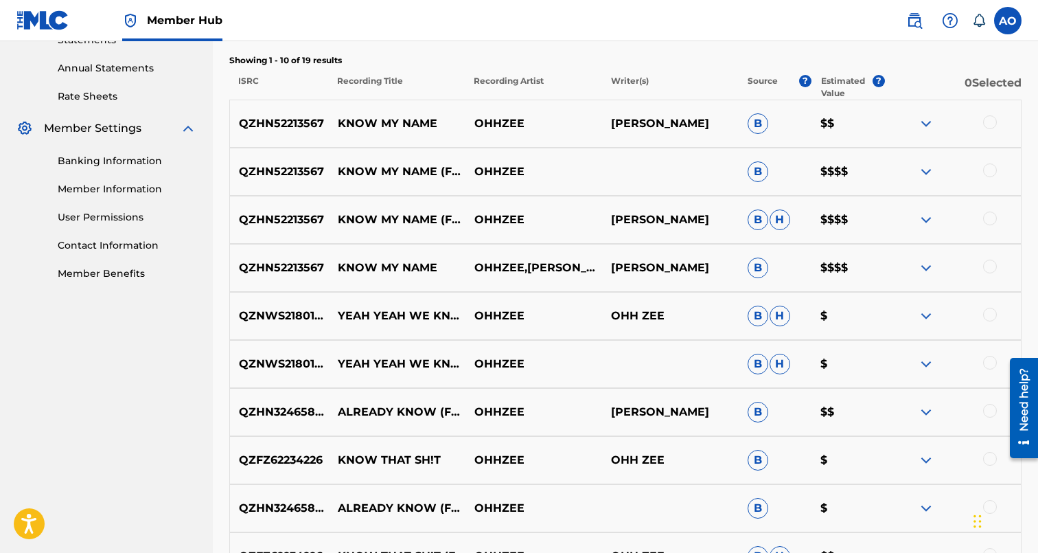
click at [992, 262] on div at bounding box center [990, 267] width 14 height 14
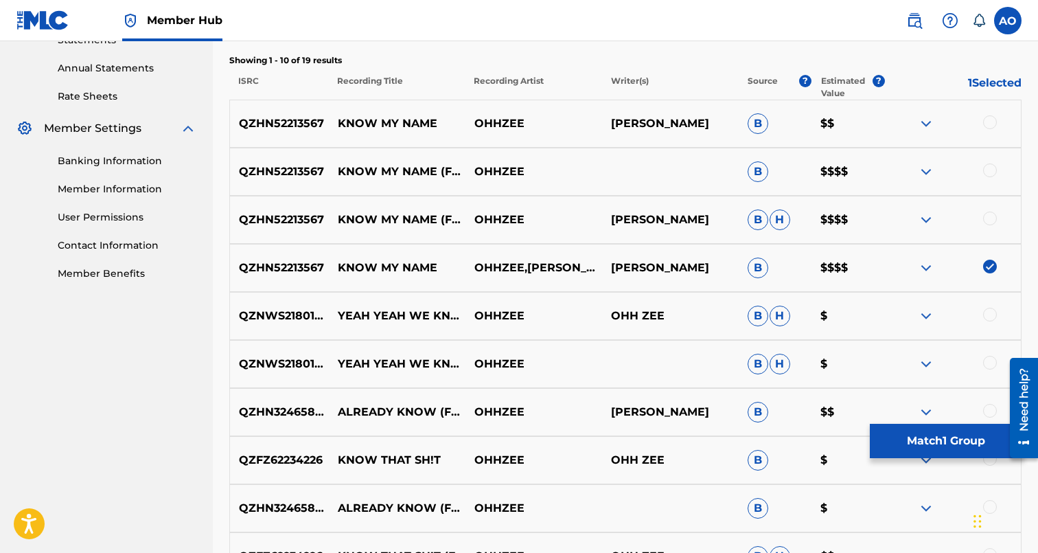
click at [993, 220] on div at bounding box center [990, 218] width 14 height 14
click at [989, 174] on div at bounding box center [990, 170] width 14 height 14
click at [989, 121] on div at bounding box center [990, 122] width 14 height 14
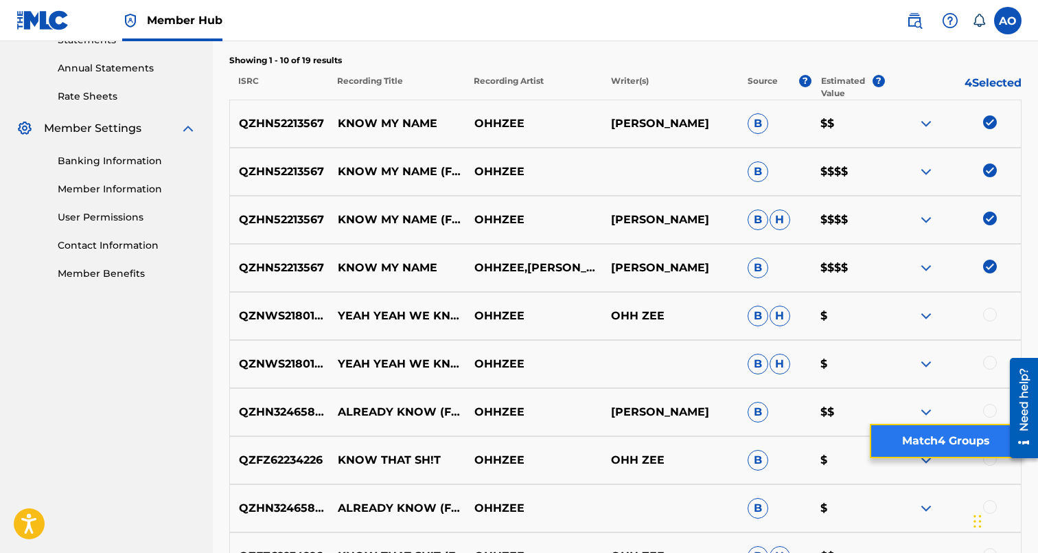
click at [978, 436] on button "Match 4 Groups" at bounding box center [946, 441] width 152 height 34
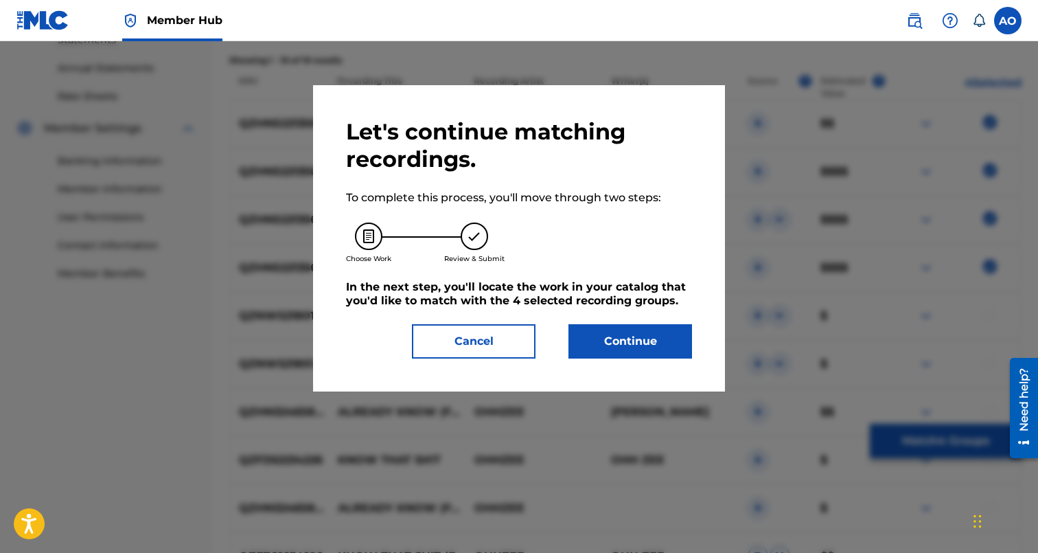
click at [678, 320] on div "Let's continue matching recordings. To complete this process, you'll move throu…" at bounding box center [519, 238] width 346 height 240
click at [672, 333] on button "Continue" at bounding box center [630, 341] width 124 height 34
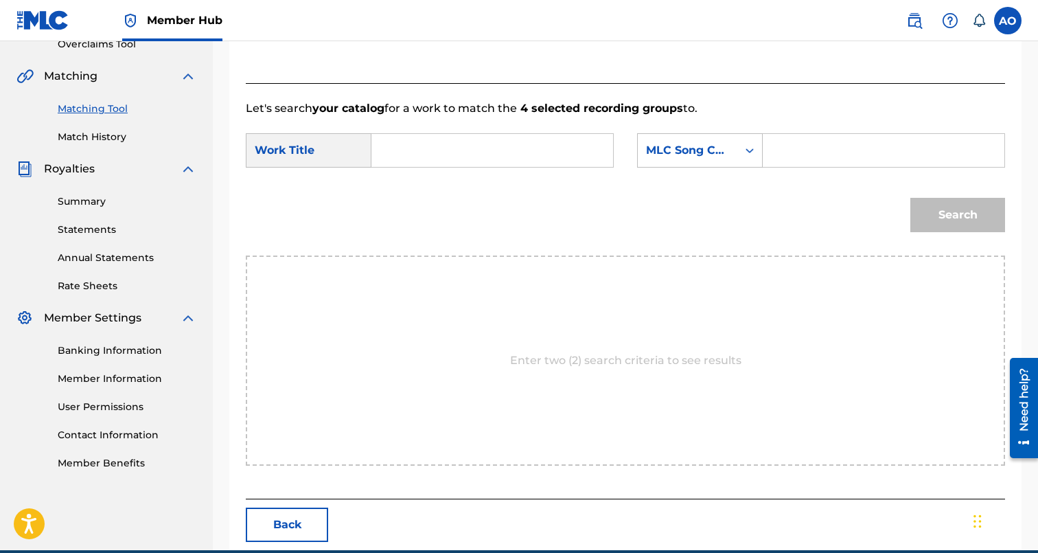
click at [543, 160] on input "Search Form" at bounding box center [492, 150] width 218 height 33
paste input "KNOW MY NAME"
type input "KNOW MY NAME"
click at [774, 139] on div "Search Form" at bounding box center [884, 150] width 242 height 34
click at [825, 179] on form "SearchWithCriteria7282e1a1-208f-423b-b1db-c3d959bb7b24 Work Title KNOW MY NAME …" at bounding box center [625, 186] width 759 height 139
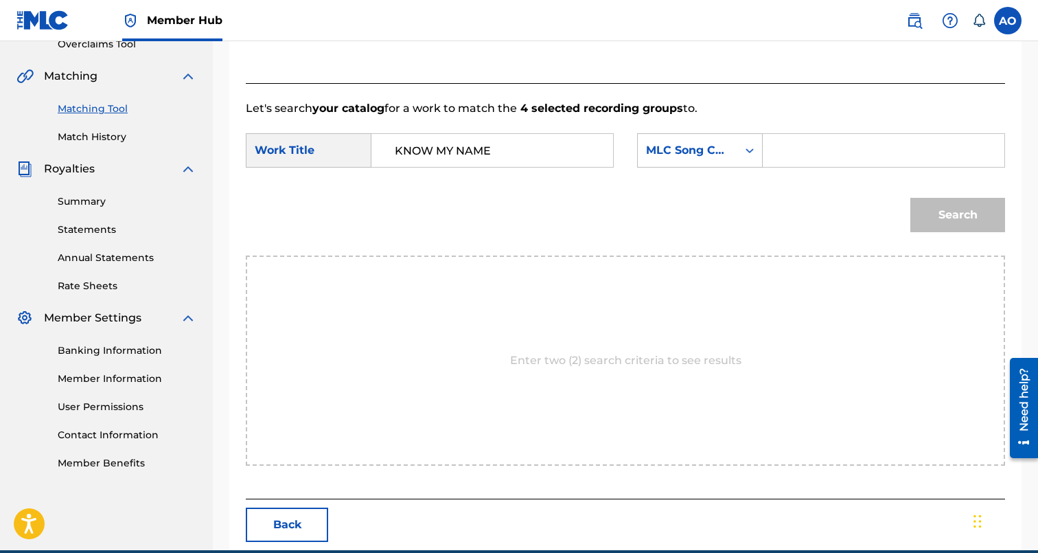
click at [845, 148] on input "Search Form" at bounding box center [883, 150] width 218 height 33
paste input "KC3VJ9"
type input "KC3VJ9"
click at [910, 198] on button "Search" at bounding box center [957, 215] width 95 height 34
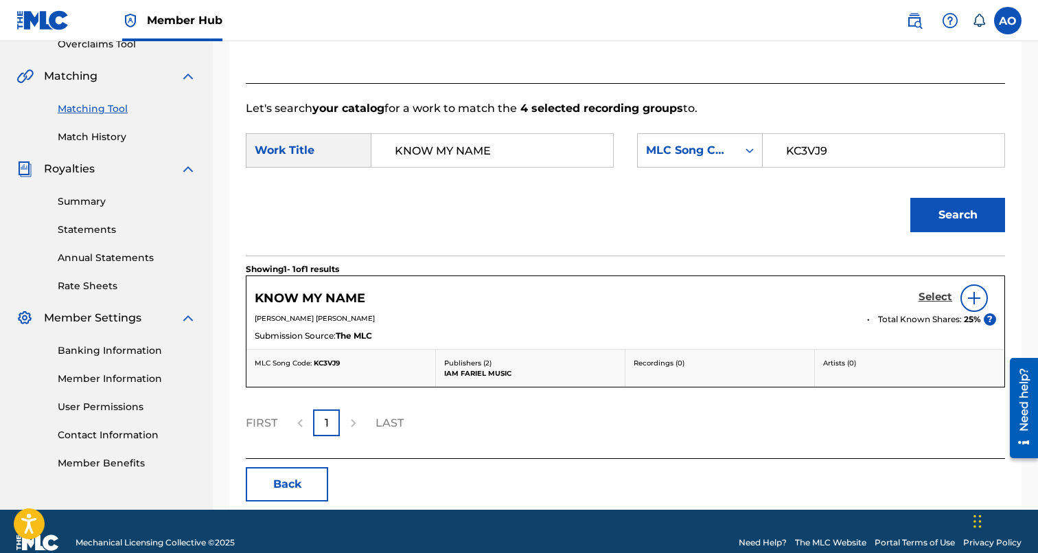
click at [928, 292] on h5 "Select" at bounding box center [936, 296] width 34 height 13
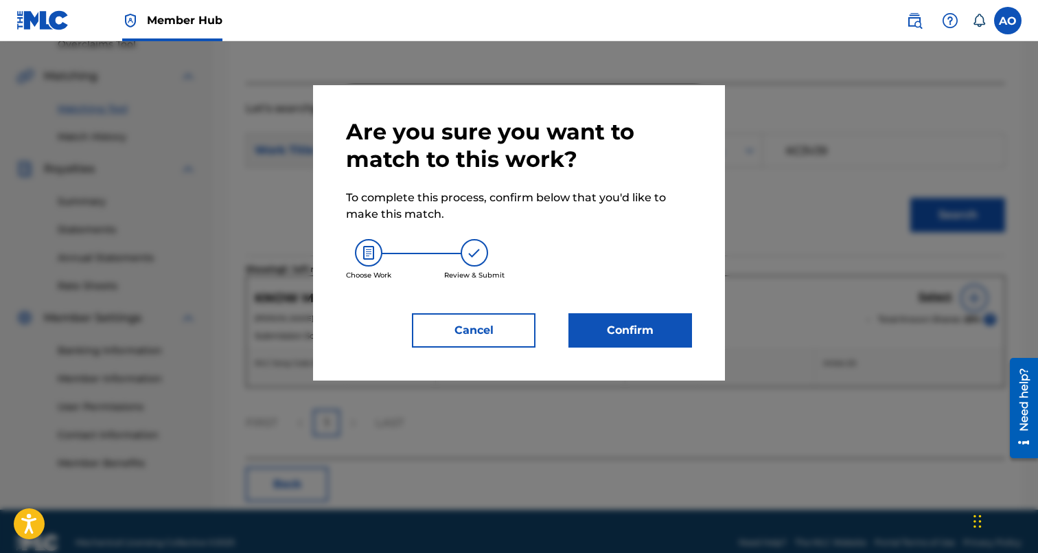
click at [566, 330] on div "Confirm" at bounding box center [622, 330] width 140 height 34
click at [621, 297] on div "Choose Work Review & Submit" at bounding box center [519, 259] width 346 height 74
click at [621, 323] on button "Confirm" at bounding box center [630, 330] width 124 height 34
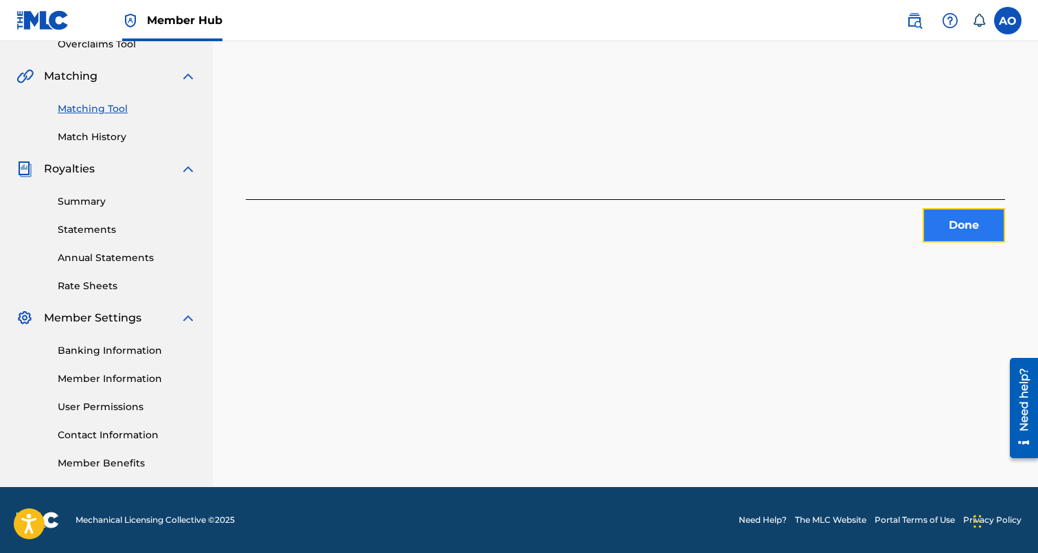
click at [938, 228] on button "Done" at bounding box center [964, 225] width 82 height 34
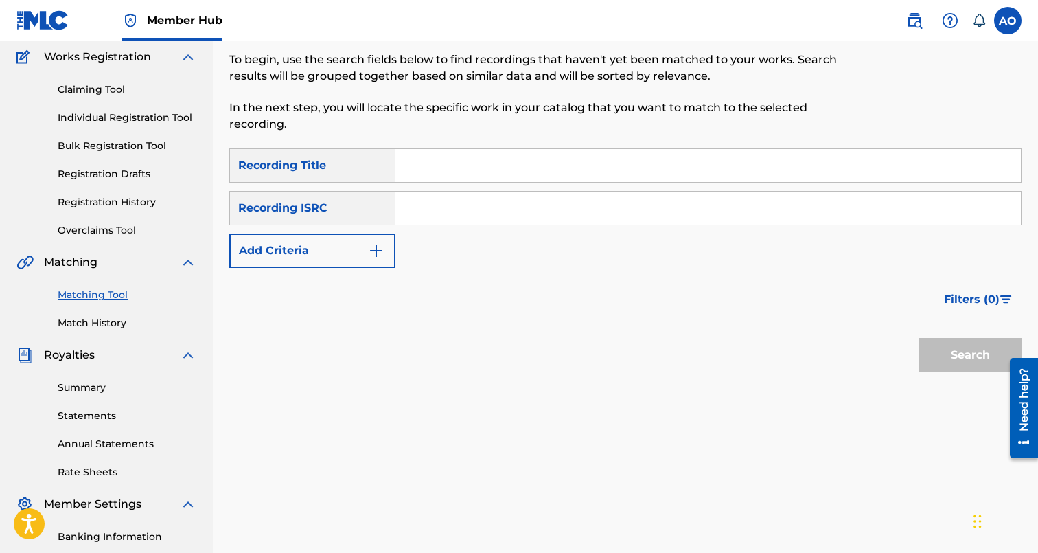
scroll to position [111, 0]
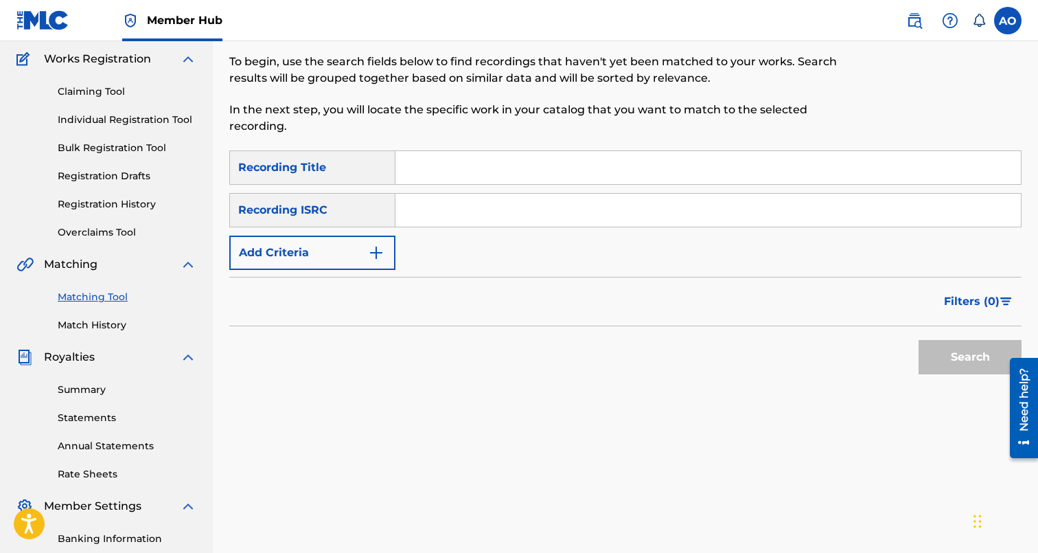
paste input "LIKE A PILL"
click at [547, 169] on input "LIKE A PILL" at bounding box center [707, 167] width 625 height 33
type input "LIKE A PILL"
click at [293, 230] on div "SearchWithCriteria6baf87fb-e984-4033-aa16-72c7748ebd7b Recording Title LIKE A P…" at bounding box center [625, 209] width 792 height 119
click at [293, 235] on div "SearchWithCriteria6baf87fb-e984-4033-aa16-72c7748ebd7b Recording Title LIKE A P…" at bounding box center [625, 209] width 792 height 119
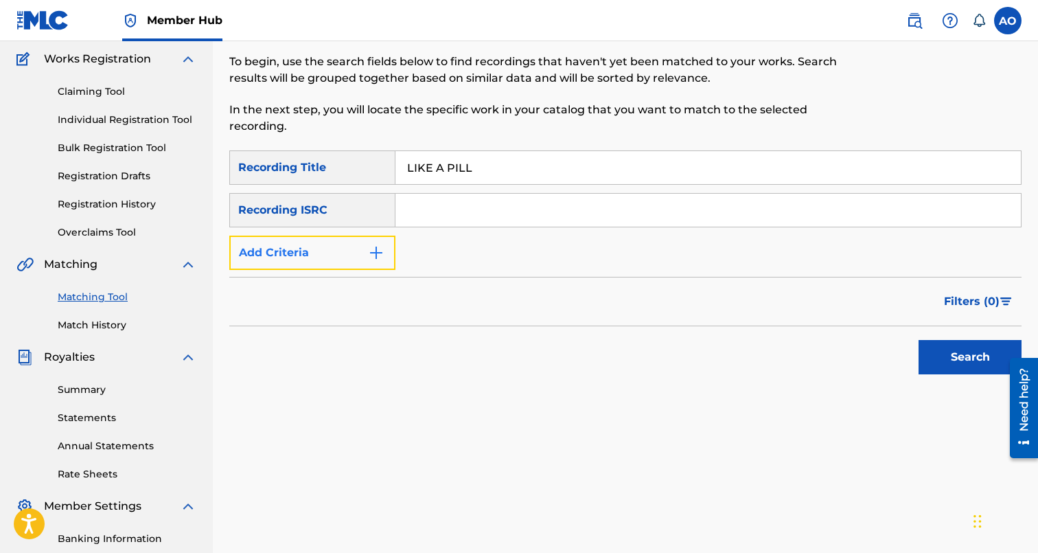
click at [299, 255] on button "Add Criteria" at bounding box center [312, 252] width 166 height 34
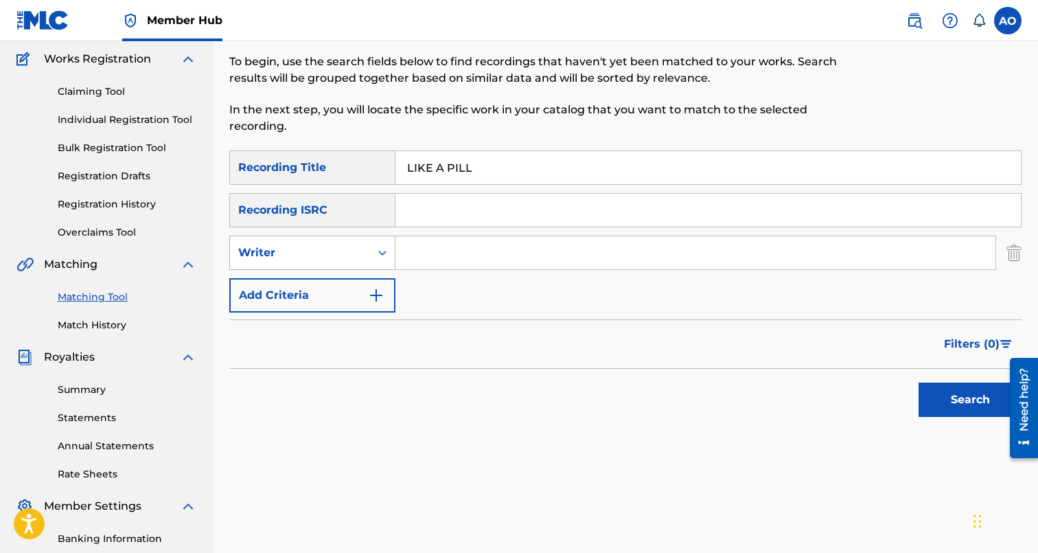
click at [306, 260] on div "Writer" at bounding box center [300, 252] width 124 height 16
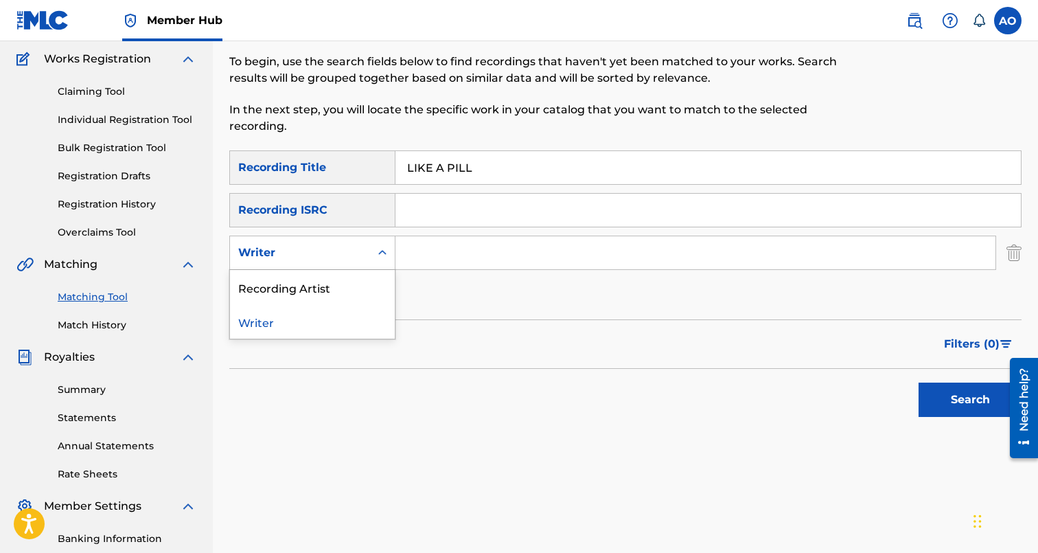
click at [311, 286] on div "Recording Artist" at bounding box center [312, 287] width 165 height 34
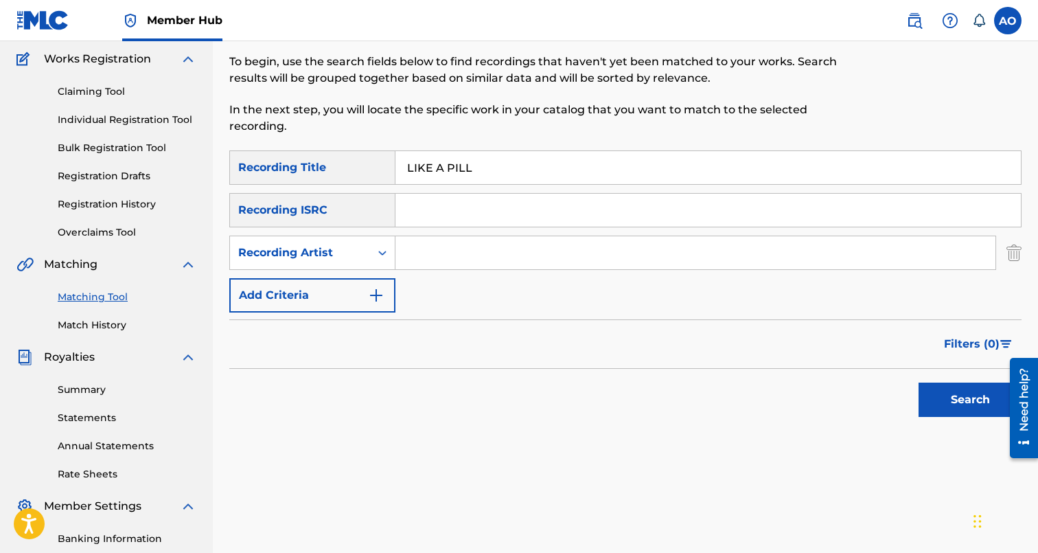
click at [422, 252] on input "Search Form" at bounding box center [695, 252] width 600 height 33
type input "WHEELZDALOC"
click at [919, 382] on button "Search" at bounding box center [970, 399] width 103 height 34
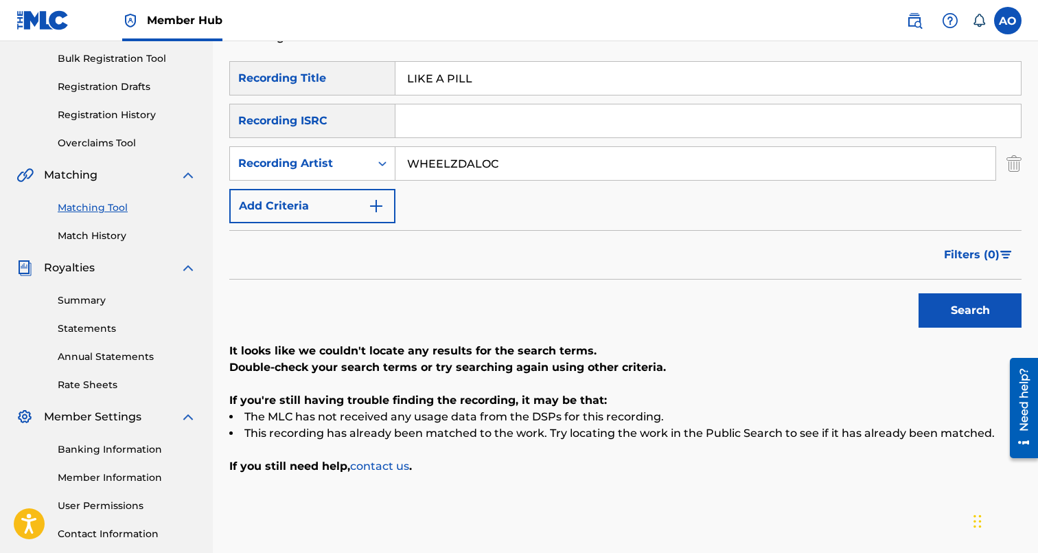
scroll to position [198, 0]
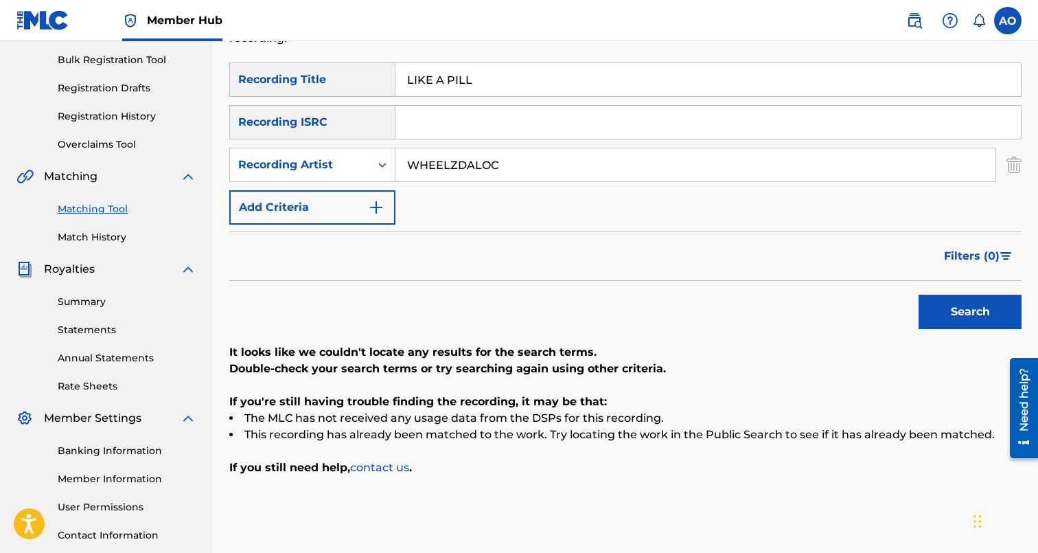
click at [550, 87] on input "LIKE A PILL" at bounding box center [707, 79] width 625 height 33
paste input "JEALOUS"
type input "JEALOUS"
click at [528, 160] on input "WHEELZDALOC" at bounding box center [695, 164] width 600 height 33
click at [919, 295] on button "Search" at bounding box center [970, 312] width 103 height 34
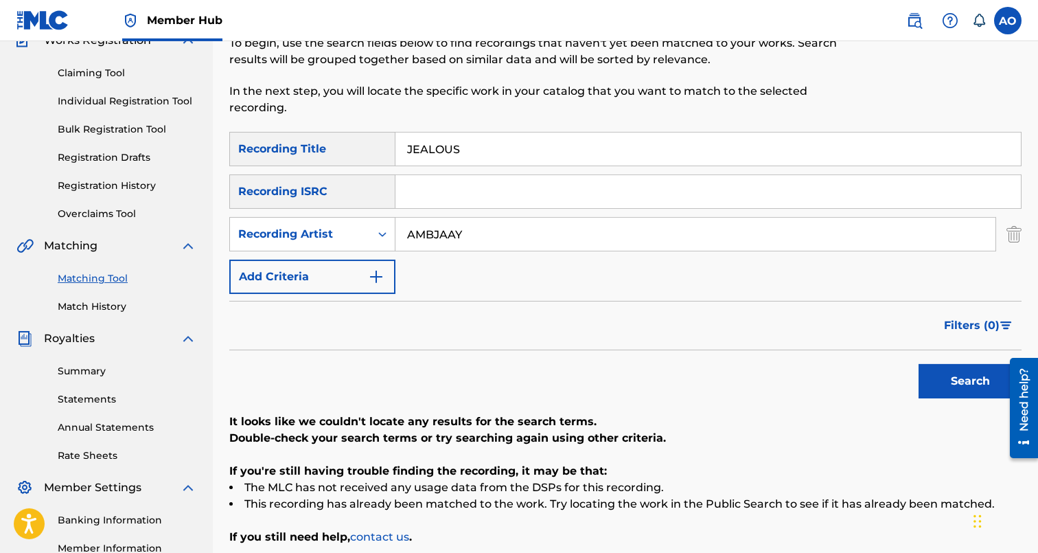
scroll to position [126, 0]
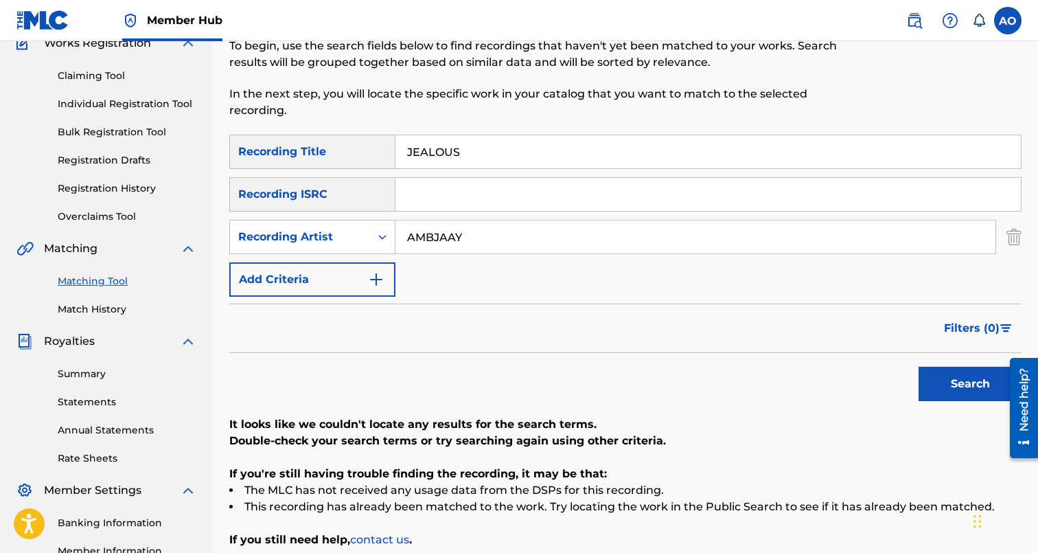
click at [436, 240] on input "AMBJAAY" at bounding box center [695, 236] width 600 height 33
type input "AMB JAAY"
click at [919, 367] on button "Search" at bounding box center [970, 384] width 103 height 34
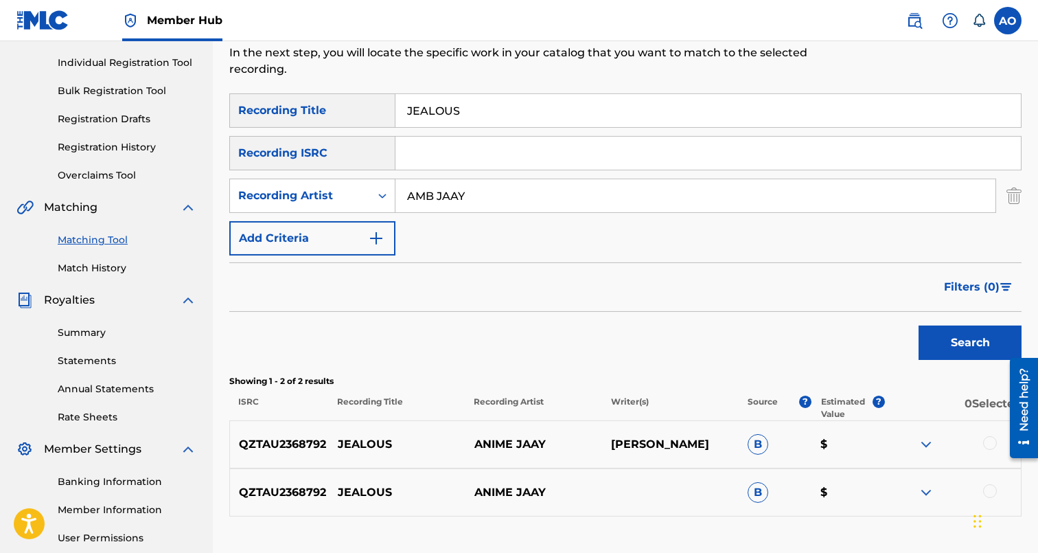
scroll to position [165, 0]
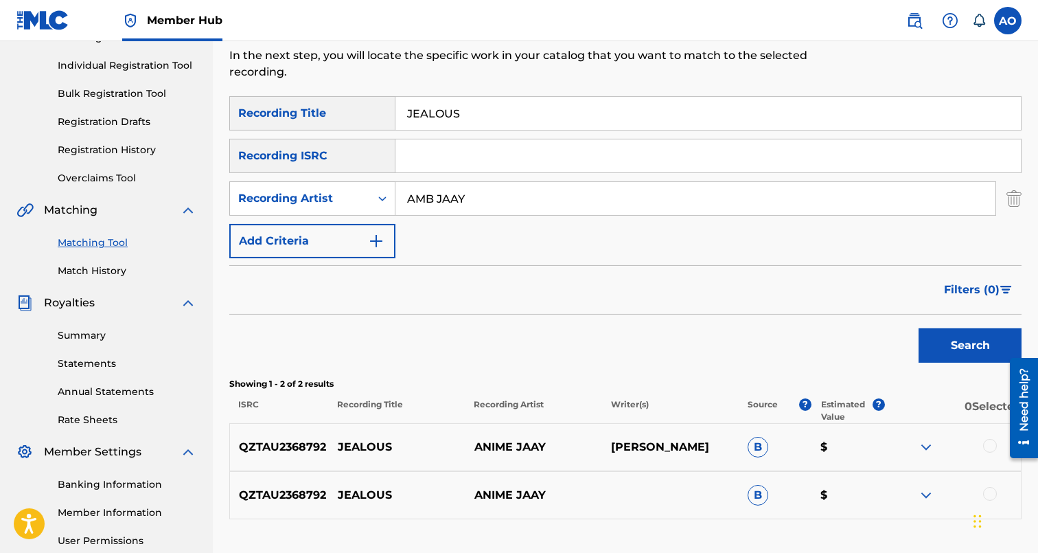
click at [541, 114] on input "JEALOUS" at bounding box center [707, 113] width 625 height 33
paste input "IN YO FACE"
type input "IN YO FACE"
click at [509, 212] on input "AMB JAAY" at bounding box center [695, 198] width 600 height 33
click at [919, 328] on button "Search" at bounding box center [970, 345] width 103 height 34
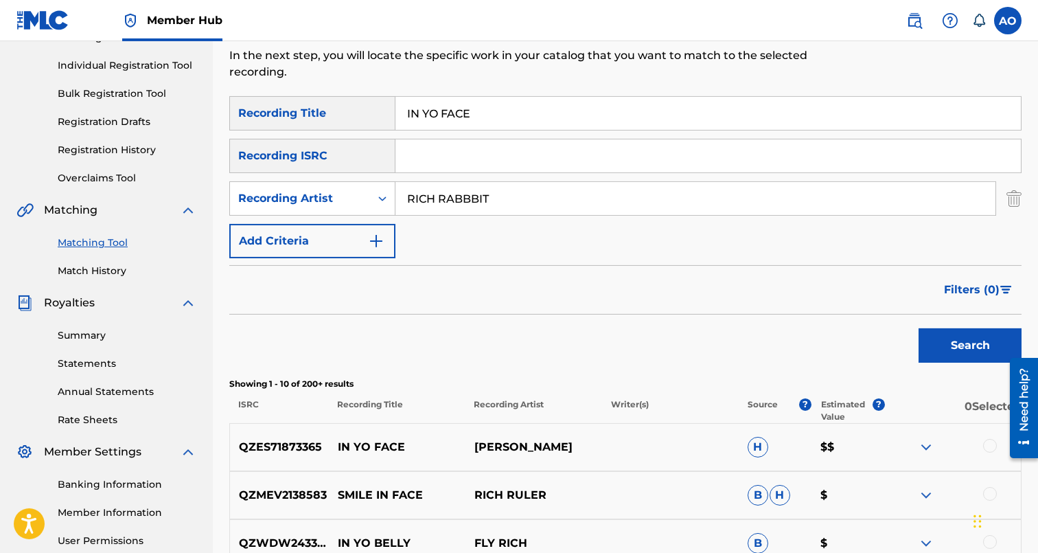
click at [475, 191] on input "RICH RABBBIT" at bounding box center [695, 198] width 600 height 33
type input "RICH RABBIT"
click at [919, 328] on button "Search" at bounding box center [970, 345] width 103 height 34
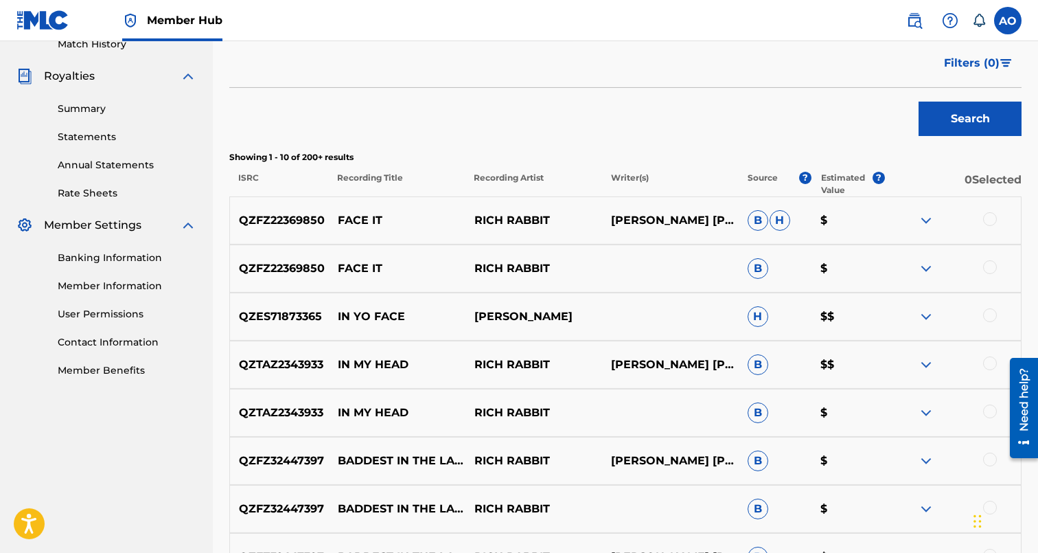
scroll to position [409, 0]
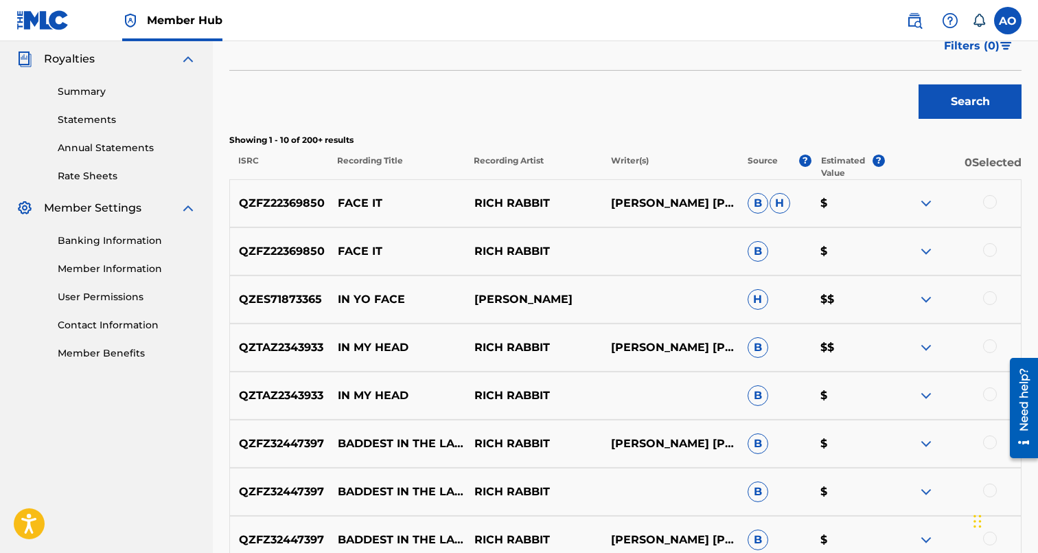
click at [988, 299] on div at bounding box center [990, 298] width 14 height 14
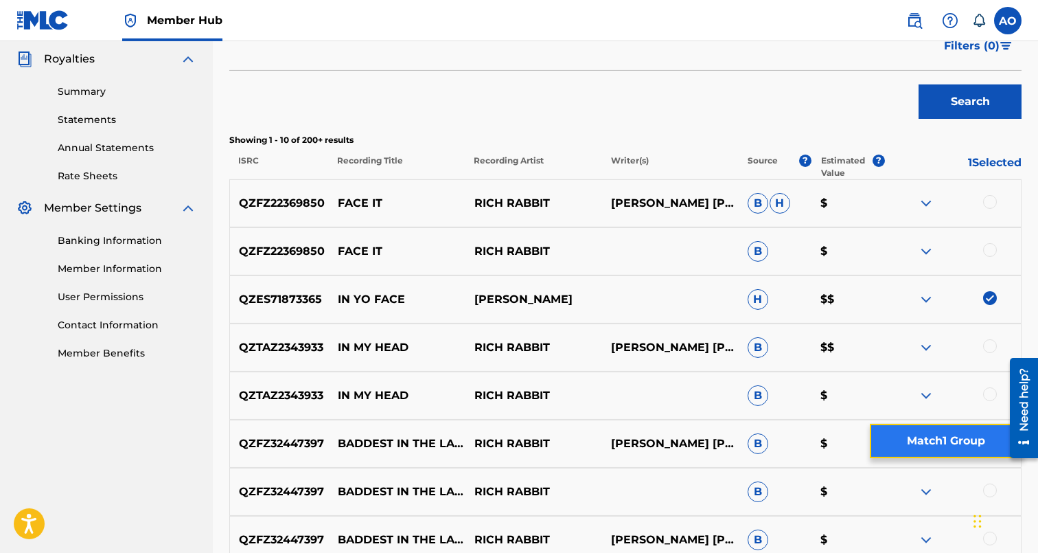
click at [970, 440] on button "Match 1 Group" at bounding box center [946, 441] width 152 height 34
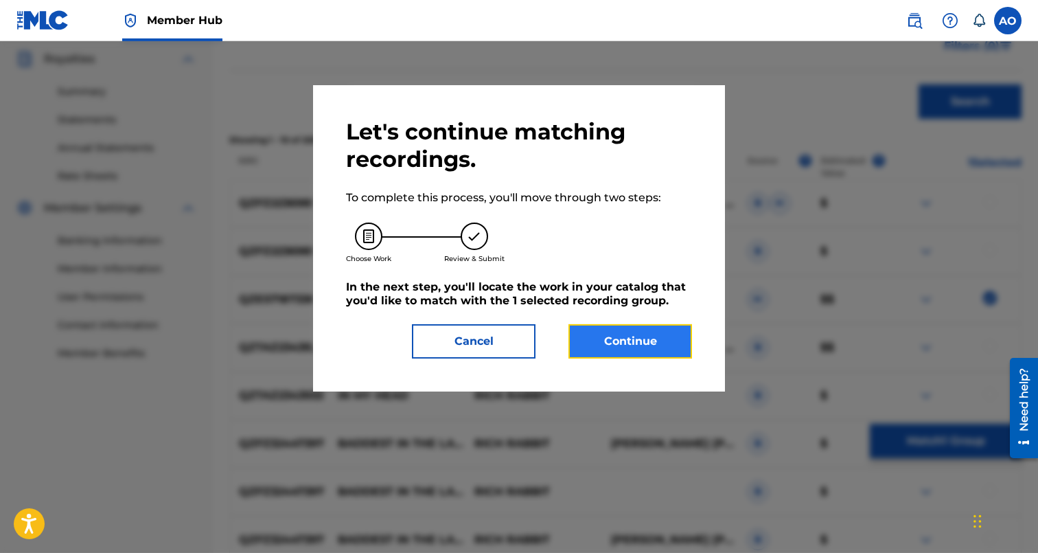
click at [621, 355] on button "Continue" at bounding box center [630, 341] width 124 height 34
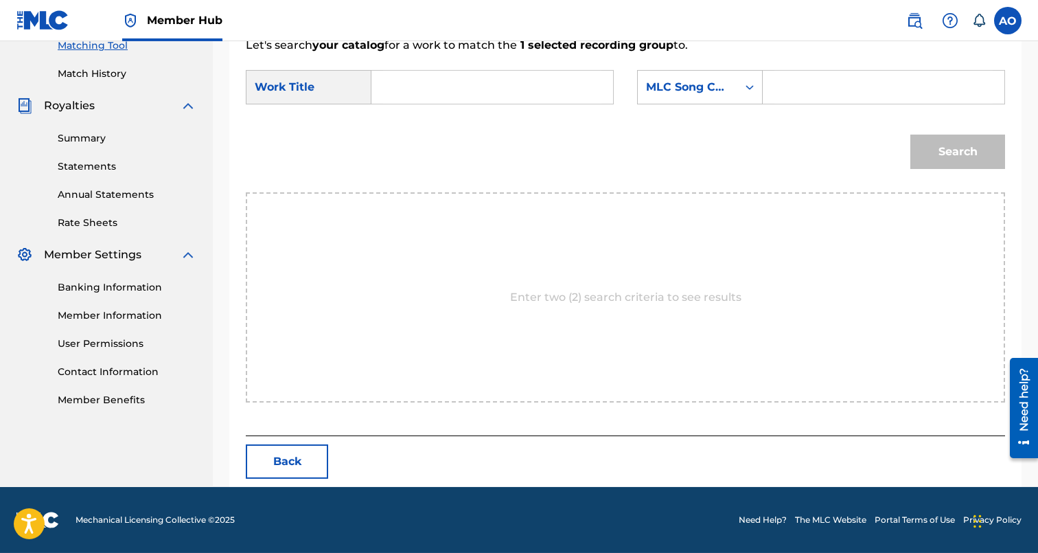
scroll to position [299, 0]
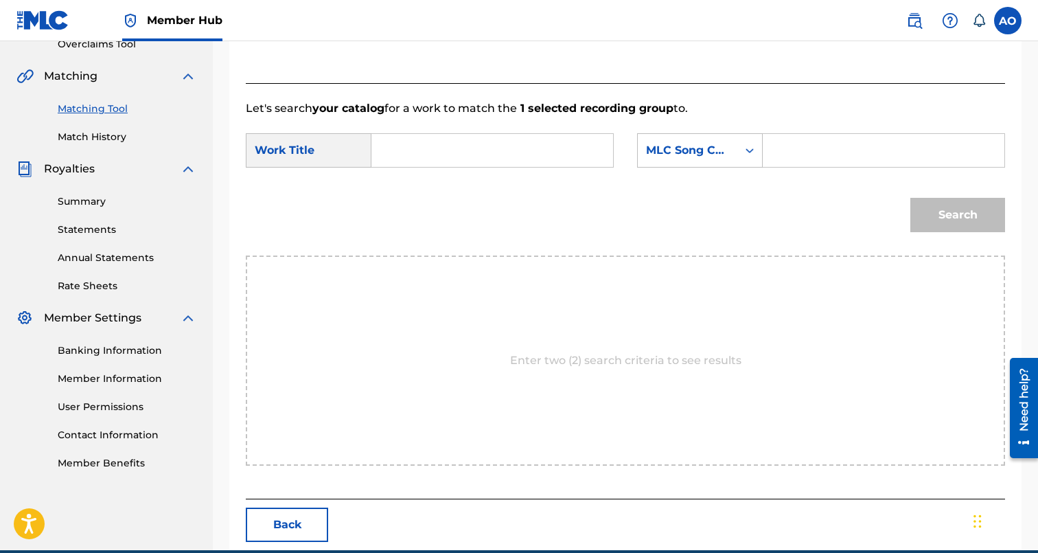
click at [466, 126] on form "SearchWithCriteria7282e1a1-208f-423b-b1db-c3d959bb7b24 Work Title SearchWithCri…" at bounding box center [625, 186] width 759 height 139
click at [465, 153] on input "Search Form" at bounding box center [492, 150] width 218 height 33
paste input "IN YO FACE"
type input "IN YO FACE"
click at [858, 139] on input "Search Form" at bounding box center [883, 150] width 218 height 33
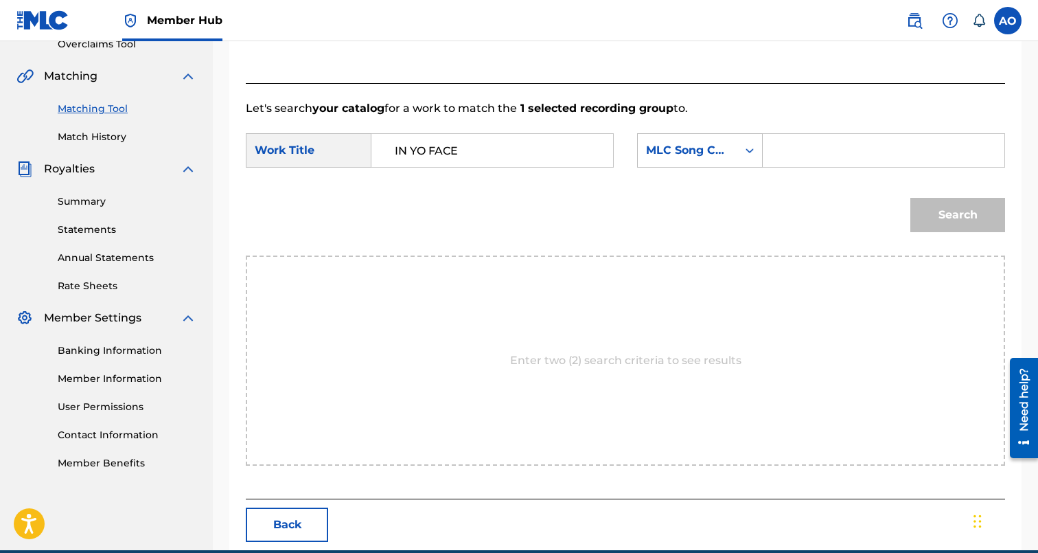
paste input "IZ37MW"
type input "IZ37MW"
click at [910, 198] on button "Search" at bounding box center [957, 215] width 95 height 34
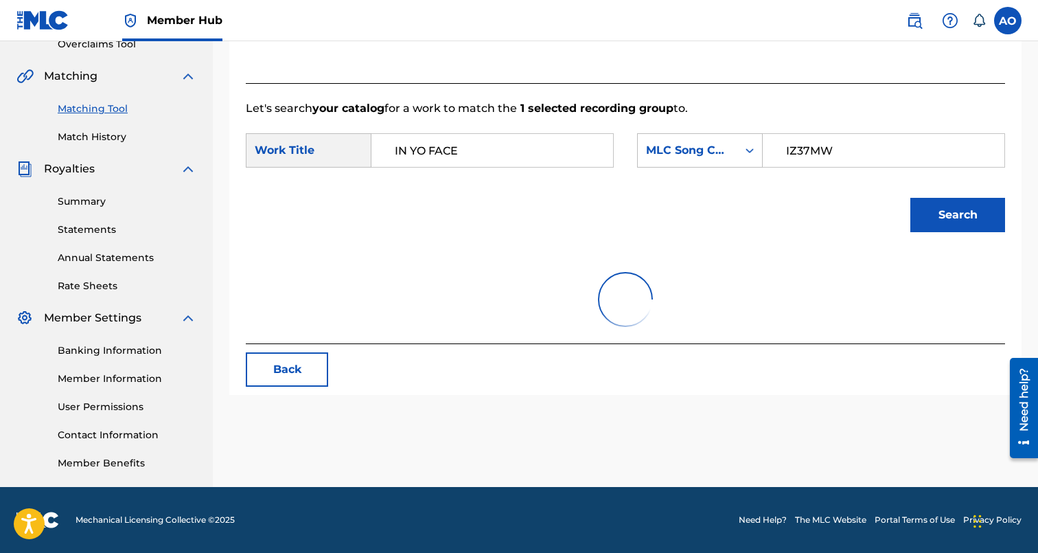
click at [910, 198] on button "Search" at bounding box center [957, 215] width 95 height 34
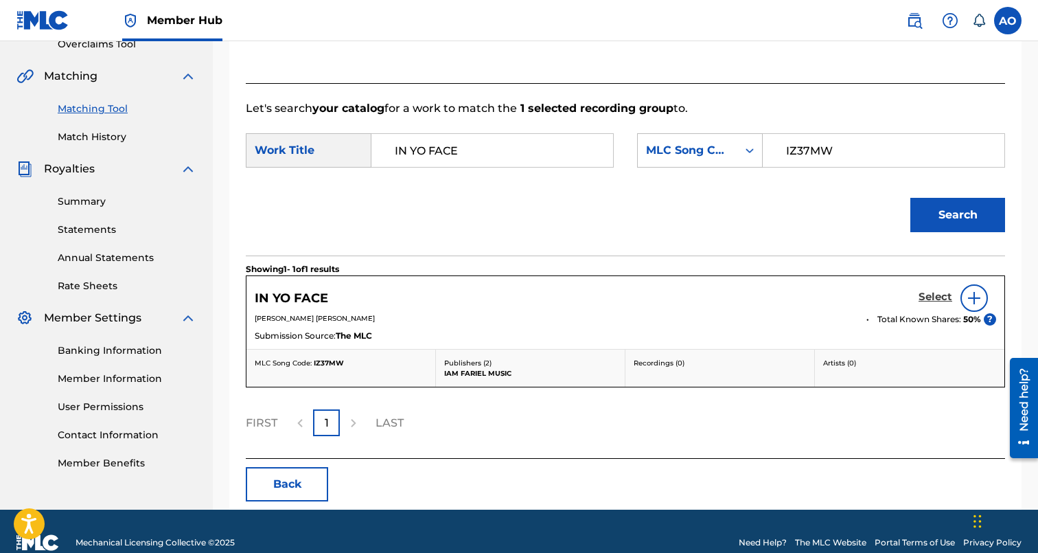
click at [941, 292] on h5 "Select" at bounding box center [936, 296] width 34 height 13
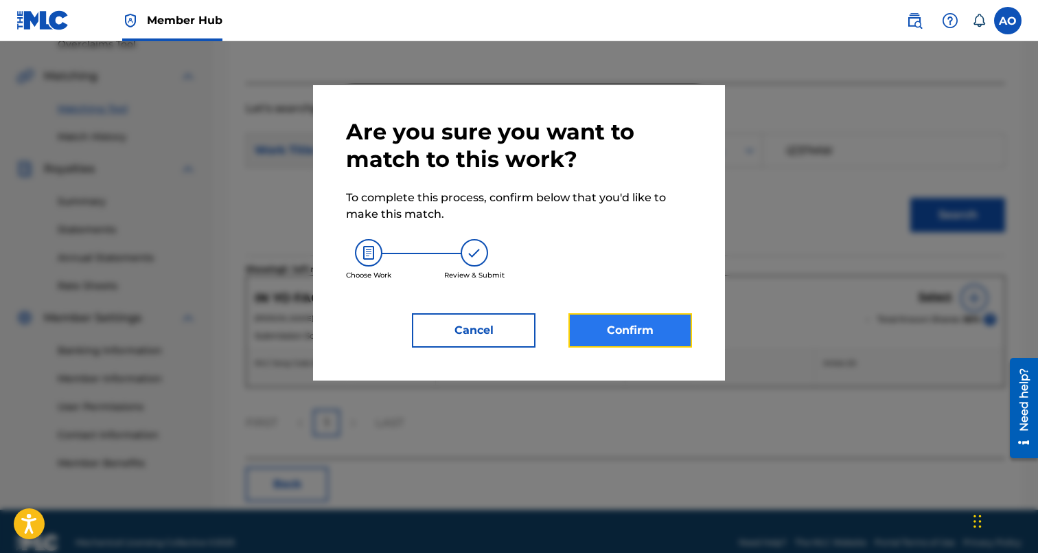
click at [628, 325] on button "Confirm" at bounding box center [630, 330] width 124 height 34
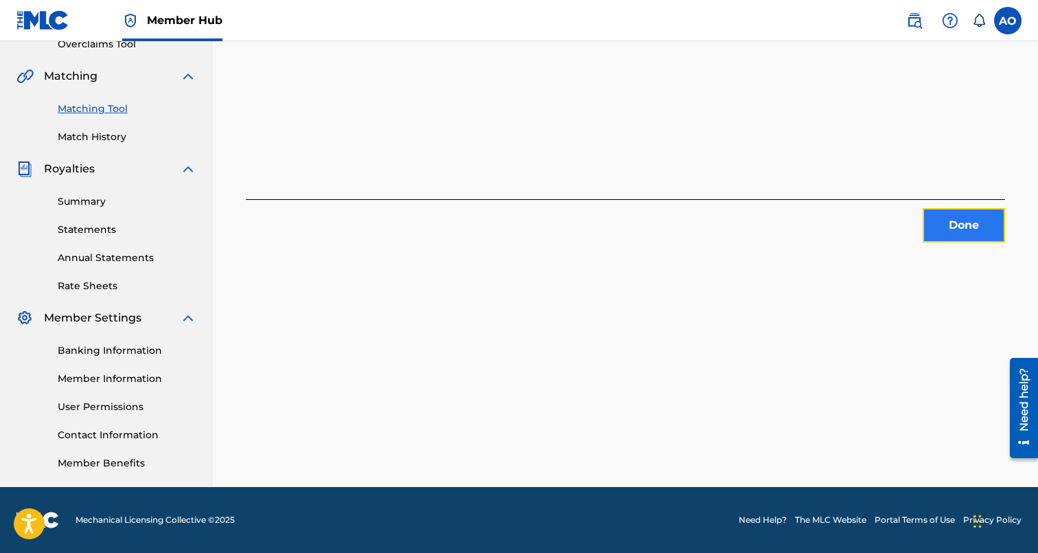
click at [976, 239] on button "Done" at bounding box center [964, 225] width 82 height 34
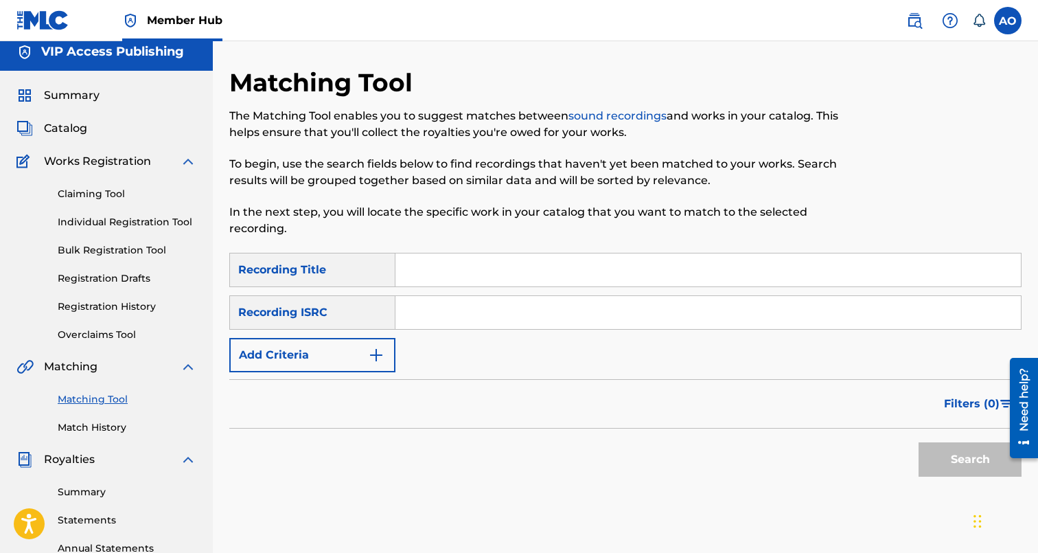
scroll to position [0, 0]
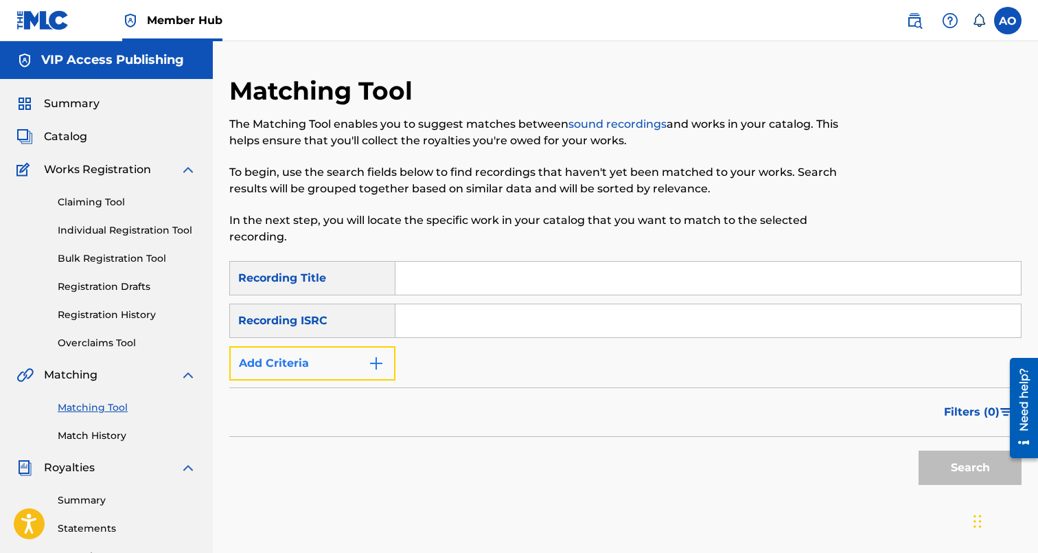
click at [329, 348] on button "Add Criteria" at bounding box center [312, 363] width 166 height 34
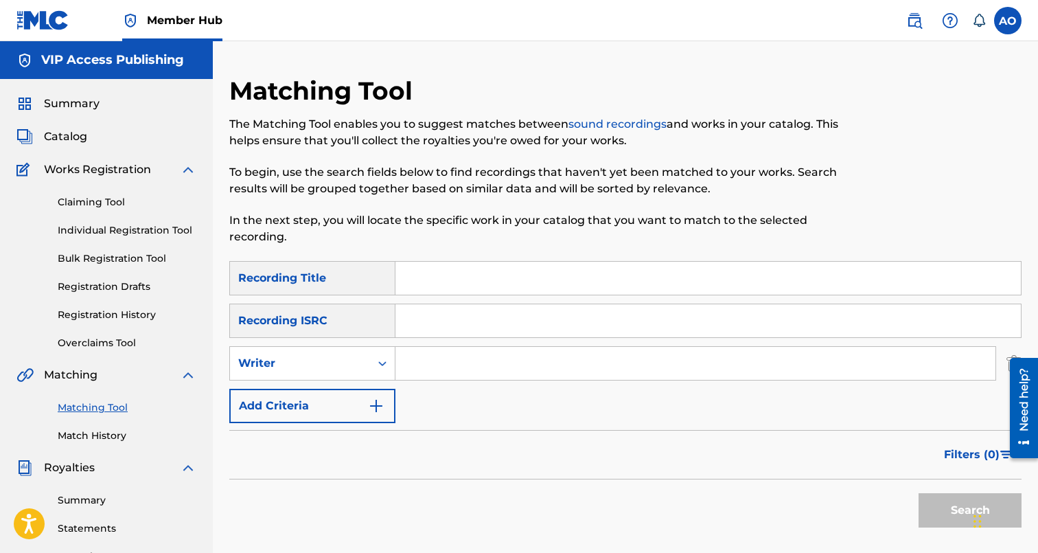
click at [496, 261] on div "Search Form" at bounding box center [708, 278] width 626 height 34
click at [487, 273] on input "Search Form" at bounding box center [707, 278] width 625 height 33
paste
type input "INTENTIONS"
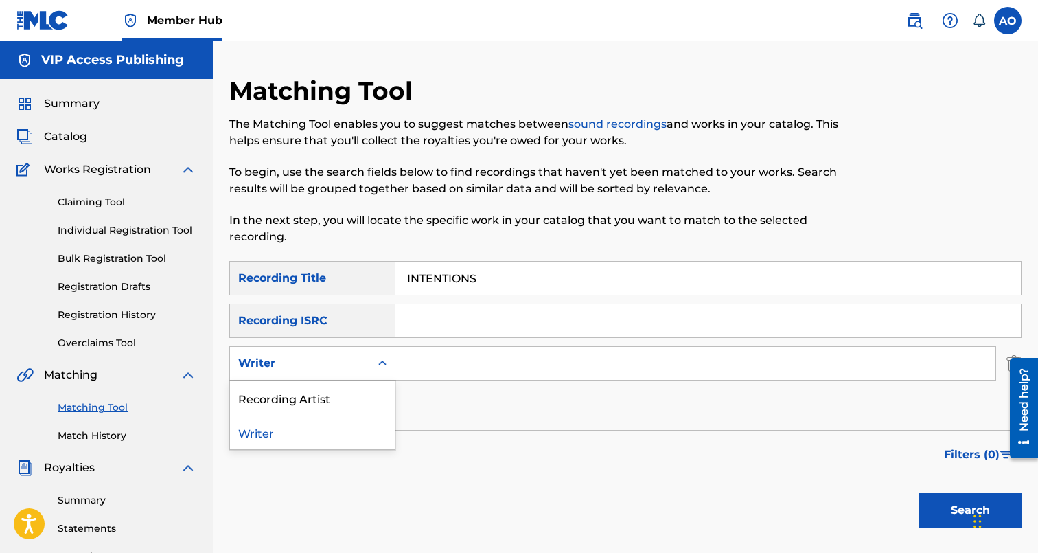
click at [341, 374] on div "Writer" at bounding box center [300, 363] width 140 height 26
click at [338, 400] on div "Recording Artist" at bounding box center [312, 397] width 165 height 34
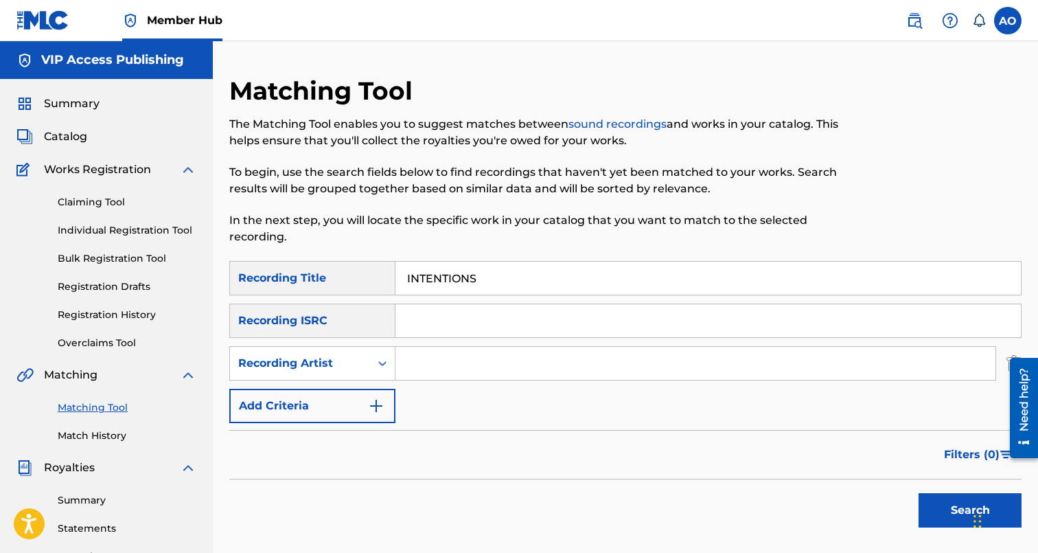
click at [438, 374] on input "Search Form" at bounding box center [695, 363] width 600 height 33
type input "FROSTY CHASING DOUGH"
click at [919, 493] on button "Search" at bounding box center [970, 510] width 103 height 34
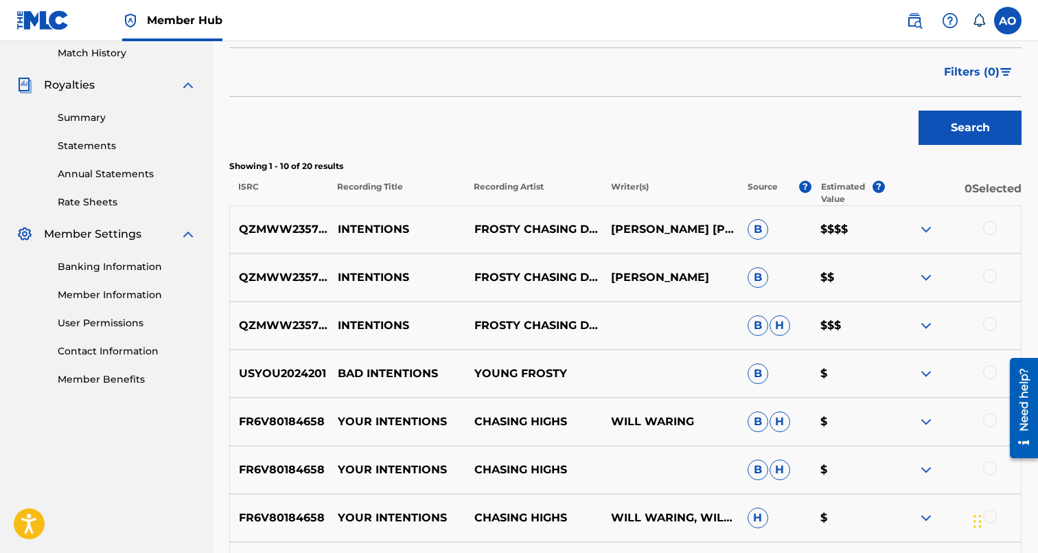
scroll to position [391, 0]
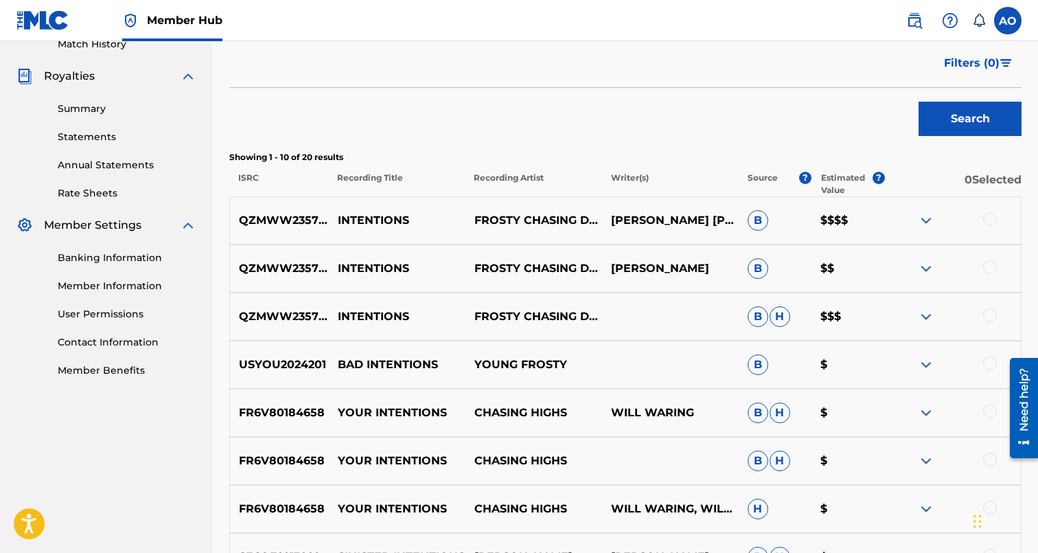
click at [991, 318] on div at bounding box center [990, 315] width 14 height 14
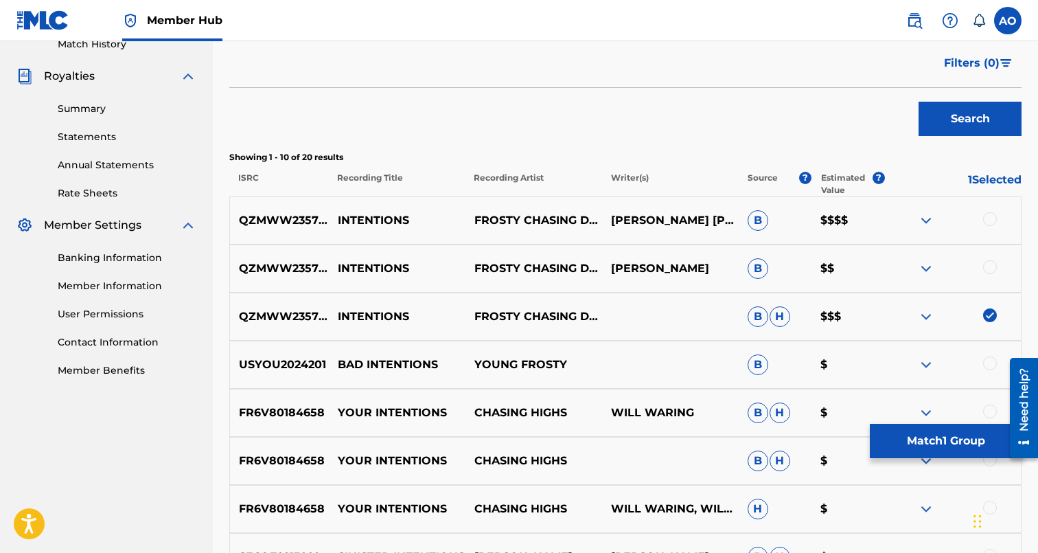
click at [991, 269] on div at bounding box center [990, 267] width 14 height 14
click at [998, 212] on div at bounding box center [952, 220] width 137 height 16
click at [991, 227] on div at bounding box center [952, 220] width 137 height 16
click at [991, 225] on div at bounding box center [990, 219] width 14 height 14
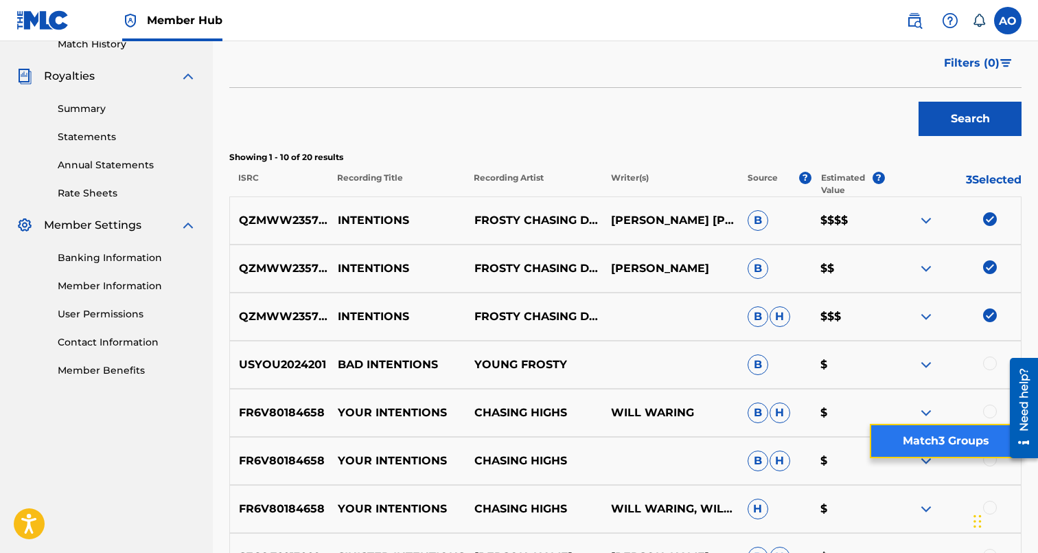
click at [971, 441] on button "Match 3 Groups" at bounding box center [946, 441] width 152 height 34
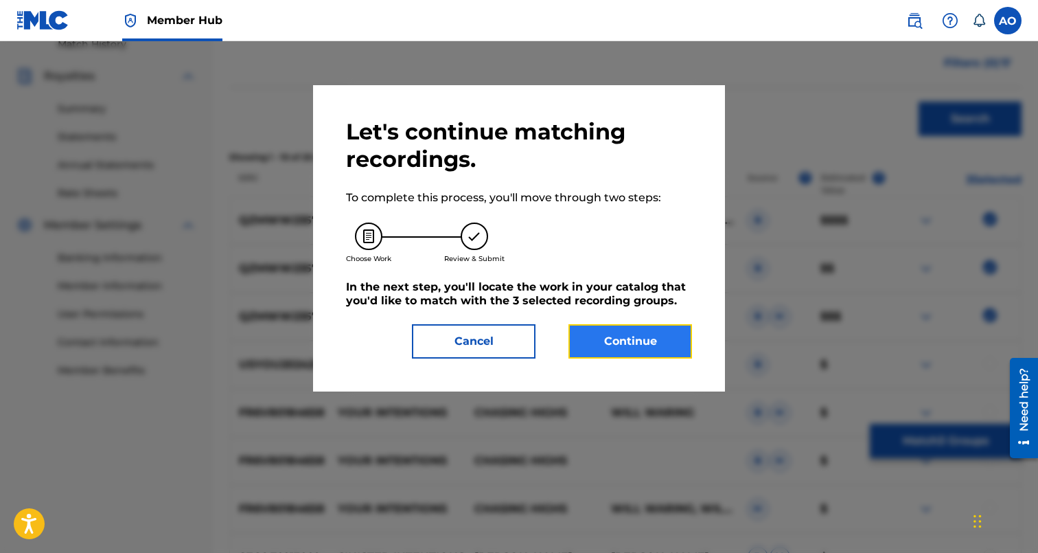
click at [614, 340] on button "Continue" at bounding box center [630, 341] width 124 height 34
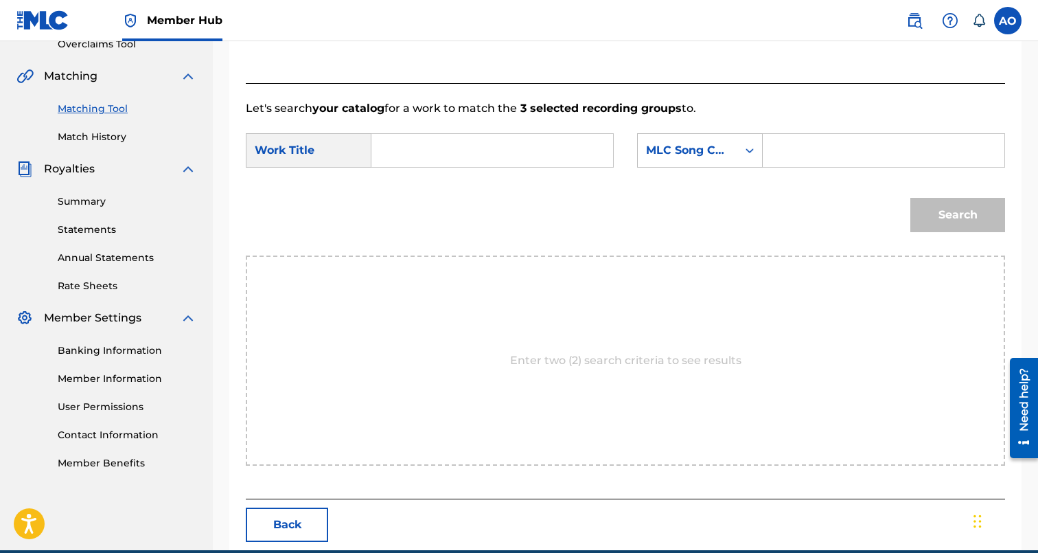
click at [487, 140] on input "Search Form" at bounding box center [492, 150] width 218 height 33
type input "INTENTIONS"
click at [814, 164] on input "Search Form" at bounding box center [883, 150] width 218 height 33
type input "IZ4E4I"
click at [910, 198] on button "Search" at bounding box center [957, 215] width 95 height 34
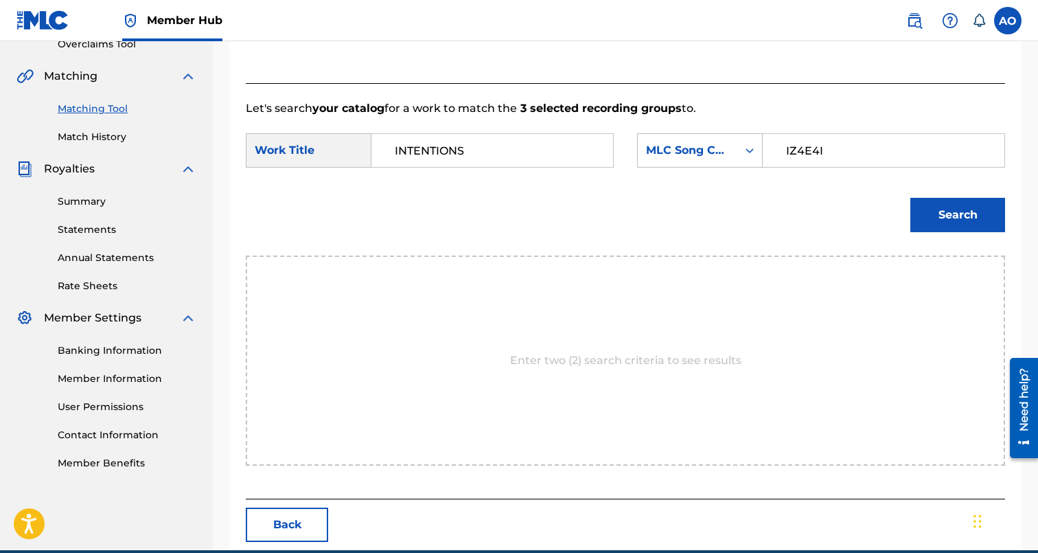
click at [910, 198] on button "Search" at bounding box center [957, 215] width 95 height 34
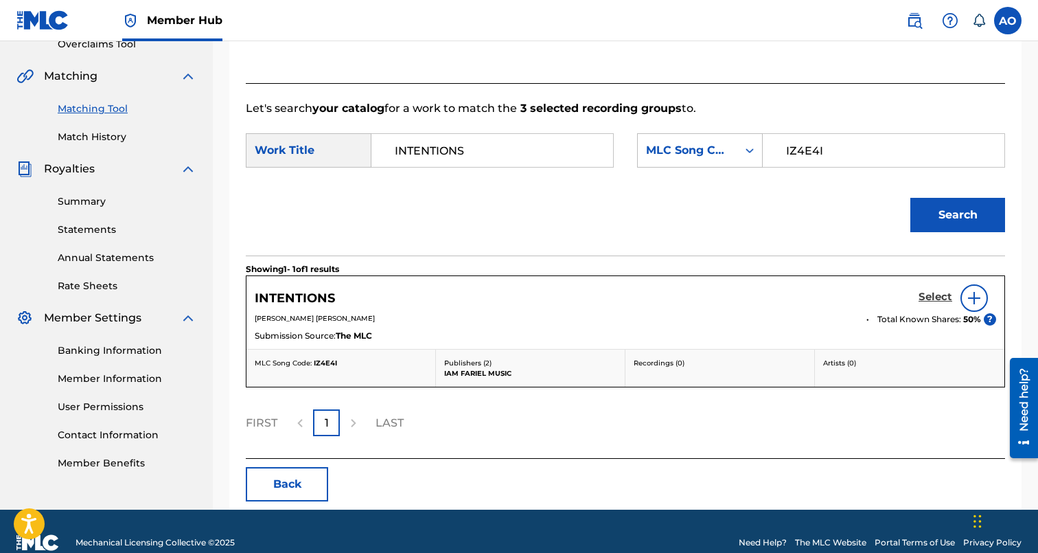
click at [936, 301] on h5 "Select" at bounding box center [936, 296] width 34 height 13
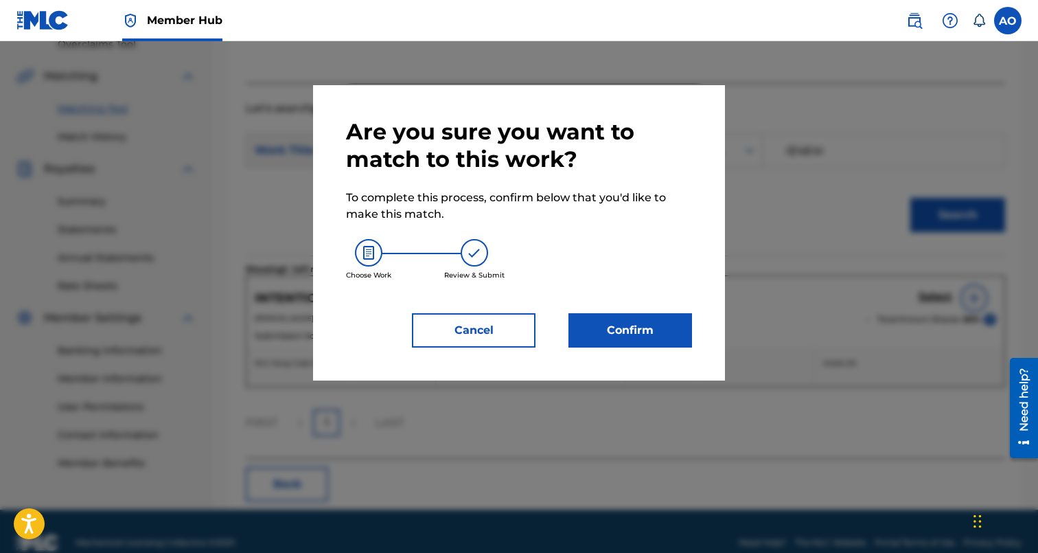
click at [563, 314] on div "Confirm" at bounding box center [622, 330] width 140 height 34
click at [605, 323] on button "Confirm" at bounding box center [630, 330] width 124 height 34
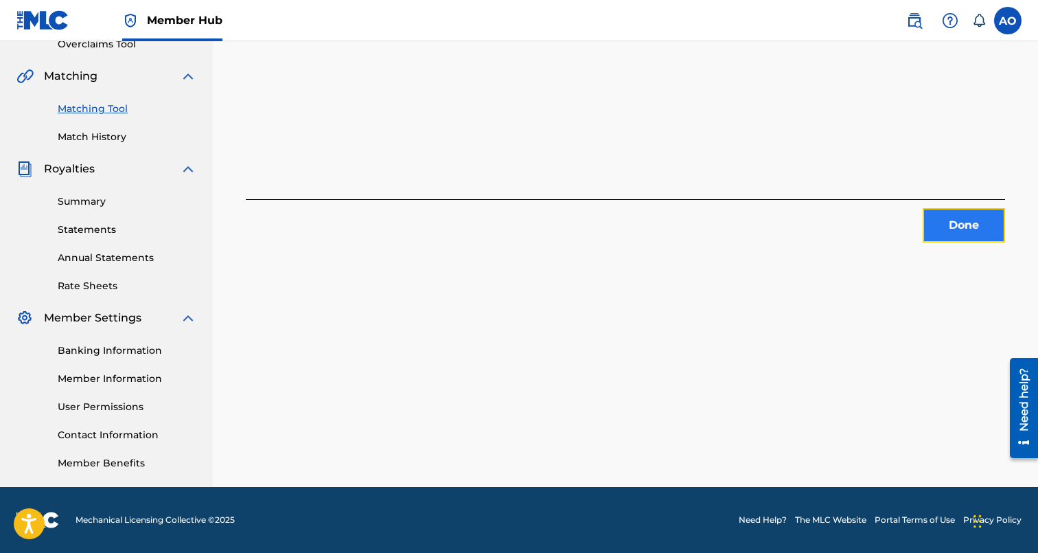
click at [982, 209] on button "Done" at bounding box center [964, 225] width 82 height 34
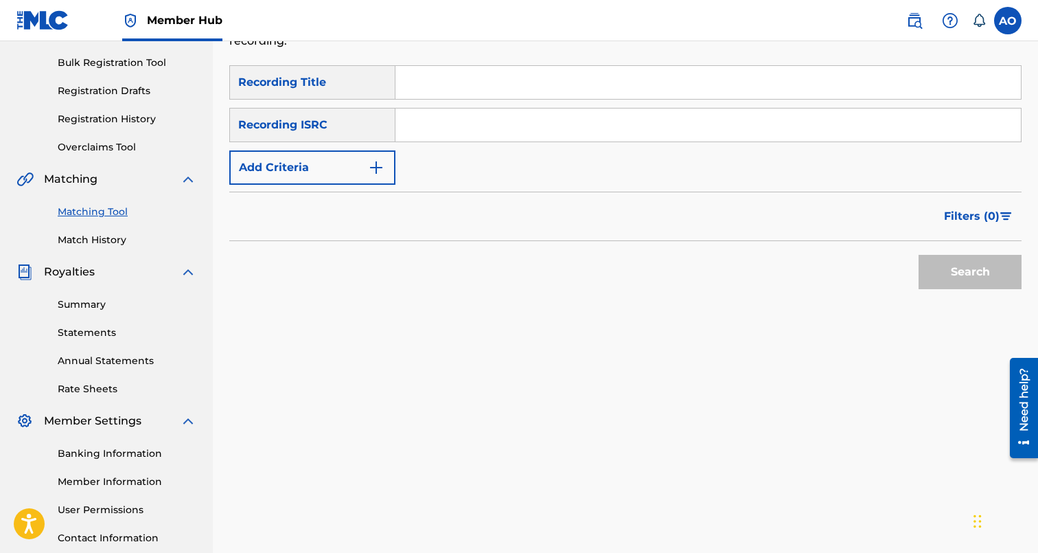
scroll to position [189, 0]
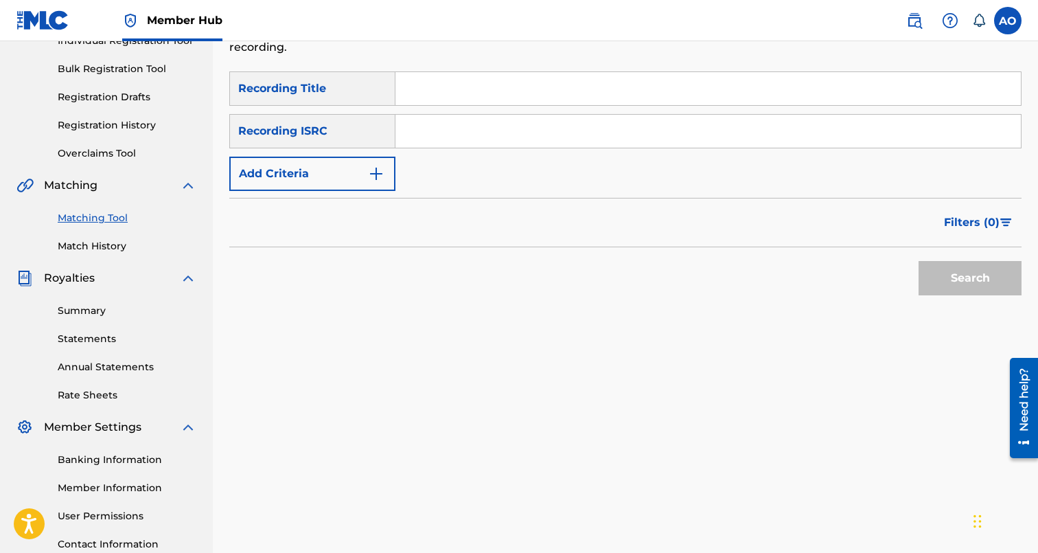
click at [552, 87] on input "Search Form" at bounding box center [707, 88] width 625 height 33
type input "DROWNING"
click at [503, 134] on input "Search Form" at bounding box center [707, 131] width 625 height 33
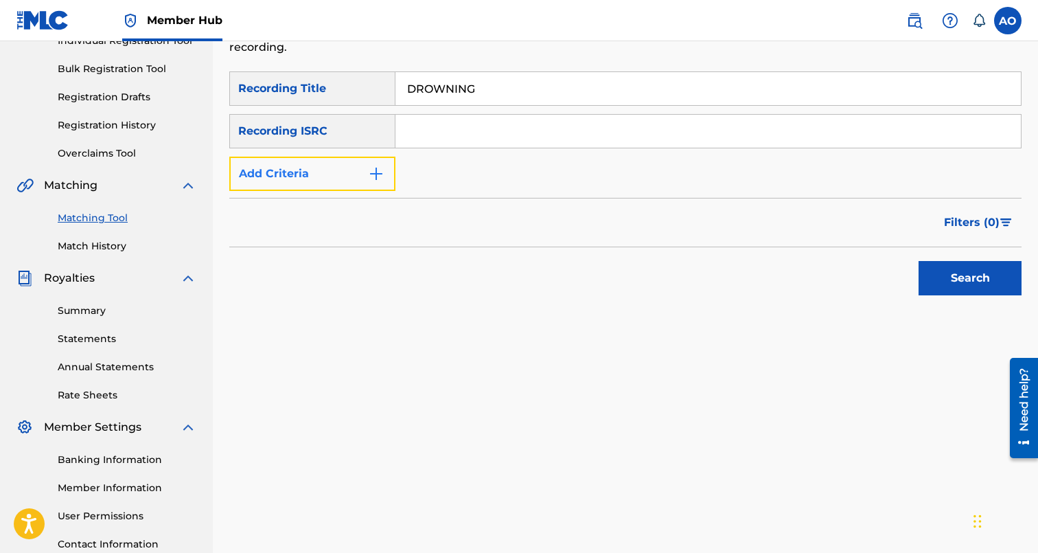
click at [363, 168] on button "Add Criteria" at bounding box center [312, 174] width 166 height 34
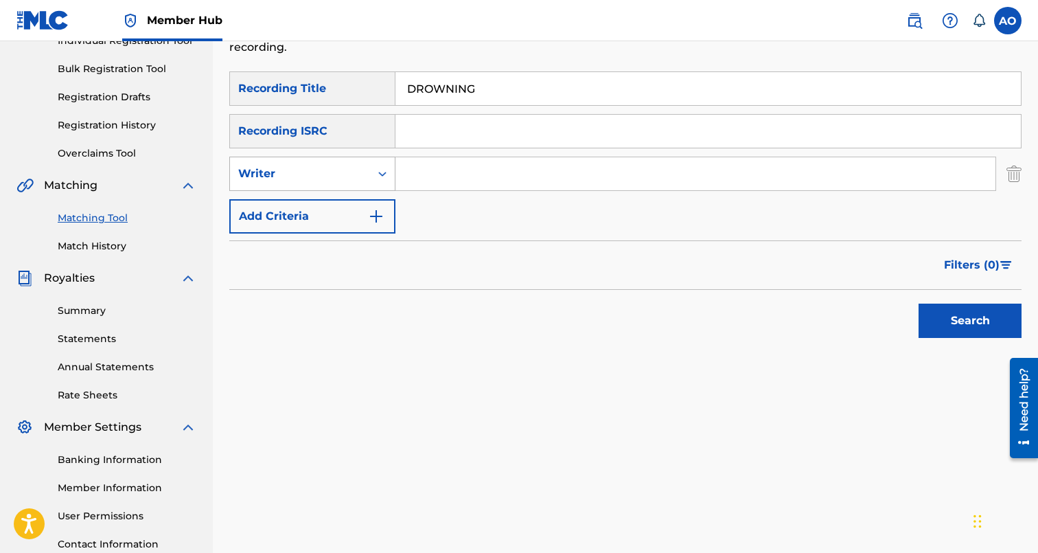
click at [363, 188] on div "Writer" at bounding box center [312, 174] width 166 height 34
click at [362, 203] on div "Recording Artist" at bounding box center [312, 208] width 165 height 34
click at [436, 179] on input "Search Form" at bounding box center [695, 173] width 600 height 33
type input "cng"
click at [919, 303] on button "Search" at bounding box center [970, 320] width 103 height 34
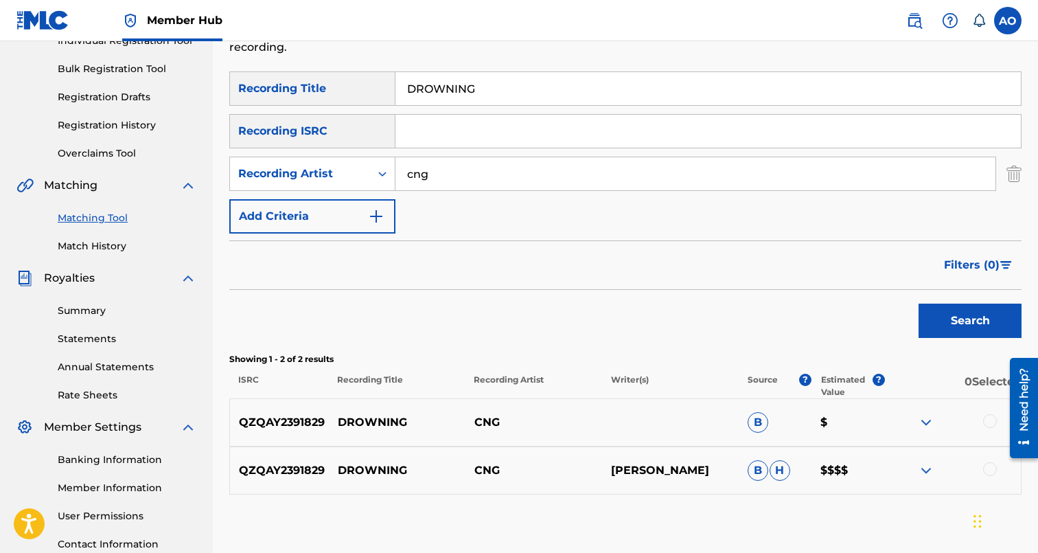
scroll to position [299, 0]
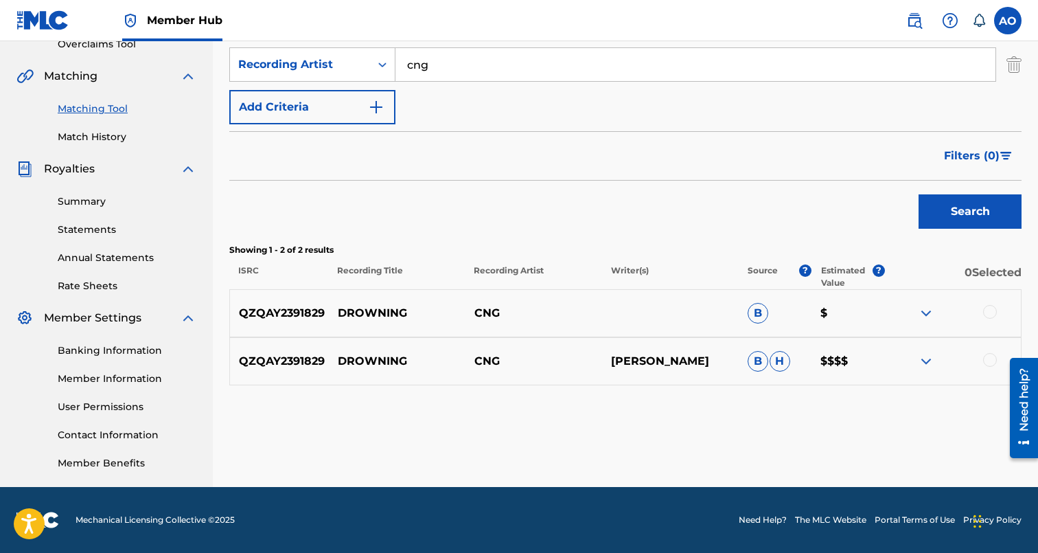
click at [991, 354] on div at bounding box center [990, 360] width 14 height 14
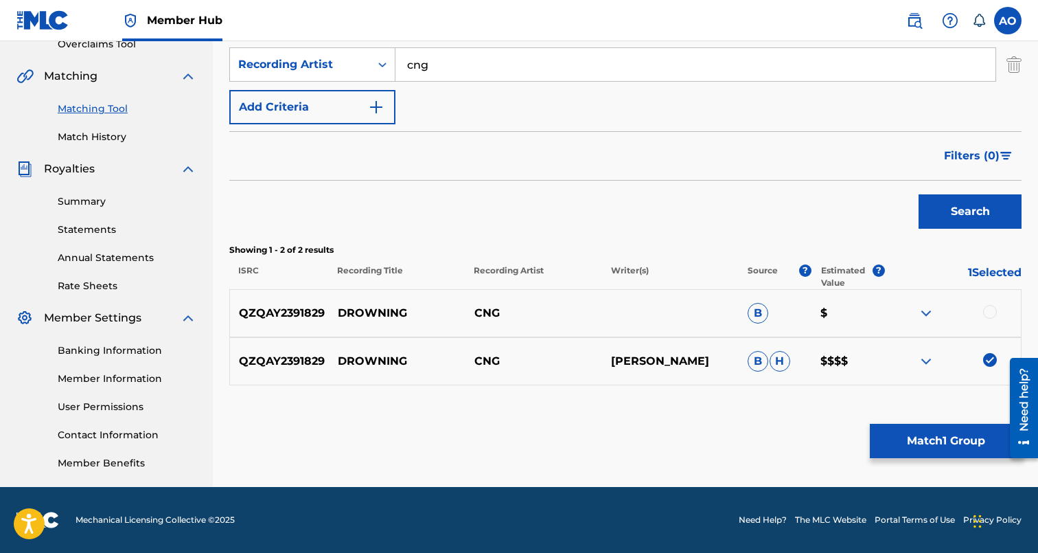
click at [991, 308] on div at bounding box center [990, 312] width 14 height 14
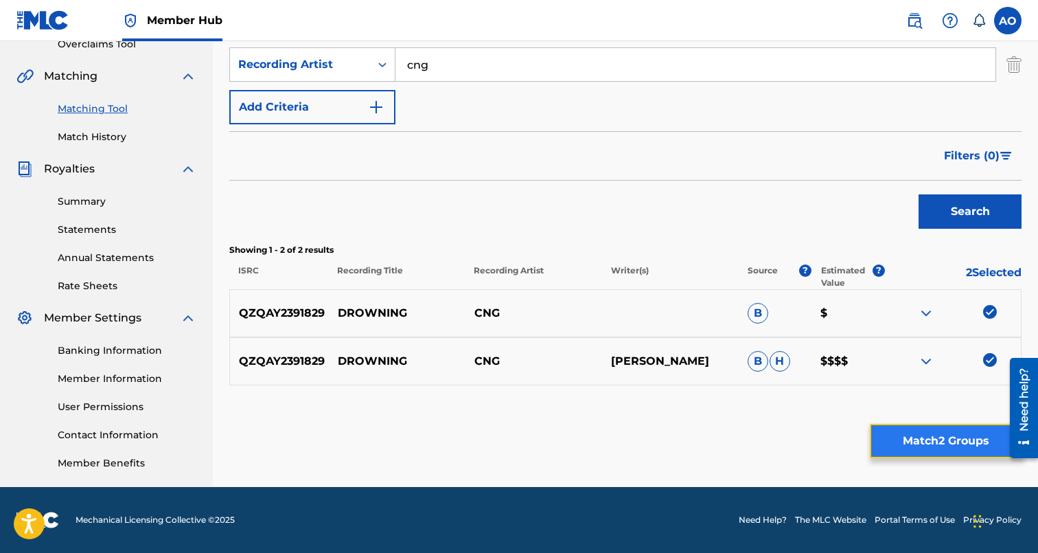
click at [939, 441] on button "Match 2 Groups" at bounding box center [946, 441] width 152 height 34
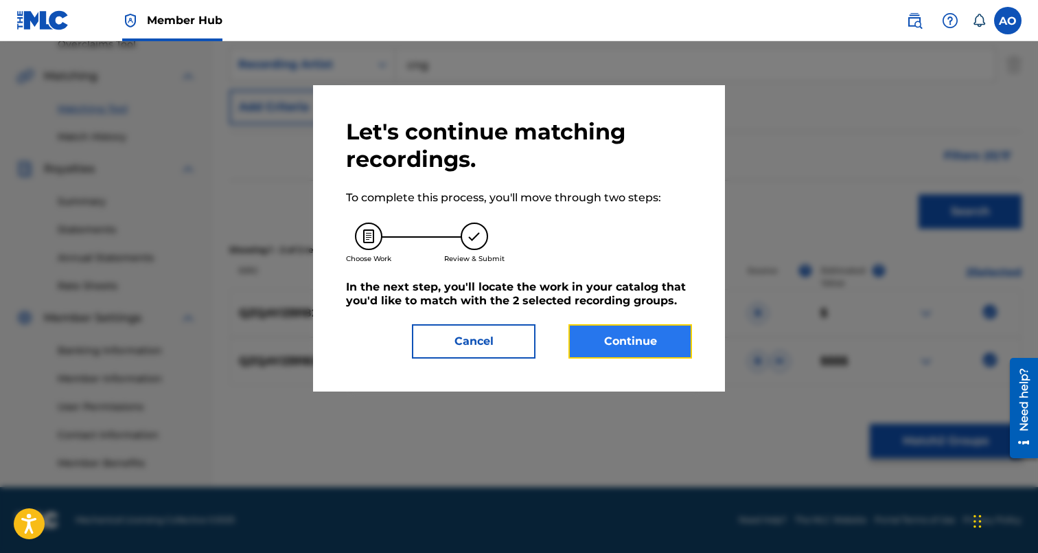
click at [678, 336] on button "Continue" at bounding box center [630, 341] width 124 height 34
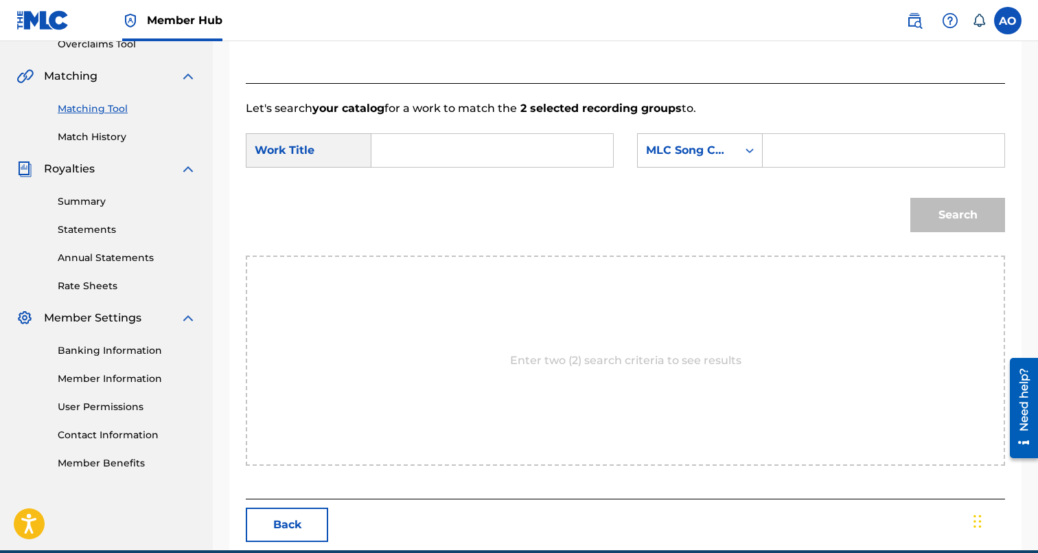
click at [579, 150] on input "Search Form" at bounding box center [492, 150] width 218 height 33
type input "DROWNING"
click at [801, 154] on input "Search Form" at bounding box center [883, 150] width 218 height 33
type input "DS16HP"
click at [910, 198] on button "Search" at bounding box center [957, 215] width 95 height 34
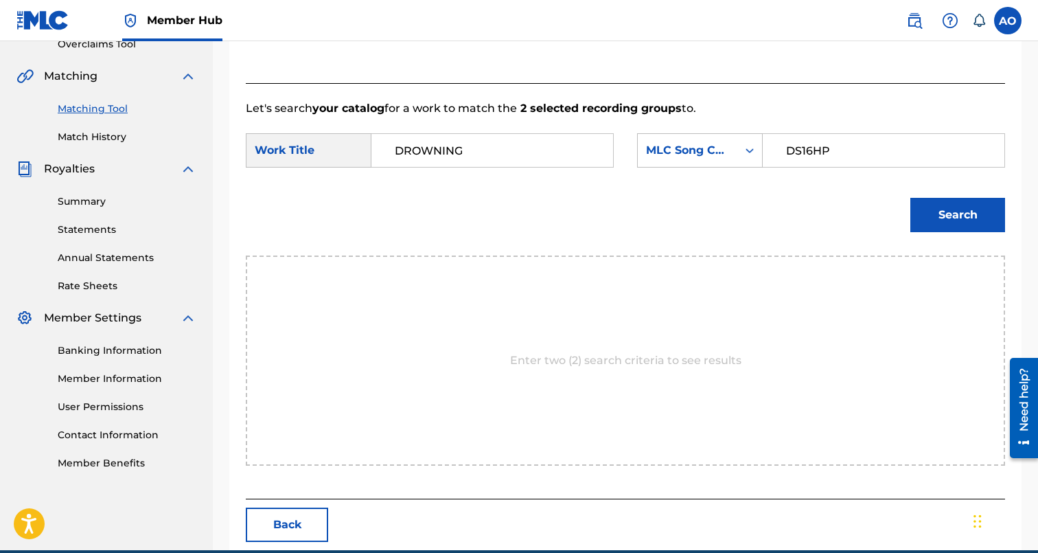
click at [910, 198] on button "Search" at bounding box center [957, 215] width 95 height 34
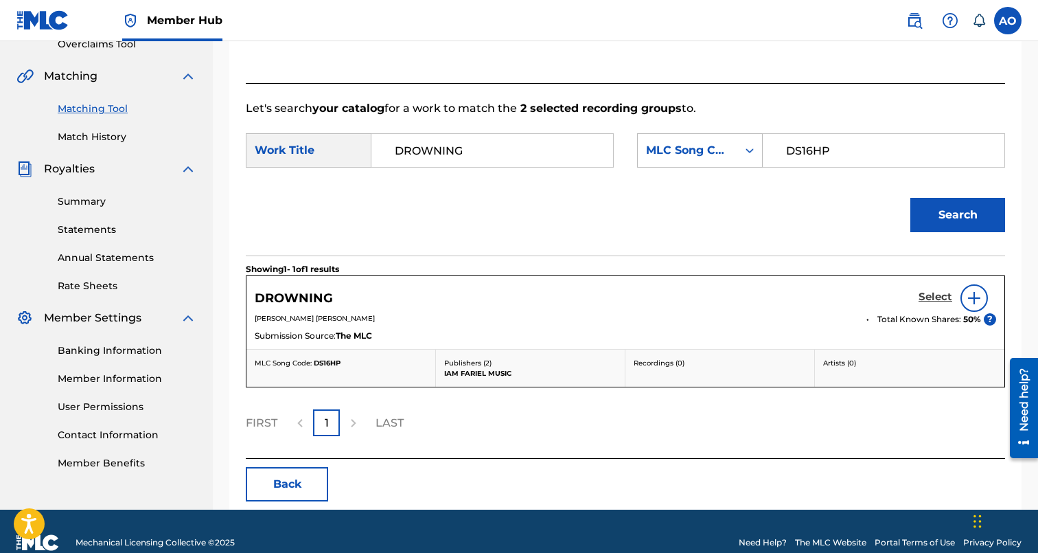
click at [941, 296] on h5 "Select" at bounding box center [936, 296] width 34 height 13
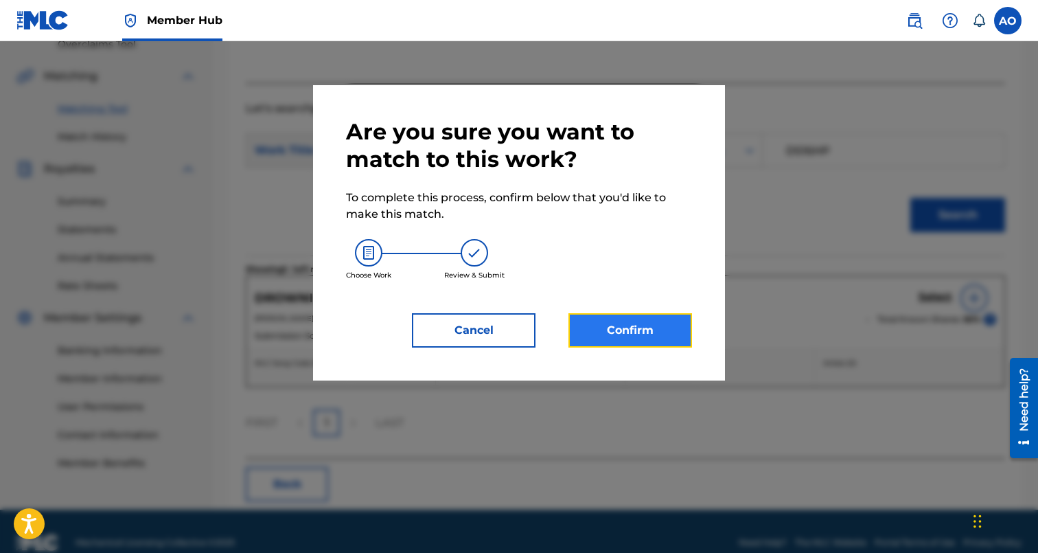
click at [644, 330] on button "Confirm" at bounding box center [630, 330] width 124 height 34
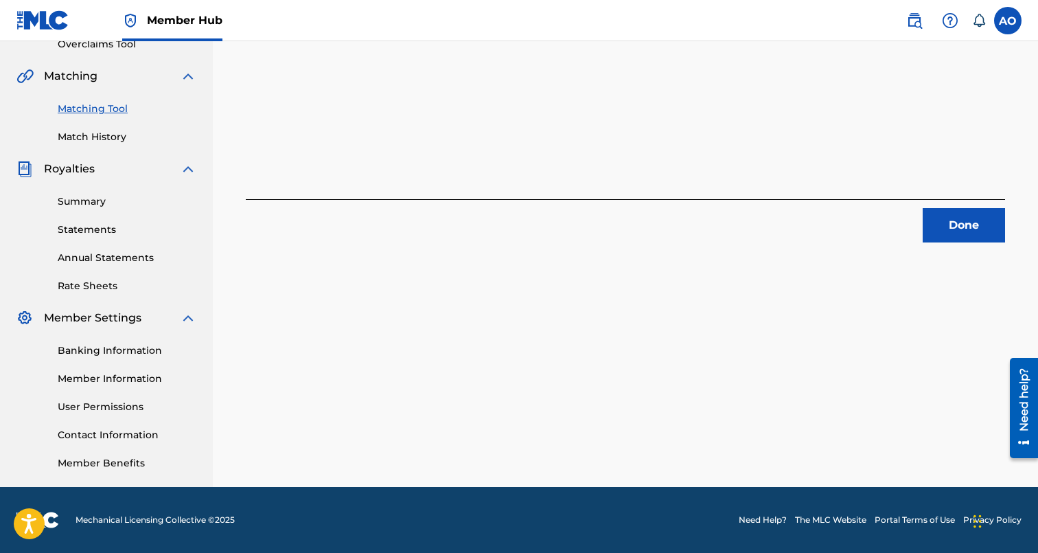
click at [1000, 197] on div "2 Recording Groups are pending usage match to the work DROWNING . Congratulatio…" at bounding box center [625, 26] width 759 height 431
click at [982, 224] on button "Done" at bounding box center [964, 225] width 82 height 34
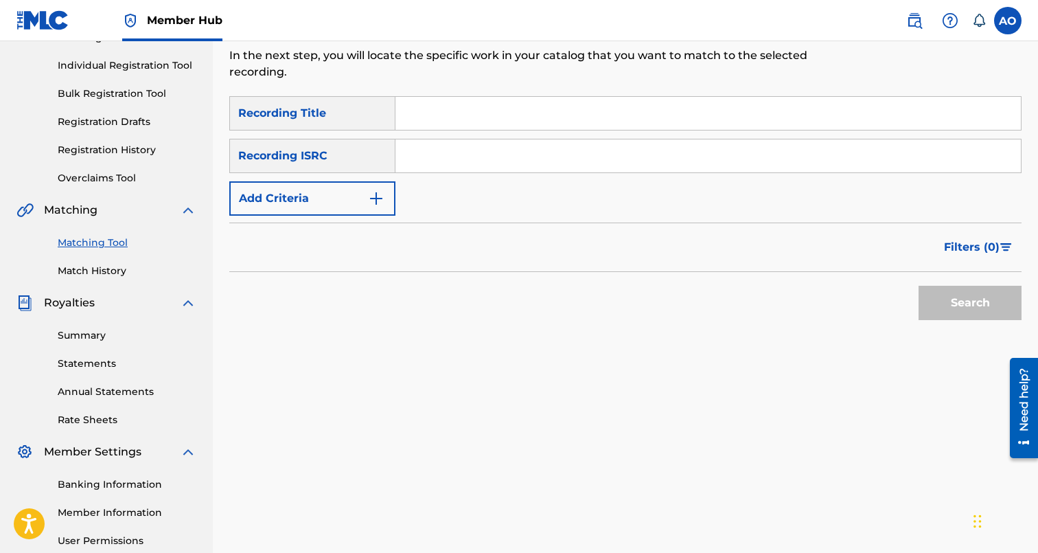
scroll to position [159, 0]
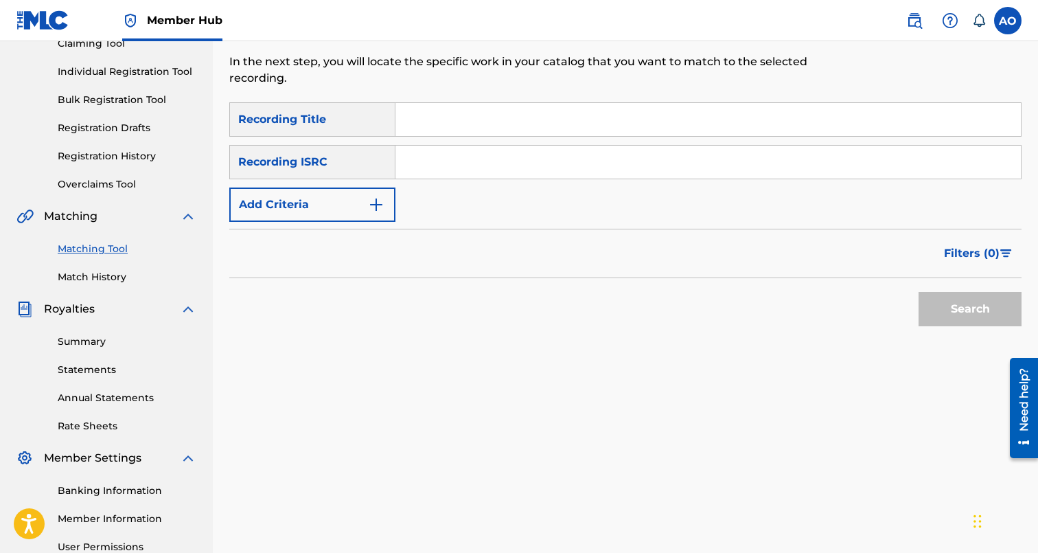
click at [457, 113] on input "Search Form" at bounding box center [707, 119] width 625 height 33
type input "FRIENDS"
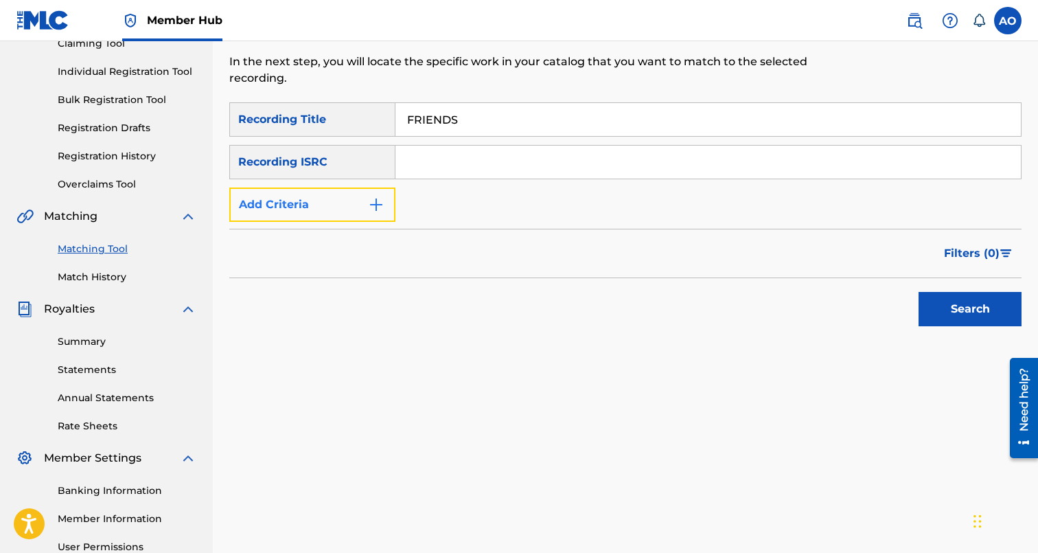
click at [364, 211] on button "Add Criteria" at bounding box center [312, 204] width 166 height 34
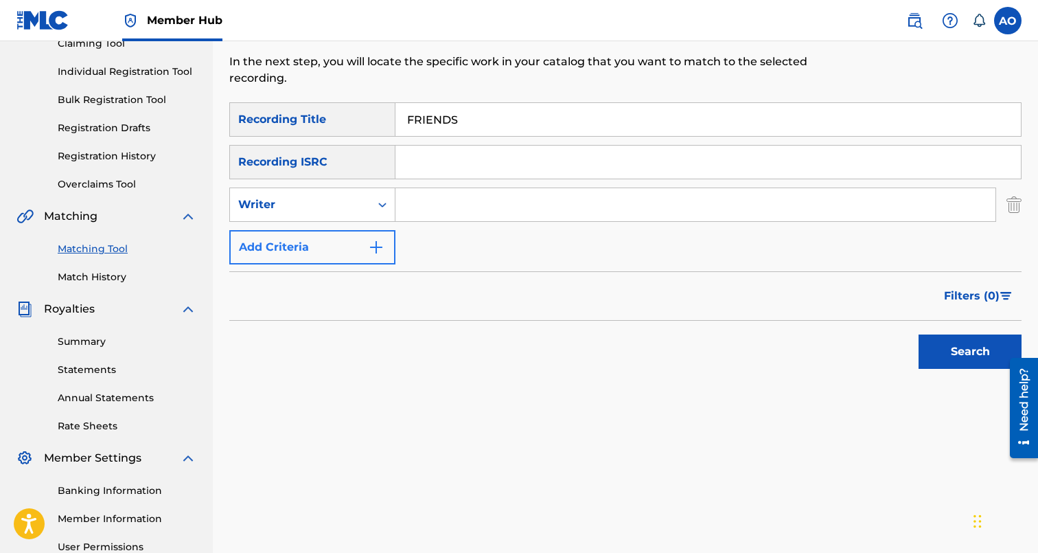
click at [364, 211] on div "Writer" at bounding box center [300, 205] width 140 height 26
click at [364, 238] on div "Recording Artist" at bounding box center [312, 239] width 165 height 34
click at [424, 211] on input "Search Form" at bounding box center [695, 204] width 600 height 33
type input "FROSTY"
click at [919, 334] on button "Search" at bounding box center [970, 351] width 103 height 34
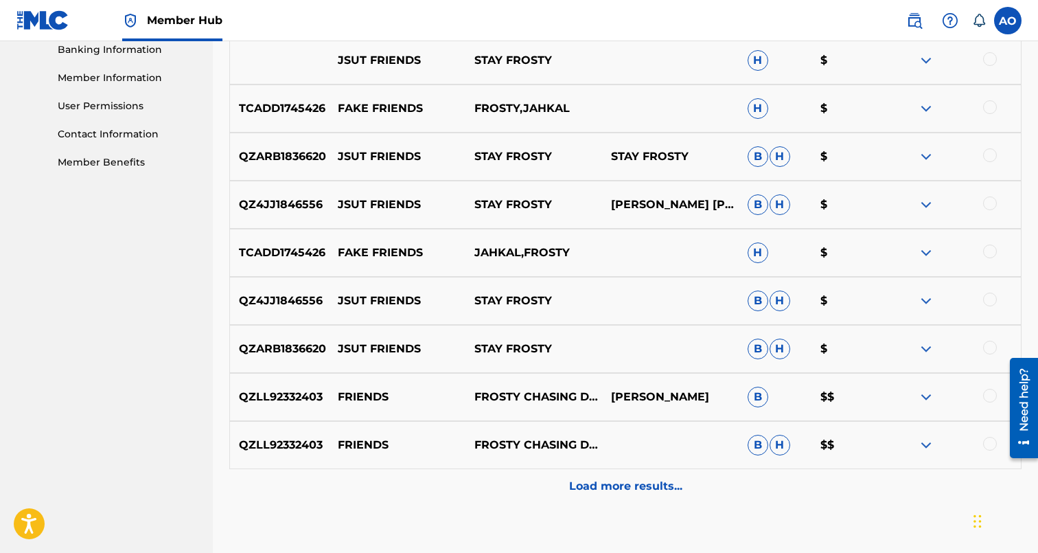
scroll to position [599, 0]
click at [989, 393] on div at bounding box center [990, 396] width 14 height 14
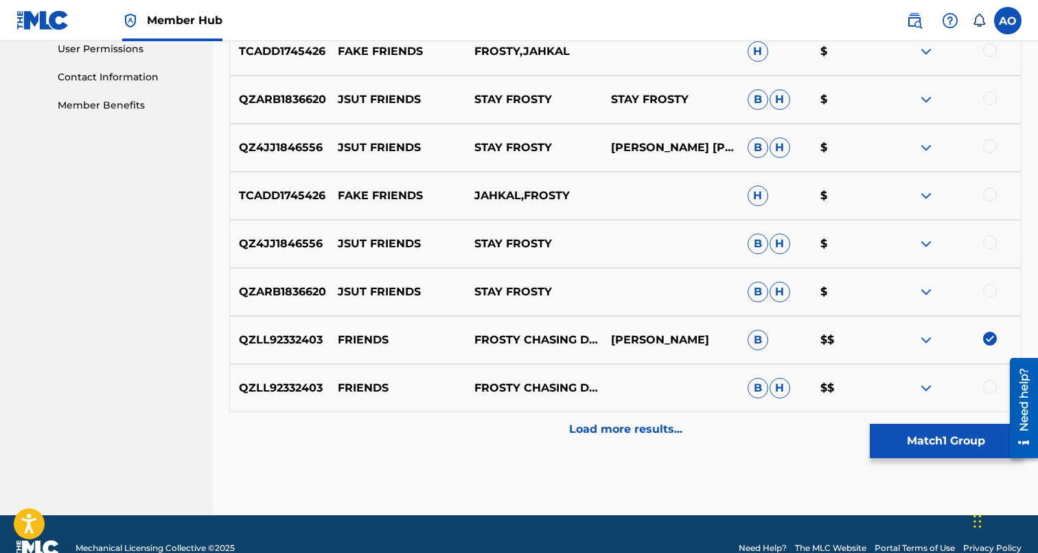
scroll to position [657, 0]
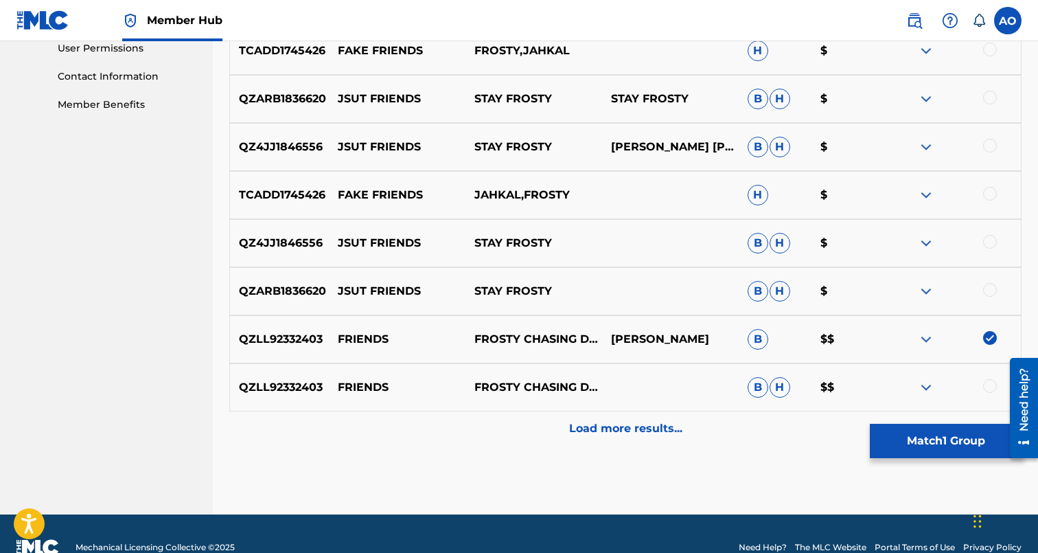
click at [991, 387] on div at bounding box center [990, 386] width 14 height 14
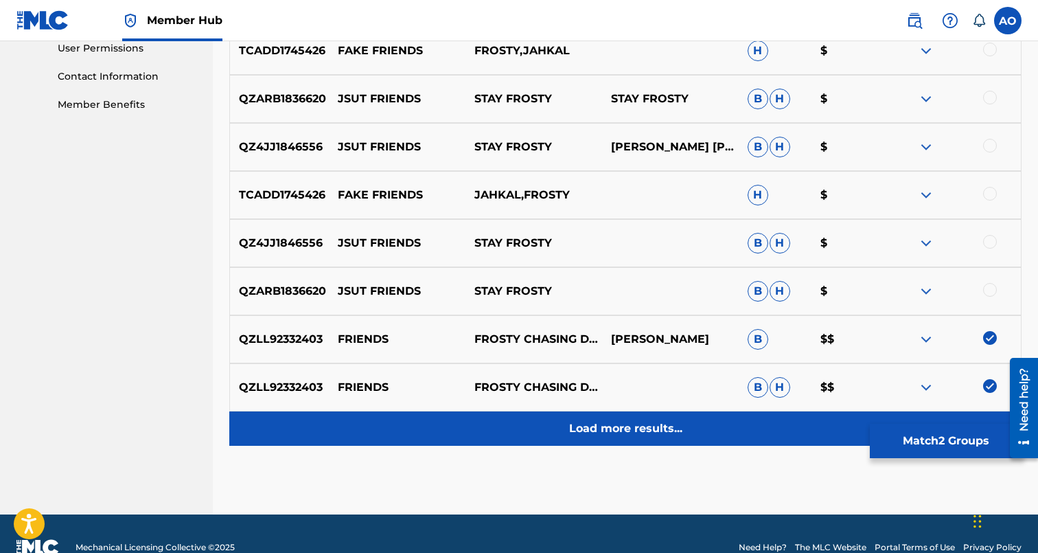
click at [610, 420] on p "Load more results..." at bounding box center [625, 428] width 113 height 16
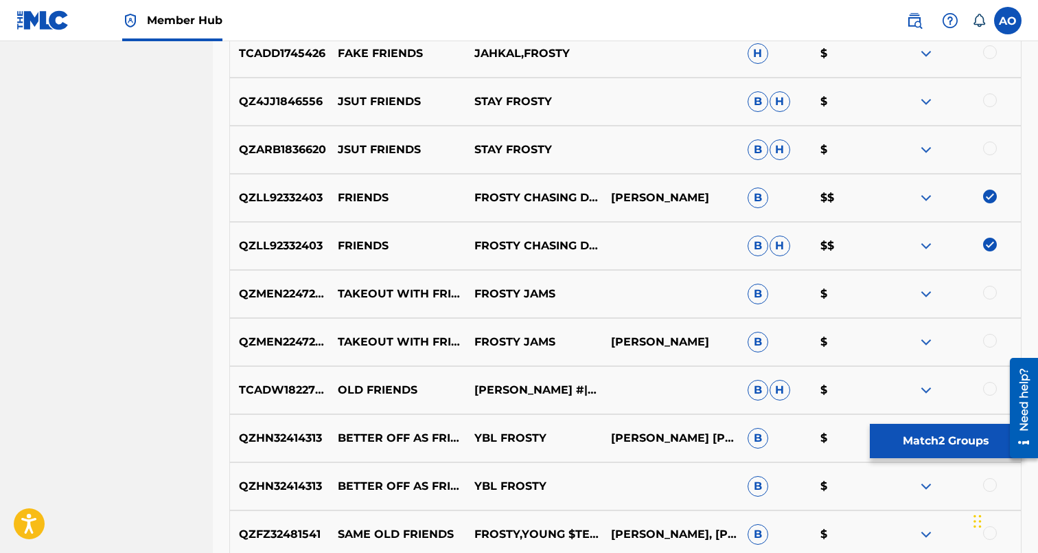
scroll to position [811, 0]
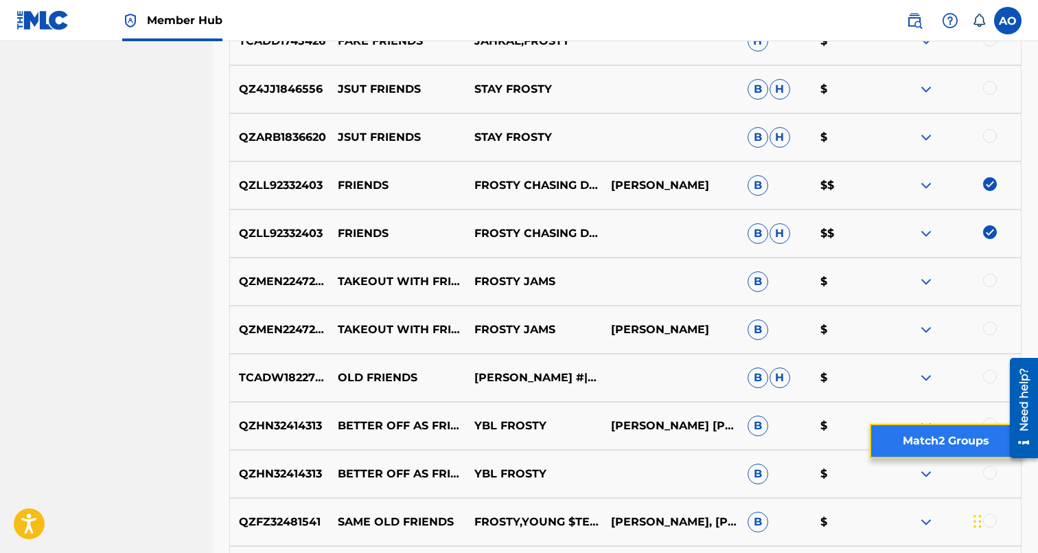
click at [970, 437] on button "Match 2 Groups" at bounding box center [946, 441] width 152 height 34
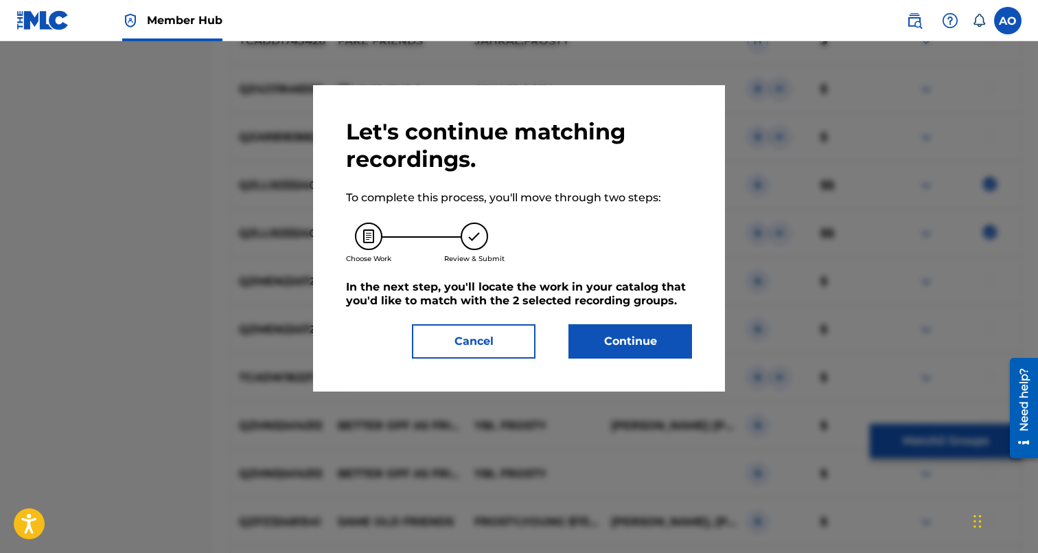
click at [663, 322] on div "Let's continue matching recordings. To complete this process, you'll move throu…" at bounding box center [519, 238] width 346 height 240
click at [659, 336] on button "Continue" at bounding box center [630, 341] width 124 height 34
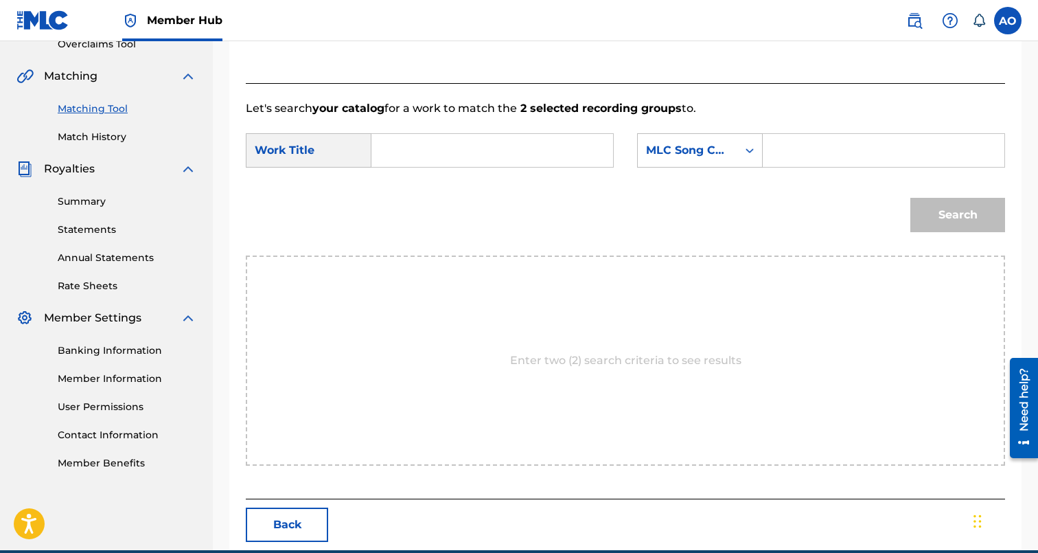
click at [530, 168] on div "SearchWithCriteria7282e1a1-208f-423b-b1db-c3d959bb7b24 Work Title SearchWithCri…" at bounding box center [625, 154] width 759 height 43
click at [531, 154] on input "Search Form" at bounding box center [492, 150] width 218 height 33
type input "FRIENDS"
click at [822, 133] on form "SearchWithCriteria7282e1a1-208f-423b-b1db-c3d959bb7b24 Work Title FRIENDS lover…" at bounding box center [625, 186] width 759 height 139
click at [825, 133] on div "Search Form" at bounding box center [884, 150] width 242 height 34
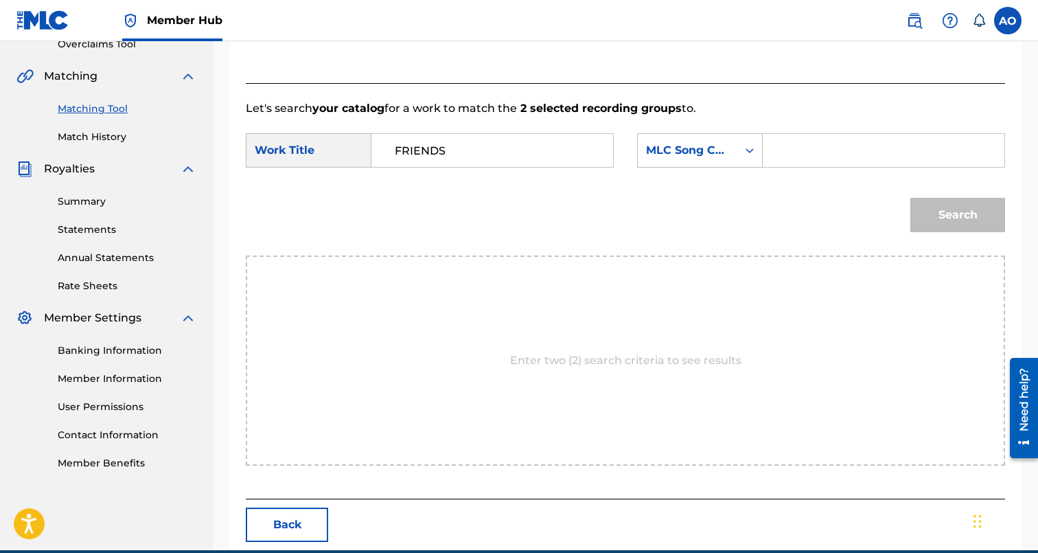
click at [825, 145] on input "Search Form" at bounding box center [883, 150] width 218 height 33
type input "FB8AME"
click at [910, 198] on button "Search" at bounding box center [957, 215] width 95 height 34
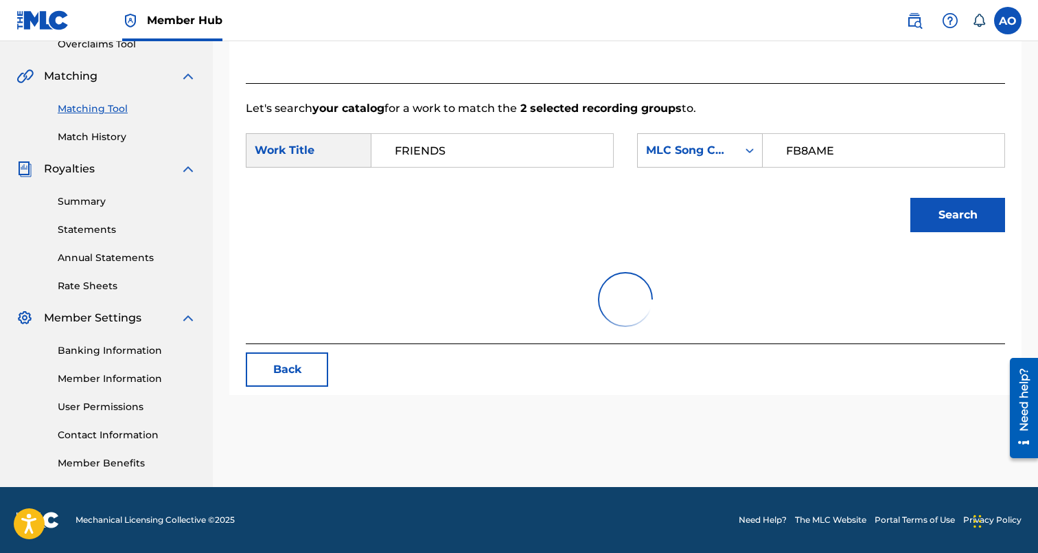
click at [910, 198] on button "Search" at bounding box center [957, 215] width 95 height 34
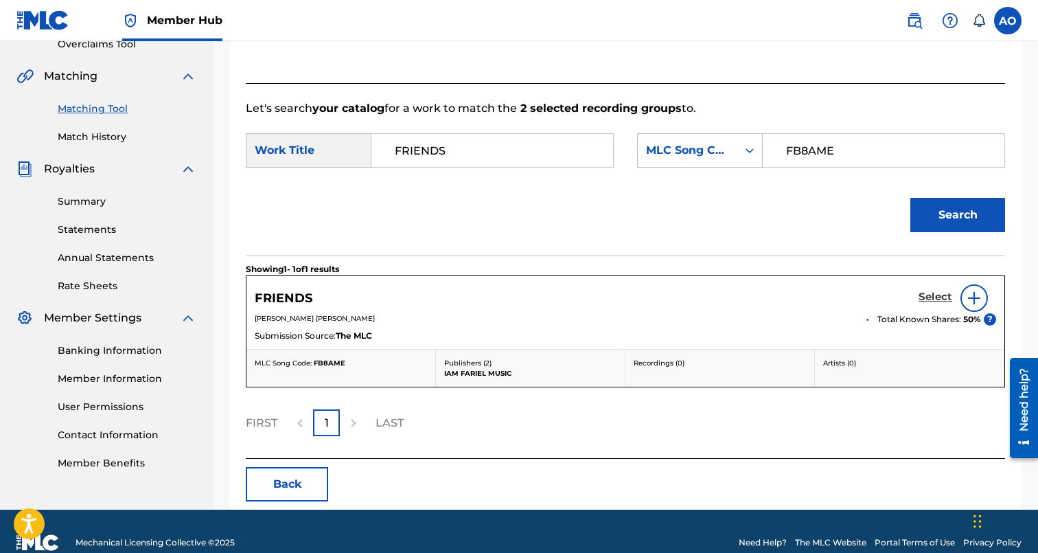
click at [934, 290] on h5 "Select" at bounding box center [936, 296] width 34 height 13
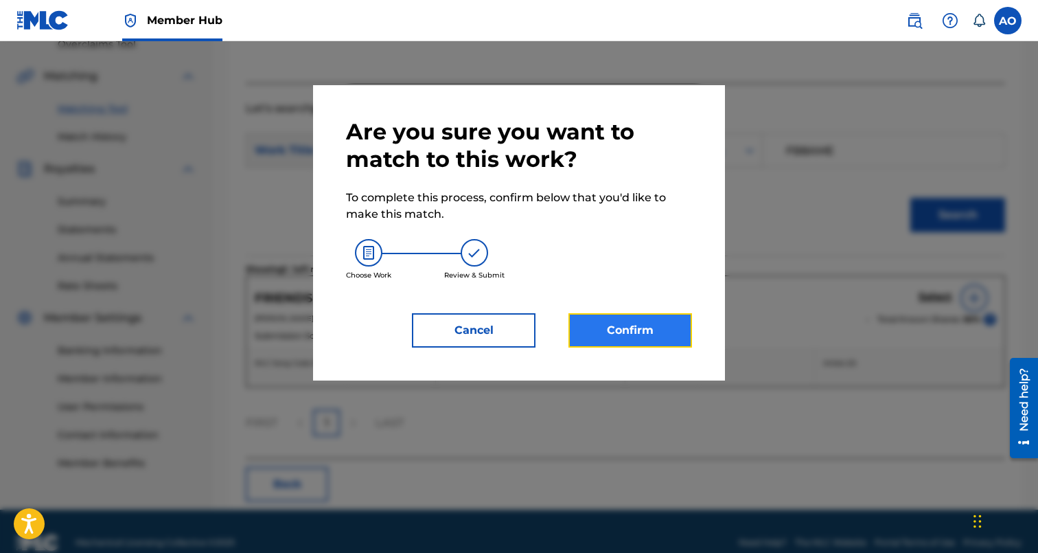
click at [647, 334] on button "Confirm" at bounding box center [630, 330] width 124 height 34
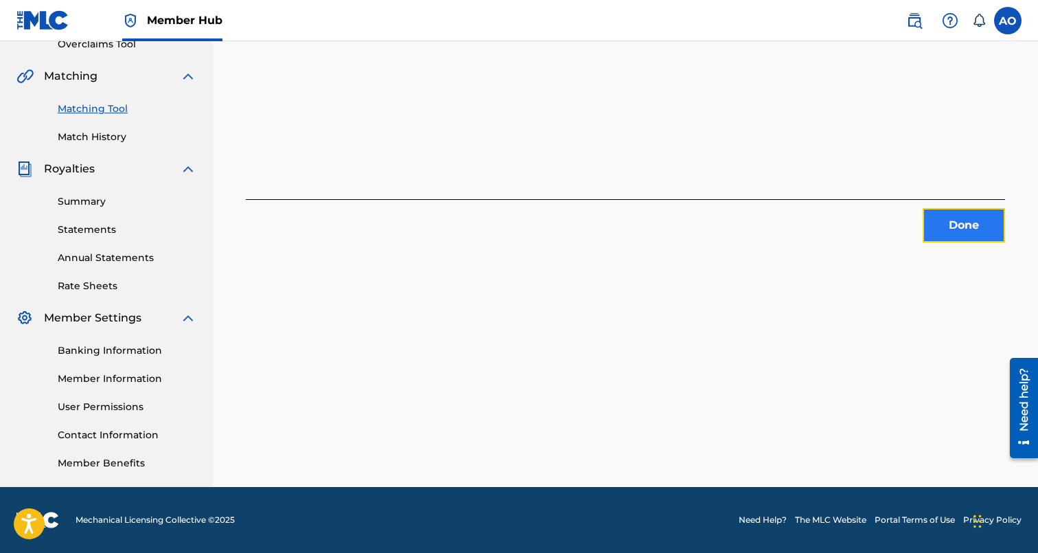
click at [970, 234] on button "Done" at bounding box center [964, 225] width 82 height 34
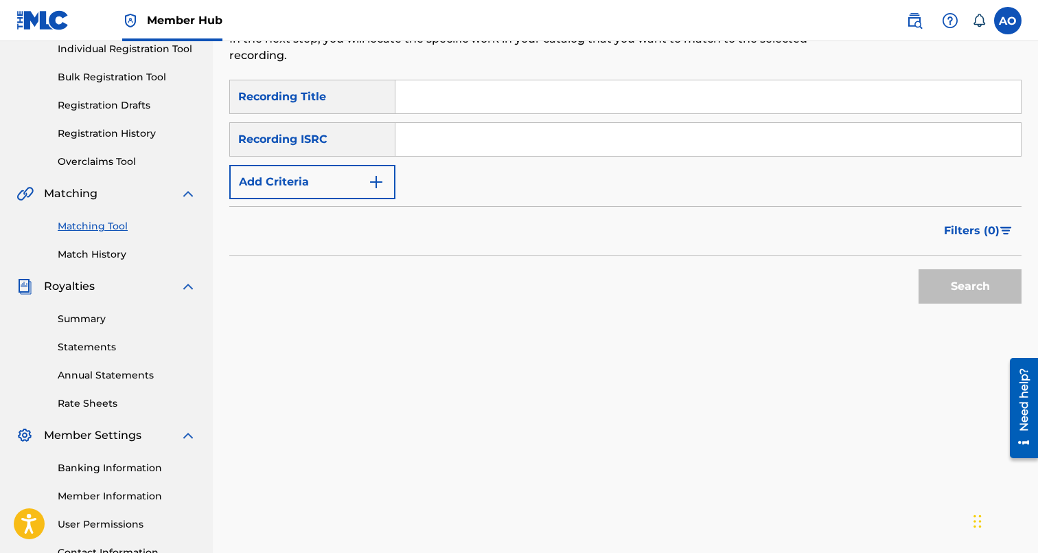
scroll to position [180, 0]
click at [493, 103] on input "Search Form" at bounding box center [707, 98] width 625 height 33
type input "CHINESE FLUTE"
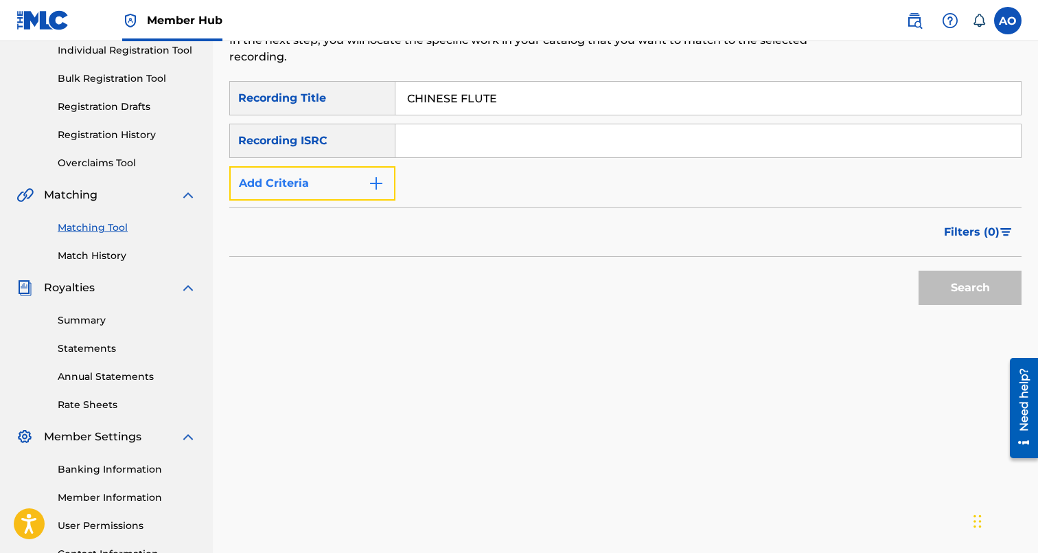
click at [319, 190] on button "Add Criteria" at bounding box center [312, 183] width 166 height 34
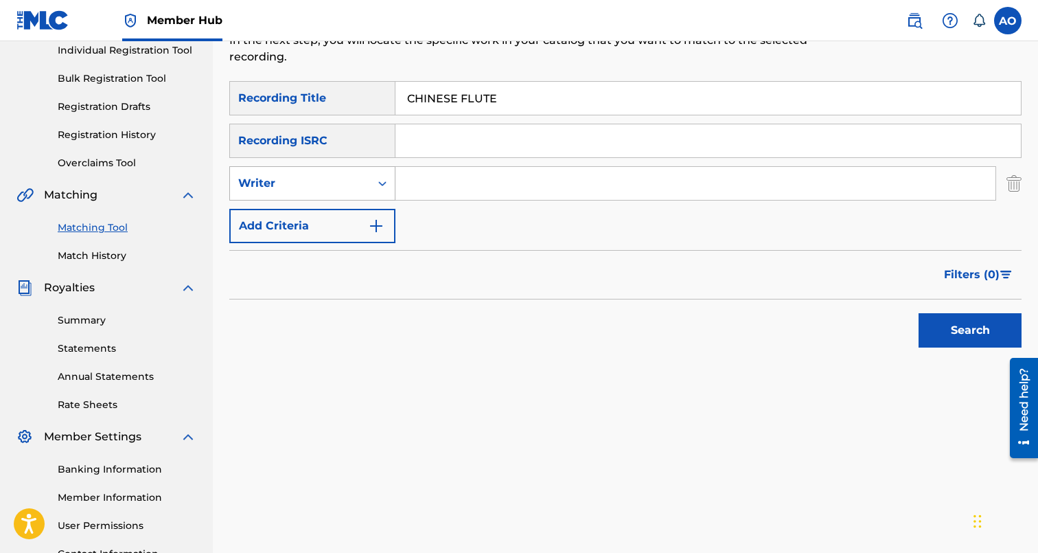
click at [326, 199] on div "Writer" at bounding box center [312, 183] width 166 height 34
click at [331, 221] on div "Recording Artist" at bounding box center [312, 217] width 165 height 34
click at [424, 203] on div "SearchWithCriteria6baf87fb-e984-4033-aa16-72c7748ebd7b Recording Title CHINESE …" at bounding box center [625, 162] width 792 height 162
click at [439, 196] on input "Search Form" at bounding box center [695, 183] width 600 height 33
type input "blanco15"
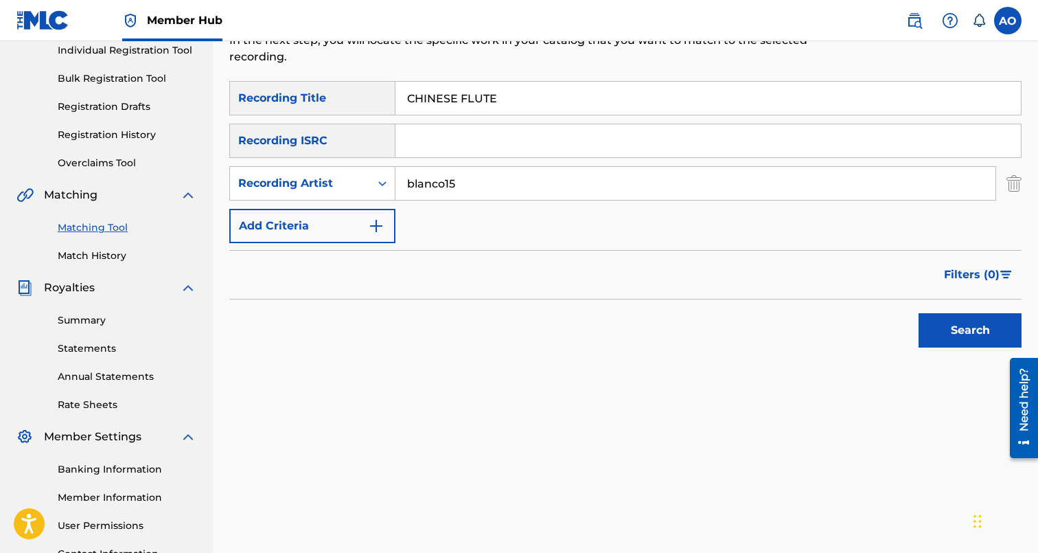
click at [919, 313] on button "Search" at bounding box center [970, 330] width 103 height 34
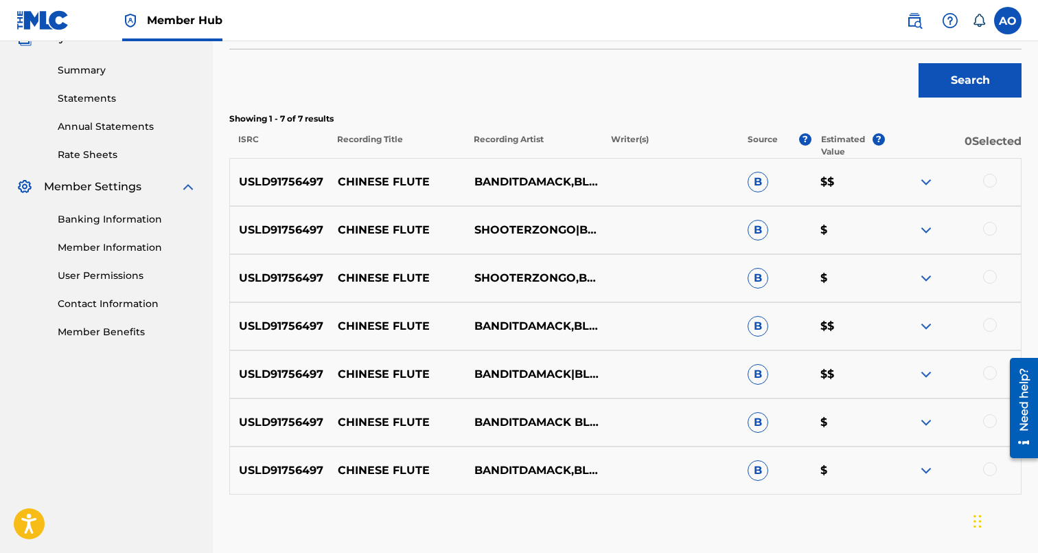
scroll to position [435, 0]
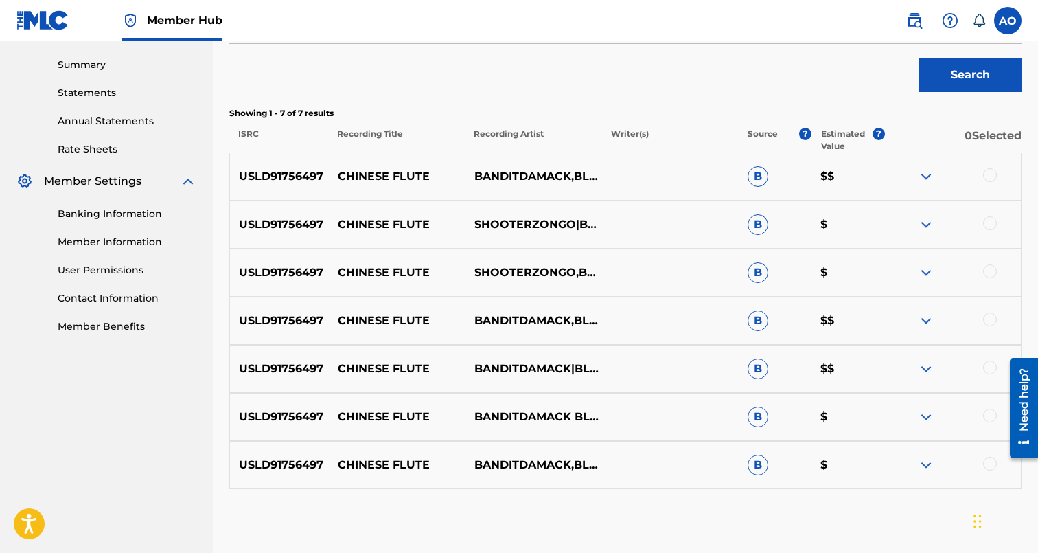
click at [986, 461] on div at bounding box center [990, 464] width 14 height 14
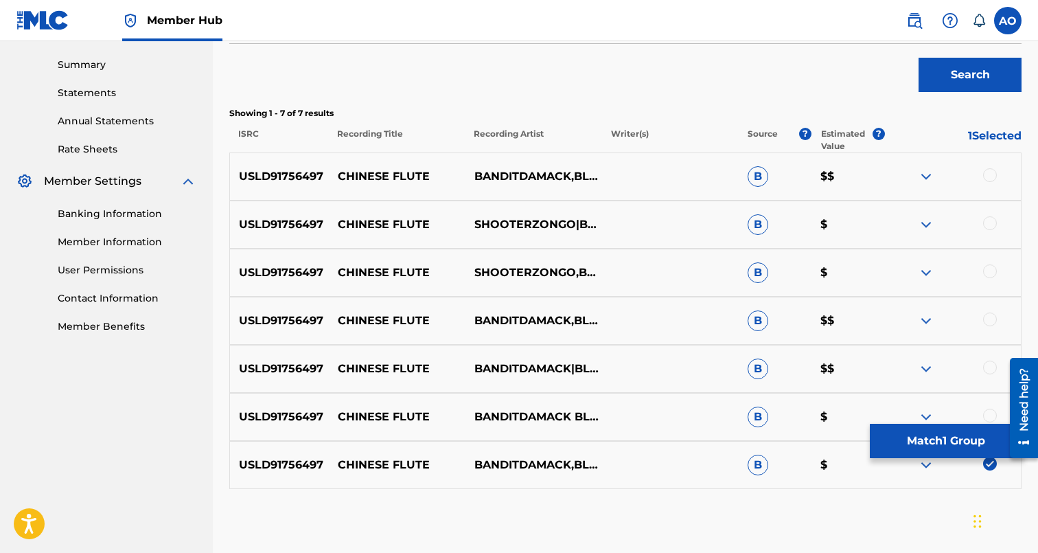
click at [986, 420] on div at bounding box center [990, 416] width 14 height 14
click at [989, 365] on div at bounding box center [990, 367] width 14 height 14
click at [989, 306] on div "USLD91756497 CHINESE FLUTE BANDITDAMACK,BLANCO15,SHOOTERZONGO B $$" at bounding box center [625, 321] width 792 height 48
click at [989, 319] on div at bounding box center [990, 319] width 14 height 14
click at [989, 273] on div at bounding box center [990, 271] width 14 height 14
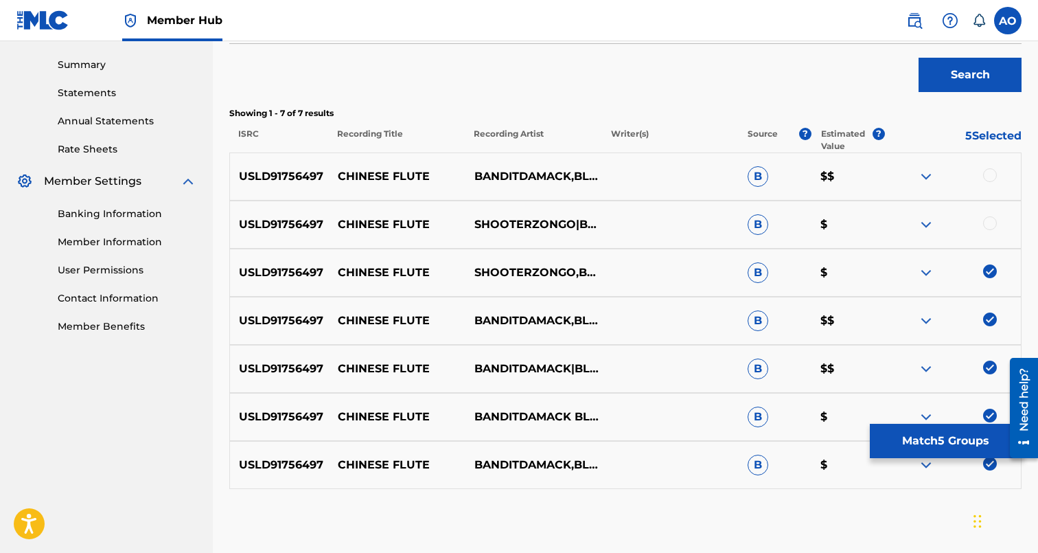
click at [989, 225] on div at bounding box center [990, 223] width 14 height 14
click at [985, 172] on div at bounding box center [990, 175] width 14 height 14
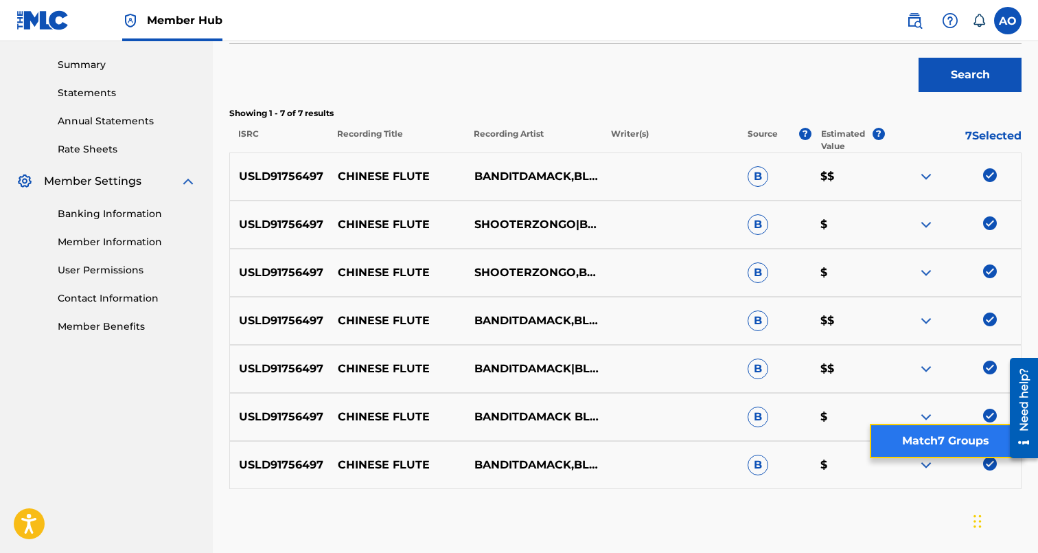
click at [964, 441] on button "Match 7 Groups" at bounding box center [946, 441] width 152 height 34
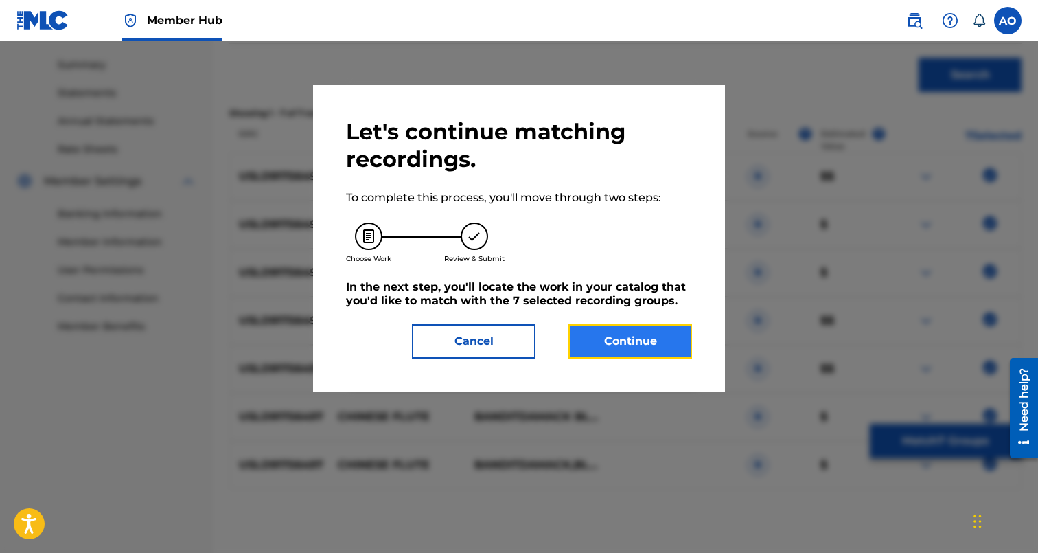
click
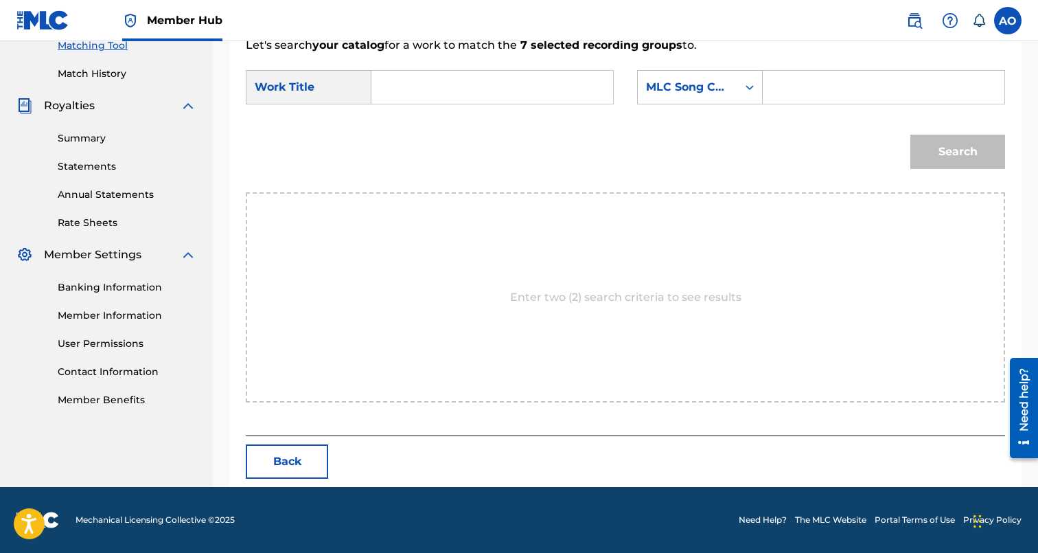
scroll to position [299, 0]
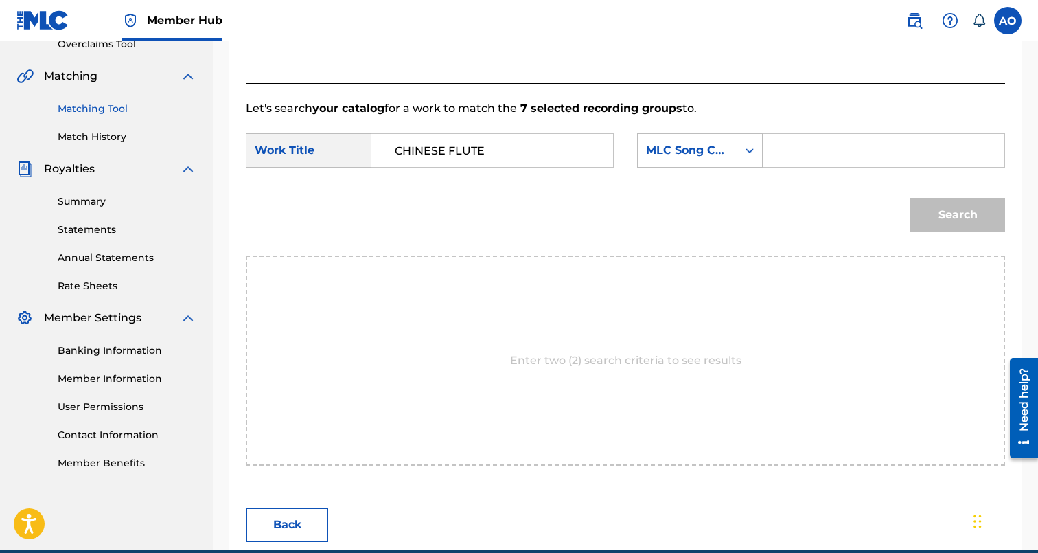
type input "CHINESE FLUTE"
type input "CL1UBY"
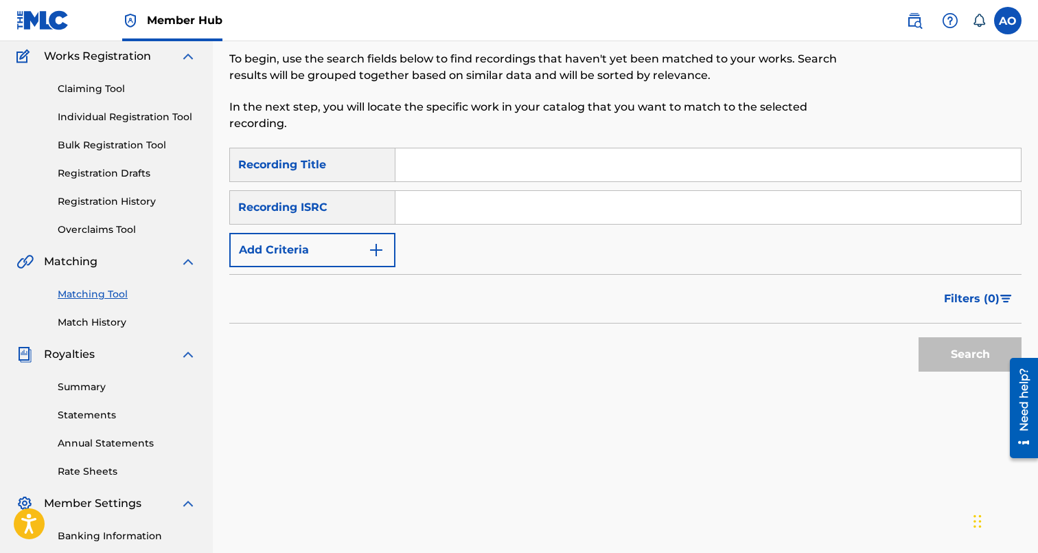
scroll to position [99, 0]
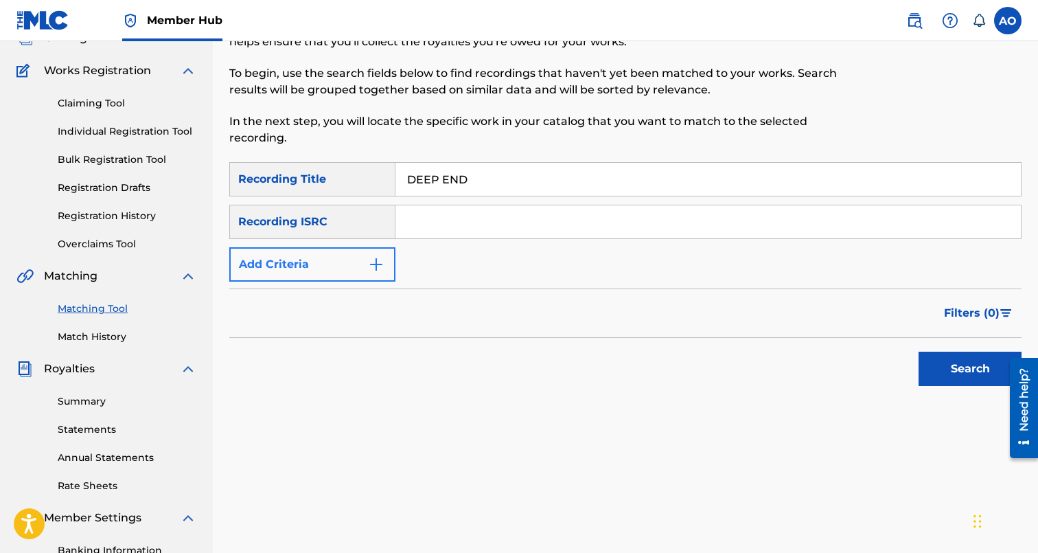
type input "DEEP END"
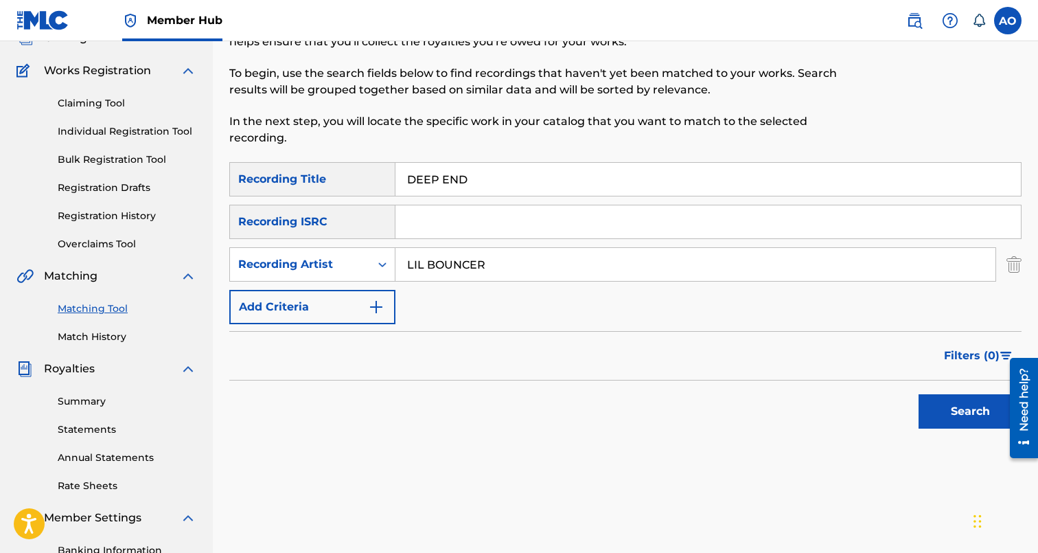
type input "LIL BOUNCER"
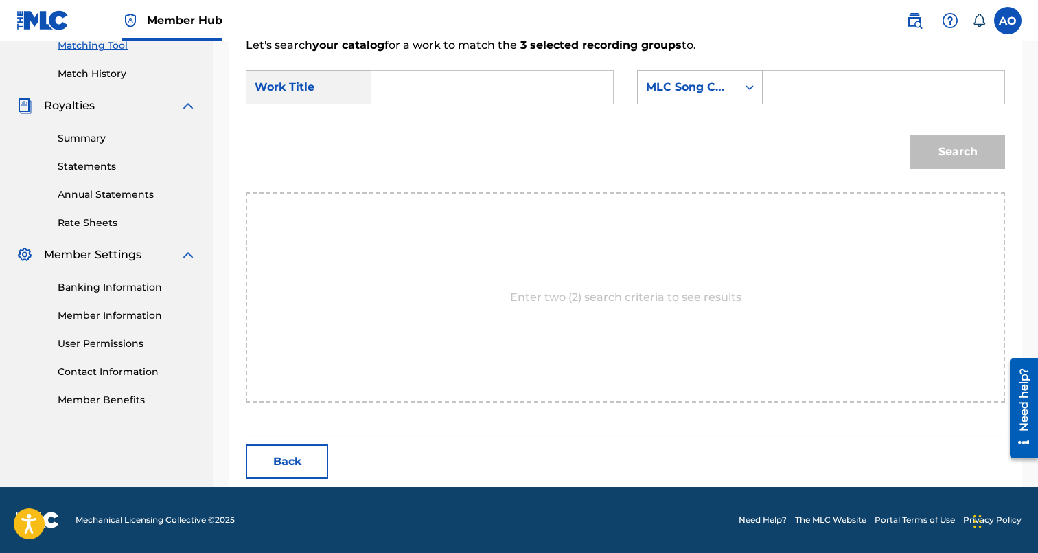
scroll to position [299, 0]
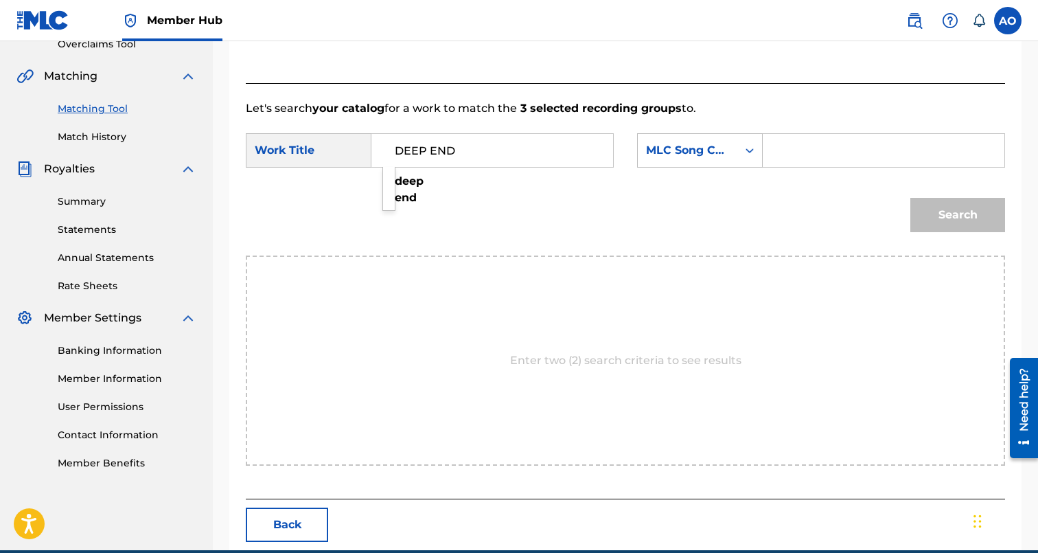
type input "DEEP END"
type input "DS3DDR"
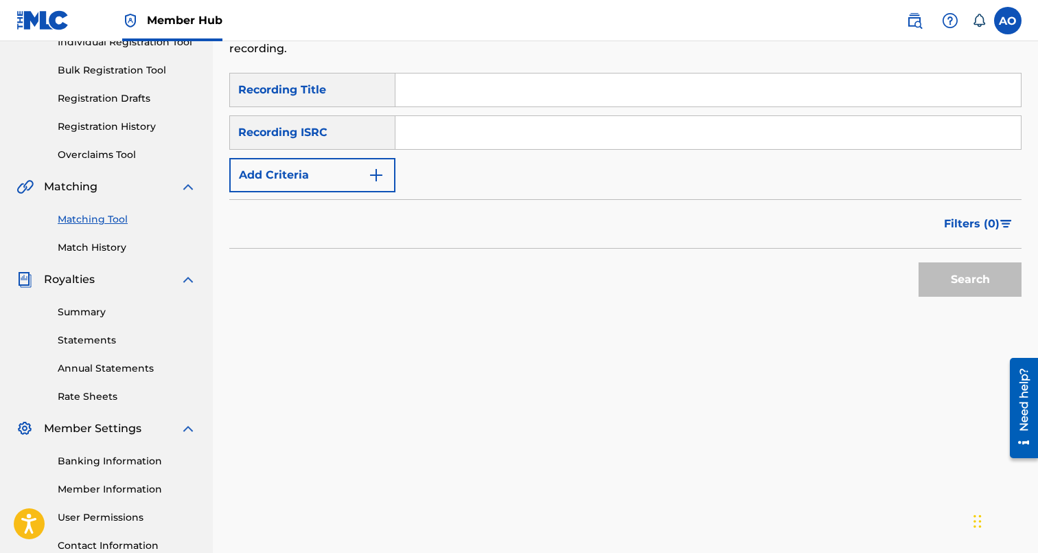
scroll to position [0, 0]
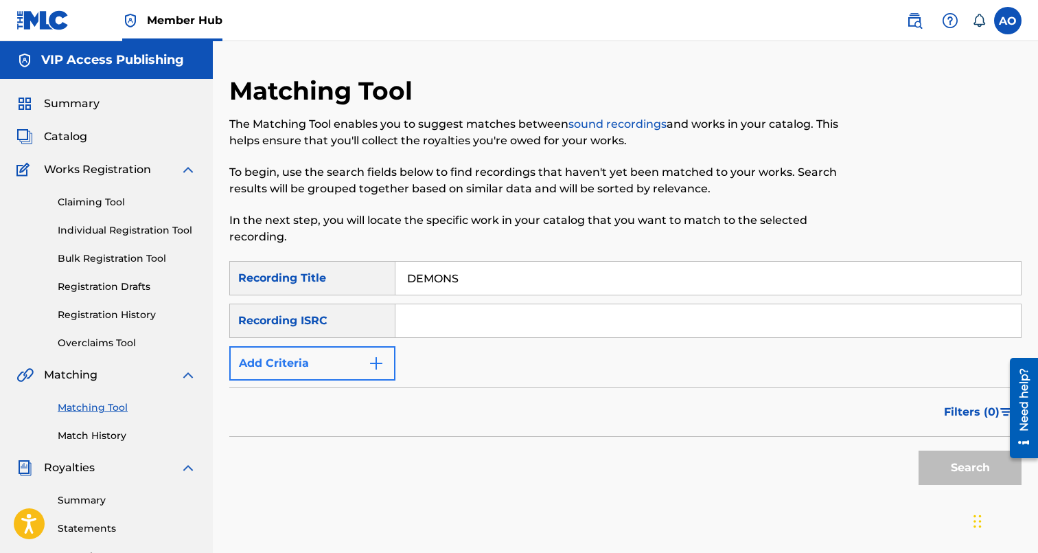
type input "DEMONS"
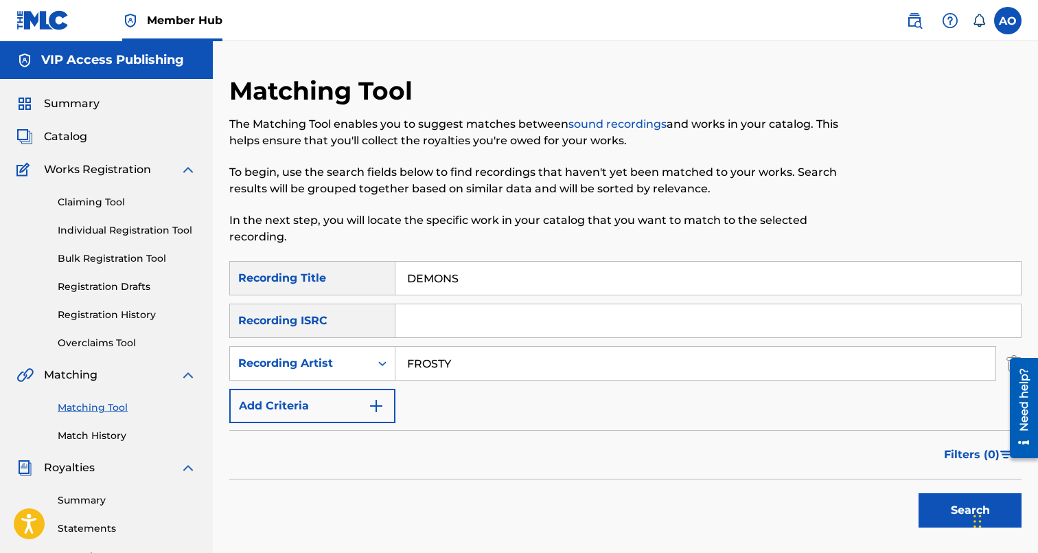
type input "FROSTY"
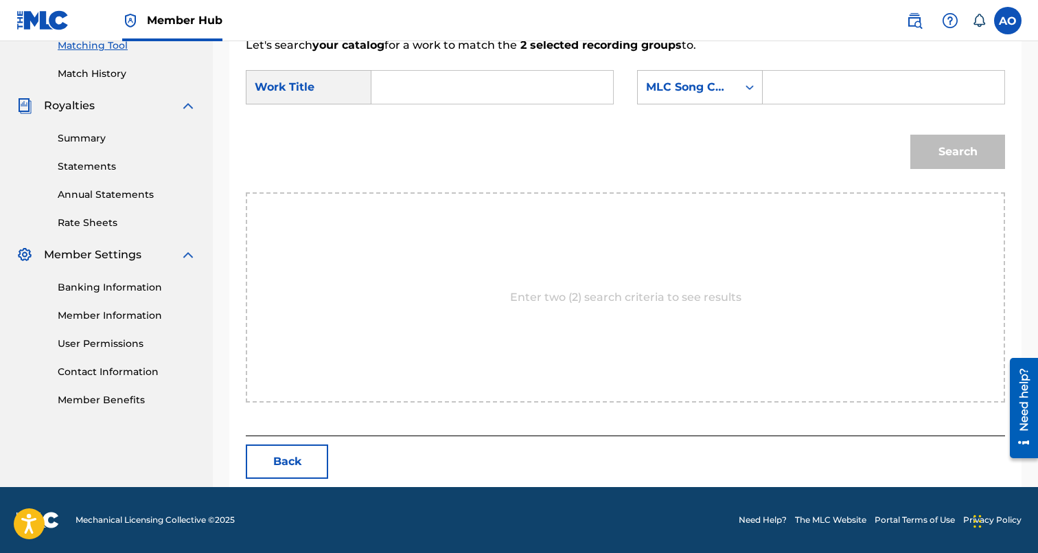
scroll to position [299, 0]
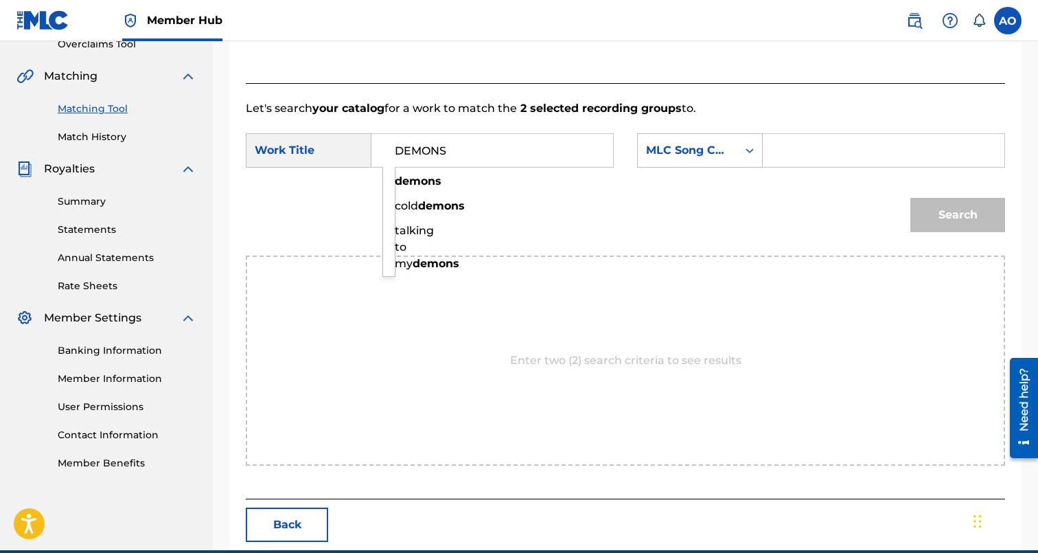
type input "DEMONS"
type input "DS2DM6"
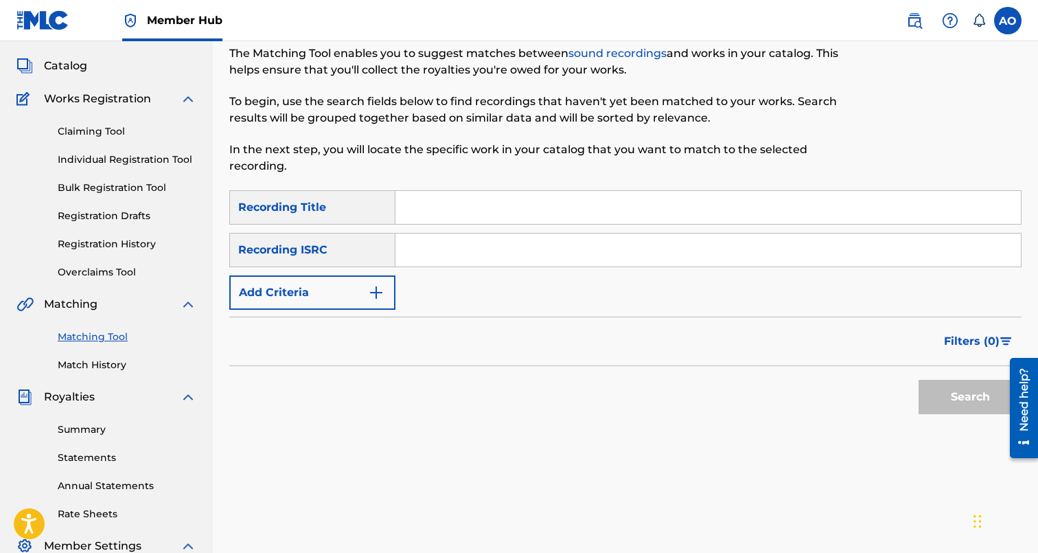
scroll to position [0, 0]
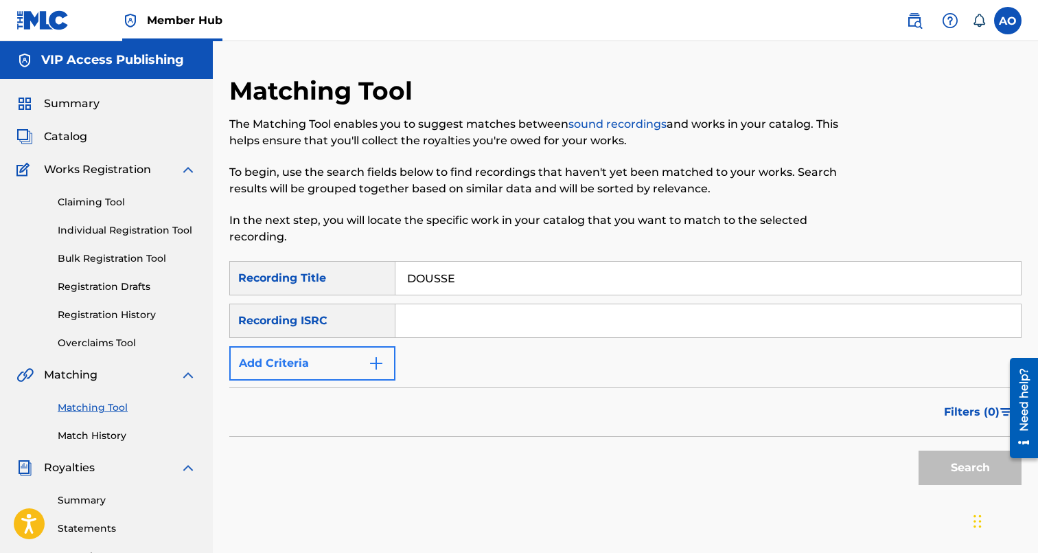
type input "DOUSSE"
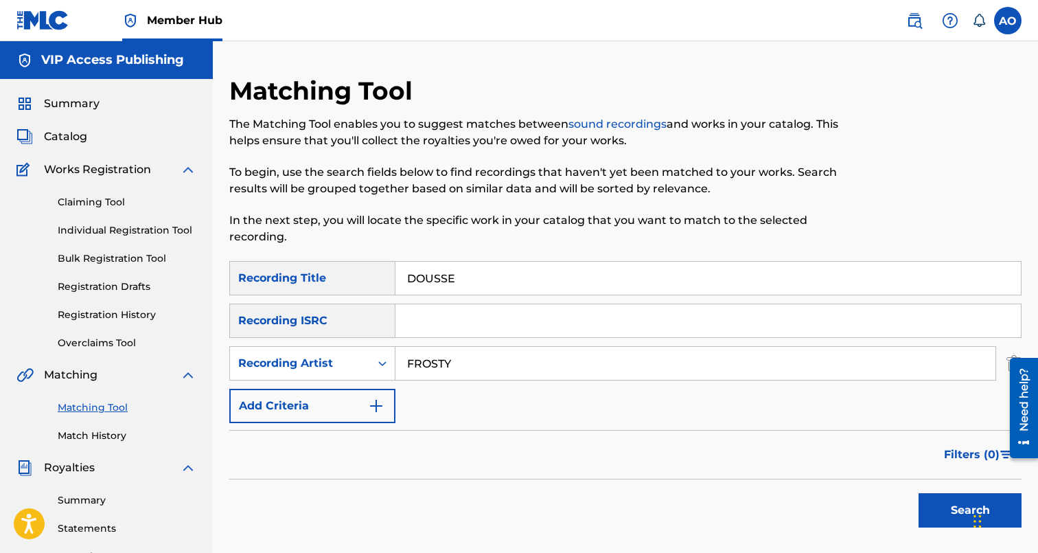
type input "FROSTY"
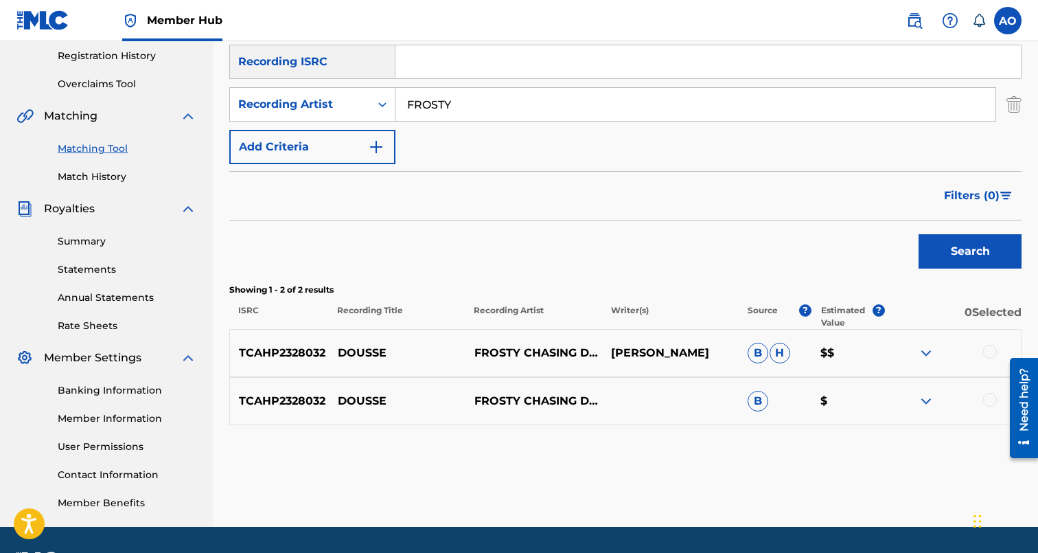
scroll to position [265, 0]
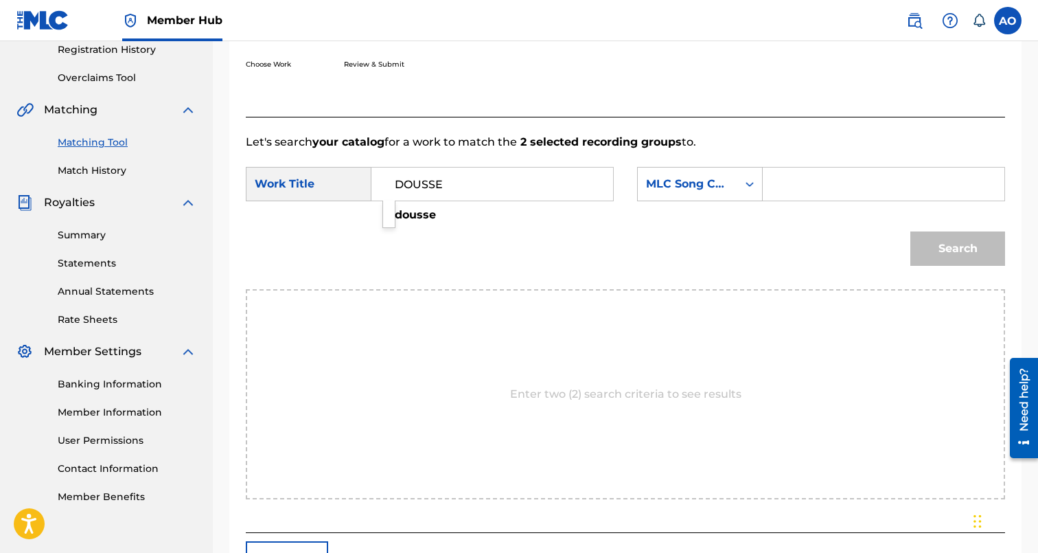
type input "DOUSSE"
type input "DS4TN9"
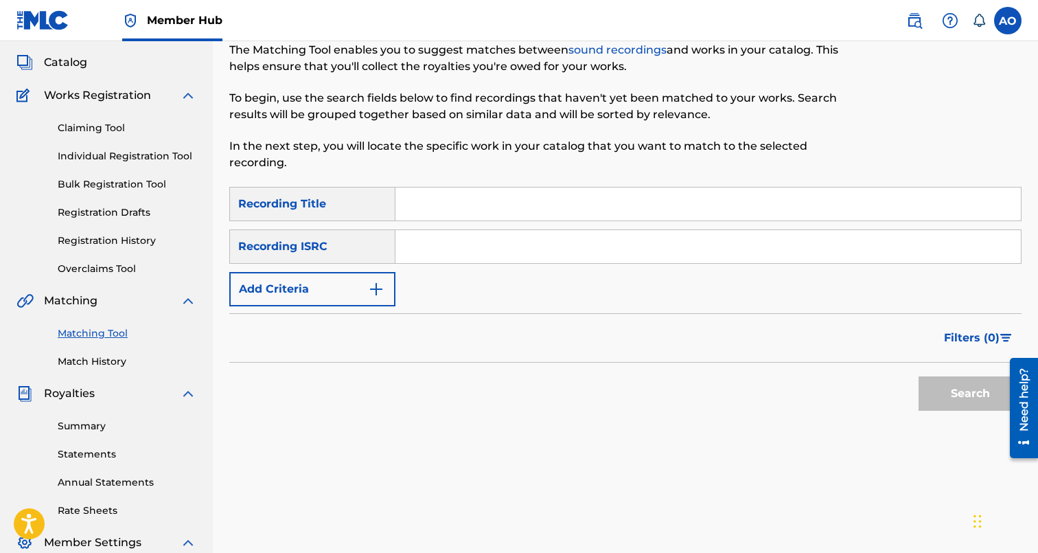
scroll to position [73, 0]
type input "DIRTY MONEY"
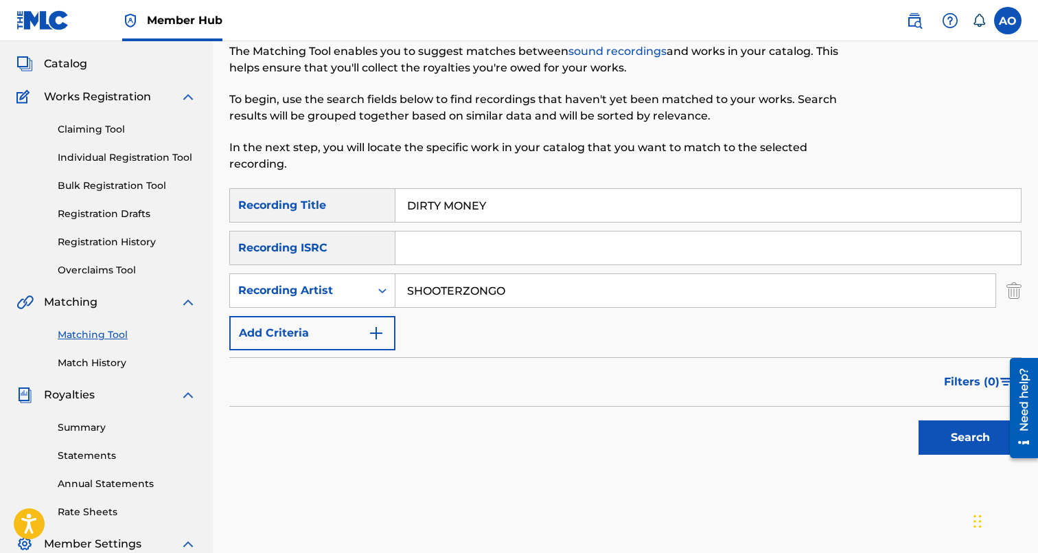
type input "SHOOTERZONGO"
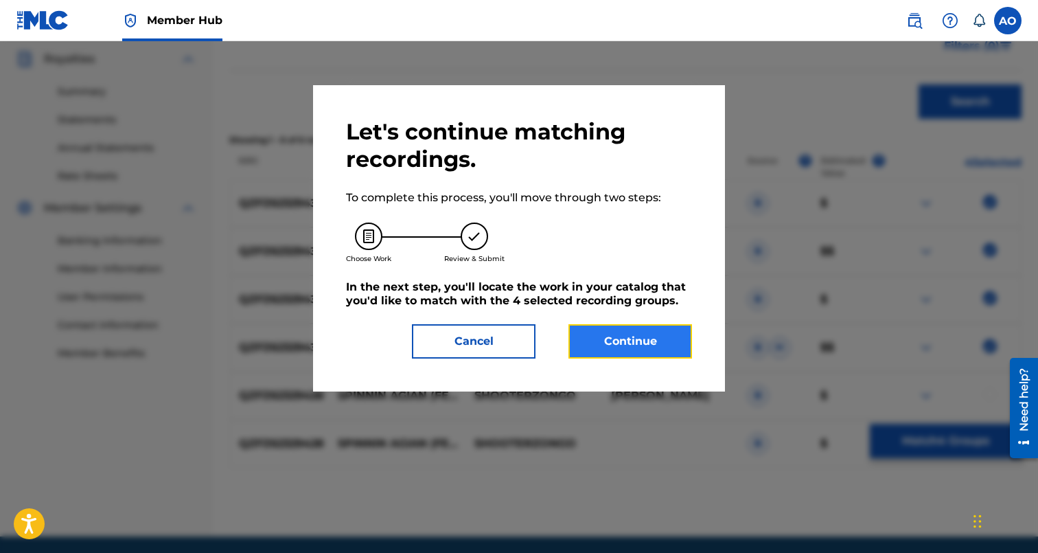
scroll to position [299, 0]
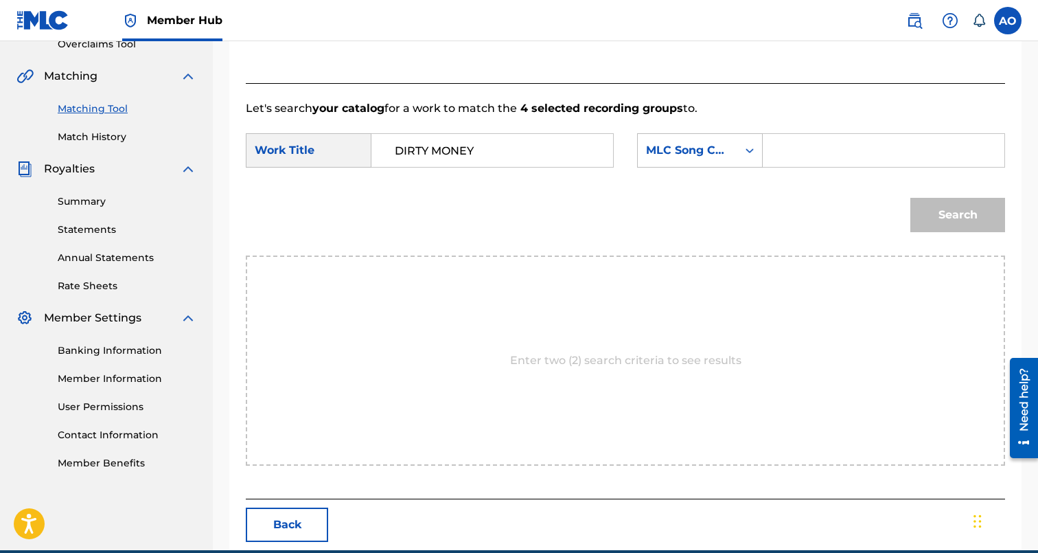
type input "DIRTY MONEY"
type input "DS1597"
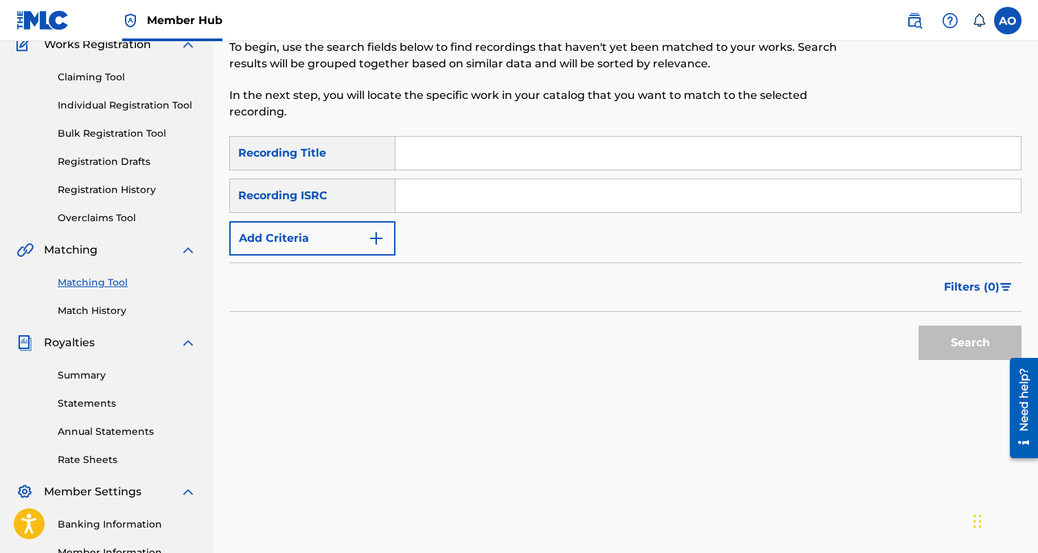
scroll to position [78, 0]
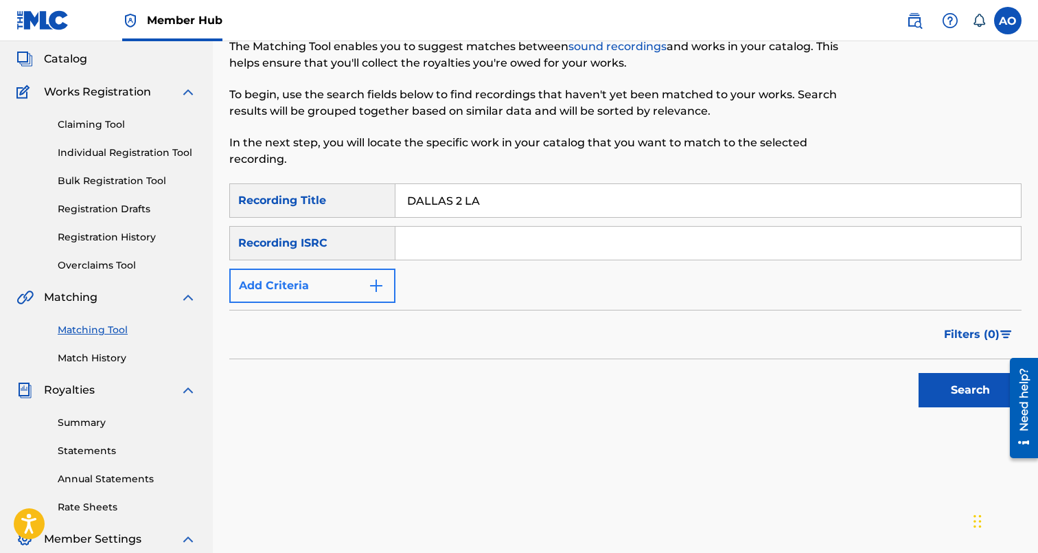
type input "DALLAS 2 LA"
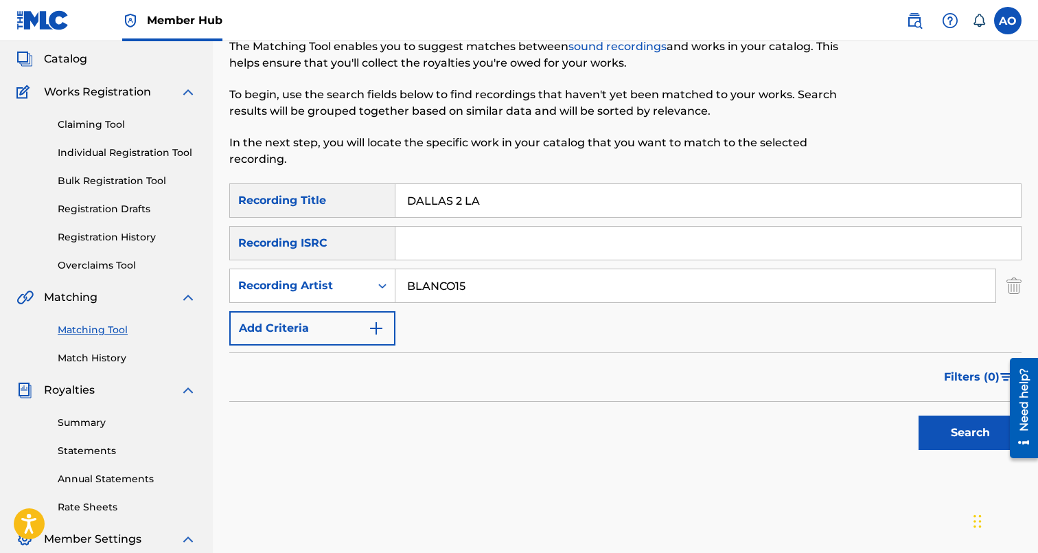
type input "BLANCO15"
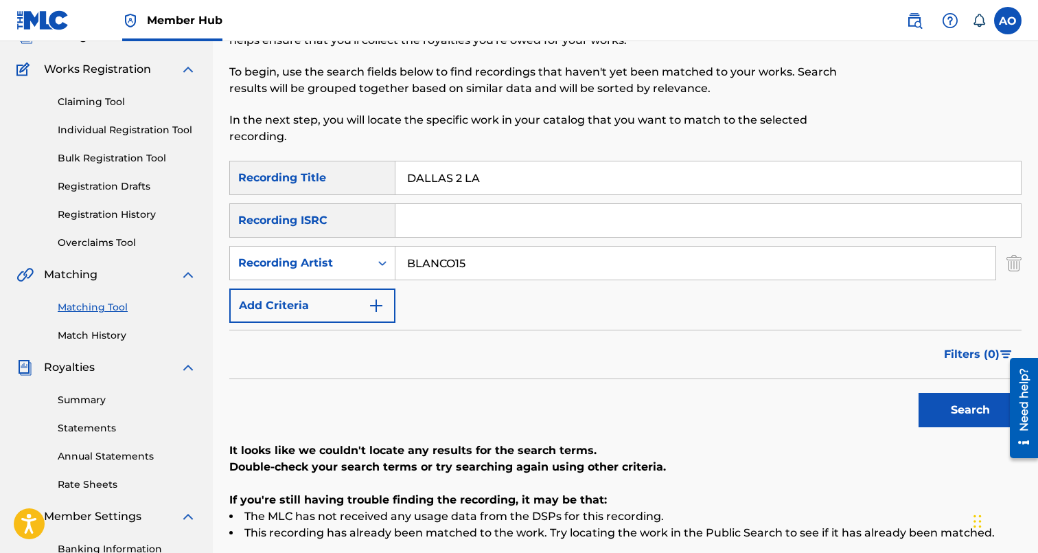
scroll to position [99, 0]
type input "GANG SIGNS"
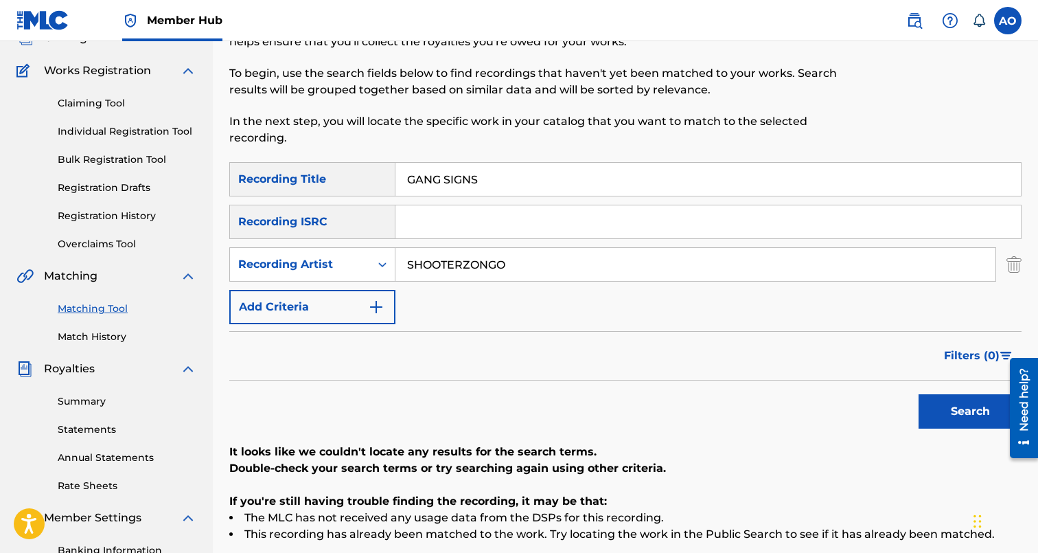
type input "SHOOTERZONGO"
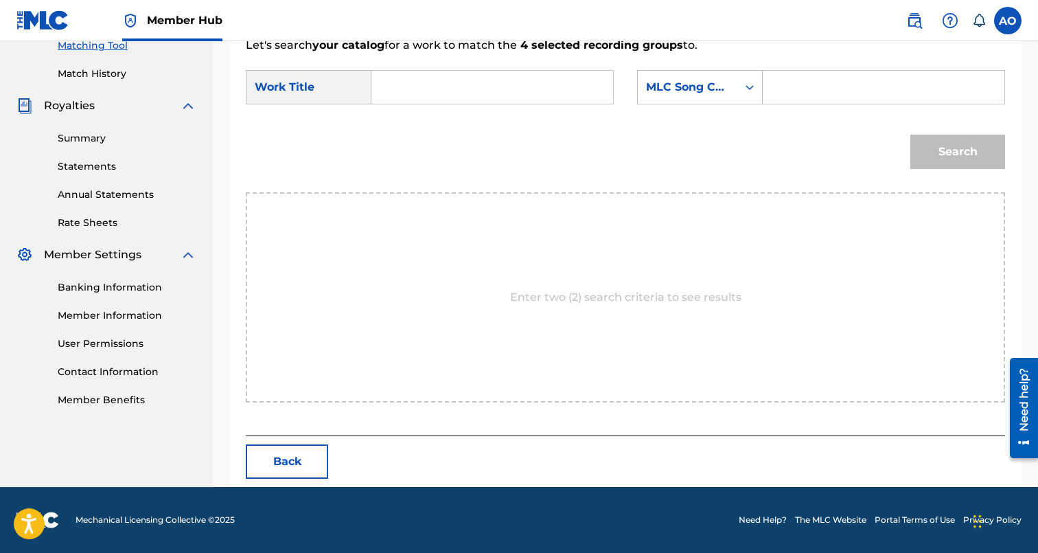
scroll to position [299, 0]
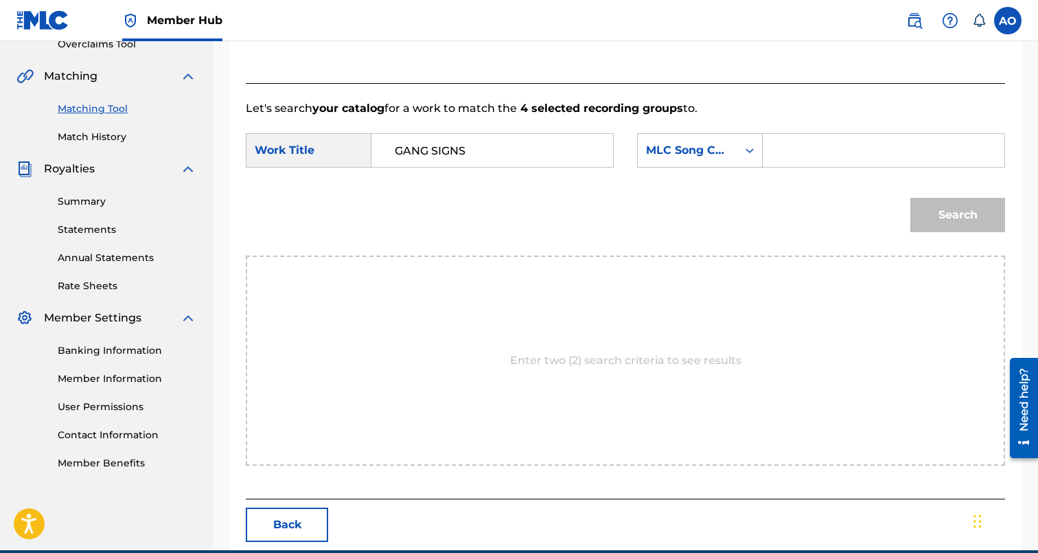
type input "GANG SIGNS"
type input "GB7JW8"
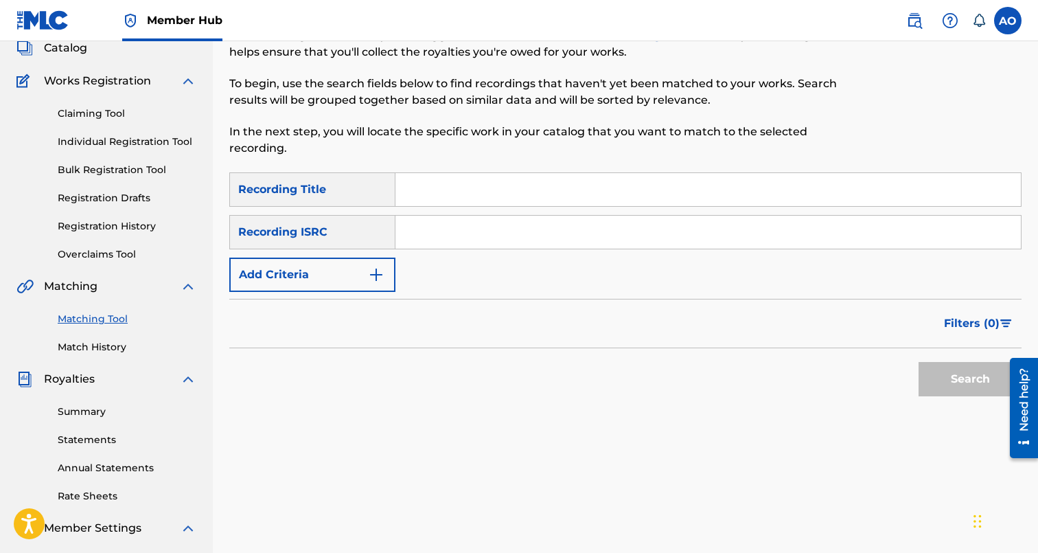
scroll to position [87, 0]
type input "DEVIL IN MY DOOR"
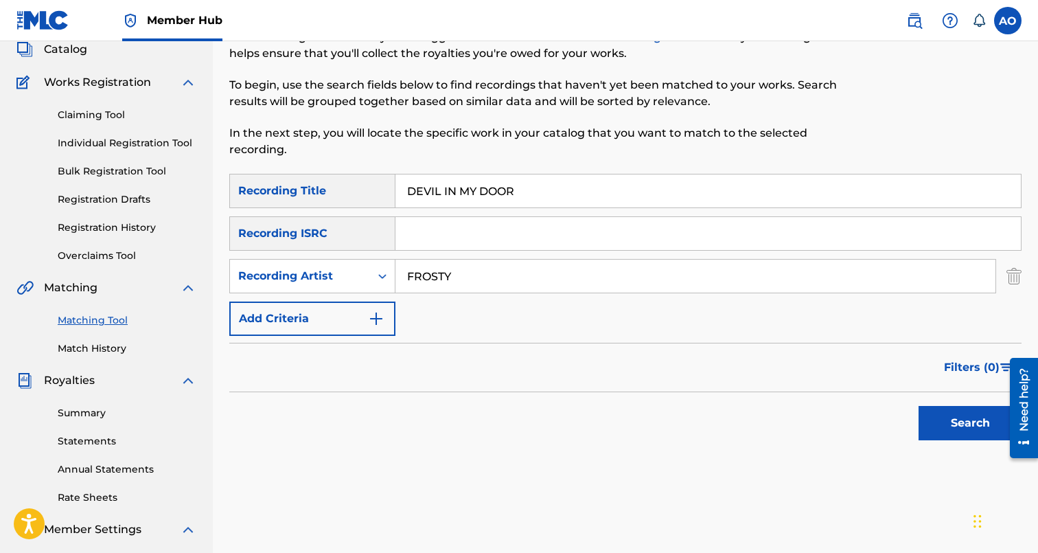
type input "FROSTY"
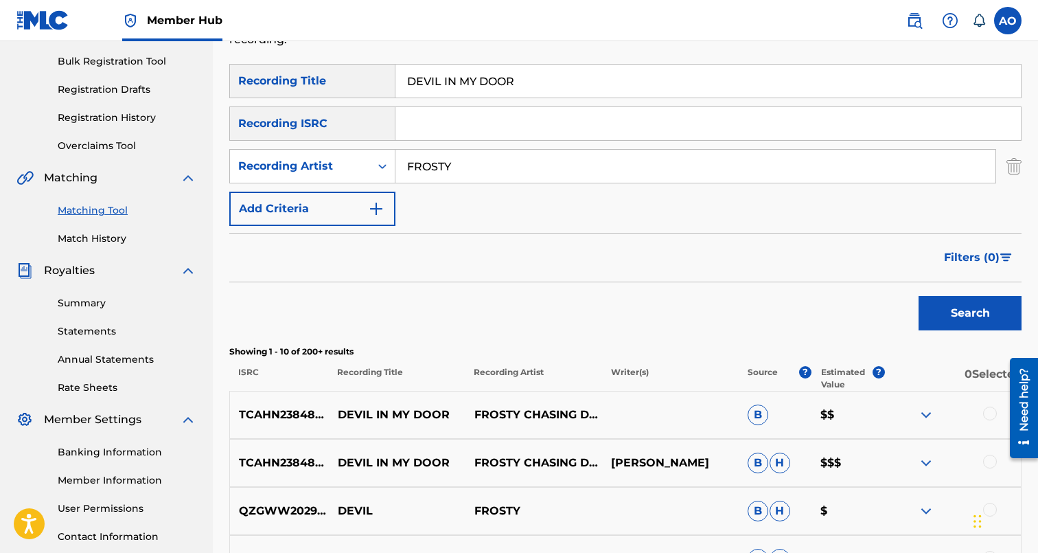
scroll to position [201, 0]
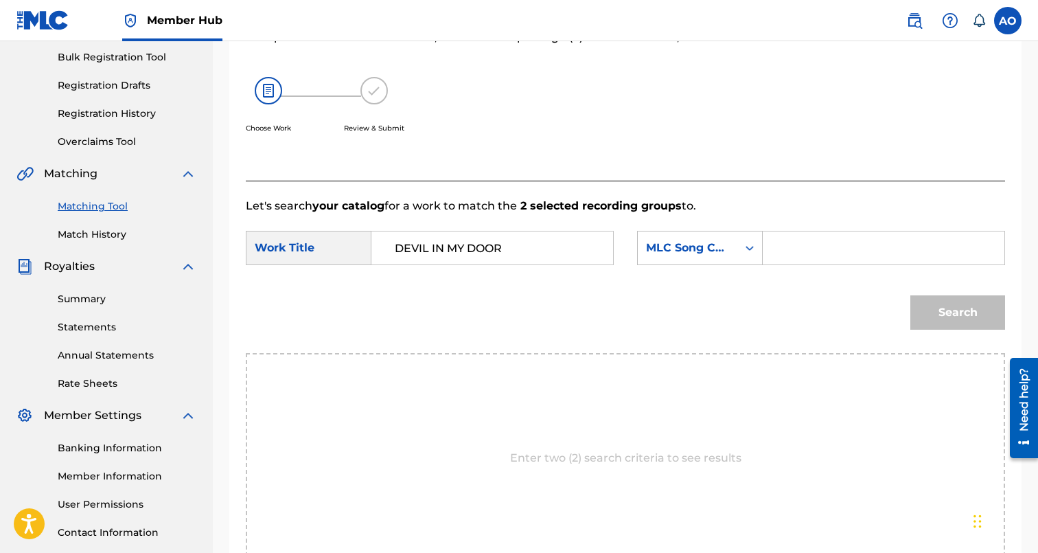
type input "DEVIL IN MY DOOR"
type input "DS4ENL"
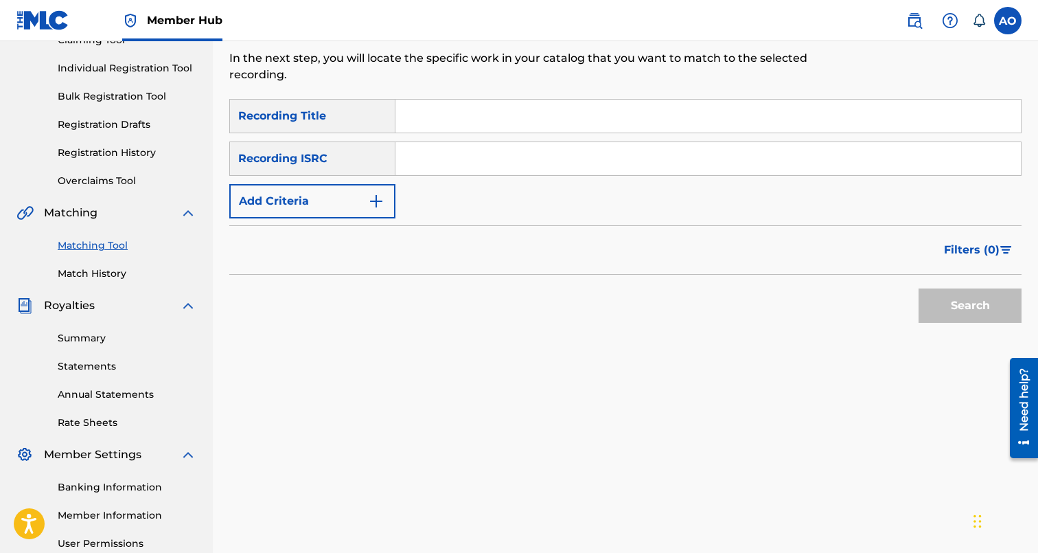
scroll to position [149, 0]
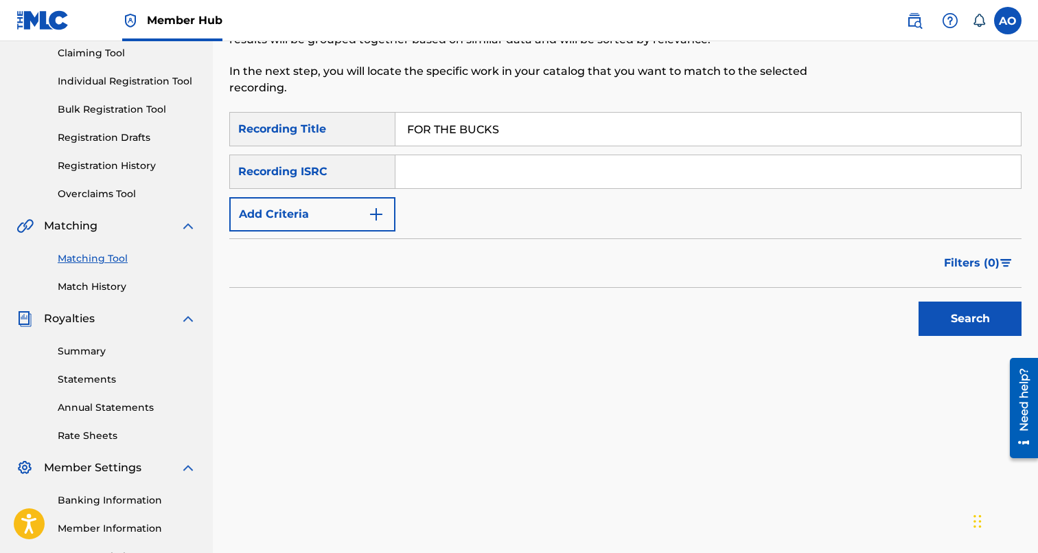
type input "FOR THE BUCKS"
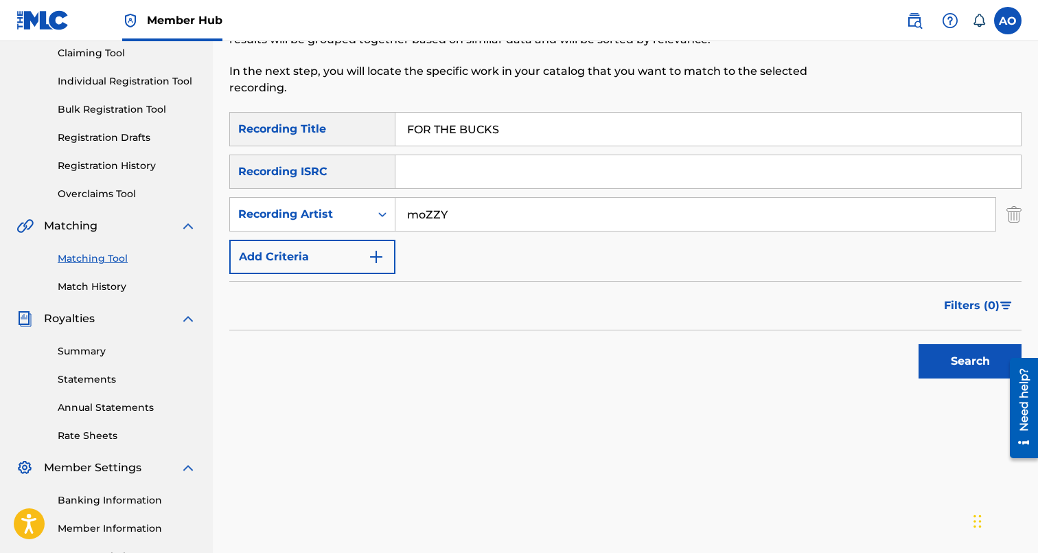
type input "moZZY"
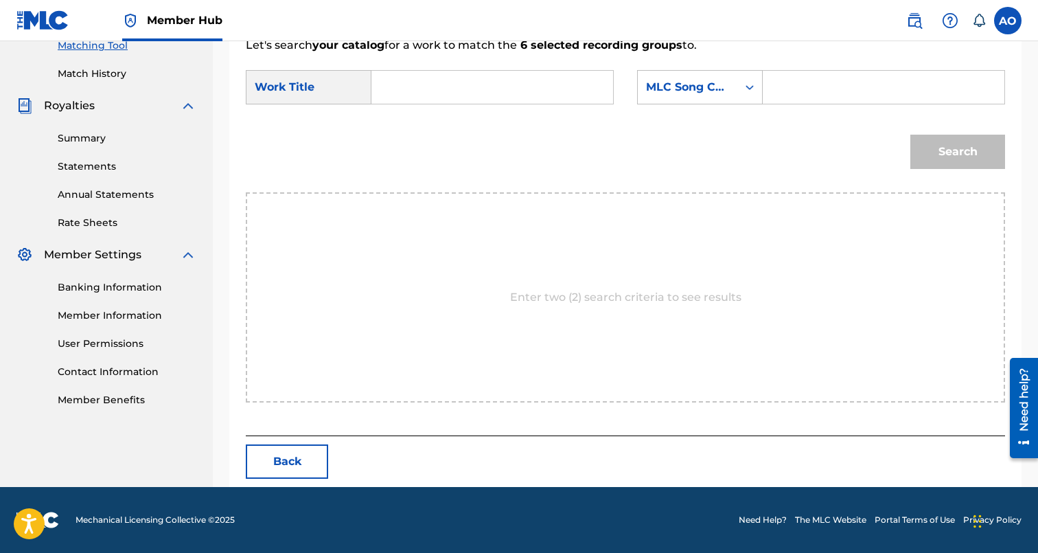
scroll to position [299, 0]
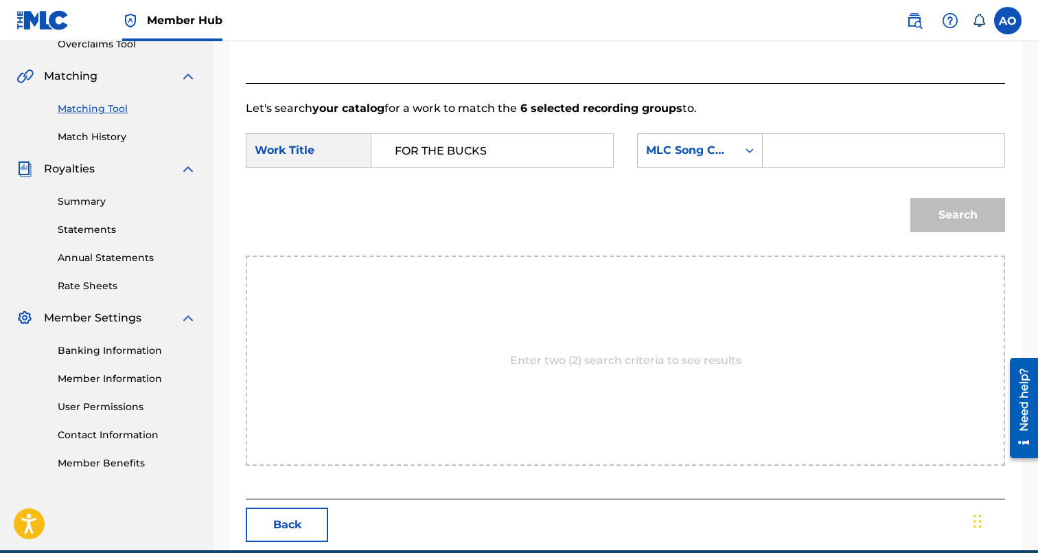
type input "FOR THE BUCKS"
type input "FB8IC4"
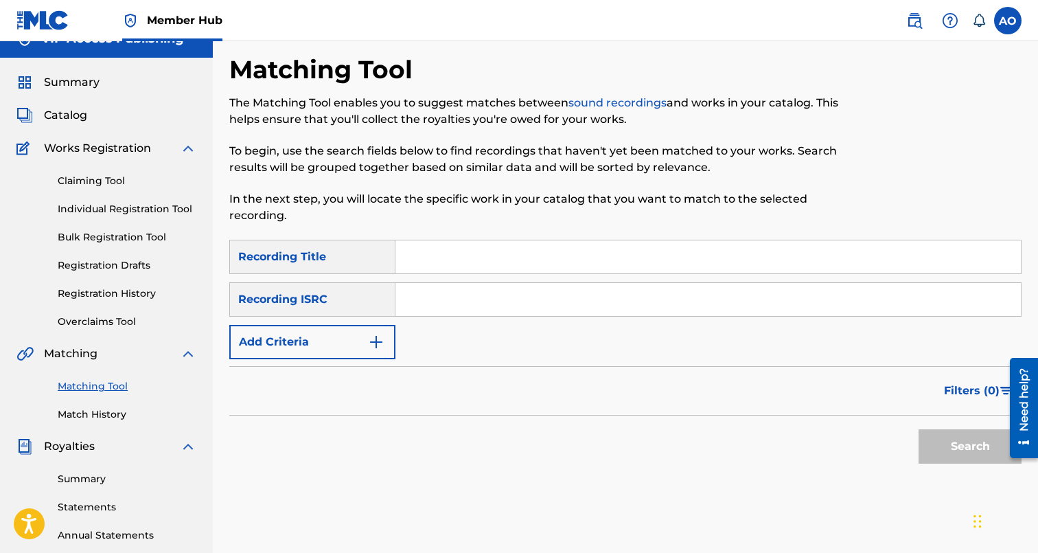
scroll to position [0, 0]
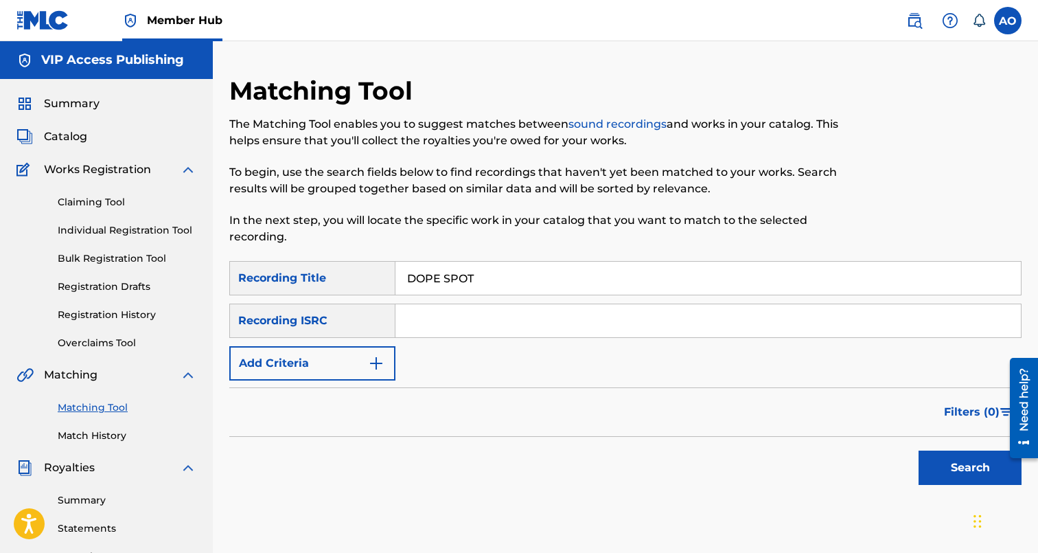
type input "DOPE SPOT"
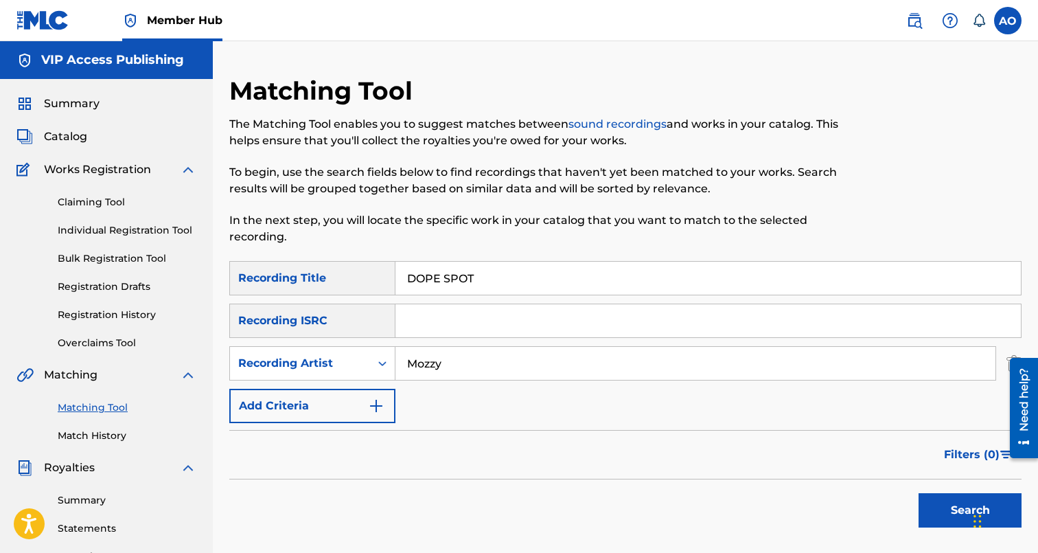
type input "Mozzy"
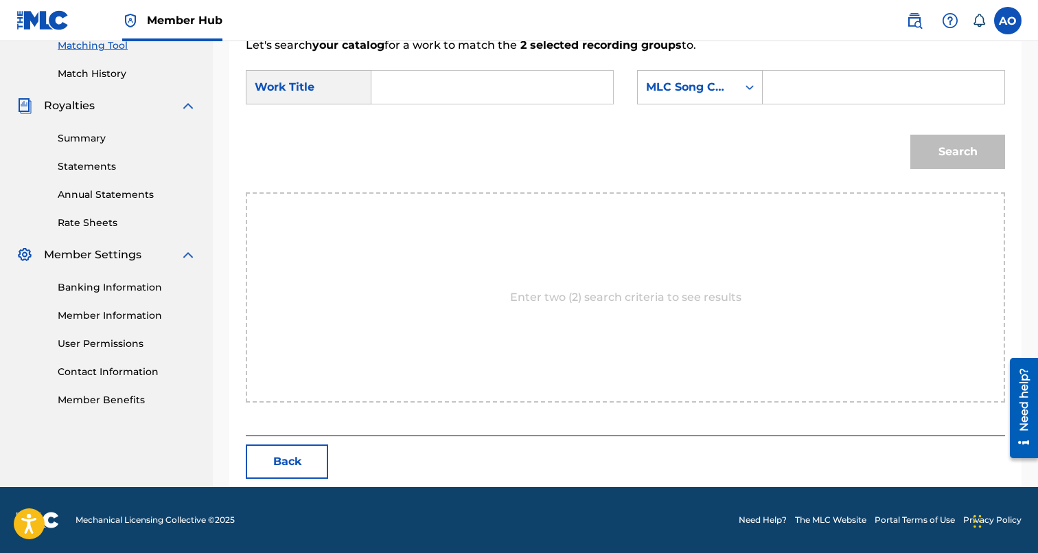
scroll to position [299, 0]
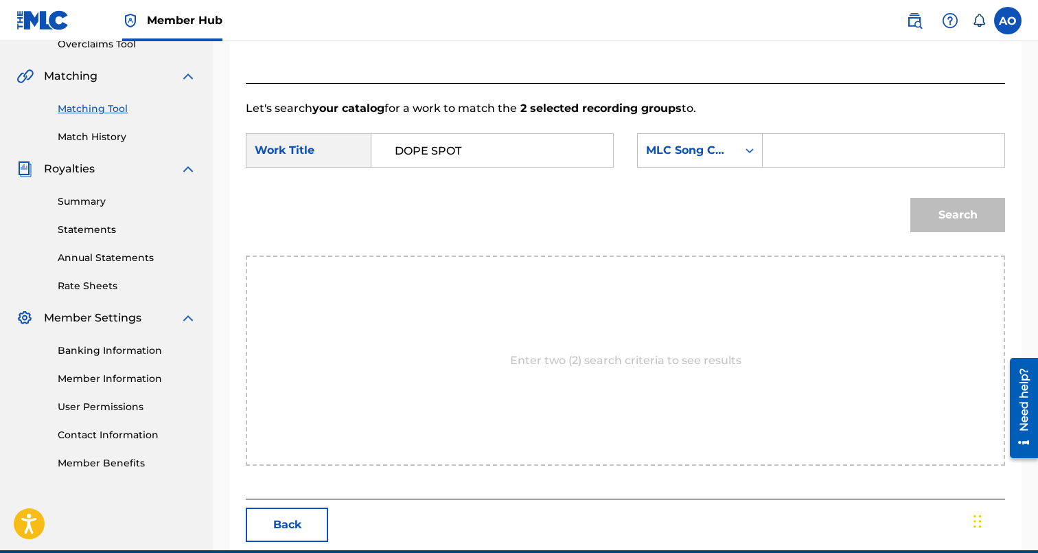
type input "DOPE SPOT"
type input "DS3DFH"
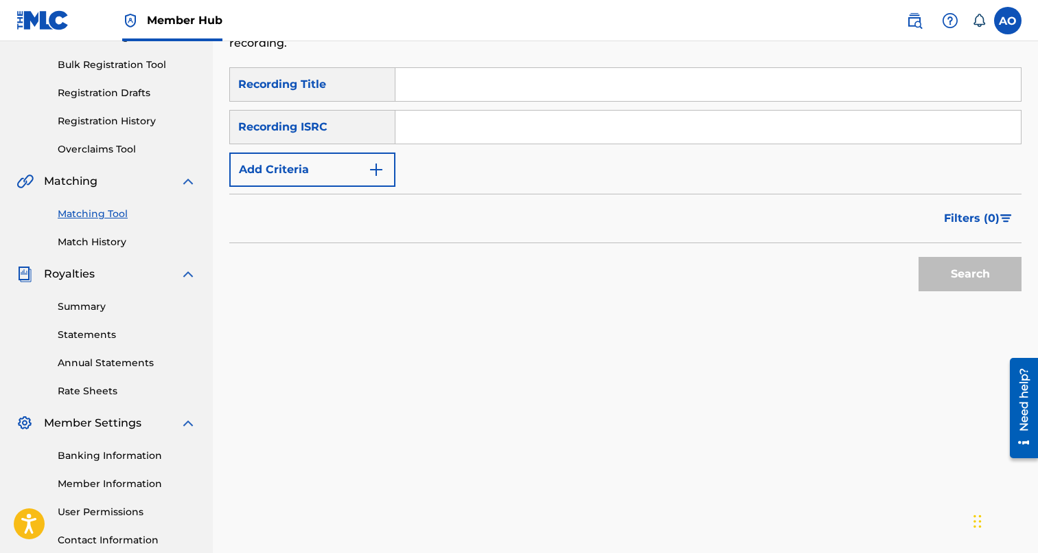
scroll to position [190, 0]
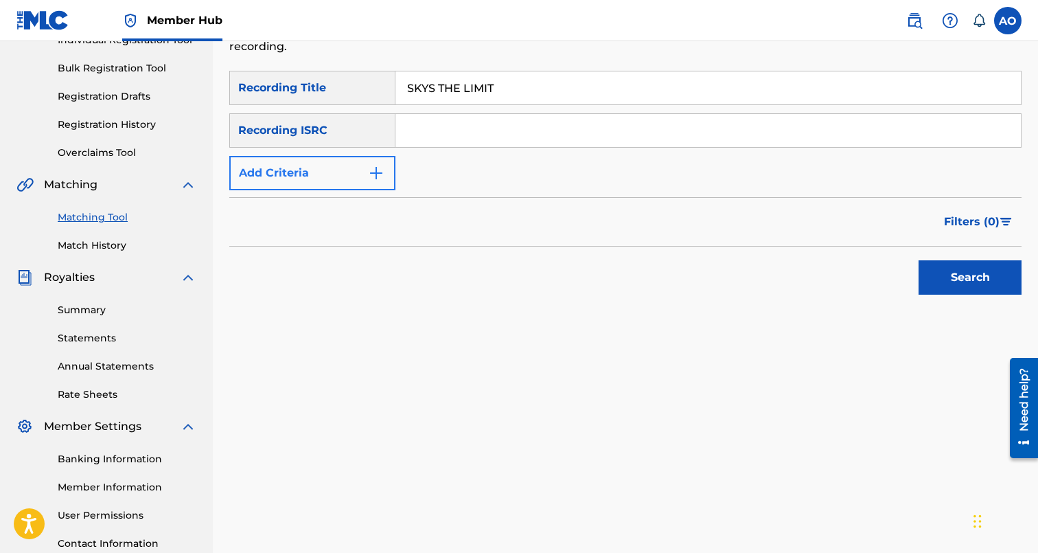
type input "SKYS THE LIMIT"
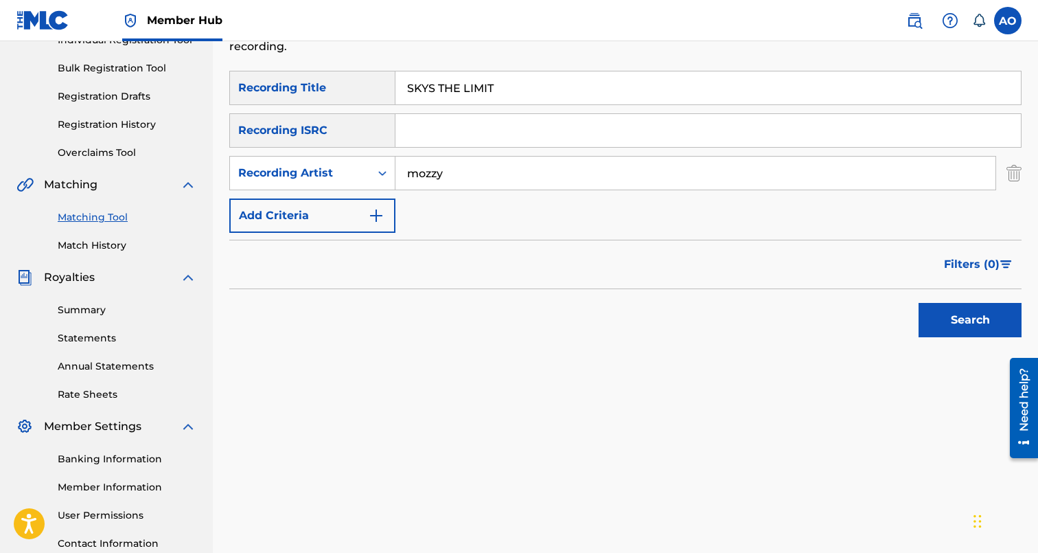
type input "mozzy"
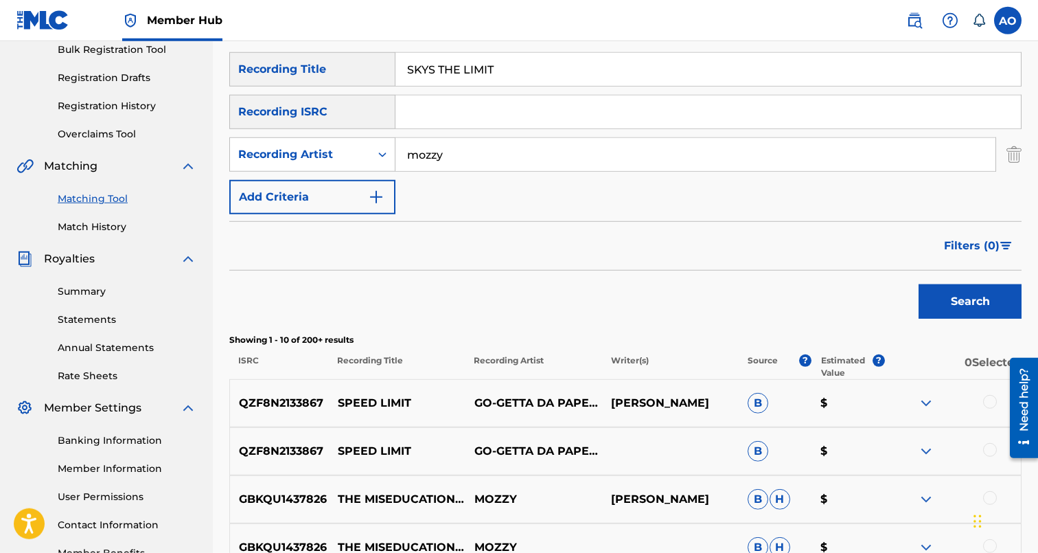
scroll to position [198, 0]
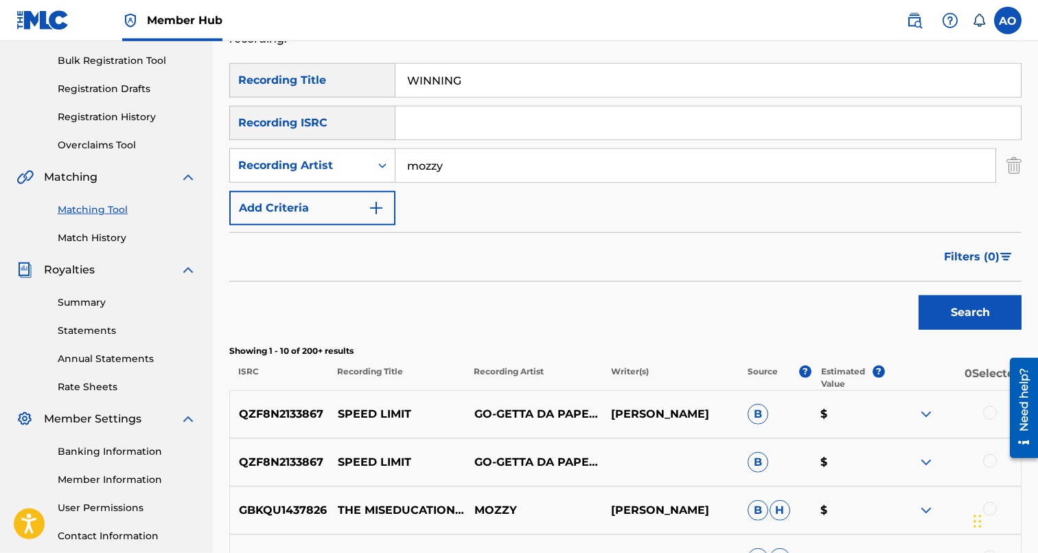
type input "WINNING"
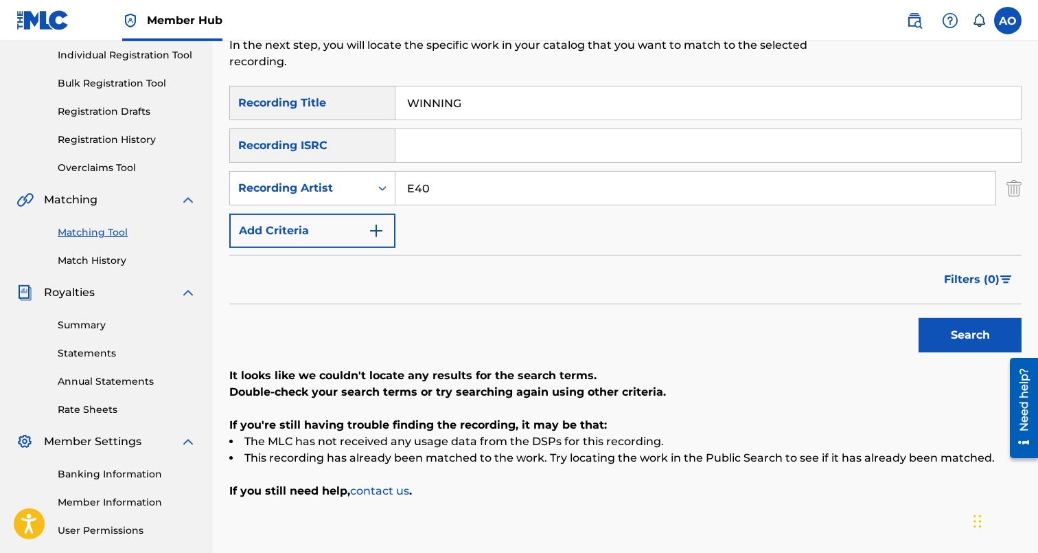
scroll to position [87, 0]
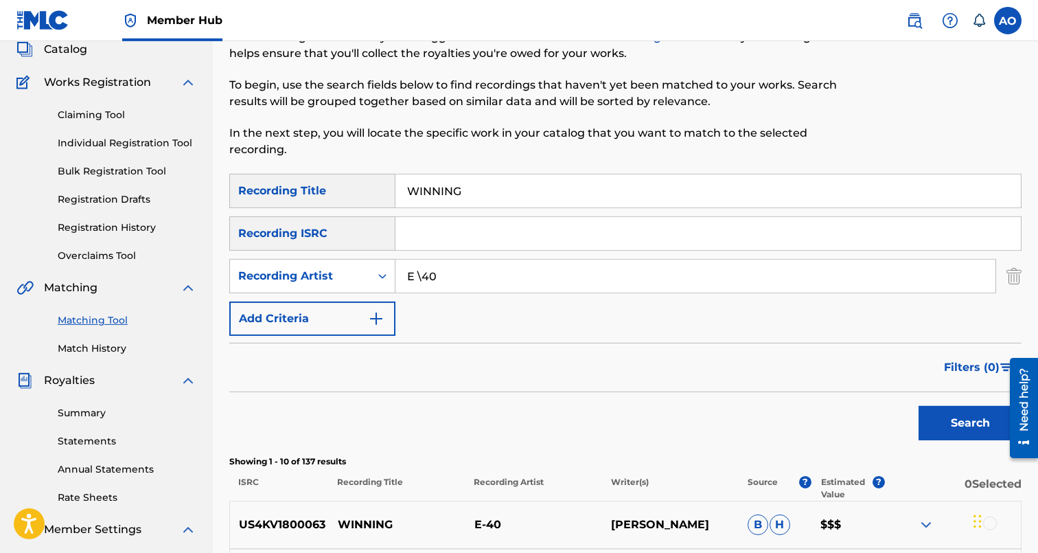
type input "E 40"
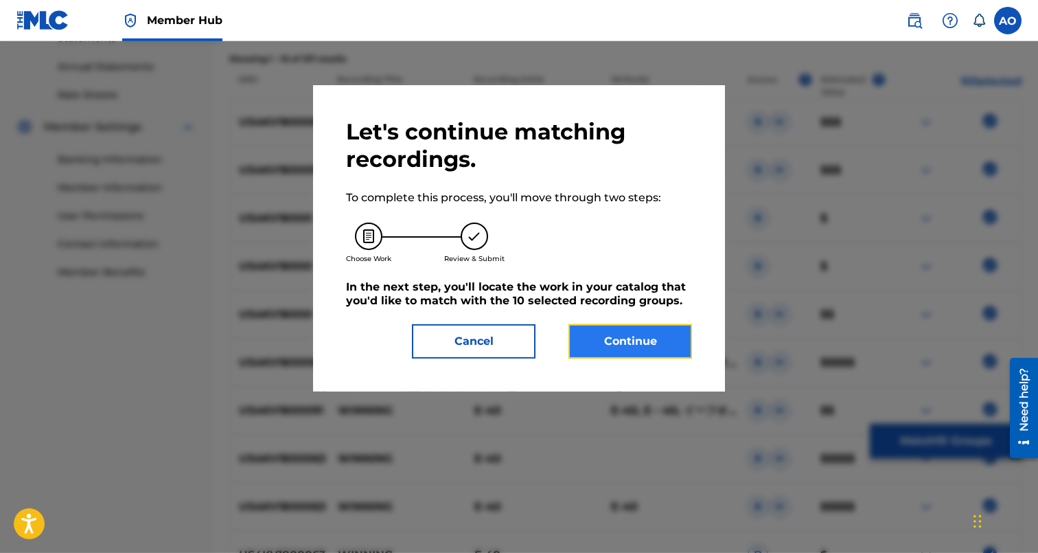
scroll to position [299, 0]
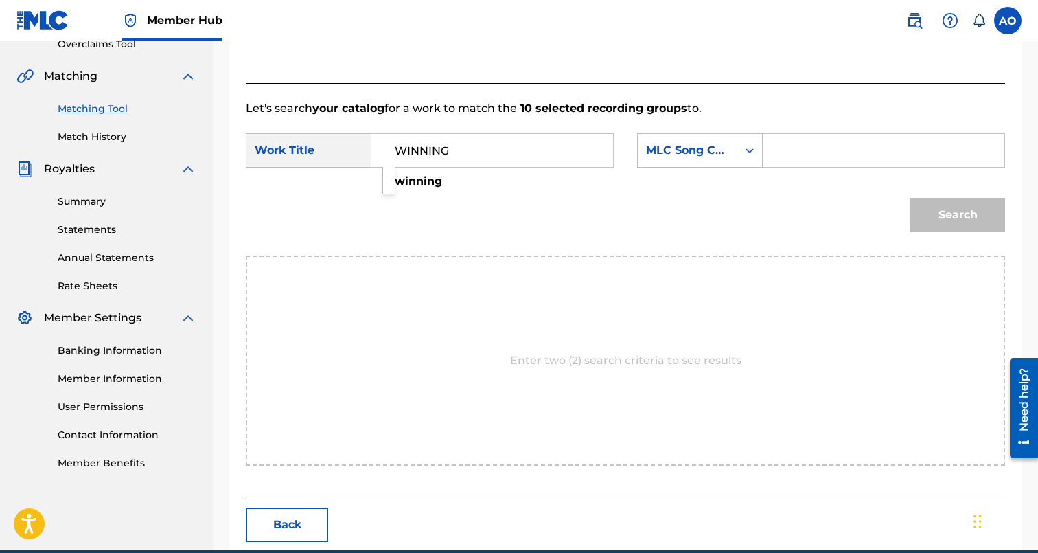
type input "WINNING"
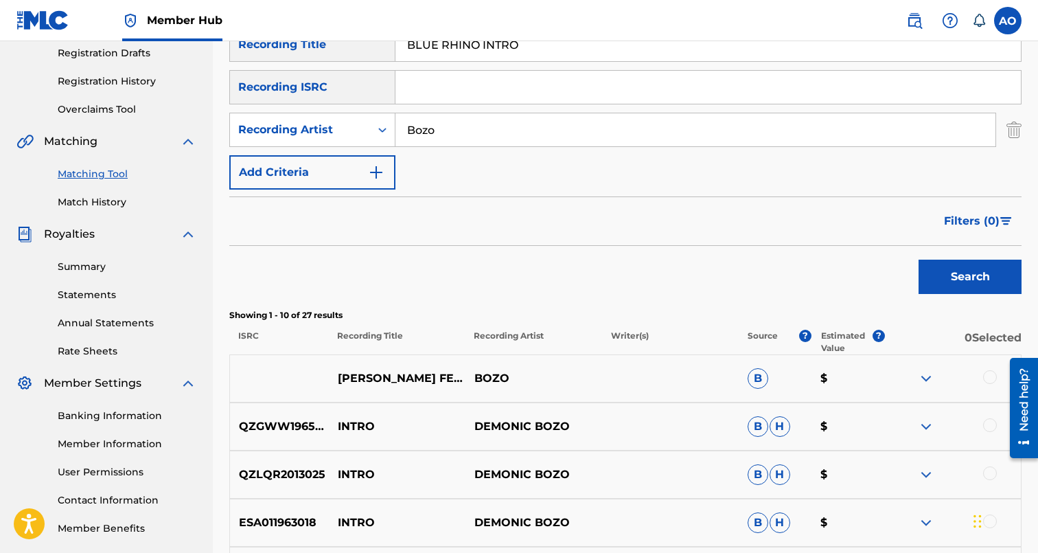
scroll to position [229, 0]
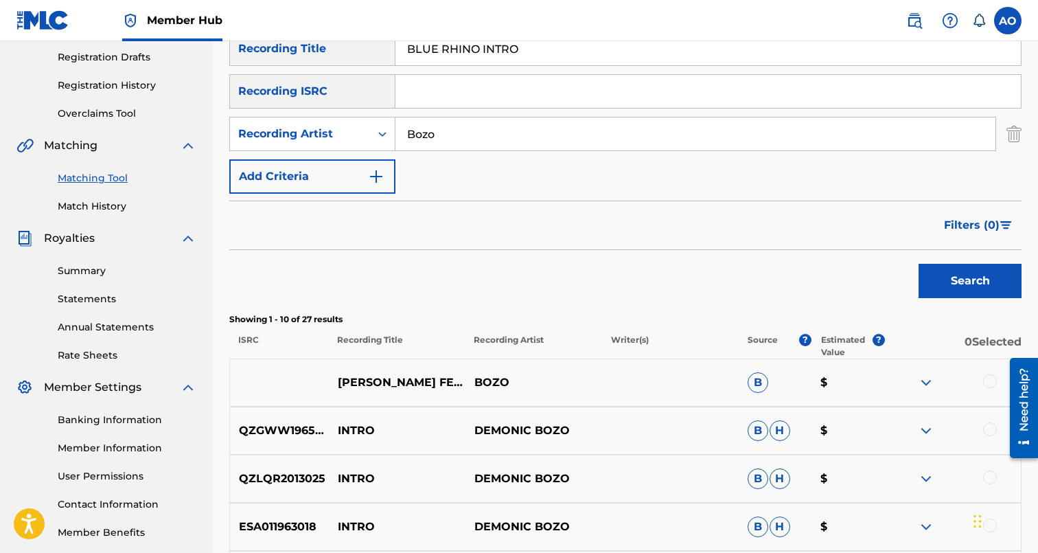
drag, startPoint x: 442, startPoint y: 48, endPoint x: 589, endPoint y: 82, distance: 150.9
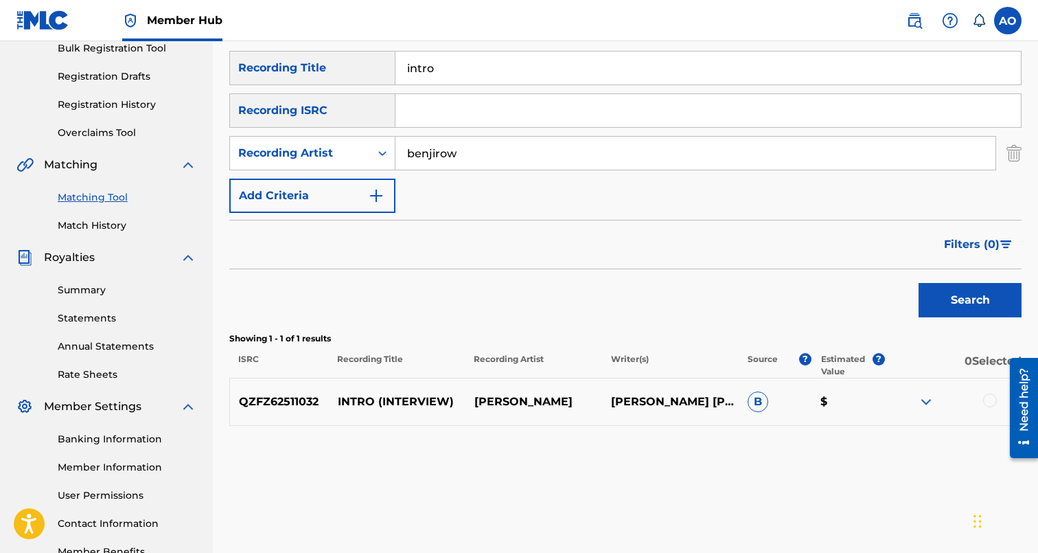
scroll to position [299, 0]
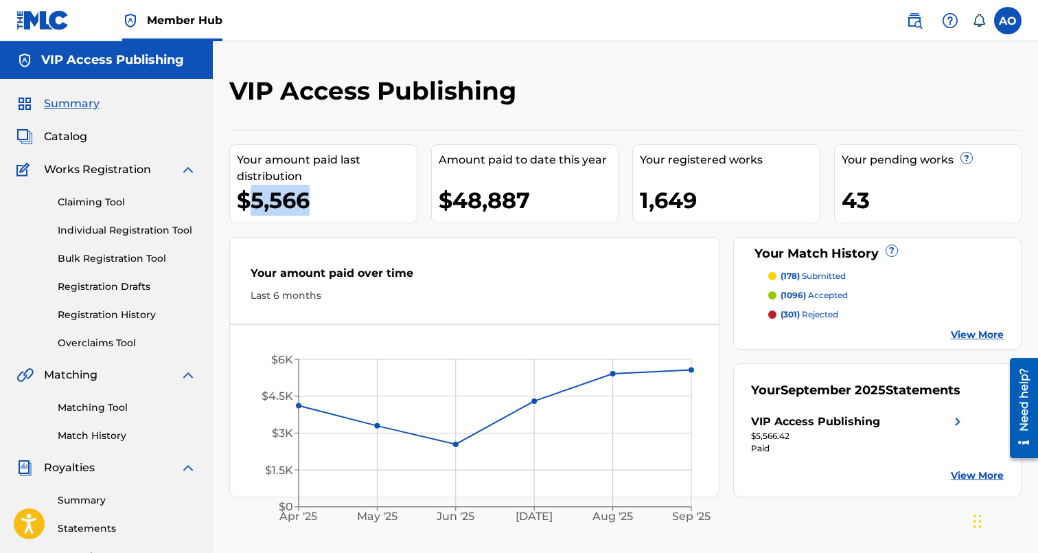
drag, startPoint x: 255, startPoint y: 202, endPoint x: 373, endPoint y: 202, distance: 118.1
drag, startPoint x: 373, startPoint y: 202, endPoint x: 253, endPoint y: 205, distance: 120.2
drag, startPoint x: 250, startPoint y: 200, endPoint x: 340, endPoint y: 205, distance: 90.1
drag, startPoint x: 347, startPoint y: 198, endPoint x: 251, endPoint y: 198, distance: 95.4
drag, startPoint x: 251, startPoint y: 198, endPoint x: 311, endPoint y: 195, distance: 59.8
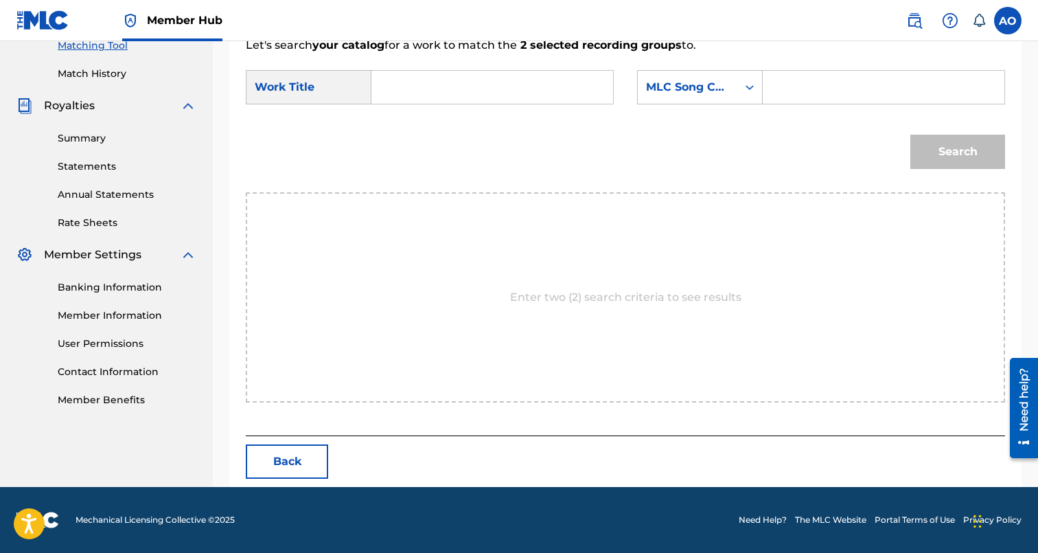
scroll to position [299, 0]
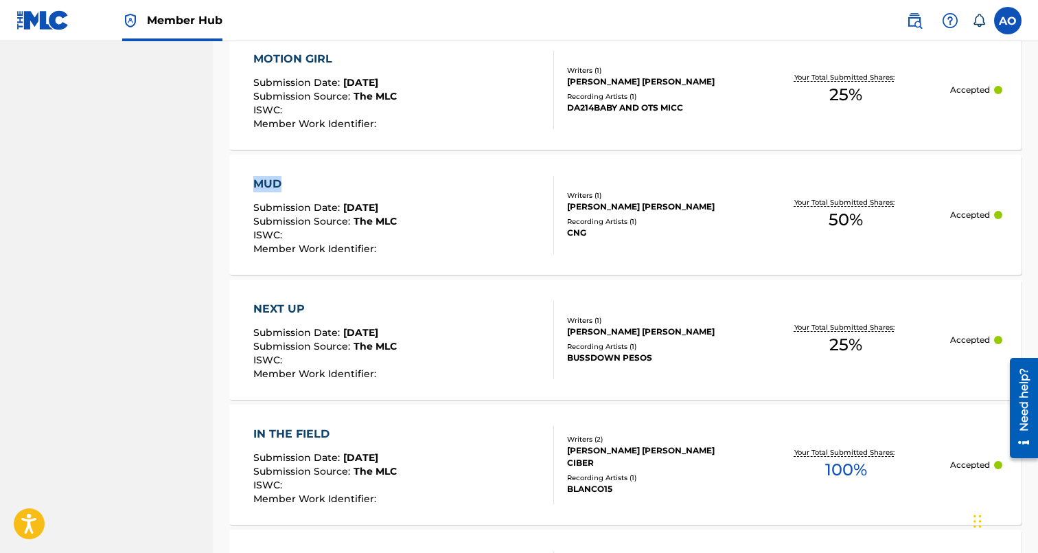
drag, startPoint x: 217, startPoint y: 175, endPoint x: 290, endPoint y: 181, distance: 73.7
copy div "MUD"
drag, startPoint x: 218, startPoint y: 307, endPoint x: 310, endPoint y: 306, distance: 91.3
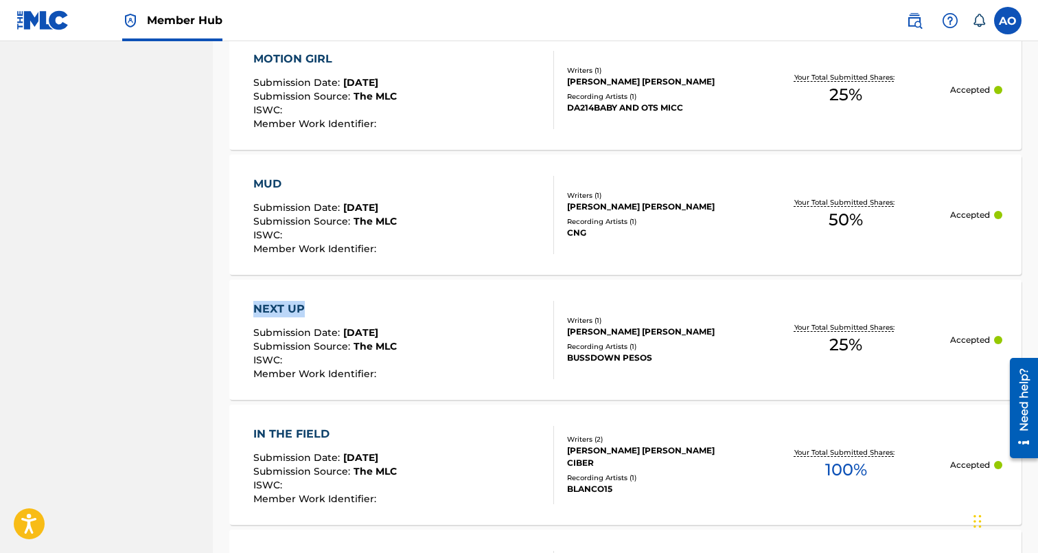
copy div "NEXT UP"
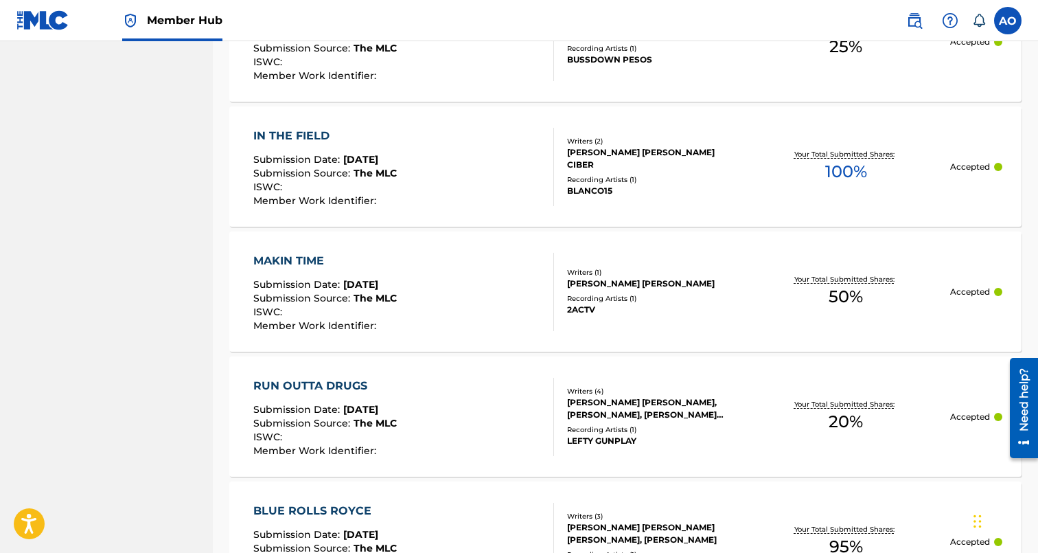
scroll to position [2161, 0]
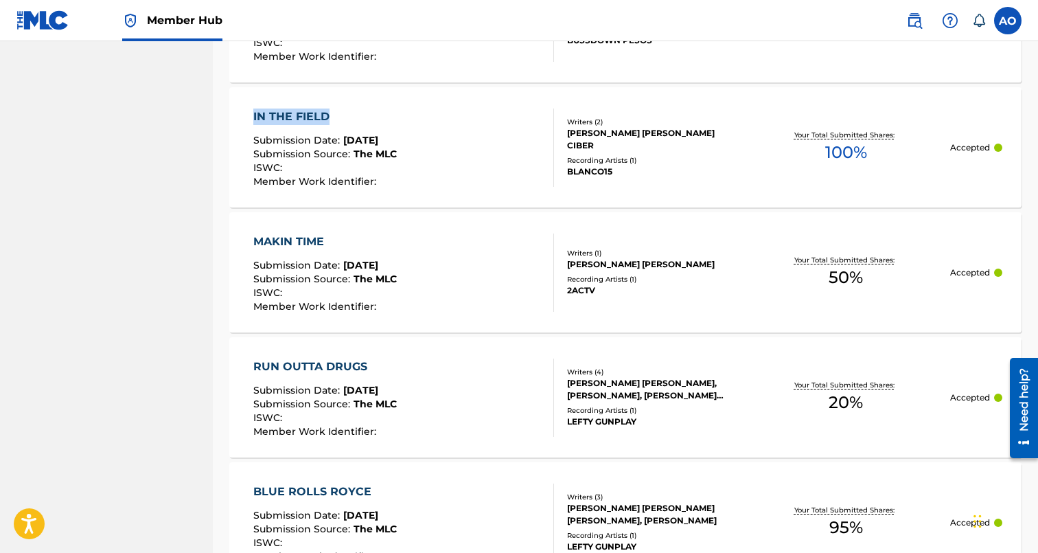
drag, startPoint x: 220, startPoint y: 111, endPoint x: 347, endPoint y: 109, distance: 126.3
copy div "IN THE FIELD"
drag, startPoint x: 215, startPoint y: 243, endPoint x: 323, endPoint y: 244, distance: 108.5
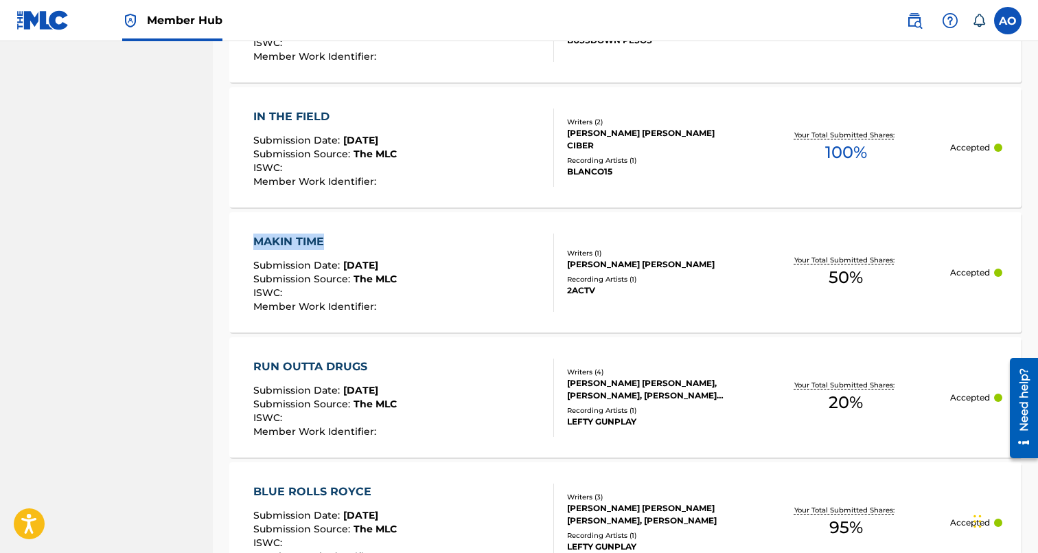
copy div "MAKIN TIME"
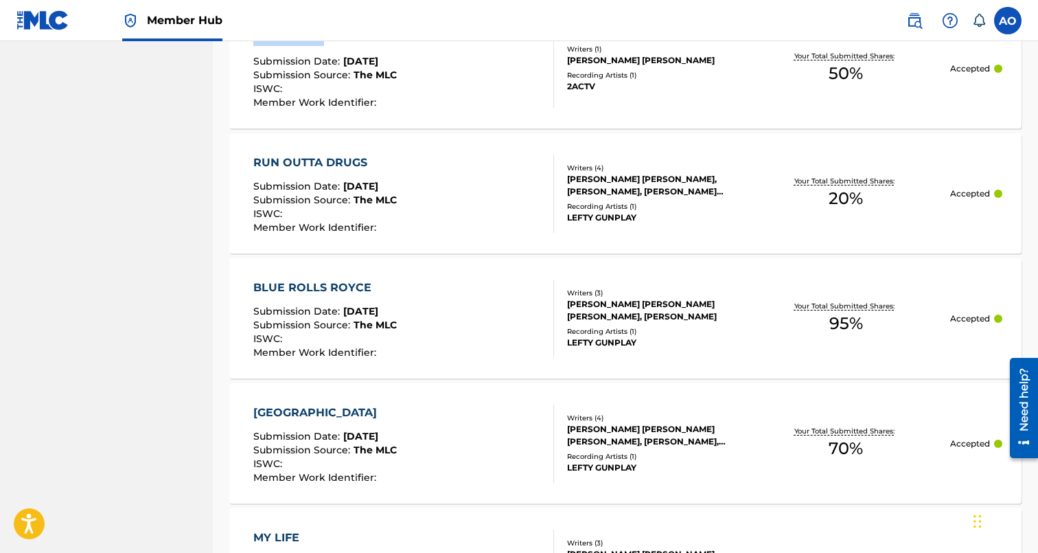
scroll to position [2383, 0]
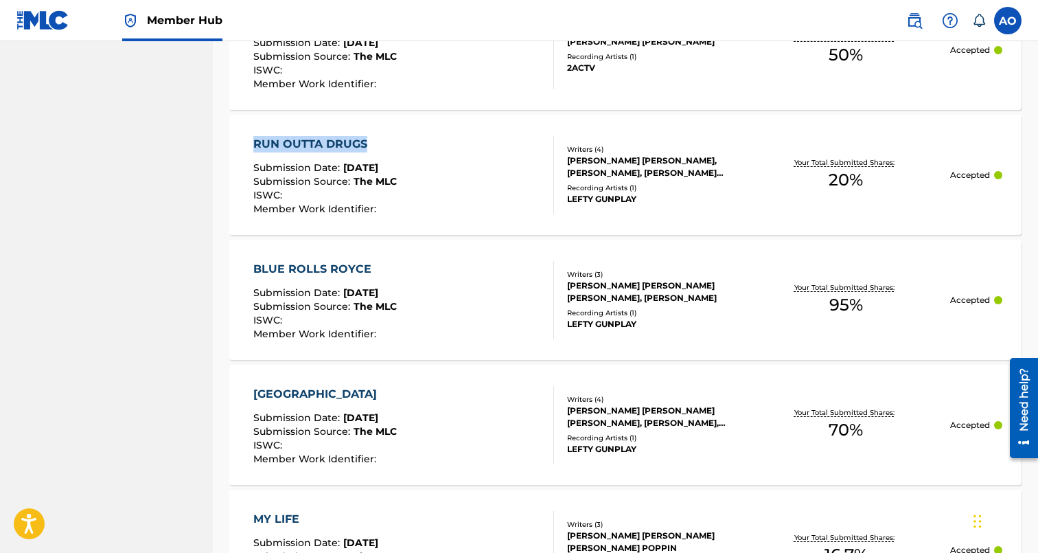
drag, startPoint x: 220, startPoint y: 138, endPoint x: 382, endPoint y: 146, distance: 161.6
copy div "RUN OUTTA DRUGS"
drag, startPoint x: 220, startPoint y: 268, endPoint x: 394, endPoint y: 268, distance: 174.4
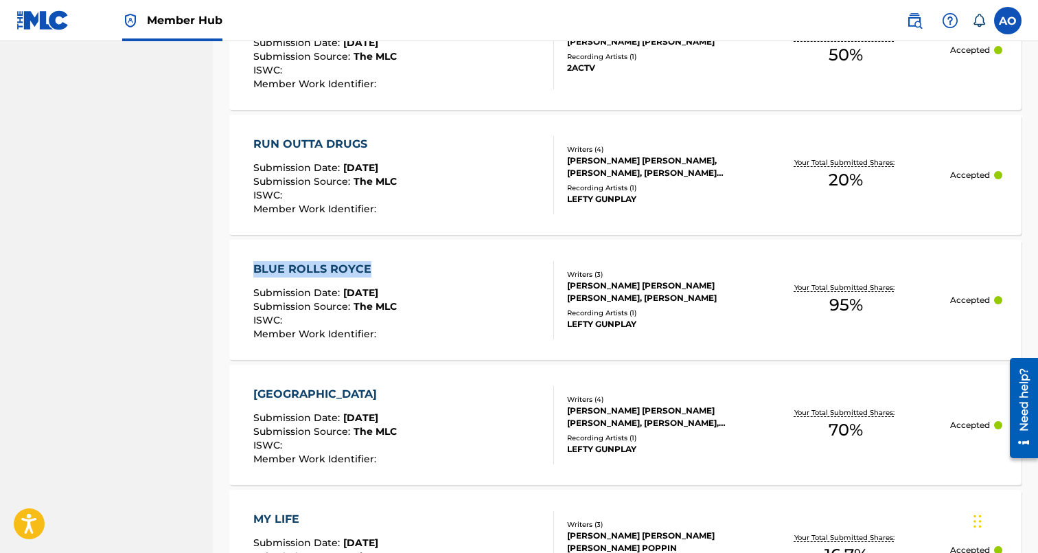
copy div "BLUE ROLLS ROYCE"
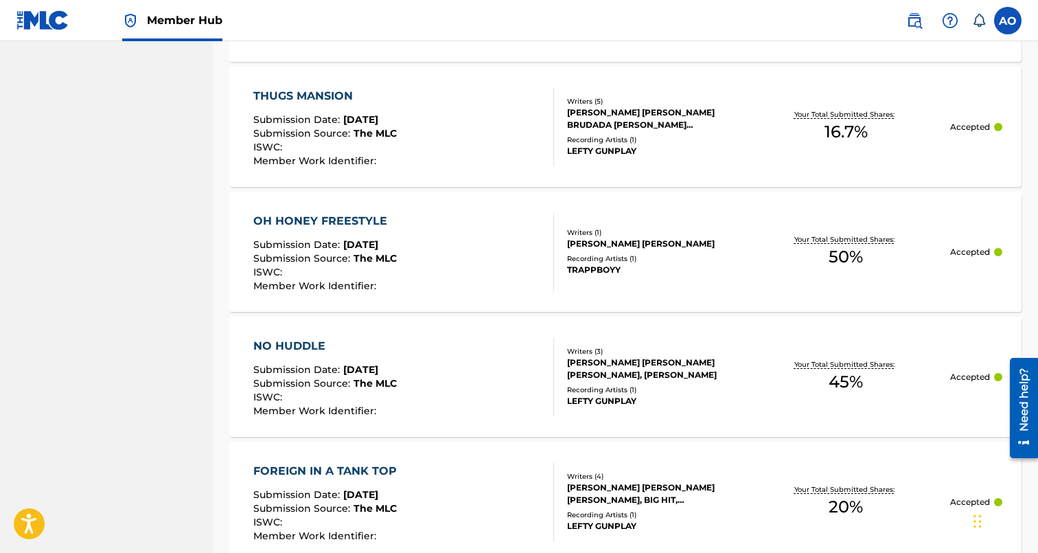
scroll to position [3806, 0]
drag, startPoint x: 223, startPoint y: 220, endPoint x: 448, endPoint y: 222, distance: 224.5
copy div "OH HONEY FREESTYLE"
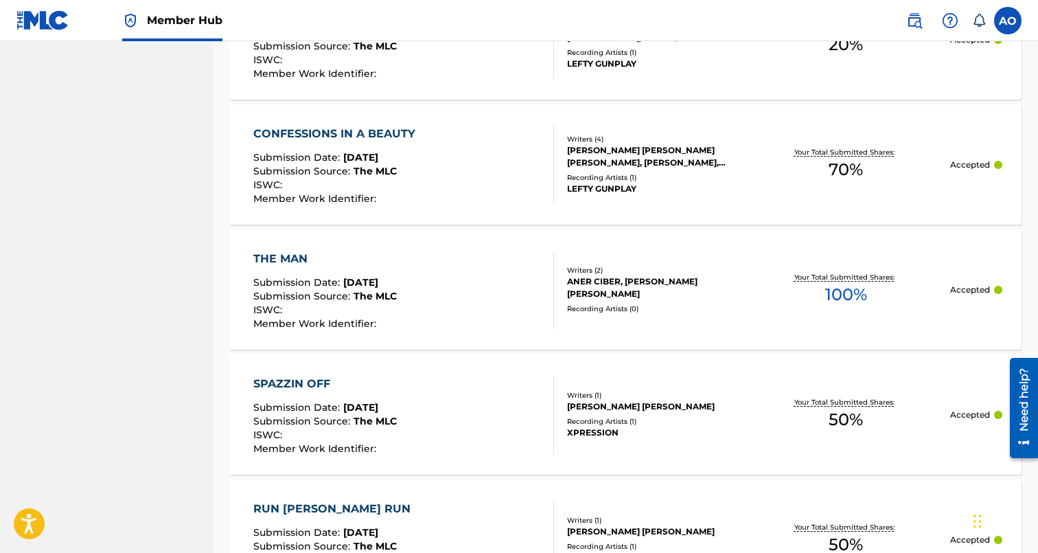
scroll to position [4274, 0]
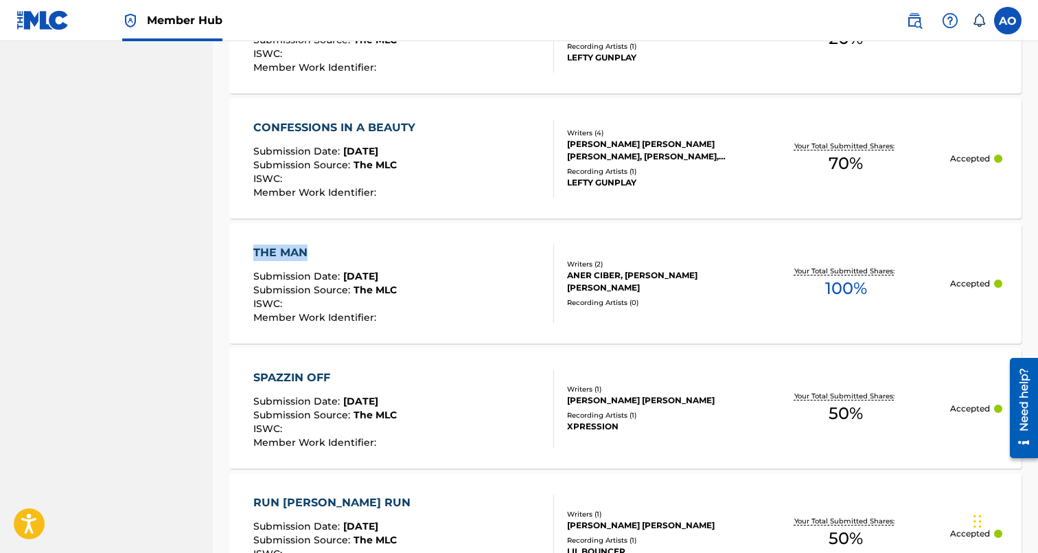
drag, startPoint x: 217, startPoint y: 249, endPoint x: 343, endPoint y: 247, distance: 125.7
copy div "THE MAN"
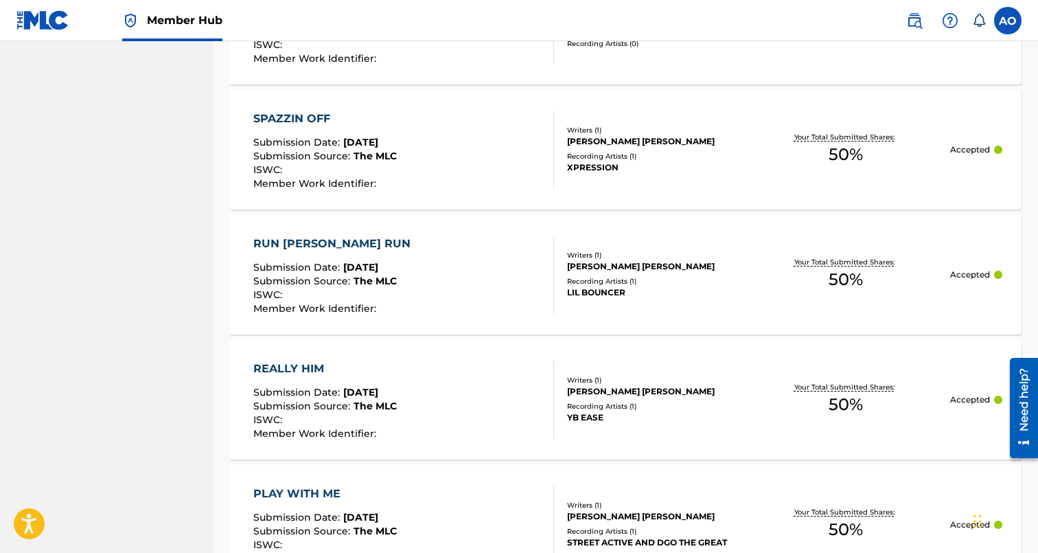
scroll to position [4551, 0]
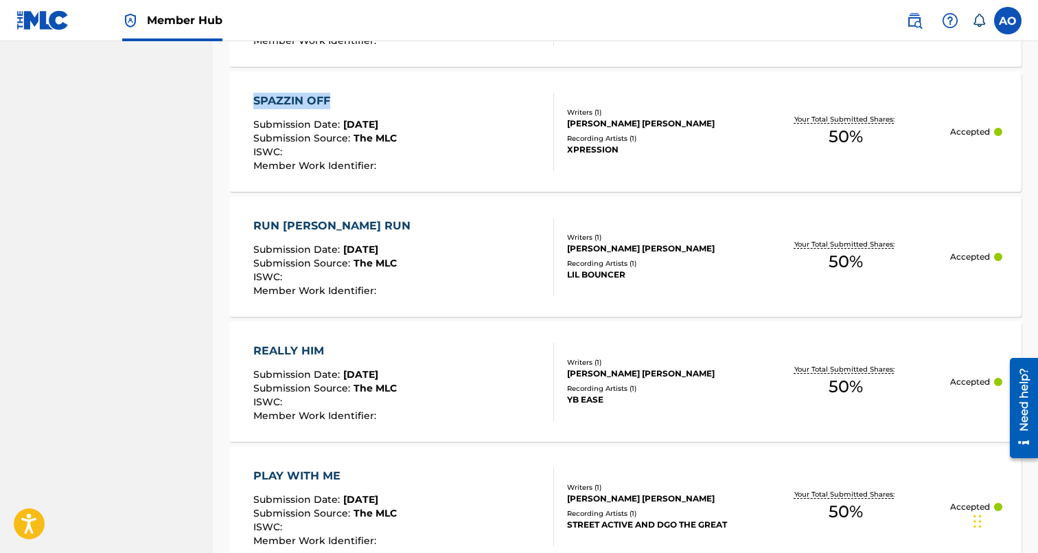
drag, startPoint x: 222, startPoint y: 92, endPoint x: 330, endPoint y: 94, distance: 107.8
copy div "SPAZZIN OFF"
drag, startPoint x: 225, startPoint y: 227, endPoint x: 368, endPoint y: 220, distance: 143.7
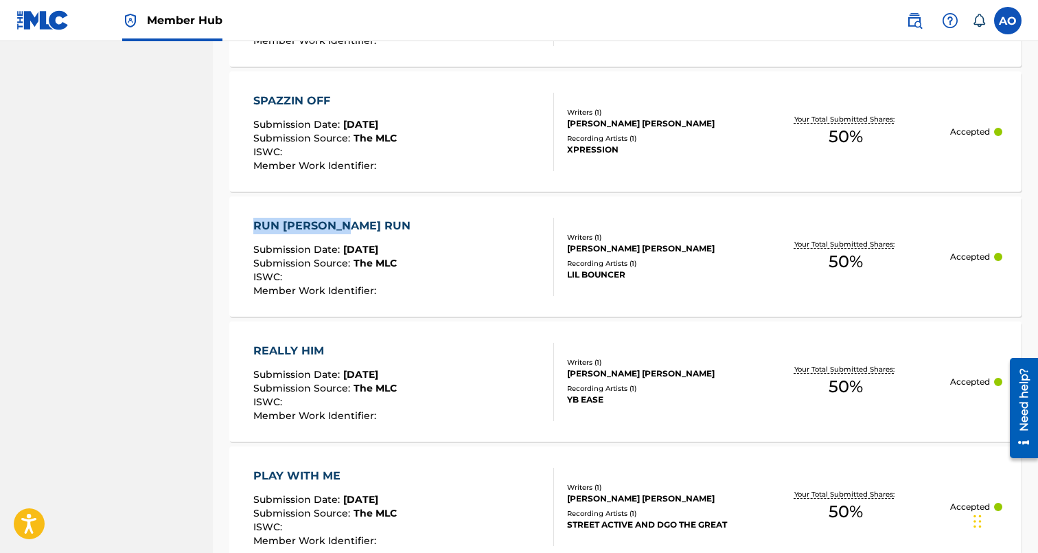
copy div "RUN [PERSON_NAME] RUN"
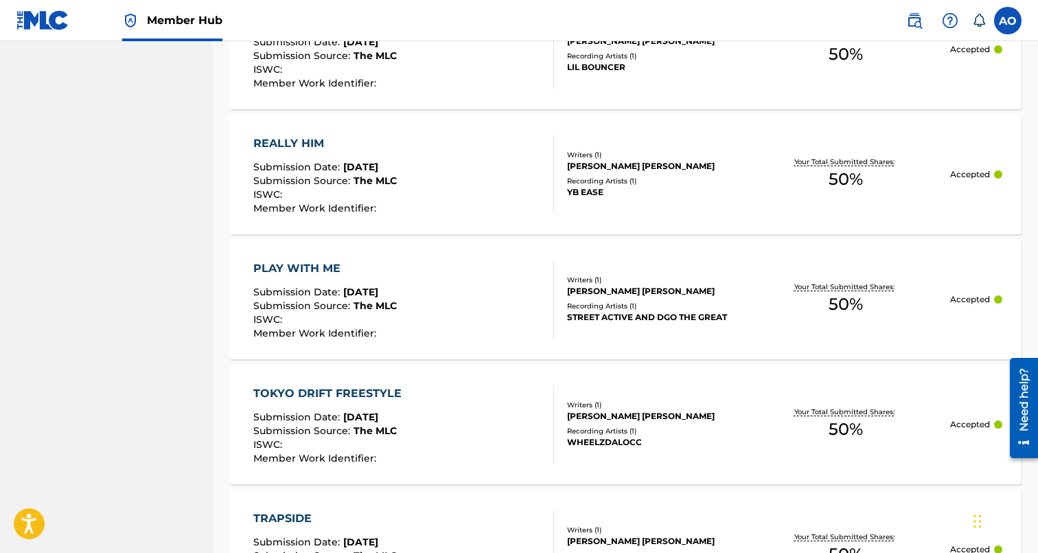
scroll to position [4783, 0]
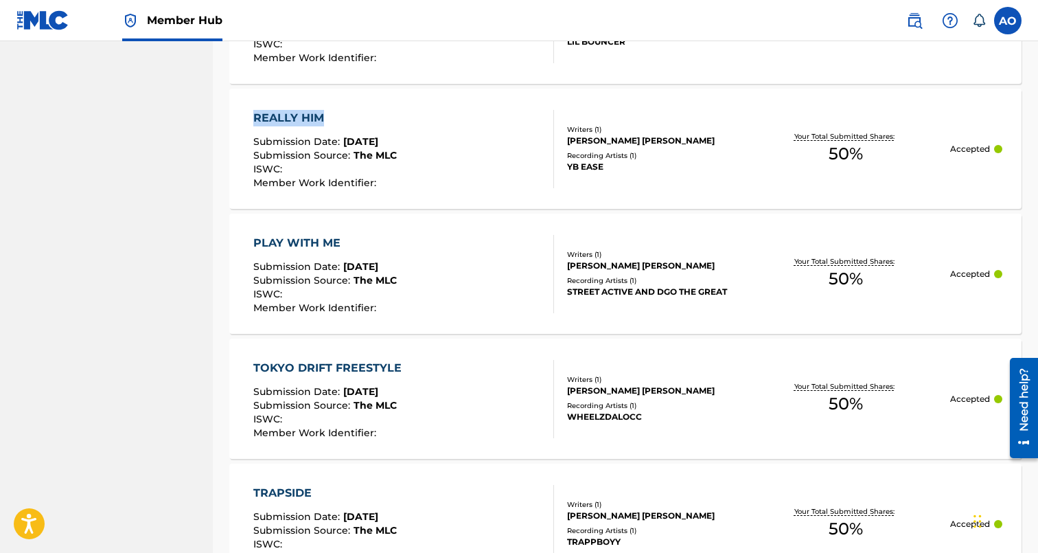
drag, startPoint x: 214, startPoint y: 115, endPoint x: 325, endPoint y: 113, distance: 111.9
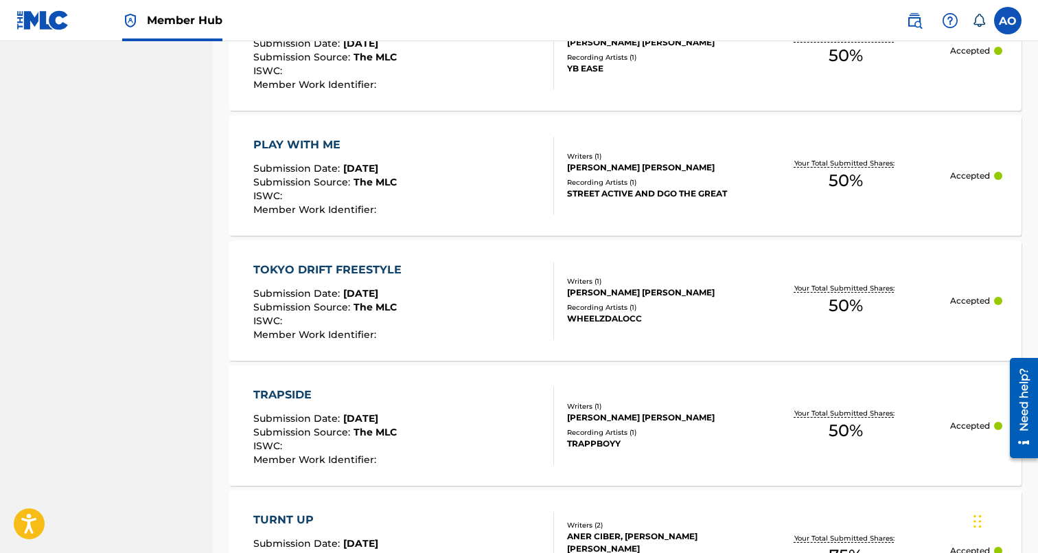
scroll to position [4885, 0]
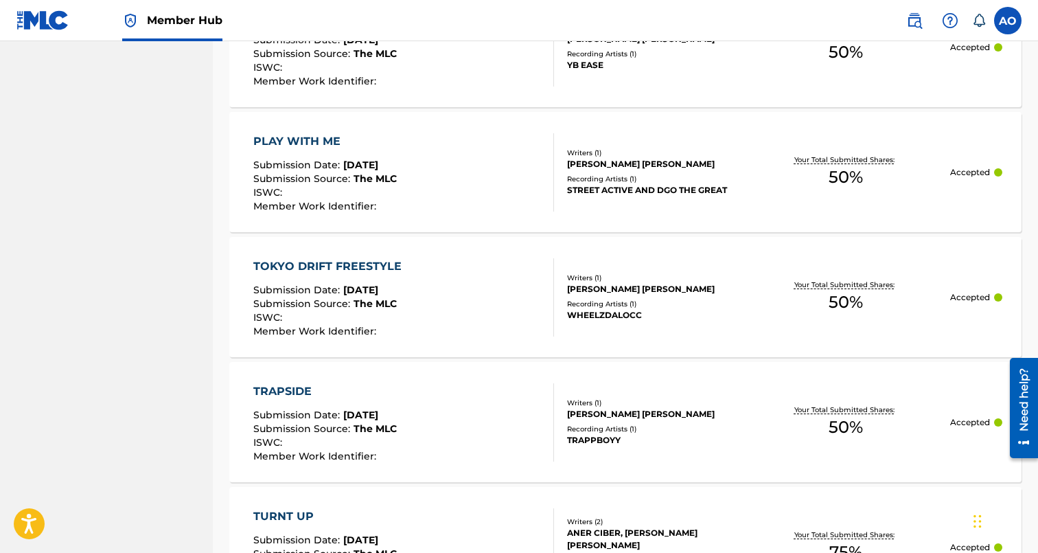
drag, startPoint x: 218, startPoint y: 139, endPoint x: 340, endPoint y: 139, distance: 122.2
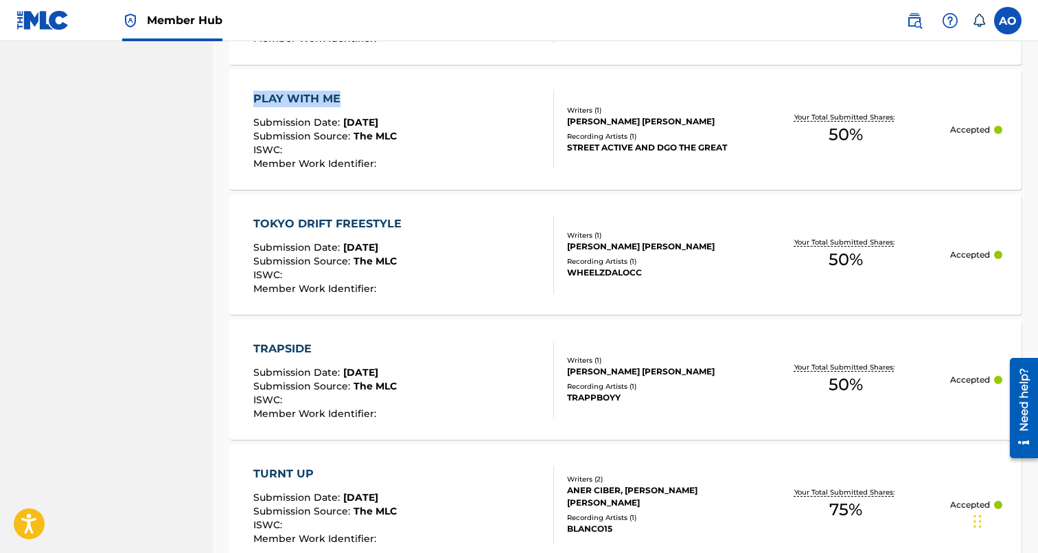
scroll to position [4926, 0]
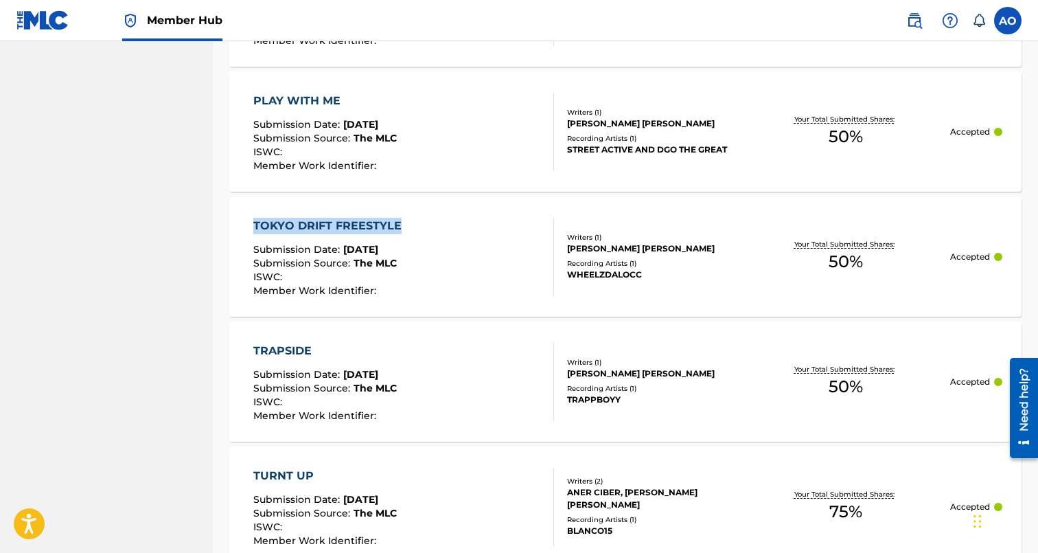
drag, startPoint x: 216, startPoint y: 227, endPoint x: 402, endPoint y: 221, distance: 186.1
drag, startPoint x: 216, startPoint y: 345, endPoint x: 319, endPoint y: 343, distance: 102.3
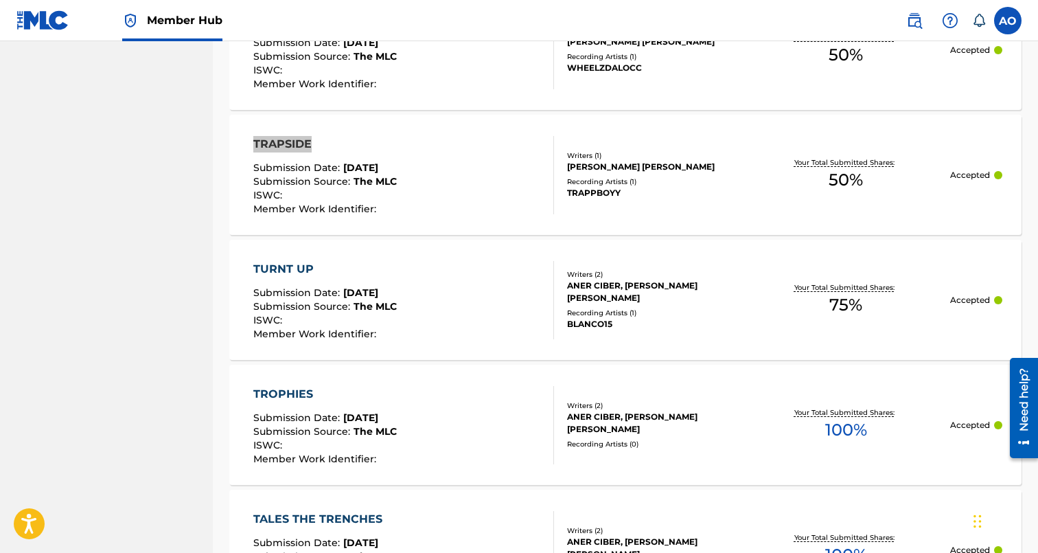
scroll to position [5140, 0]
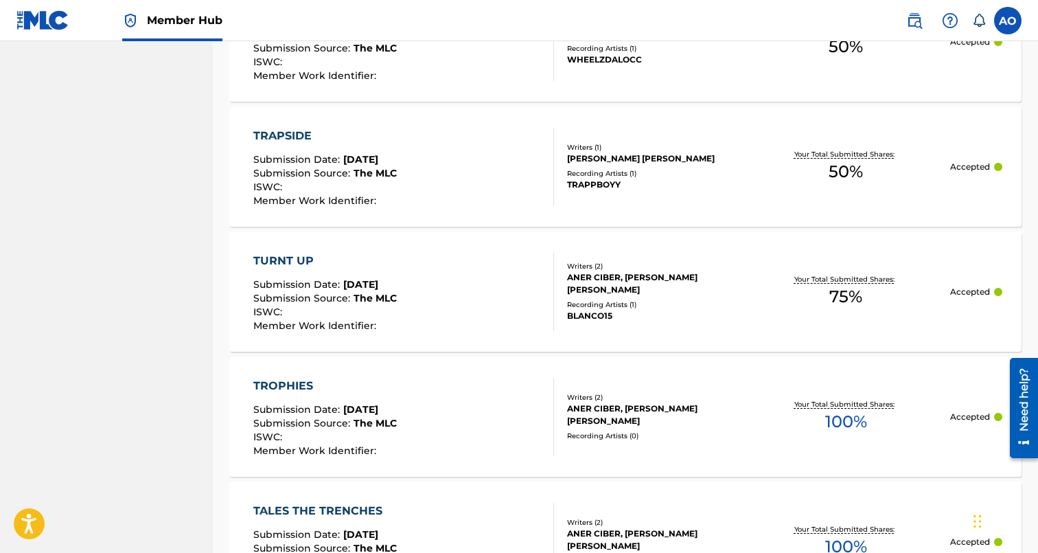
drag, startPoint x: 220, startPoint y: 257, endPoint x: 349, endPoint y: 257, distance: 128.4
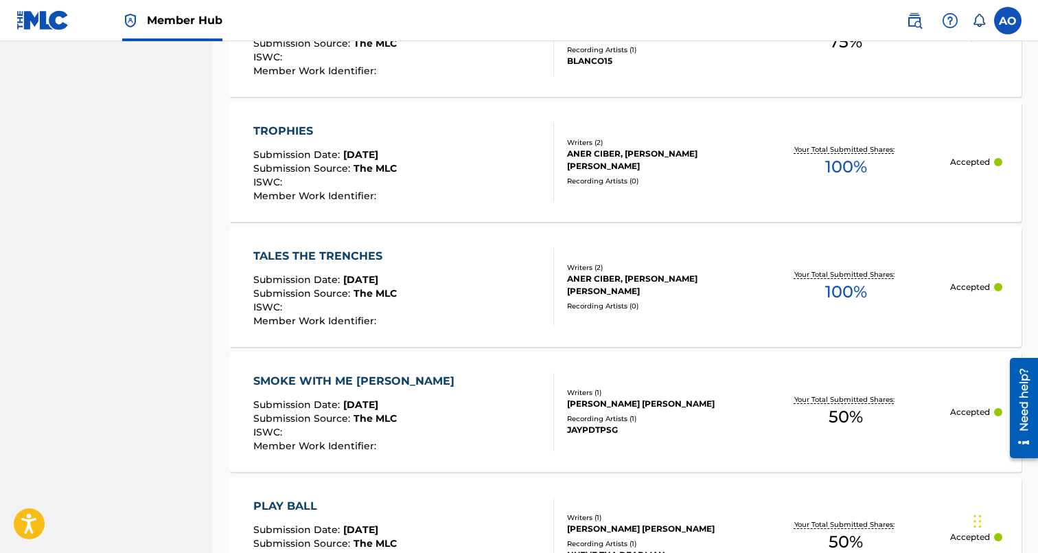
scroll to position [5398, 0]
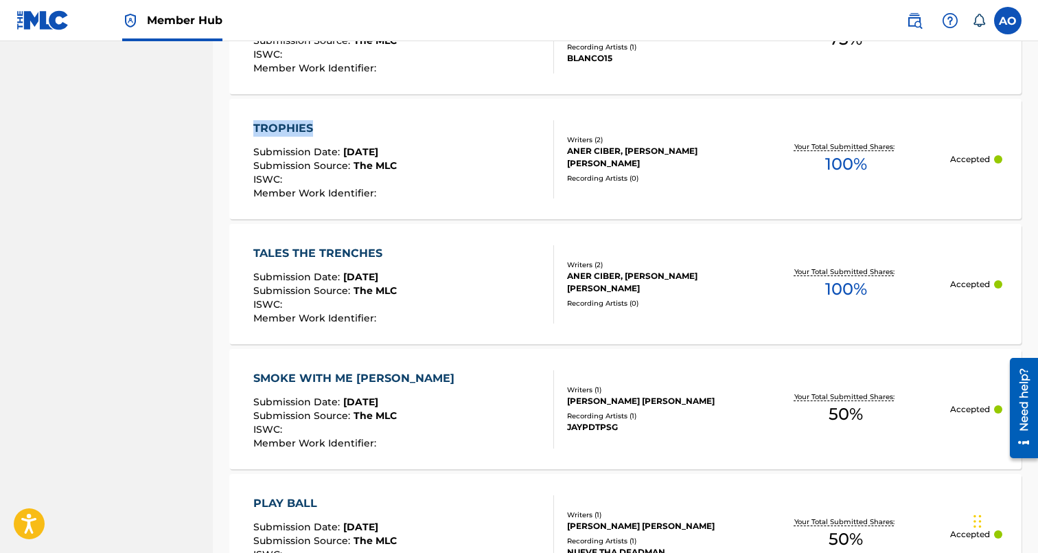
drag, startPoint x: 219, startPoint y: 123, endPoint x: 349, endPoint y: 121, distance: 130.5
drag, startPoint x: 224, startPoint y: 246, endPoint x: 411, endPoint y: 248, distance: 186.8
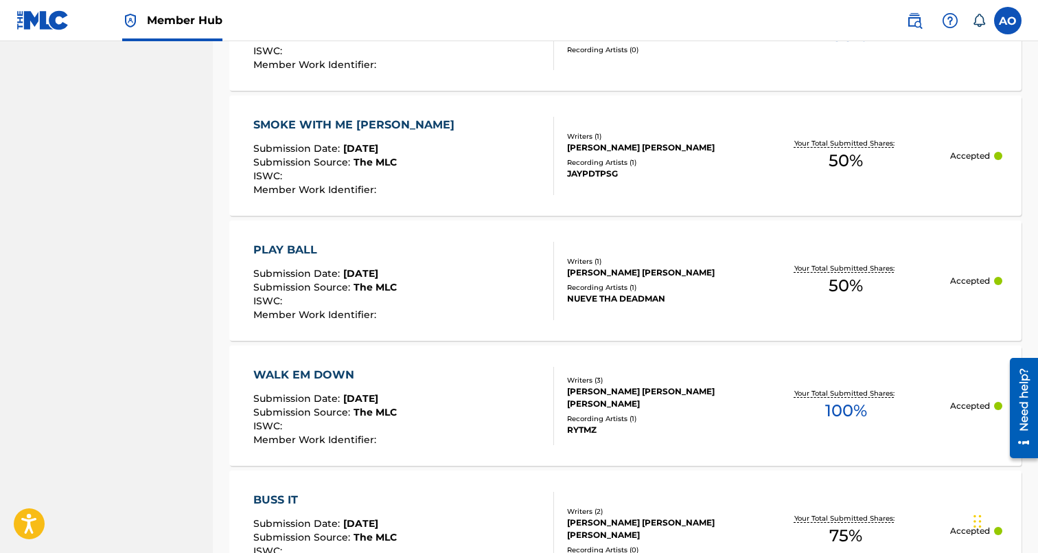
scroll to position [5666, 0]
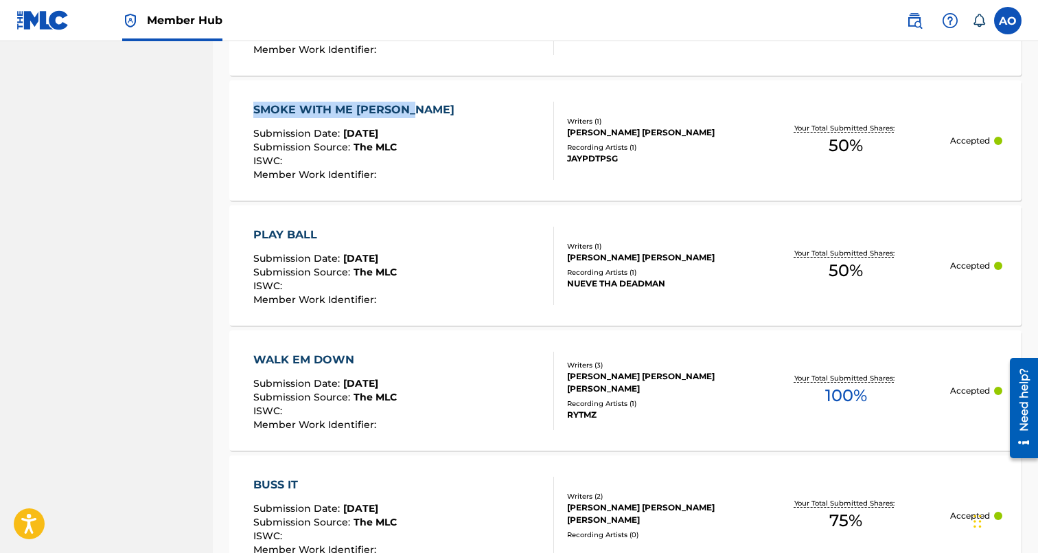
drag, startPoint x: 222, startPoint y: 106, endPoint x: 433, endPoint y: 119, distance: 211.2
drag, startPoint x: 225, startPoint y: 231, endPoint x: 327, endPoint y: 235, distance: 103.1
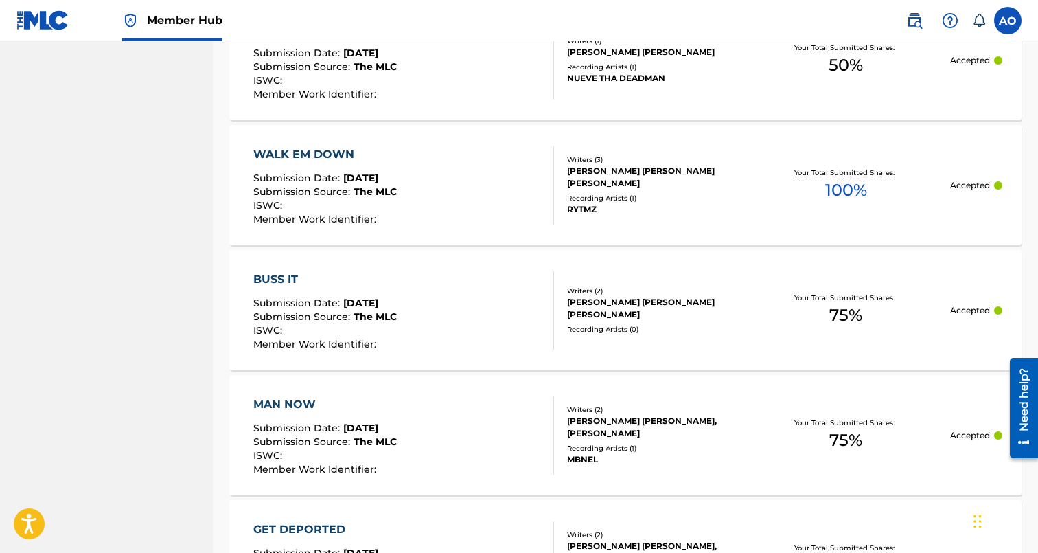
scroll to position [5877, 0]
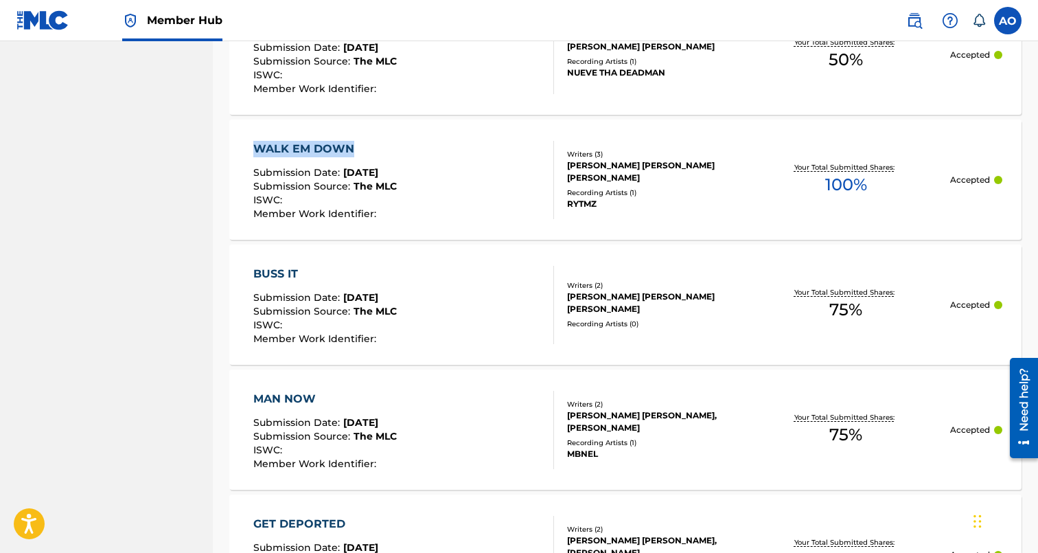
drag, startPoint x: 215, startPoint y: 146, endPoint x: 384, endPoint y: 146, distance: 168.9
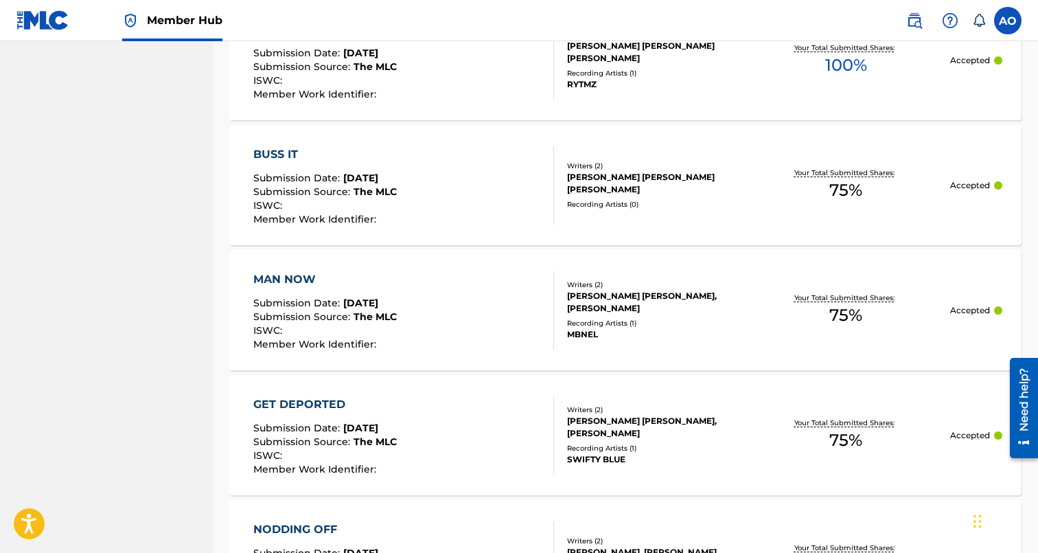
scroll to position [5990, 0]
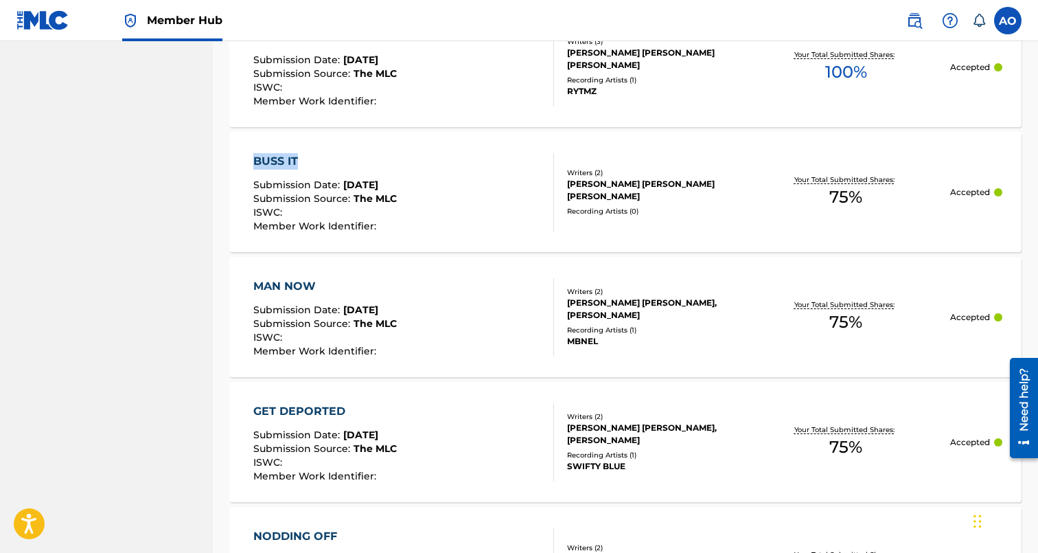
drag, startPoint x: 222, startPoint y: 154, endPoint x: 339, endPoint y: 155, distance: 117.4
drag, startPoint x: 218, startPoint y: 279, endPoint x: 325, endPoint y: 281, distance: 107.1
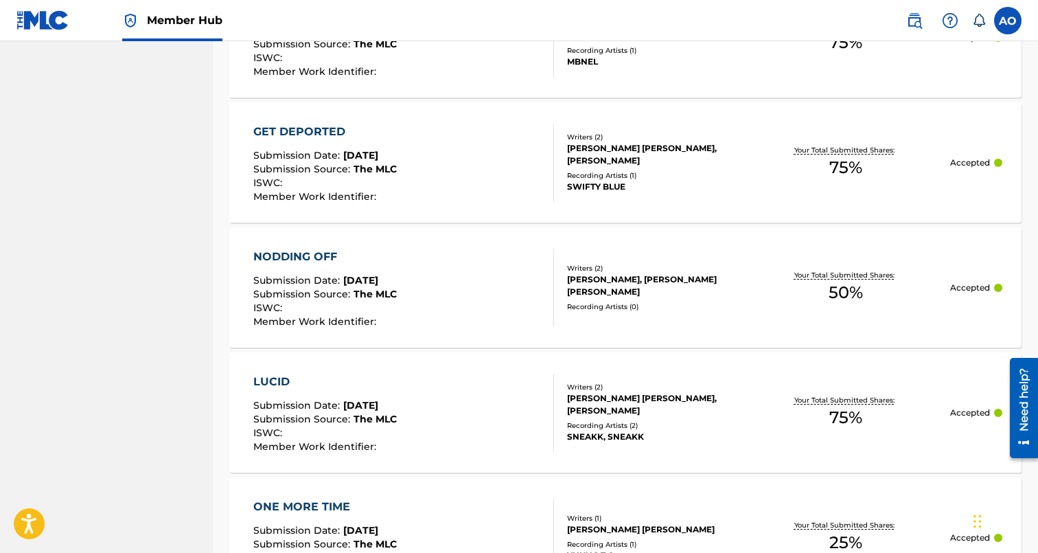
scroll to position [6288, 0]
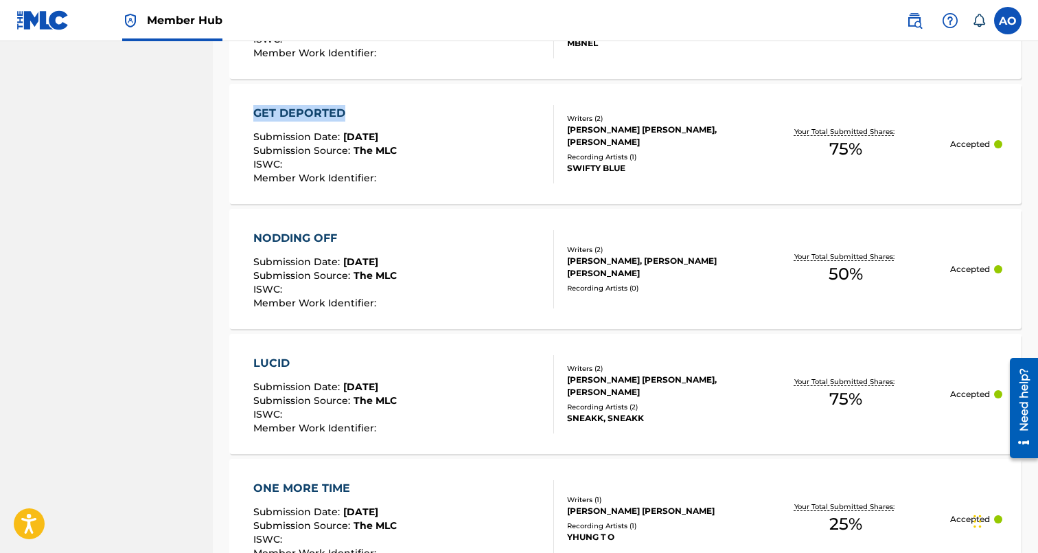
drag, startPoint x: 214, startPoint y: 108, endPoint x: 367, endPoint y: 118, distance: 152.7
click at [367, 118] on div "Registration History Registration History is a record of new work submissions o…" at bounding box center [625, 291] width 825 height 13007
drag, startPoint x: 218, startPoint y: 232, endPoint x: 339, endPoint y: 235, distance: 120.9
click at [339, 235] on div "Registration History Registration History is a record of new work submissions o…" at bounding box center [625, 291] width 825 height 13007
drag, startPoint x: 223, startPoint y: 362, endPoint x: 295, endPoint y: 363, distance: 71.4
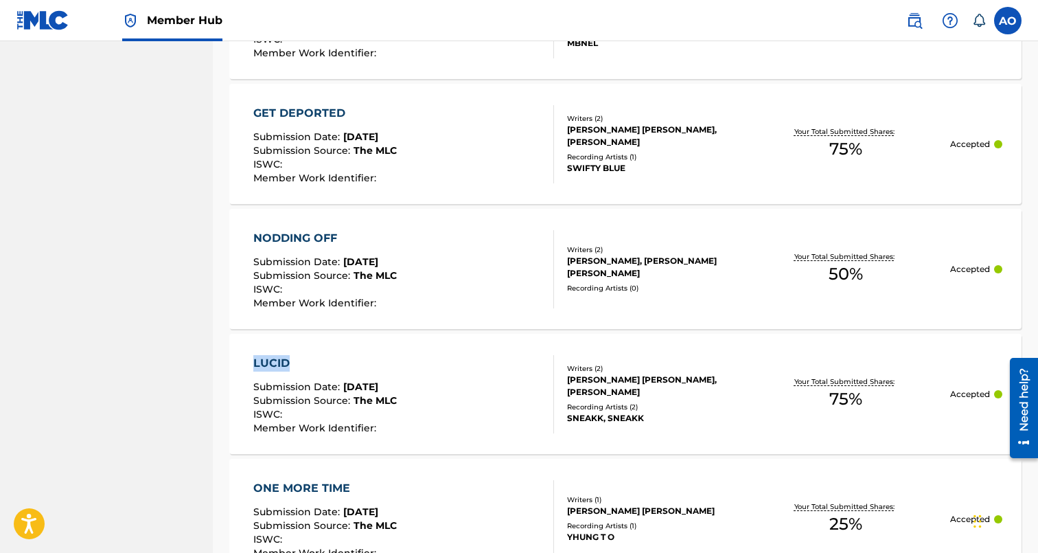
click at [295, 363] on div "Registration History Registration History is a record of new work submissions o…" at bounding box center [625, 291] width 825 height 13007
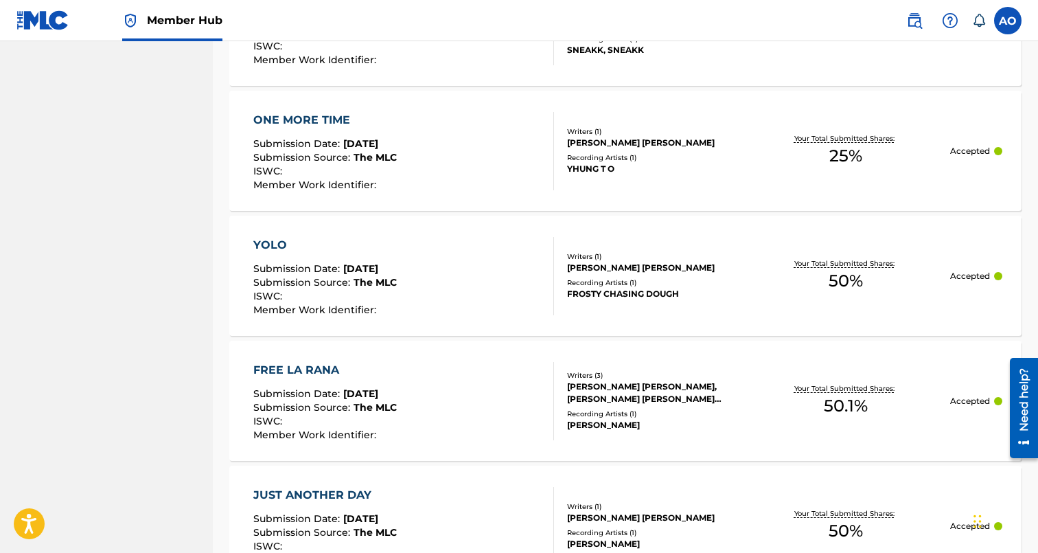
scroll to position [6656, 0]
drag, startPoint x: 225, startPoint y: 115, endPoint x: 349, endPoint y: 115, distance: 124.3
drag, startPoint x: 217, startPoint y: 241, endPoint x: 313, endPoint y: 241, distance: 96.1
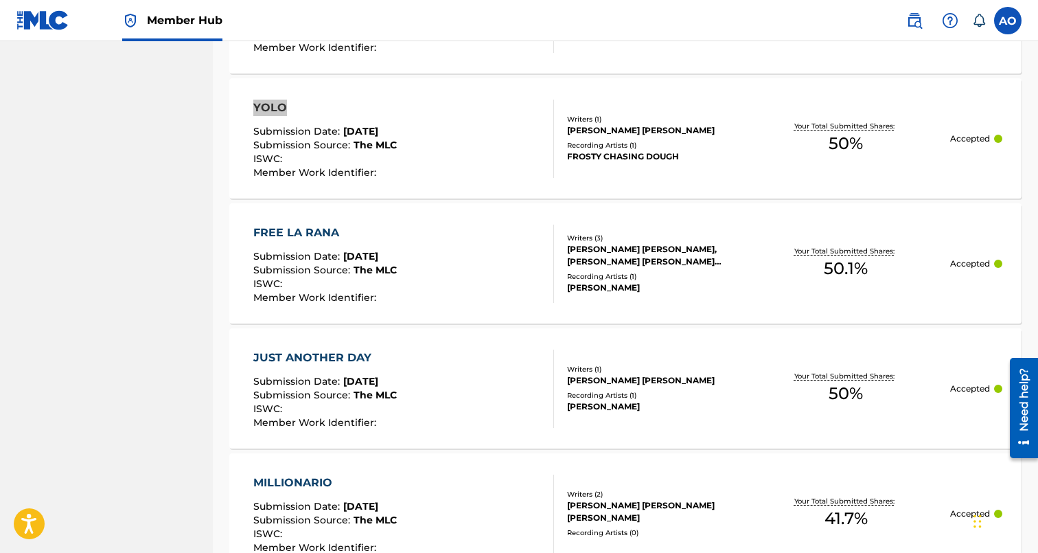
scroll to position [6798, 0]
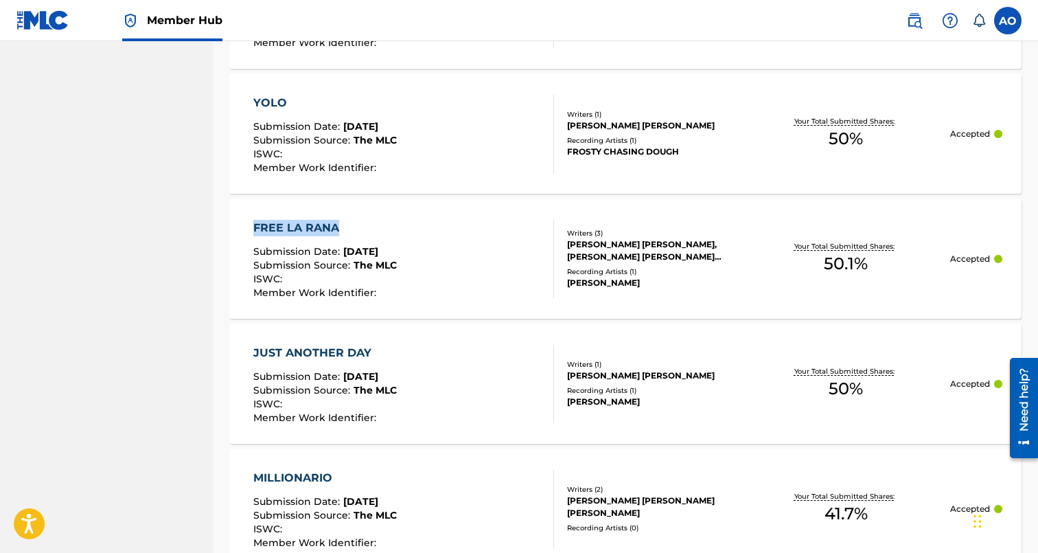
drag, startPoint x: 220, startPoint y: 220, endPoint x: 345, endPoint y: 220, distance: 125.0
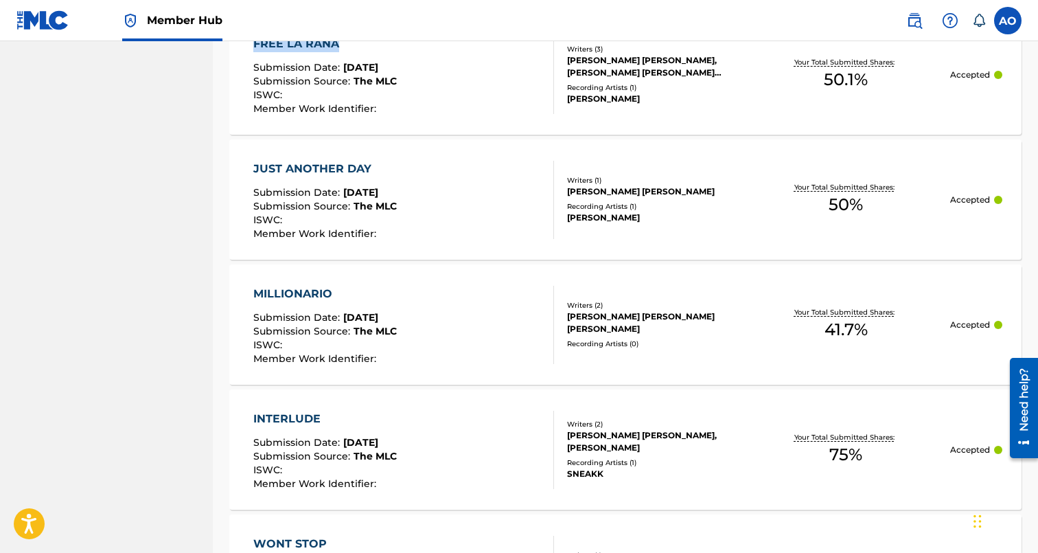
scroll to position [7009, 0]
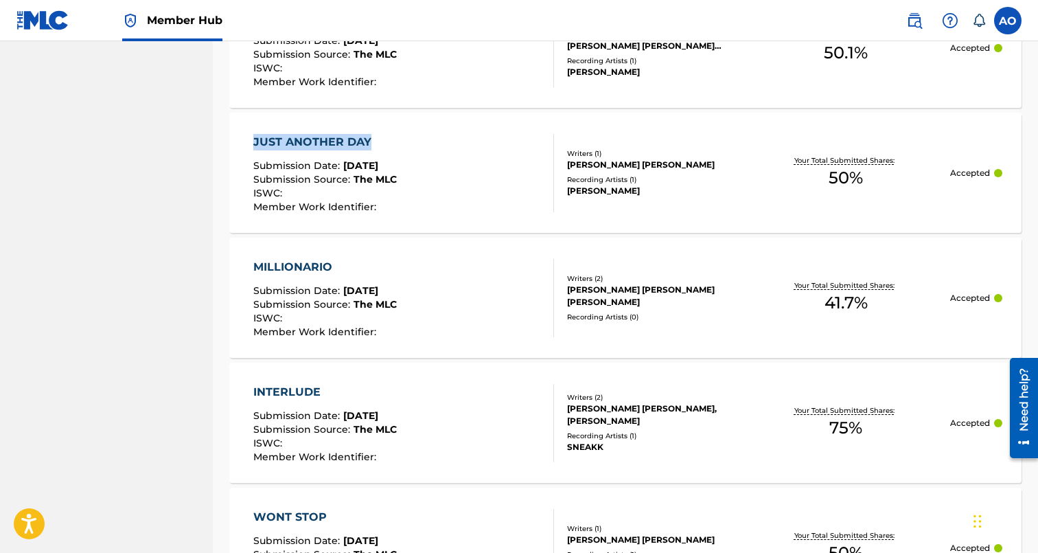
drag, startPoint x: 220, startPoint y: 141, endPoint x: 368, endPoint y: 136, distance: 148.4
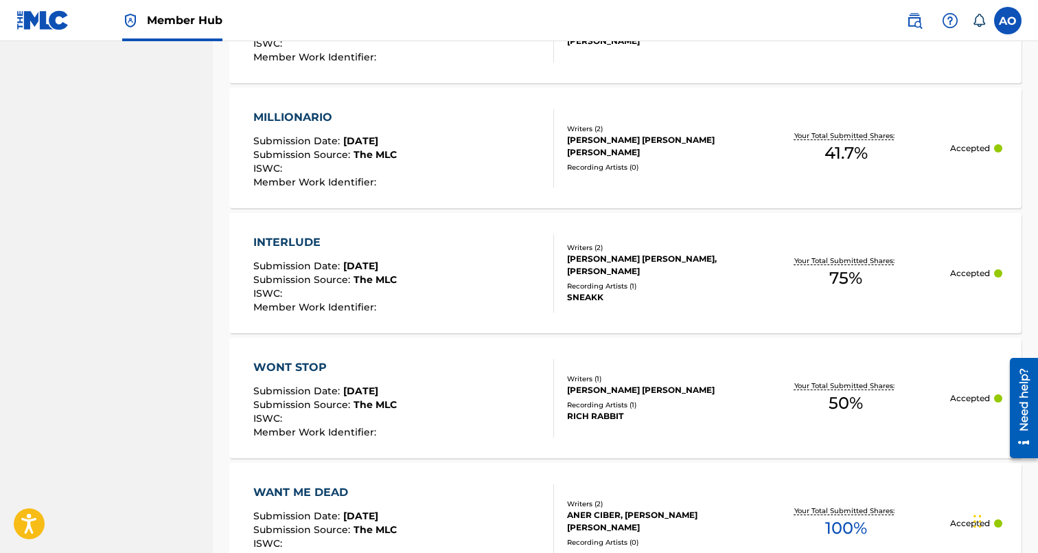
scroll to position [7182, 0]
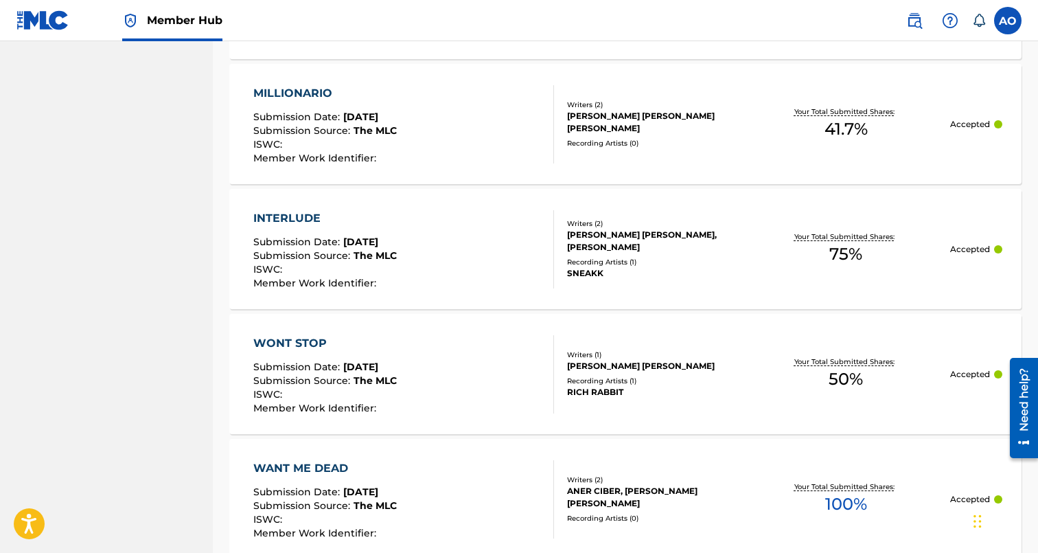
drag, startPoint x: 220, startPoint y: 215, endPoint x: 327, endPoint y: 213, distance: 107.8
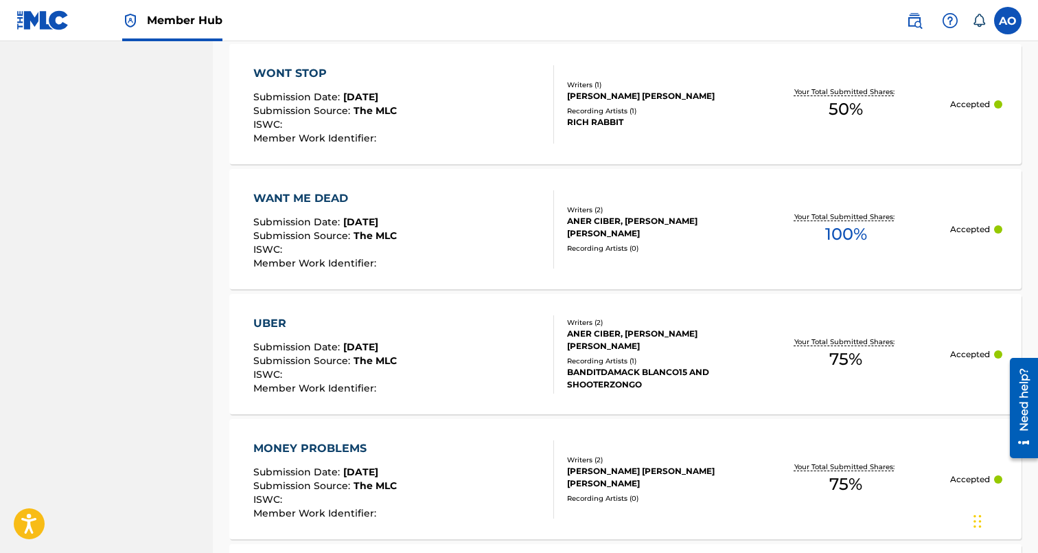
scroll to position [7448, 0]
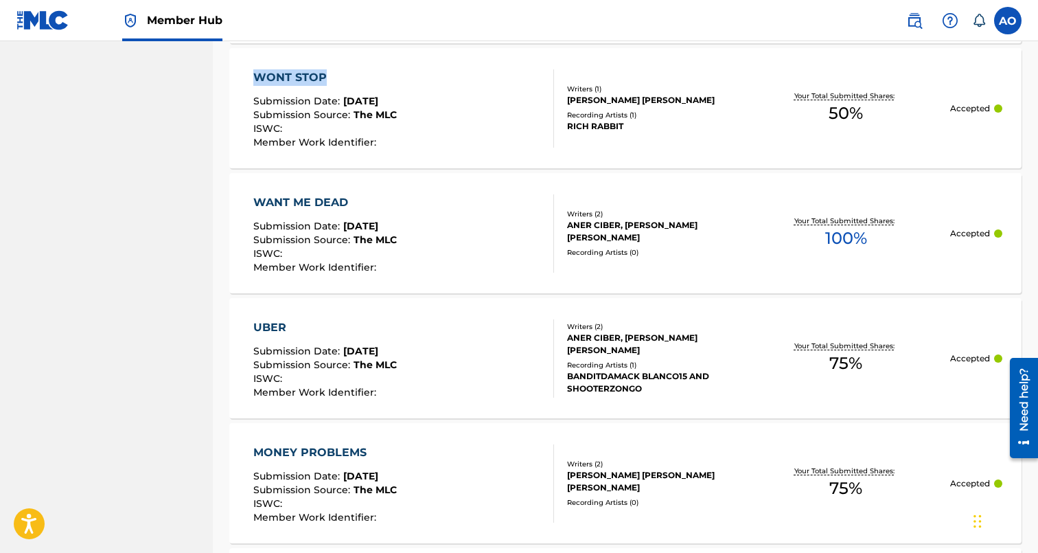
drag, startPoint x: 213, startPoint y: 78, endPoint x: 350, endPoint y: 69, distance: 137.6
drag, startPoint x: 226, startPoint y: 195, endPoint x: 345, endPoint y: 197, distance: 118.8
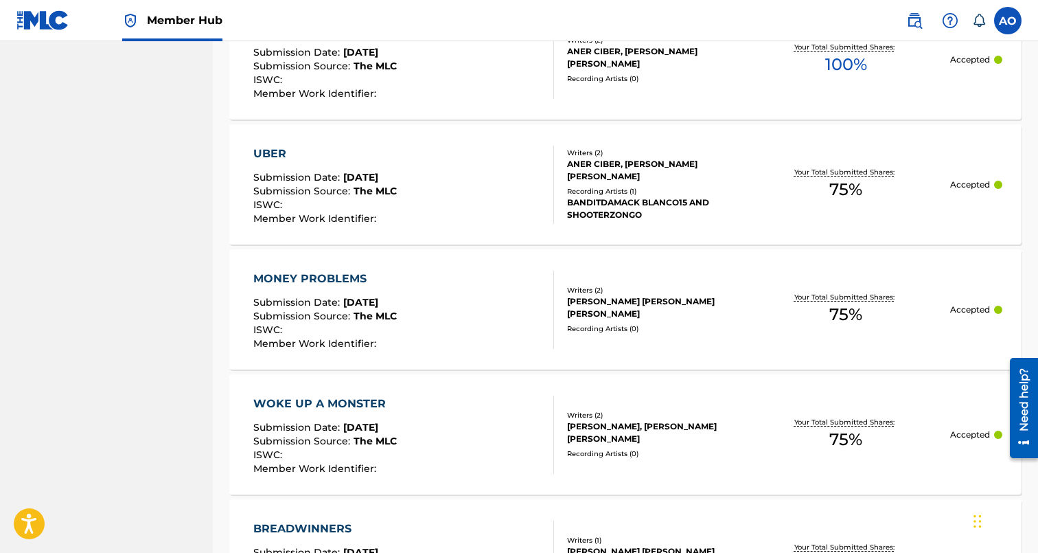
scroll to position [7641, 0]
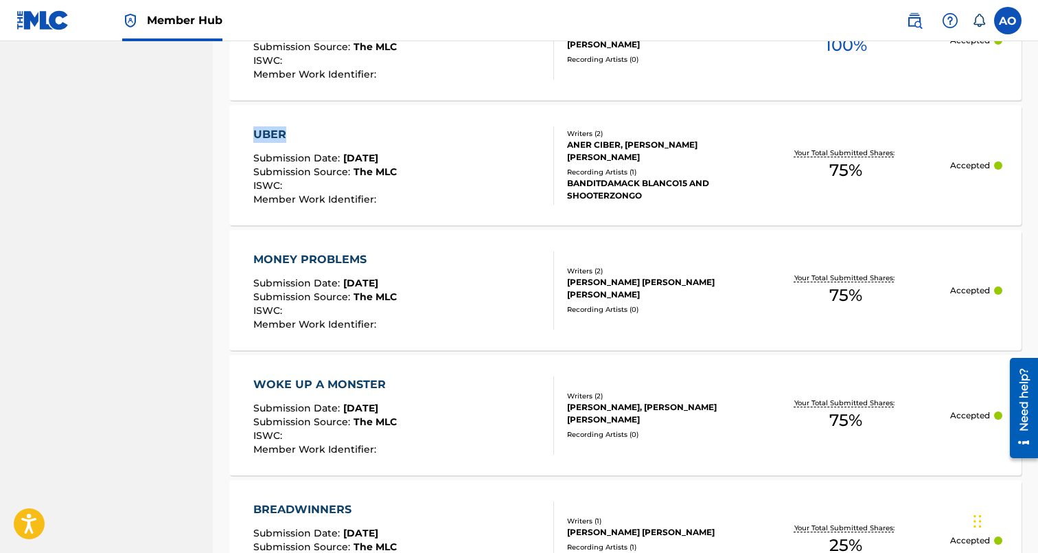
drag, startPoint x: 218, startPoint y: 132, endPoint x: 289, endPoint y: 133, distance: 70.7
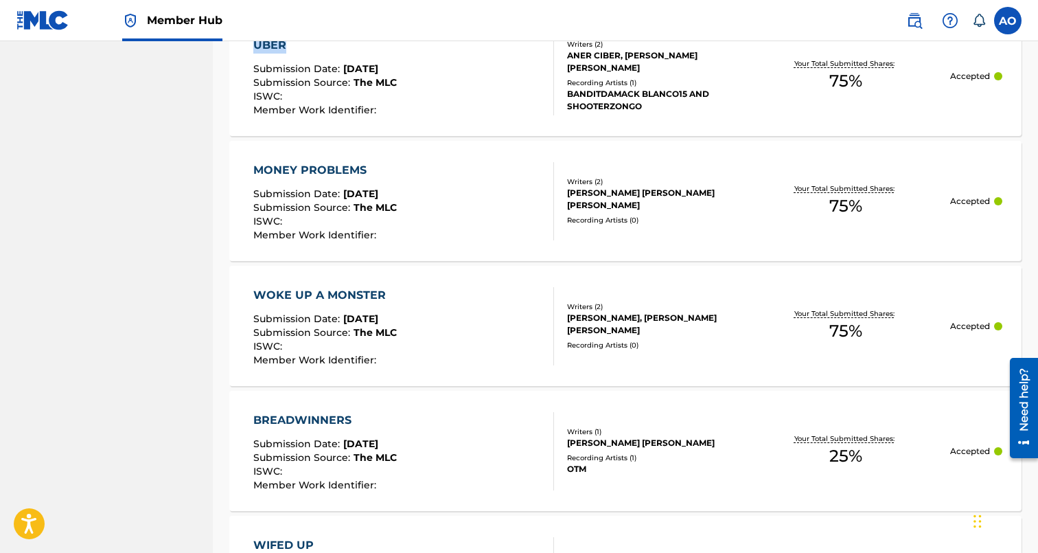
scroll to position [7740, 0]
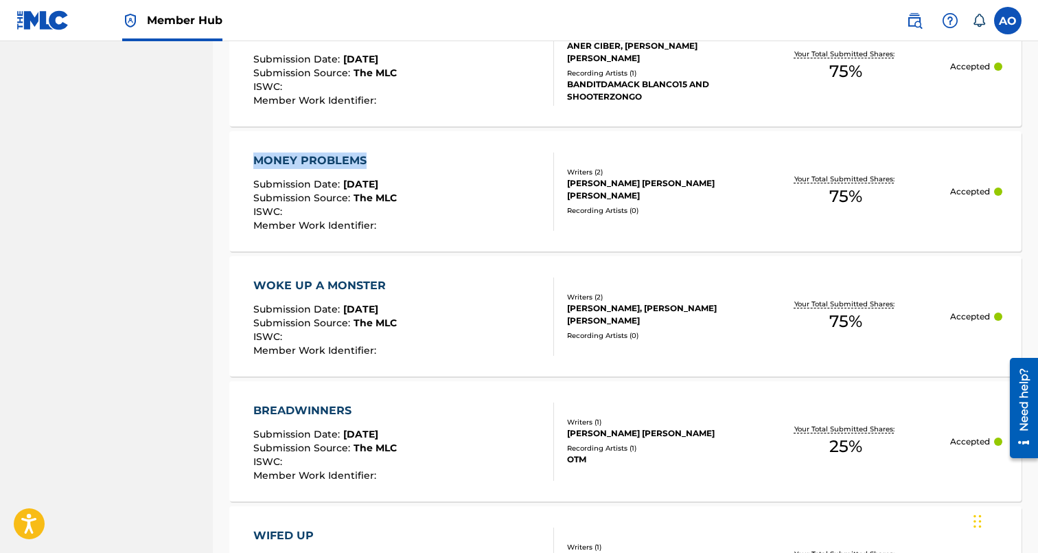
drag, startPoint x: 220, startPoint y: 160, endPoint x: 367, endPoint y: 152, distance: 147.1
drag, startPoint x: 215, startPoint y: 277, endPoint x: 384, endPoint y: 277, distance: 168.9
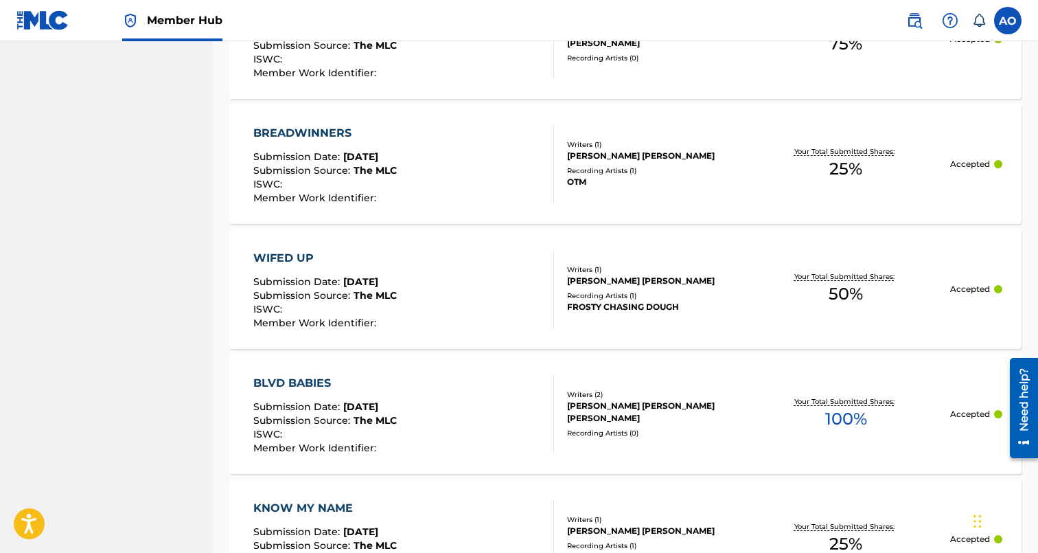
scroll to position [8033, 0]
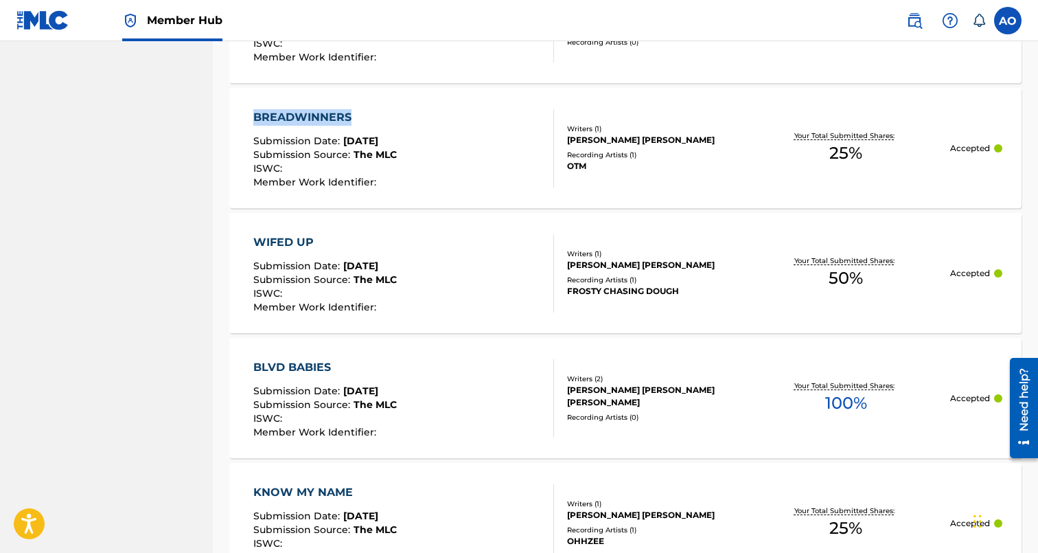
drag, startPoint x: 216, startPoint y: 115, endPoint x: 365, endPoint y: 109, distance: 149.8
drag, startPoint x: 224, startPoint y: 238, endPoint x: 339, endPoint y: 239, distance: 115.3
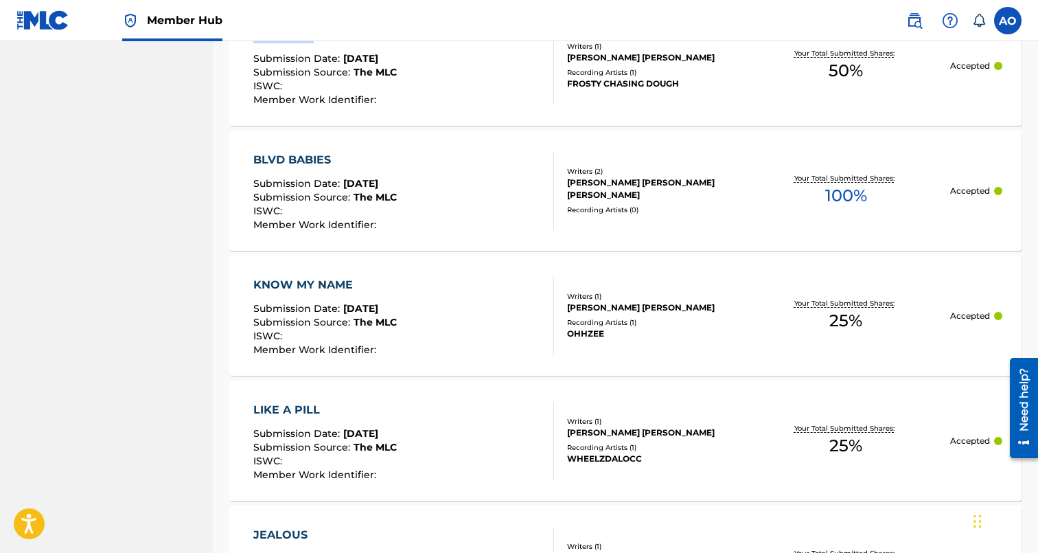
scroll to position [8269, 0]
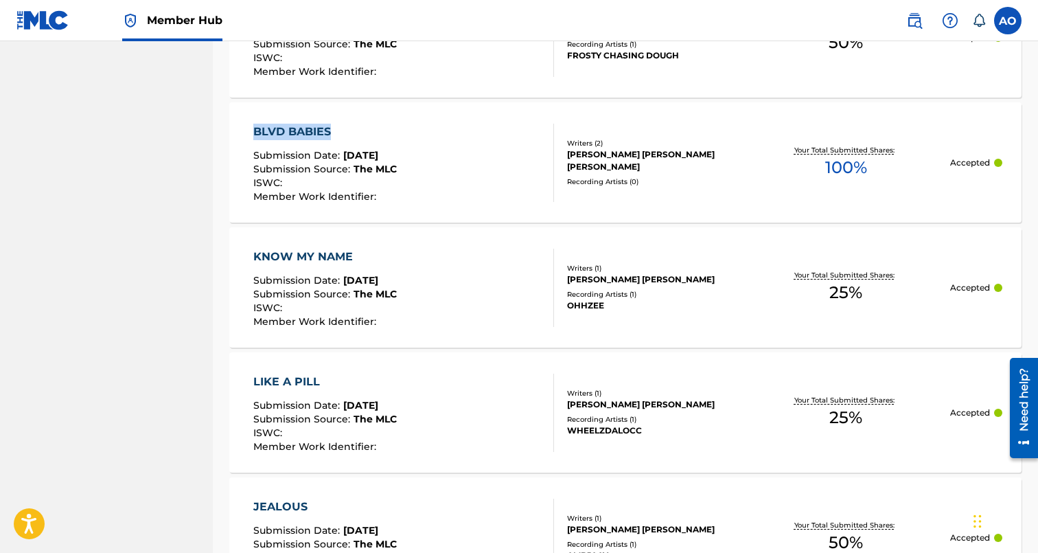
drag, startPoint x: 218, startPoint y: 125, endPoint x: 341, endPoint y: 125, distance: 122.9
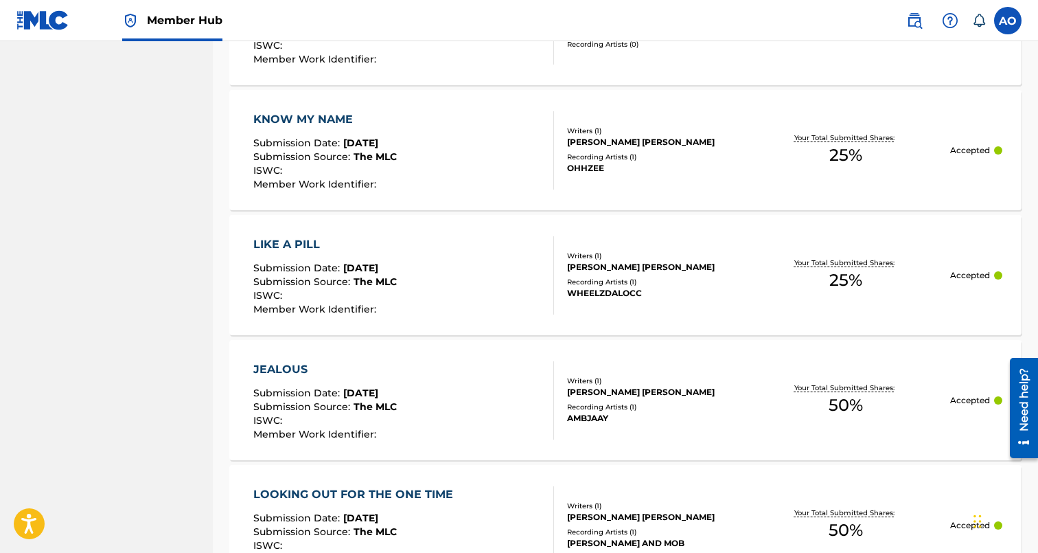
scroll to position [8415, 0]
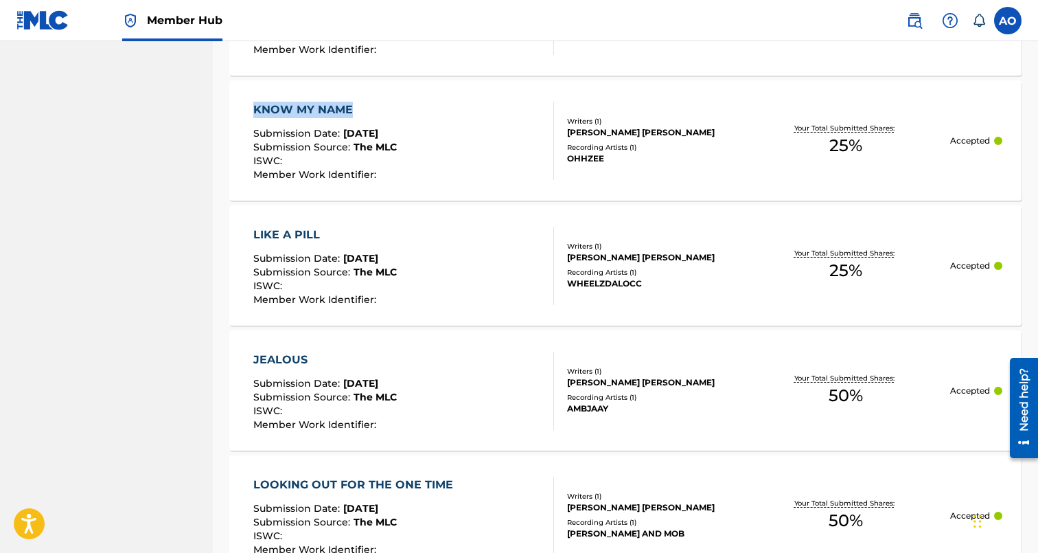
drag, startPoint x: 234, startPoint y: 105, endPoint x: 353, endPoint y: 102, distance: 118.8
drag, startPoint x: 224, startPoint y: 233, endPoint x: 327, endPoint y: 227, distance: 103.9
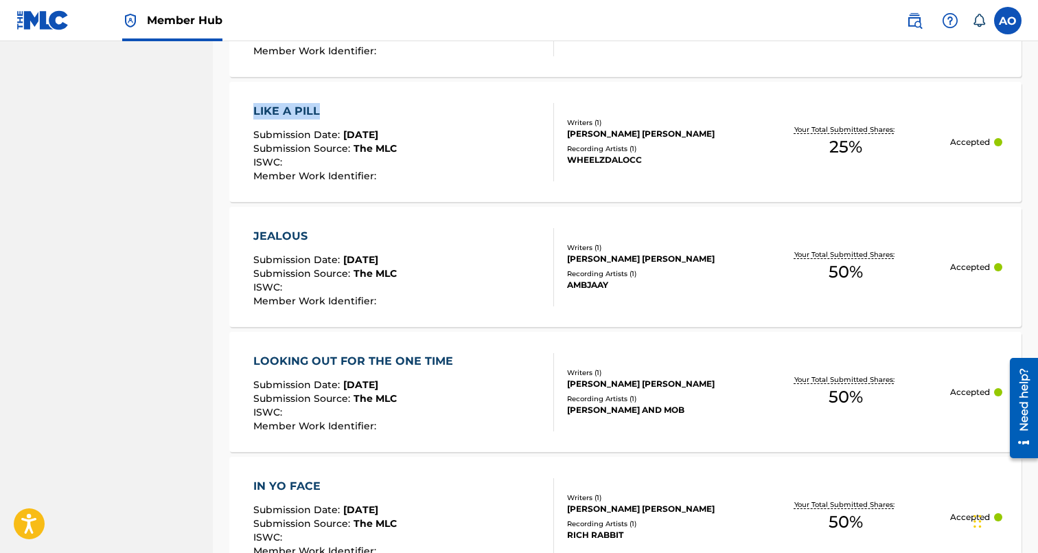
scroll to position [8536, 0]
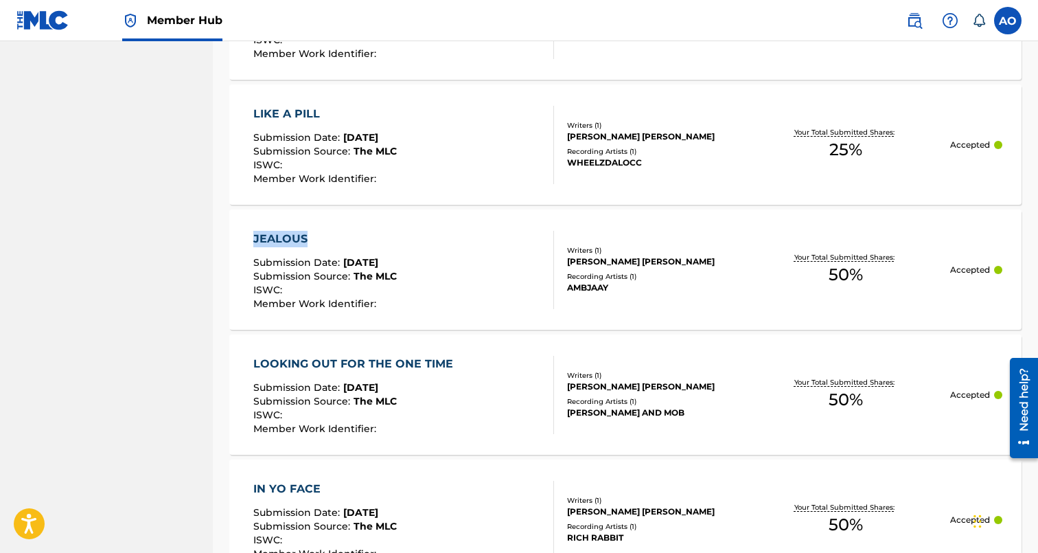
drag, startPoint x: 225, startPoint y: 227, endPoint x: 338, endPoint y: 233, distance: 113.5
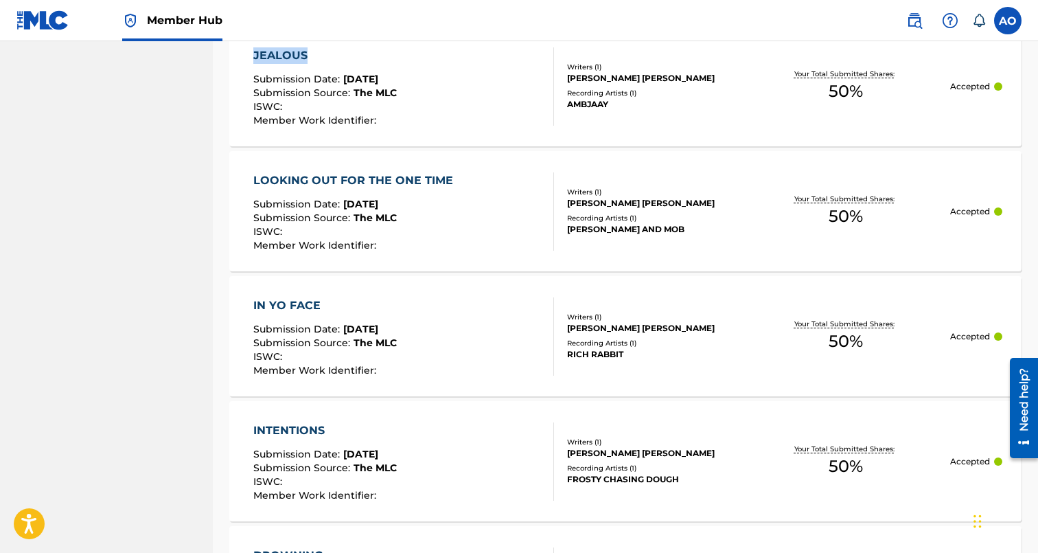
scroll to position [8727, 0]
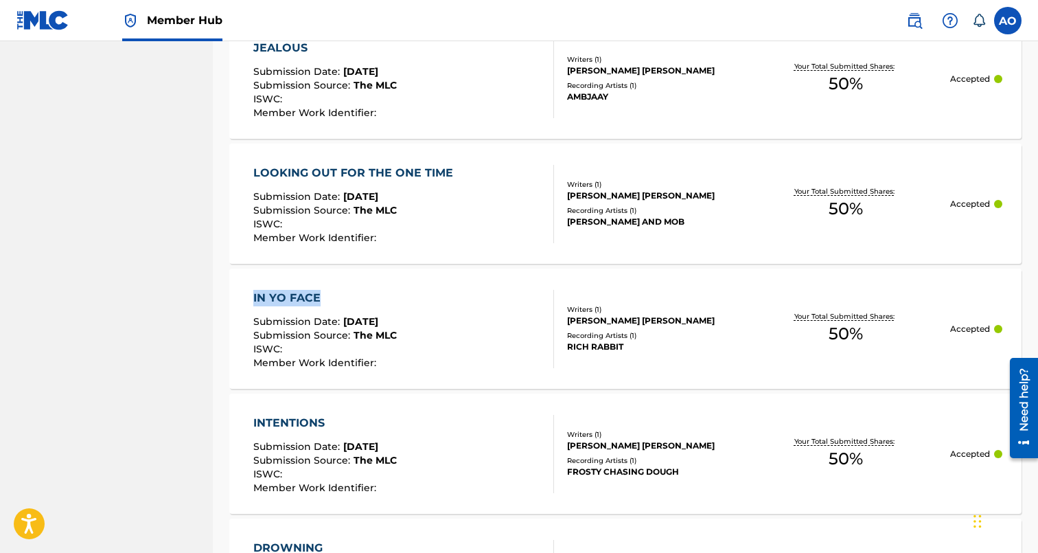
drag, startPoint x: 215, startPoint y: 291, endPoint x: 345, endPoint y: 293, distance: 130.5
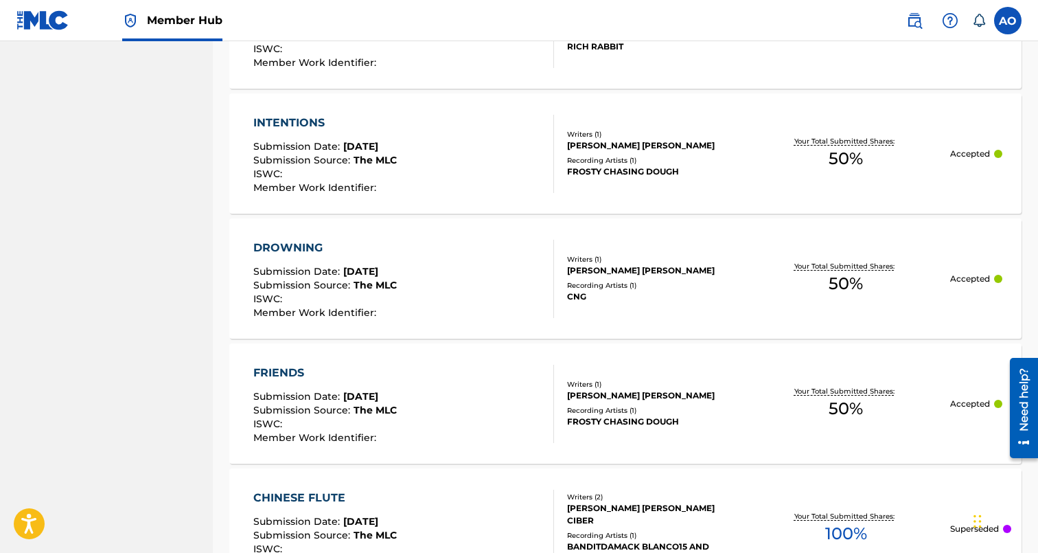
scroll to position [9045, 0]
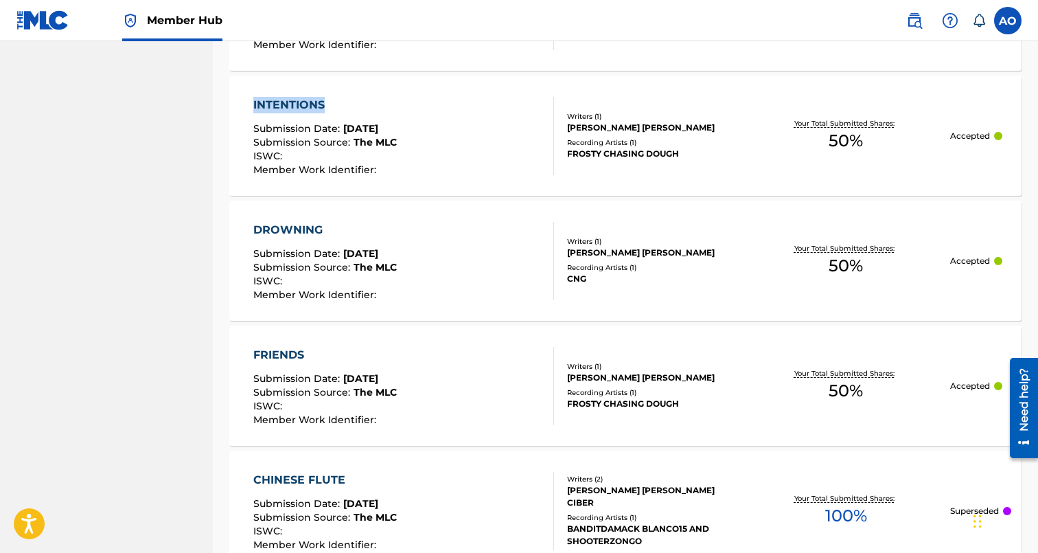
drag, startPoint x: 221, startPoint y: 100, endPoint x: 329, endPoint y: 100, distance: 107.8
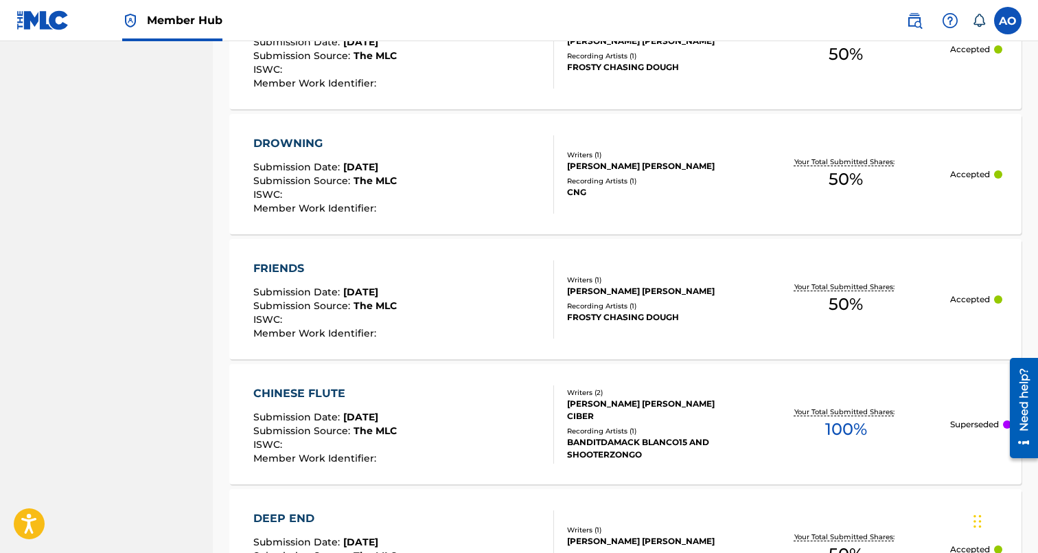
scroll to position [9132, 0]
drag, startPoint x: 216, startPoint y: 141, endPoint x: 325, endPoint y: 141, distance: 109.9
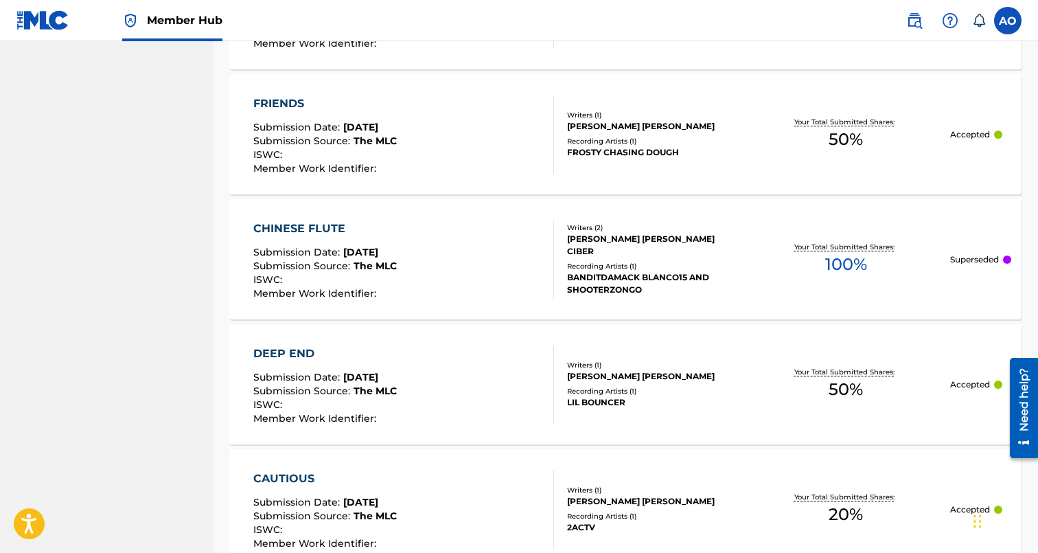
scroll to position [9295, 0]
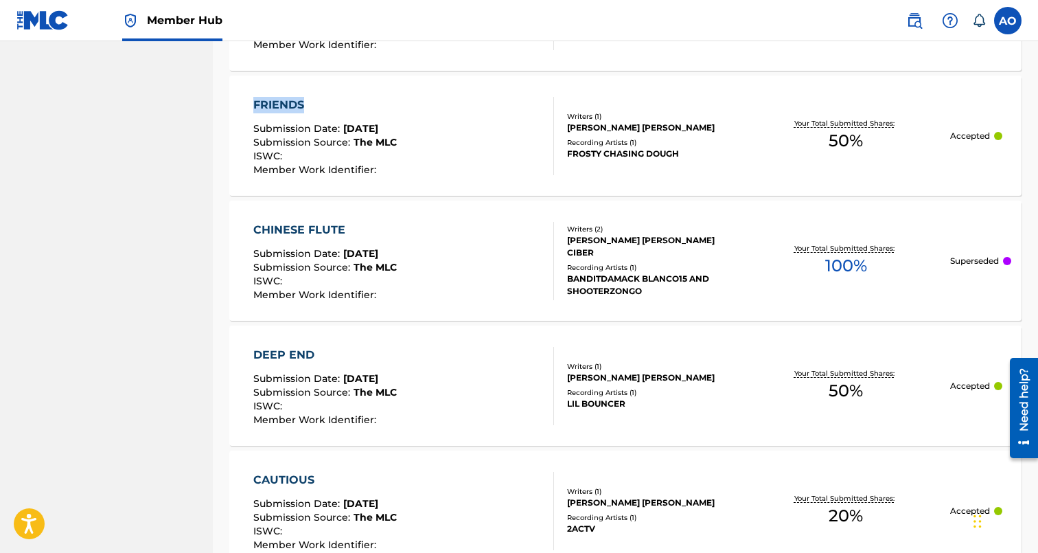
drag, startPoint x: 255, startPoint y: 92, endPoint x: 338, endPoint y: 97, distance: 83.9
drag, startPoint x: 223, startPoint y: 221, endPoint x: 376, endPoint y: 227, distance: 153.2
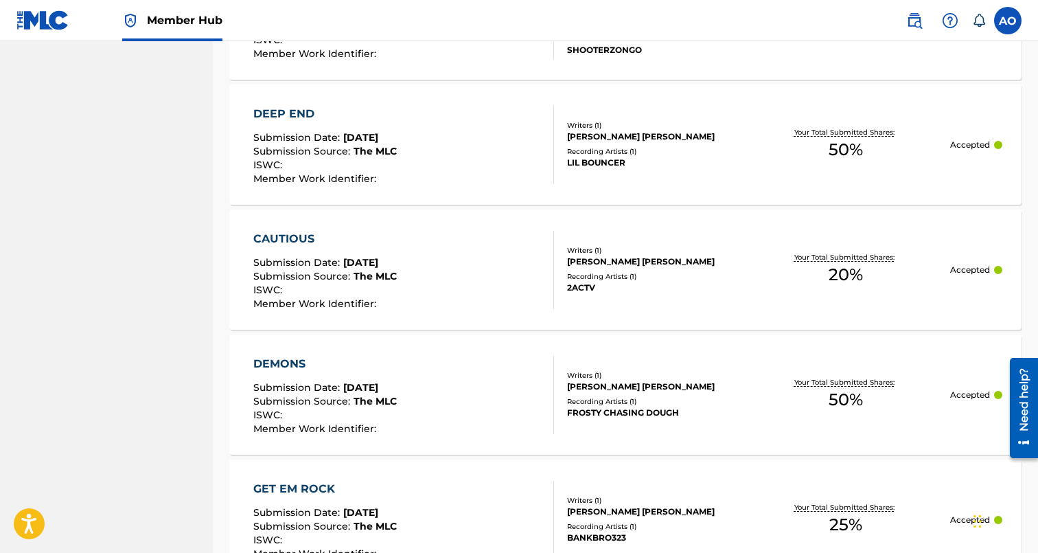
scroll to position [9552, 0]
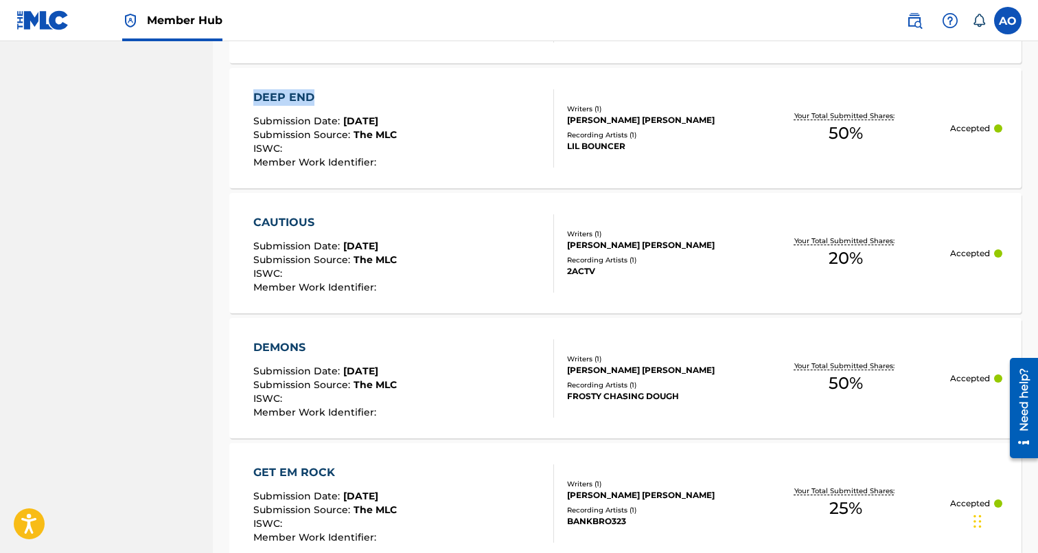
drag, startPoint x: 216, startPoint y: 93, endPoint x: 322, endPoint y: 93, distance: 105.7
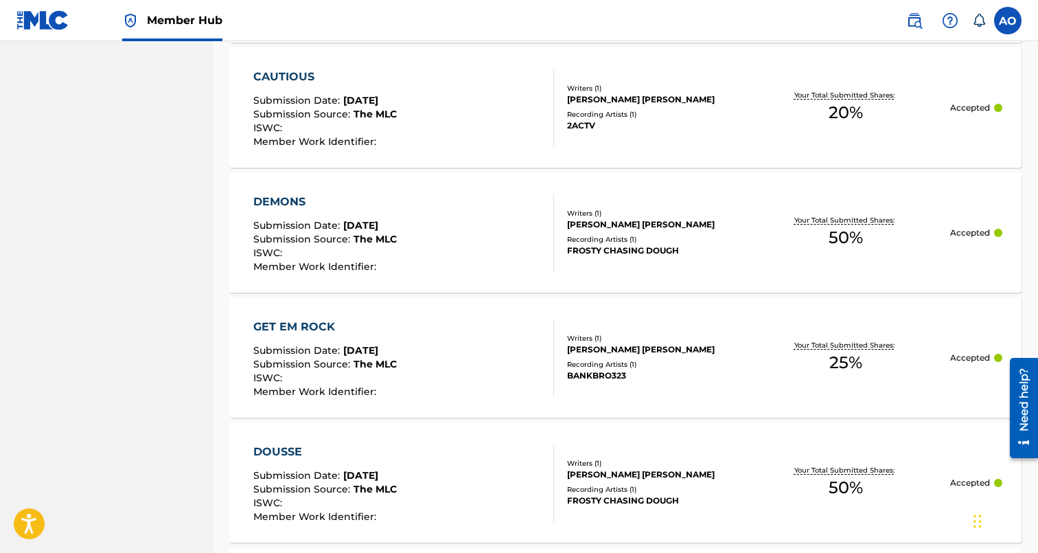
scroll to position [9705, 0]
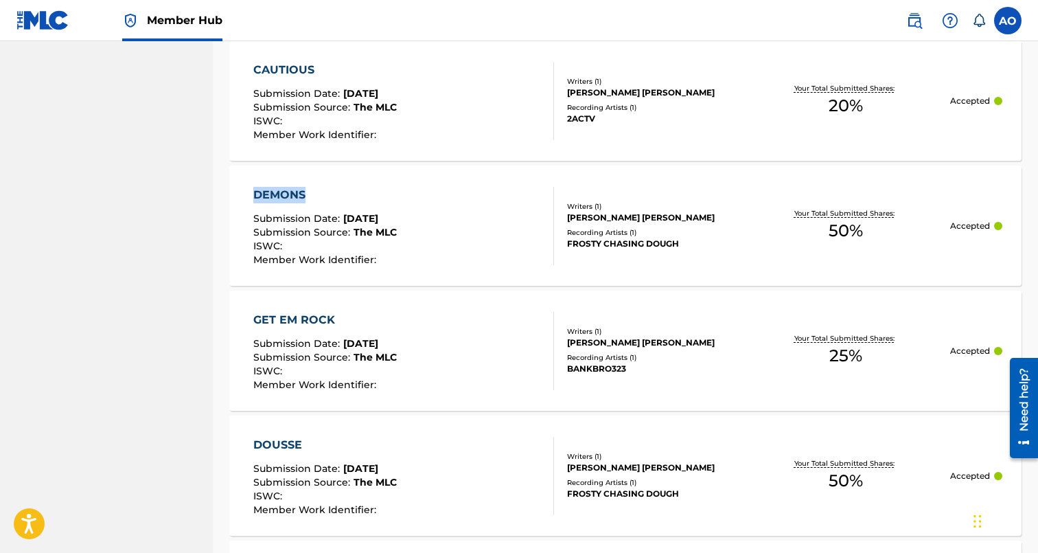
drag, startPoint x: 221, startPoint y: 190, endPoint x: 316, endPoint y: 191, distance: 94.8
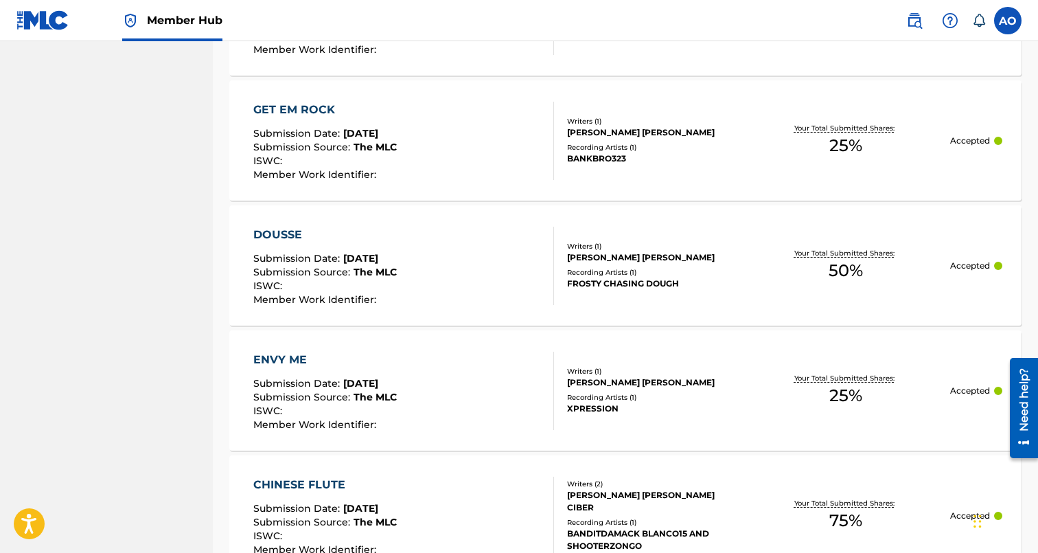
scroll to position [9924, 0]
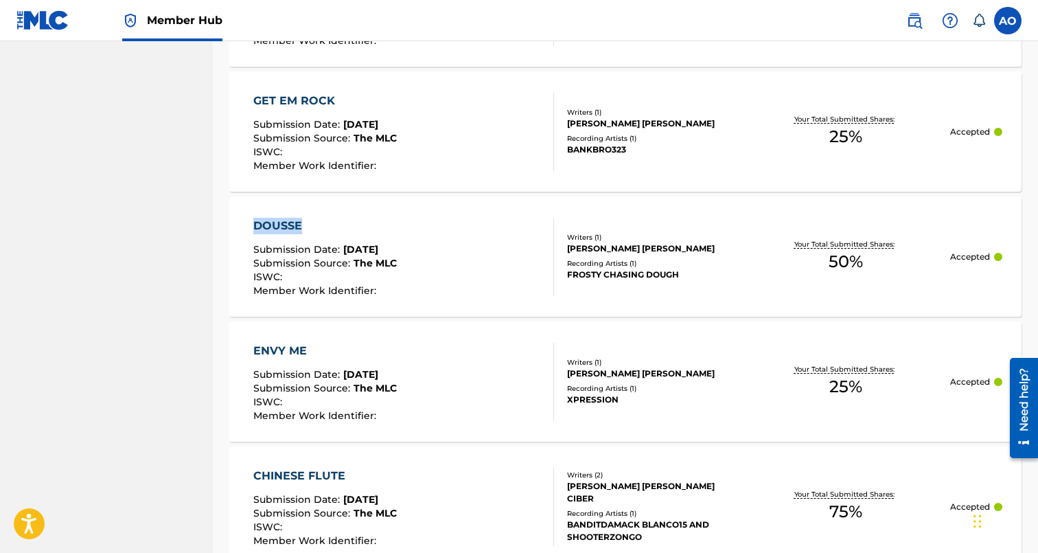
drag, startPoint x: 216, startPoint y: 220, endPoint x: 322, endPoint y: 220, distance: 105.7
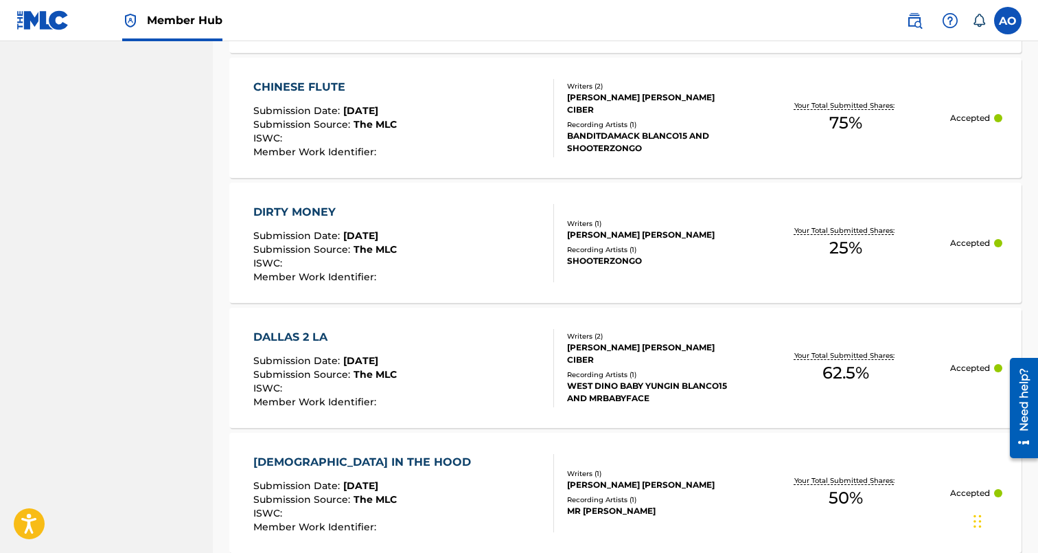
scroll to position [10316, 0]
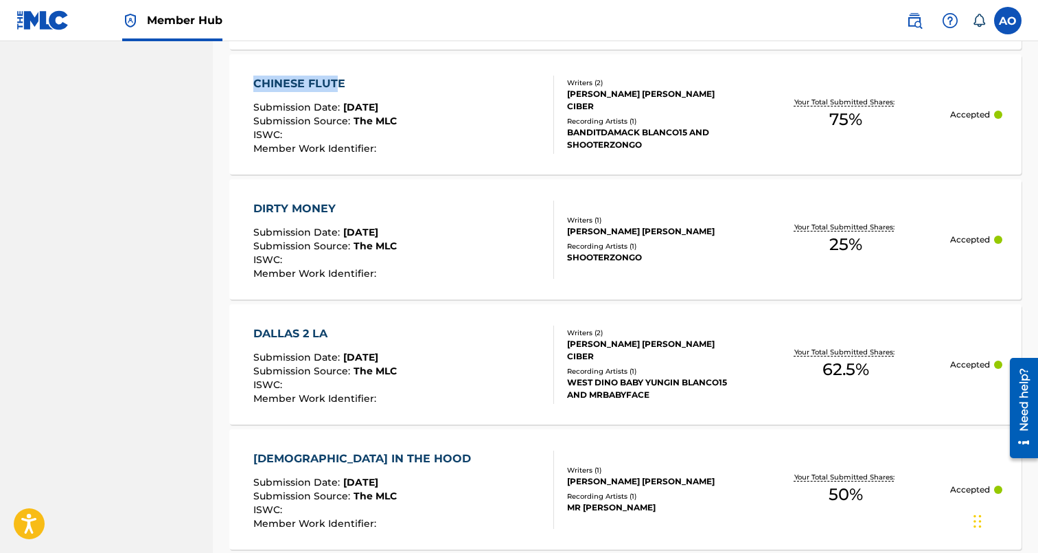
drag, startPoint x: 229, startPoint y: 77, endPoint x: 336, endPoint y: 80, distance: 106.5
drag, startPoint x: 218, startPoint y: 209, endPoint x: 342, endPoint y: 208, distance: 123.6
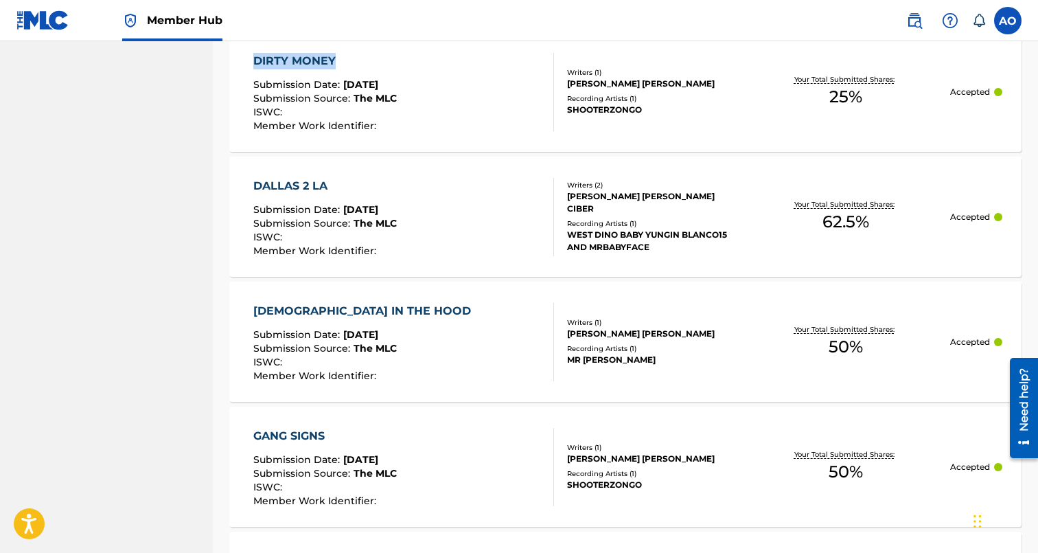
scroll to position [10500, 0]
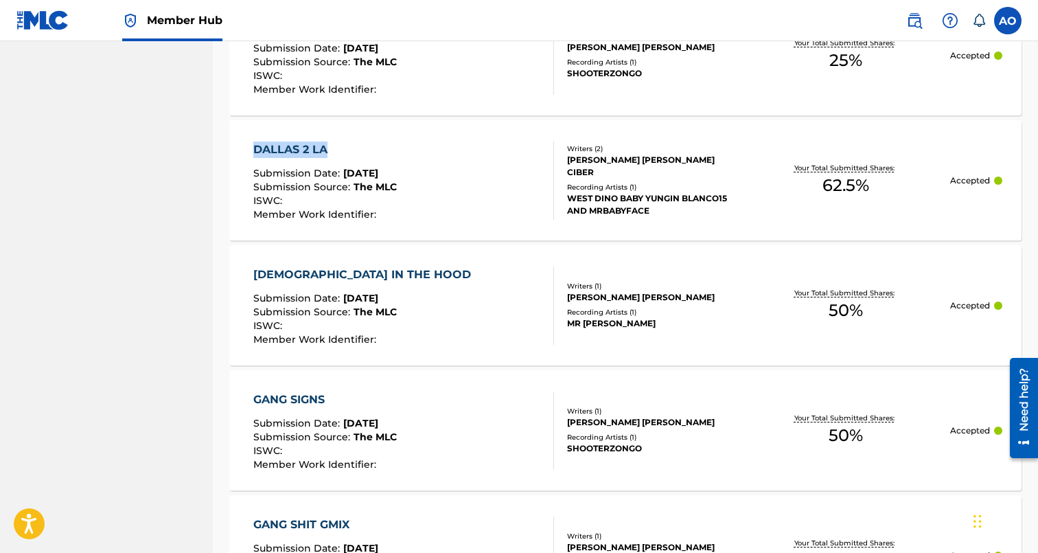
drag, startPoint x: 216, startPoint y: 146, endPoint x: 334, endPoint y: 145, distance: 117.4
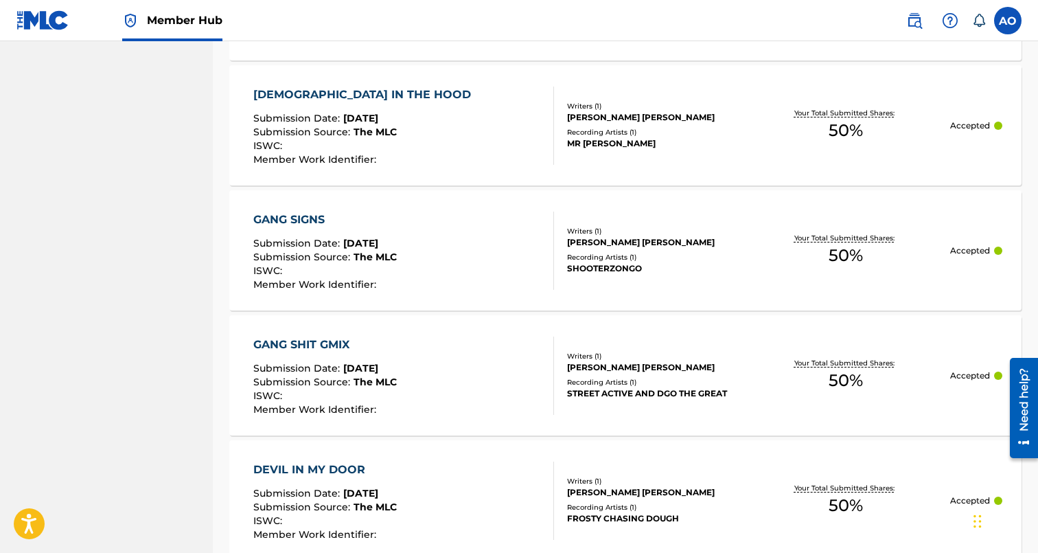
scroll to position [10684, 0]
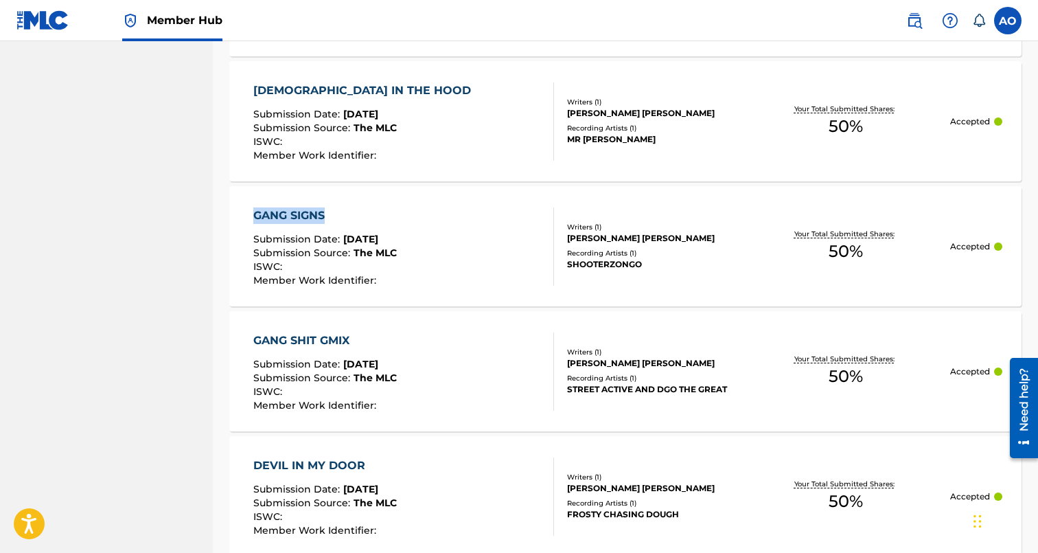
drag, startPoint x: 220, startPoint y: 207, endPoint x: 360, endPoint y: 210, distance: 139.4
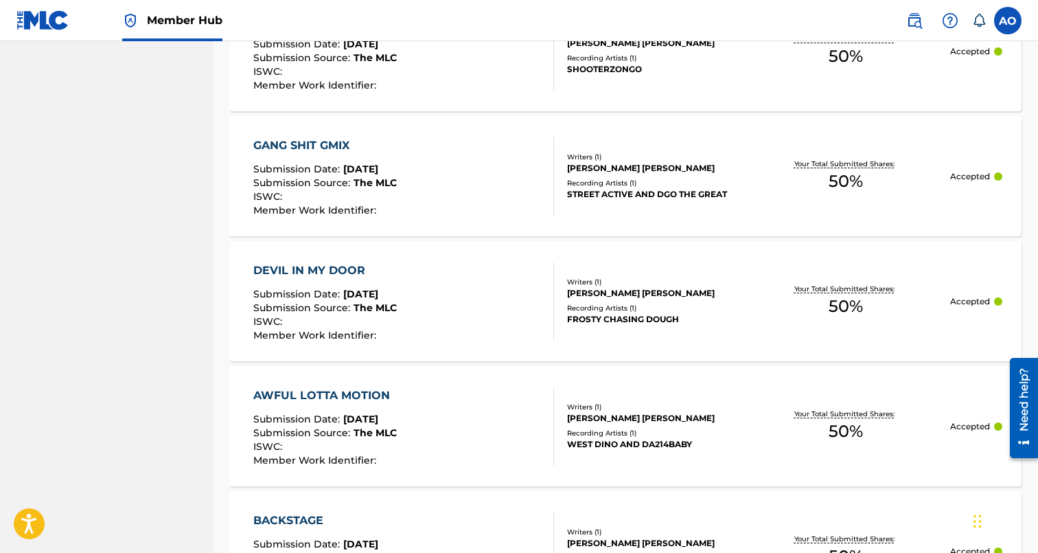
scroll to position [10895, 0]
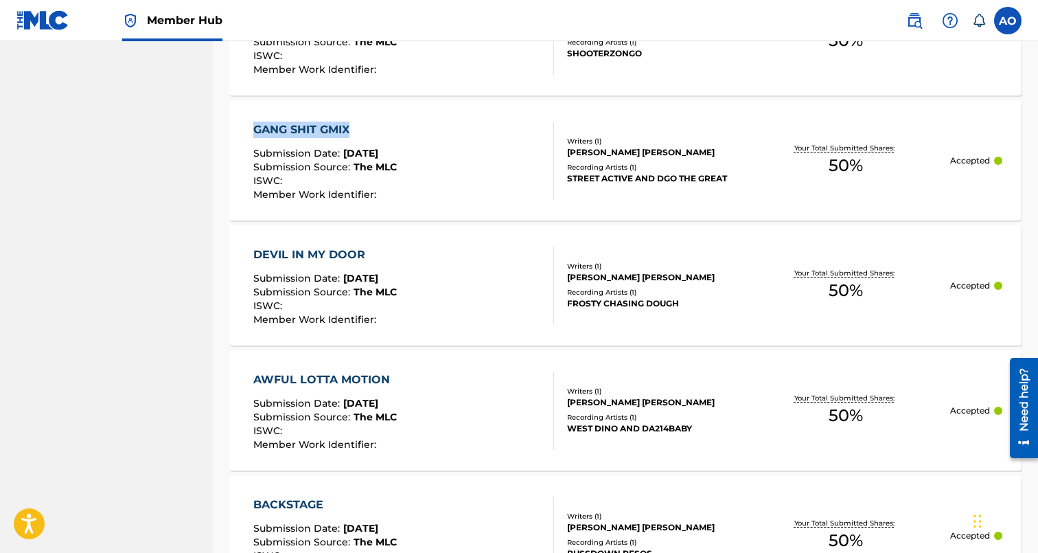
drag, startPoint x: 220, startPoint y: 124, endPoint x: 356, endPoint y: 122, distance: 136.7
drag, startPoint x: 231, startPoint y: 248, endPoint x: 408, endPoint y: 249, distance: 176.5
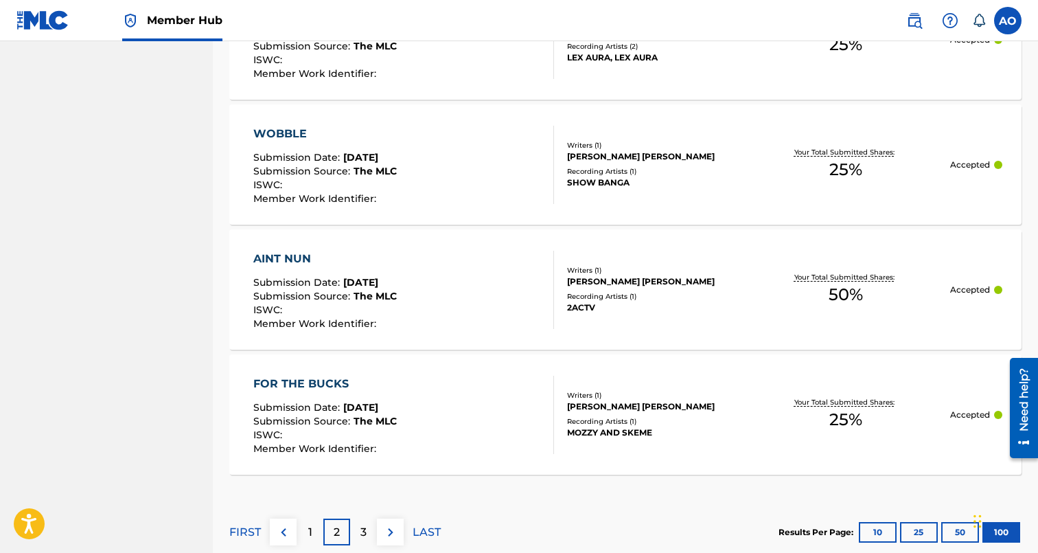
scroll to position [12595, 0]
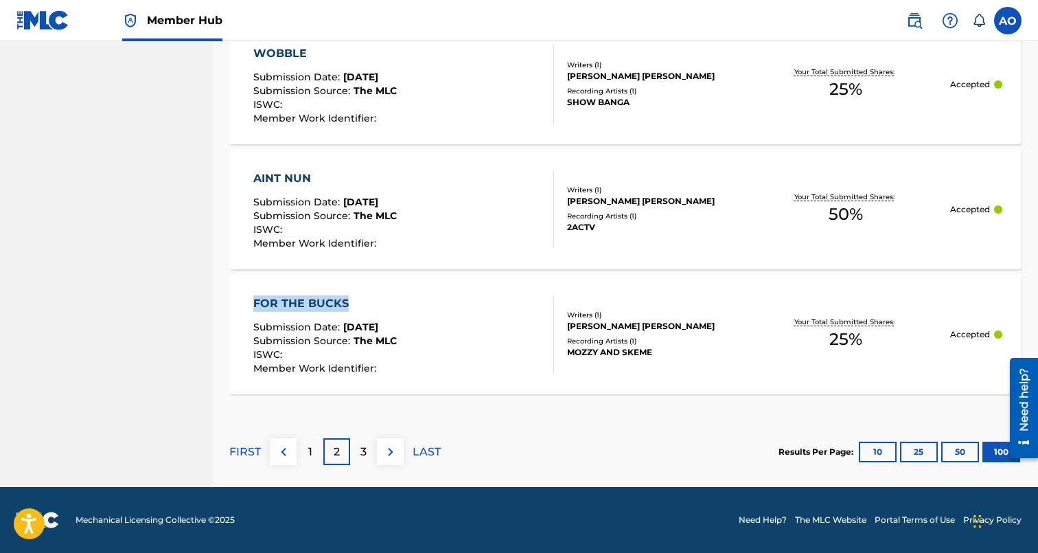
drag, startPoint x: 217, startPoint y: 299, endPoint x: 358, endPoint y: 305, distance: 141.5
click at [357, 446] on div "3" at bounding box center [363, 451] width 27 height 27
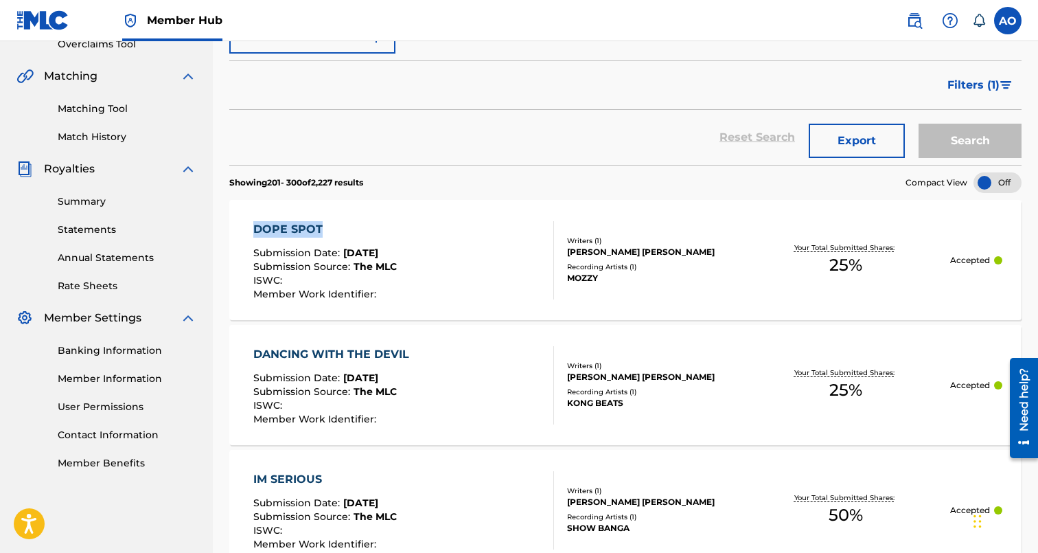
drag, startPoint x: 241, startPoint y: 225, endPoint x: 332, endPoint y: 225, distance: 90.6
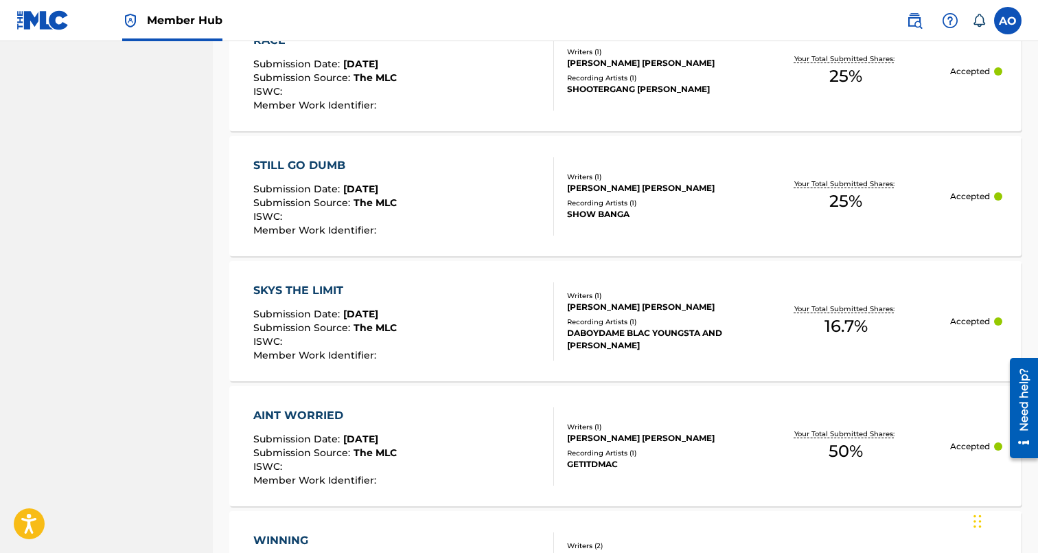
scroll to position [856, 0]
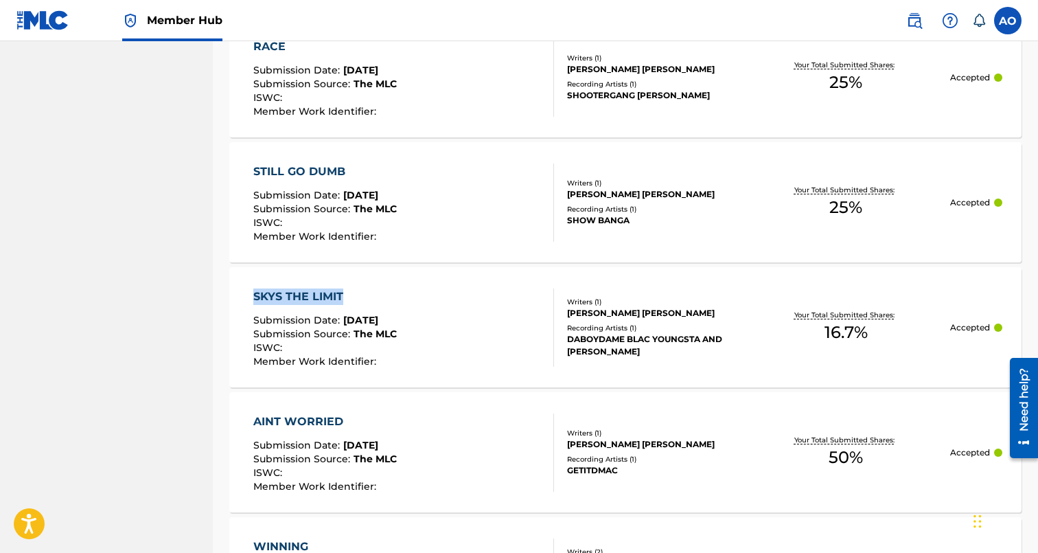
drag, startPoint x: 223, startPoint y: 291, endPoint x: 344, endPoint y: 290, distance: 120.8
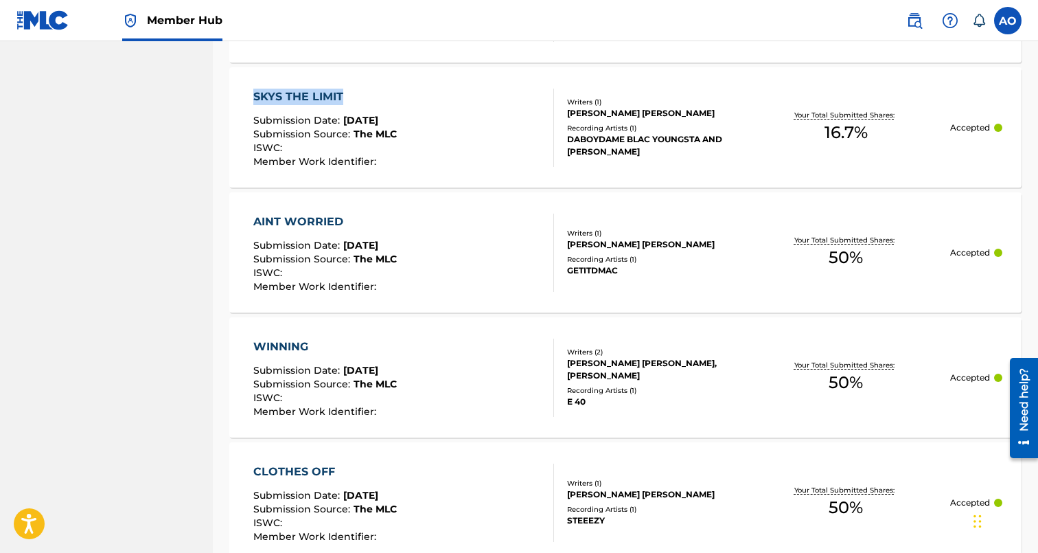
scroll to position [1061, 0]
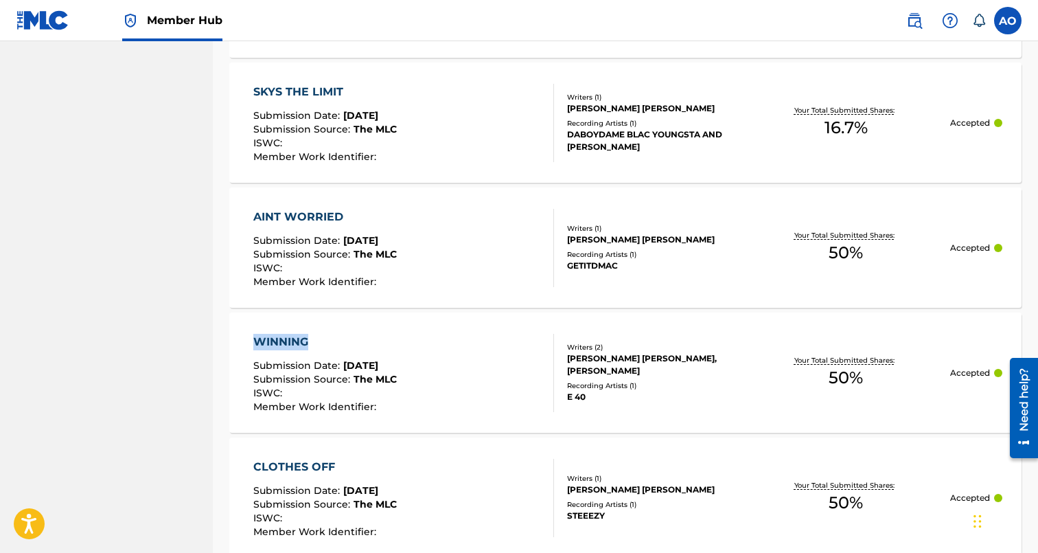
drag, startPoint x: 224, startPoint y: 337, endPoint x: 343, endPoint y: 337, distance: 118.8
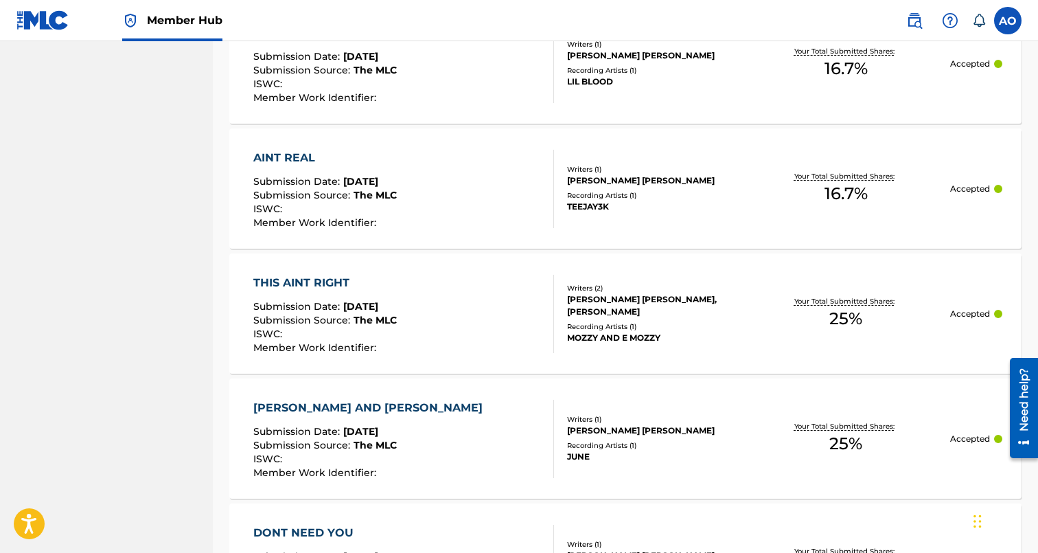
scroll to position [1883, 0]
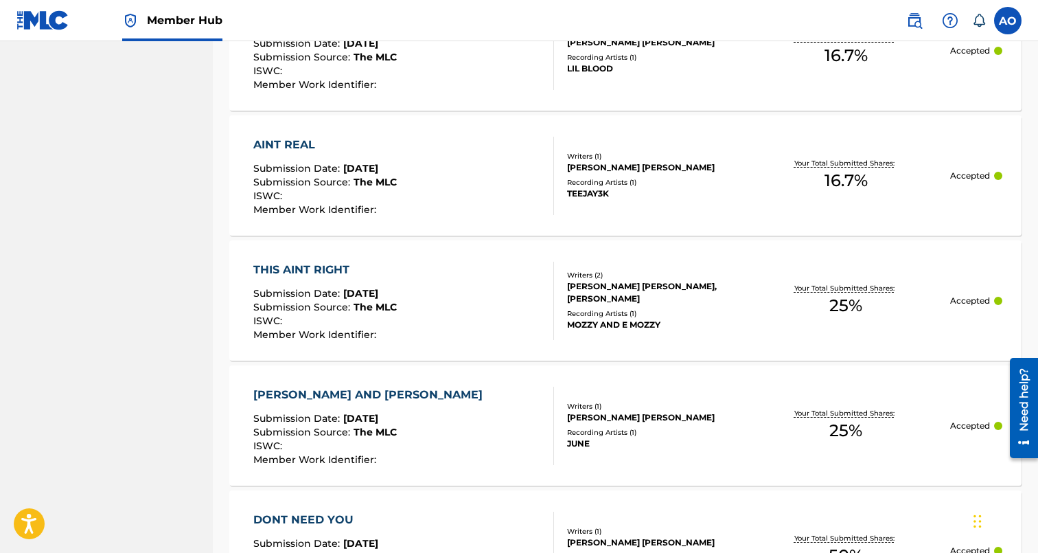
drag, startPoint x: 220, startPoint y: 266, endPoint x: 349, endPoint y: 263, distance: 129.1
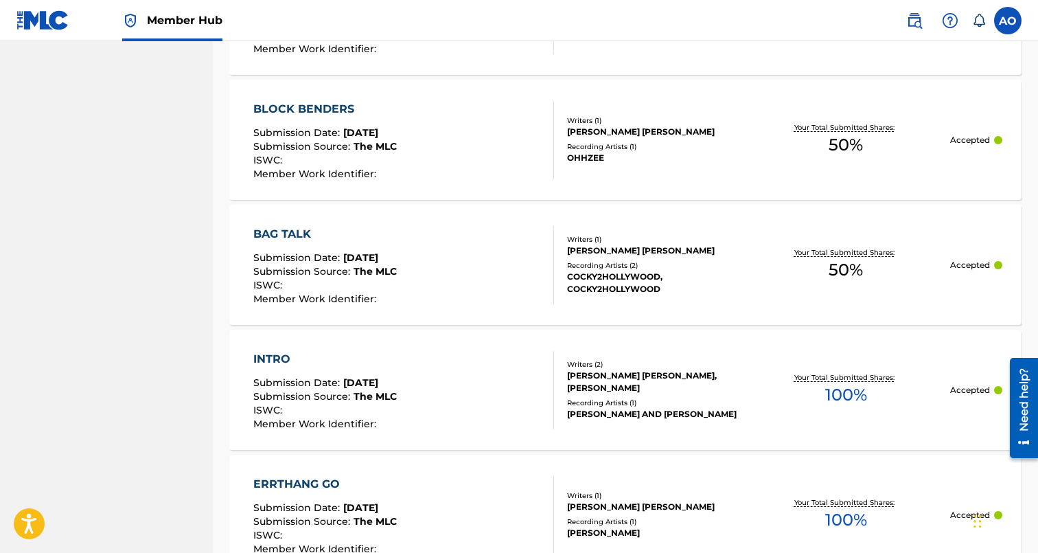
scroll to position [2673, 0]
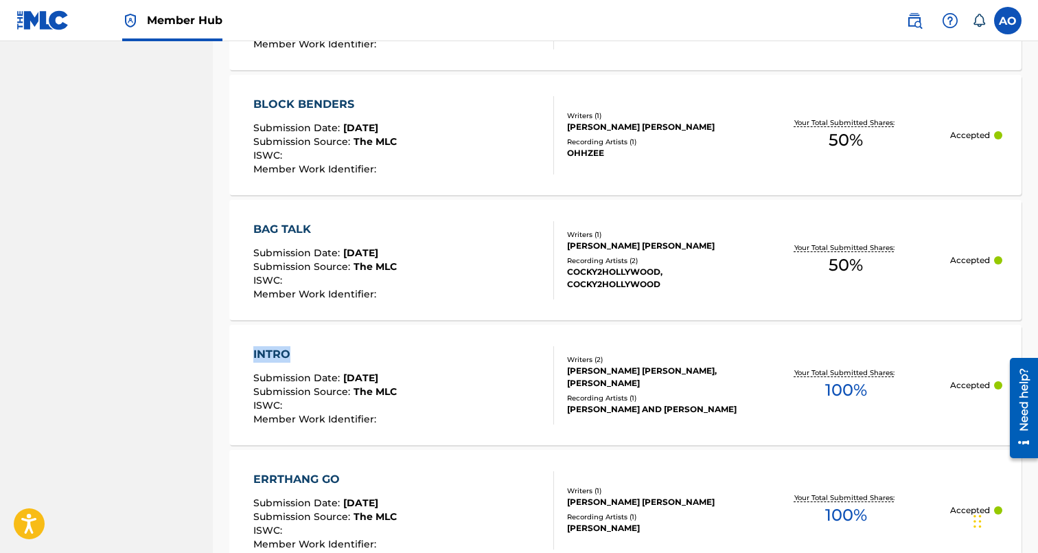
drag, startPoint x: 219, startPoint y: 350, endPoint x: 326, endPoint y: 349, distance: 107.1
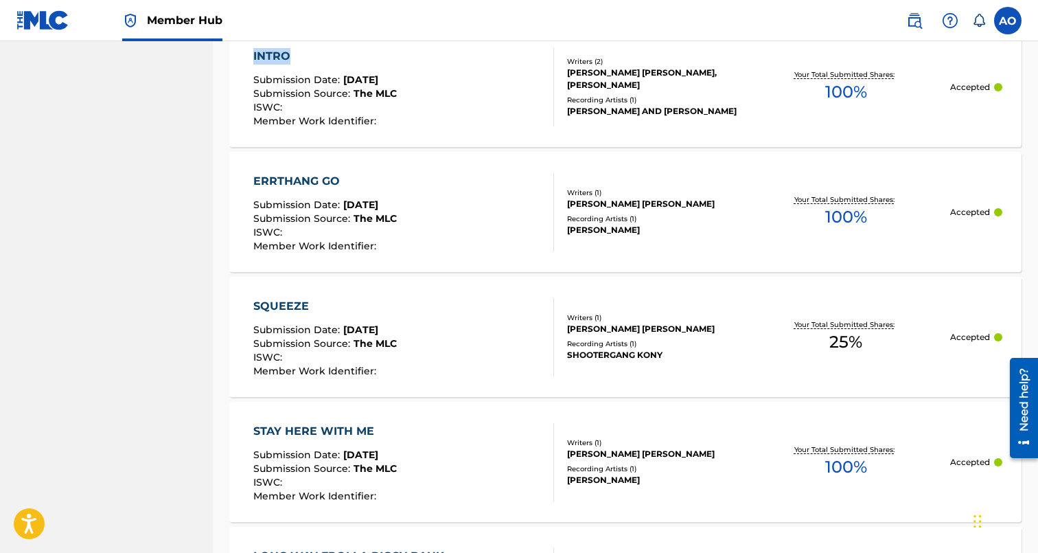
scroll to position [2983, 0]
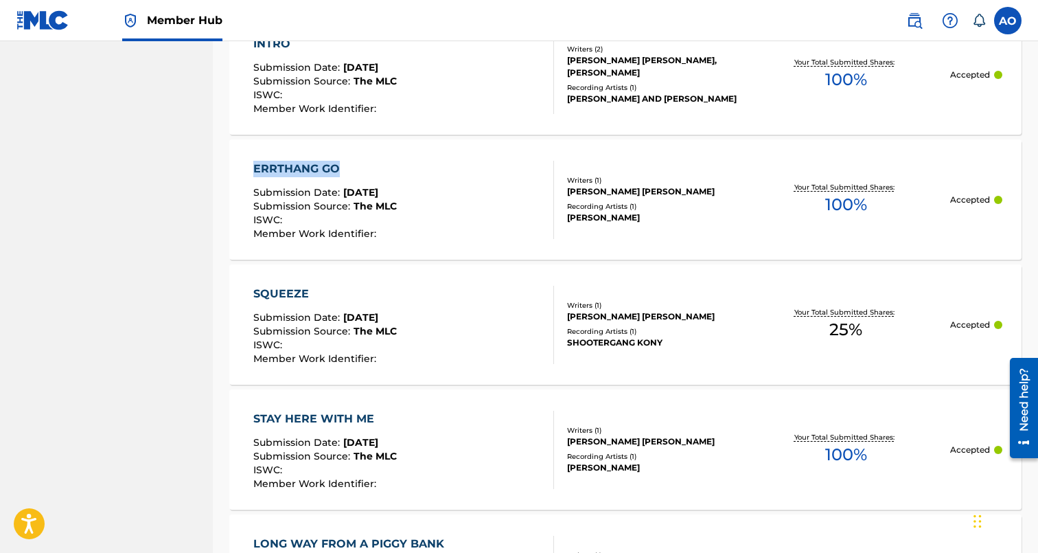
drag, startPoint x: 225, startPoint y: 162, endPoint x: 347, endPoint y: 161, distance: 121.5
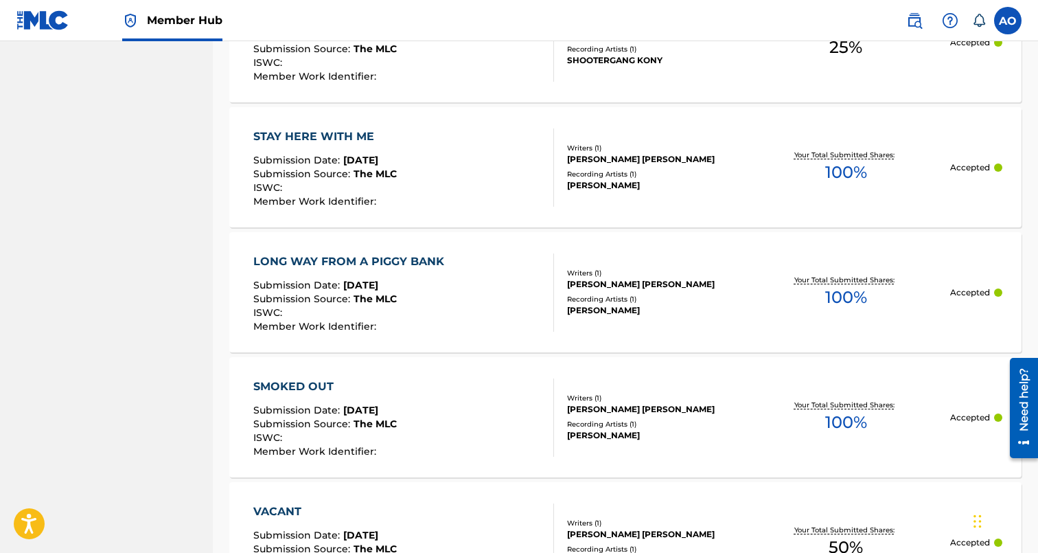
scroll to position [3271, 0]
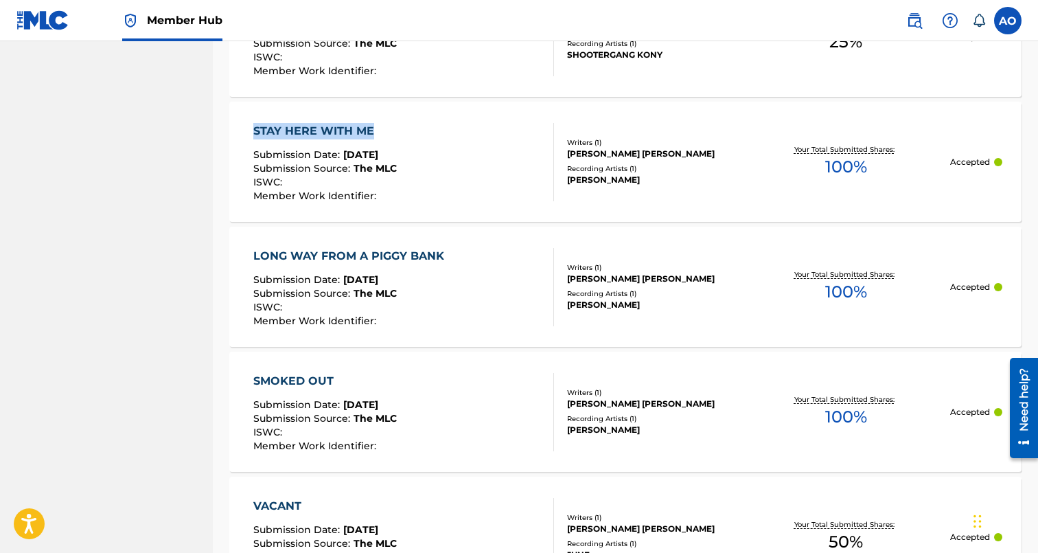
drag, startPoint x: 216, startPoint y: 128, endPoint x: 375, endPoint y: 126, distance: 159.3
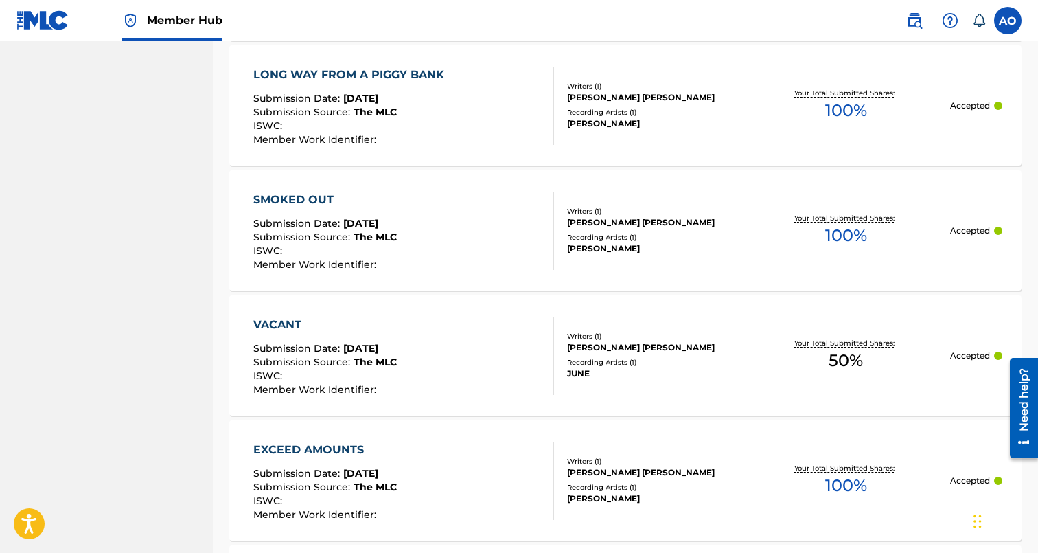
scroll to position [3468, 0]
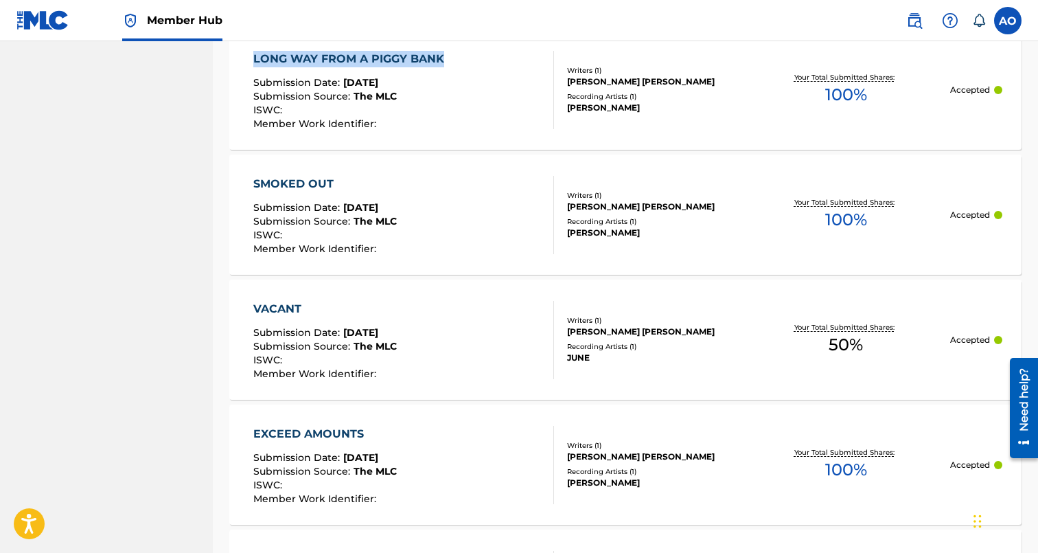
drag, startPoint x: 219, startPoint y: 62, endPoint x: 440, endPoint y: 55, distance: 221.2
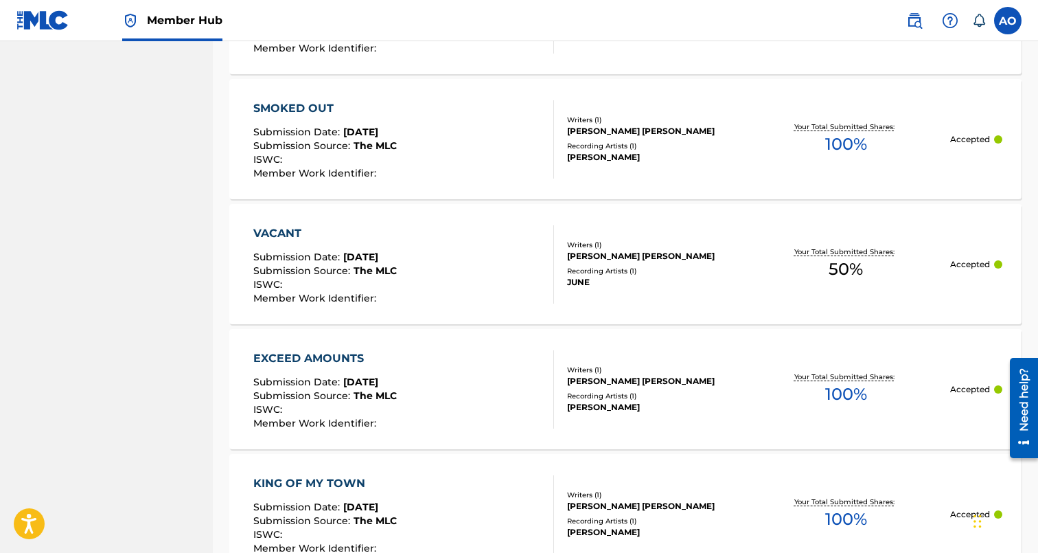
scroll to position [3546, 0]
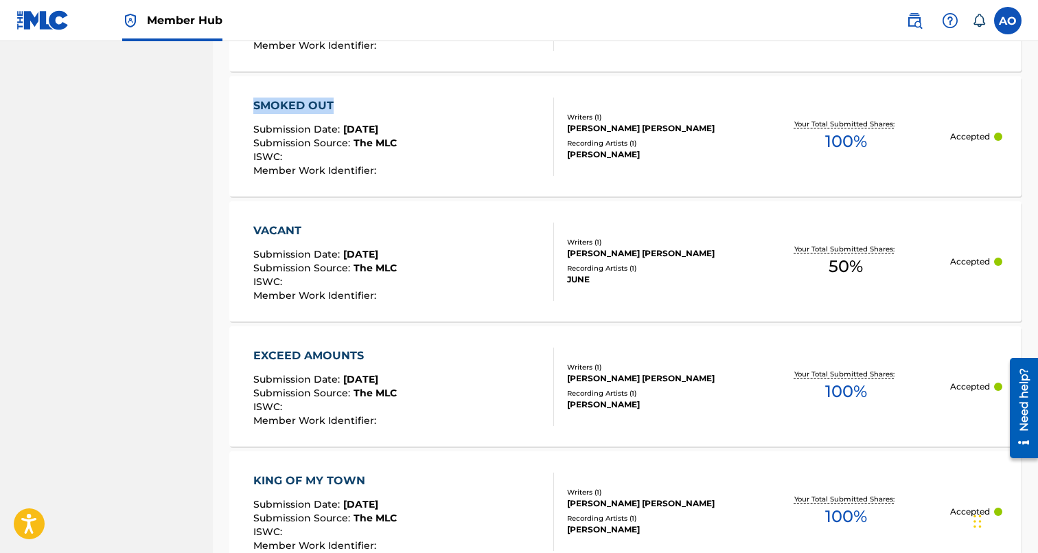
drag, startPoint x: 220, startPoint y: 107, endPoint x: 339, endPoint y: 101, distance: 118.9
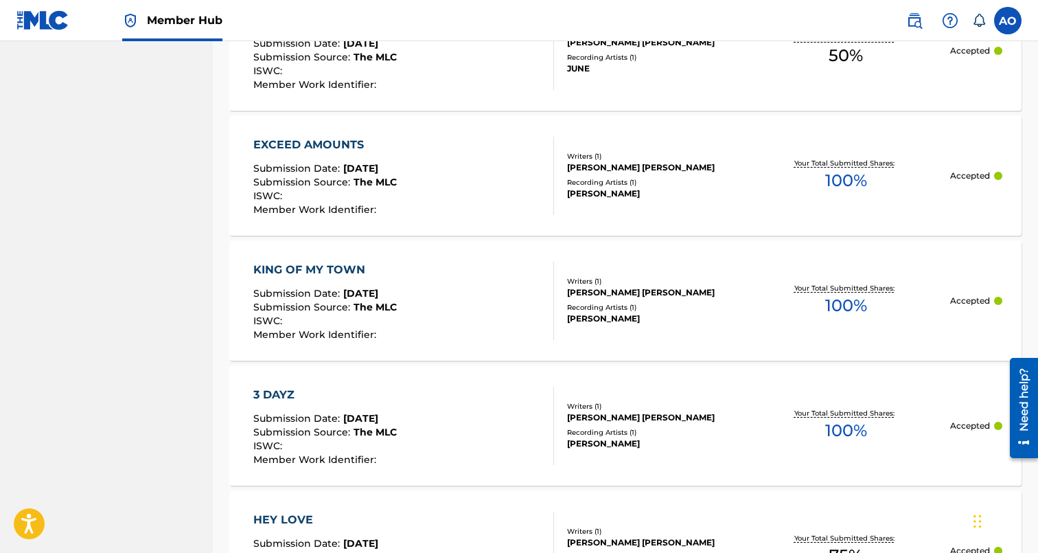
scroll to position [3763, 0]
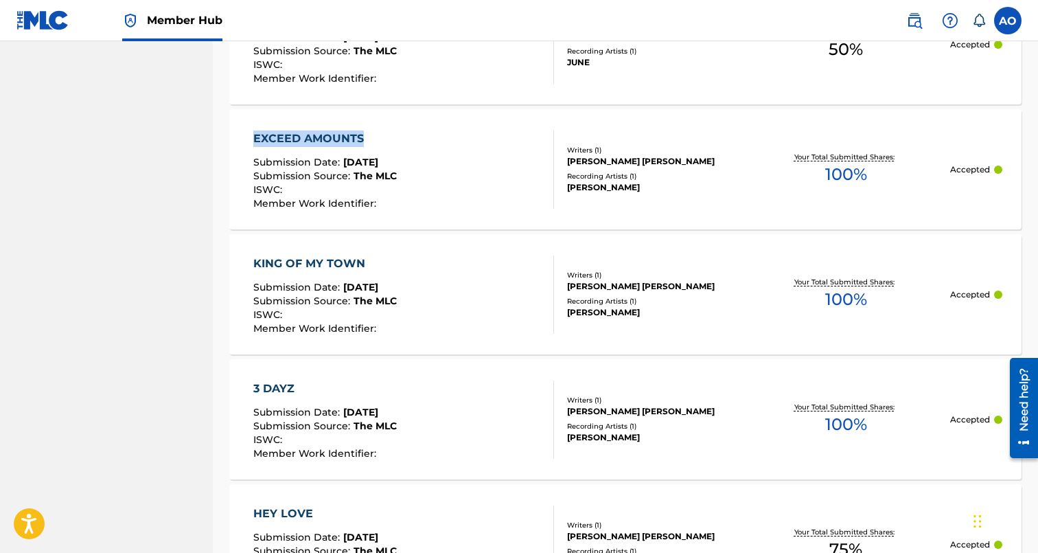
drag, startPoint x: 220, startPoint y: 134, endPoint x: 369, endPoint y: 132, distance: 148.3
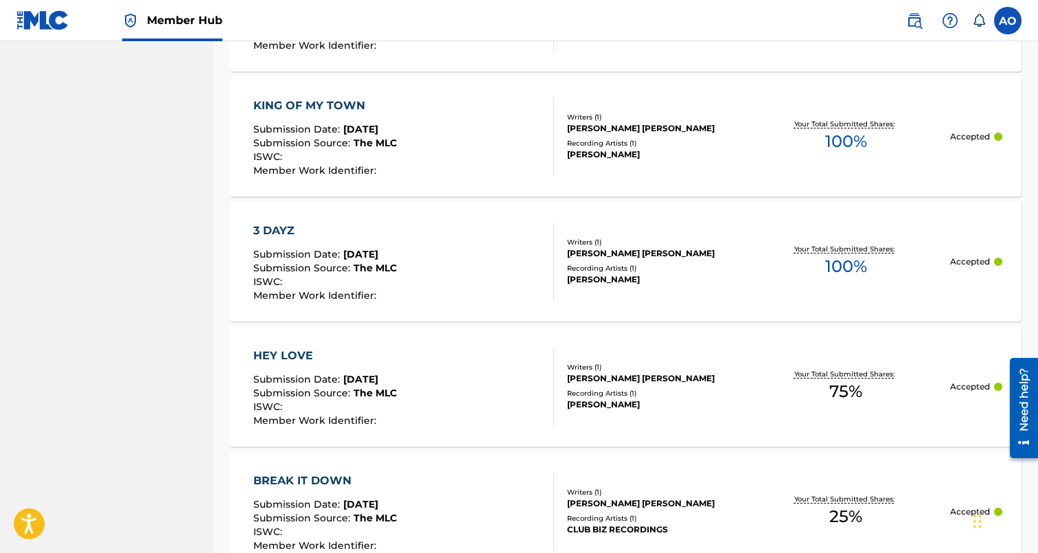
scroll to position [3922, 0]
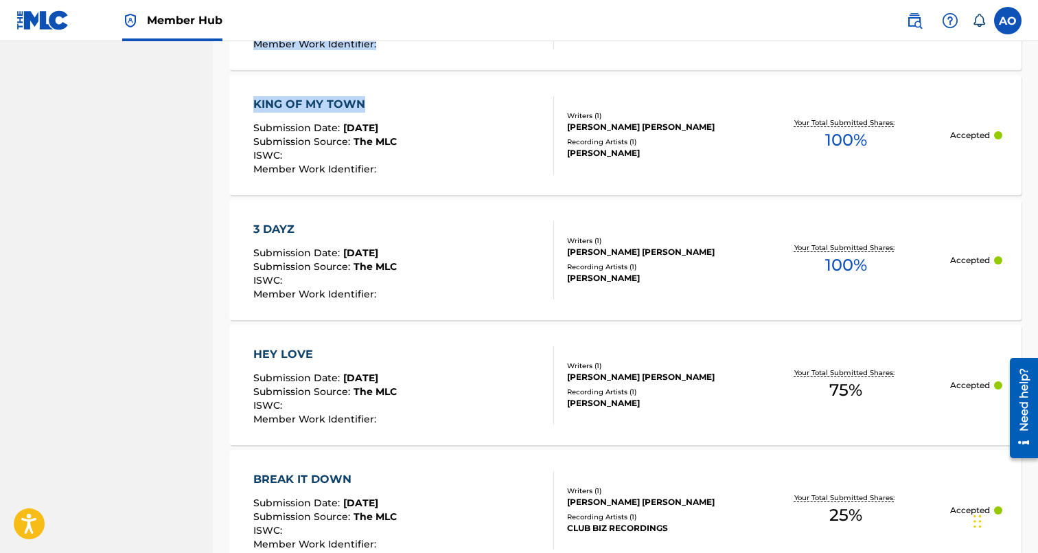
drag, startPoint x: 212, startPoint y: 111, endPoint x: 369, endPoint y: 97, distance: 157.9
drag, startPoint x: 218, startPoint y: 103, endPoint x: 378, endPoint y: 99, distance: 160.0
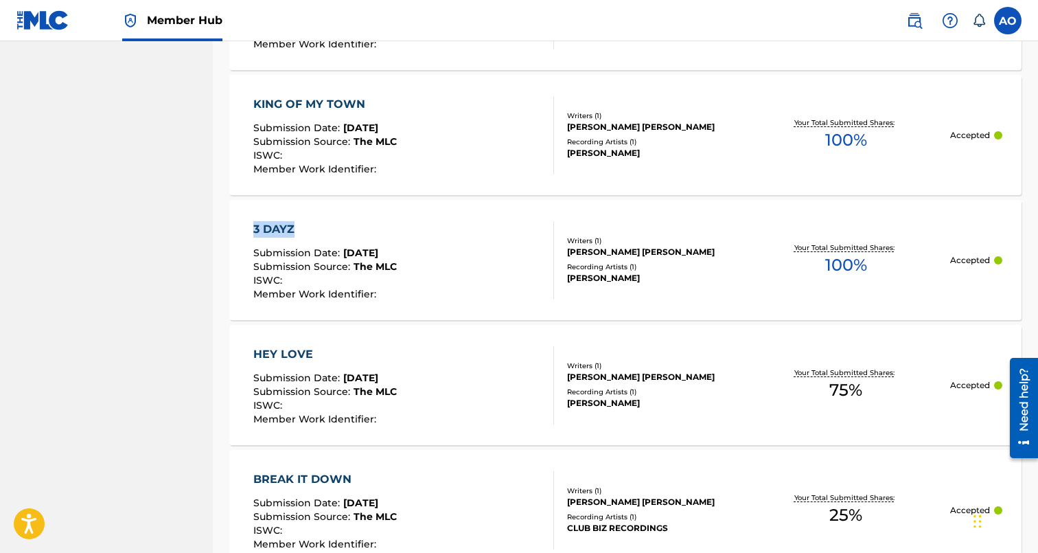
drag, startPoint x: 225, startPoint y: 222, endPoint x: 306, endPoint y: 225, distance: 80.4
drag, startPoint x: 218, startPoint y: 104, endPoint x: 378, endPoint y: 101, distance: 160.7
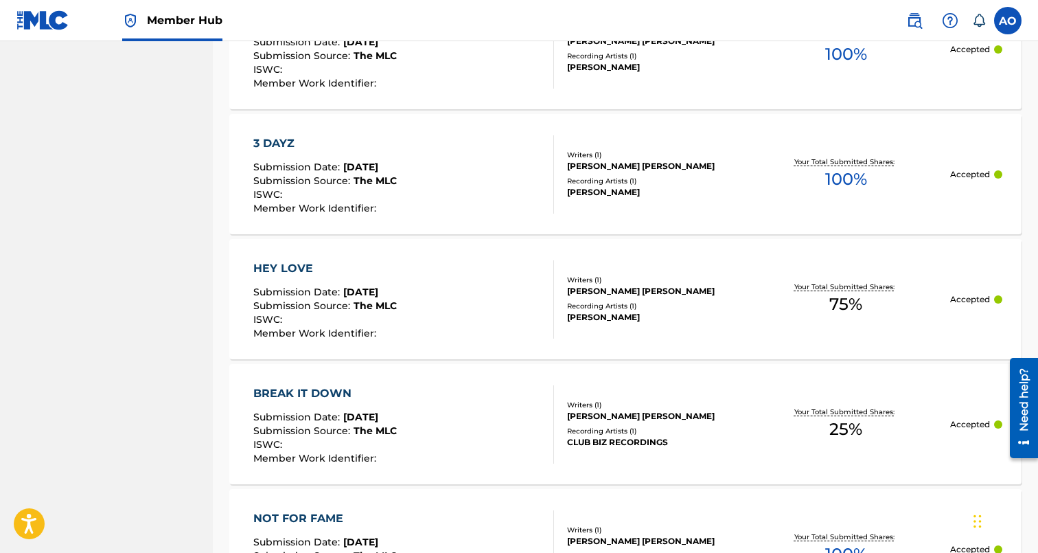
scroll to position [4017, 0]
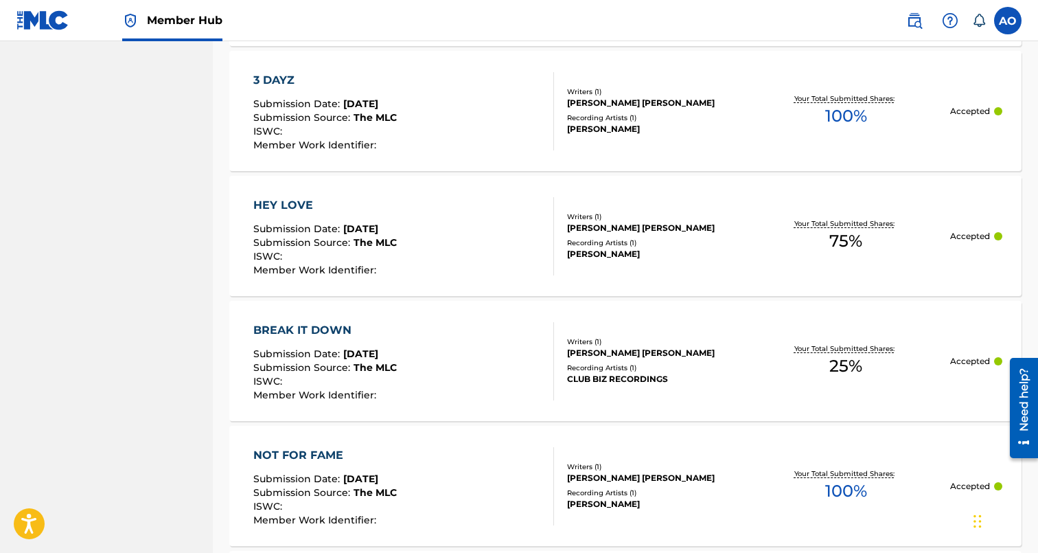
scroll to position [4086, 0]
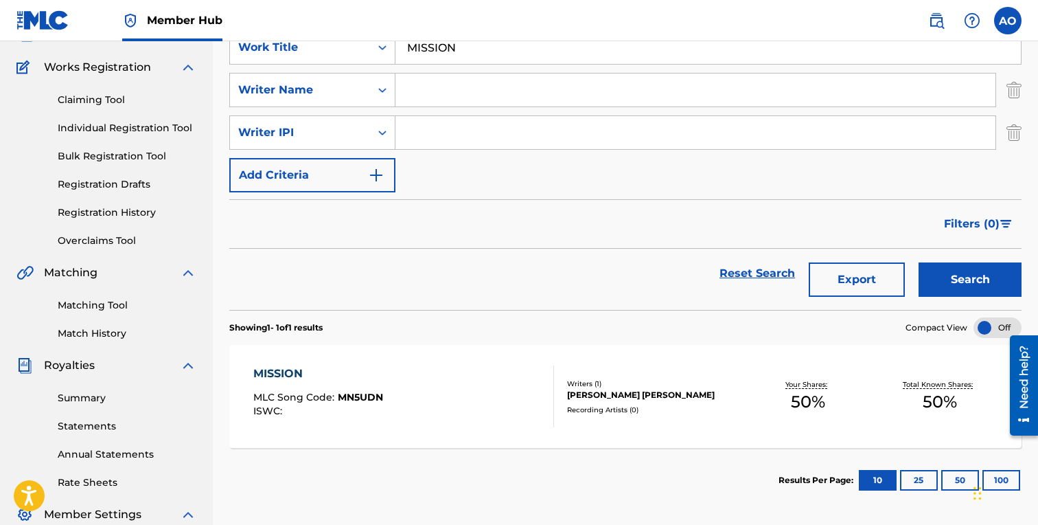
click at [467, 58] on input "MISSION" at bounding box center [707, 47] width 625 height 33
paste input "UD"
type input "MUD"
click at [919, 262] on button "Search" at bounding box center [970, 279] width 103 height 34
click at [271, 389] on div "MUD MLC Song Code : MN5UA8 ISWC :" at bounding box center [317, 396] width 128 height 62
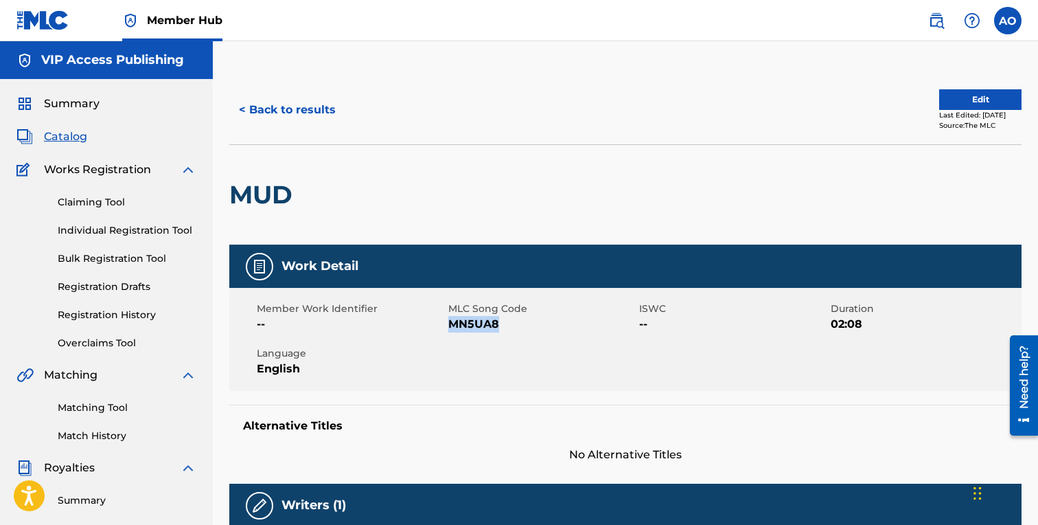
drag, startPoint x: 448, startPoint y: 327, endPoint x: 498, endPoint y: 327, distance: 50.1
click at [498, 327] on span "MN5UA8" at bounding box center [542, 324] width 188 height 16
copy span "MN5UA8"
click at [309, 112] on button "< Back to results" at bounding box center [287, 110] width 116 height 34
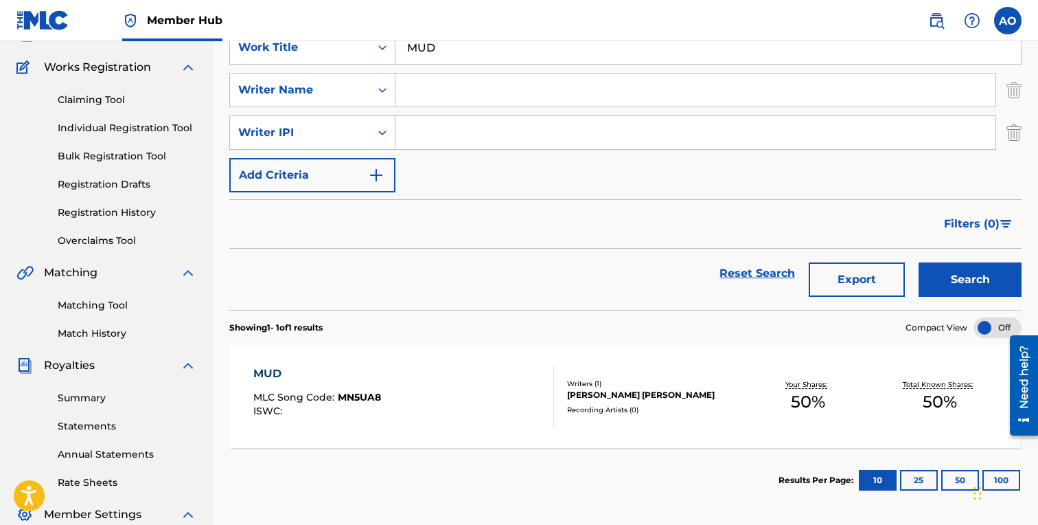
click at [515, 61] on input "MUD" at bounding box center [707, 47] width 625 height 33
paste input "NEXT UP"
type input "NEXT UP"
click at [919, 262] on button "Search" at bounding box center [970, 279] width 103 height 34
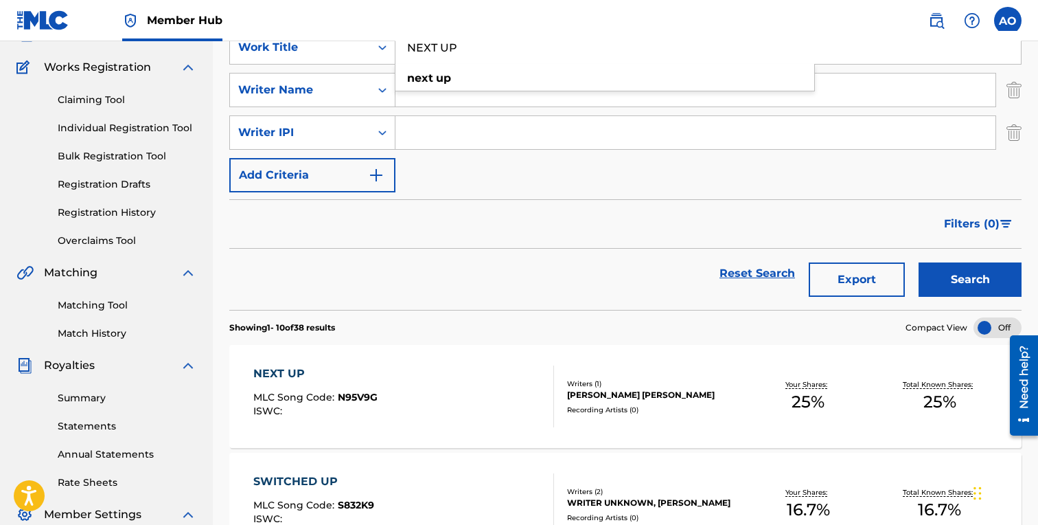
click at [400, 376] on div "NEXT UP MLC Song Code : N95V9G ISWC :" at bounding box center [403, 396] width 301 height 62
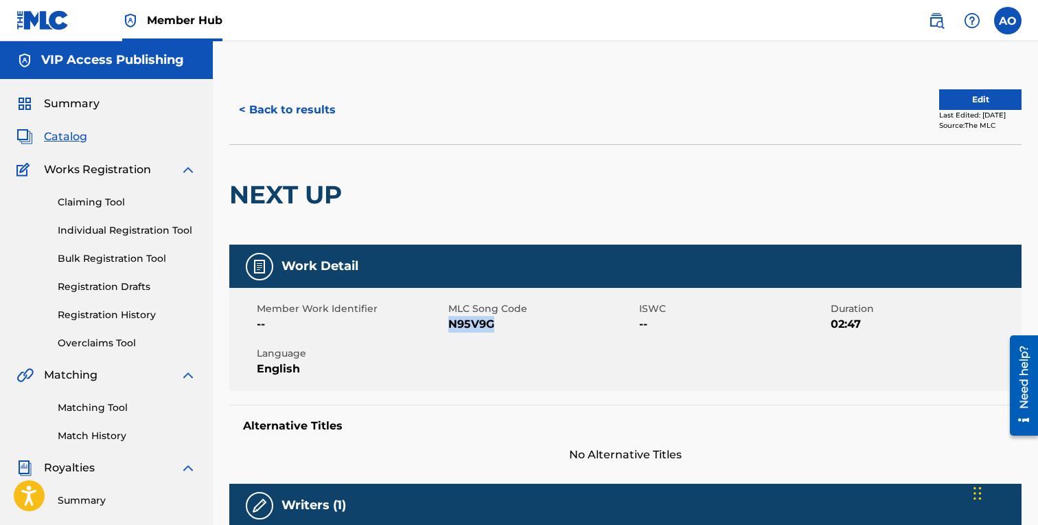
drag, startPoint x: 450, startPoint y: 325, endPoint x: 510, endPoint y: 327, distance: 60.4
click at [510, 327] on span "N95V9G" at bounding box center [542, 324] width 188 height 16
copy span "N95V9G"
click at [291, 116] on button "< Back to results" at bounding box center [287, 110] width 116 height 34
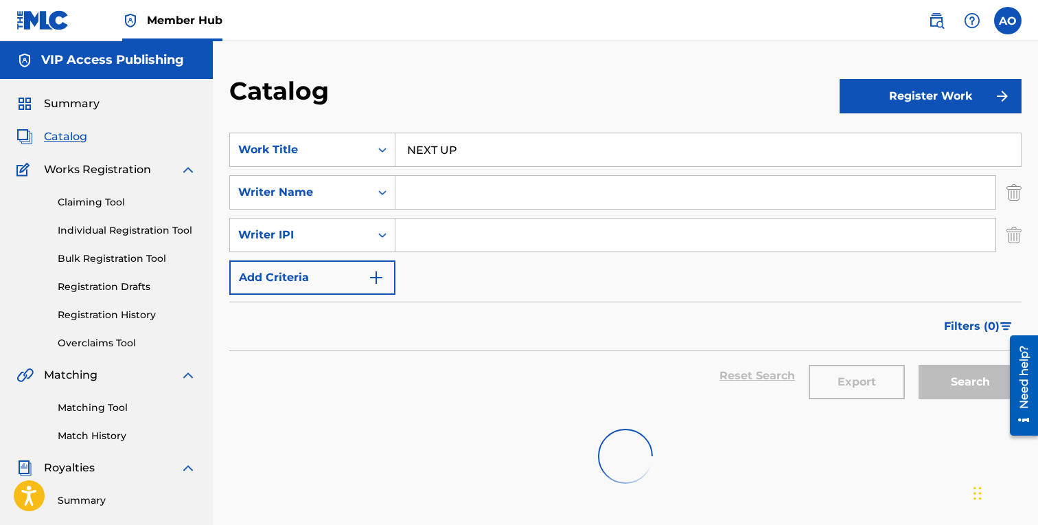
scroll to position [102, 0]
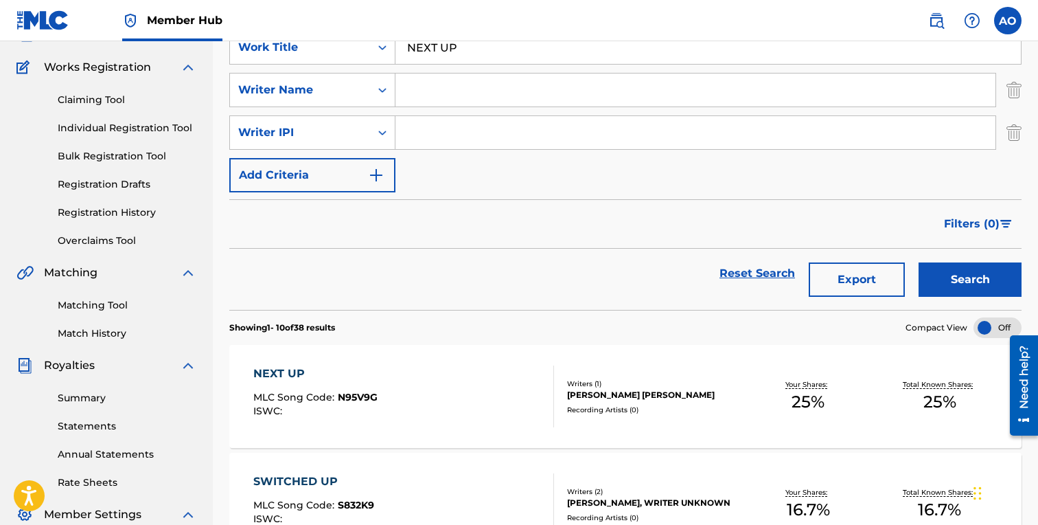
click at [640, 56] on input "NEXT UP" at bounding box center [707, 47] width 625 height 33
paste input "IN THE FIELD"
type input "IN THE FIELD"
click at [919, 262] on button "Search" at bounding box center [970, 279] width 103 height 34
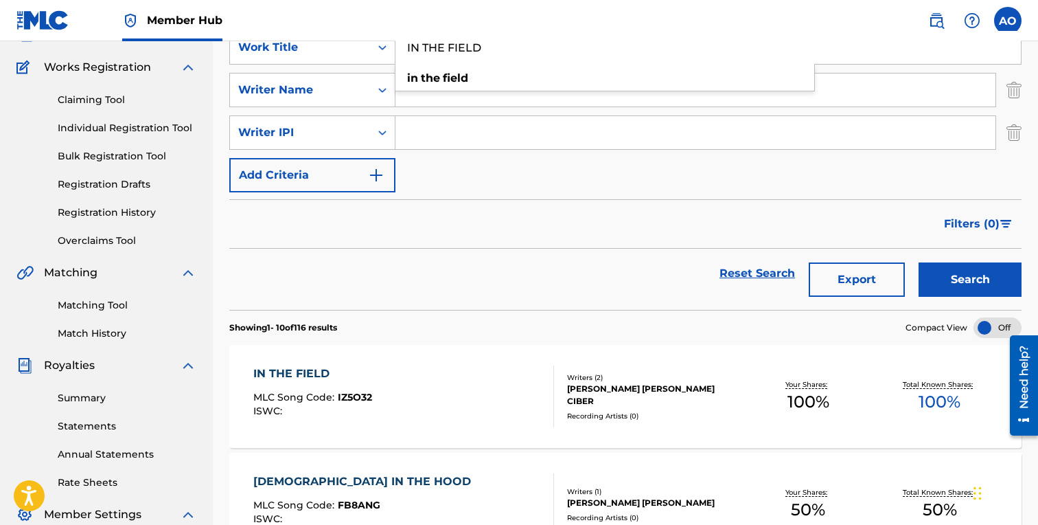
click at [345, 384] on div "IN THE FIELD MLC Song Code : IZ5O32 ISWC :" at bounding box center [312, 396] width 119 height 62
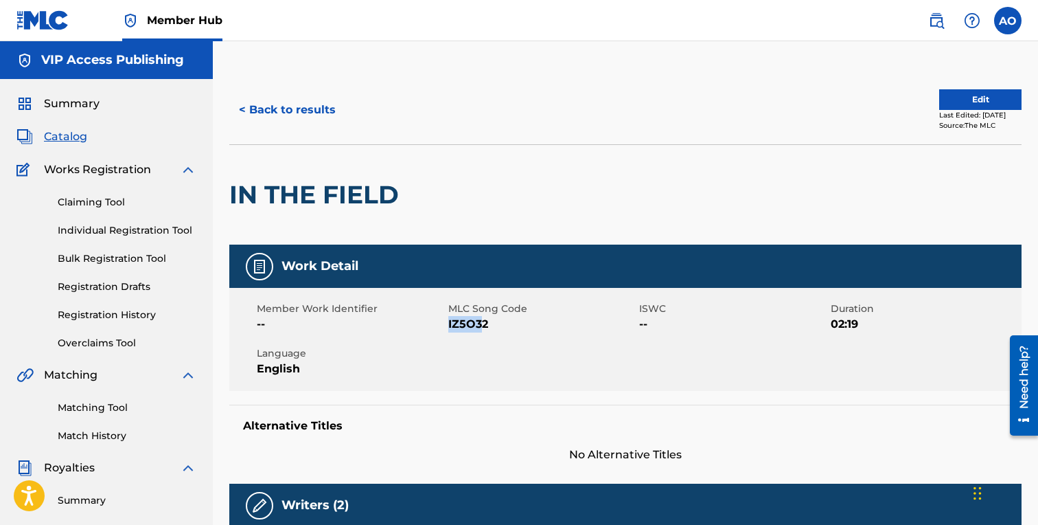
drag, startPoint x: 449, startPoint y: 325, endPoint x: 482, endPoint y: 325, distance: 33.0
click at [482, 325] on span "IZ5O32" at bounding box center [542, 324] width 188 height 16
copy span "IZ5O32"
click at [310, 97] on button "< Back to results" at bounding box center [287, 110] width 116 height 34
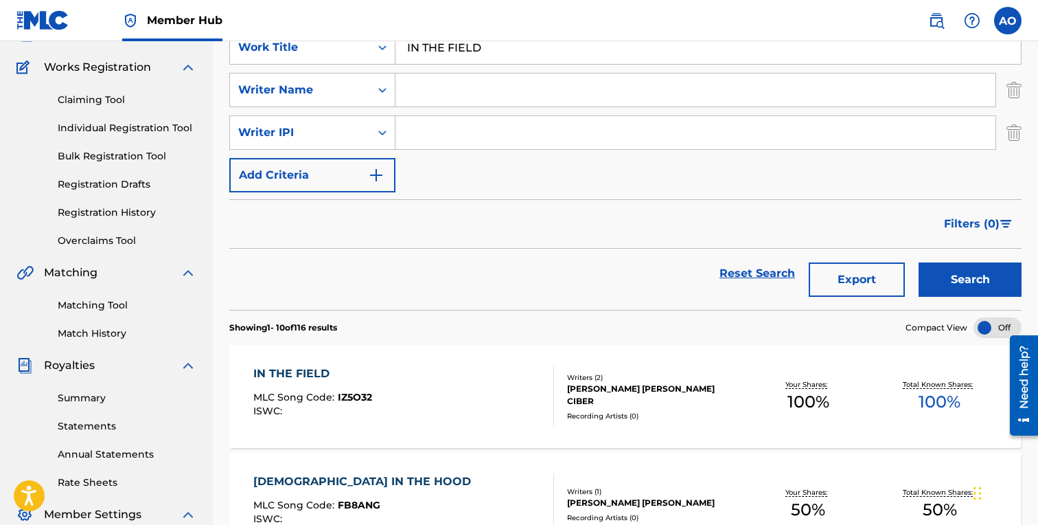
click at [514, 56] on input "IN THE FIELD" at bounding box center [707, 47] width 625 height 33
paste input "MAKIN TIME"
type input "MAKIN TIME"
click at [919, 262] on button "Search" at bounding box center [970, 279] width 103 height 34
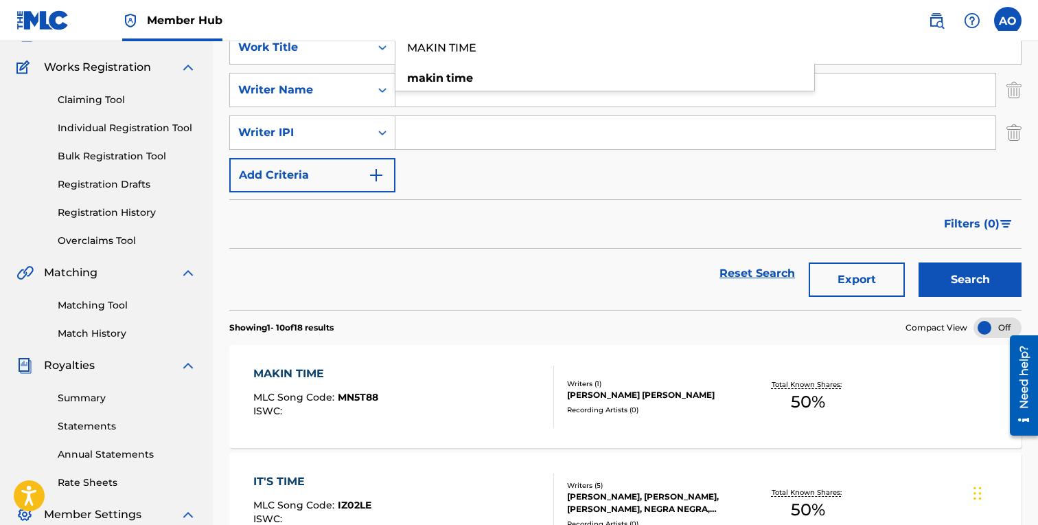
click at [325, 407] on div "ISWC :" at bounding box center [315, 411] width 125 height 10
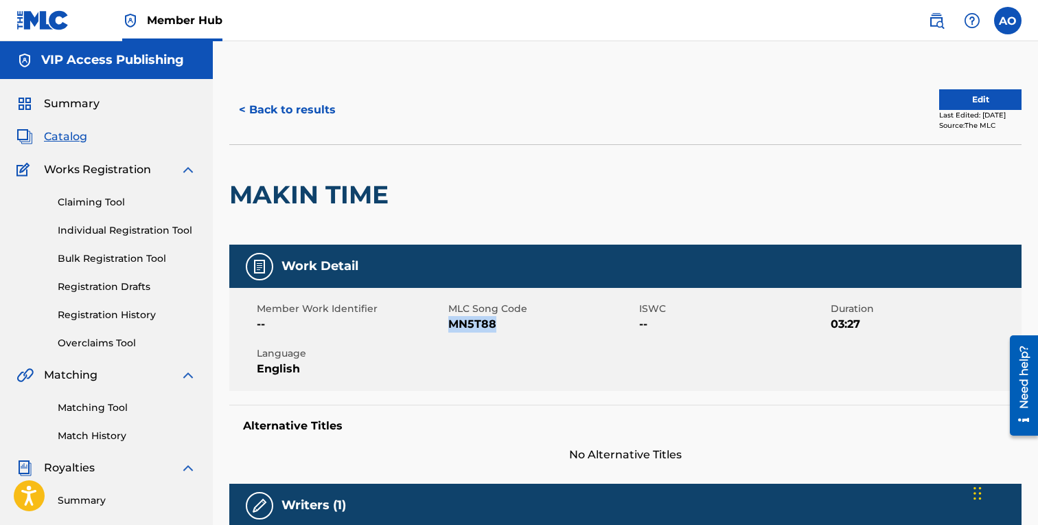
drag, startPoint x: 448, startPoint y: 324, endPoint x: 505, endPoint y: 324, distance: 56.3
click at [505, 324] on span "MN5T88" at bounding box center [542, 324] width 188 height 16
copy span "MN5T88"
click at [308, 106] on button "< Back to results" at bounding box center [287, 110] width 116 height 34
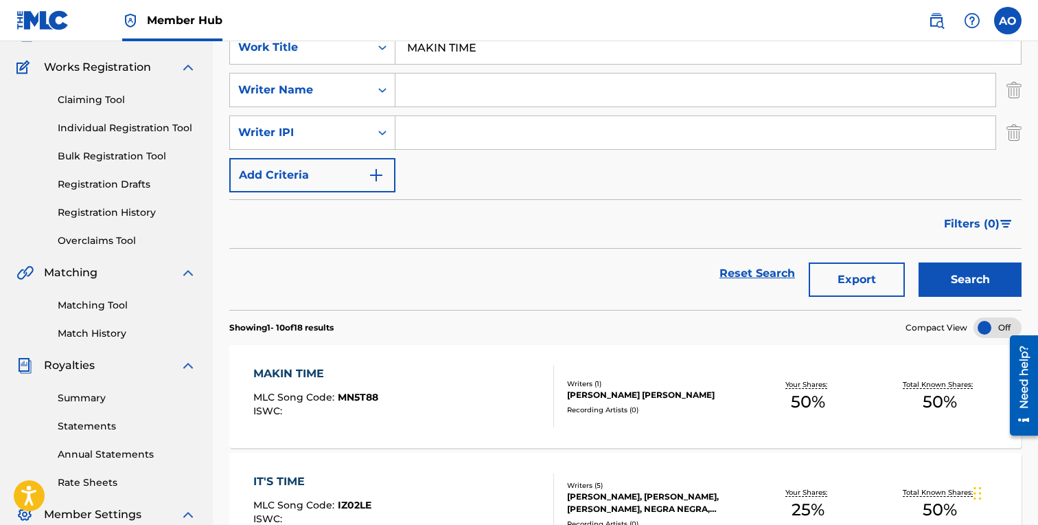
click at [491, 54] on input "MAKIN TIME" at bounding box center [707, 47] width 625 height 33
paste input "THE MAN"
type input "THE MAN"
click at [919, 262] on button "Search" at bounding box center [970, 279] width 103 height 34
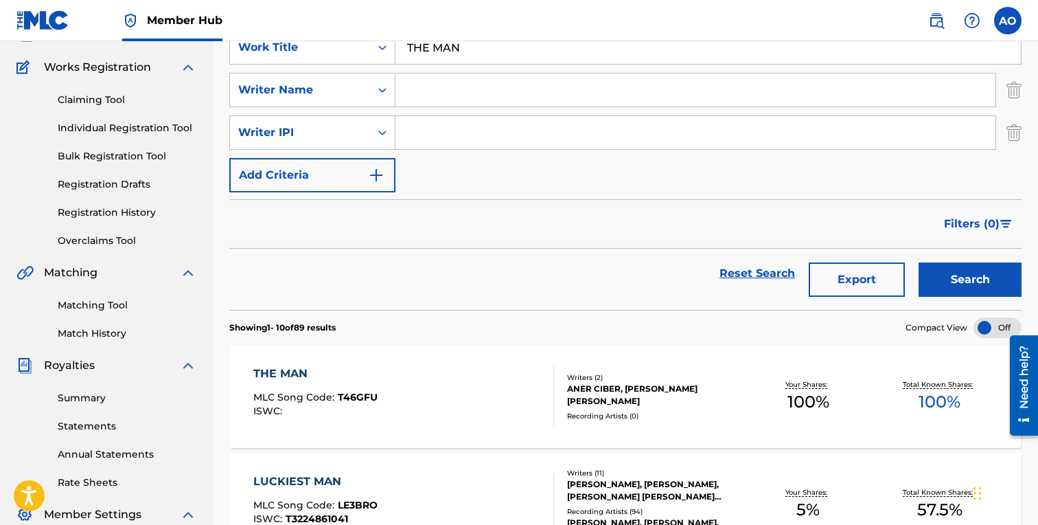
click at [287, 393] on span "MLC Song Code :" at bounding box center [295, 397] width 84 height 12
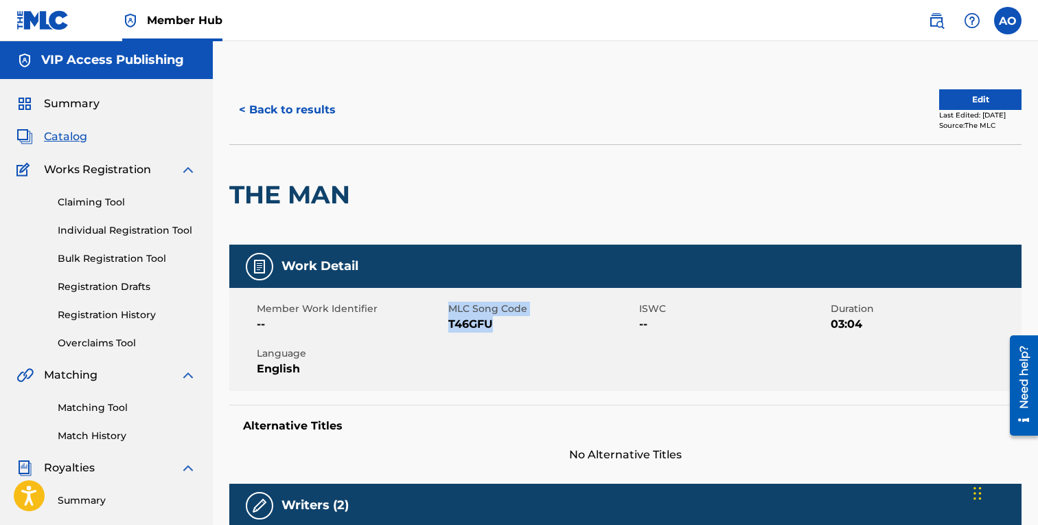
drag, startPoint x: 448, startPoint y: 326, endPoint x: 503, endPoint y: 326, distance: 54.9
click at [503, 326] on div "Member Work Identifier -- MLC Song Code T46GFU ISWC -- Duration 03:04 Language …" at bounding box center [625, 339] width 792 height 103
click at [503, 326] on span "T46GFU" at bounding box center [542, 324] width 188 height 16
drag, startPoint x: 451, startPoint y: 325, endPoint x: 503, endPoint y: 325, distance: 51.5
click at [503, 325] on span "T46GFU" at bounding box center [542, 324] width 188 height 16
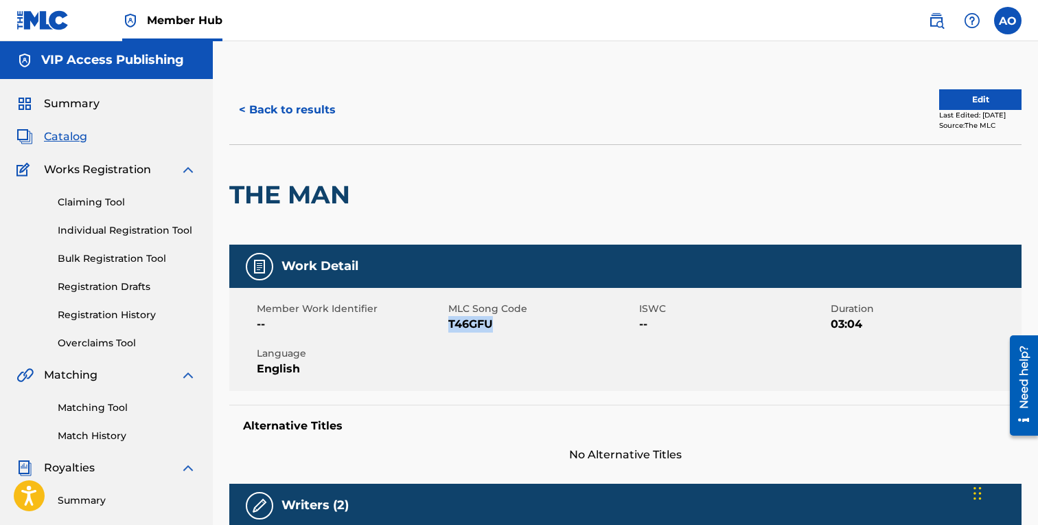
copy span "T46GFU"
click at [301, 117] on button "< Back to results" at bounding box center [287, 110] width 116 height 34
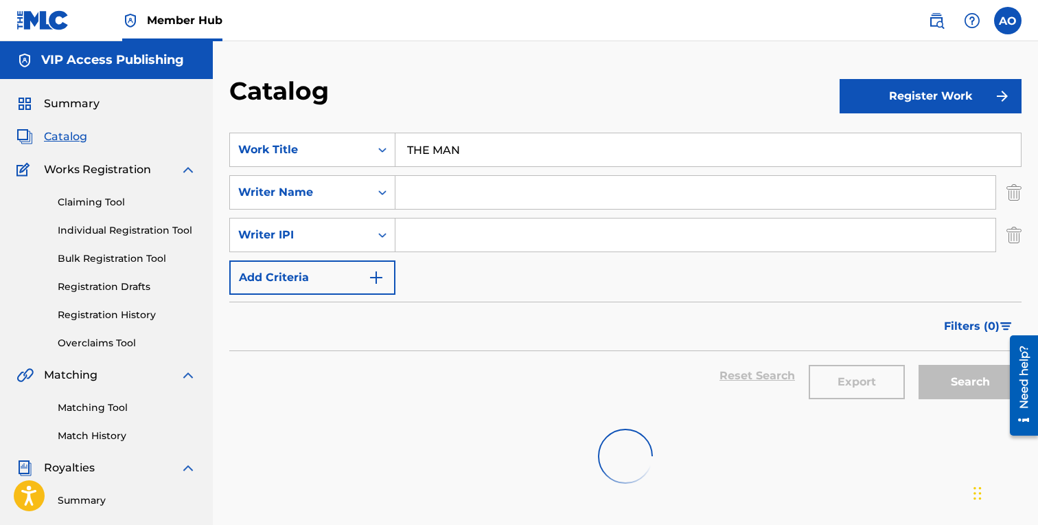
scroll to position [102, 0]
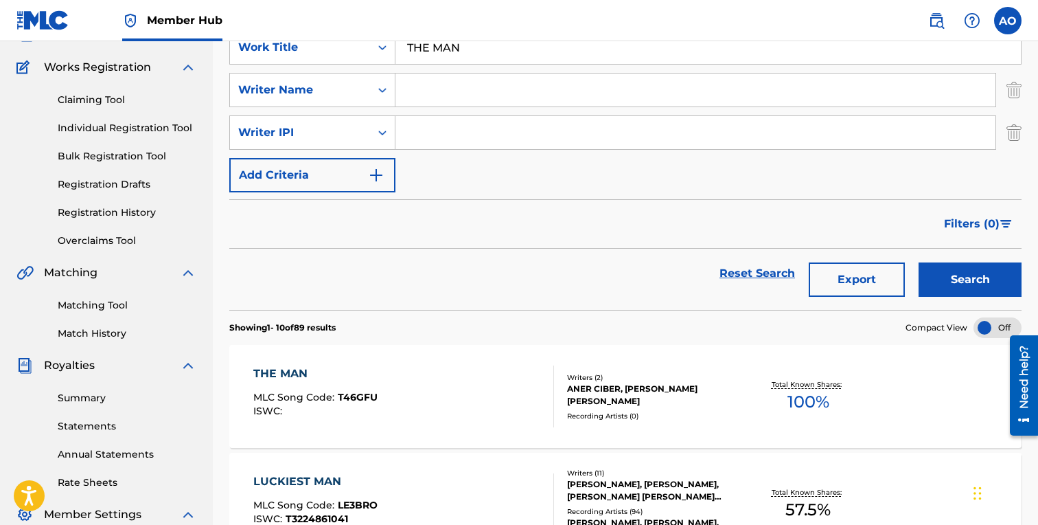
click at [462, 45] on input "THE MAN" at bounding box center [707, 47] width 625 height 33
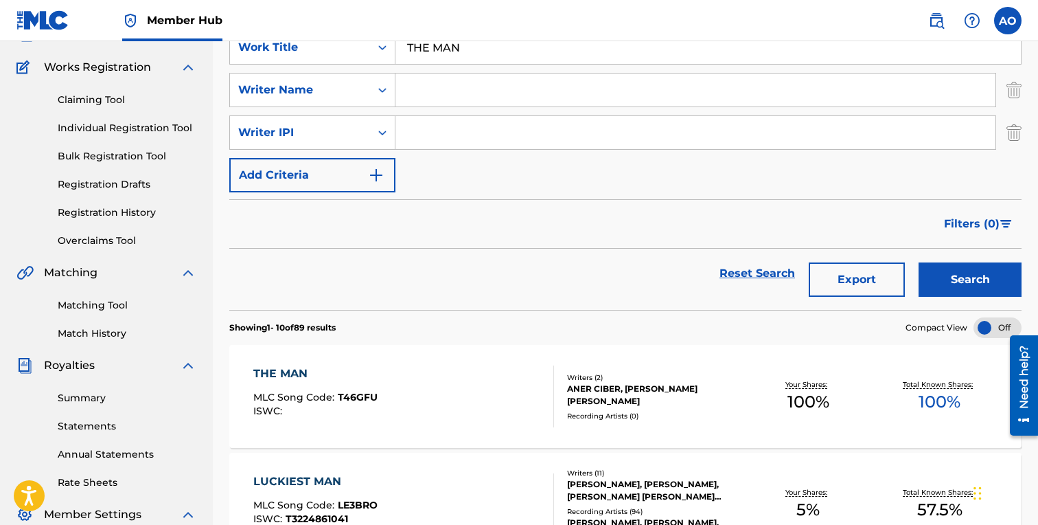
paste input "SPAZZIN OFF"
type input "SPAZZIN OFF"
click at [919, 262] on button "Search" at bounding box center [970, 279] width 103 height 34
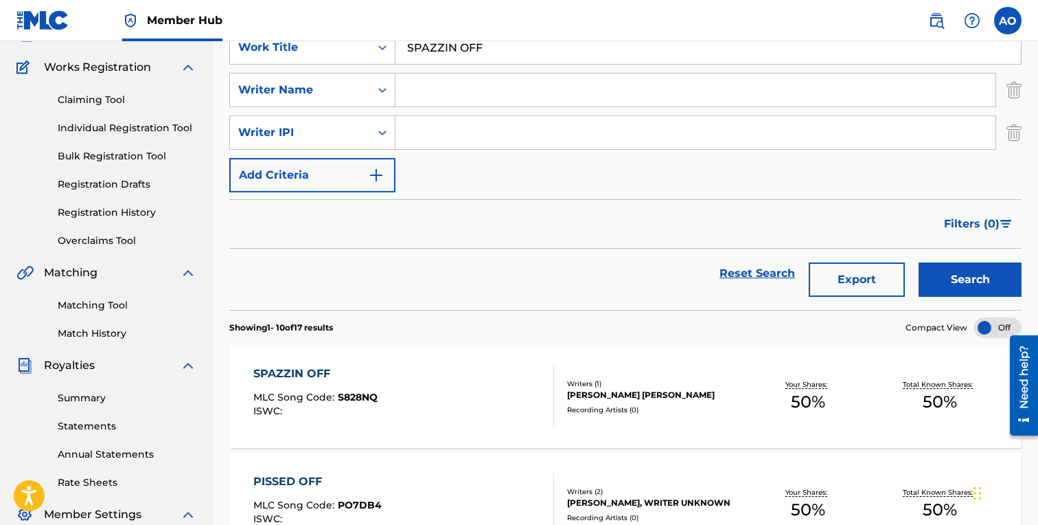
click at [287, 394] on span "MLC Song Code :" at bounding box center [295, 397] width 84 height 12
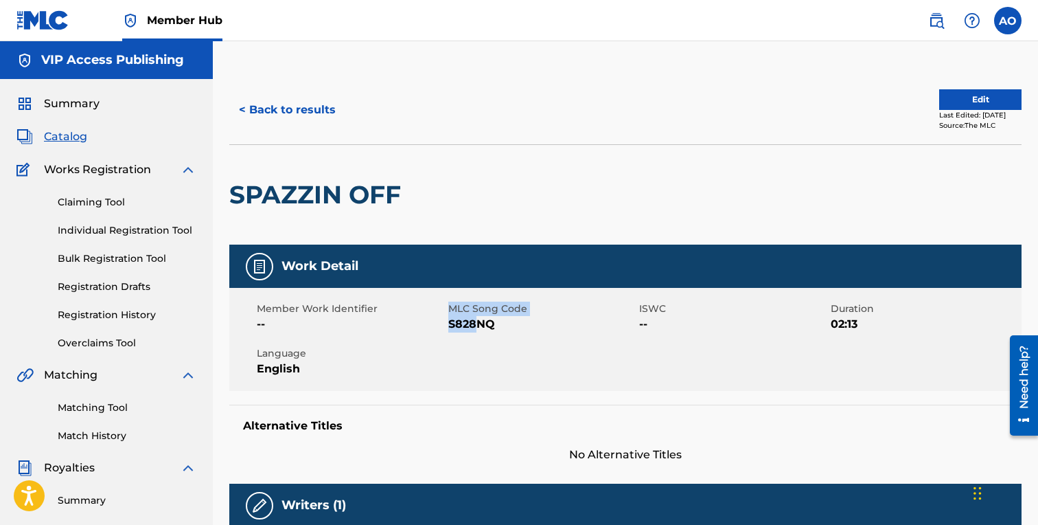
drag, startPoint x: 457, startPoint y: 323, endPoint x: 477, endPoint y: 323, distance: 20.6
click at [477, 323] on div "Member Work Identifier -- MLC Song Code S828NQ ISWC -- Duration 02:13 Language …" at bounding box center [625, 339] width 792 height 103
click at [477, 323] on span "S828NQ" at bounding box center [542, 324] width 188 height 16
drag, startPoint x: 451, startPoint y: 323, endPoint x: 514, endPoint y: 323, distance: 62.5
click at [514, 323] on span "S828NQ" at bounding box center [542, 324] width 188 height 16
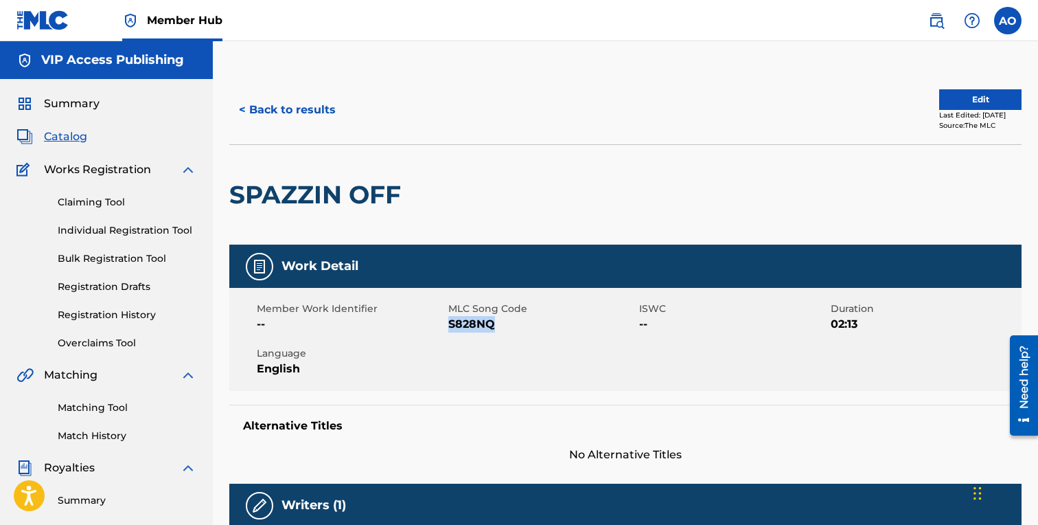
copy span "S828NQ"
click at [328, 116] on button "< Back to results" at bounding box center [287, 110] width 116 height 34
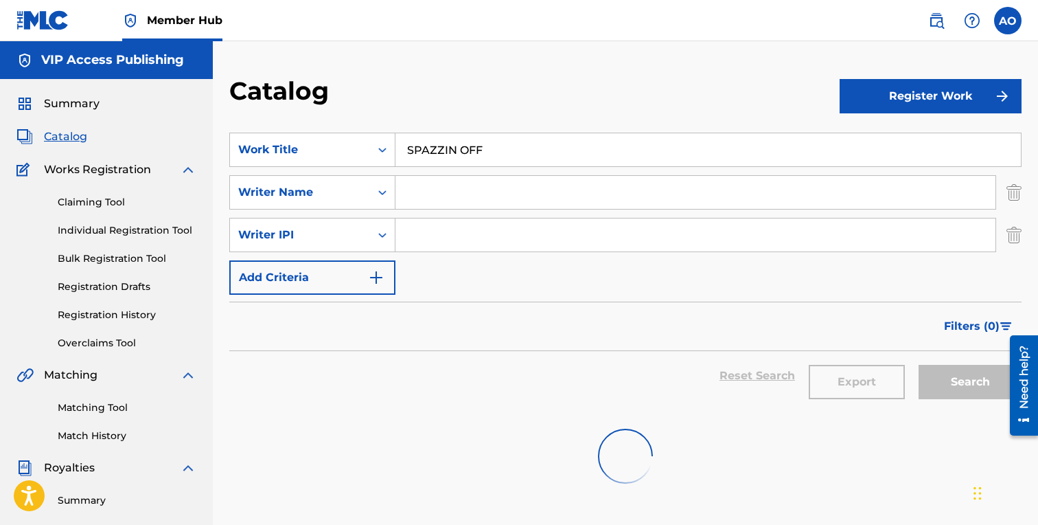
scroll to position [102, 0]
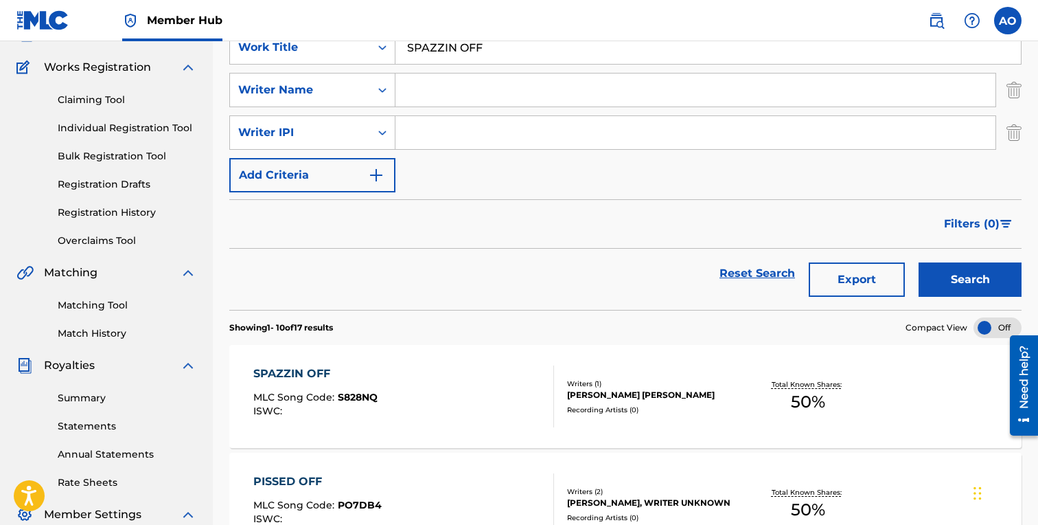
click at [466, 60] on input "SPAZZIN OFF" at bounding box center [707, 47] width 625 height 33
paste input "RUN [PERSON_NAME] RUN"
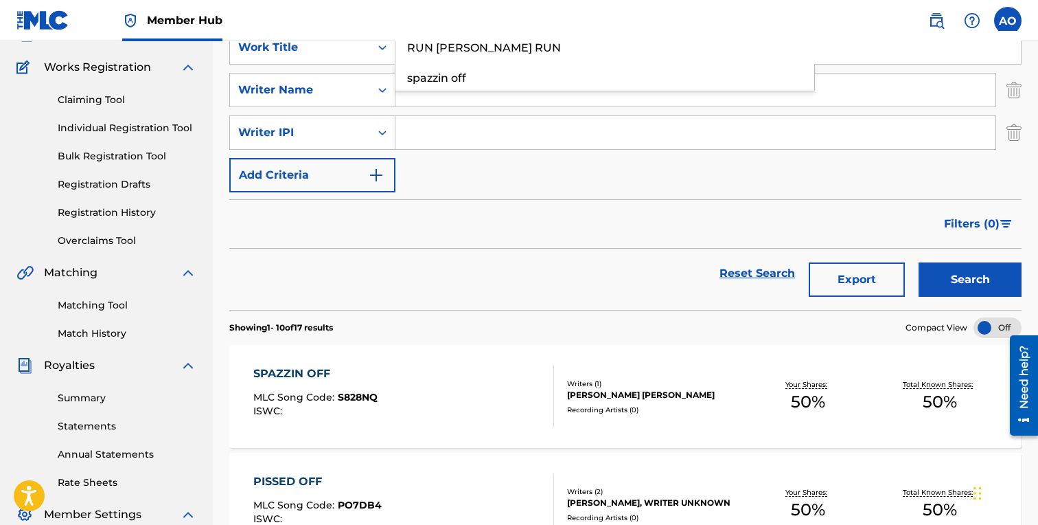
type input "RUN [PERSON_NAME] RUN"
click at [919, 262] on button "Search" at bounding box center [970, 279] width 103 height 34
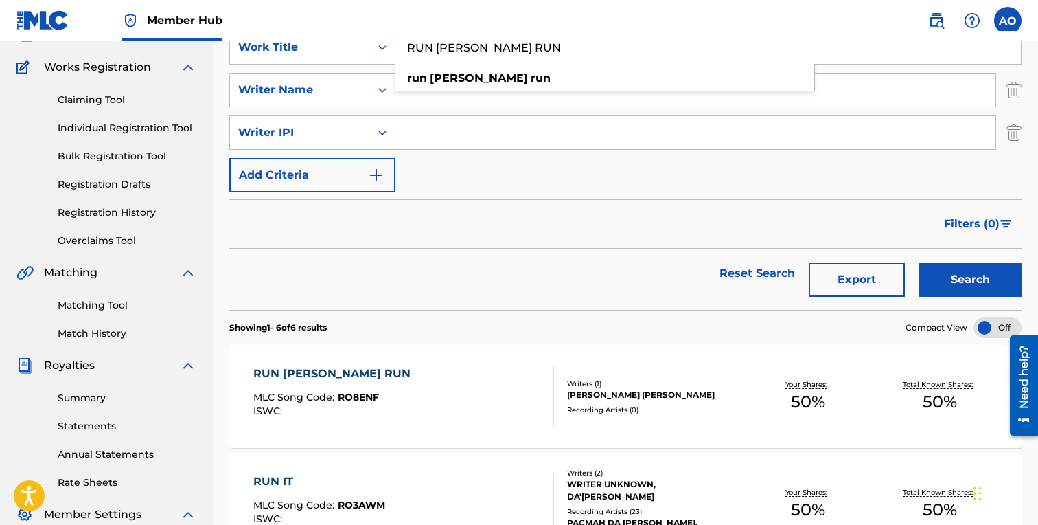
click at [314, 358] on div "RUN RICKY RUN MLC Song Code : RO8ENF ISWC : Writers ( 1 ) FABYAN AZRIE CARRILLO…" at bounding box center [625, 396] width 792 height 103
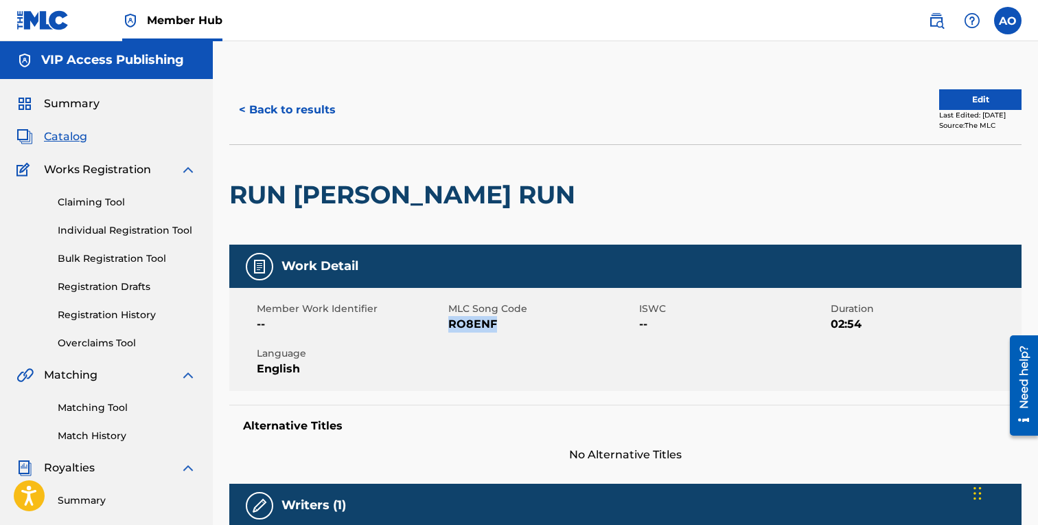
drag, startPoint x: 451, startPoint y: 325, endPoint x: 503, endPoint y: 325, distance: 51.5
click at [503, 325] on span "RO8ENF" at bounding box center [542, 324] width 188 height 16
copy span "RO8ENF"
click at [317, 107] on button "< Back to results" at bounding box center [287, 110] width 116 height 34
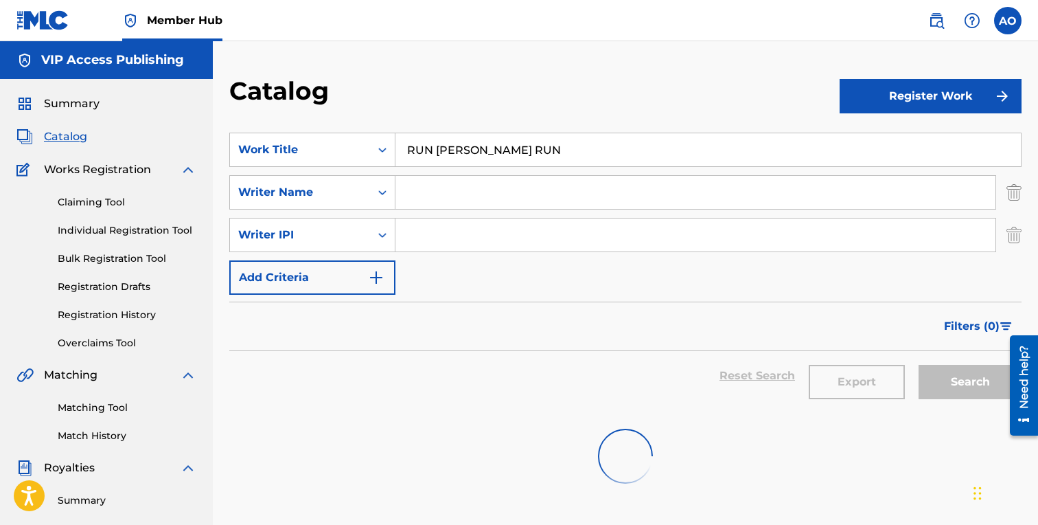
scroll to position [102, 0]
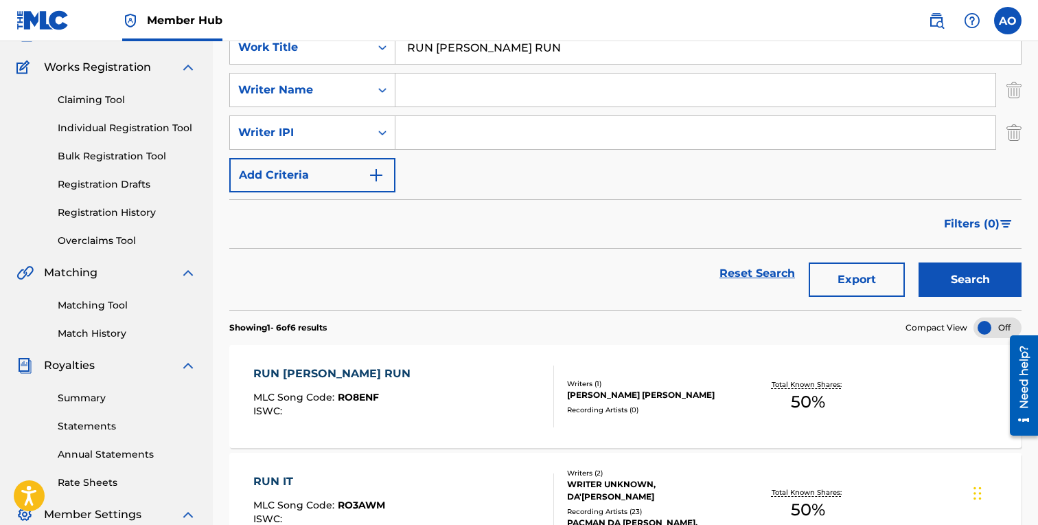
click at [479, 49] on input "RUN [PERSON_NAME] RUN" at bounding box center [707, 47] width 625 height 33
paste input "EALLY HIM"
type input "REALLY HIM"
click at [919, 262] on button "Search" at bounding box center [970, 279] width 103 height 34
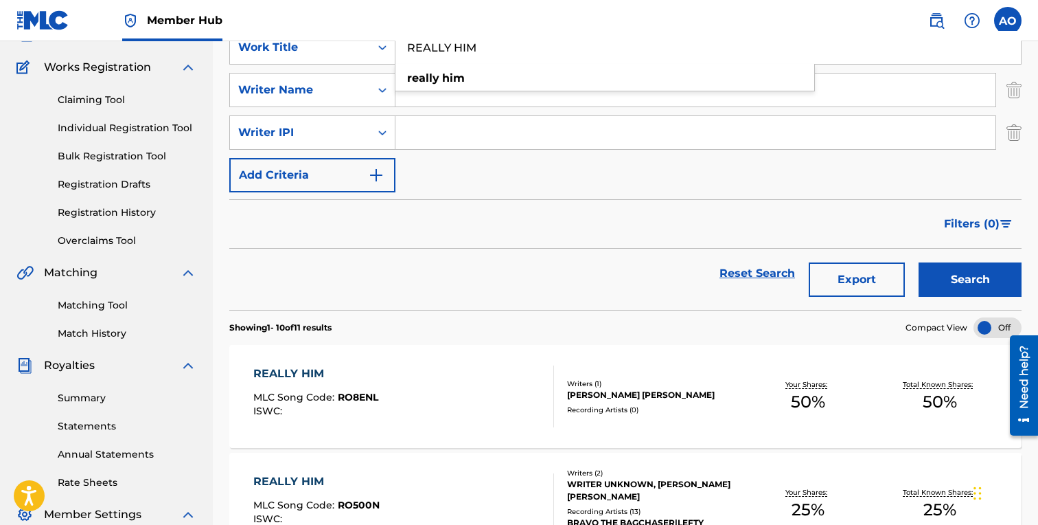
click at [310, 384] on div "REALLY HIM MLC Song Code : RO8ENL ISWC :" at bounding box center [315, 396] width 125 height 62
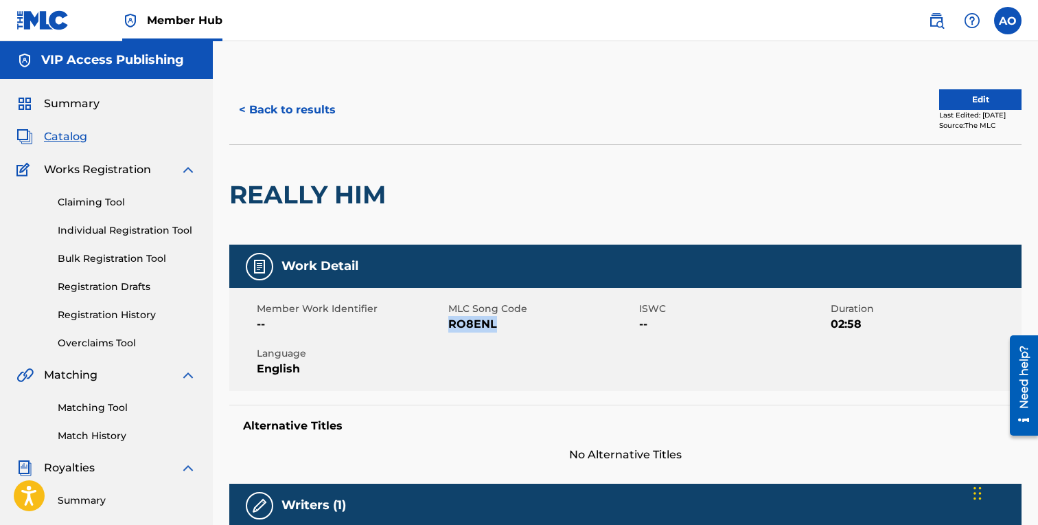
drag, startPoint x: 451, startPoint y: 325, endPoint x: 533, endPoint y: 323, distance: 82.4
click at [527, 325] on span "RO8ENL" at bounding box center [542, 324] width 188 height 16
copy span "RO8ENL"
click at [326, 102] on button "< Back to results" at bounding box center [287, 110] width 116 height 34
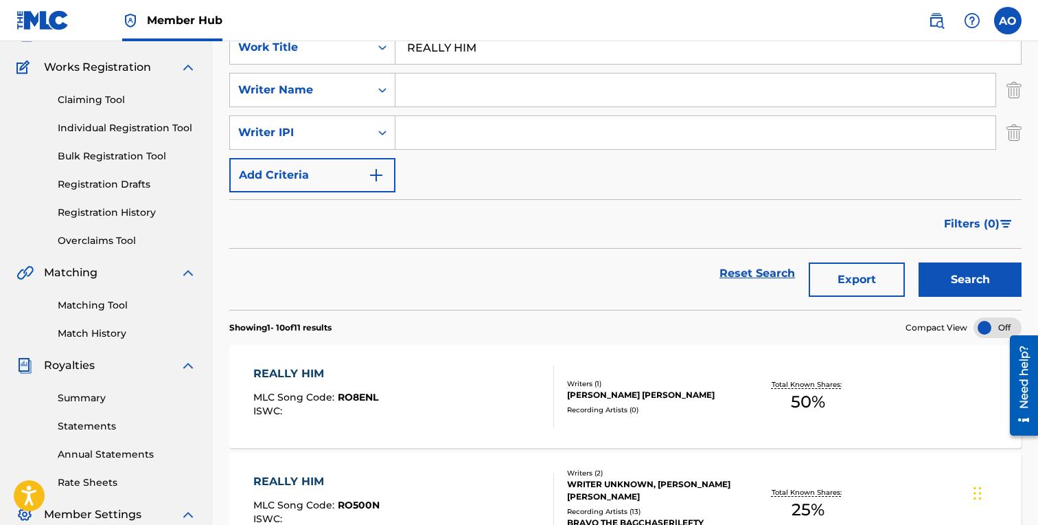
click at [463, 67] on div "SearchWithCriteria5d2ef71b-8c1c-463f-95e0-dbd2a69752ea Work Title REALLY HIM Se…" at bounding box center [625, 111] width 792 height 162
click at [477, 62] on input "REALLY HIM" at bounding box center [707, 47] width 625 height 33
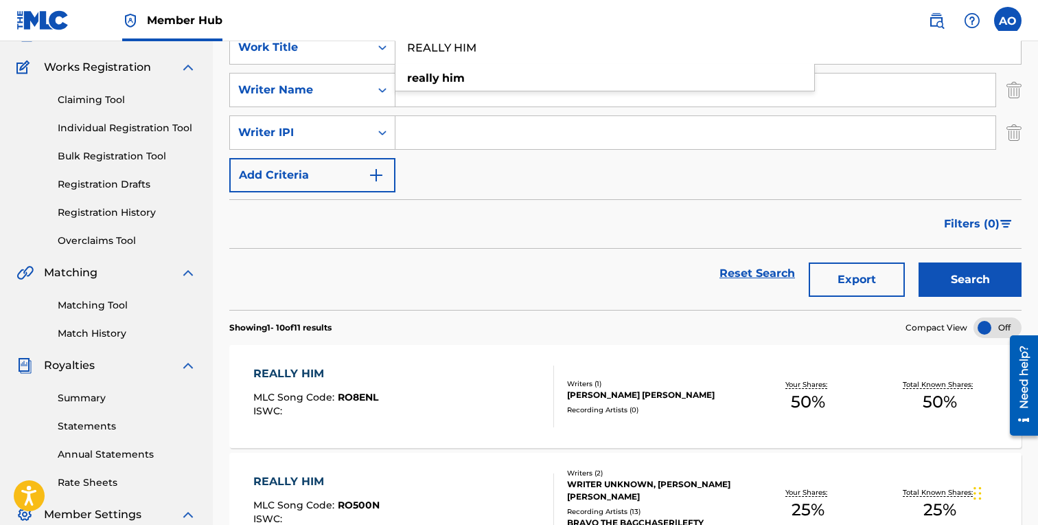
paste input "PLAY WITH ME"
type input "PLAY WITH ME"
click at [919, 262] on button "Search" at bounding box center [970, 279] width 103 height 34
click at [319, 373] on div "PLAY WITH ME" at bounding box center [315, 373] width 124 height 16
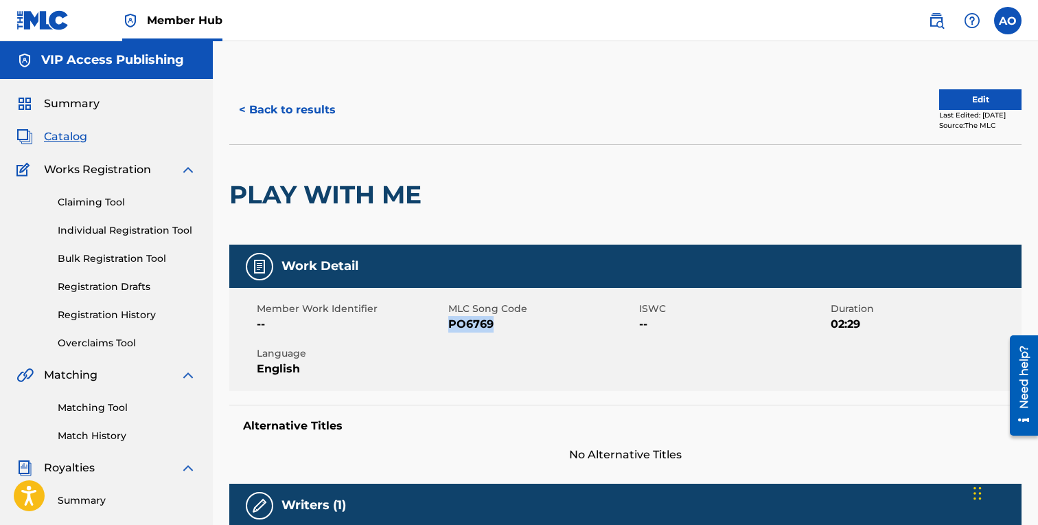
drag, startPoint x: 452, startPoint y: 325, endPoint x: 498, endPoint y: 325, distance: 46.7
click at [498, 325] on span "PO6769" at bounding box center [542, 324] width 188 height 16
copy span "PO6769"
click at [340, 100] on button "< Back to results" at bounding box center [287, 110] width 116 height 34
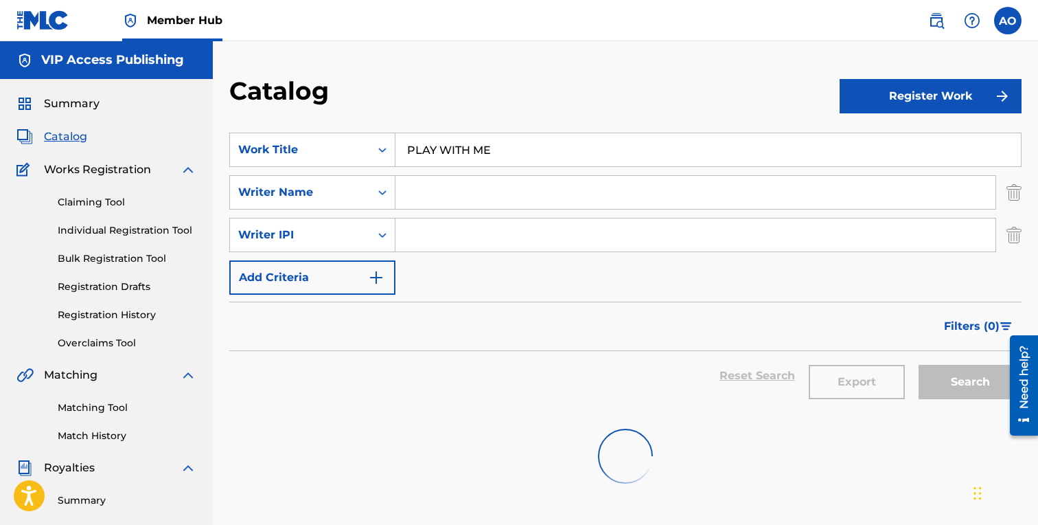
scroll to position [102, 0]
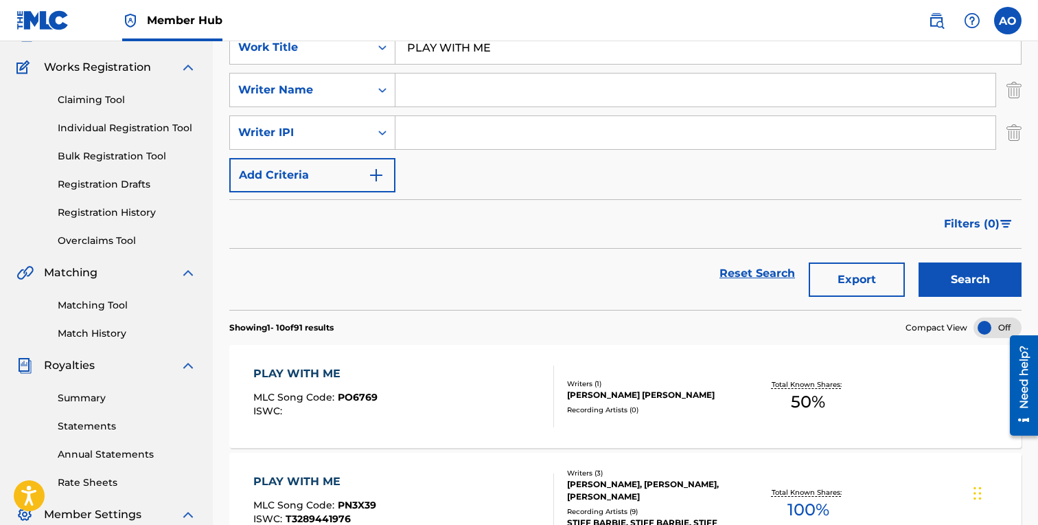
click at [477, 43] on input "PLAY WITH ME" at bounding box center [707, 47] width 625 height 33
paste input "TURNT UP"
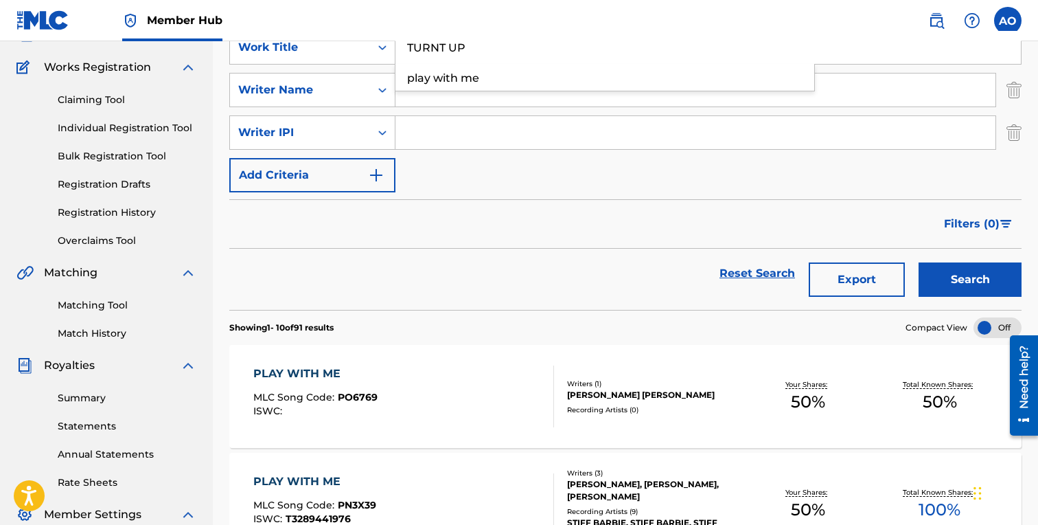
type input "TURNT UP"
click at [919, 262] on button "Search" at bounding box center [970, 279] width 103 height 34
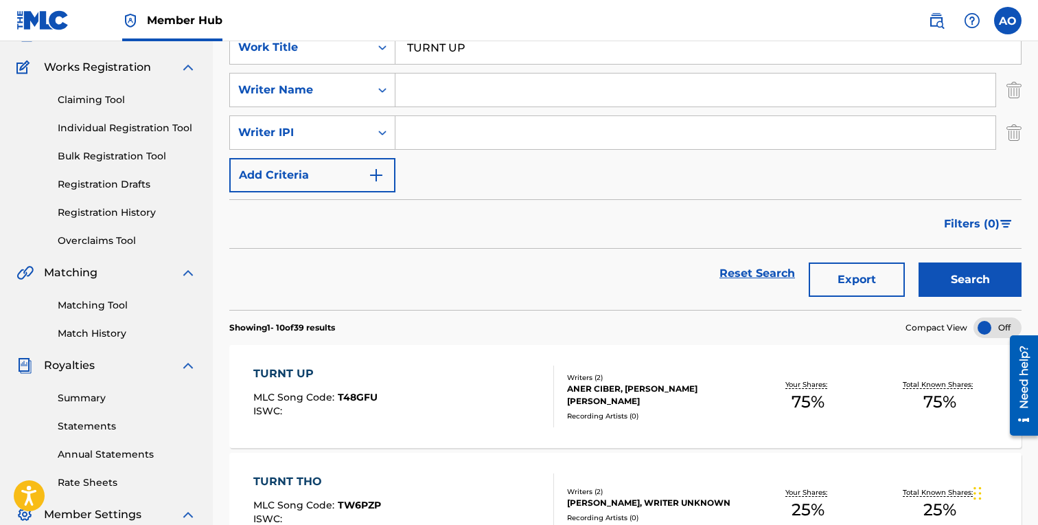
click at [288, 368] on div "TURNT UP" at bounding box center [315, 373] width 124 height 16
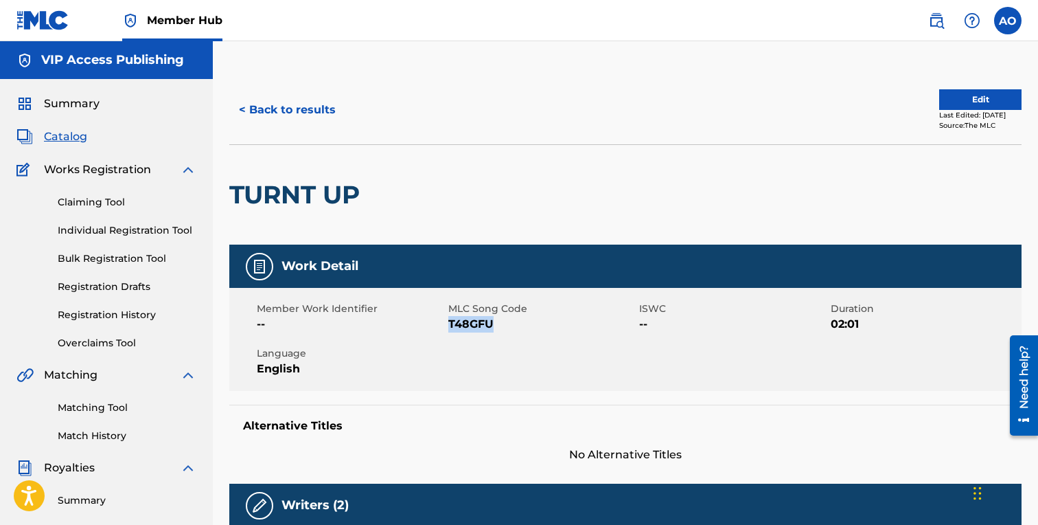
drag, startPoint x: 450, startPoint y: 327, endPoint x: 493, endPoint y: 323, distance: 43.5
click at [492, 323] on span "T48GFU" at bounding box center [542, 324] width 188 height 16
copy span "T48GFU"
click at [99, 442] on link "Match History" at bounding box center [127, 435] width 139 height 14
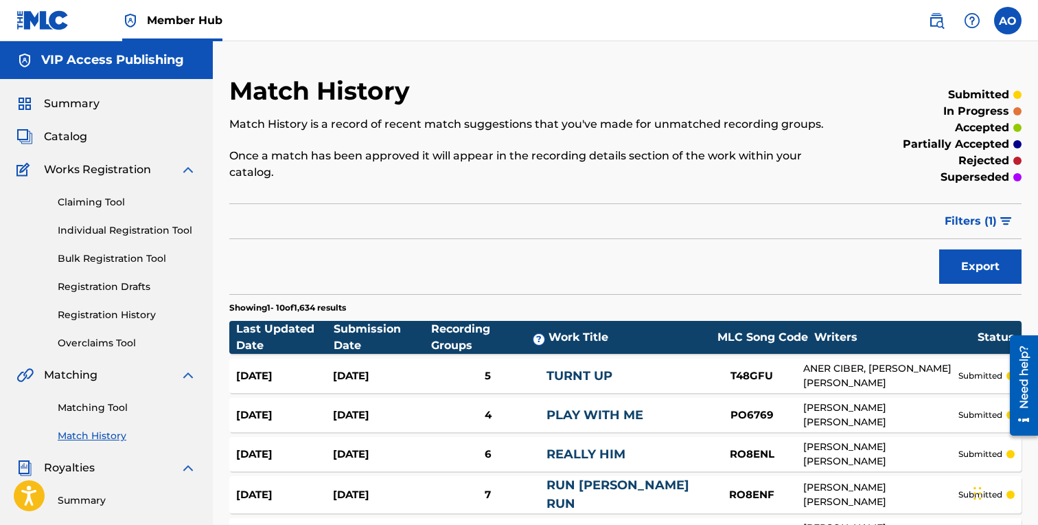
scroll to position [357, 0]
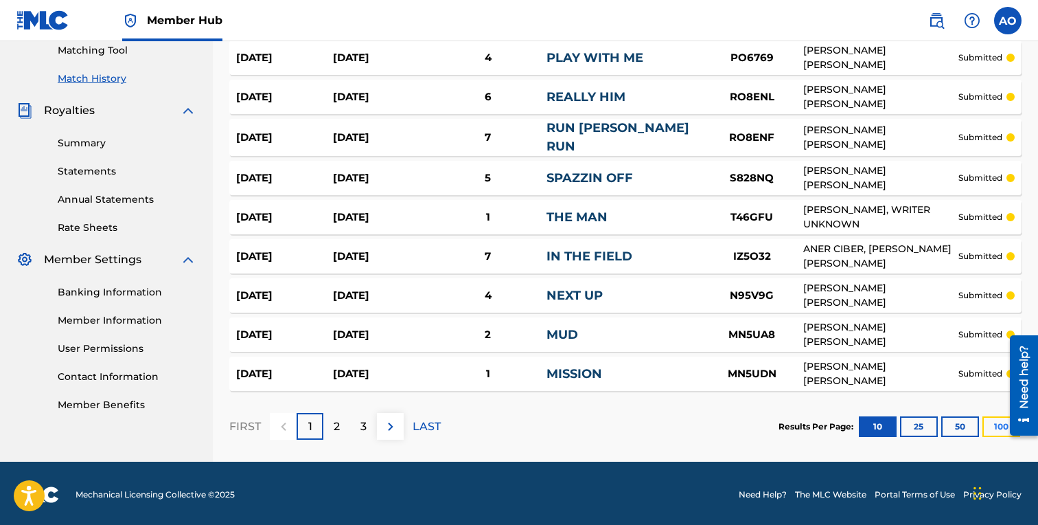
click at [998, 427] on button "100" at bounding box center [1001, 426] width 38 height 21
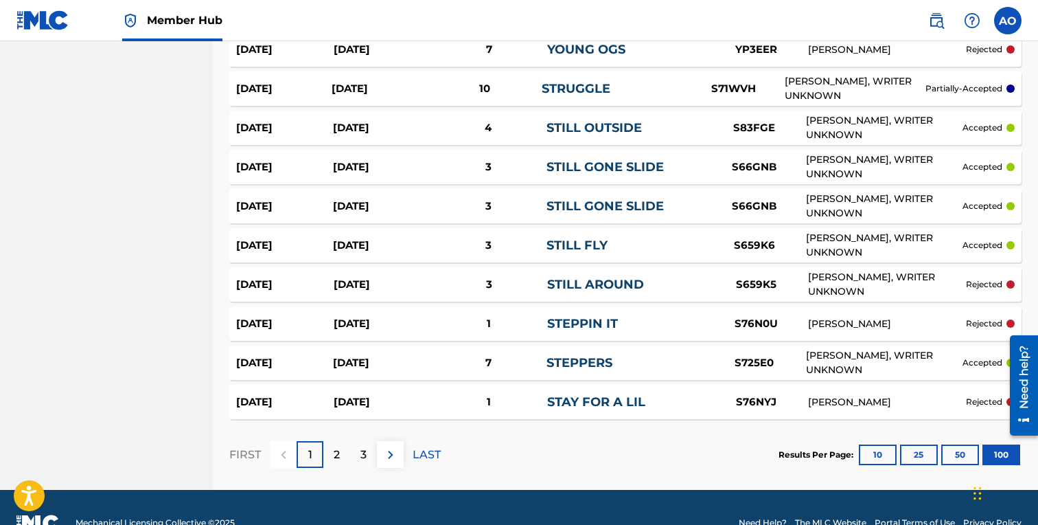
scroll to position [3912, 0]
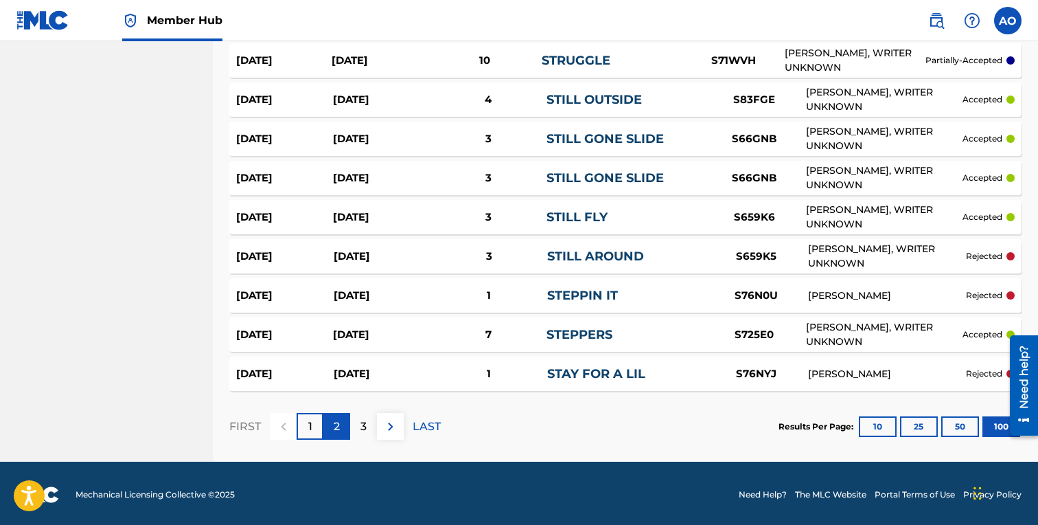
click at [340, 427] on p "2" at bounding box center [337, 426] width 6 height 16
click at [366, 422] on p "3" at bounding box center [363, 426] width 6 height 16
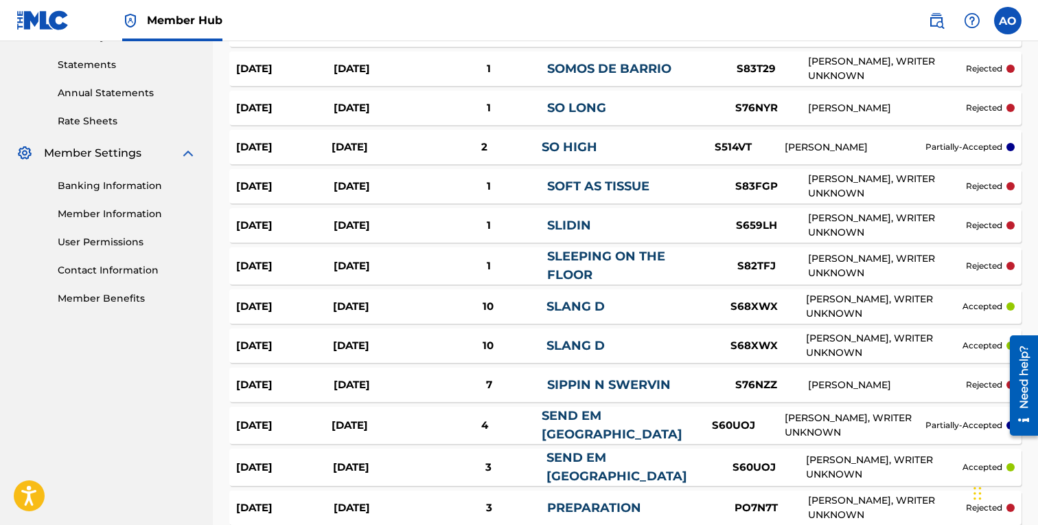
scroll to position [0, 0]
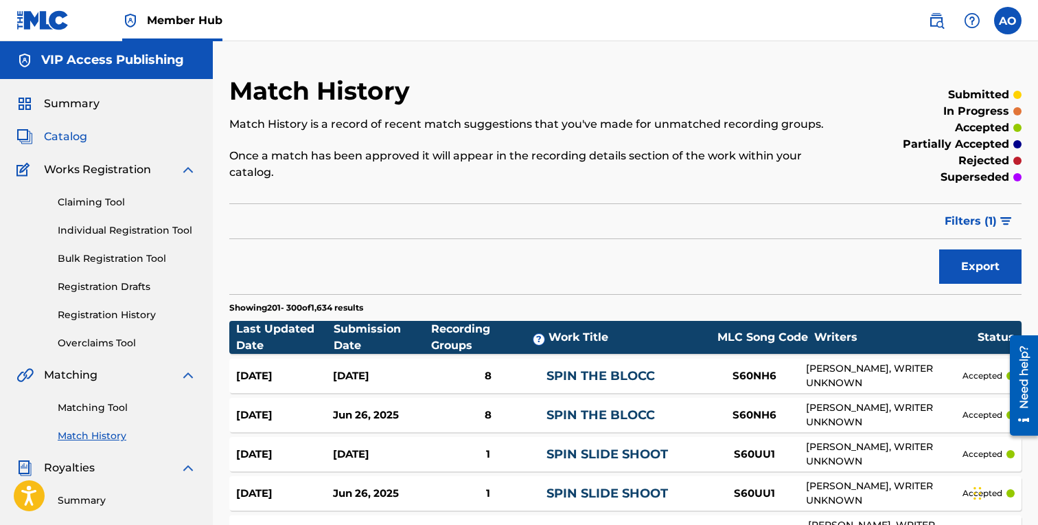
click at [56, 143] on span "Catalog" at bounding box center [65, 136] width 43 height 16
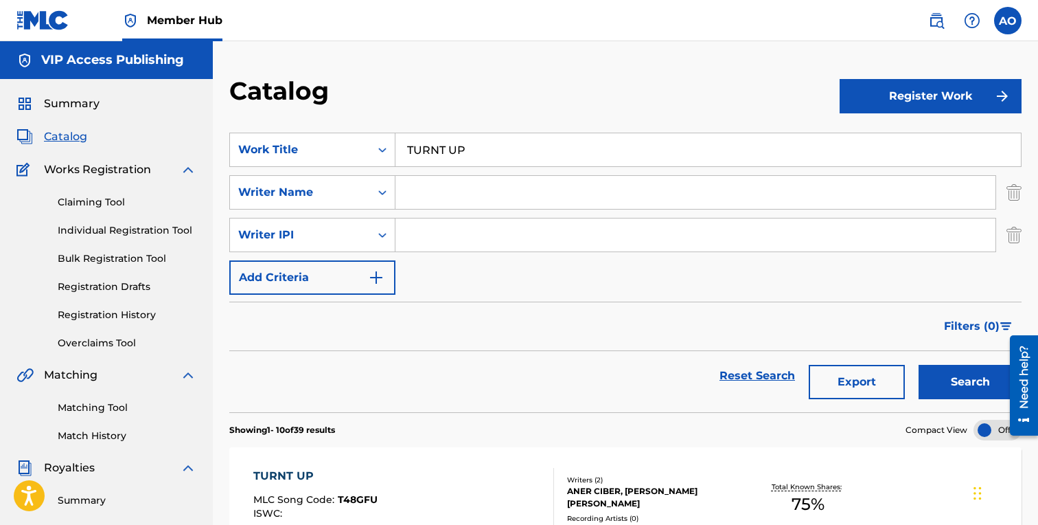
click at [461, 137] on input "TURNT UP" at bounding box center [707, 149] width 625 height 33
paste input "ROPHIES"
type input "TROPHIES"
click at [919, 365] on button "Search" at bounding box center [970, 382] width 103 height 34
click at [296, 474] on div "TROPHIES" at bounding box center [314, 476] width 123 height 16
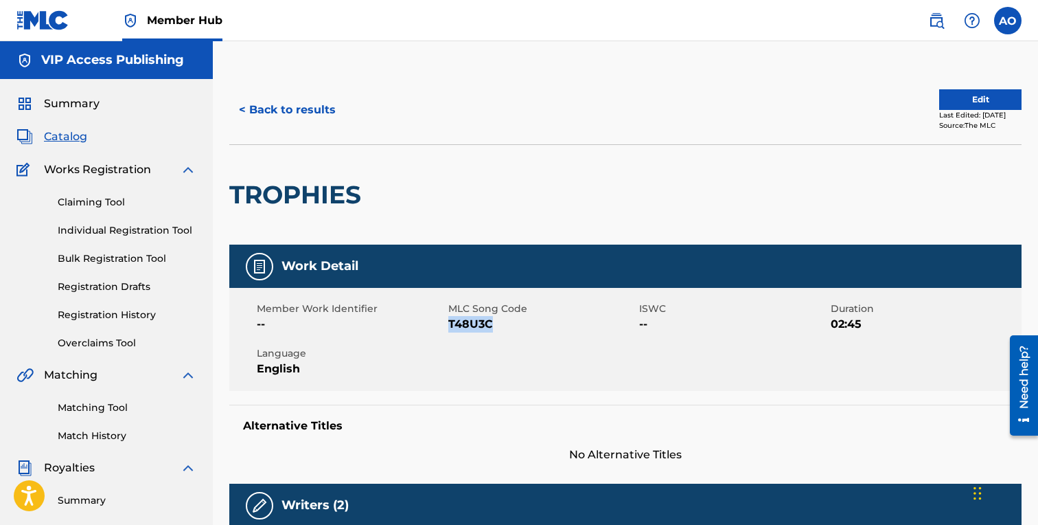
drag, startPoint x: 450, startPoint y: 325, endPoint x: 506, endPoint y: 329, distance: 55.8
click at [505, 329] on span "T48U3C" at bounding box center [542, 324] width 188 height 16
click at [313, 115] on button "< Back to results" at bounding box center [287, 110] width 116 height 34
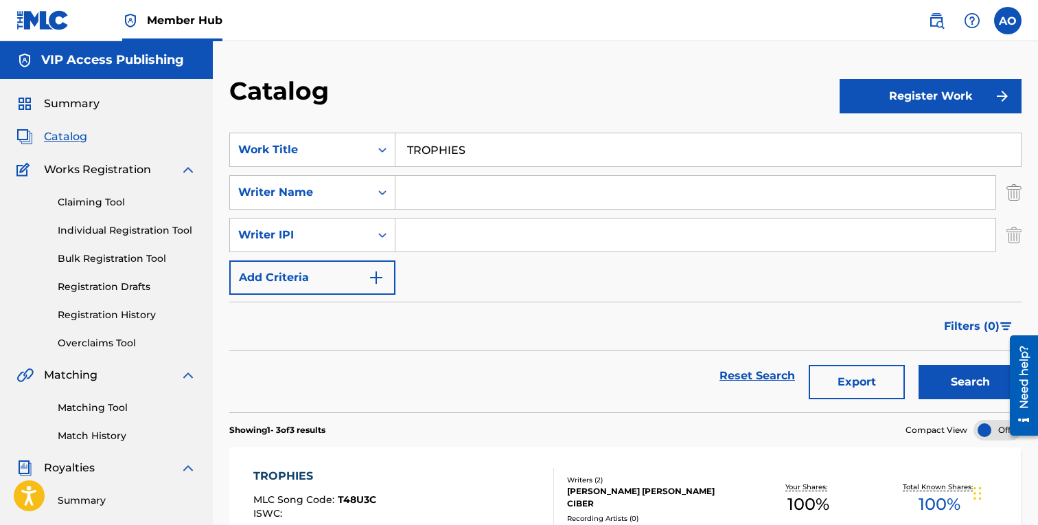
click at [470, 159] on input "TROPHIES" at bounding box center [707, 149] width 625 height 33
paste input "ALES THE TRENCH"
type input "TALES THE TRENCHES"
click at [919, 365] on button "Search" at bounding box center [970, 382] width 103 height 34
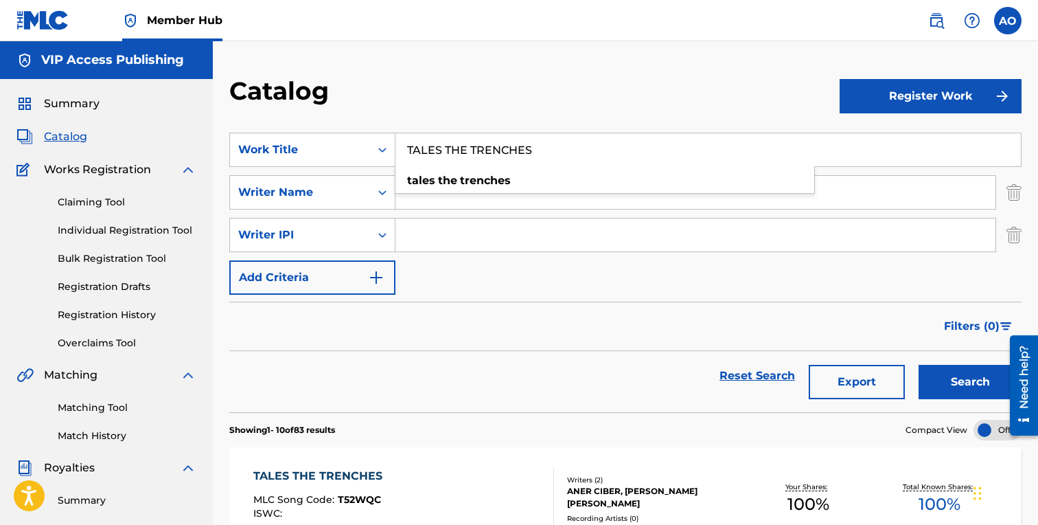
click at [299, 461] on div "TALES THE TRENCHES MLC Song Code : T52WQC ISWC : Writers ( 2 ) ANER CIBER, FABY…" at bounding box center [625, 498] width 792 height 103
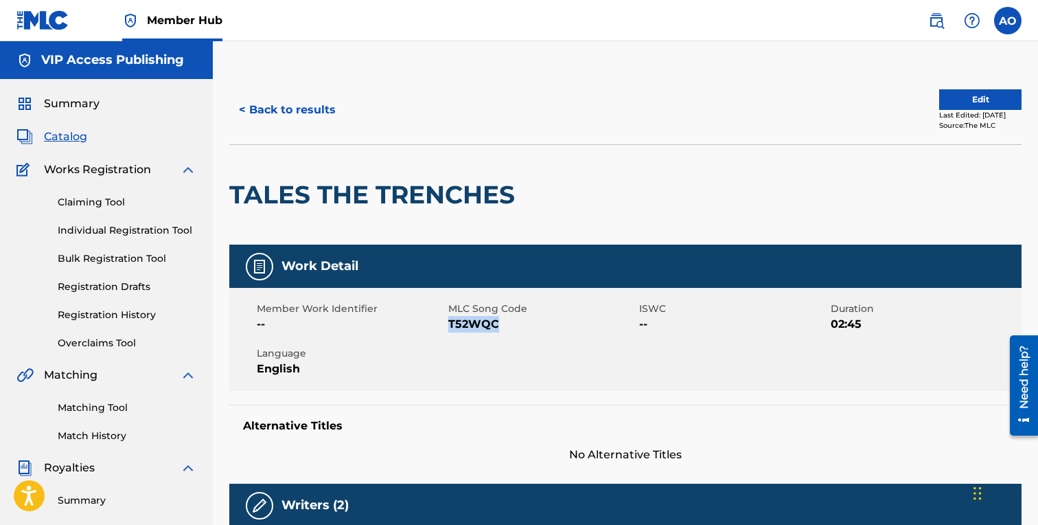
drag, startPoint x: 450, startPoint y: 325, endPoint x: 510, endPoint y: 328, distance: 60.5
click at [510, 328] on span "T52WQC" at bounding box center [542, 324] width 188 height 16
click at [311, 115] on button "< Back to results" at bounding box center [287, 110] width 116 height 34
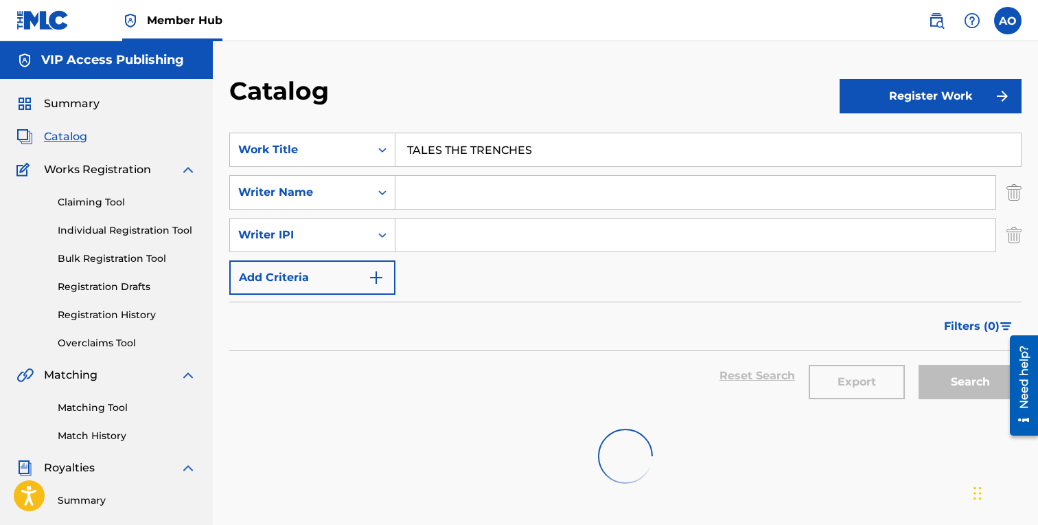
click at [480, 143] on input "TALES THE TRENCHES" at bounding box center [707, 149] width 625 height 33
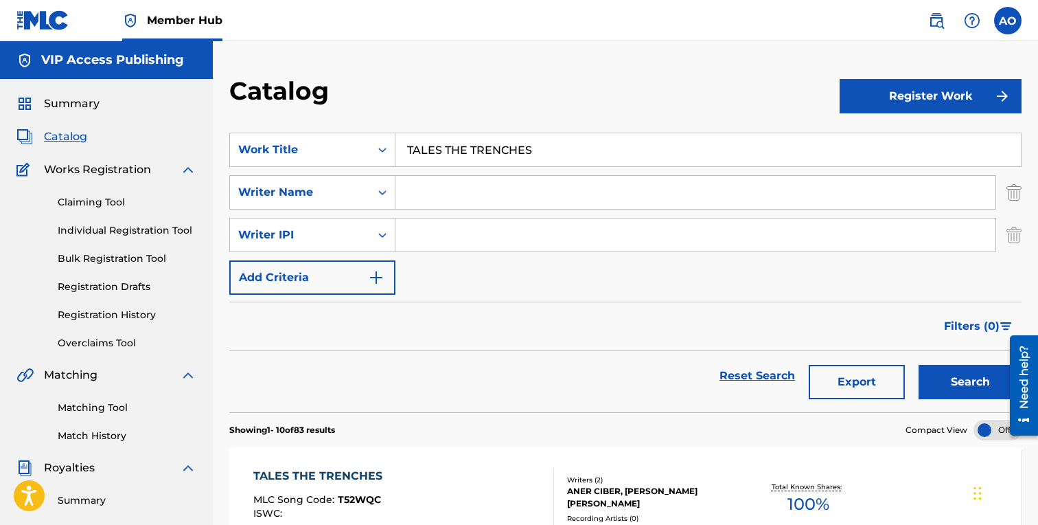
paste input "PLAY BALL"
type input "PLAY BALL"
click at [919, 365] on button "Search" at bounding box center [970, 382] width 103 height 34
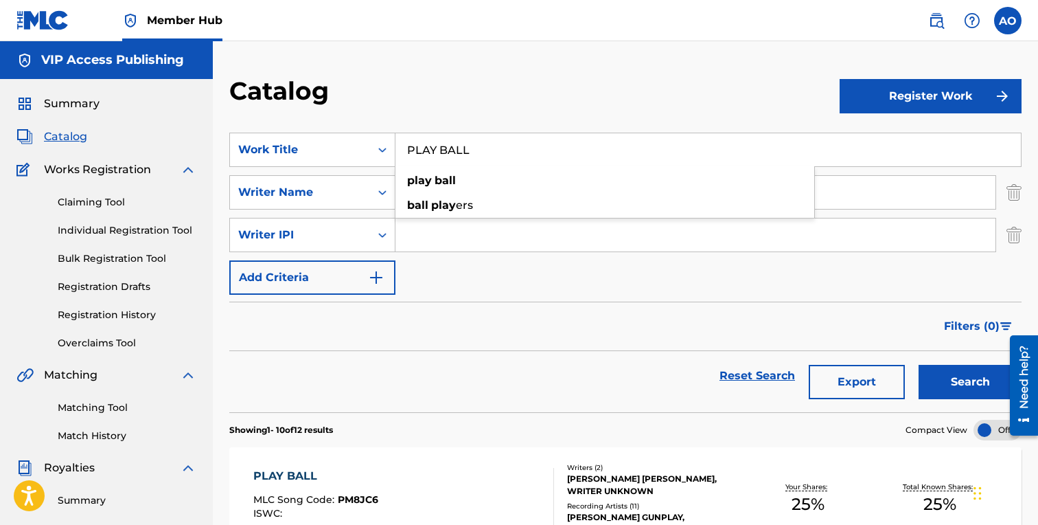
click at [306, 470] on div "PLAY BALL" at bounding box center [315, 476] width 125 height 16
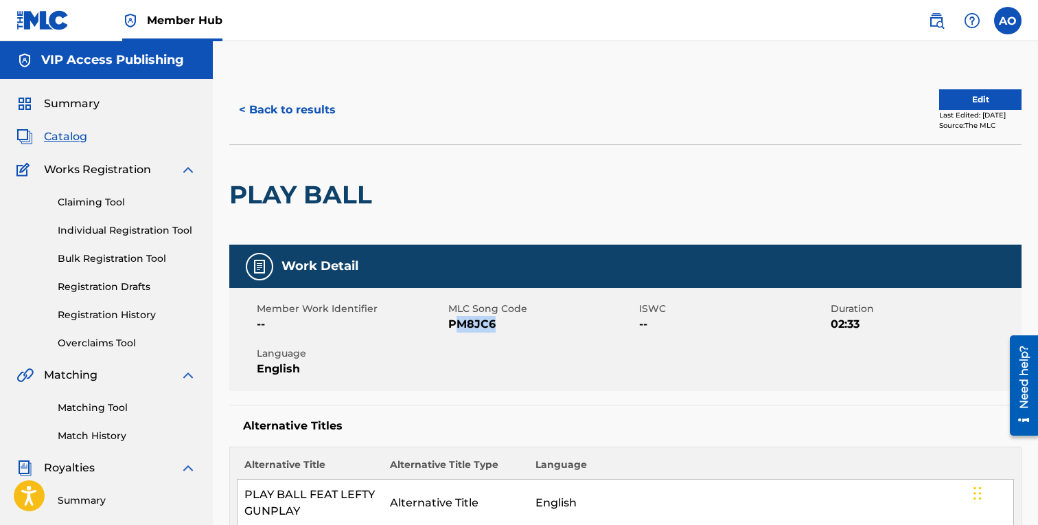
drag, startPoint x: 452, startPoint y: 324, endPoint x: 511, endPoint y: 327, distance: 58.5
click at [511, 327] on span "PM8JC6" at bounding box center [542, 324] width 188 height 16
click at [476, 327] on span "PM8JC6" at bounding box center [542, 324] width 188 height 16
drag, startPoint x: 448, startPoint y: 326, endPoint x: 574, endPoint y: 332, distance: 125.8
click at [574, 332] on span "PM8JC6" at bounding box center [542, 324] width 188 height 16
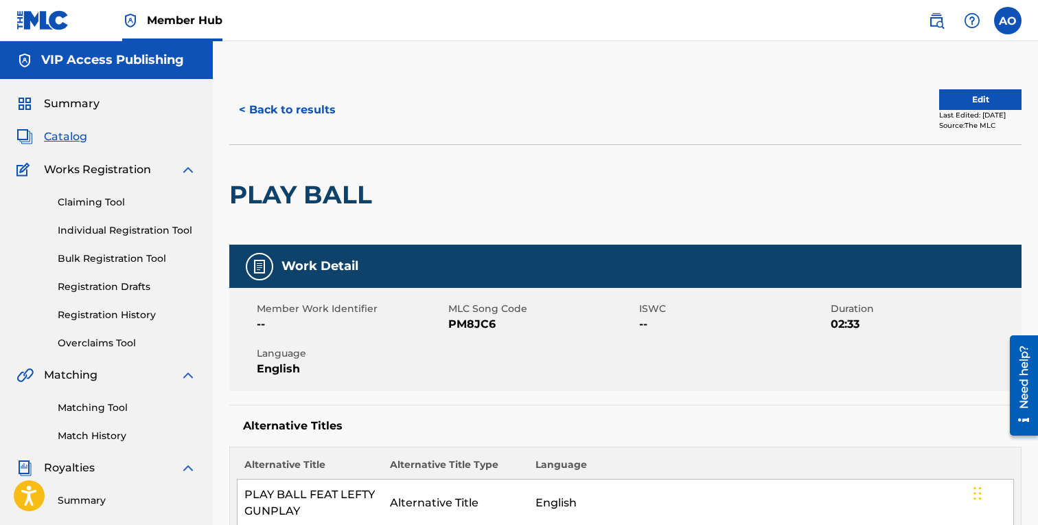
click at [252, 87] on div "< Back to results Edit Last Edited: October 28, 2024 Source: The MLC" at bounding box center [625, 110] width 792 height 69
click at [253, 96] on button "< Back to results" at bounding box center [287, 110] width 116 height 34
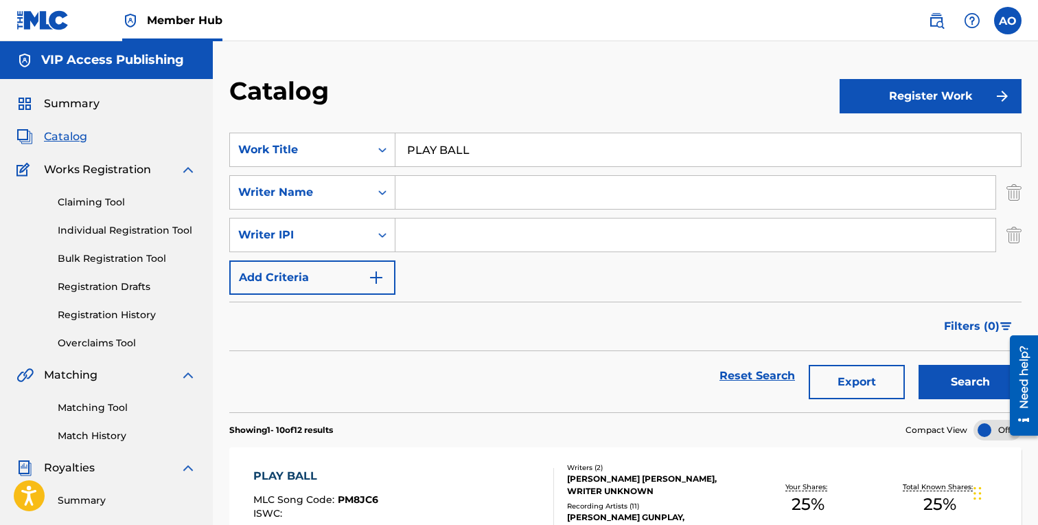
click at [487, 139] on input "PLAY BALL" at bounding box center [707, 149] width 625 height 33
paste input "WALK EM DOWN"
type input "WALK EM DOWN"
click at [919, 365] on button "Search" at bounding box center [970, 382] width 103 height 34
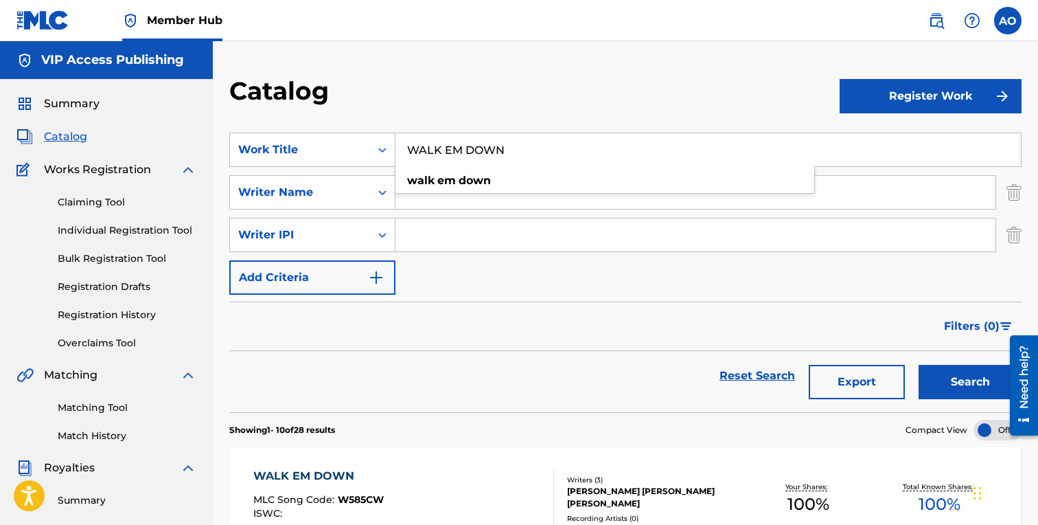
click at [322, 471] on div "WALK EM DOWN" at bounding box center [318, 476] width 130 height 16
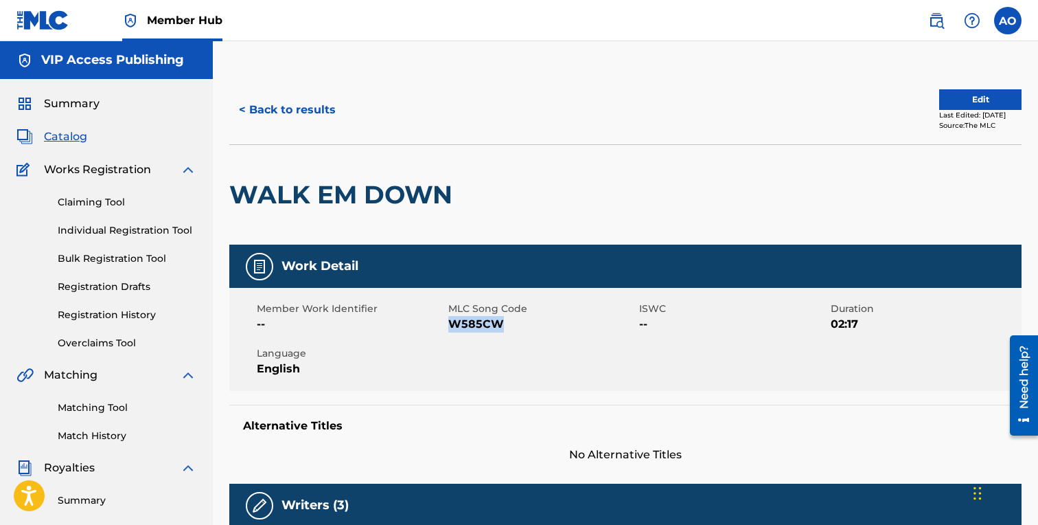
drag, startPoint x: 450, startPoint y: 324, endPoint x: 520, endPoint y: 324, distance: 70.0
click at [520, 324] on span "W585CW" at bounding box center [542, 324] width 188 height 16
click at [334, 106] on button "< Back to results" at bounding box center [287, 110] width 116 height 34
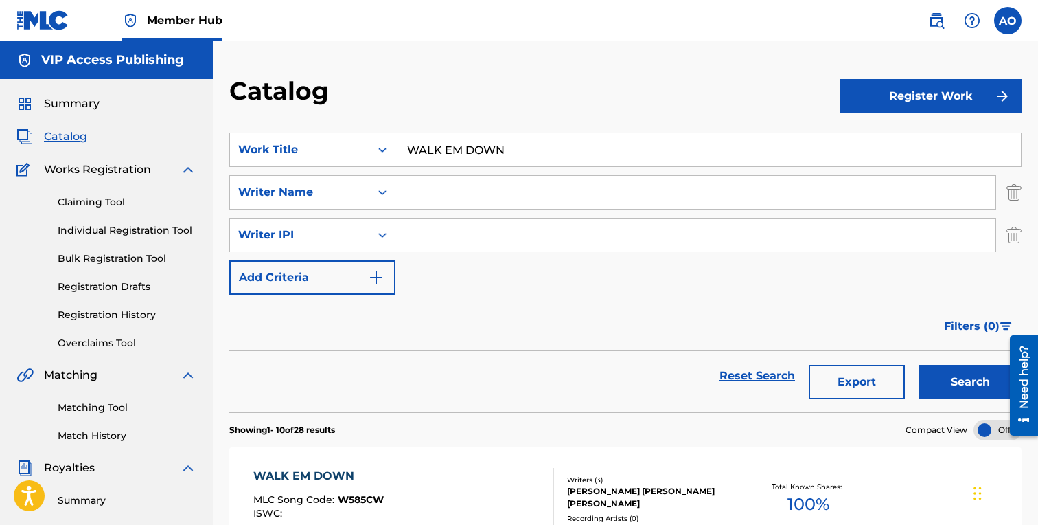
click at [535, 139] on input "WALK EM DOWN" at bounding box center [707, 149] width 625 height 33
paste input "MAN NOW"
type input "MAN NOW"
click at [919, 365] on button "Search" at bounding box center [970, 382] width 103 height 34
click at [362, 474] on div "MAN NOW" at bounding box center [318, 476] width 130 height 16
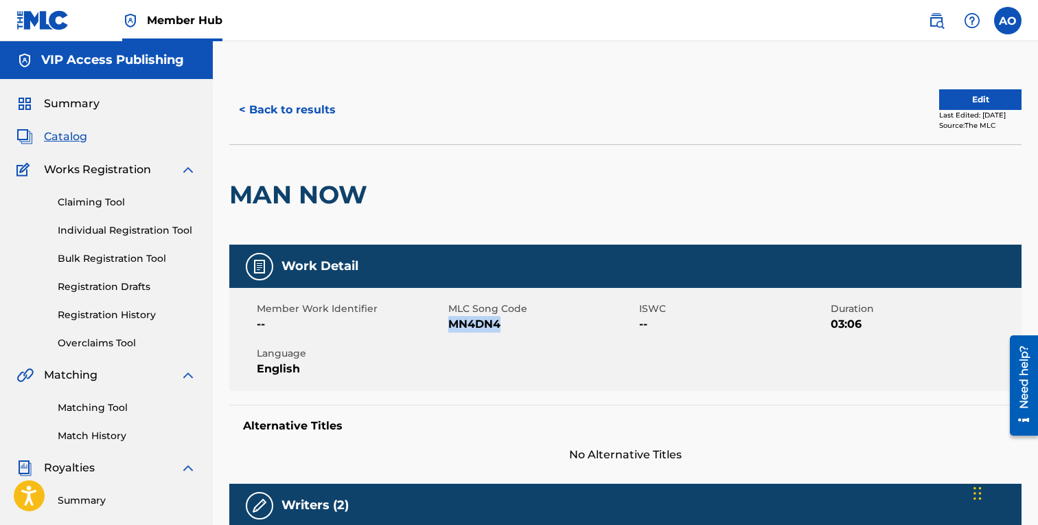
drag, startPoint x: 449, startPoint y: 324, endPoint x: 531, endPoint y: 324, distance: 82.4
click at [531, 324] on span "MN4DN4" at bounding box center [542, 324] width 188 height 16
click at [304, 110] on button "< Back to results" at bounding box center [287, 110] width 116 height 34
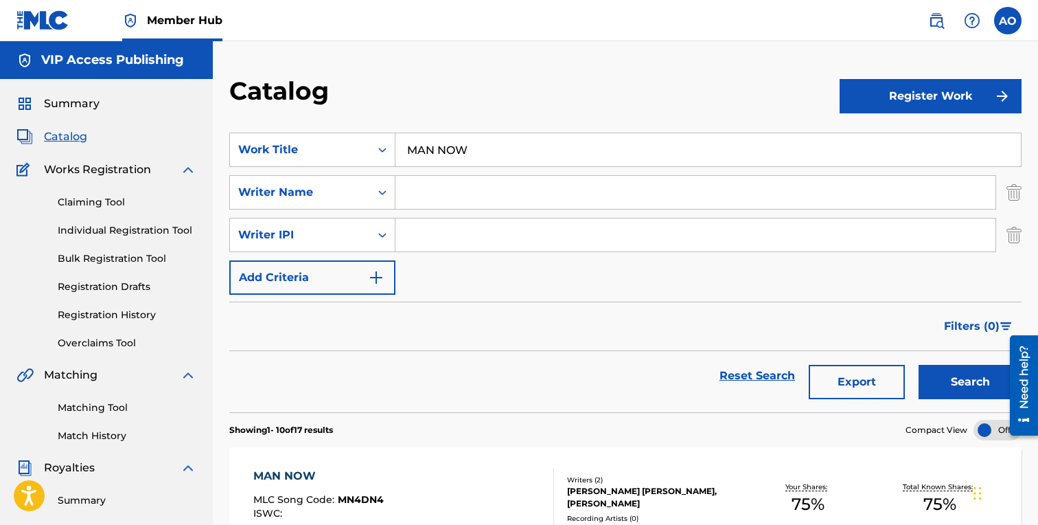
click at [433, 136] on input "MAN NOW" at bounding box center [707, 149] width 625 height 33
paste input "GET DEPORTED"
type input "GET DEPORTED"
click at [919, 365] on button "Search" at bounding box center [970, 382] width 103 height 34
click at [371, 481] on div "GET DEPORTED" at bounding box center [316, 476] width 127 height 16
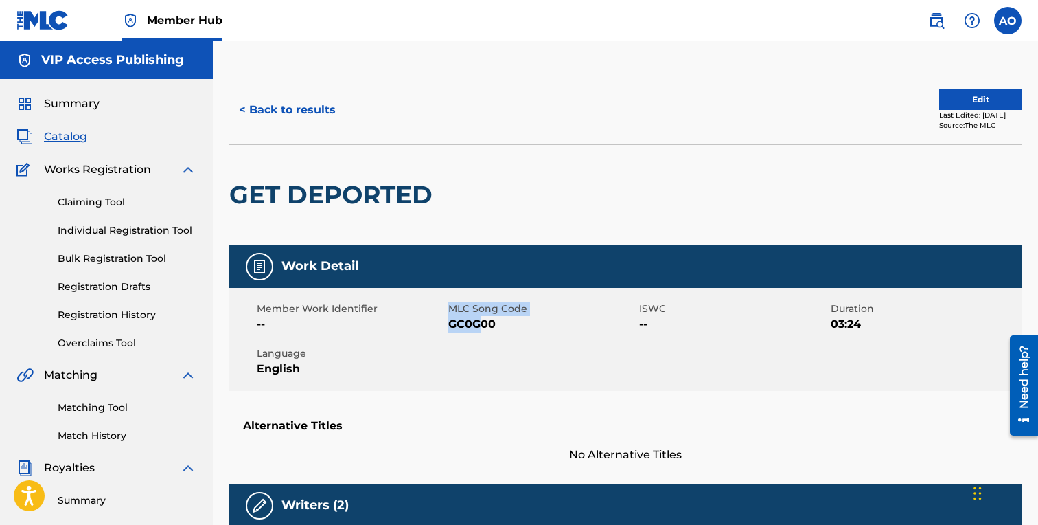
drag, startPoint x: 447, startPoint y: 327, endPoint x: 484, endPoint y: 326, distance: 37.1
click at [484, 326] on div "Member Work Identifier -- MLC Song Code GC0G00 ISWC -- Duration 03:24 Language …" at bounding box center [625, 339] width 792 height 103
click at [484, 326] on span "GC0G00" at bounding box center [542, 324] width 188 height 16
drag, startPoint x: 451, startPoint y: 325, endPoint x: 496, endPoint y: 325, distance: 45.3
click at [496, 325] on span "GC0G00" at bounding box center [542, 324] width 188 height 16
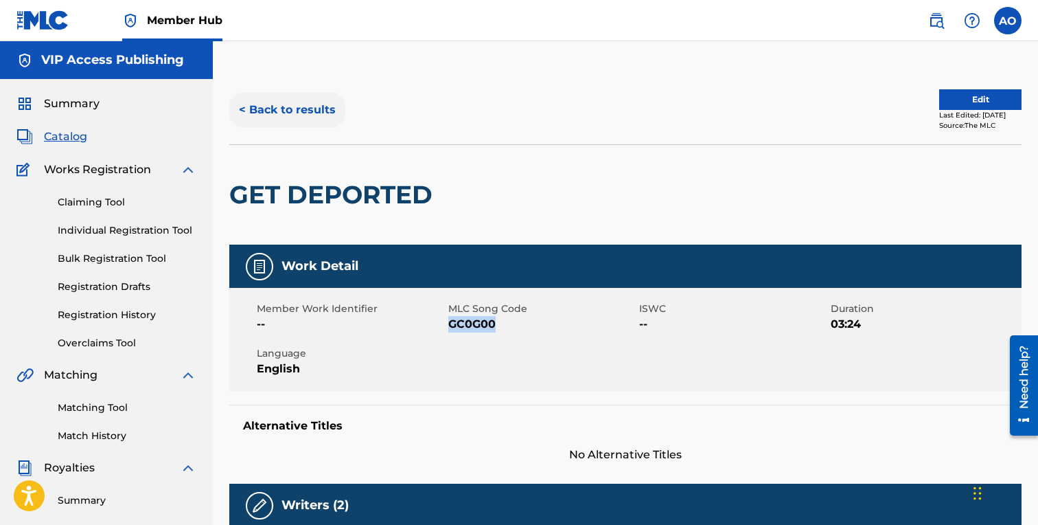
click at [300, 102] on button "< Back to results" at bounding box center [287, 110] width 116 height 34
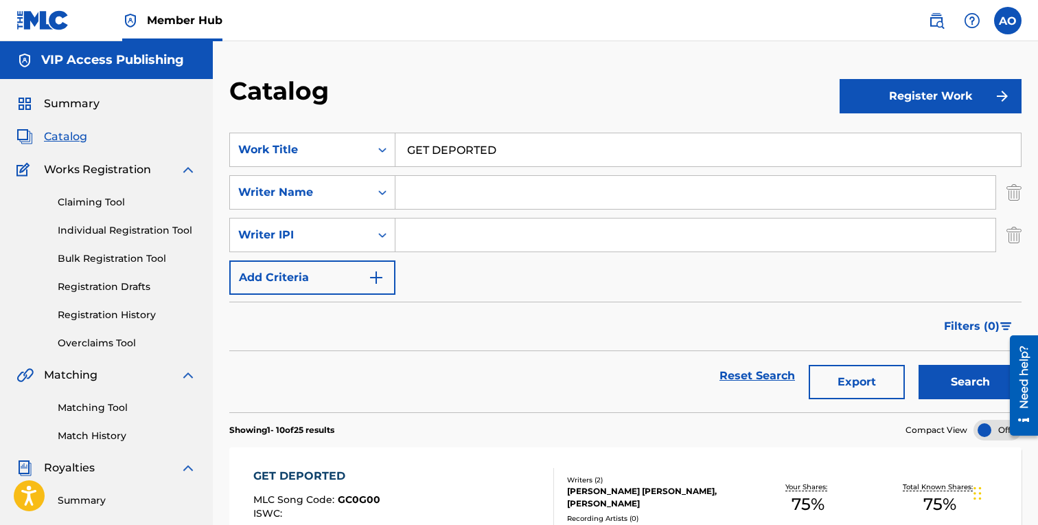
click at [530, 155] on input "GET DEPORTED" at bounding box center [707, 149] width 625 height 33
paste input "NODDING OFF"
click at [503, 141] on input "NODDING OFF" at bounding box center [707, 149] width 625 height 33
paste input "LUCID"
type input "LUCID"
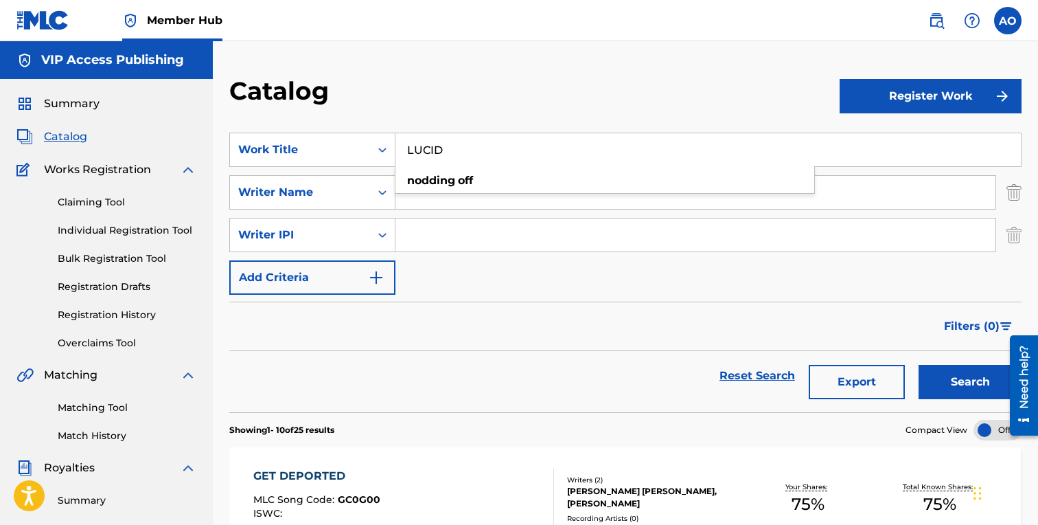
click at [919, 365] on button "Search" at bounding box center [970, 382] width 103 height 34
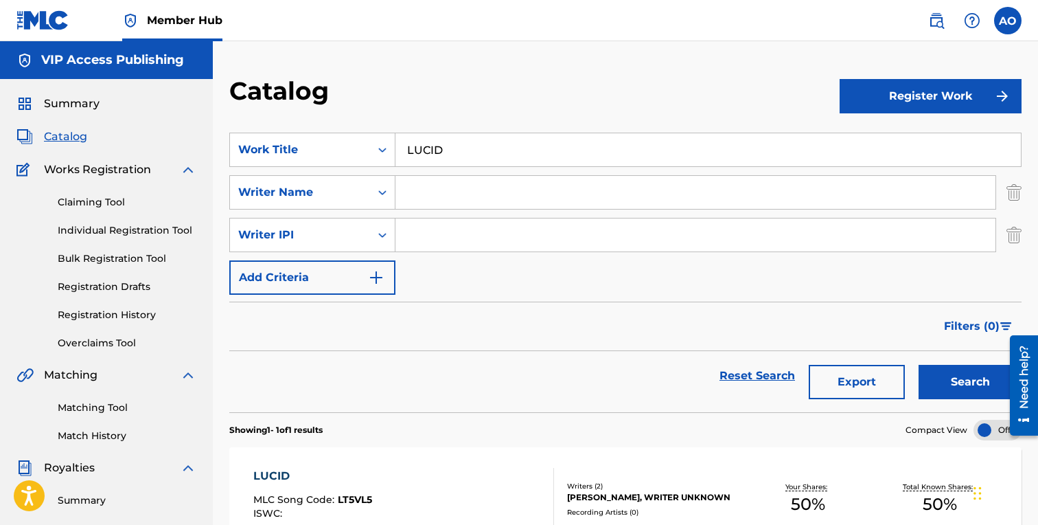
click at [352, 478] on div "LUCID" at bounding box center [312, 476] width 119 height 16
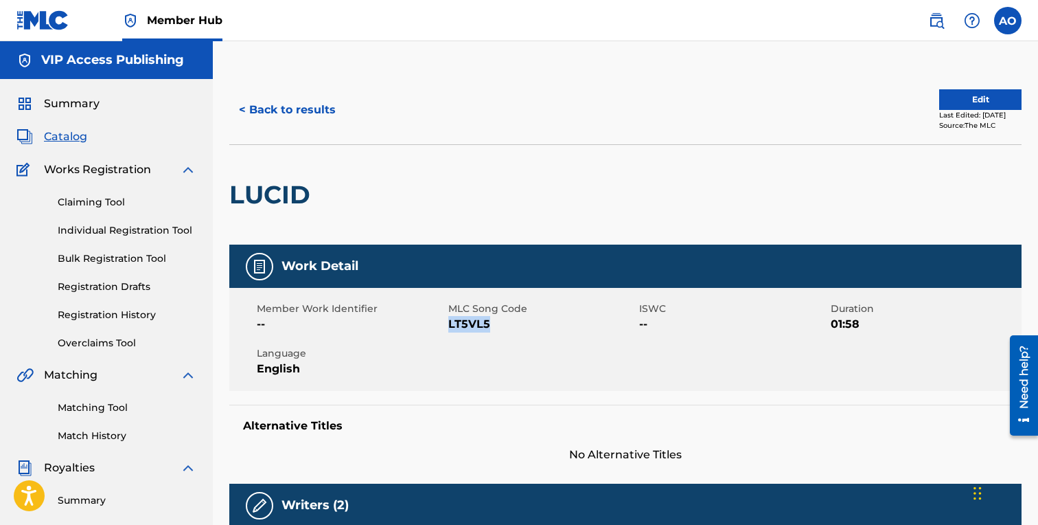
drag, startPoint x: 449, startPoint y: 325, endPoint x: 508, endPoint y: 325, distance: 59.1
click at [508, 325] on span "LT5VL5" at bounding box center [542, 324] width 188 height 16
click at [266, 100] on button "< Back to results" at bounding box center [287, 110] width 116 height 34
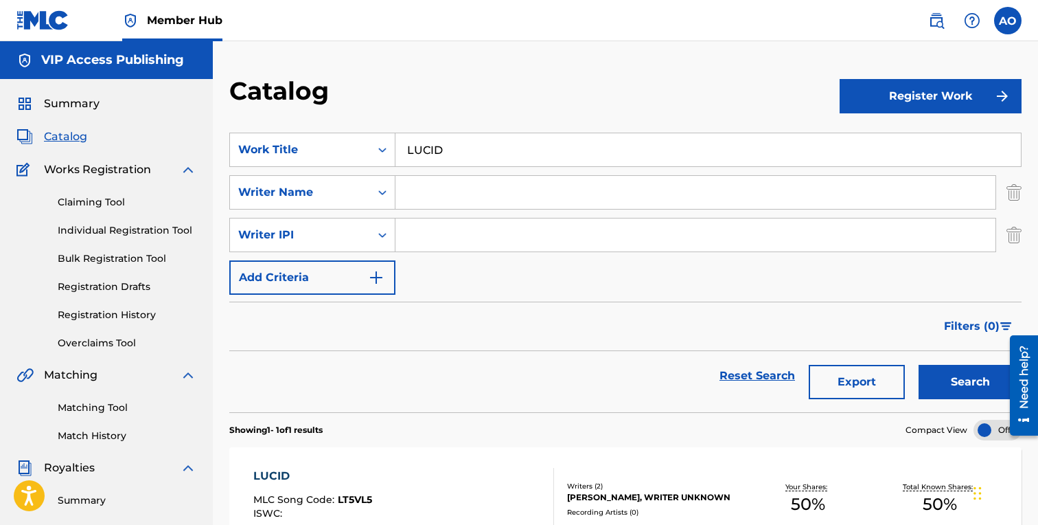
click at [513, 134] on input "LUCID" at bounding box center [707, 149] width 625 height 33
paste input "YOLO"
type input "YOLO"
click at [919, 365] on button "Search" at bounding box center [970, 382] width 103 height 34
click at [296, 479] on div "YOLO" at bounding box center [316, 476] width 126 height 16
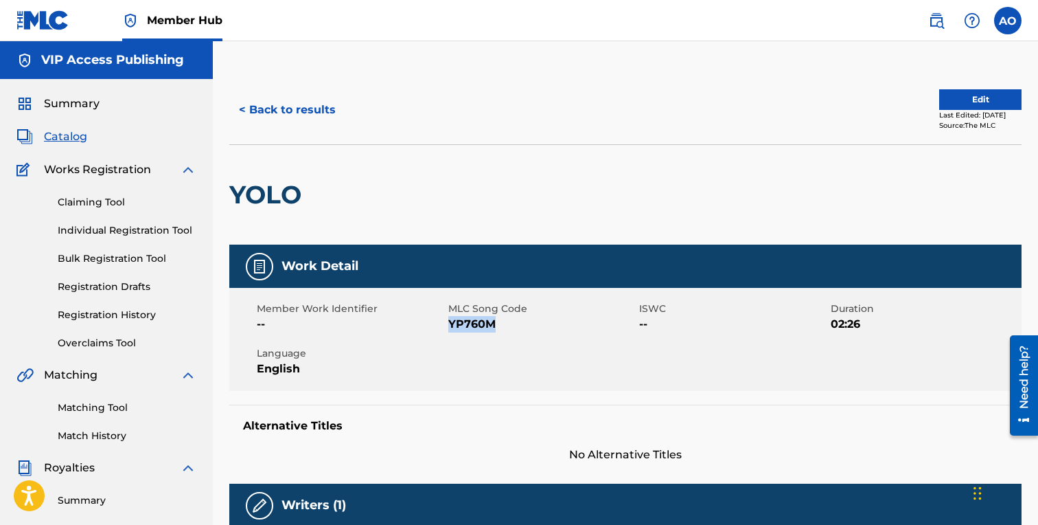
drag, startPoint x: 449, startPoint y: 322, endPoint x: 516, endPoint y: 322, distance: 67.3
click at [516, 322] on span "YP760M" at bounding box center [542, 324] width 188 height 16
click at [330, 111] on button "< Back to results" at bounding box center [287, 110] width 116 height 34
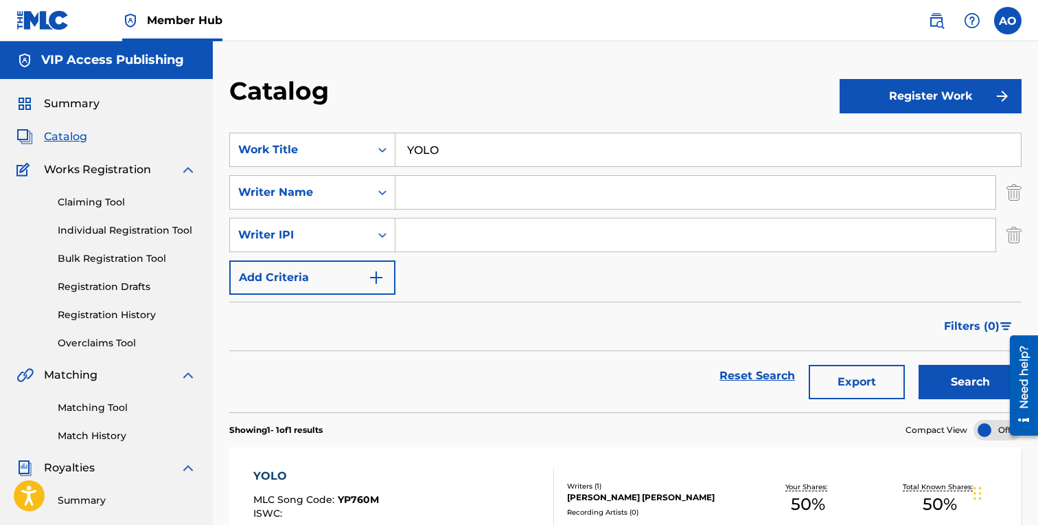
click at [505, 140] on input "YOLO" at bounding box center [707, 149] width 625 height 33
paste input "FREE LA RANA"
type input "FREE LA RANA"
click at [919, 365] on button "Search" at bounding box center [970, 382] width 103 height 34
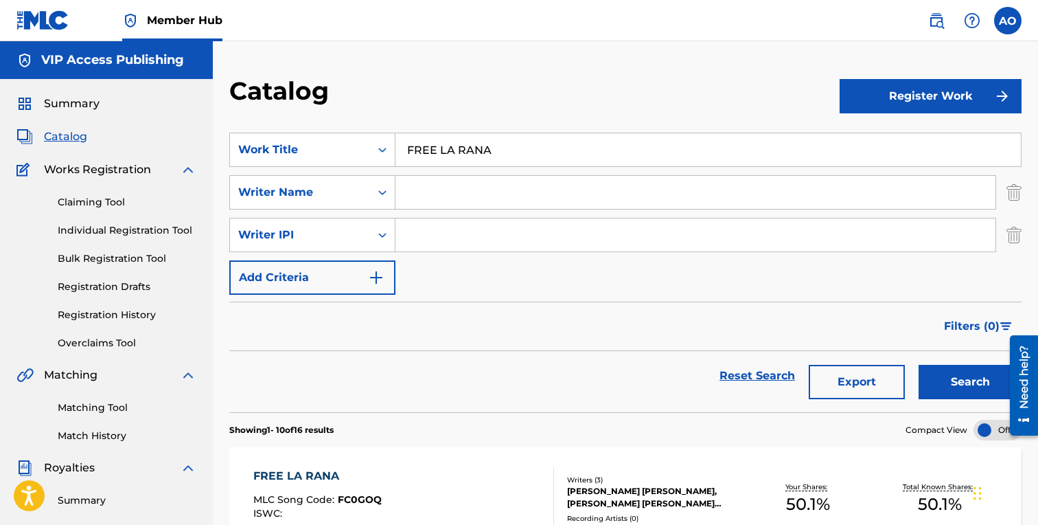
click at [330, 492] on div "FREE LA RANA MLC Song Code : FC0GOQ ISWC :" at bounding box center [317, 499] width 128 height 62
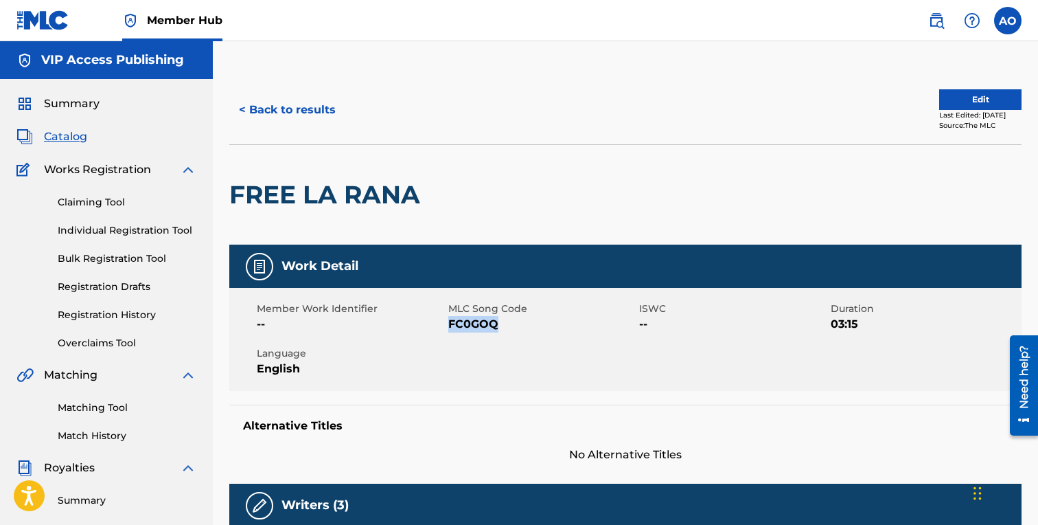
drag, startPoint x: 448, startPoint y: 327, endPoint x: 495, endPoint y: 325, distance: 46.7
click at [495, 325] on span "FC0GOQ" at bounding box center [542, 324] width 188 height 16
click at [268, 109] on button "< Back to results" at bounding box center [287, 110] width 116 height 34
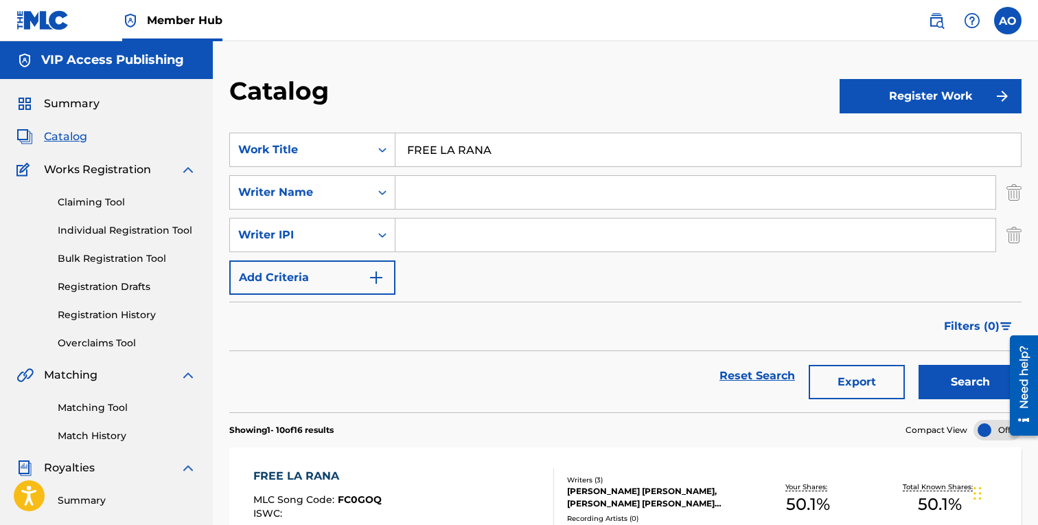
click at [499, 160] on input "FREE LA RANA" at bounding box center [707, 149] width 625 height 33
paste input "JUST ANOTHER DAY"
type input "JUST ANOTHER DAY"
click at [919, 365] on button "Search" at bounding box center [970, 382] width 103 height 34
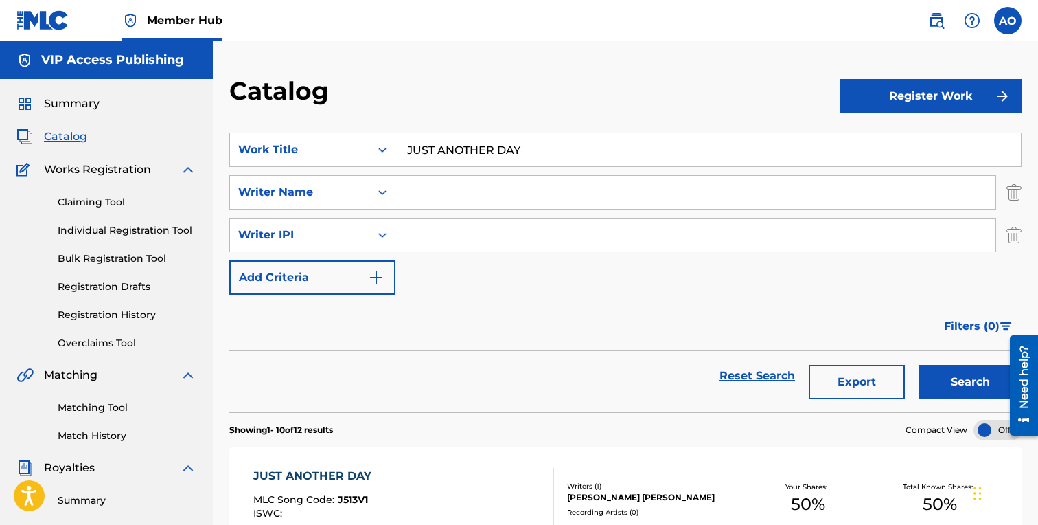
click at [364, 471] on div "JUST ANOTHER DAY" at bounding box center [315, 476] width 125 height 16
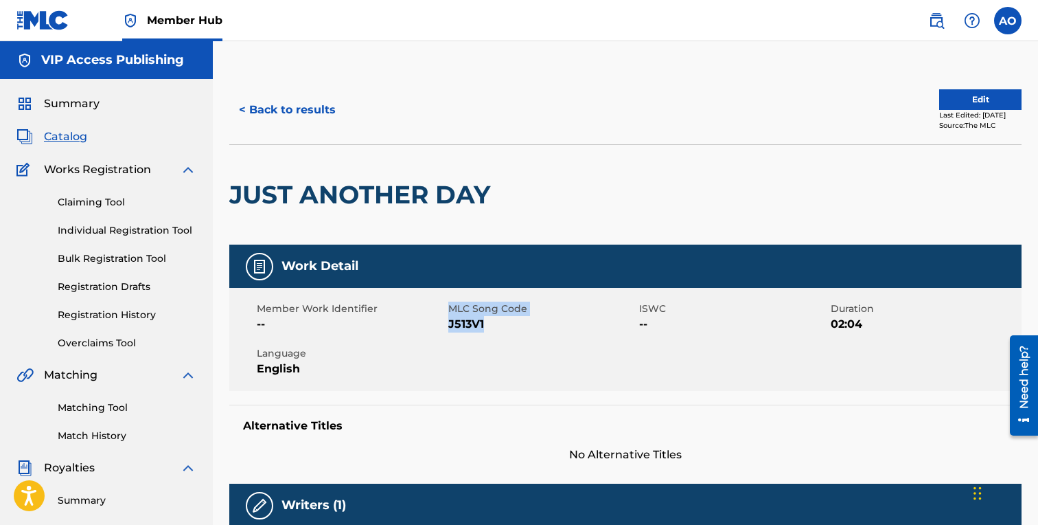
drag, startPoint x: 448, startPoint y: 327, endPoint x: 498, endPoint y: 327, distance: 50.1
click at [498, 327] on div "Member Work Identifier -- MLC Song Code J513V1 ISWC -- Duration 02:04 Language …" at bounding box center [625, 339] width 792 height 103
click at [498, 327] on span "J513V1" at bounding box center [542, 324] width 188 height 16
drag, startPoint x: 450, startPoint y: 327, endPoint x: 499, endPoint y: 327, distance: 48.7
click at [499, 327] on span "J513V1" at bounding box center [542, 324] width 188 height 16
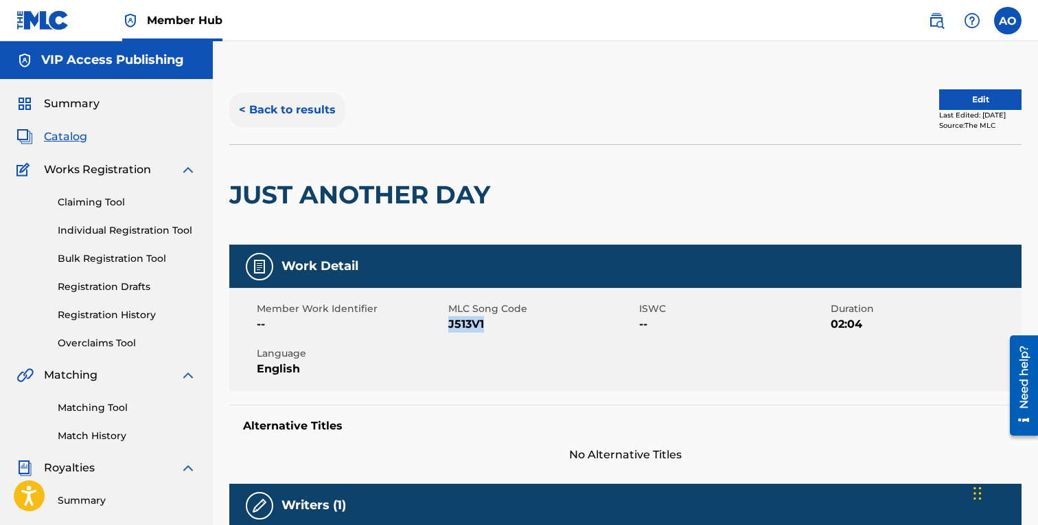
click at [323, 119] on button "< Back to results" at bounding box center [287, 110] width 116 height 34
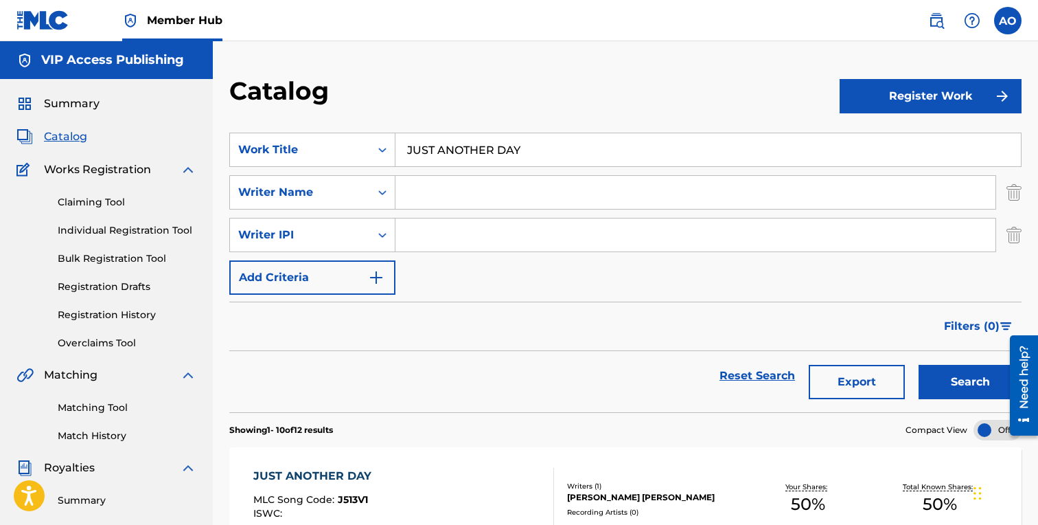
click at [447, 149] on input "JUST ANOTHER DAY" at bounding box center [707, 149] width 625 height 33
paste input "INTERLUDE"
type input "INTERLUDE"
click at [919, 365] on button "Search" at bounding box center [970, 382] width 103 height 34
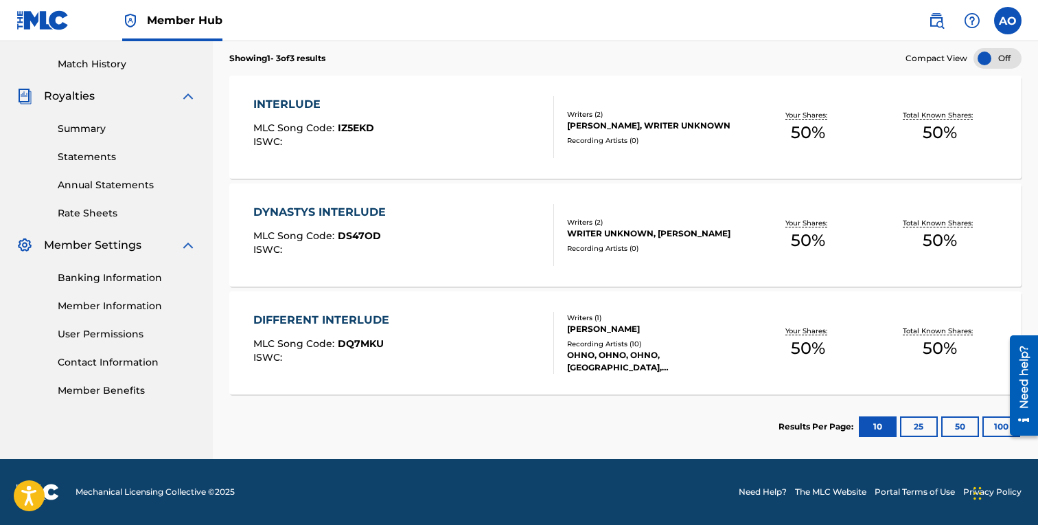
scroll to position [360, 0]
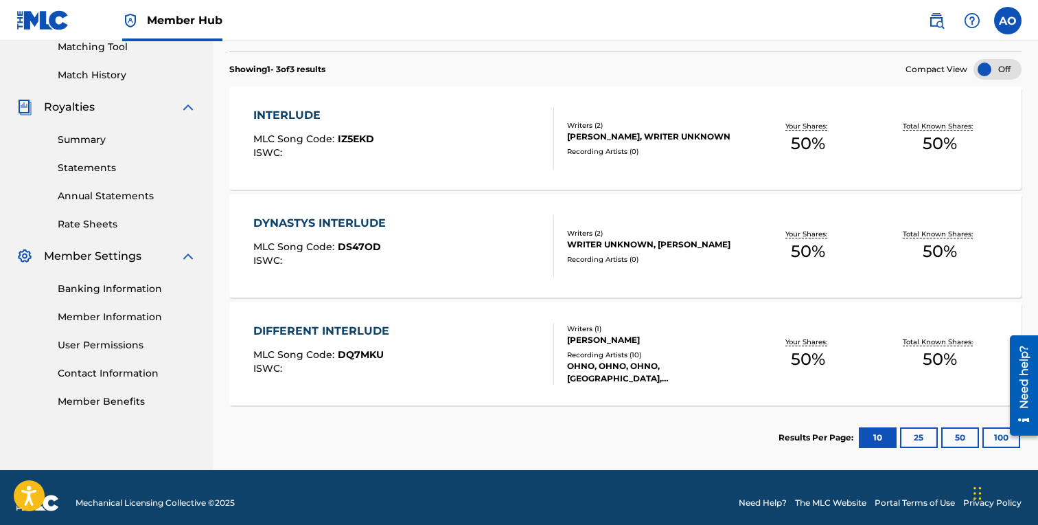
click at [273, 113] on div "INTERLUDE" at bounding box center [313, 115] width 121 height 16
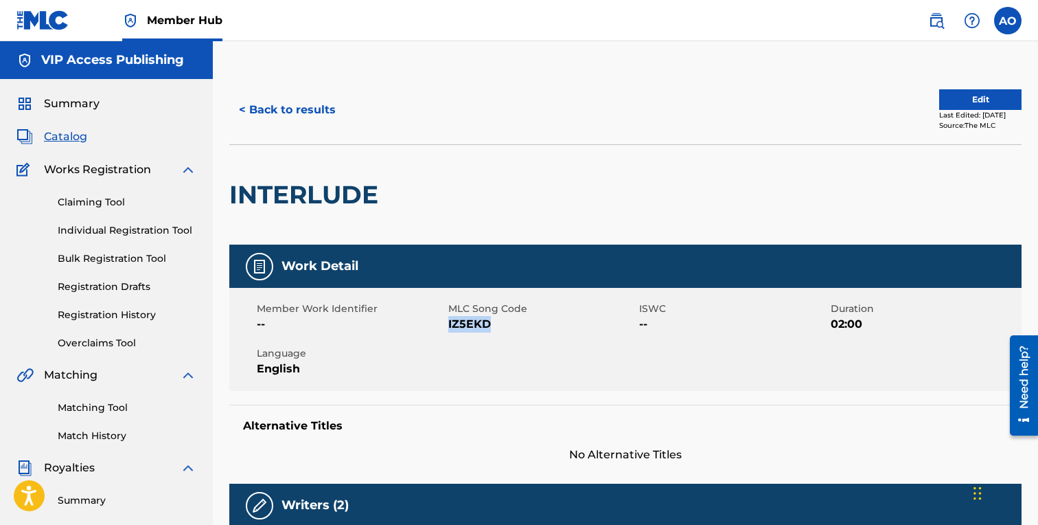
drag, startPoint x: 449, startPoint y: 325, endPoint x: 503, endPoint y: 325, distance: 54.2
click at [503, 325] on span "IZ5EKD" at bounding box center [542, 324] width 188 height 16
click at [311, 113] on button "< Back to results" at bounding box center [287, 110] width 116 height 34
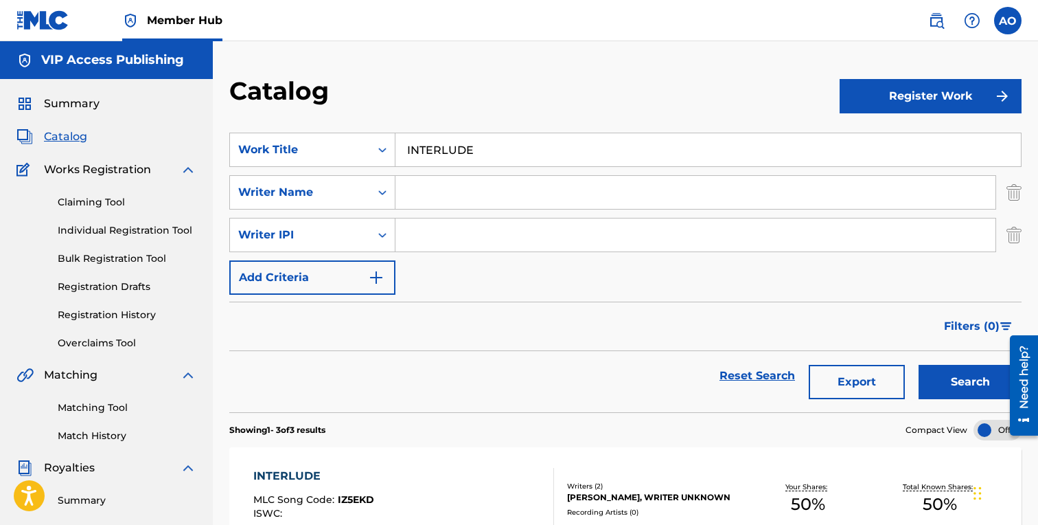
click at [546, 154] on input "INTERLUDE" at bounding box center [707, 149] width 625 height 33
paste input "WANT ME DEAD"
type input "WANT ME DEAD"
click at [919, 365] on button "Search" at bounding box center [970, 382] width 103 height 34
click at [356, 428] on section "Showing 1 - 10 of 83 results Compact View" at bounding box center [625, 426] width 792 height 28
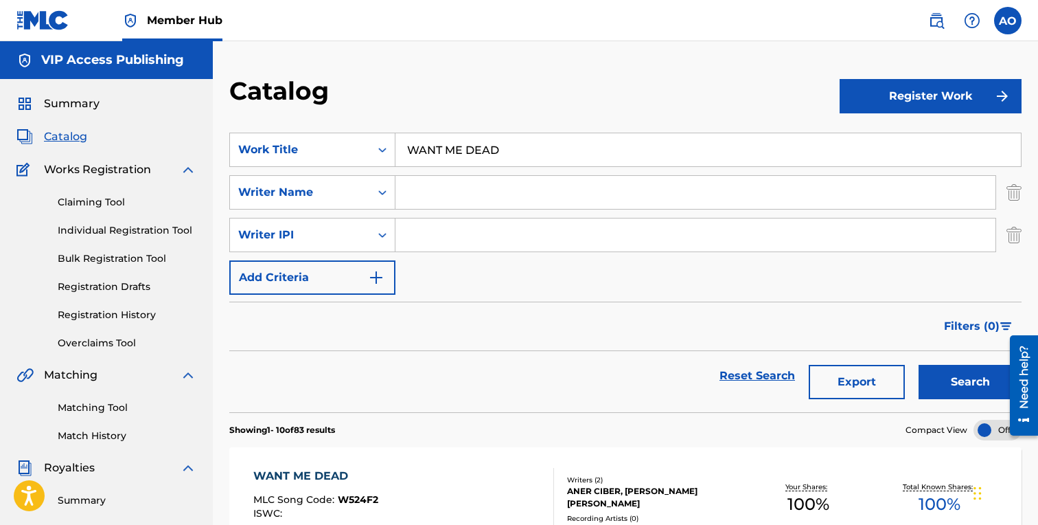
click at [341, 469] on div "WANT ME DEAD" at bounding box center [315, 476] width 125 height 16
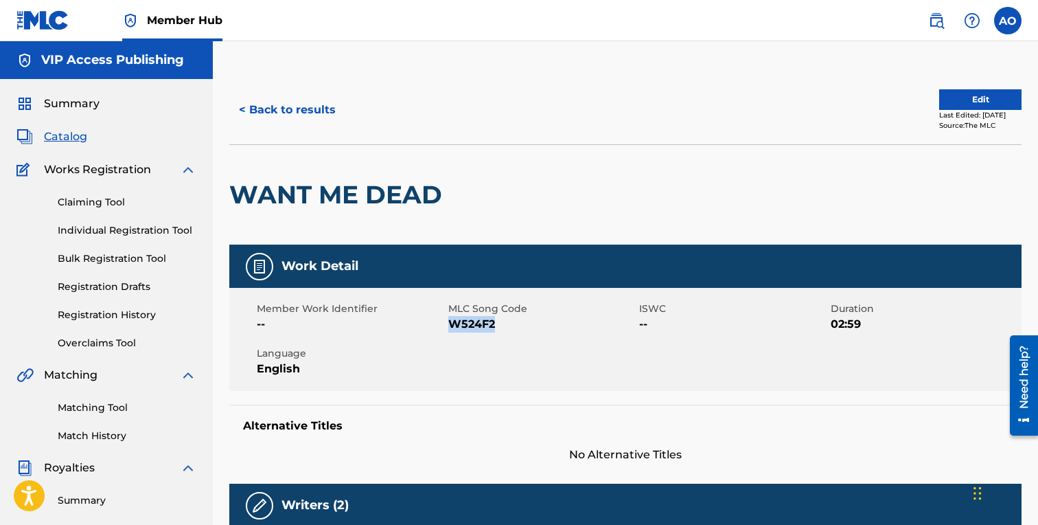
drag, startPoint x: 448, startPoint y: 323, endPoint x: 502, endPoint y: 325, distance: 53.6
click at [502, 325] on span "W524F2" at bounding box center [542, 324] width 188 height 16
click at [298, 101] on button "< Back to results" at bounding box center [287, 110] width 116 height 34
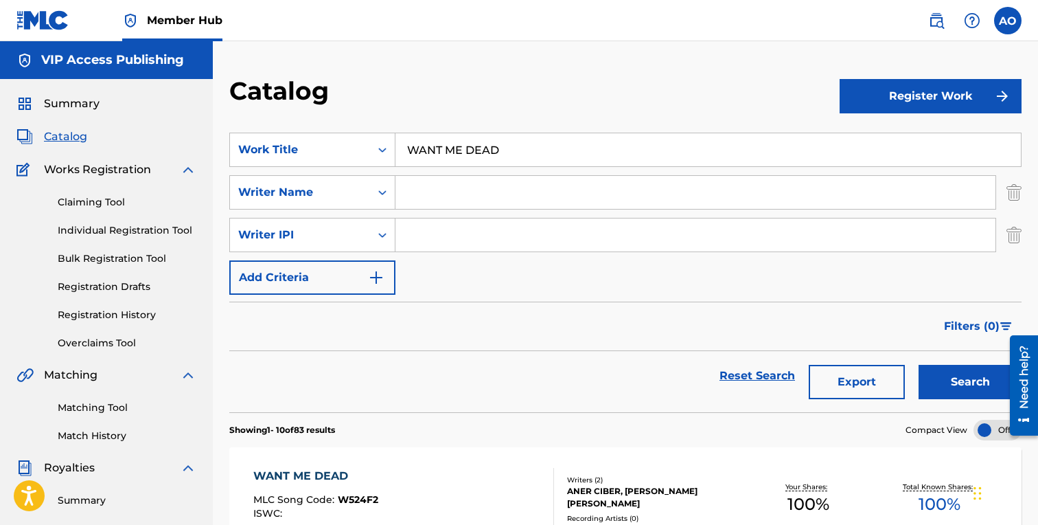
click at [479, 140] on input "WANT ME DEAD" at bounding box center [707, 149] width 625 height 33
paste input "UBER"
type input "UBER"
click at [919, 365] on button "Search" at bounding box center [970, 382] width 103 height 34
click at [338, 477] on div "UBER" at bounding box center [316, 476] width 126 height 16
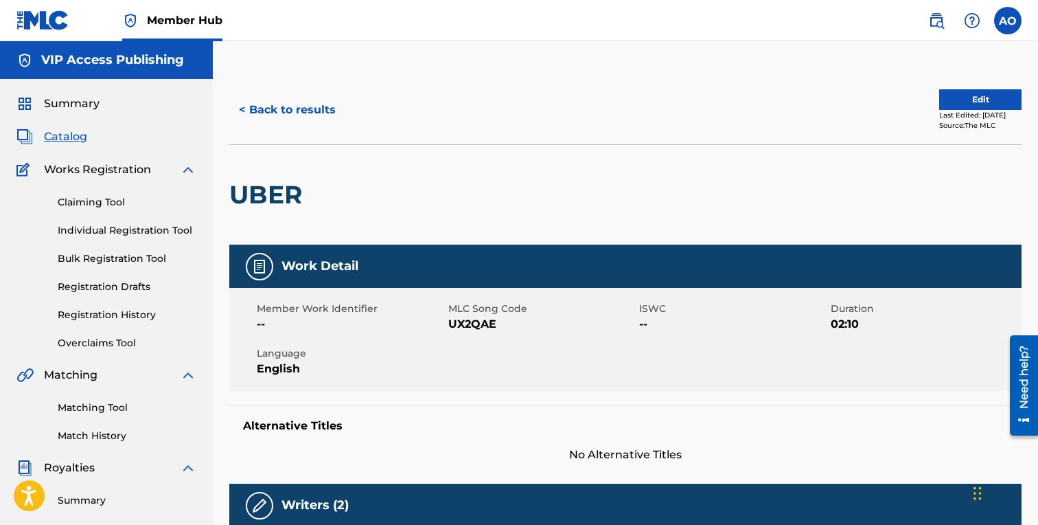
click at [452, 323] on span "UX2QAE" at bounding box center [542, 324] width 188 height 16
drag, startPoint x: 450, startPoint y: 323, endPoint x: 512, endPoint y: 323, distance: 62.5
click at [512, 323] on span "UX2QAE" at bounding box center [542, 324] width 188 height 16
click at [306, 97] on button "< Back to results" at bounding box center [287, 110] width 116 height 34
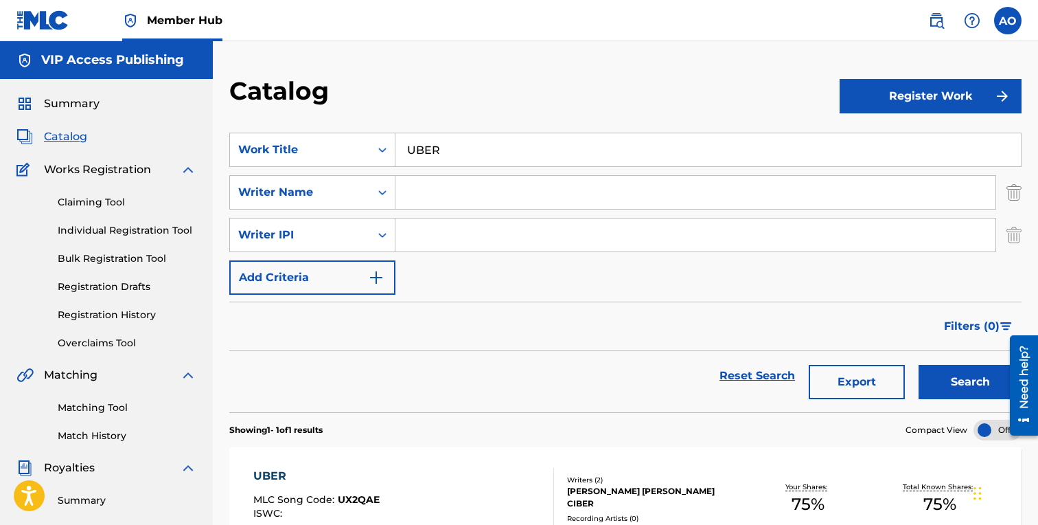
click at [462, 138] on input "UBER" at bounding box center [707, 149] width 625 height 33
paste input "MONEY PROBLEMS"
type input "MONEY PROBLEMS"
click at [325, 242] on div "Writer IPI" at bounding box center [300, 235] width 124 height 16
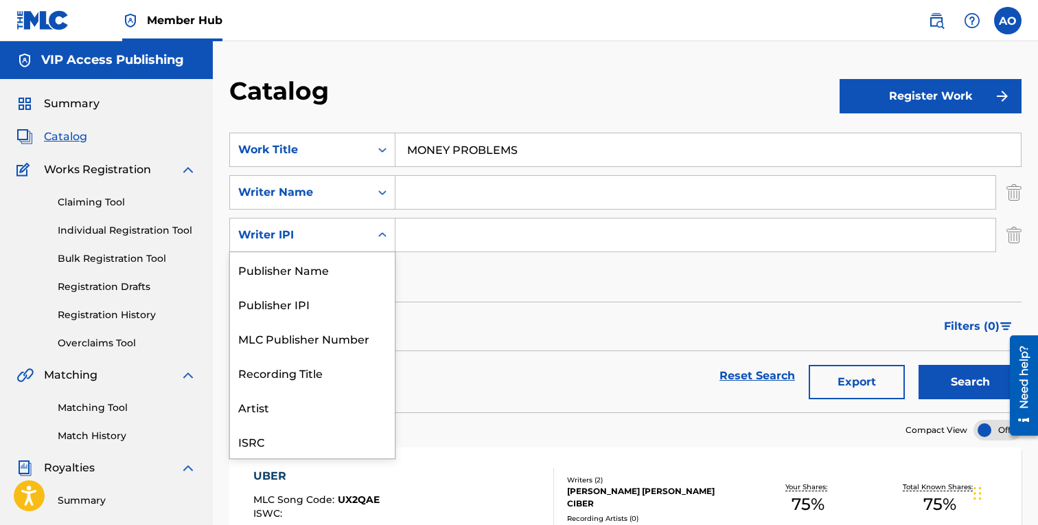
scroll to position [34, 0]
click at [464, 272] on div "SearchWithCriteria5d2ef71b-8c1c-463f-95e0-dbd2a69752ea Work Title MONEY PROBLEM…" at bounding box center [625, 214] width 792 height 162
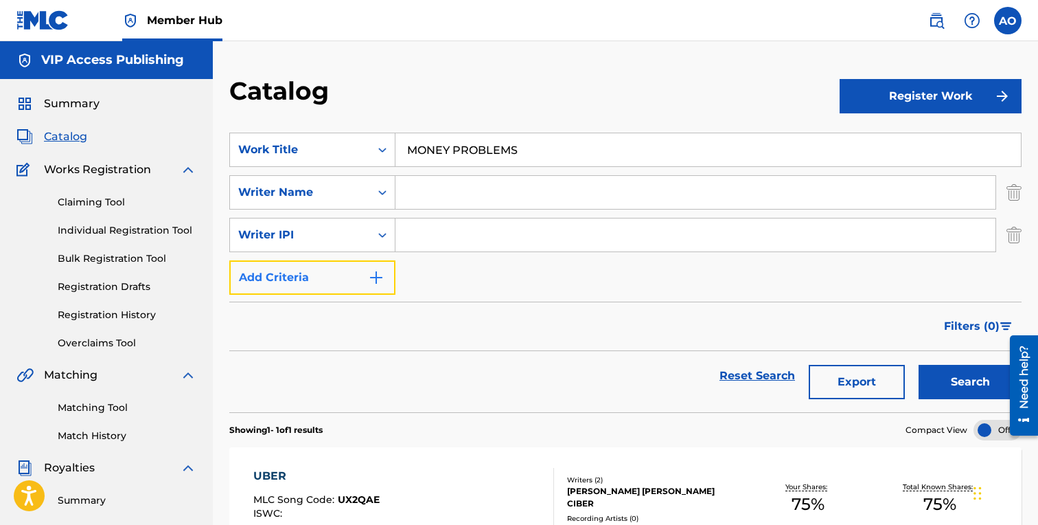
click at [348, 273] on button "Add Criteria" at bounding box center [312, 277] width 166 height 34
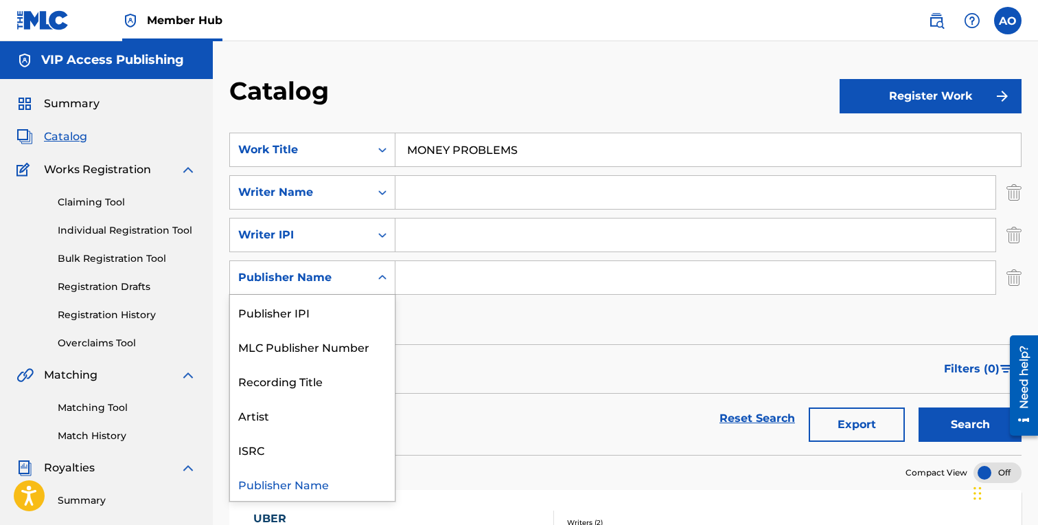
click at [336, 288] on div "Publisher Name" at bounding box center [300, 277] width 140 height 26
click at [336, 413] on div "Artist" at bounding box center [312, 415] width 165 height 34
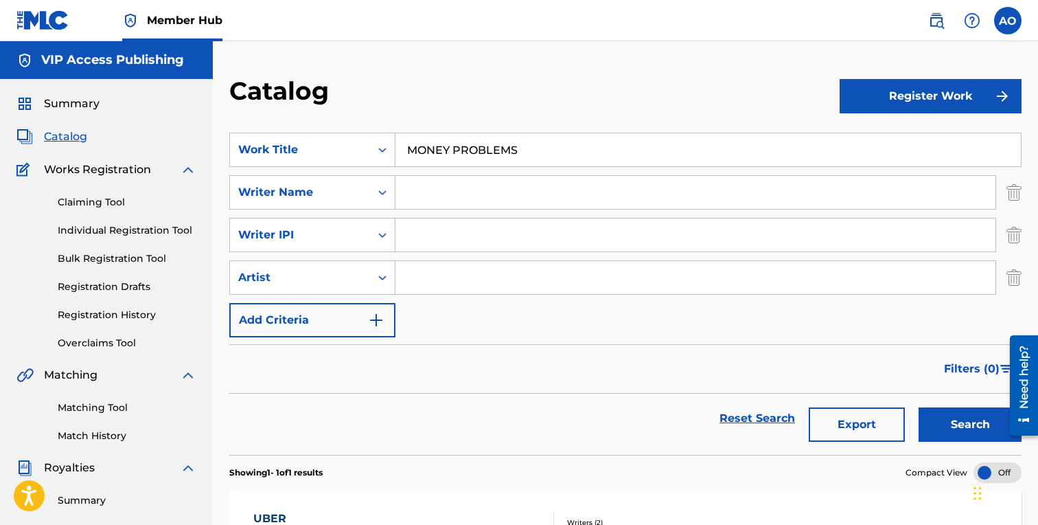
click at [484, 249] on input "Search Form" at bounding box center [695, 234] width 600 height 33
click at [479, 259] on div "SearchWithCriteria5d2ef71b-8c1c-463f-95e0-dbd2a69752ea Work Title MONEY PROBLEM…" at bounding box center [625, 235] width 792 height 205
click at [481, 278] on input "Search Form" at bounding box center [695, 277] width 600 height 33
type input ";"
type input "LEFTY"
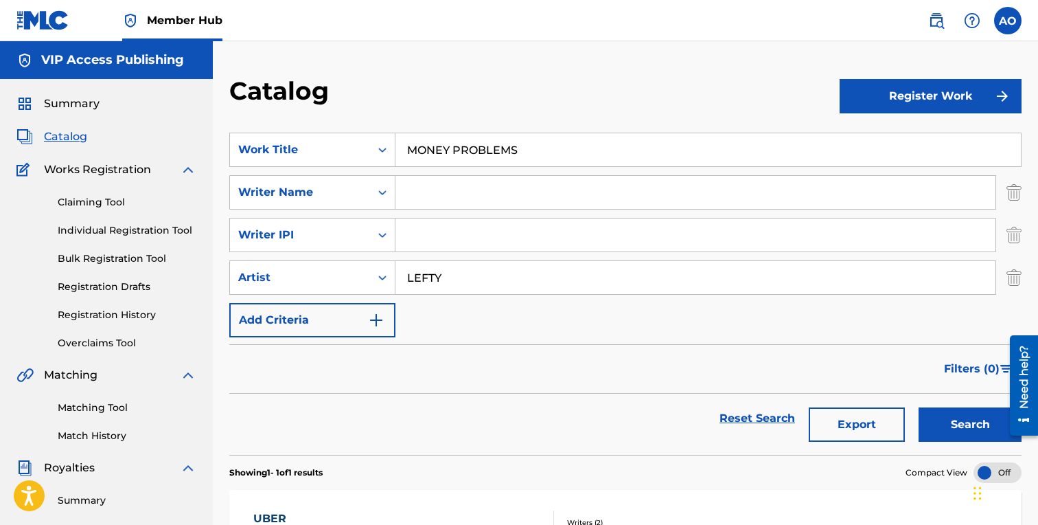
click at [919, 407] on button "Search" at bounding box center [970, 424] width 103 height 34
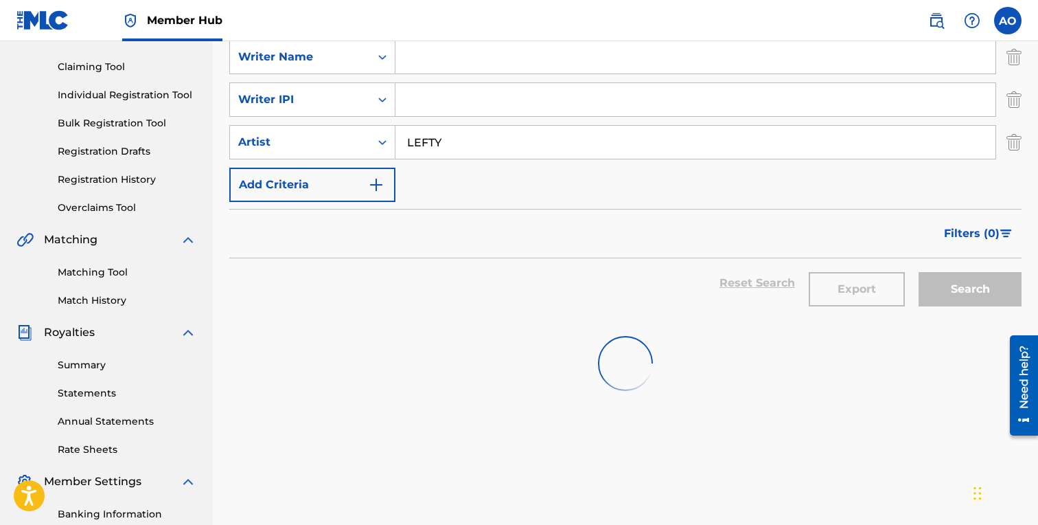
scroll to position [134, 0]
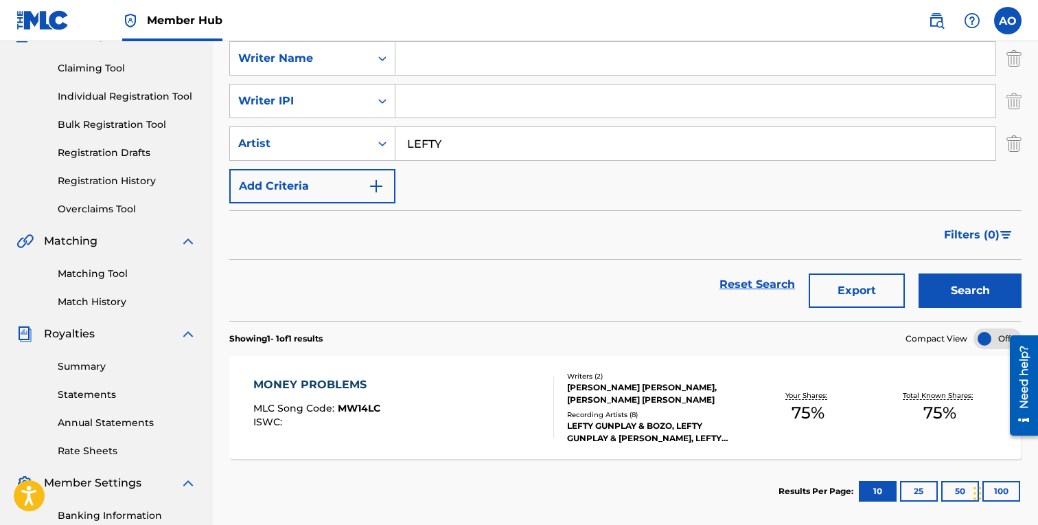
click at [303, 387] on div "MONEY PROBLEMS" at bounding box center [316, 384] width 127 height 16
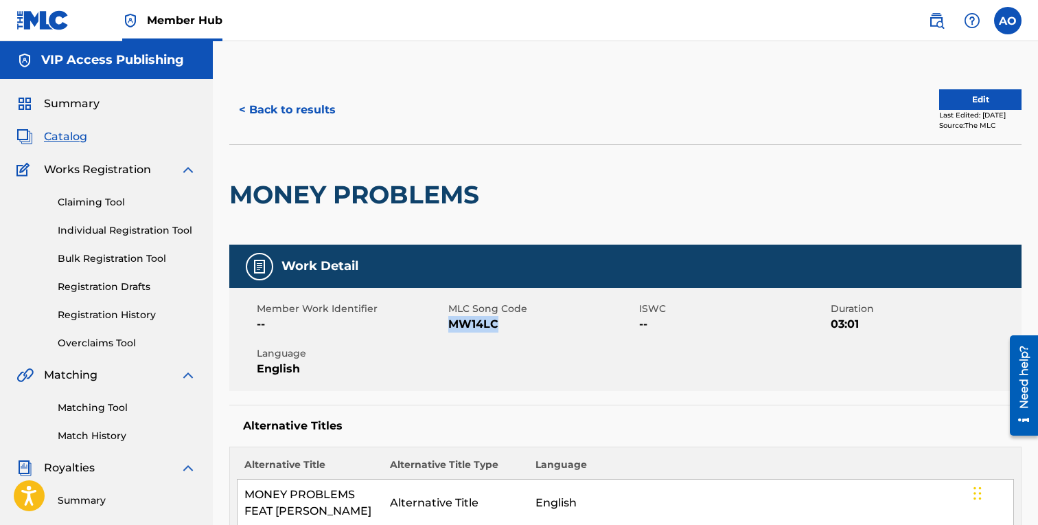
drag, startPoint x: 450, startPoint y: 326, endPoint x: 516, endPoint y: 326, distance: 65.9
click at [516, 326] on span "MW14LC" at bounding box center [542, 324] width 188 height 16
click at [297, 113] on button "< Back to results" at bounding box center [287, 110] width 116 height 34
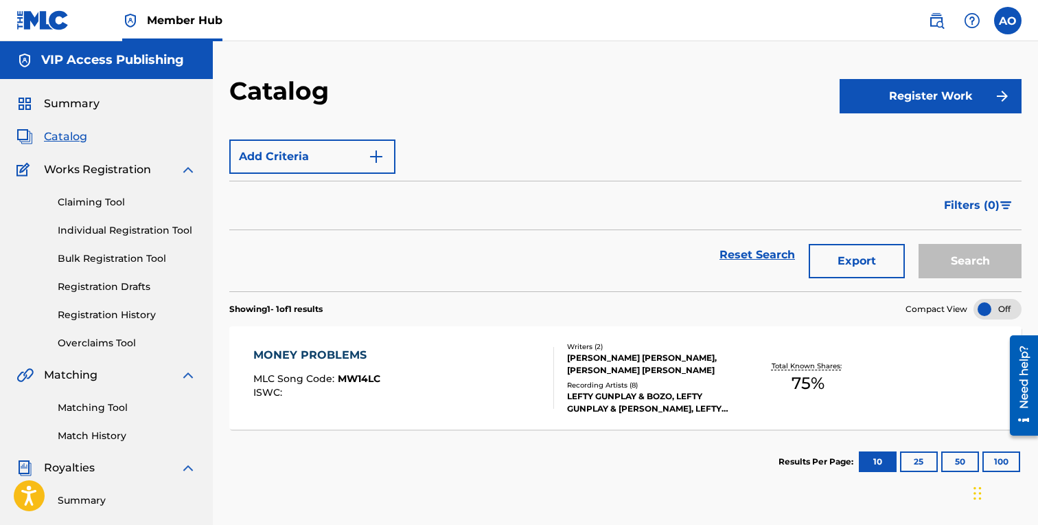
scroll to position [134, 0]
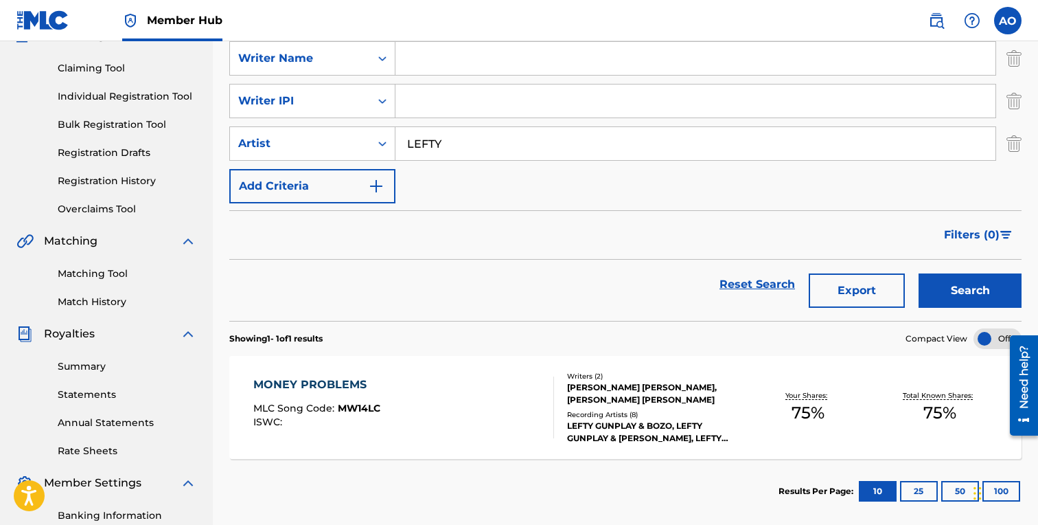
click at [487, 61] on input "Search Form" at bounding box center [695, 58] width 600 height 33
paste input "BREADWINNERS"
type input "BREADWINNERS"
click at [489, 136] on input "LEFTY" at bounding box center [695, 143] width 600 height 33
click at [919, 273] on button "Search" at bounding box center [970, 290] width 103 height 34
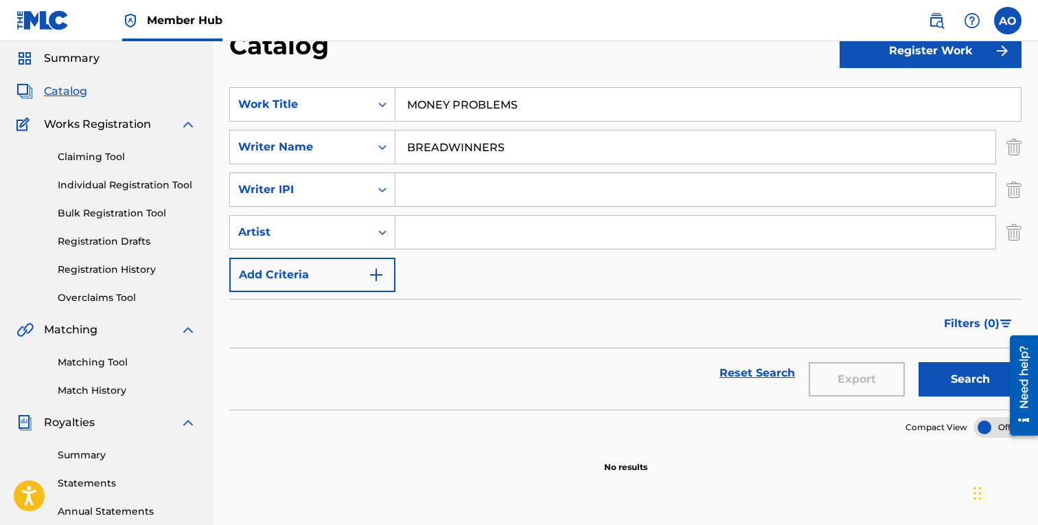
scroll to position [21, 0]
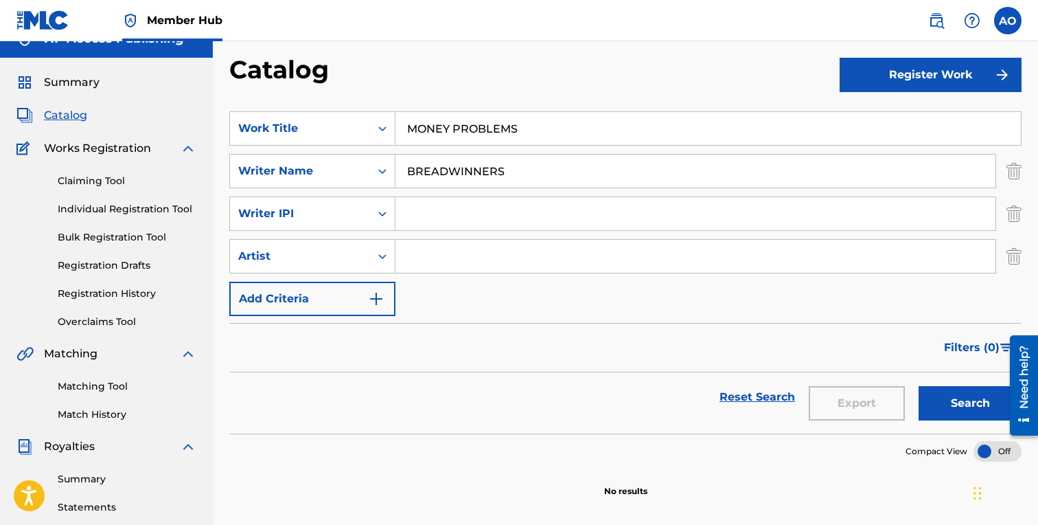
click at [460, 143] on input "MONEY PROBLEMS" at bounding box center [707, 128] width 625 height 33
paste input "BREADWINNER"
type input "BREADWINNERS"
click at [919, 386] on button "Search" at bounding box center [970, 403] width 103 height 34
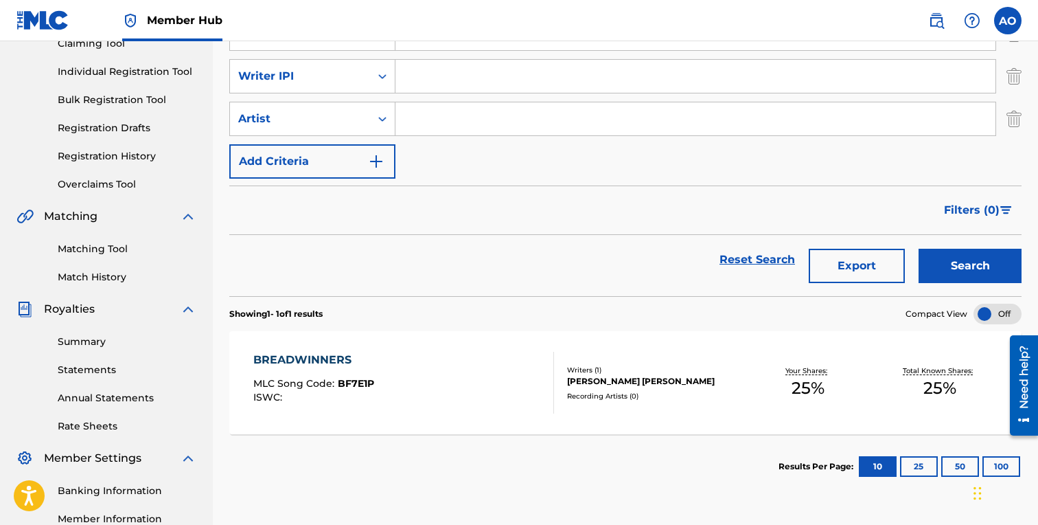
scroll to position [154, 0]
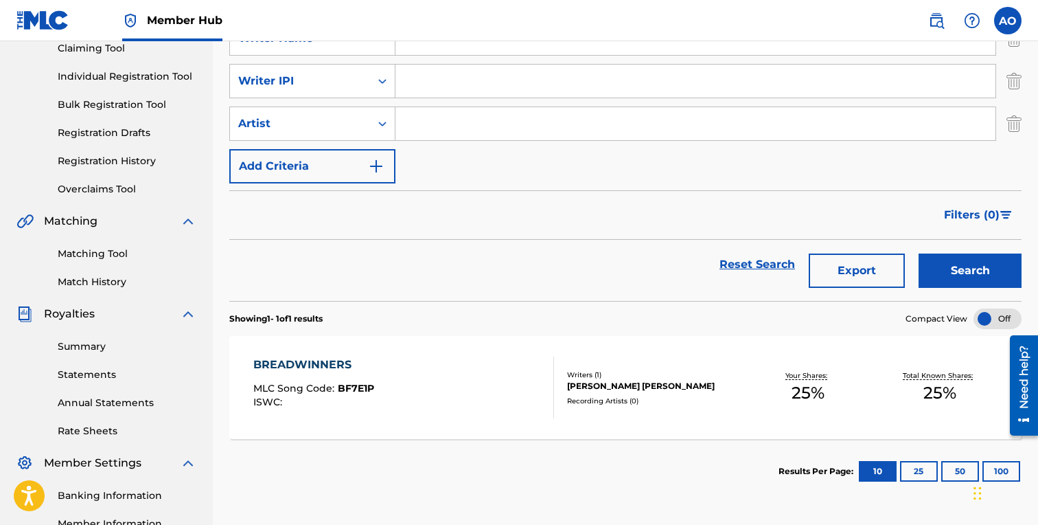
click at [349, 369] on div "BREADWINNERS" at bounding box center [313, 364] width 121 height 16
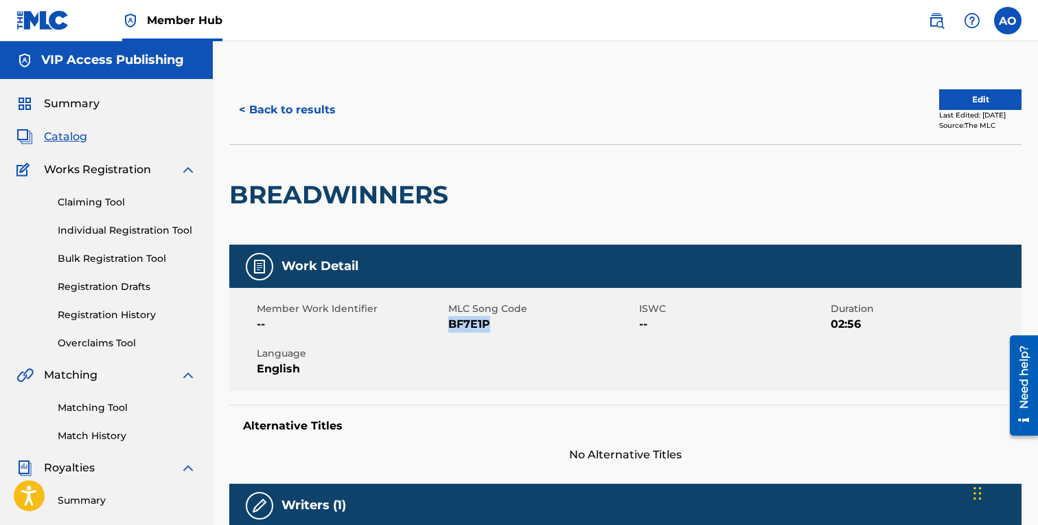
drag, startPoint x: 448, startPoint y: 323, endPoint x: 496, endPoint y: 322, distance: 47.4
click at [496, 322] on span "BF7E1P" at bounding box center [542, 324] width 188 height 16
click at [314, 119] on button "< Back to results" at bounding box center [287, 110] width 116 height 34
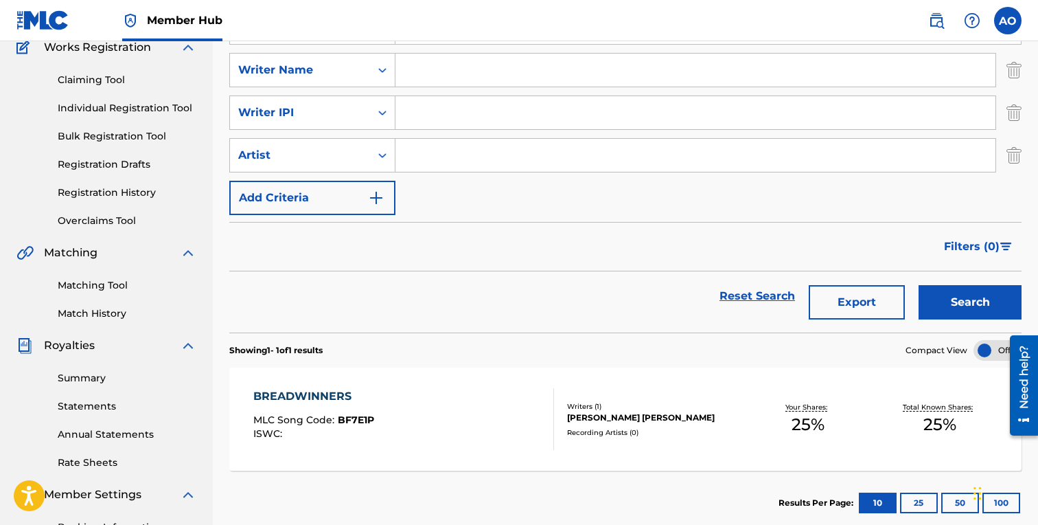
click at [510, 73] on input "Search Form" at bounding box center [695, 70] width 600 height 33
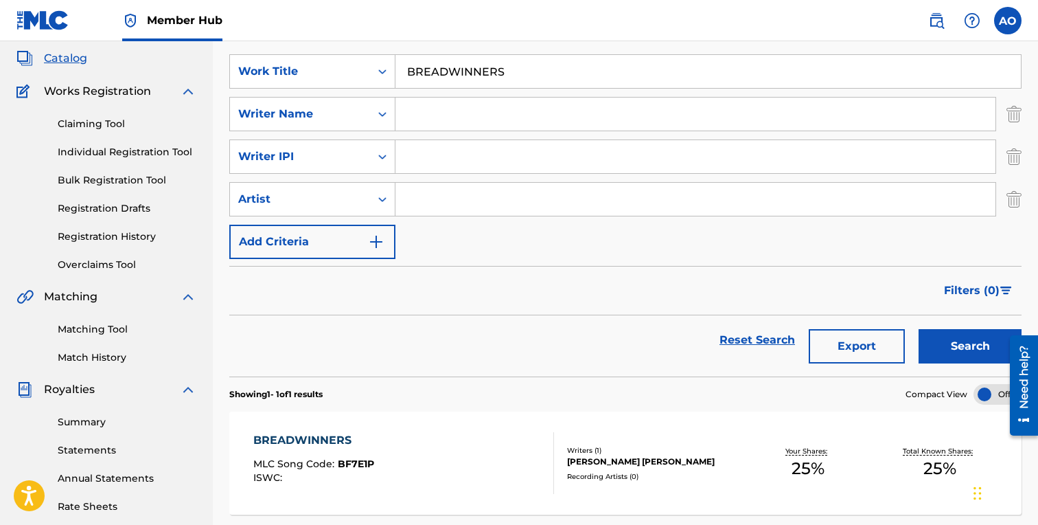
scroll to position [77, 0]
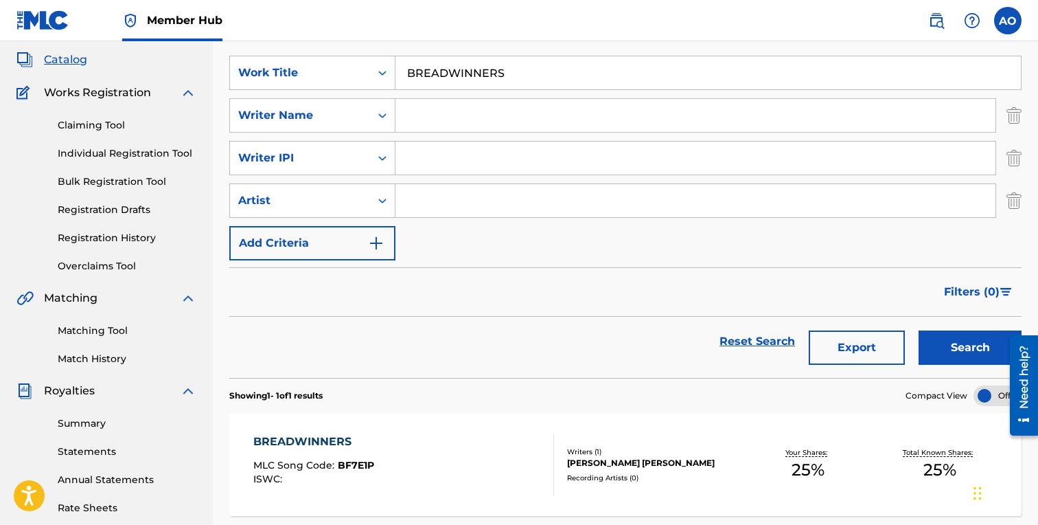
click at [510, 78] on input "BREADWINNERS" at bounding box center [707, 72] width 625 height 33
paste input "WIFED UP"
type input "WIFED UP"
click at [919, 330] on button "Search" at bounding box center [970, 347] width 103 height 34
click at [288, 441] on div "WIFED UP" at bounding box center [317, 441] width 128 height 16
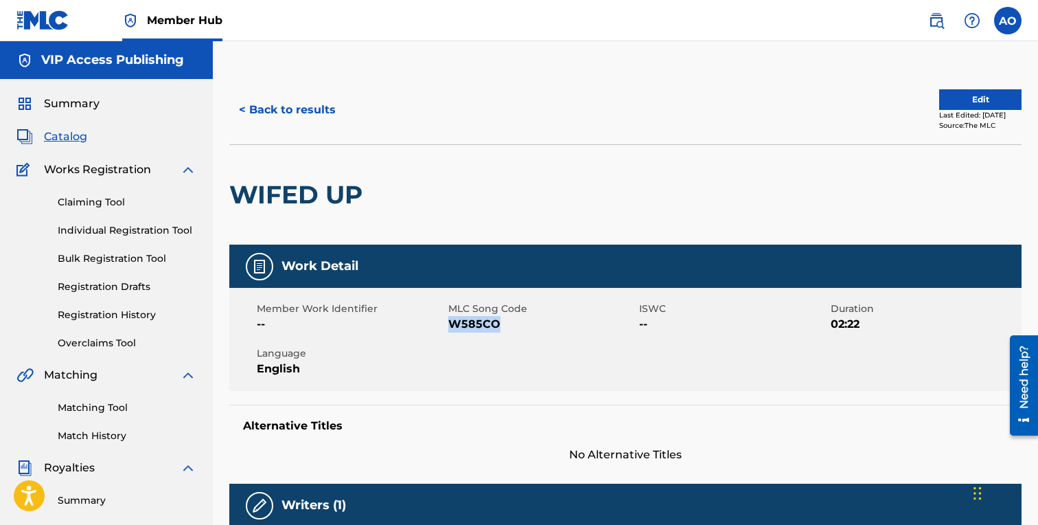
drag, startPoint x: 450, startPoint y: 327, endPoint x: 522, endPoint y: 325, distance: 71.4
click at [520, 325] on span "W585CO" at bounding box center [542, 324] width 188 height 16
click at [317, 122] on button "< Back to results" at bounding box center [287, 110] width 116 height 34
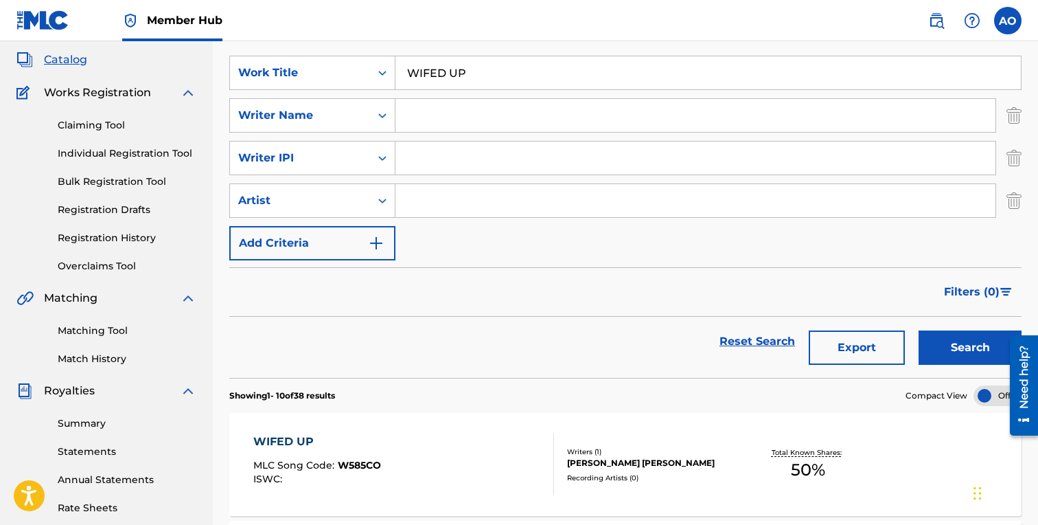
click at [451, 80] on input "WIFED UP" at bounding box center [707, 72] width 625 height 33
paste input "BLVD BABIES"
type input "BLVD BABIES"
click at [919, 330] on button "Search" at bounding box center [970, 347] width 103 height 34
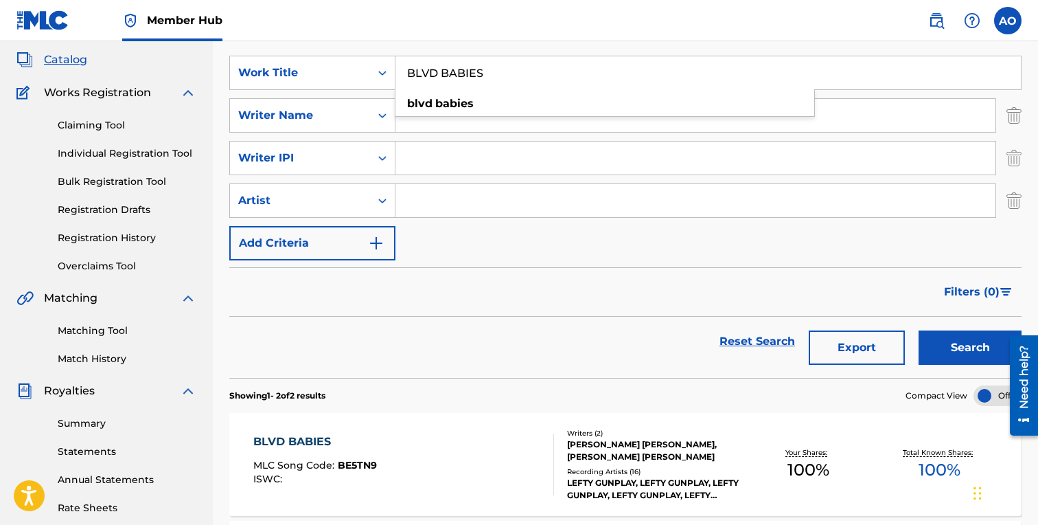
click at [289, 442] on div "BLVD BABIES" at bounding box center [315, 441] width 124 height 16
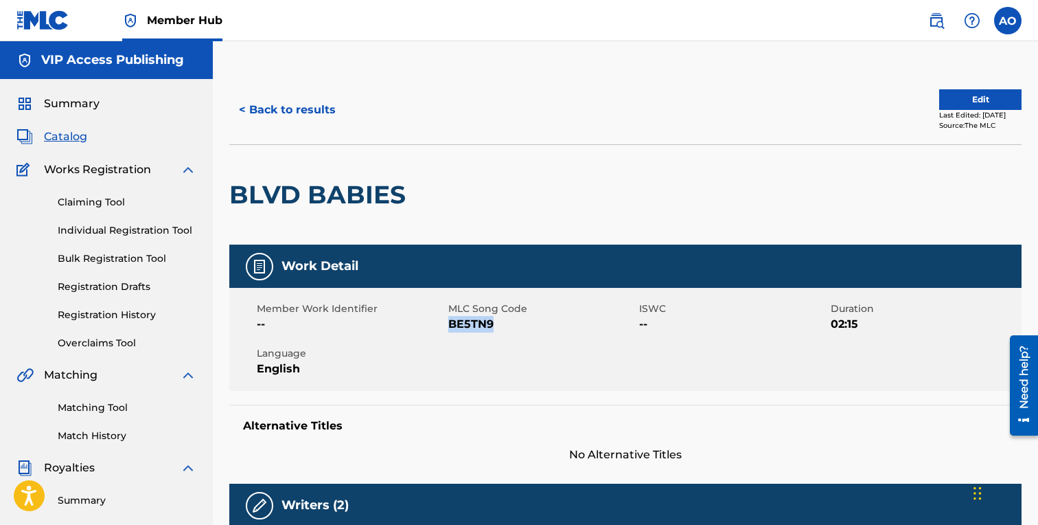
drag, startPoint x: 450, startPoint y: 325, endPoint x: 514, endPoint y: 323, distance: 63.9
click at [514, 323] on span "BE5TN9" at bounding box center [542, 324] width 188 height 16
click at [312, 113] on button "< Back to results" at bounding box center [287, 110] width 116 height 34
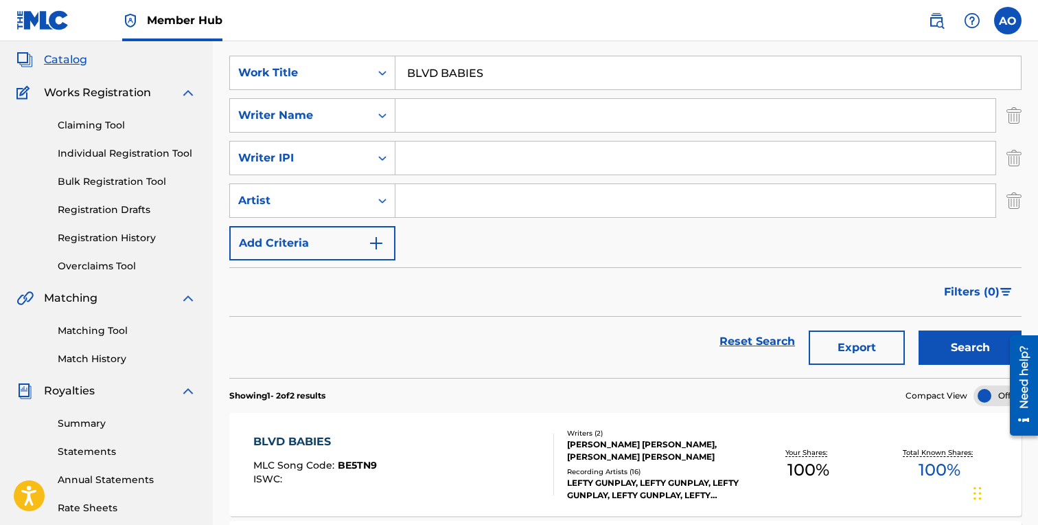
click at [539, 41] on nav "Member Hub AO AO Anthony Orozco info@vipaccesspublishing.com Notification Prefe…" at bounding box center [519, 20] width 1038 height 41
click at [538, 67] on input "BLVD BABIES" at bounding box center [707, 72] width 625 height 33
paste input "KNOW MY NAME"
type input "KNOW MY NAME"
click at [919, 330] on button "Search" at bounding box center [970, 347] width 103 height 34
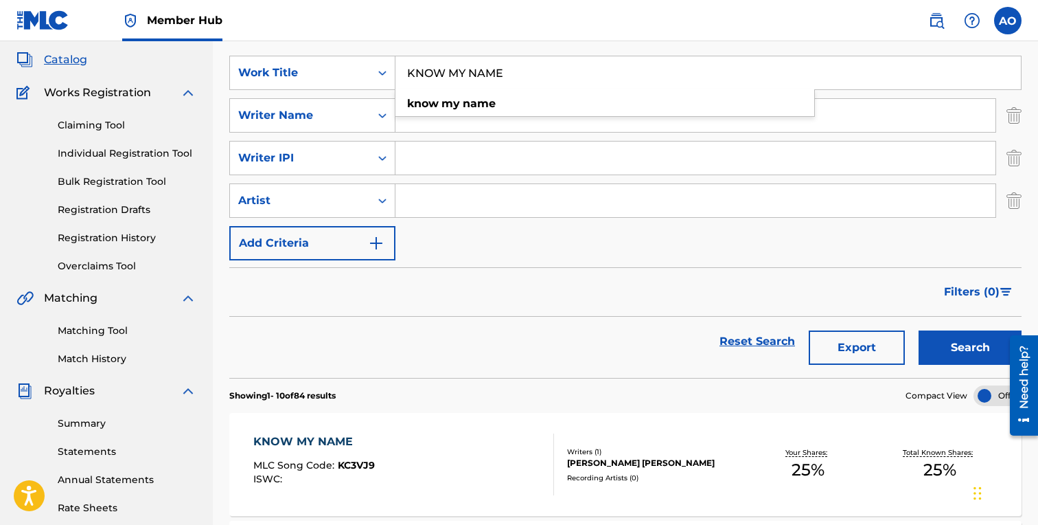
click at [321, 413] on div "KNOW MY NAME MLC Song Code : KC3VJ9 ISWC : Writers ( 1 ) FABYAN AZRIE CARRILLO …" at bounding box center [625, 464] width 792 height 103
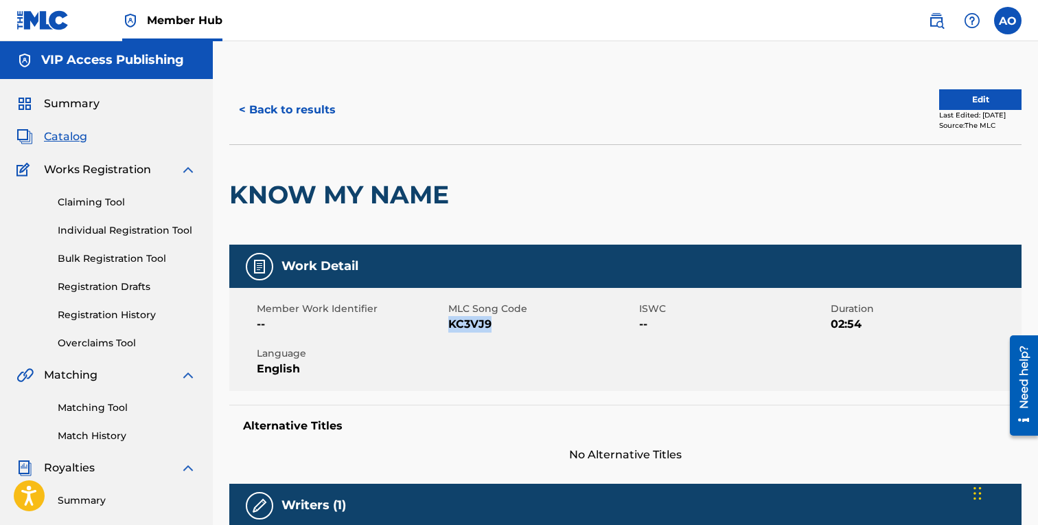
drag, startPoint x: 448, startPoint y: 327, endPoint x: 492, endPoint y: 325, distance: 44.0
click at [492, 325] on span "KC3VJ9" at bounding box center [542, 324] width 188 height 16
click at [327, 115] on button "< Back to results" at bounding box center [287, 110] width 116 height 34
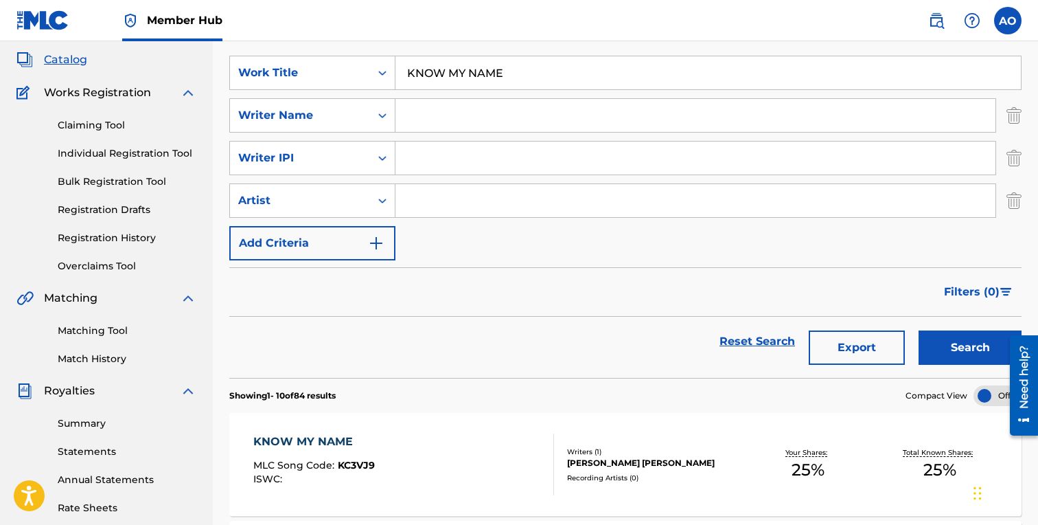
click at [479, 58] on input "KNOW MY NAME" at bounding box center [707, 72] width 625 height 33
paste input "IN YO FAC"
type input "IN YO FACE"
click at [919, 330] on button "Search" at bounding box center [970, 347] width 103 height 34
click at [271, 442] on div "IN YO FACE" at bounding box center [316, 441] width 126 height 16
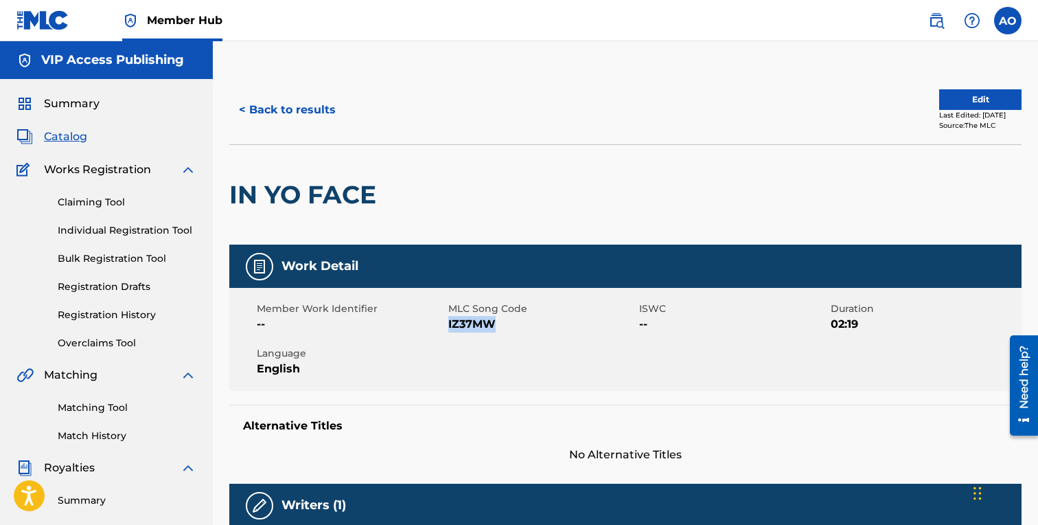
drag, startPoint x: 448, startPoint y: 322, endPoint x: 508, endPoint y: 325, distance: 59.8
click at [508, 325] on span "IZ37MW" at bounding box center [542, 324] width 188 height 16
click at [316, 111] on button "< Back to results" at bounding box center [287, 110] width 116 height 34
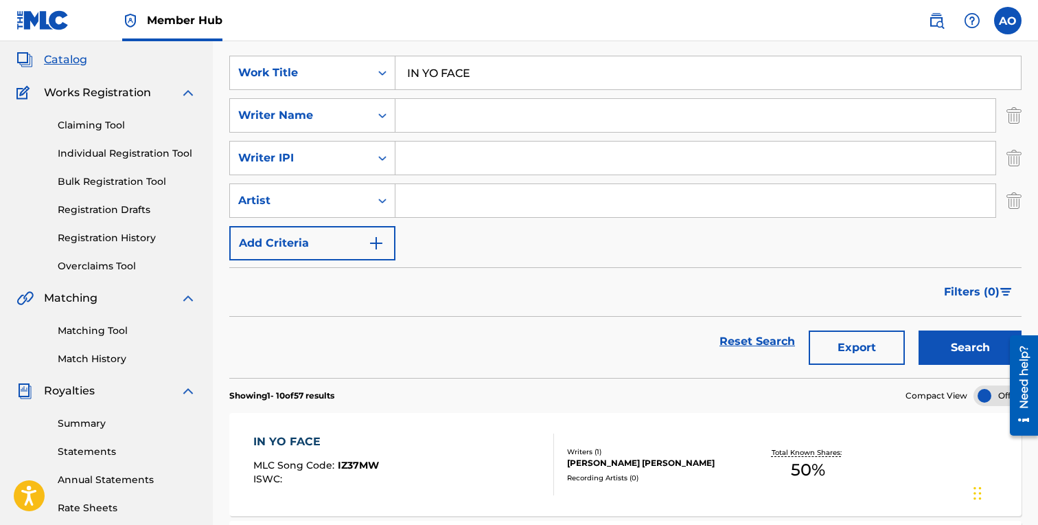
click at [521, 81] on input "IN YO FACE" at bounding box center [707, 72] width 625 height 33
paste input "TENTIONS"
type input "INTENTIONS"
click at [919, 330] on button "Search" at bounding box center [970, 347] width 103 height 34
click at [326, 426] on div "INTENTIONS MLC Song Code : IZ4E4I ISWC : Writers ( 1 ) FABYAN AZRIEL CARRILLO R…" at bounding box center [625, 464] width 792 height 103
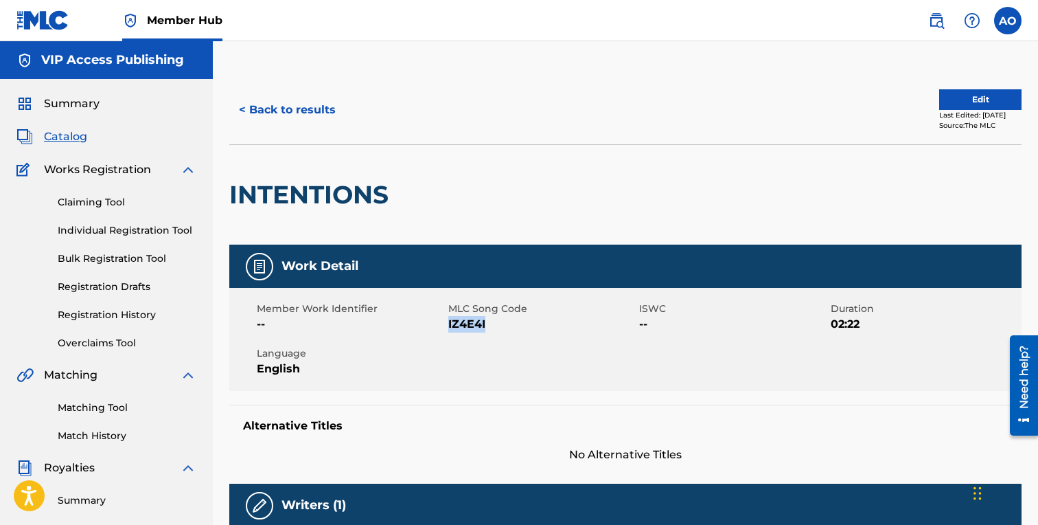
drag, startPoint x: 450, startPoint y: 325, endPoint x: 496, endPoint y: 327, distance: 46.1
click at [494, 327] on span "IZ4E4I" at bounding box center [542, 324] width 188 height 16
click at [303, 91] on div "< Back to results Edit Last Edited: September 17, 2025 Source: The MLC" at bounding box center [625, 110] width 792 height 69
click at [303, 102] on button "< Back to results" at bounding box center [287, 110] width 116 height 34
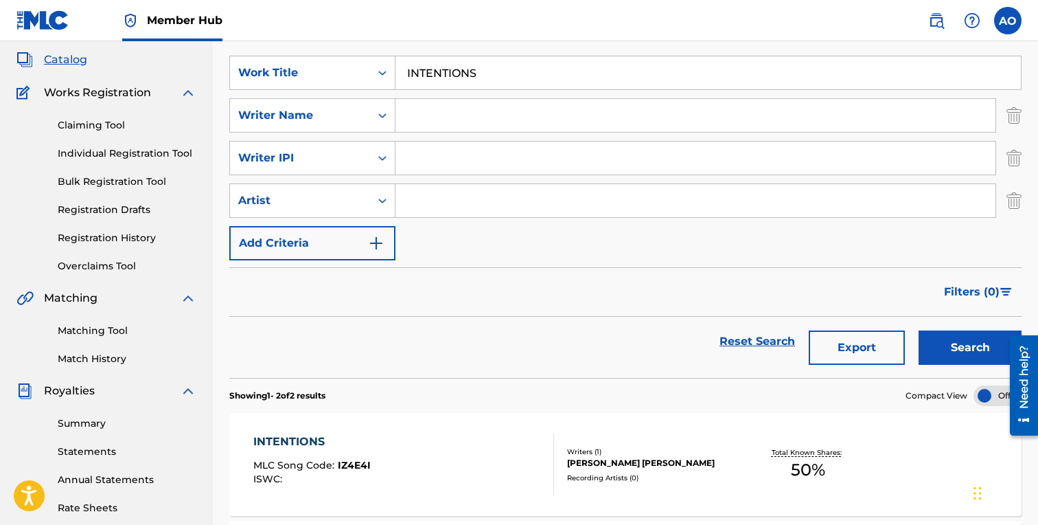
click at [486, 86] on input "INTENTIONS" at bounding box center [707, 72] width 625 height 33
paste input "DROWNING"
type input "DROWNING"
click at [919, 330] on button "Search" at bounding box center [970, 347] width 103 height 34
click at [340, 470] on span "DS16HP" at bounding box center [357, 465] width 38 height 12
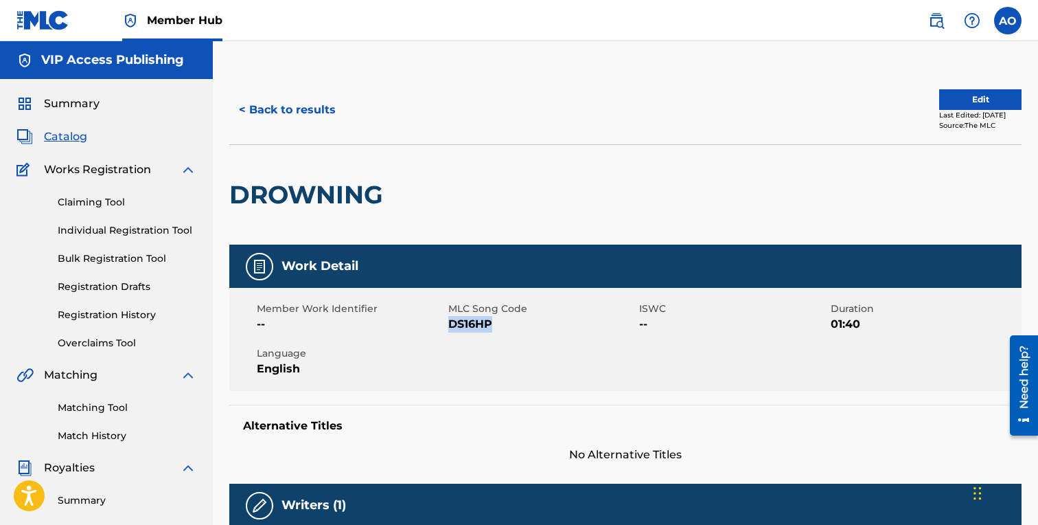
drag, startPoint x: 450, startPoint y: 326, endPoint x: 492, endPoint y: 327, distance: 41.9
click at [492, 327] on span "DS16HP" at bounding box center [542, 324] width 188 height 16
click at [319, 114] on button "< Back to results" at bounding box center [287, 110] width 116 height 34
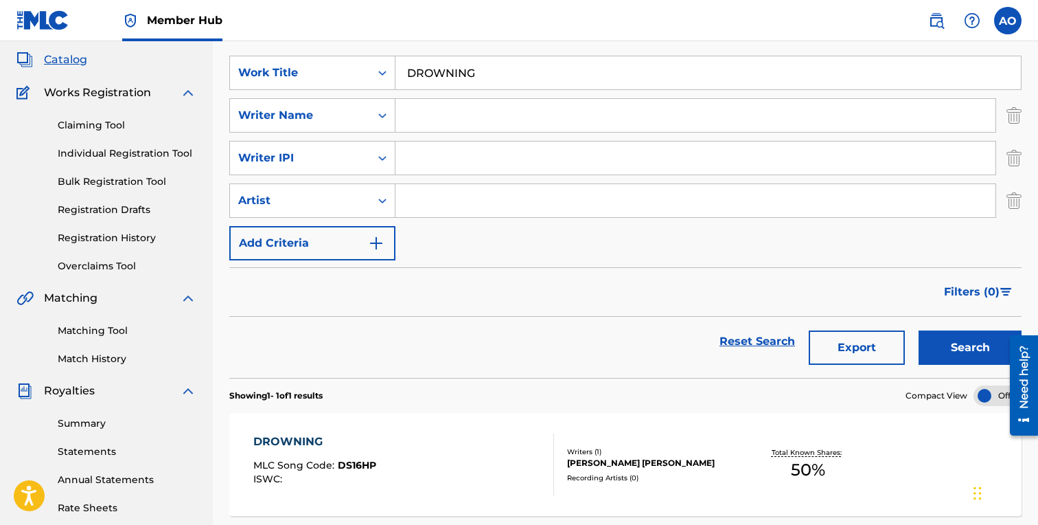
click at [527, 65] on input "DROWNING" at bounding box center [707, 72] width 625 height 33
paste input "FRIENDS"
type input "FRIENDS"
click at [919, 330] on button "Search" at bounding box center [970, 347] width 103 height 34
click at [278, 446] on div "FRIENDS" at bounding box center [316, 441] width 127 height 16
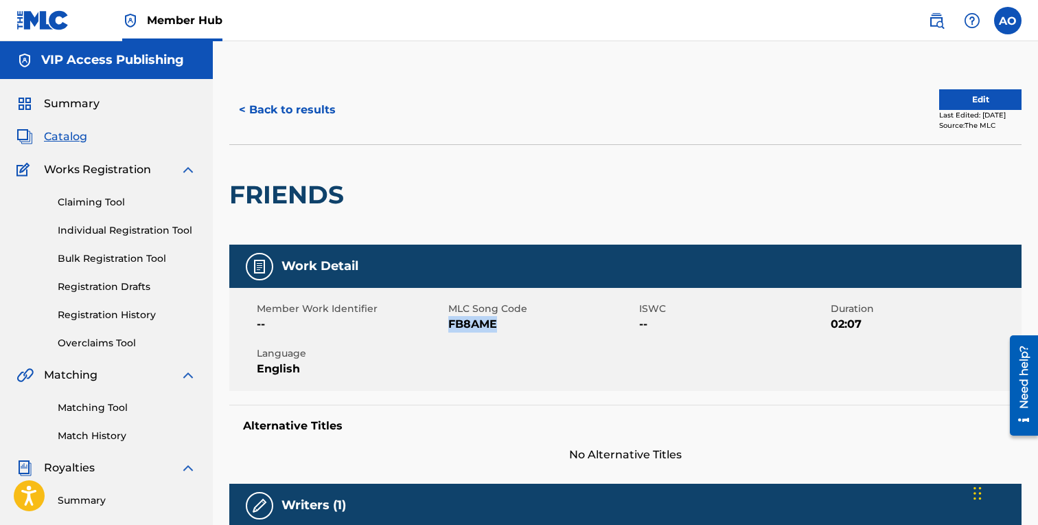
drag, startPoint x: 450, startPoint y: 325, endPoint x: 518, endPoint y: 325, distance: 67.3
click at [517, 325] on span "FB8AME" at bounding box center [542, 324] width 188 height 16
click at [279, 115] on button "< Back to results" at bounding box center [287, 110] width 116 height 34
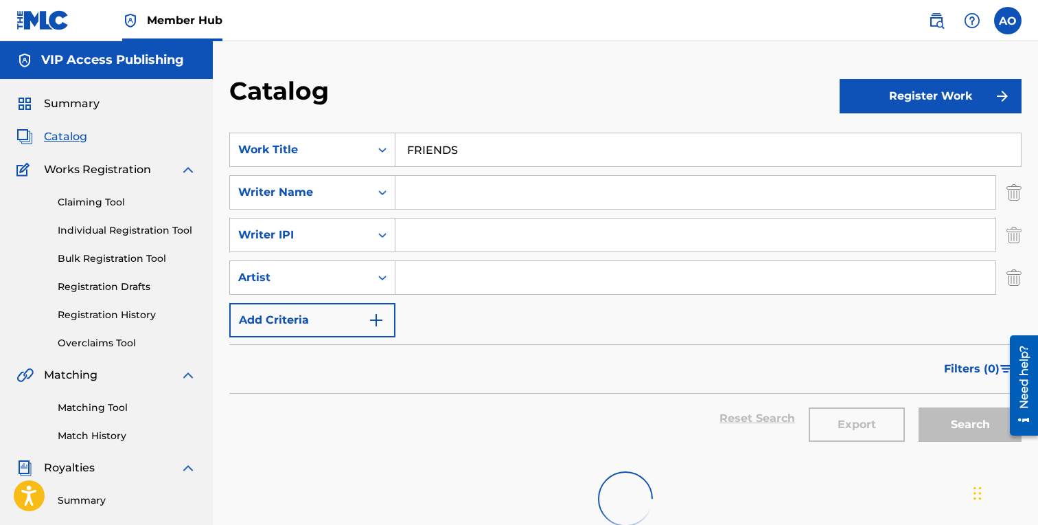
scroll to position [77, 0]
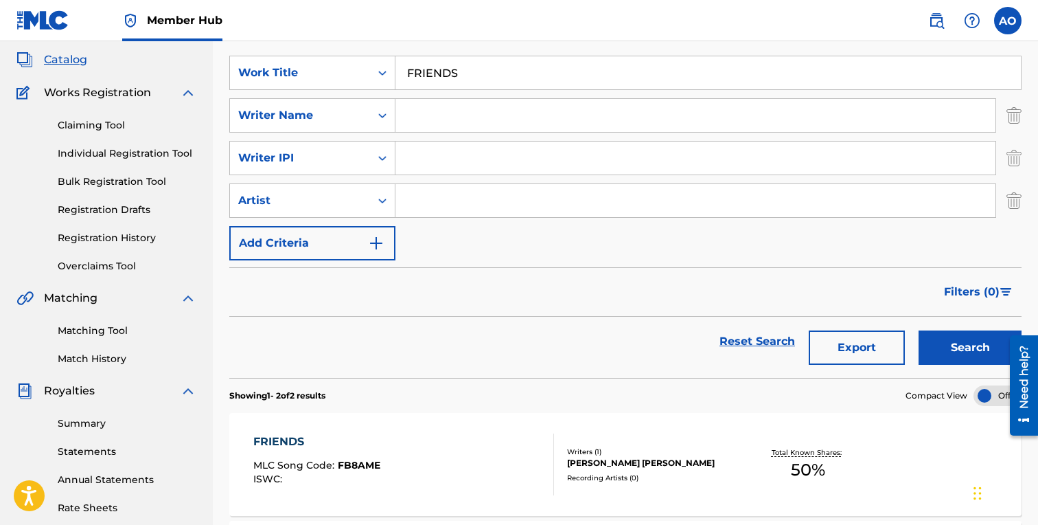
click at [505, 79] on input "FRIENDS" at bounding box center [707, 72] width 625 height 33
paste input "CHINESE FLUTE"
type input "CHINESE FLUTE"
click at [919, 330] on button "Search" at bounding box center [970, 347] width 103 height 34
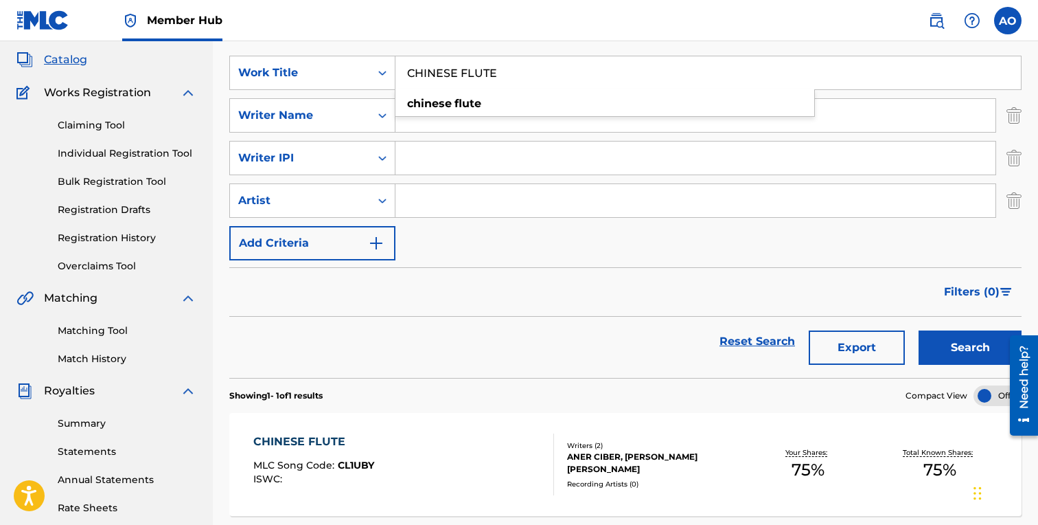
click at [291, 497] on div "CHINESE FLUTE MLC Song Code : CL1UBY ISWC : Writers ( 2 ) ANER CIBER, FABYAN AZ…" at bounding box center [625, 464] width 792 height 103
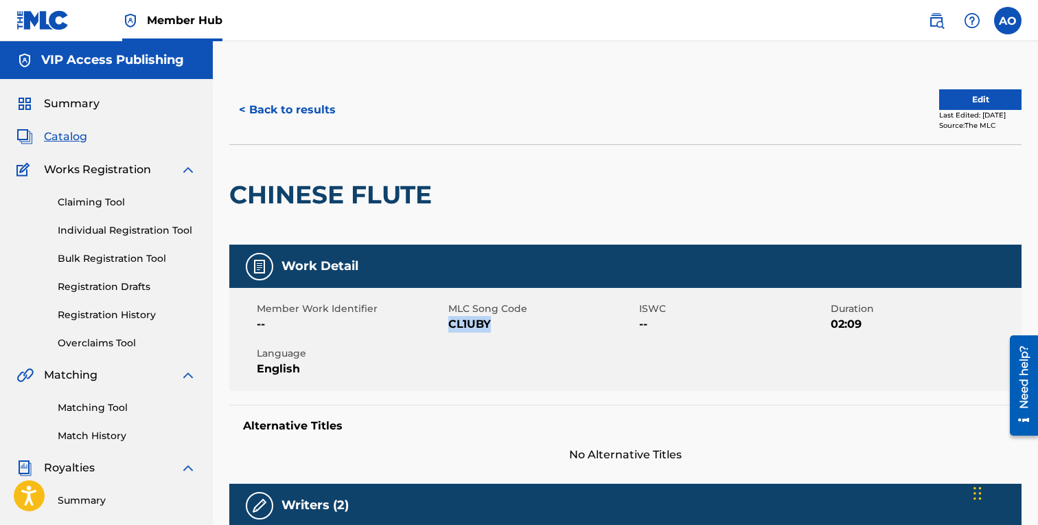
drag, startPoint x: 450, startPoint y: 323, endPoint x: 518, endPoint y: 323, distance: 68.0
click at [518, 323] on span "CL1UBY" at bounding box center [542, 324] width 188 height 16
click at [306, 97] on button "< Back to results" at bounding box center [287, 110] width 116 height 34
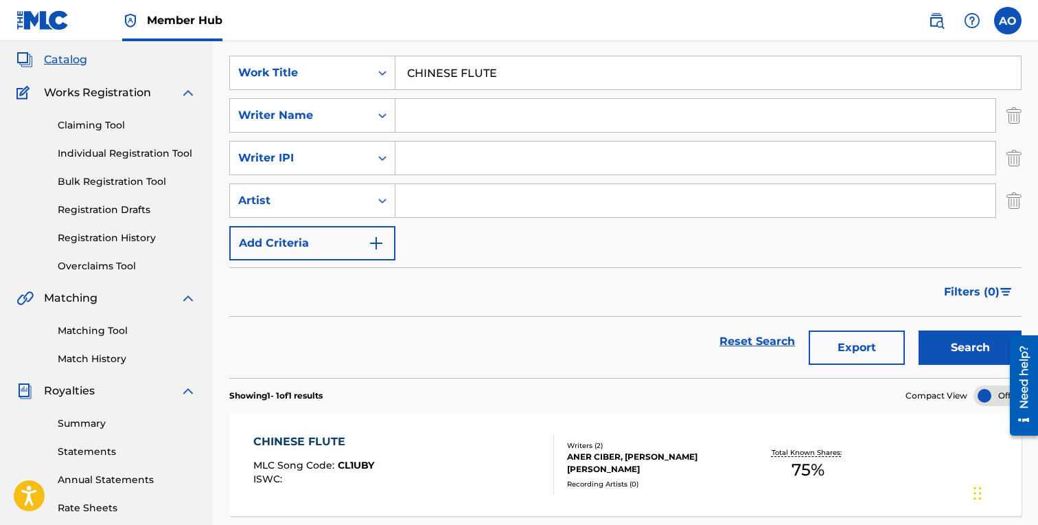
click at [467, 76] on input "CHINESE FLUTE" at bounding box center [707, 72] width 625 height 33
paste input "DEEP END"
type input "DEEP END"
click at [919, 330] on button "Search" at bounding box center [970, 347] width 103 height 34
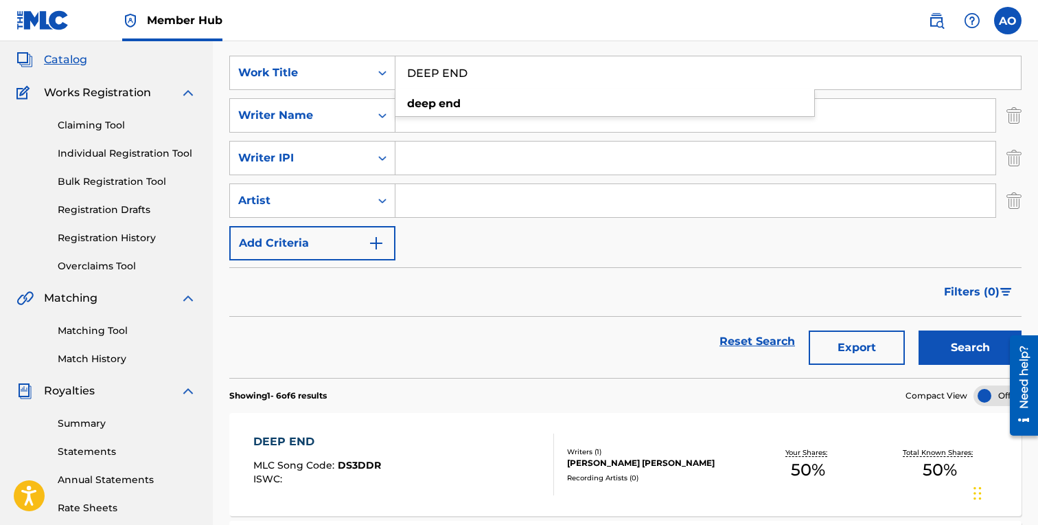
click at [290, 438] on div "DEEP END" at bounding box center [317, 441] width 128 height 16
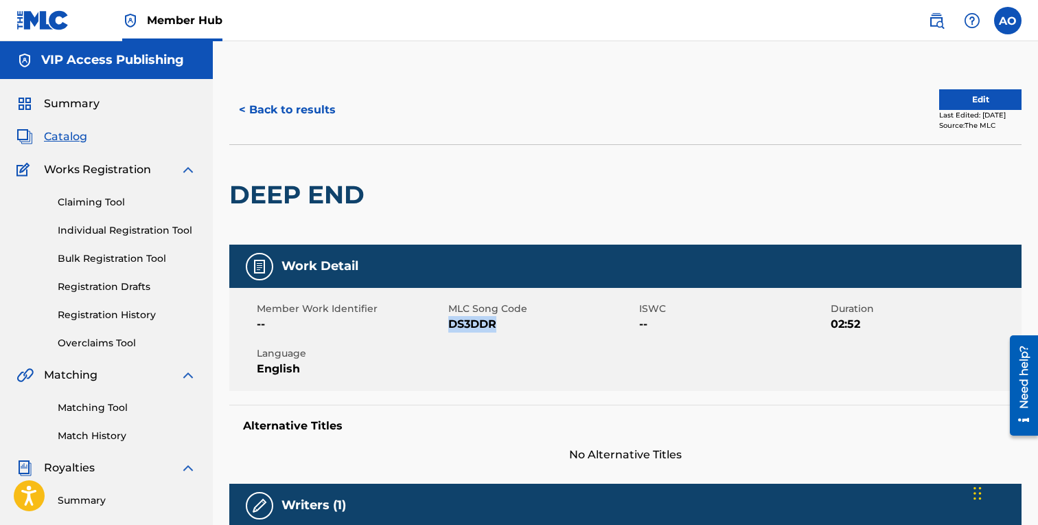
drag, startPoint x: 450, startPoint y: 323, endPoint x: 525, endPoint y: 323, distance: 75.5
click at [525, 323] on span "DS3DDR" at bounding box center [542, 324] width 188 height 16
click at [299, 102] on button "< Back to results" at bounding box center [287, 110] width 116 height 34
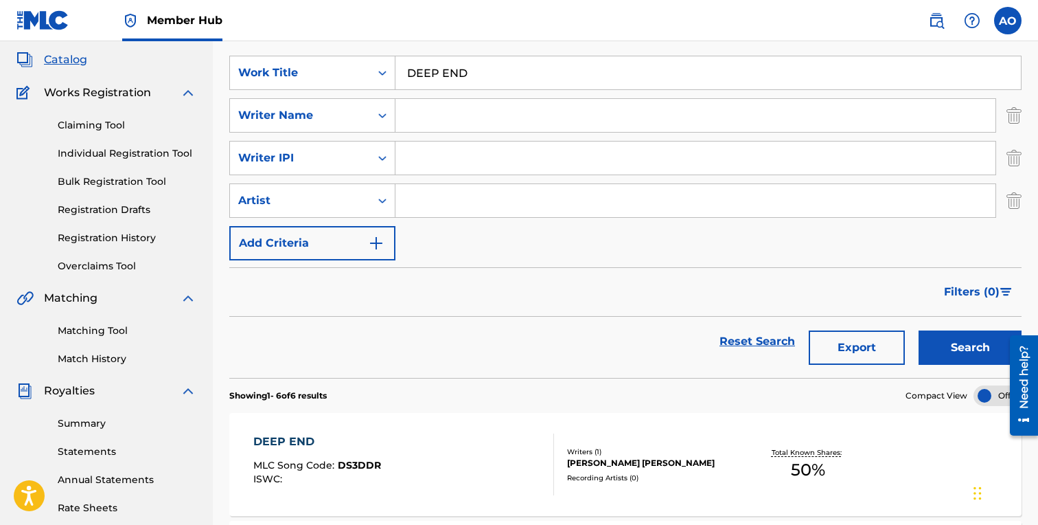
click at [482, 82] on input "DEEP END" at bounding box center [707, 72] width 625 height 33
paste input "MONS"
type input "DEMONS"
click at [919, 330] on button "Search" at bounding box center [970, 347] width 103 height 34
click at [324, 442] on div "DEMONS" at bounding box center [317, 441] width 128 height 16
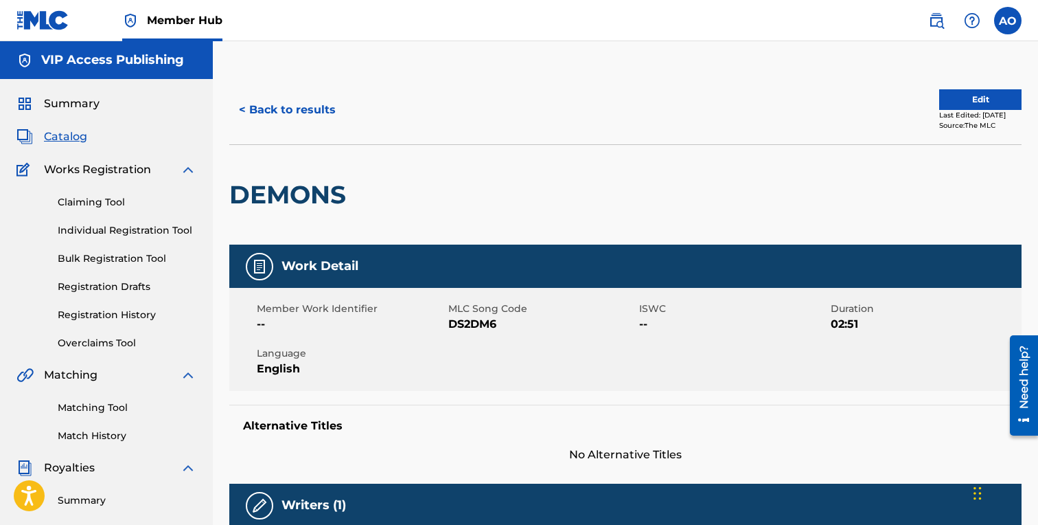
click at [452, 328] on span "DS2DM6" at bounding box center [542, 324] width 188 height 16
drag, startPoint x: 450, startPoint y: 325, endPoint x: 557, endPoint y: 326, distance: 107.1
click at [557, 326] on span "DS2DM6" at bounding box center [542, 324] width 188 height 16
click at [266, 107] on button "< Back to results" at bounding box center [287, 110] width 116 height 34
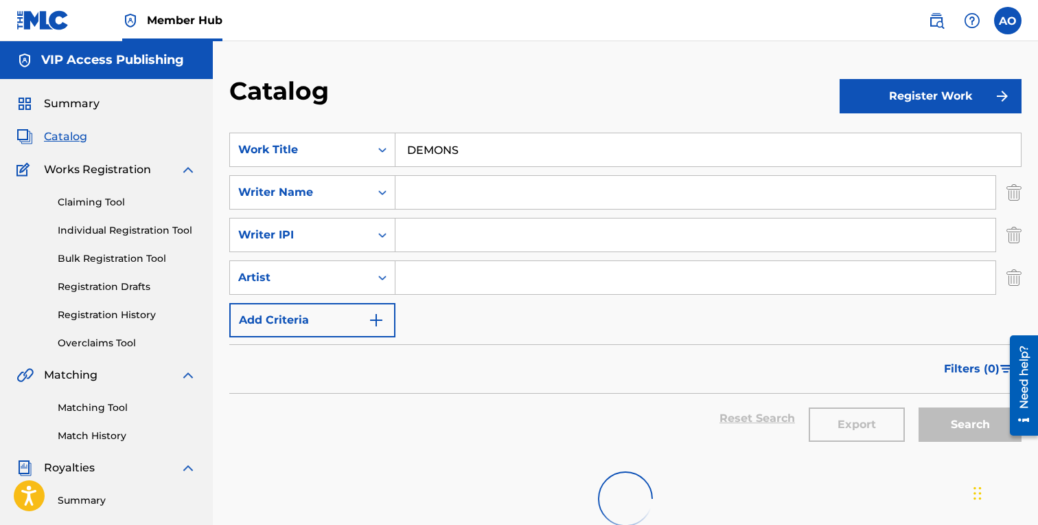
scroll to position [77, 0]
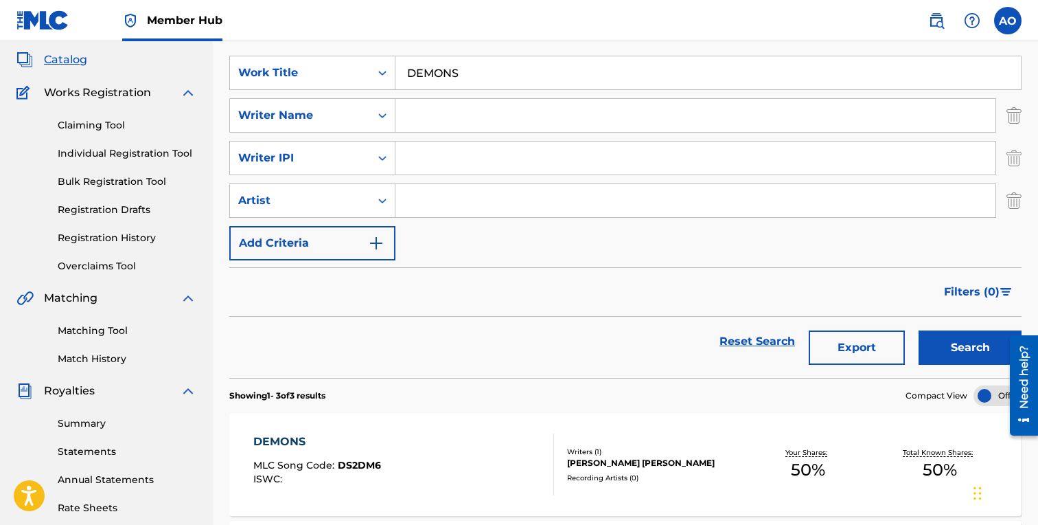
click at [479, 93] on div "SearchWithCriteria5d2ef71b-8c1c-463f-95e0-dbd2a69752ea Work Title DEMONS Search…" at bounding box center [625, 158] width 792 height 205
click at [479, 87] on input "DEMONS" at bounding box center [707, 72] width 625 height 33
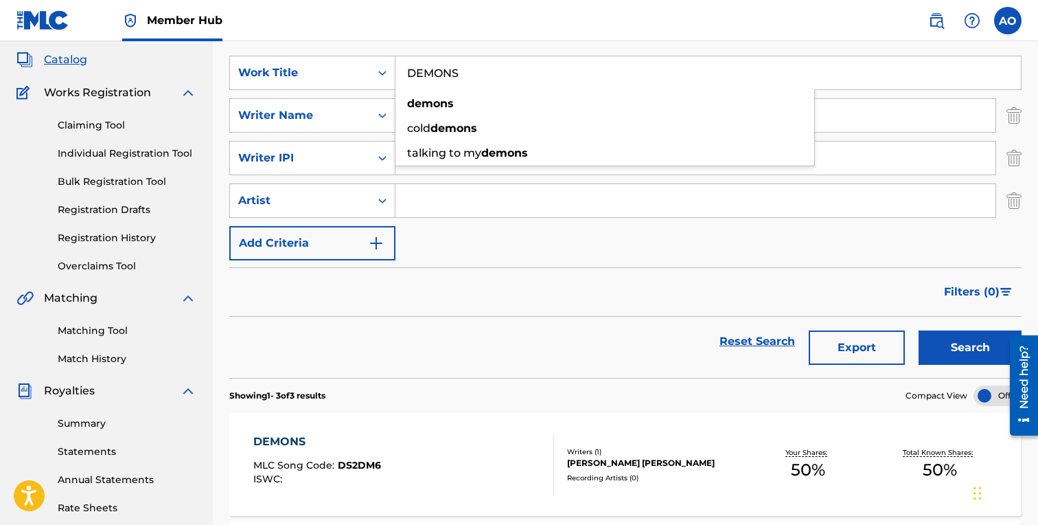
paste input "OUSSE"
type input "DOUSSE"
click at [919, 330] on button "Search" at bounding box center [970, 347] width 103 height 34
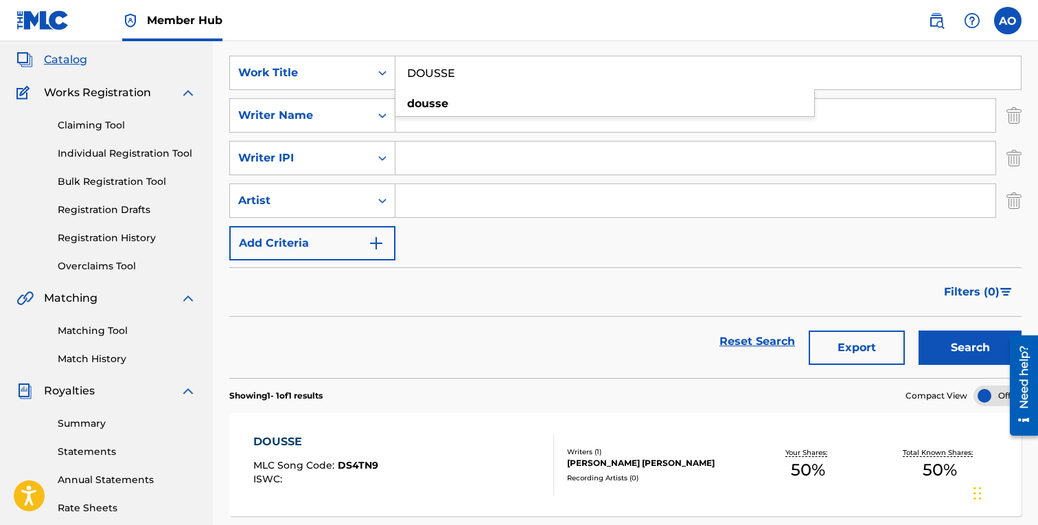
click at [282, 435] on div "DOUSSE" at bounding box center [315, 441] width 125 height 16
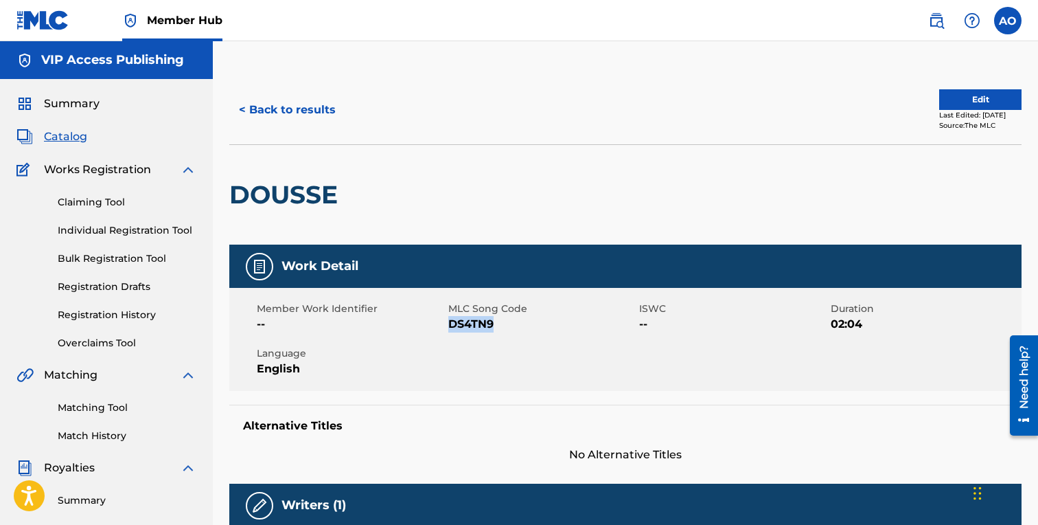
drag, startPoint x: 450, startPoint y: 324, endPoint x: 566, endPoint y: 322, distance: 116.1
click at [566, 322] on span "DS4TN9" at bounding box center [542, 324] width 188 height 16
click at [324, 108] on button "< Back to results" at bounding box center [287, 110] width 116 height 34
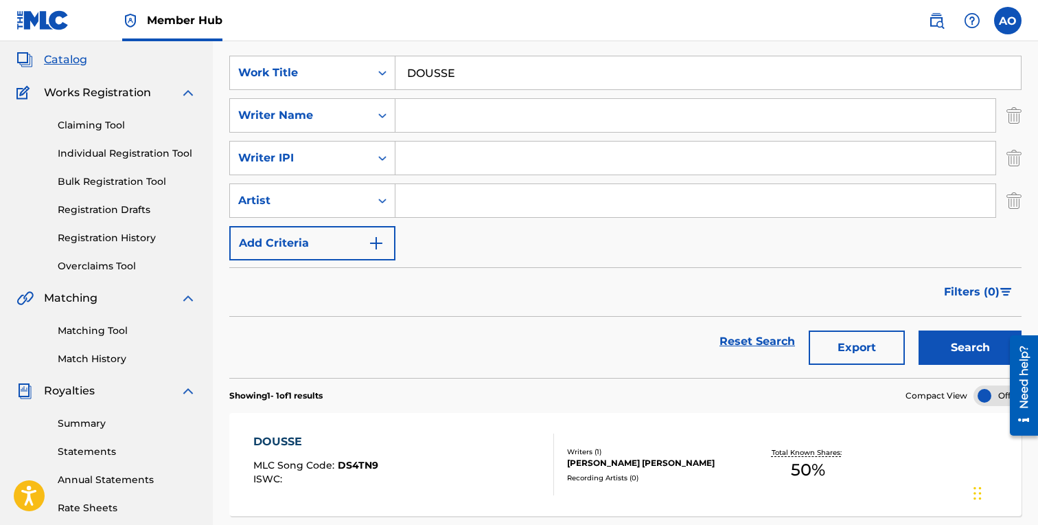
click at [518, 77] on input "DOUSSE" at bounding box center [707, 72] width 625 height 33
paste input "IRTY MONEY"
type input "DIRTY MONEY"
click at [919, 330] on button "Search" at bounding box center [970, 347] width 103 height 34
click at [318, 433] on div "DIRTY MONEY MLC Song Code : DS1597 ISWC : Writers ( 1 ) FABYAN AZRIEL CARRILLO …" at bounding box center [625, 464] width 792 height 103
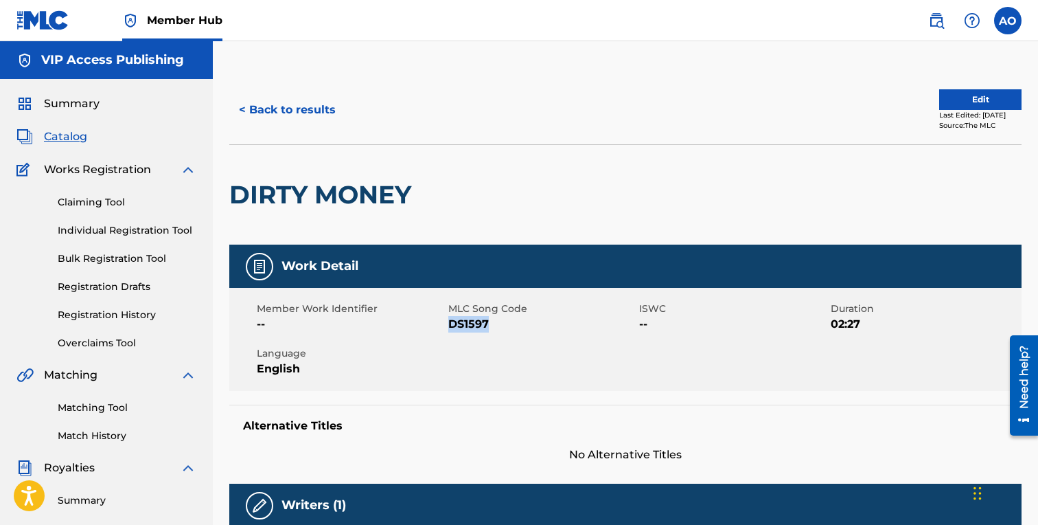
drag, startPoint x: 448, startPoint y: 324, endPoint x: 531, endPoint y: 330, distance: 82.6
click at [531, 330] on span "DS1597" at bounding box center [542, 324] width 188 height 16
click at [304, 118] on button "< Back to results" at bounding box center [287, 110] width 116 height 34
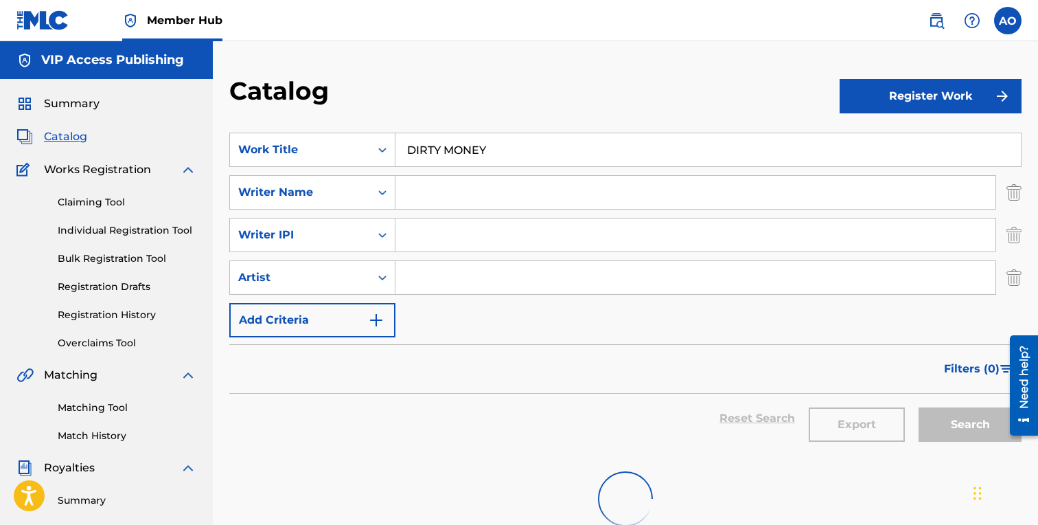
scroll to position [77, 0]
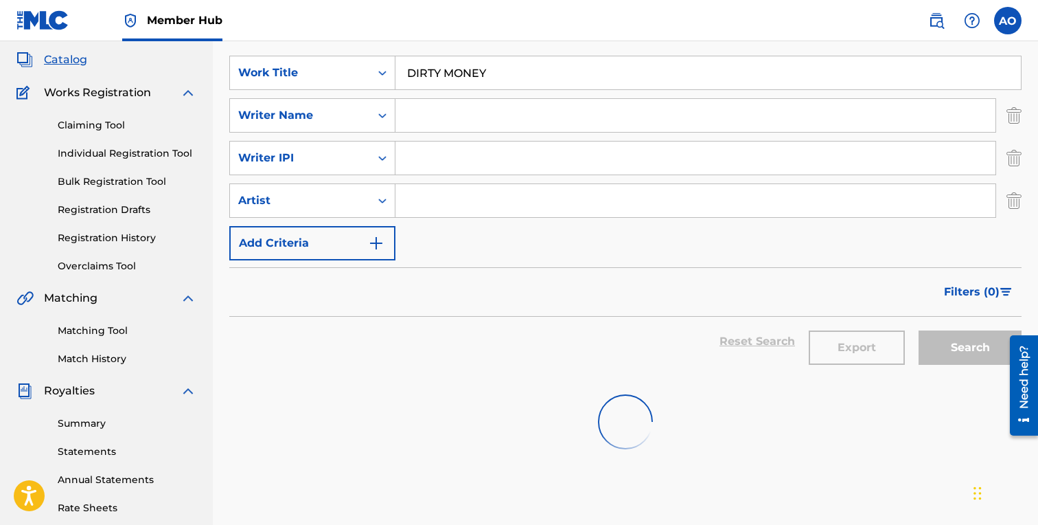
click at [454, 89] on input "DIRTY MONEY" at bounding box center [707, 72] width 625 height 33
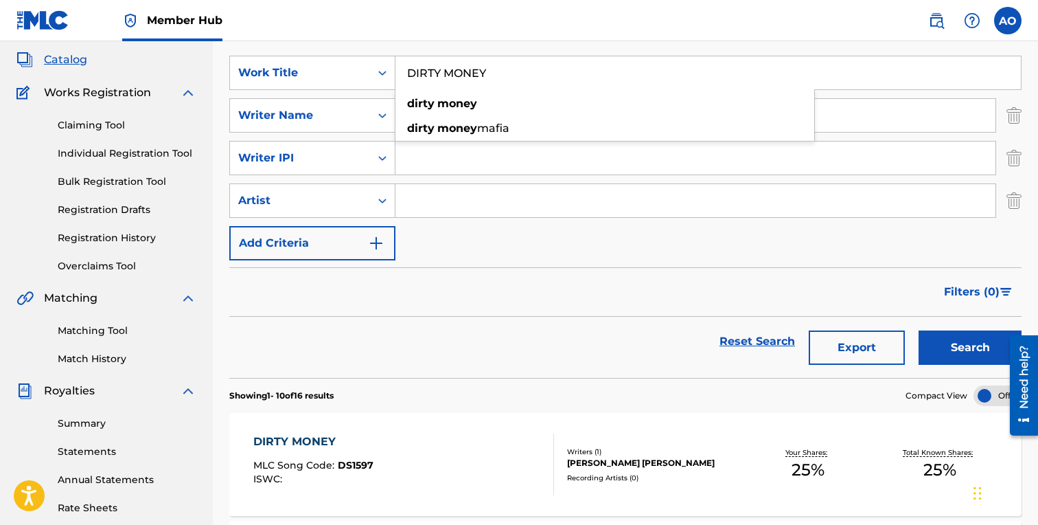
paste input "GANG SIGNS"
type input "GANG SIGNS"
click at [919, 330] on button "Search" at bounding box center [970, 347] width 103 height 34
click at [297, 435] on div "GANG SIGNS" at bounding box center [317, 441] width 128 height 16
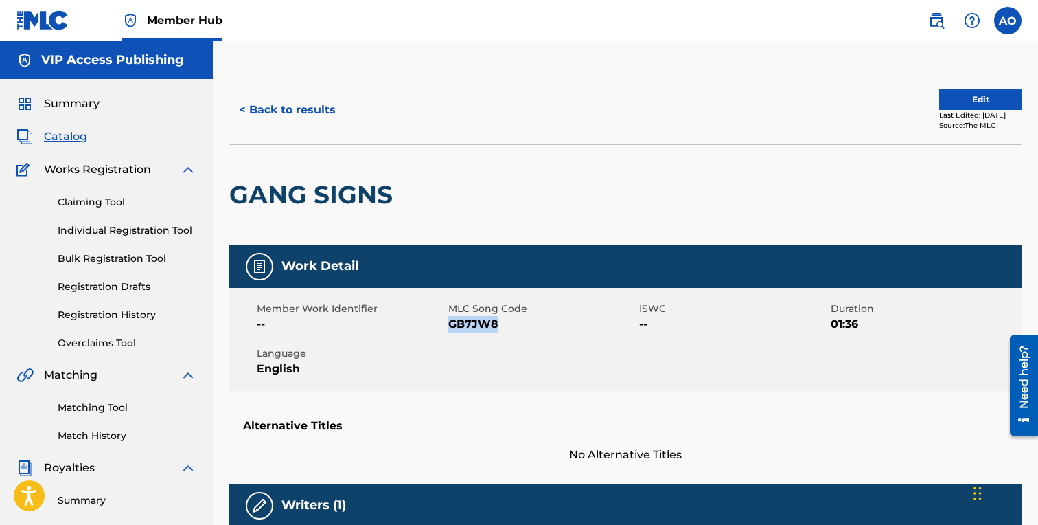
drag, startPoint x: 449, startPoint y: 325, endPoint x: 531, endPoint y: 325, distance: 81.7
click at [531, 325] on span "GB7JW8" at bounding box center [542, 324] width 188 height 16
click at [341, 102] on button "< Back to results" at bounding box center [287, 110] width 116 height 34
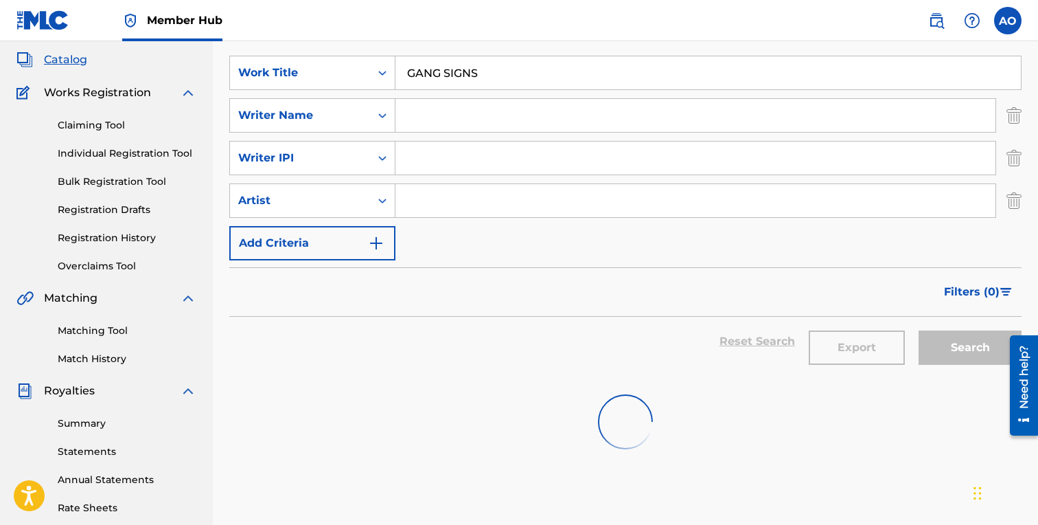
click at [515, 71] on input "GANG SIGNS" at bounding box center [707, 72] width 625 height 33
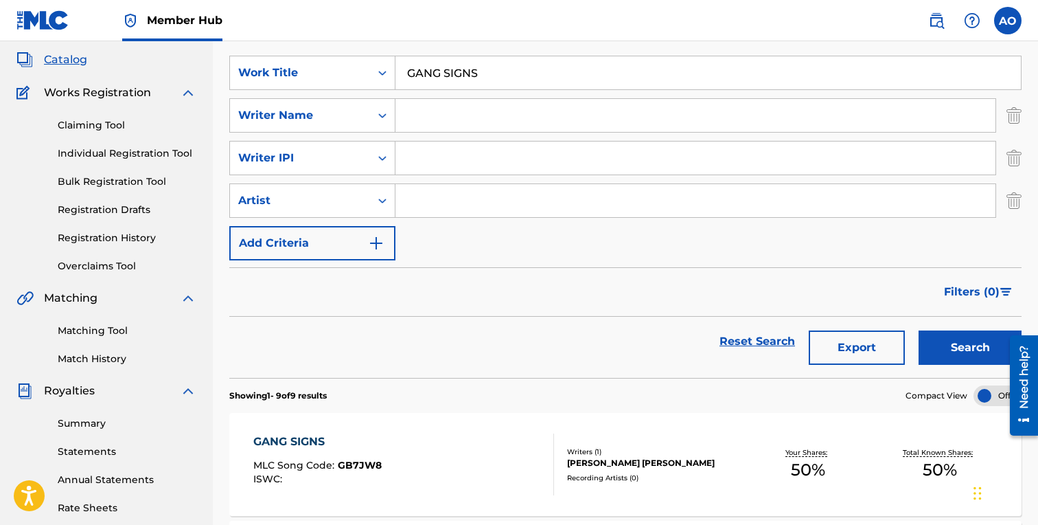
paste input "DEVIL IN MY DOOR"
type input "DEVIL IN MY DOOR"
click at [919, 330] on button "Search" at bounding box center [970, 347] width 103 height 34
click at [327, 454] on div "DEVIL IN MY DOOR MLC Song Code : DS4ENL ISWC :" at bounding box center [315, 464] width 125 height 62
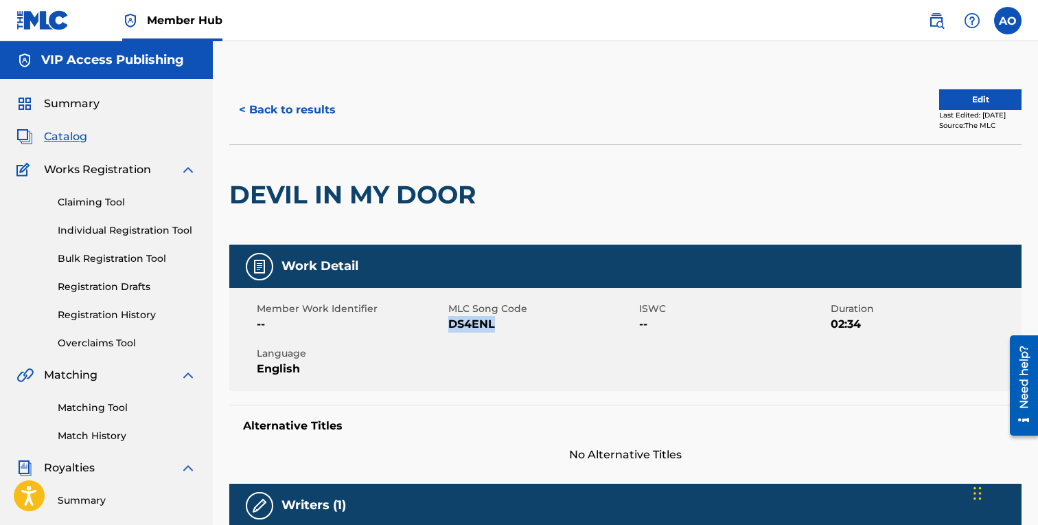
drag, startPoint x: 450, startPoint y: 327, endPoint x: 510, endPoint y: 326, distance: 59.7
click at [510, 326] on span "DS4ENL" at bounding box center [542, 324] width 188 height 16
click at [299, 113] on button "< Back to results" at bounding box center [287, 110] width 116 height 34
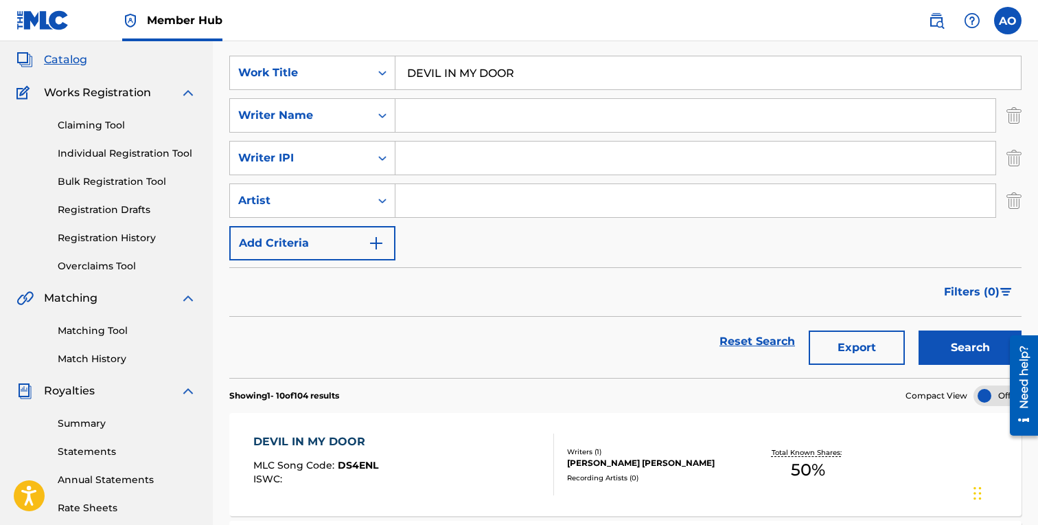
click at [510, 78] on input "DEVIL IN MY DOOR" at bounding box center [707, 72] width 625 height 33
paste input "FOR THE BUCKS"
type input "FOR THE BUCKS"
click at [919, 330] on button "Search" at bounding box center [970, 347] width 103 height 34
click at [323, 462] on span "MLC Song Code :" at bounding box center [295, 465] width 84 height 12
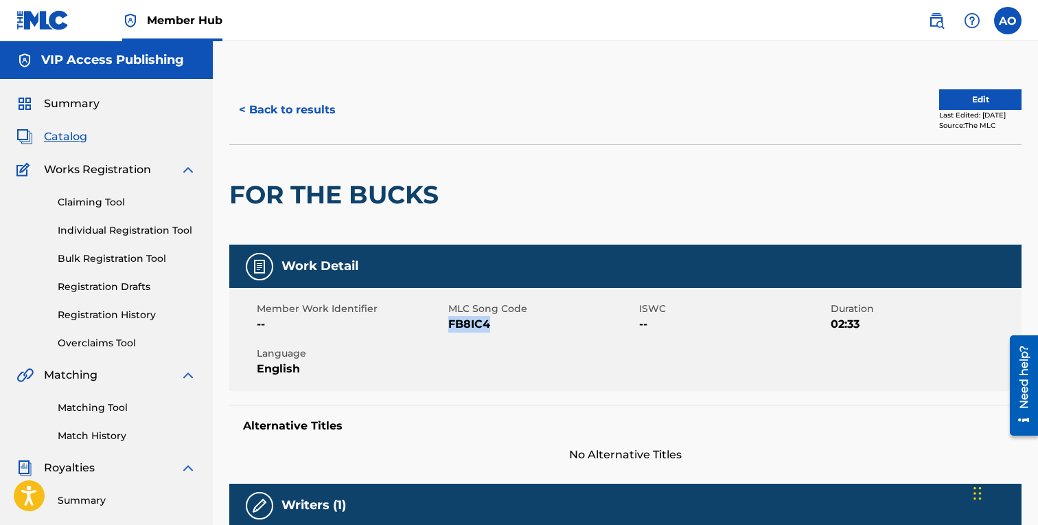
drag, startPoint x: 451, startPoint y: 325, endPoint x: 512, endPoint y: 325, distance: 60.4
click at [512, 325] on span "FB8IC4" at bounding box center [542, 324] width 188 height 16
click at [321, 110] on button "< Back to results" at bounding box center [287, 110] width 116 height 34
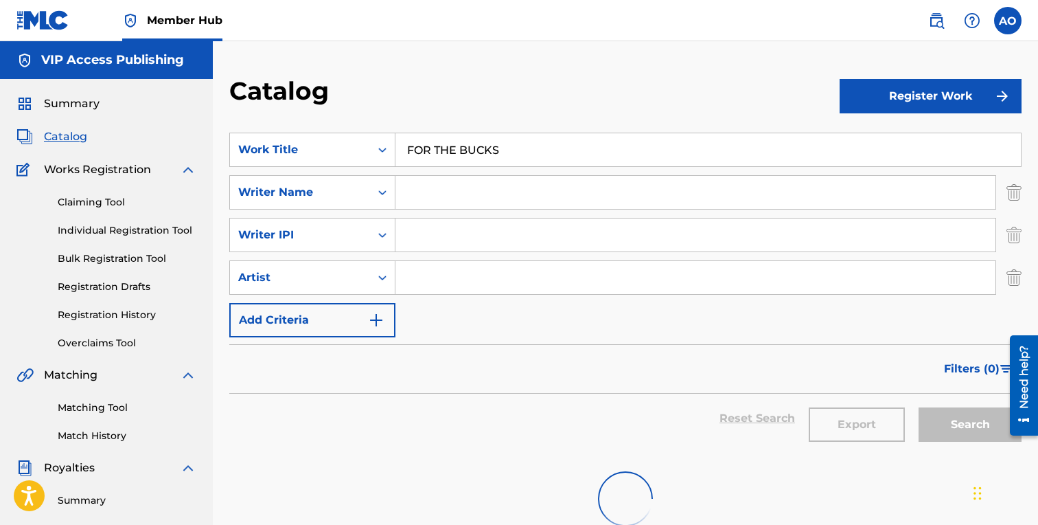
scroll to position [77, 0]
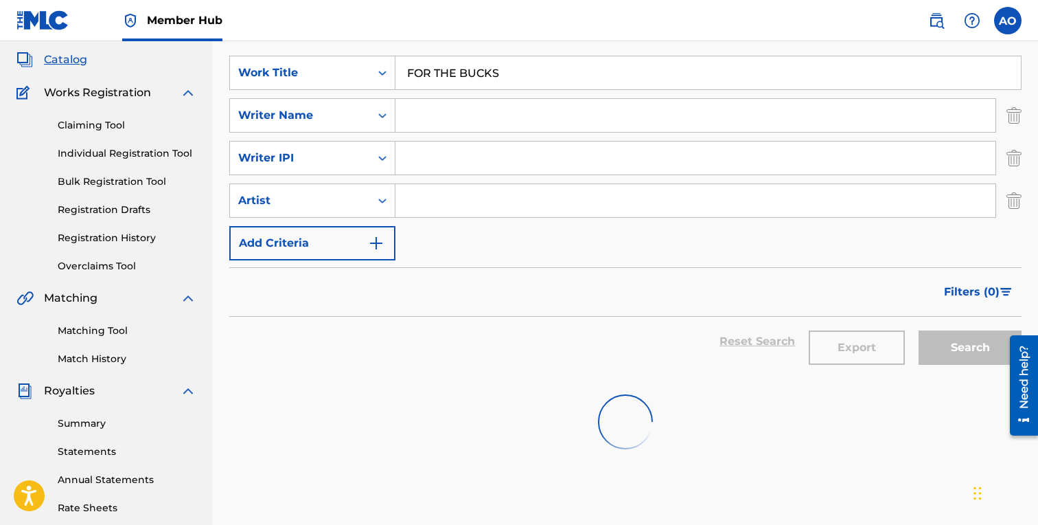
click at [497, 82] on input "FOR THE BUCKS" at bounding box center [707, 72] width 625 height 33
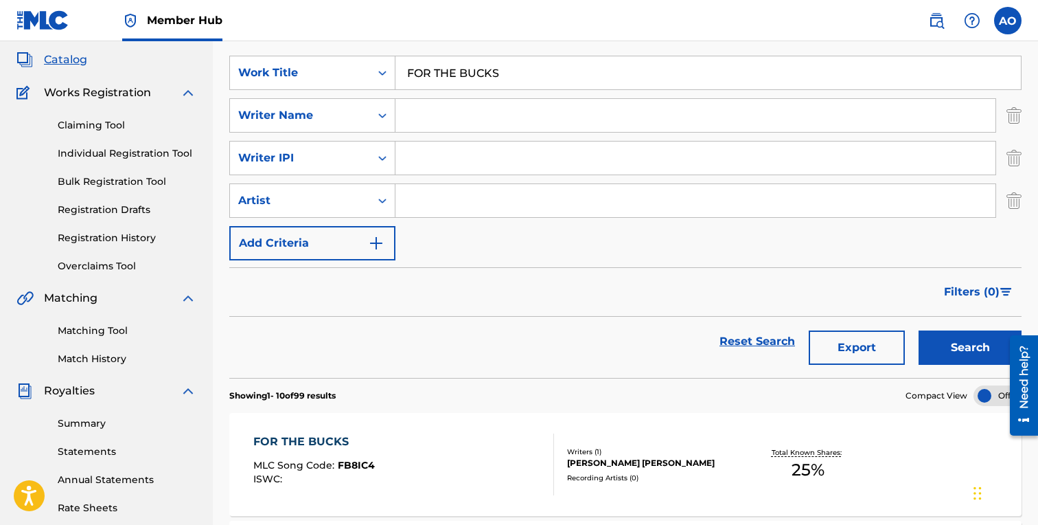
paste input "DOPE SPOT"
type input "DOPE SPOT"
click at [919, 330] on button "Search" at bounding box center [970, 347] width 103 height 34
click at [342, 453] on div "DOPE SPOT MLC Song Code : DS3DFH ISWC :" at bounding box center [316, 464] width 126 height 62
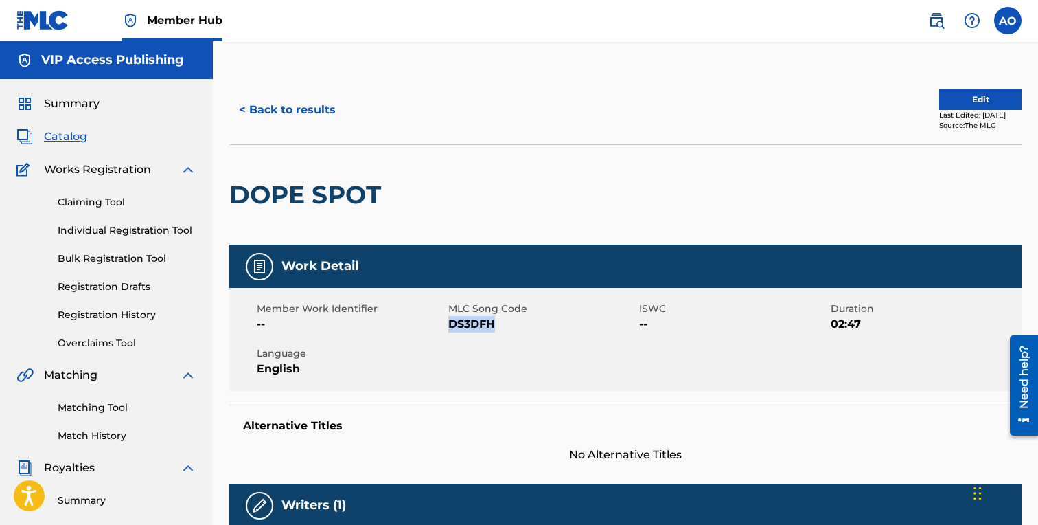
drag, startPoint x: 450, startPoint y: 323, endPoint x: 506, endPoint y: 323, distance: 56.3
click at [505, 323] on span "DS3DFH" at bounding box center [542, 324] width 188 height 16
click at [279, 128] on div "< Back to results Edit Last Edited: September 17, 2025 Source: The MLC" at bounding box center [625, 110] width 792 height 69
click at [292, 105] on button "< Back to results" at bounding box center [287, 110] width 116 height 34
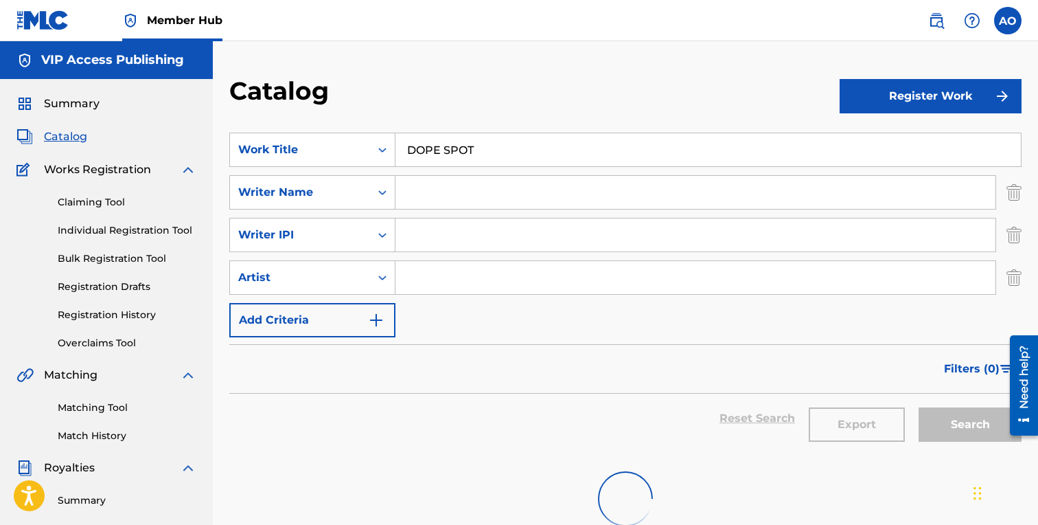
scroll to position [77, 0]
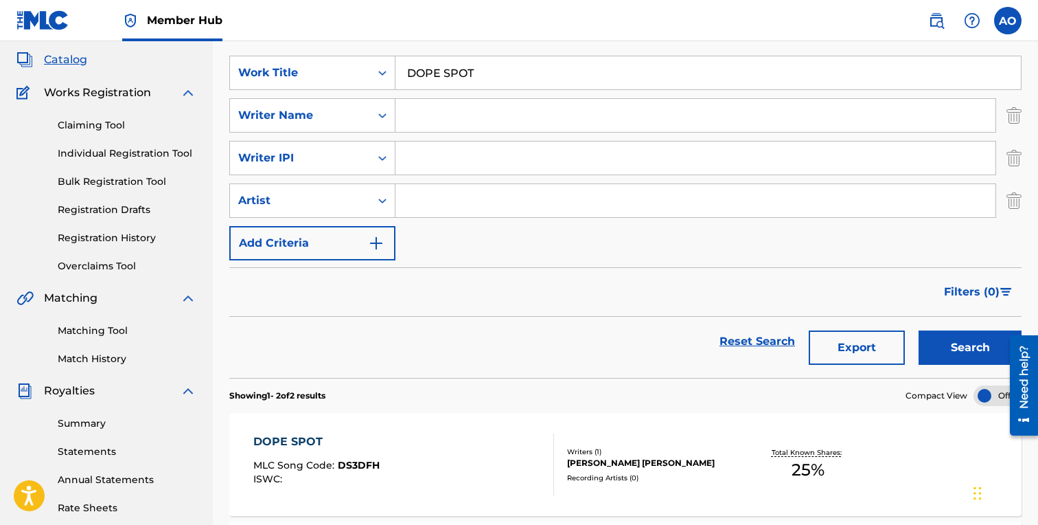
click at [453, 80] on input "DOPE SPOT" at bounding box center [707, 72] width 625 height 33
paste input "WINNING"
type input "WINNING"
click at [919, 330] on button "Search" at bounding box center [970, 347] width 103 height 34
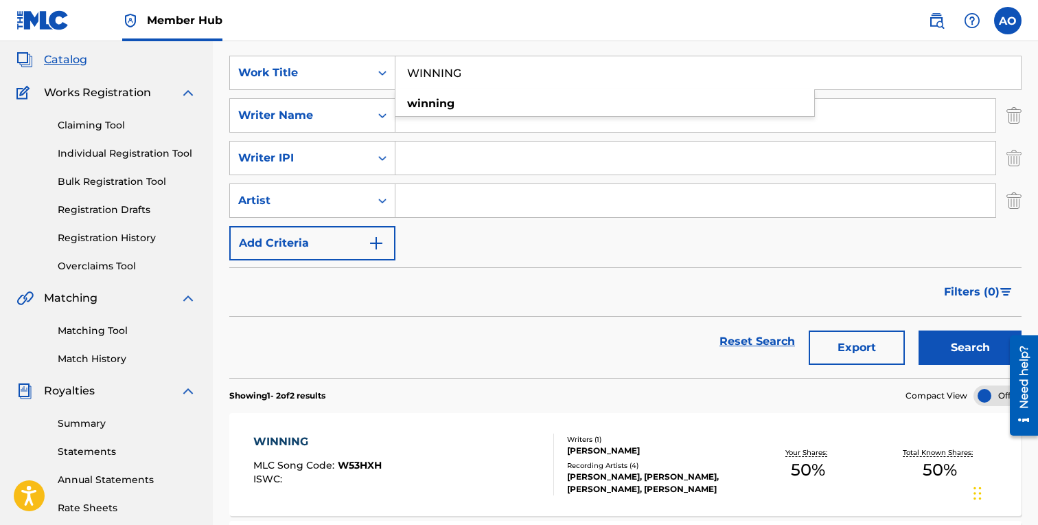
click at [271, 439] on div "WINNING" at bounding box center [317, 441] width 128 height 16
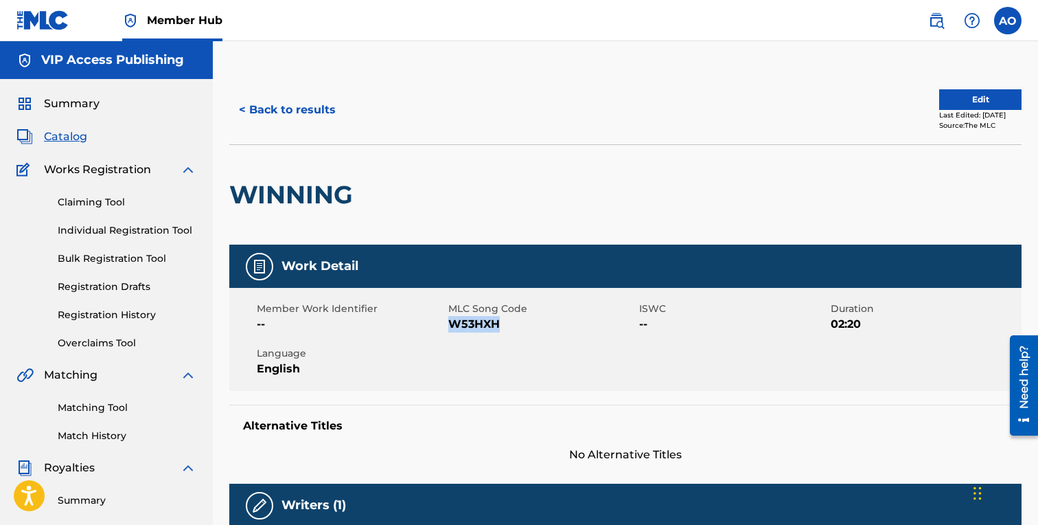
drag, startPoint x: 452, startPoint y: 325, endPoint x: 536, endPoint y: 325, distance: 84.4
click at [536, 325] on span "W53HXH" at bounding box center [542, 324] width 188 height 16
click at [316, 127] on button "< Back to results" at bounding box center [287, 110] width 116 height 34
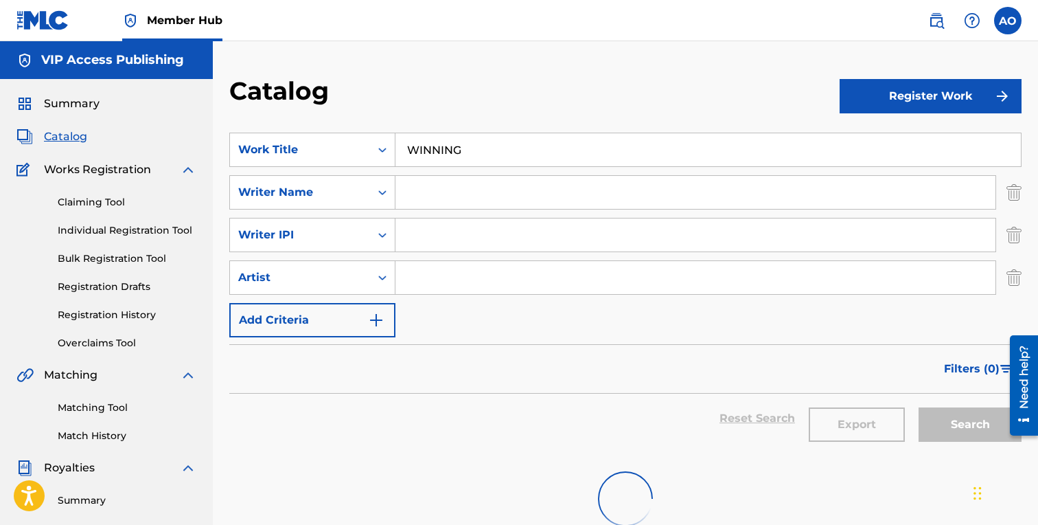
scroll to position [77, 0]
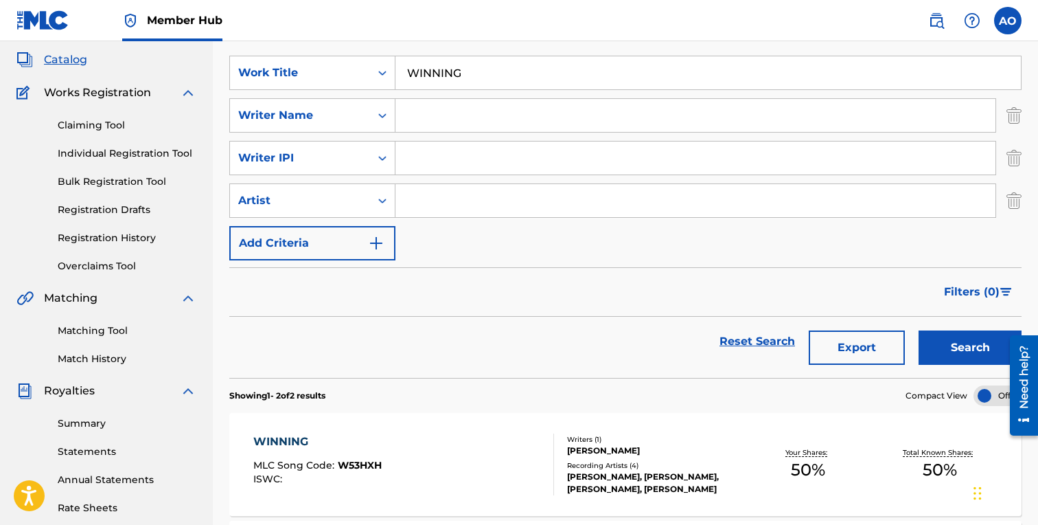
click at [494, 83] on input "WINNING" at bounding box center [707, 72] width 625 height 33
paste input "ERRTHANG GO"
type input "ERRTHANG GO"
click at [919, 330] on button "Search" at bounding box center [970, 347] width 103 height 34
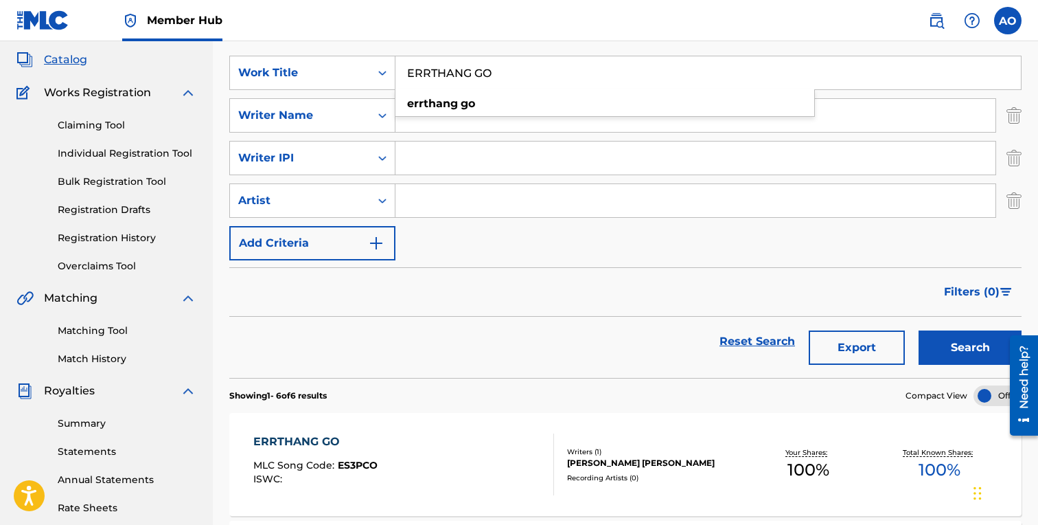
click at [317, 435] on div "ERRTHANG GO" at bounding box center [315, 441] width 124 height 16
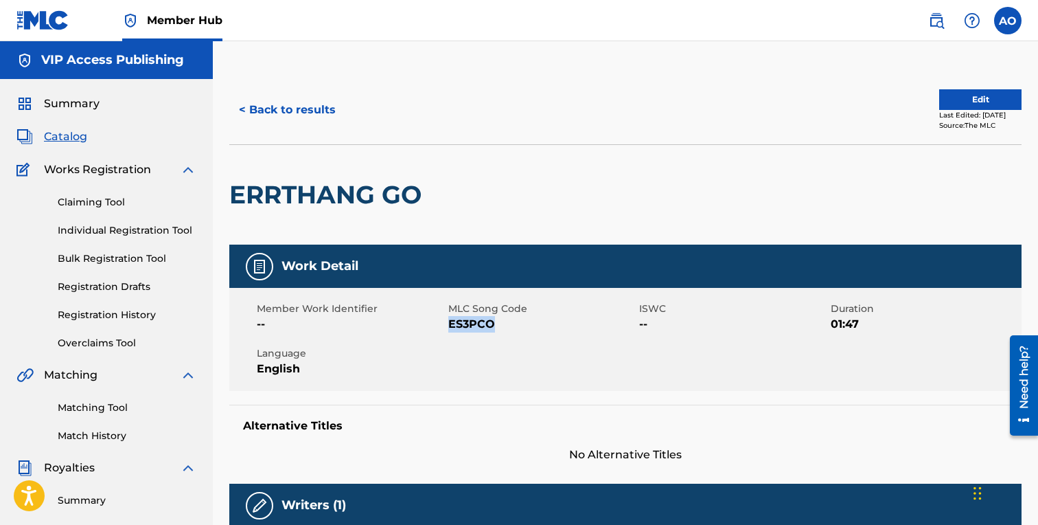
drag, startPoint x: 450, startPoint y: 322, endPoint x: 551, endPoint y: 323, distance: 100.2
click at [551, 323] on span "ES3PCO" at bounding box center [542, 324] width 188 height 16
click at [290, 108] on button "< Back to results" at bounding box center [287, 110] width 116 height 34
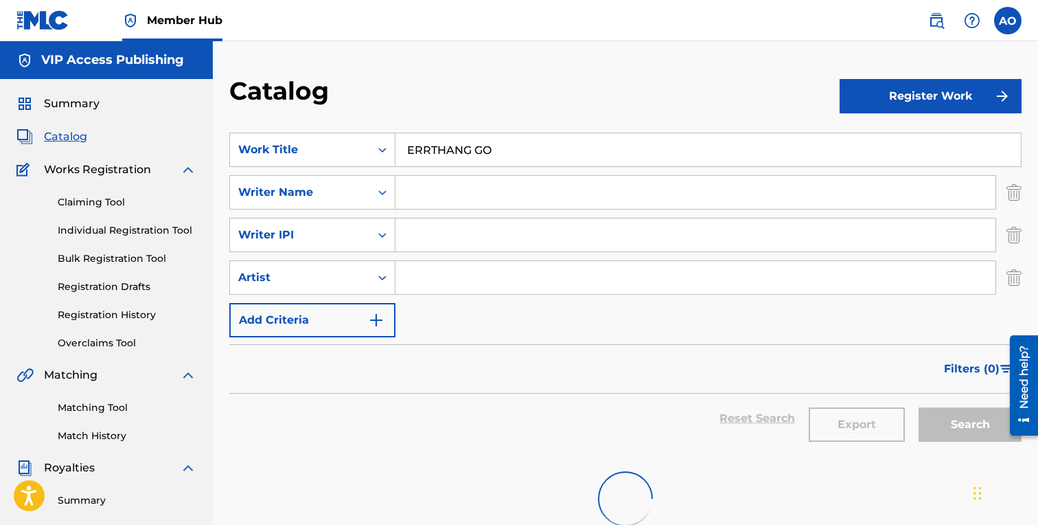
scroll to position [77, 0]
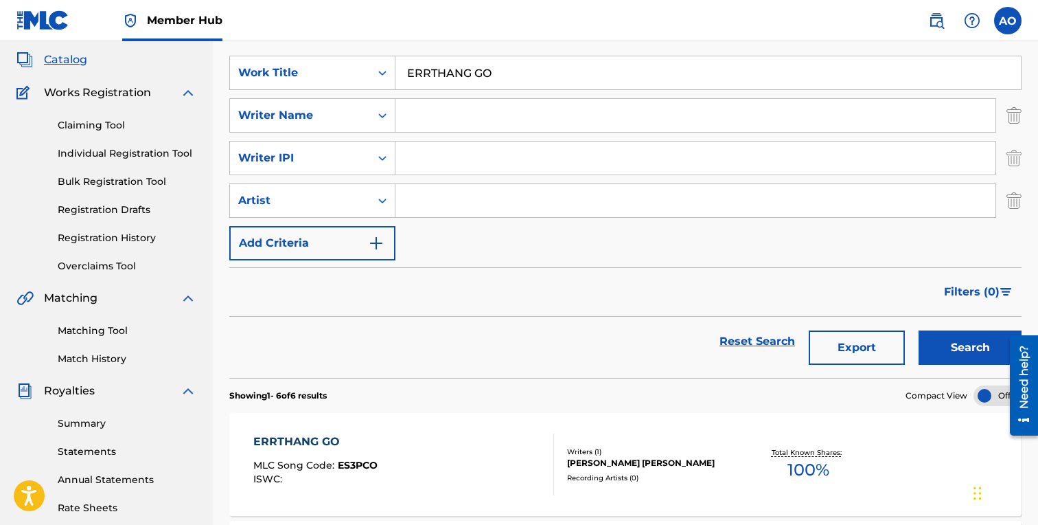
click at [512, 63] on input "ERRTHANG GO" at bounding box center [707, 72] width 625 height 33
paste input "STAY HERE WITH ME"
type input "STAY HERE WITH ME"
click at [919, 330] on button "Search" at bounding box center [970, 347] width 103 height 34
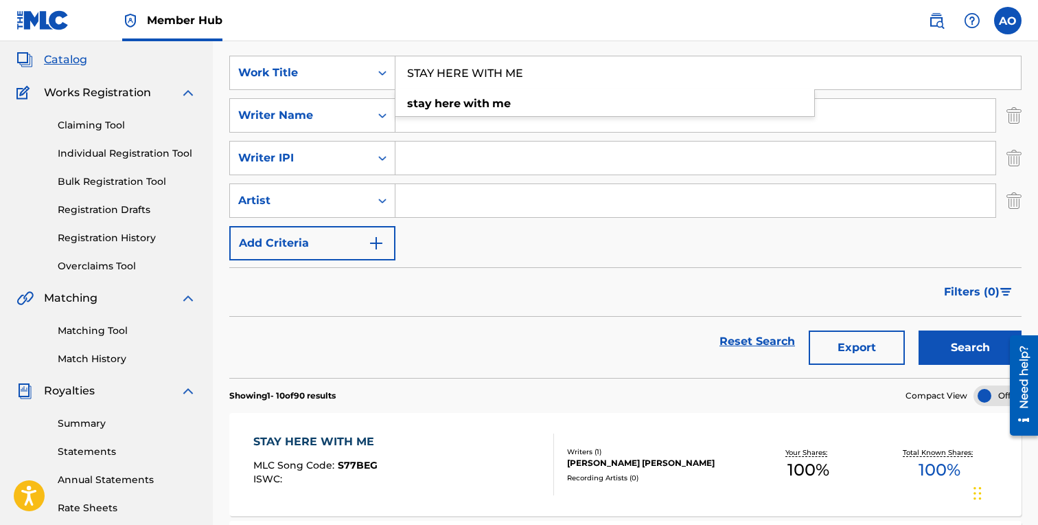
click at [307, 452] on div "STAY HERE WITH ME MLC Song Code : S77BEG ISWC :" at bounding box center [317, 464] width 128 height 62
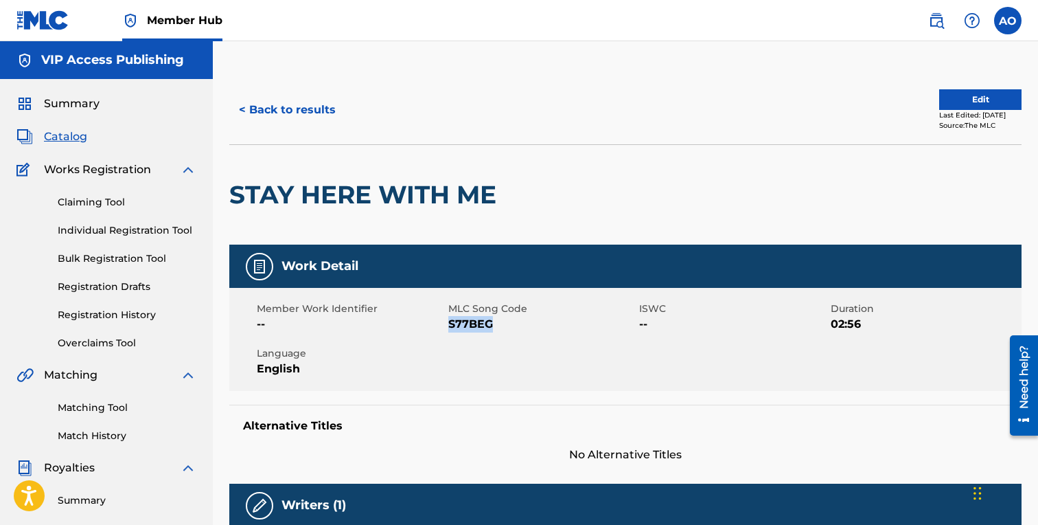
drag, startPoint x: 450, startPoint y: 325, endPoint x: 540, endPoint y: 324, distance: 90.0
click at [540, 324] on span "S77BEG" at bounding box center [542, 324] width 188 height 16
click at [300, 96] on button "< Back to results" at bounding box center [287, 110] width 116 height 34
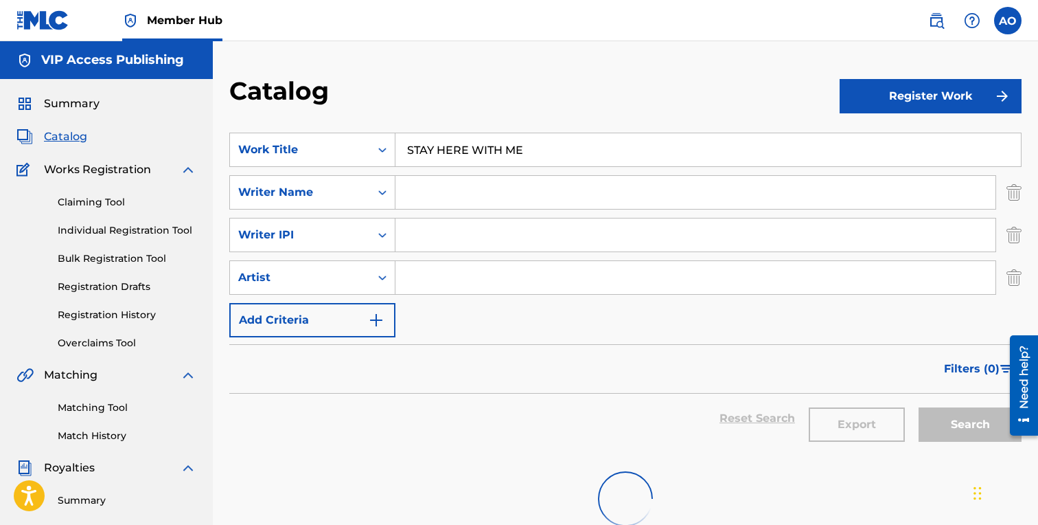
scroll to position [77, 0]
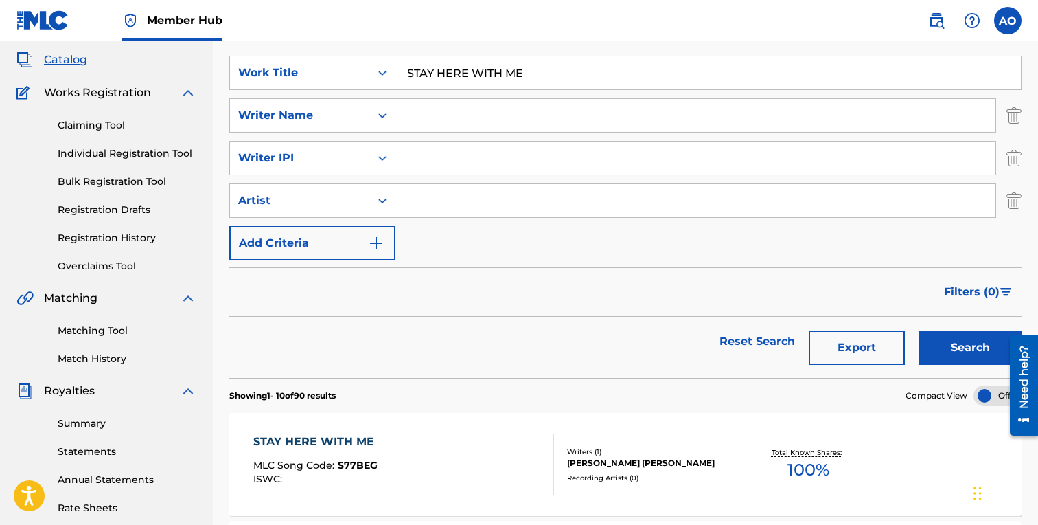
click at [515, 71] on input "STAY HERE WITH ME" at bounding box center [707, 72] width 625 height 33
paste input "LONG WAY FROM A PIGGY BANK"
type input "LONG WAY FROM A PIGGY BANK"
click at [919, 330] on button "Search" at bounding box center [970, 347] width 103 height 34
click at [363, 359] on div "Reset Search Export Search" at bounding box center [625, 341] width 792 height 49
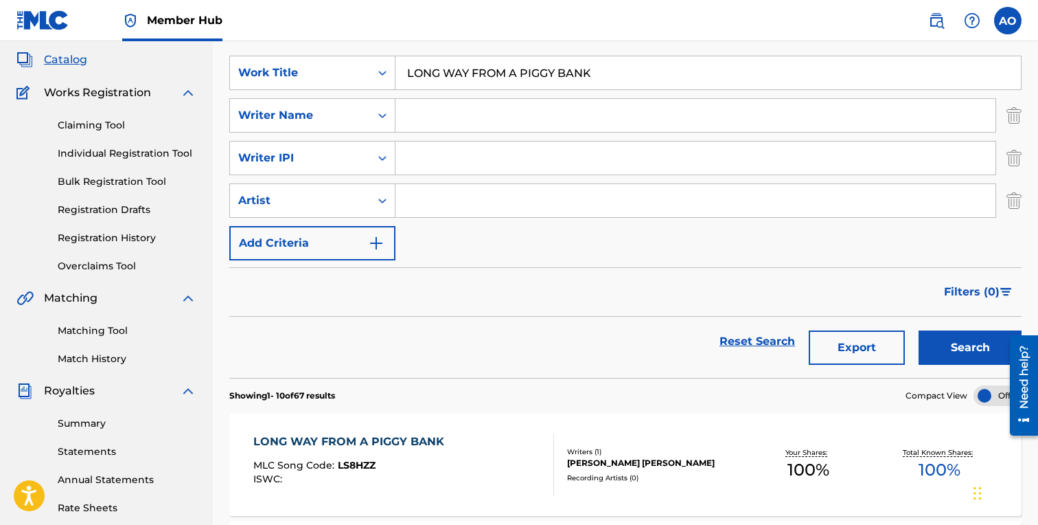
click at [377, 463] on div "MLC Song Code : LS8HZZ" at bounding box center [352, 467] width 198 height 14
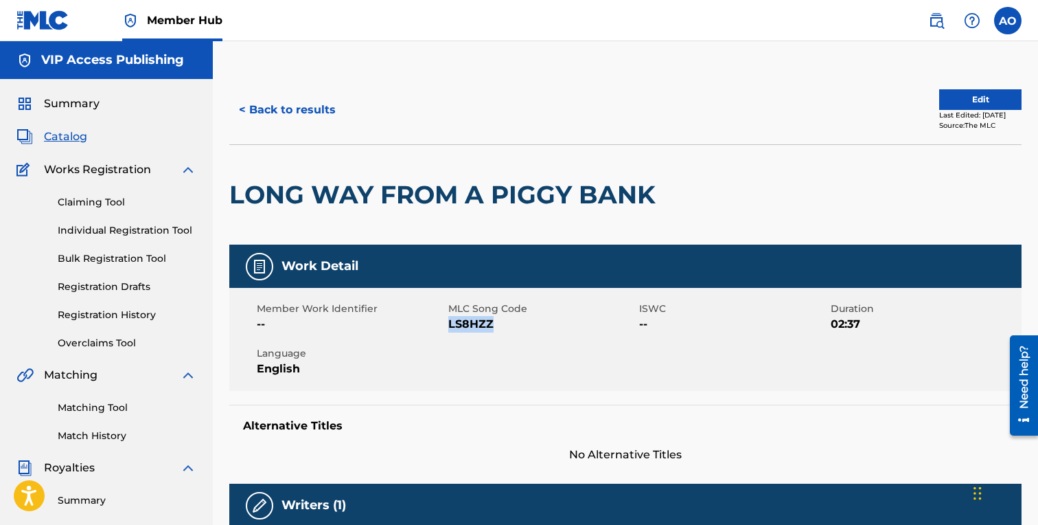
drag, startPoint x: 450, startPoint y: 324, endPoint x: 539, endPoint y: 324, distance: 89.3
click at [539, 324] on span "LS8HZZ" at bounding box center [542, 324] width 188 height 16
click at [295, 106] on button "< Back to results" at bounding box center [287, 110] width 116 height 34
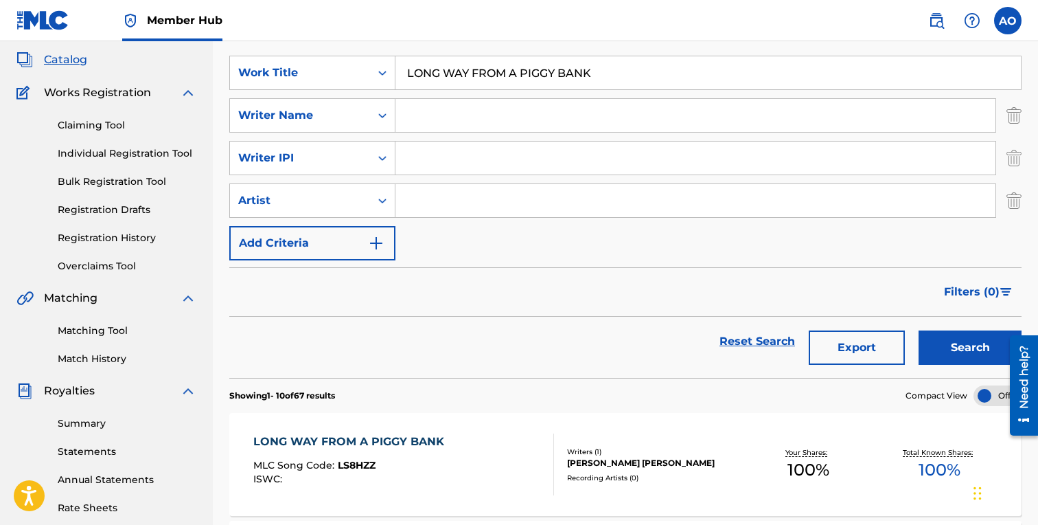
click at [492, 72] on input "LONG WAY FROM A PIGGY BANK" at bounding box center [707, 72] width 625 height 33
paste input "SMOKED OUT"
type input "SMOKED OUT"
click at [919, 330] on button "Search" at bounding box center [970, 347] width 103 height 34
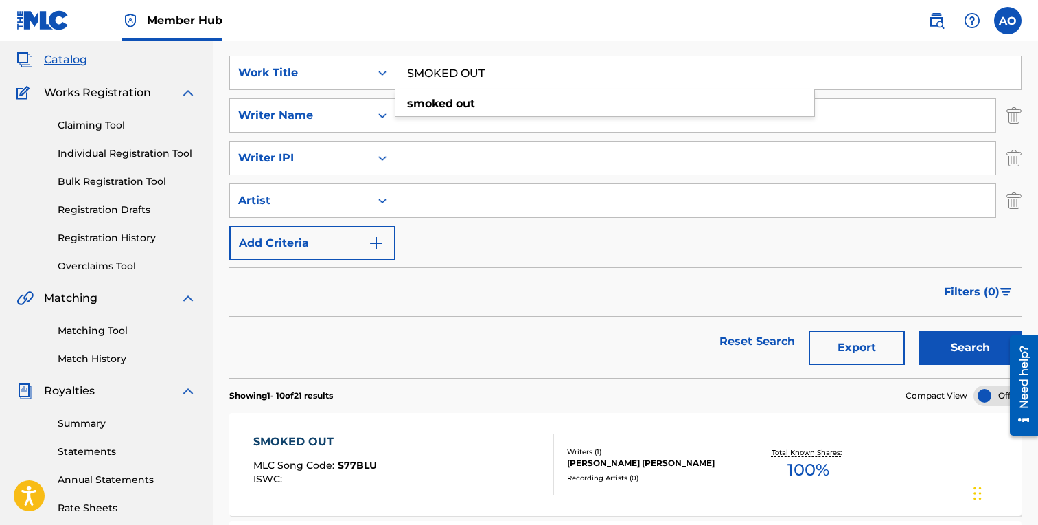
click at [406, 448] on div "SMOKED OUT MLC Song Code : S77BLU ISWC :" at bounding box center [403, 464] width 301 height 62
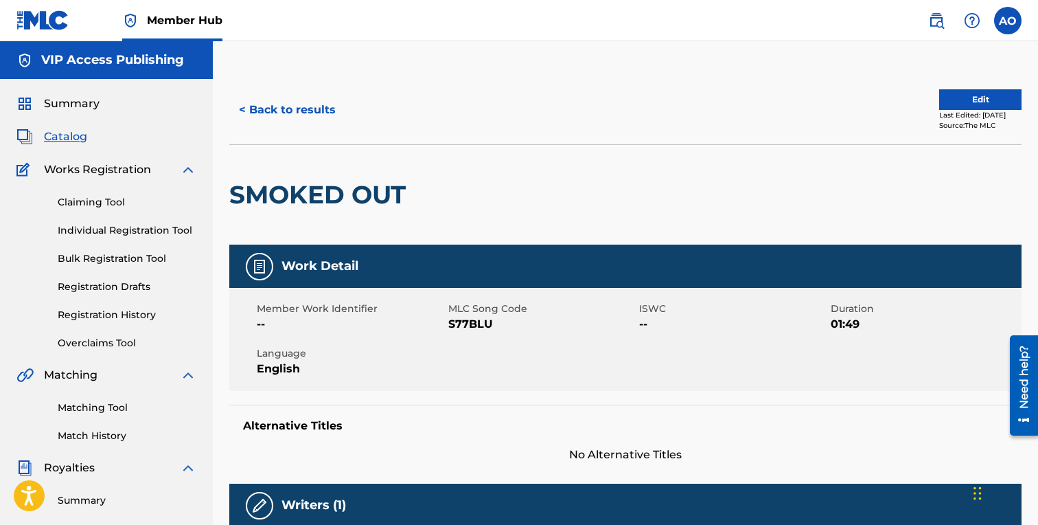
drag, startPoint x: 450, startPoint y: 323, endPoint x: 552, endPoint y: 313, distance: 102.8
click at [552, 316] on span "S77BLU" at bounding box center [542, 324] width 188 height 16
click at [487, 307] on span "MLC Song Code" at bounding box center [542, 308] width 188 height 14
drag, startPoint x: 449, startPoint y: 324, endPoint x: 508, endPoint y: 324, distance: 59.0
click at [508, 324] on span "S77BLU" at bounding box center [542, 324] width 188 height 16
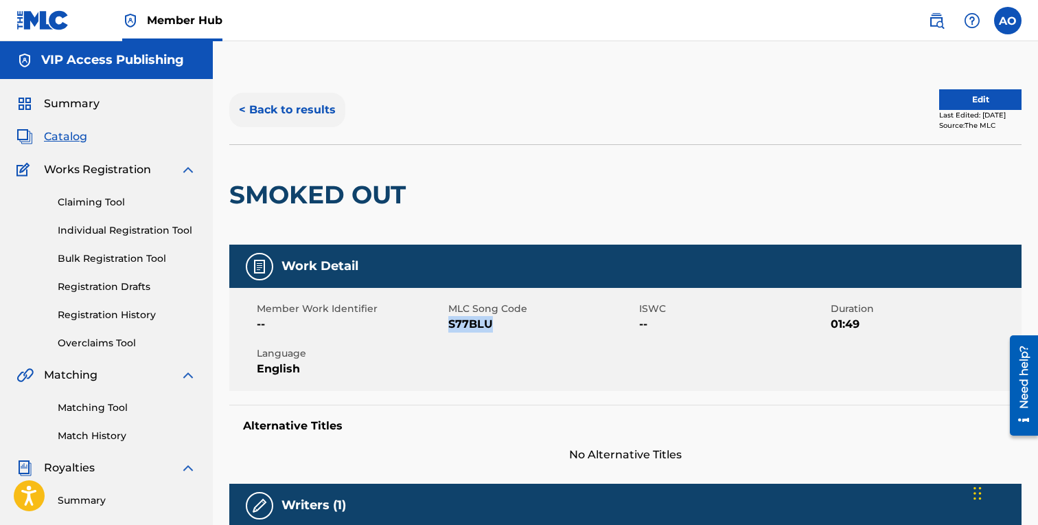
click at [296, 113] on button "< Back to results" at bounding box center [287, 110] width 116 height 34
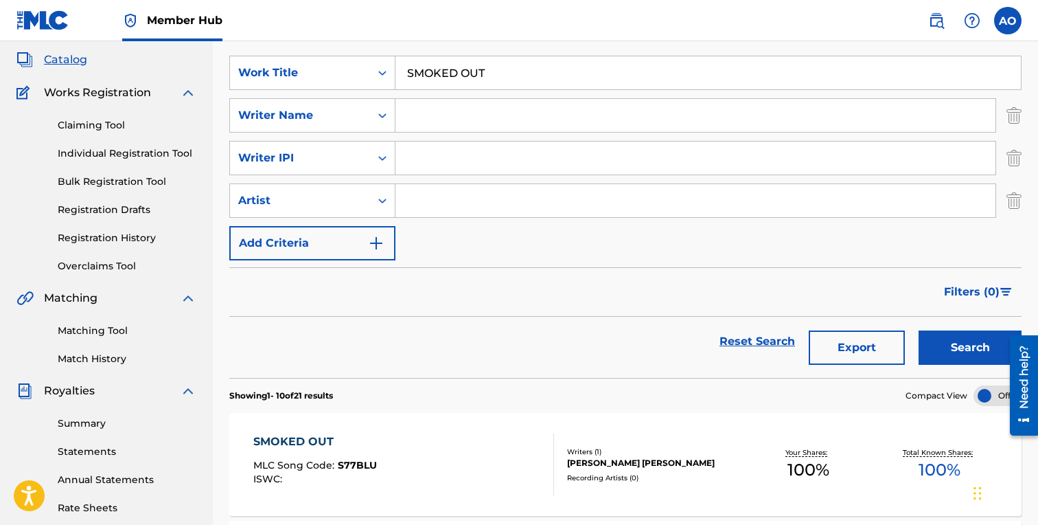
click at [509, 77] on input "SMOKED OUT" at bounding box center [707, 72] width 625 height 33
paste input "EXCEED AMOUNTS"
type input "EXCEED AMOUNTS"
click at [919, 330] on button "Search" at bounding box center [970, 347] width 103 height 34
click at [322, 452] on div "EXCEED AMOUNTS MLC Song Code : ES3PC0 ISWC :" at bounding box center [314, 464] width 123 height 62
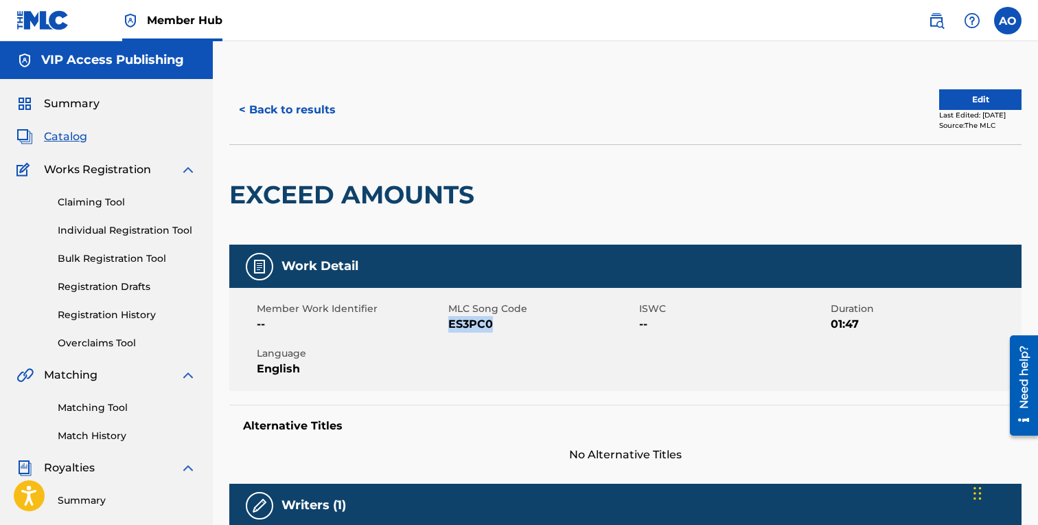
drag, startPoint x: 450, startPoint y: 325, endPoint x: 549, endPoint y: 325, distance: 98.9
click at [545, 325] on span "ES3PC0" at bounding box center [542, 324] width 188 height 16
click at [289, 126] on button "< Back to results" at bounding box center [287, 110] width 116 height 34
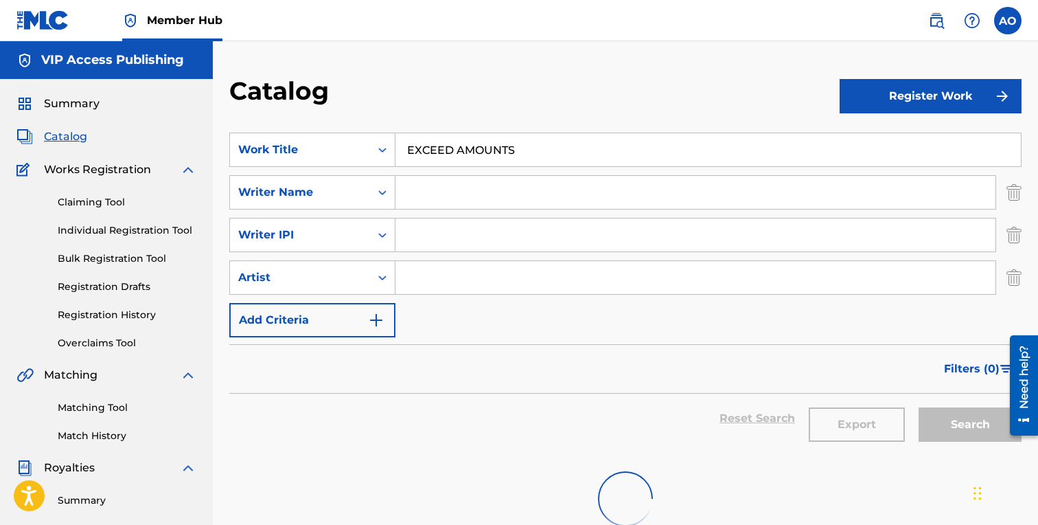
scroll to position [77, 0]
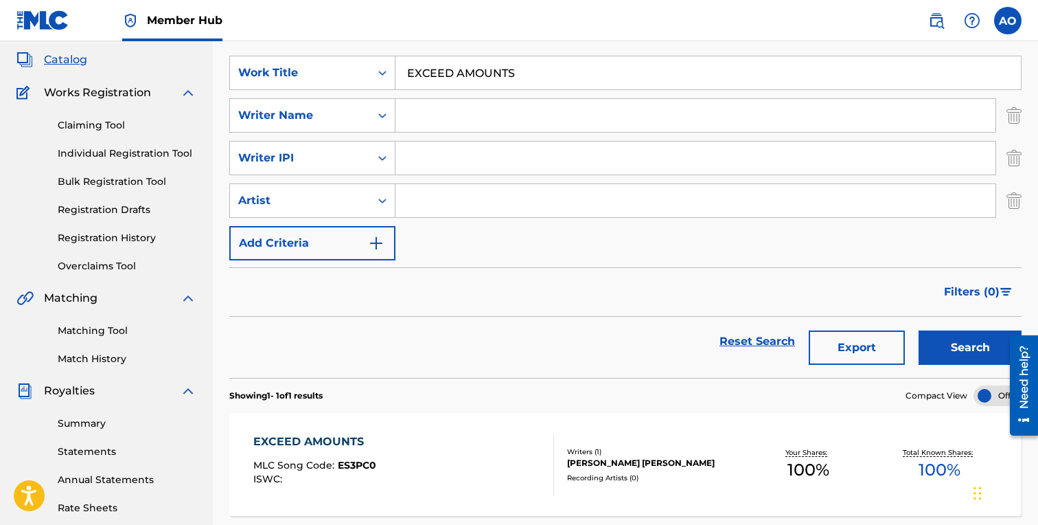
click at [537, 74] on input "EXCEED AMOUNTS" at bounding box center [707, 72] width 625 height 33
paste input "KING OF MY TOWN"
type input "KING OF MY TOWN"
click at [919, 330] on button "Search" at bounding box center [970, 347] width 103 height 34
click at [321, 439] on div "KING OF MY TOWN" at bounding box center [314, 441] width 123 height 16
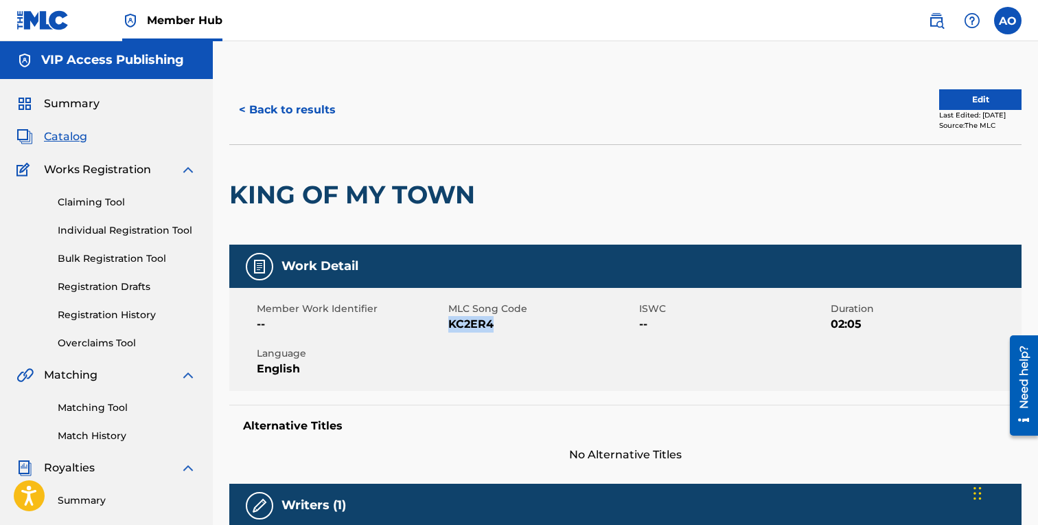
drag, startPoint x: 450, startPoint y: 324, endPoint x: 516, endPoint y: 320, distance: 65.4
click at [516, 320] on span "KC2ER4" at bounding box center [542, 324] width 188 height 16
click at [263, 120] on button "< Back to results" at bounding box center [287, 110] width 116 height 34
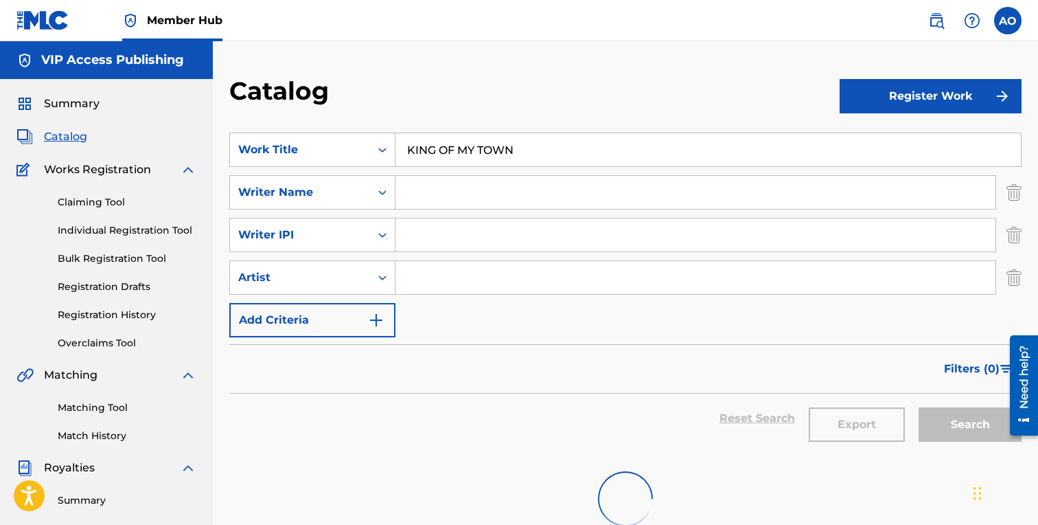
scroll to position [77, 0]
